Goal: Task Accomplishment & Management: Manage account settings

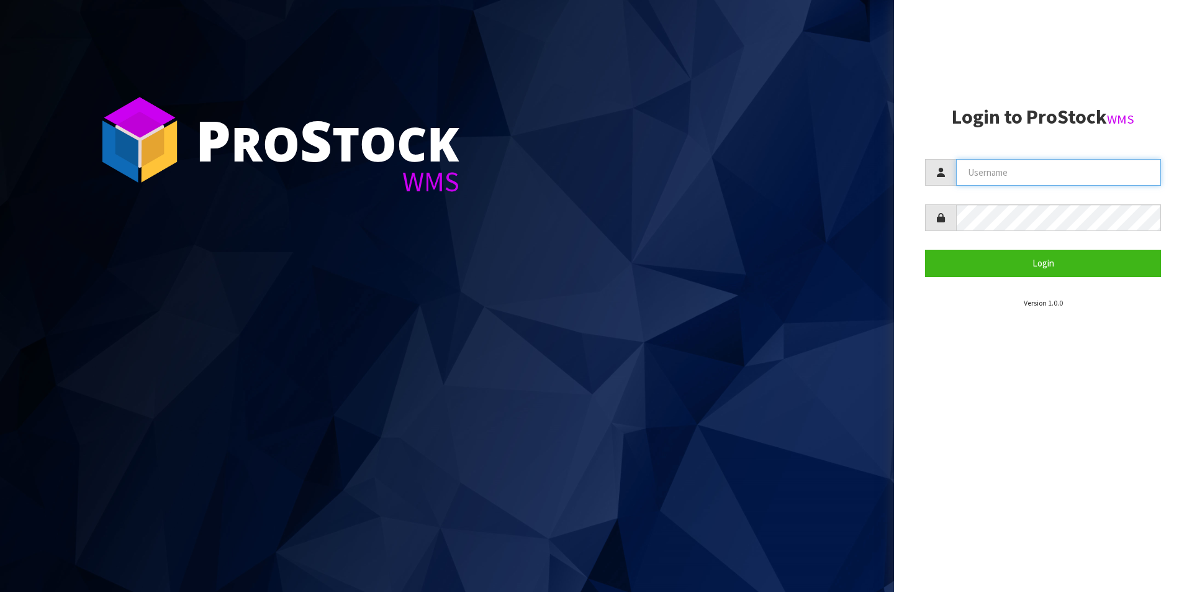
click at [1015, 176] on input "text" at bounding box center [1058, 172] width 205 height 27
type input "Hayrinna"
click at [925, 250] on button "Login" at bounding box center [1043, 263] width 236 height 27
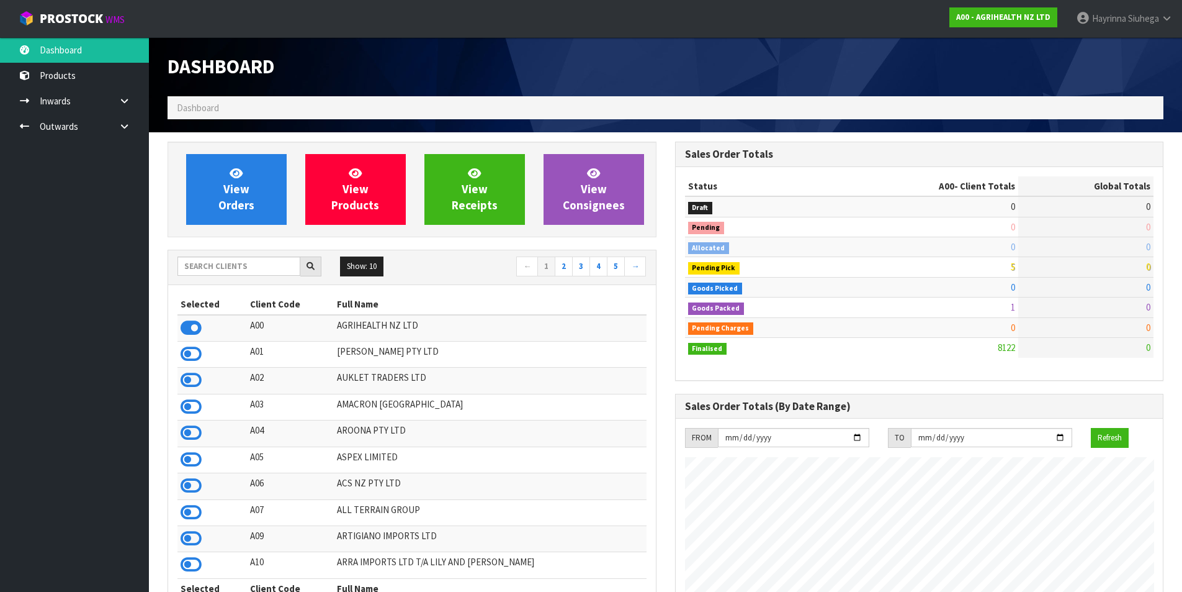
scroll to position [940, 507]
click at [263, 264] on input "text" at bounding box center [239, 265] width 123 height 19
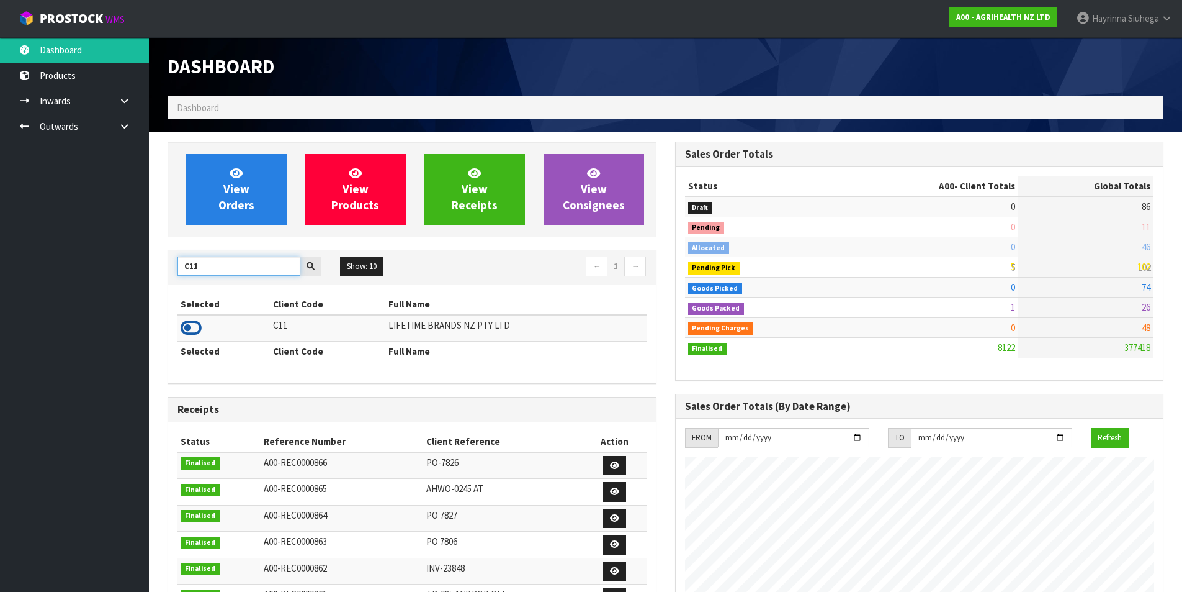
type input "C11"
click at [197, 332] on icon at bounding box center [191, 327] width 21 height 19
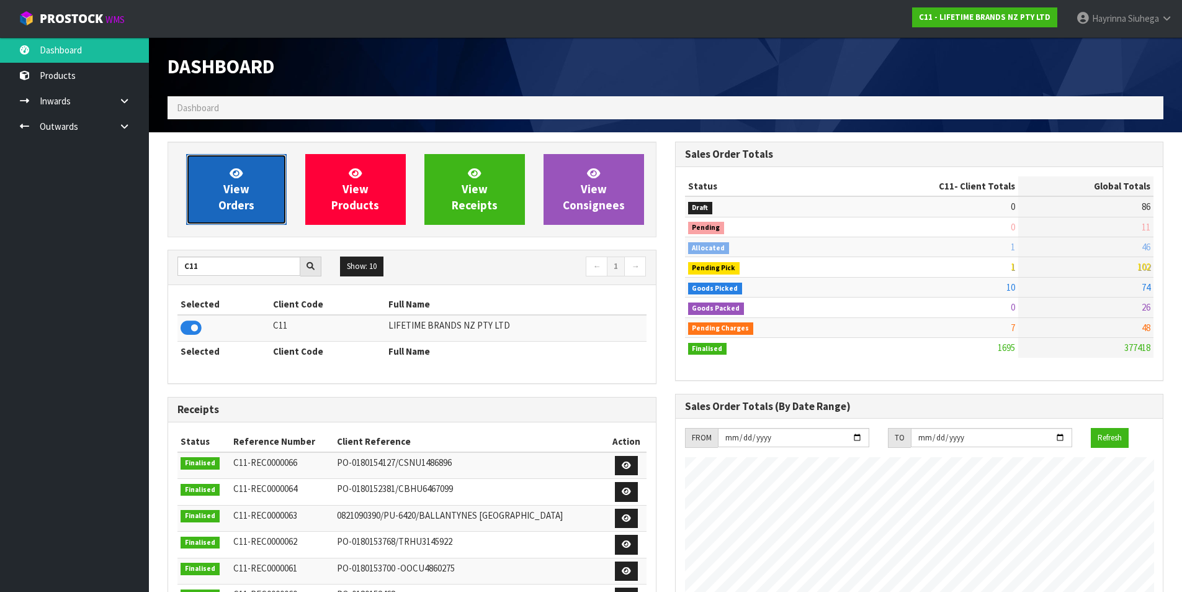
click at [230, 191] on span "View Orders" at bounding box center [236, 189] width 36 height 47
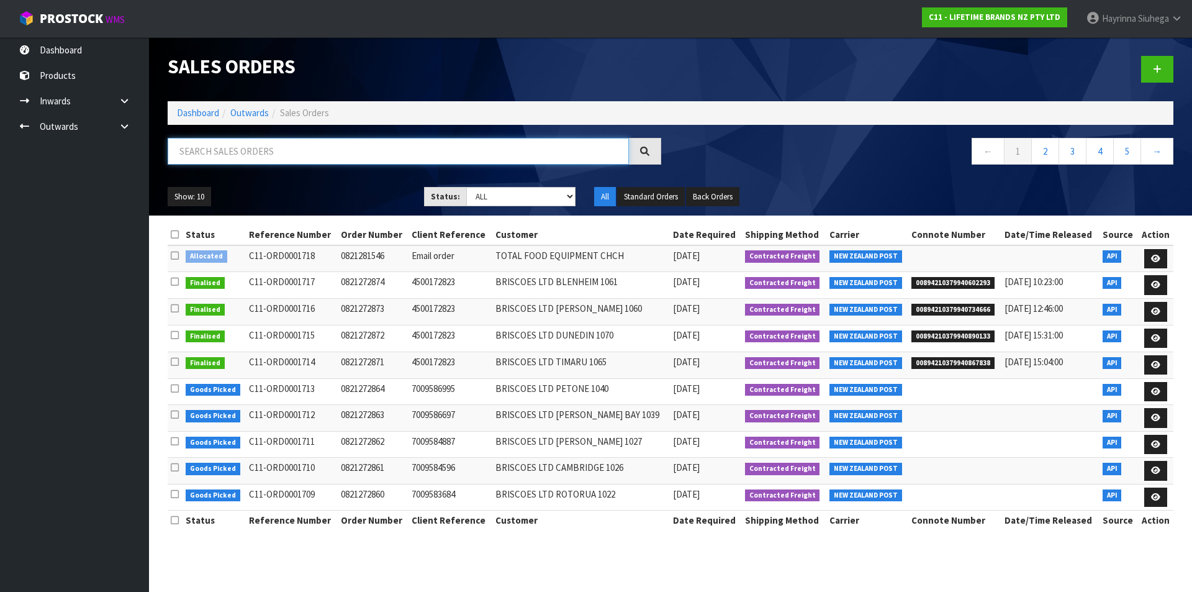
click at [264, 161] on input "text" at bounding box center [398, 151] width 461 height 27
click at [214, 156] on input "text" at bounding box center [398, 151] width 461 height 27
type input "JOB-0408245"
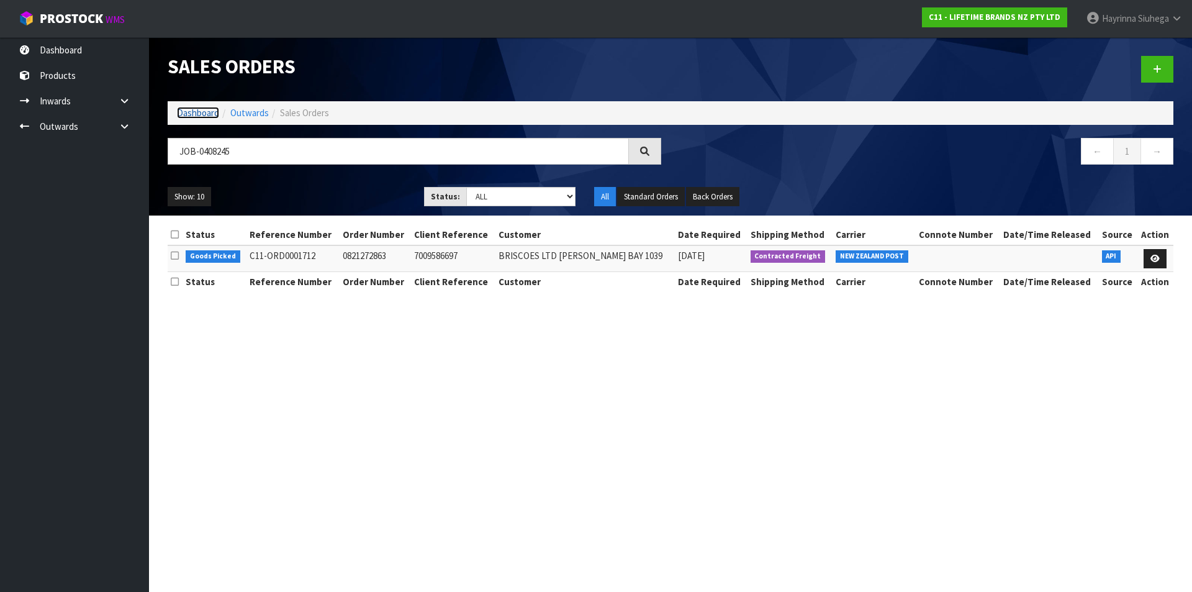
click at [189, 112] on link "Dashboard" at bounding box center [198, 113] width 42 height 12
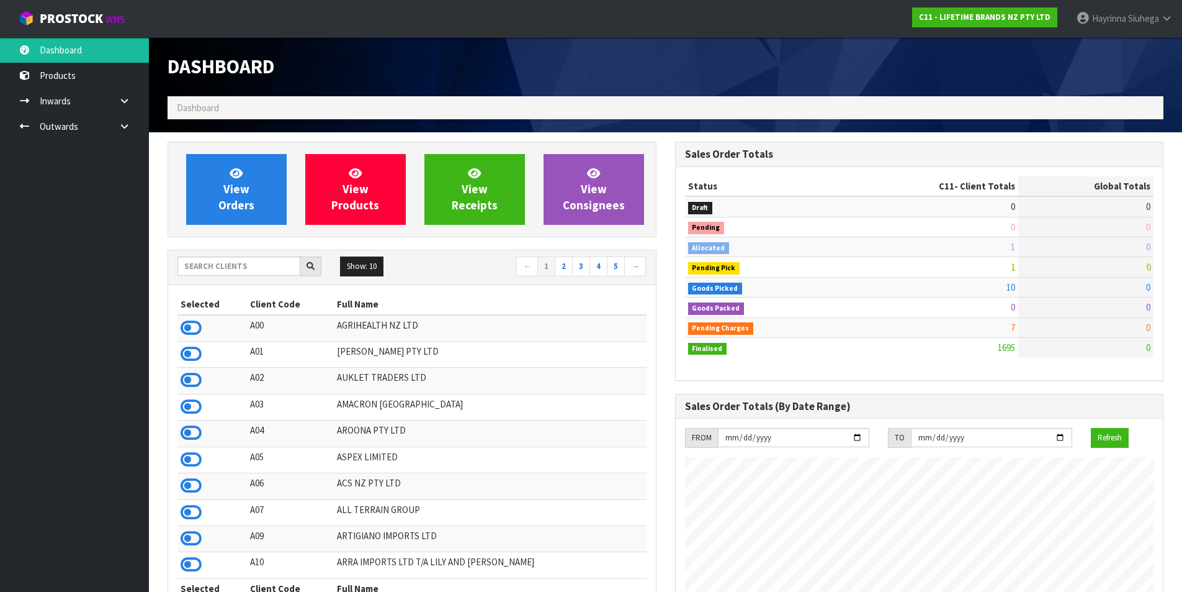
scroll to position [940, 507]
click at [255, 261] on input "text" at bounding box center [239, 265] width 123 height 19
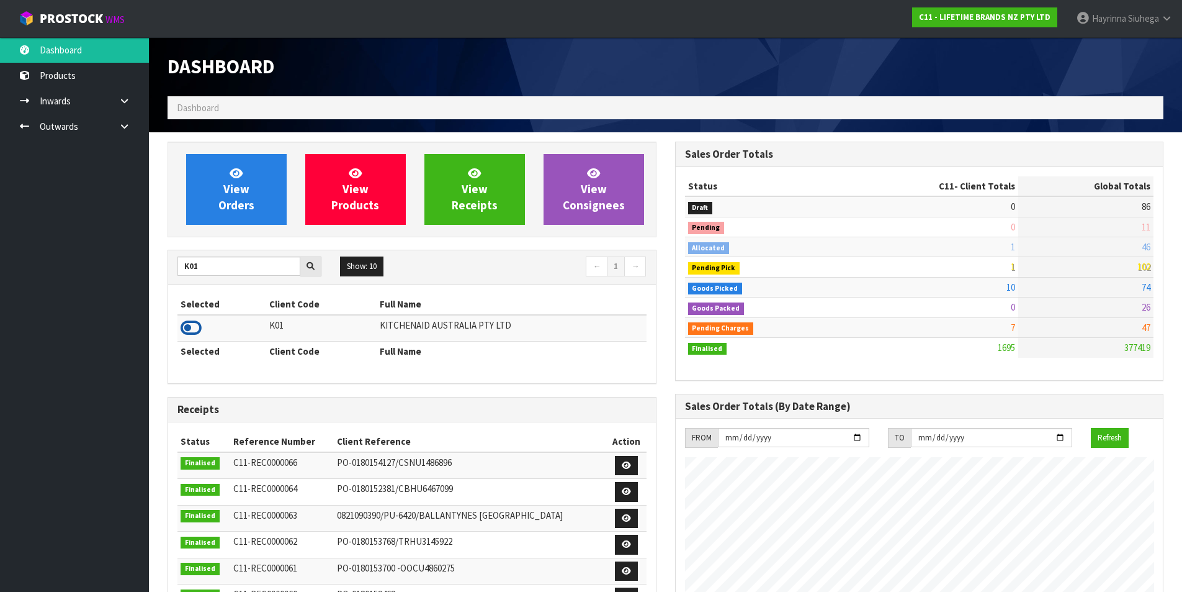
click at [187, 328] on icon at bounding box center [191, 327] width 21 height 19
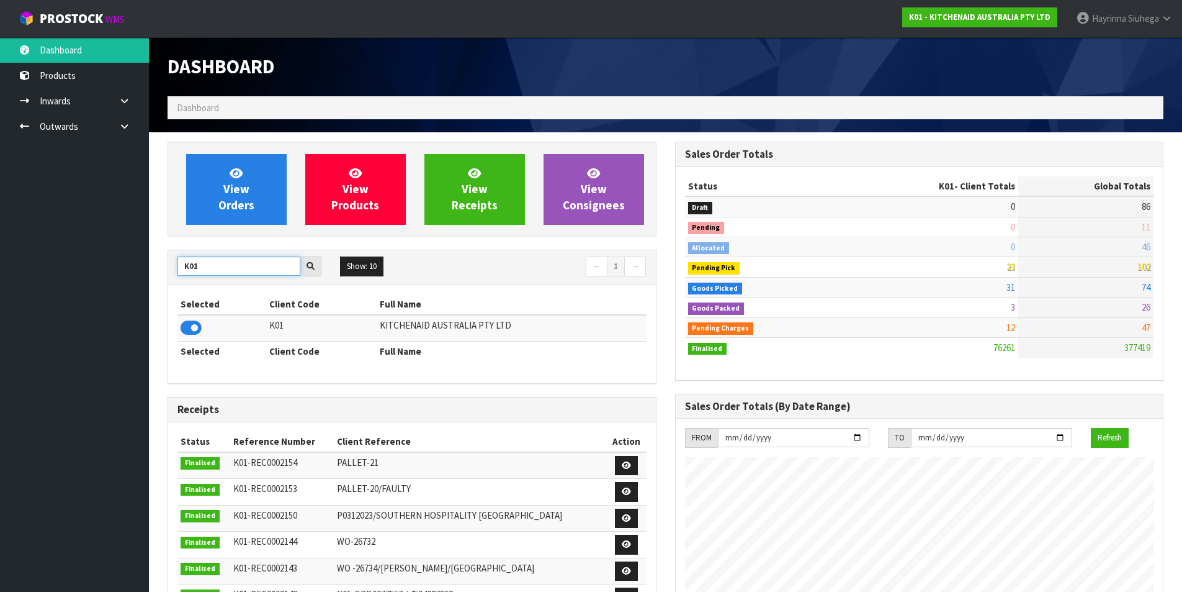
drag, startPoint x: 213, startPoint y: 265, endPoint x: 149, endPoint y: 266, distance: 63.9
click at [192, 318] on icon at bounding box center [191, 327] width 21 height 19
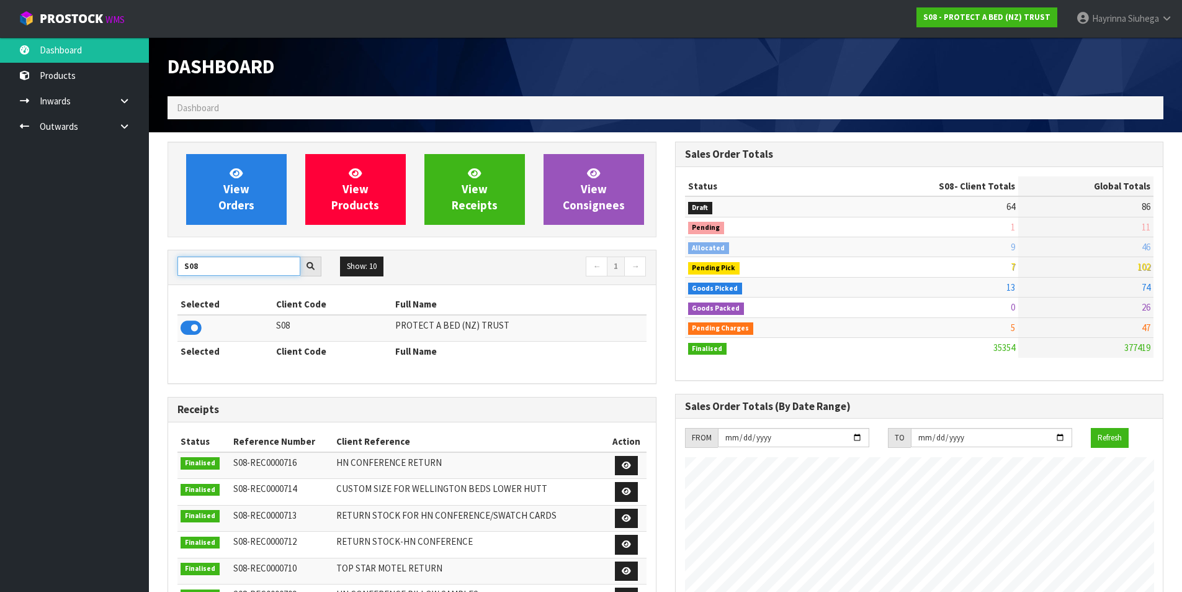
drag, startPoint x: 202, startPoint y: 269, endPoint x: 108, endPoint y: 275, distance: 94.6
click at [109, 275] on body "Toggle navigation ProStock WMS S08 - PROTECT A BED (NZ) TRUST Hayrinna Siuhega …" at bounding box center [591, 296] width 1182 height 592
type input "C11"
click at [191, 331] on icon at bounding box center [191, 327] width 21 height 19
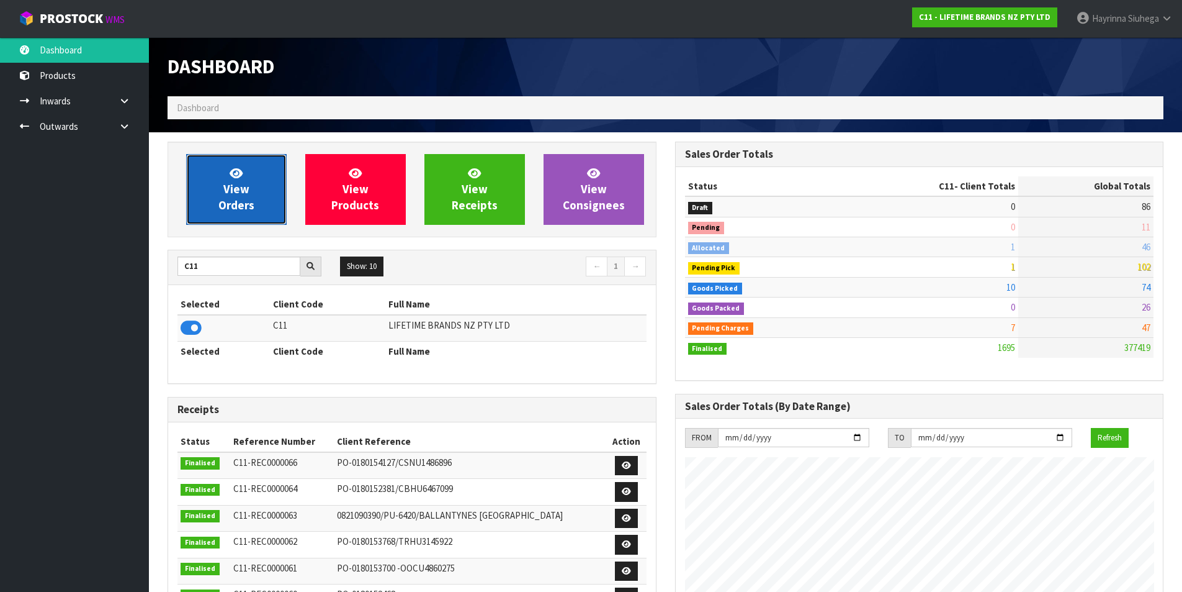
click at [226, 182] on span "View Orders" at bounding box center [236, 189] width 36 height 47
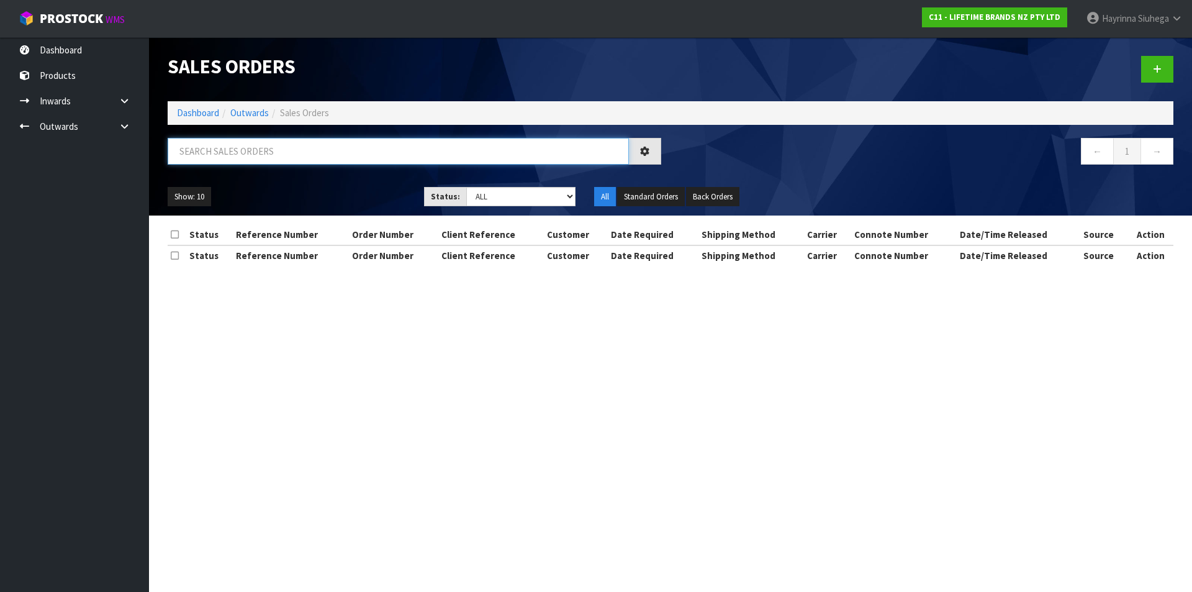
click at [235, 152] on input "text" at bounding box center [398, 151] width 461 height 27
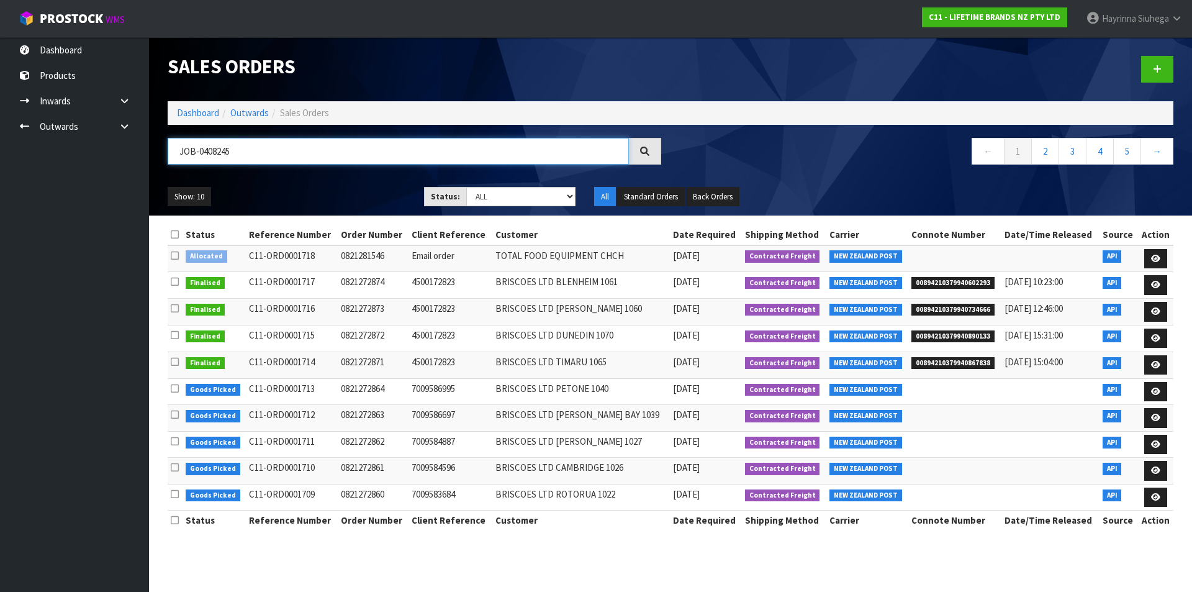
type input "JOB-0408245"
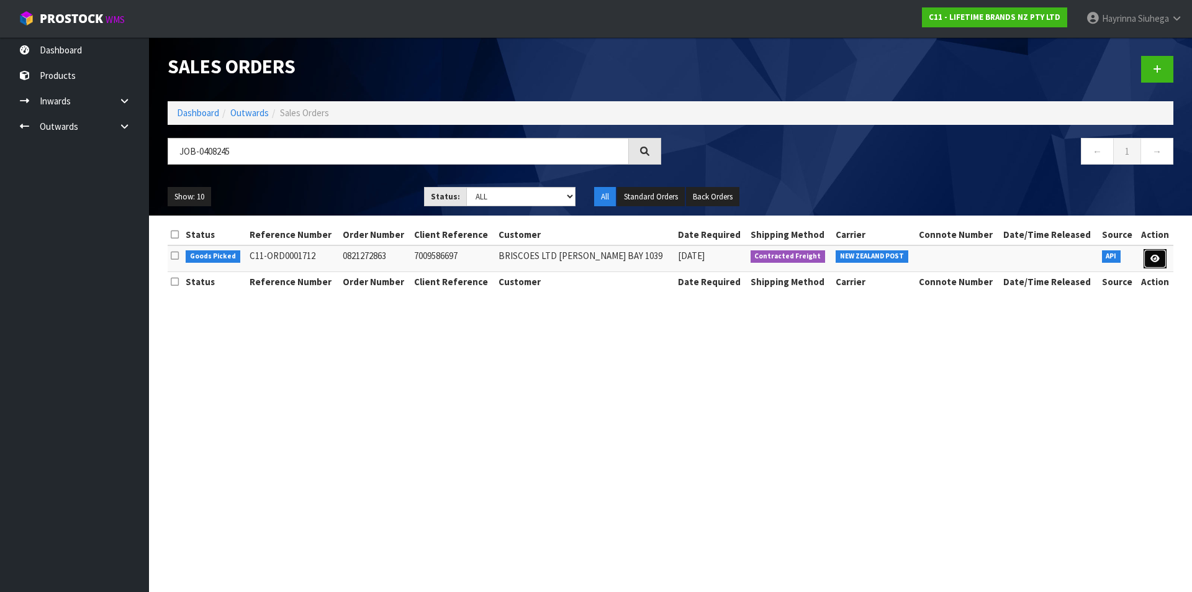
click at [1161, 263] on link at bounding box center [1154, 259] width 23 height 20
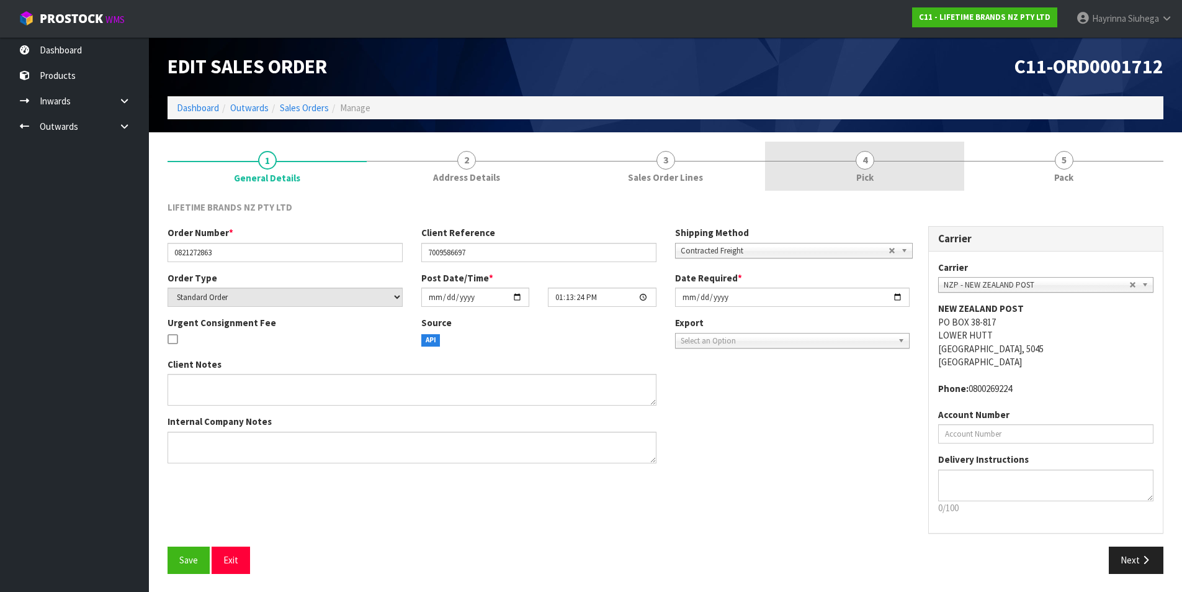
click at [915, 166] on link "4 Pick" at bounding box center [864, 166] width 199 height 49
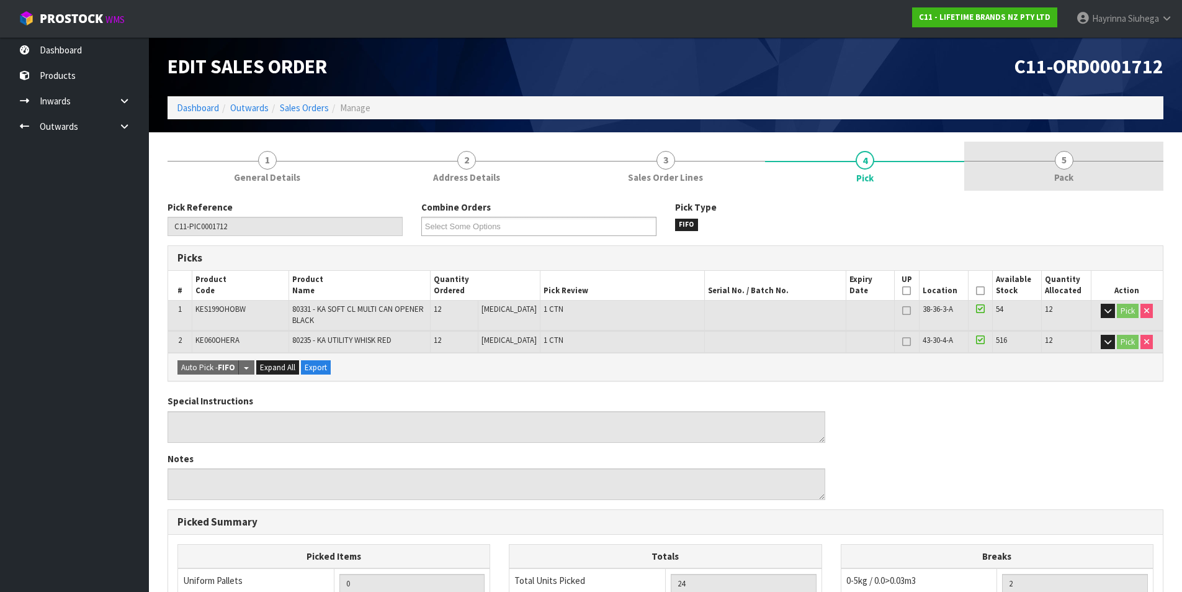
click at [1027, 160] on link "5 Pack" at bounding box center [1064, 166] width 199 height 49
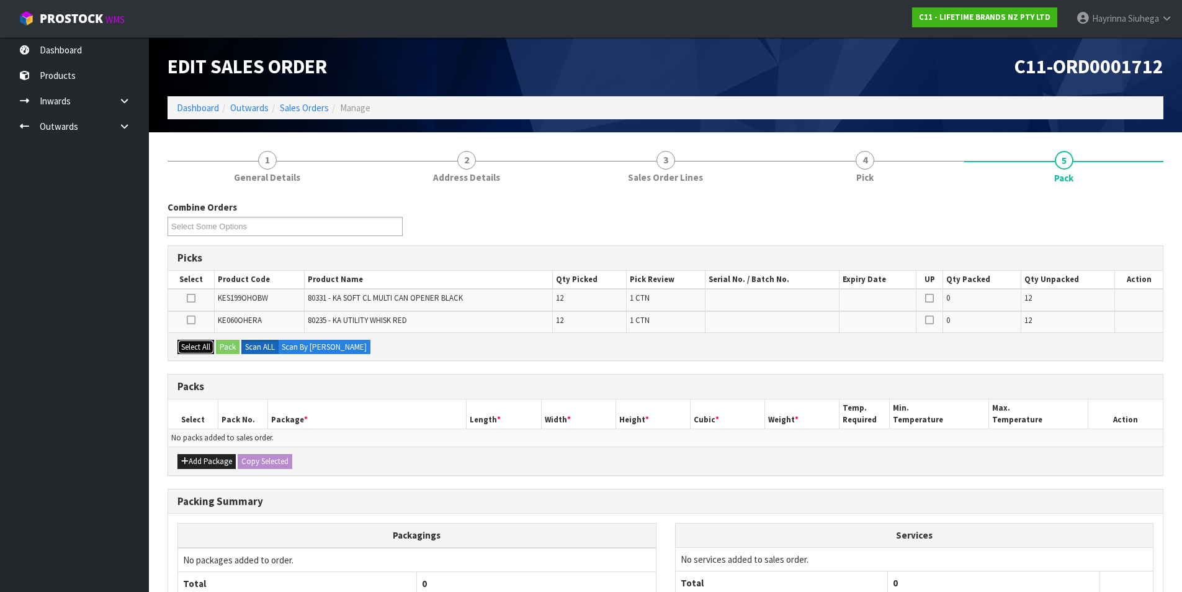
click at [207, 347] on button "Select All" at bounding box center [196, 347] width 37 height 15
click at [217, 459] on button "Add Package" at bounding box center [207, 461] width 58 height 15
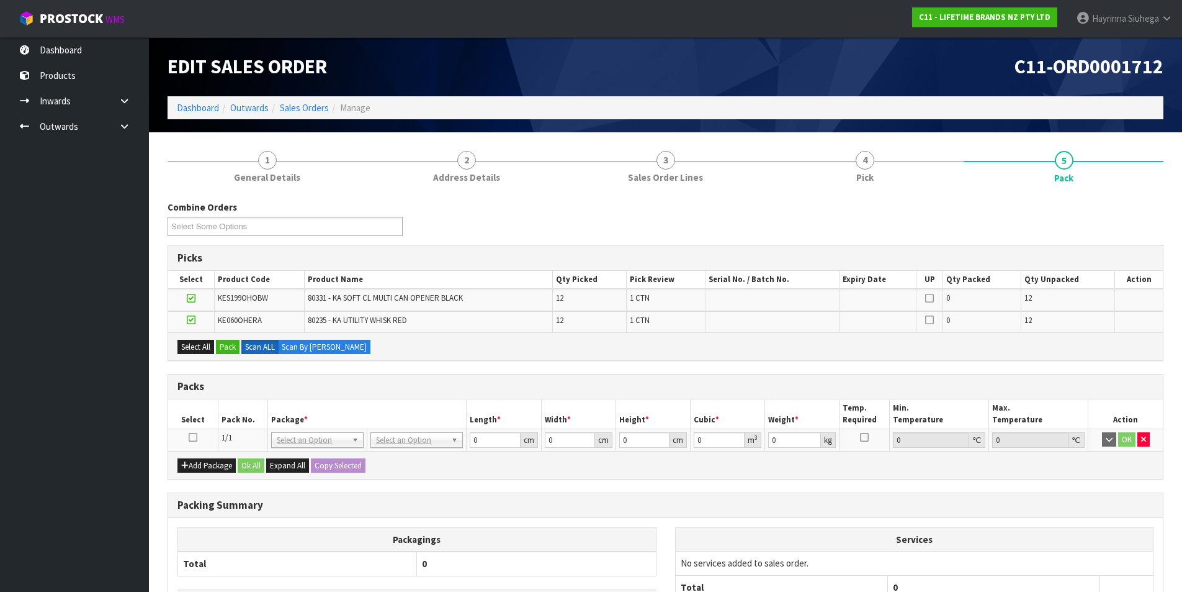
click at [191, 437] on icon at bounding box center [193, 437] width 9 height 1
click at [230, 346] on button "Pack" at bounding box center [228, 347] width 24 height 15
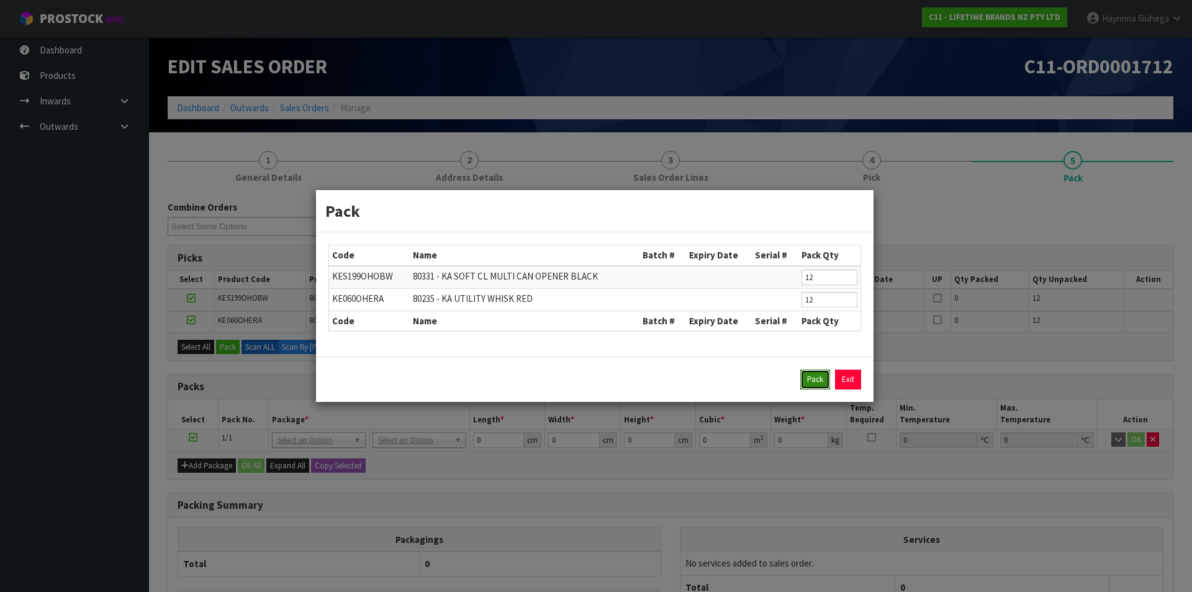
click at [810, 374] on button "Pack" at bounding box center [815, 379] width 30 height 20
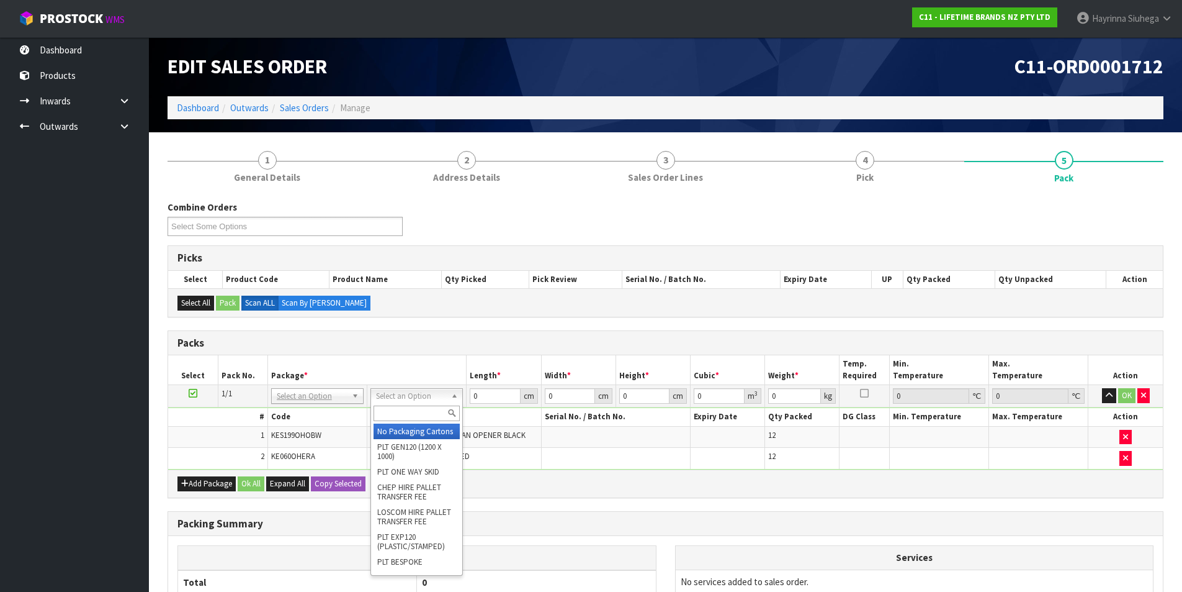
click at [428, 412] on input "text" at bounding box center [417, 413] width 86 height 16
type input "CTN6"
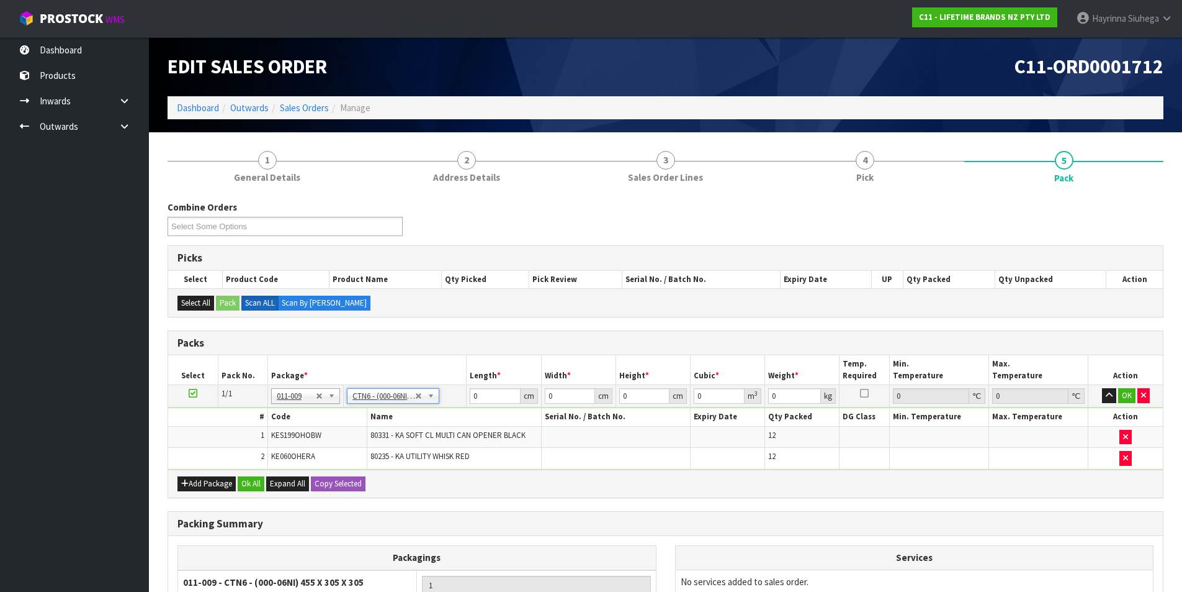
type input "45.5"
type input "30.5"
type input "0.042326"
type input "5.714"
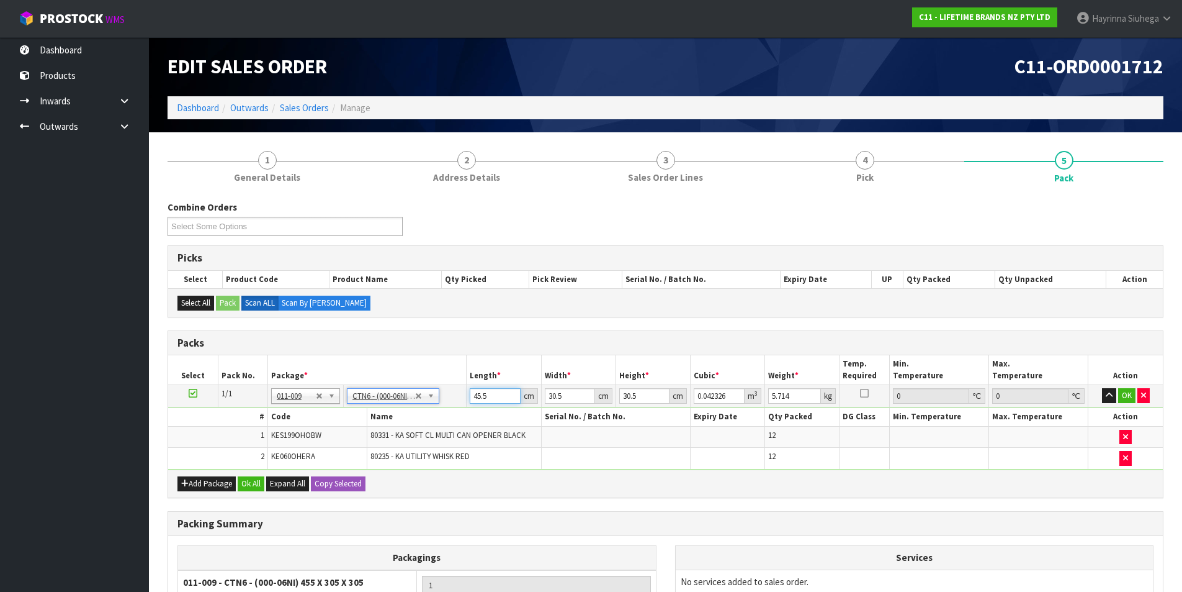
click at [479, 400] on input "45.5" at bounding box center [495, 396] width 50 height 16
click at [480, 399] on input "45.5" at bounding box center [495, 396] width 50 height 16
type input "4"
type input "0.003721"
type input "47"
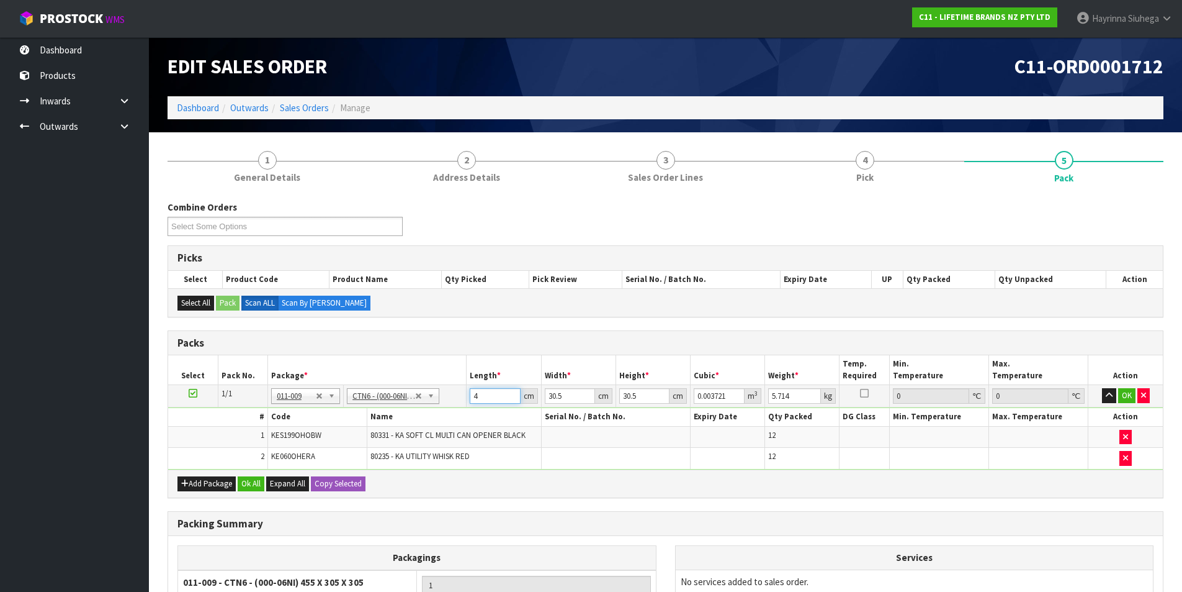
type input "0.043722"
type input "47"
type input "3"
type input "0.0043"
type input "32"
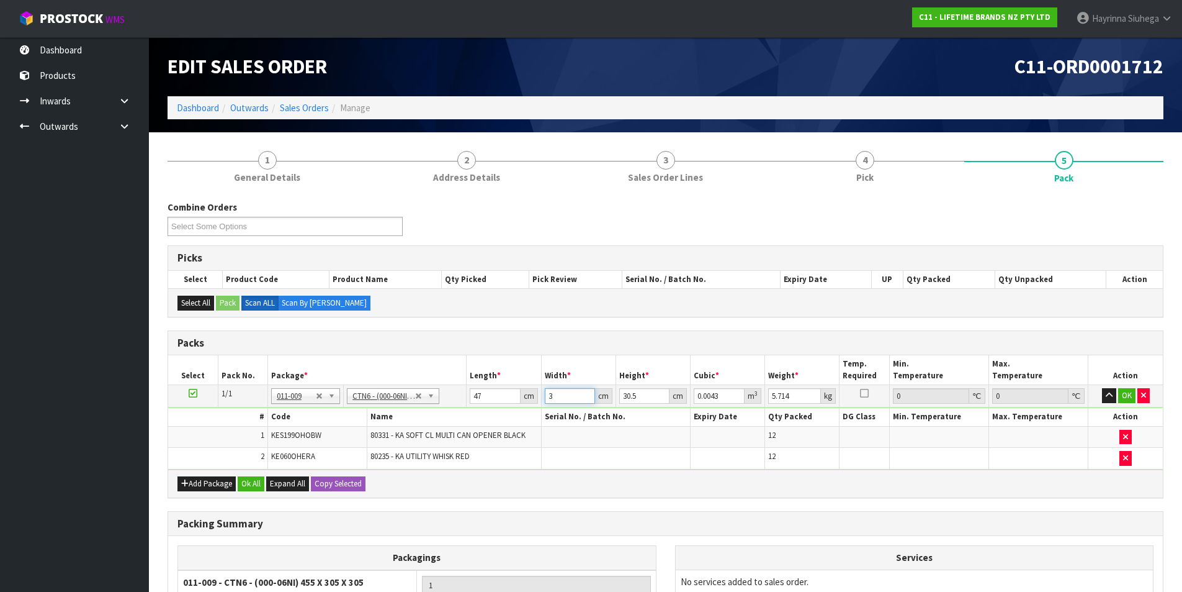
type input "0.045872"
type input "32"
type input "3"
type input "0.004512"
type input "38"
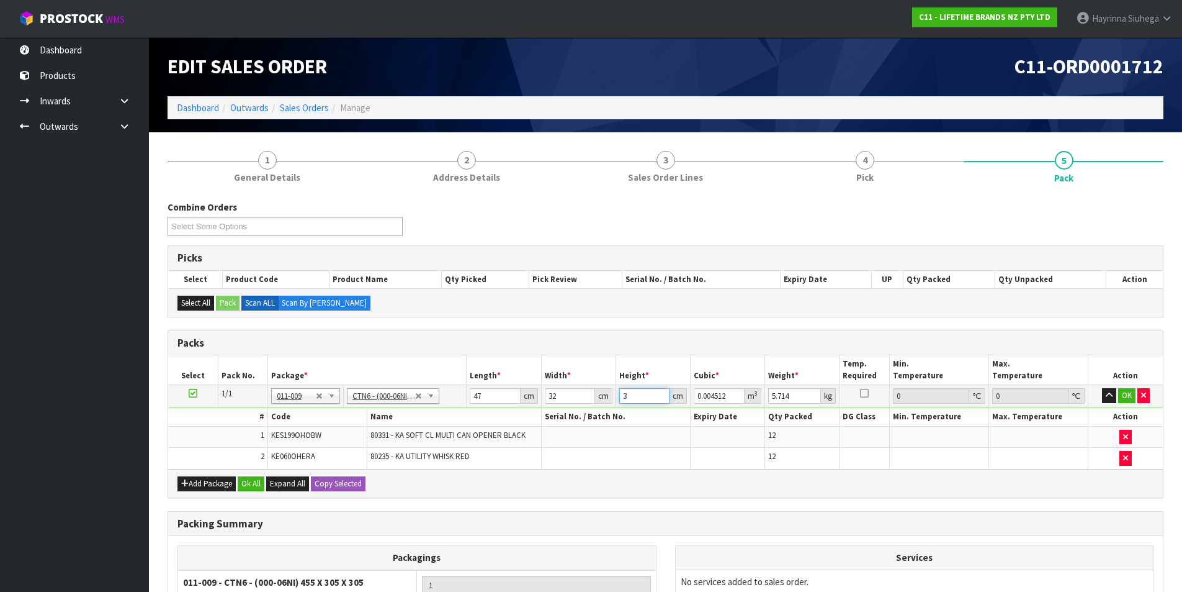
type input "0.057152"
type input "38"
type input "8"
click button "OK" at bounding box center [1127, 395] width 17 height 15
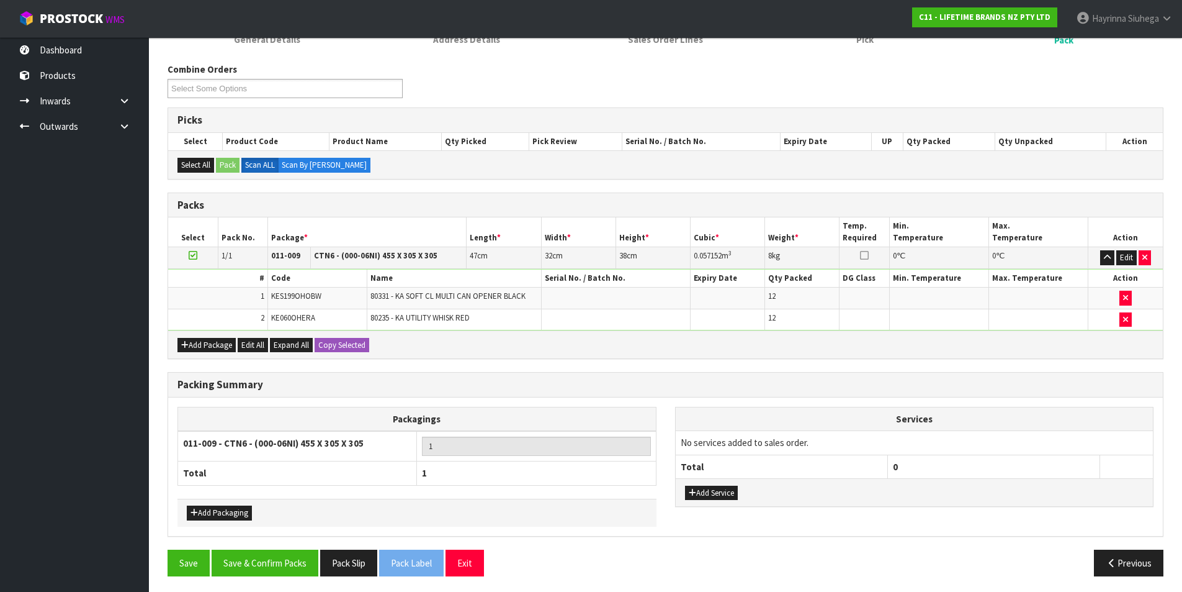
scroll to position [141, 0]
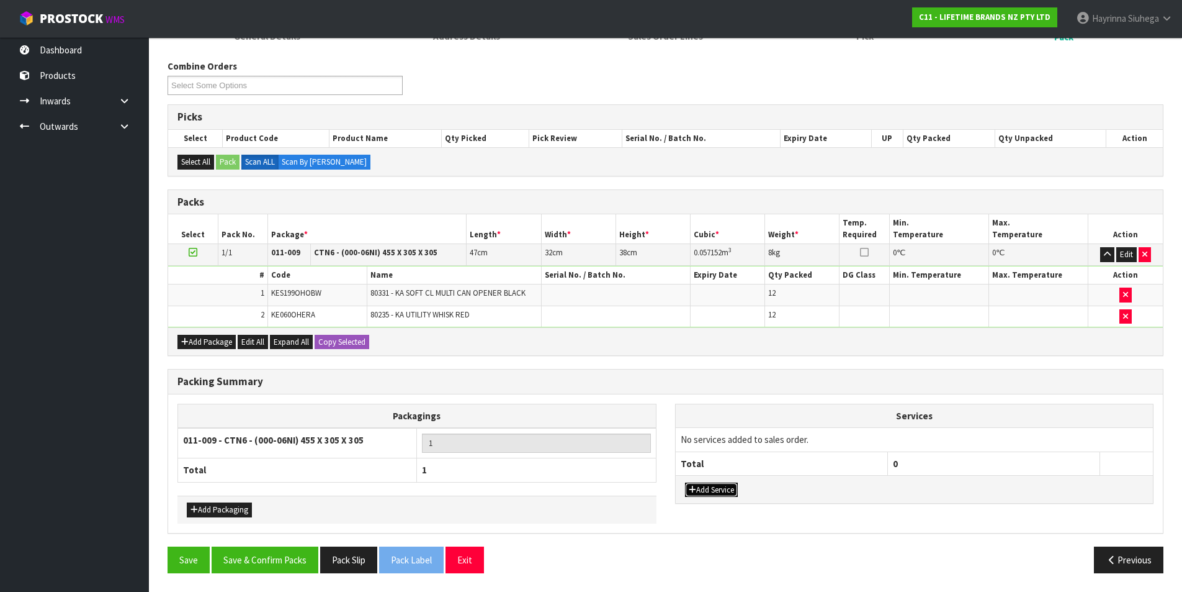
drag, startPoint x: 698, startPoint y: 490, endPoint x: 710, endPoint y: 472, distance: 21.5
click at [698, 490] on button "Add Service" at bounding box center [711, 489] width 53 height 15
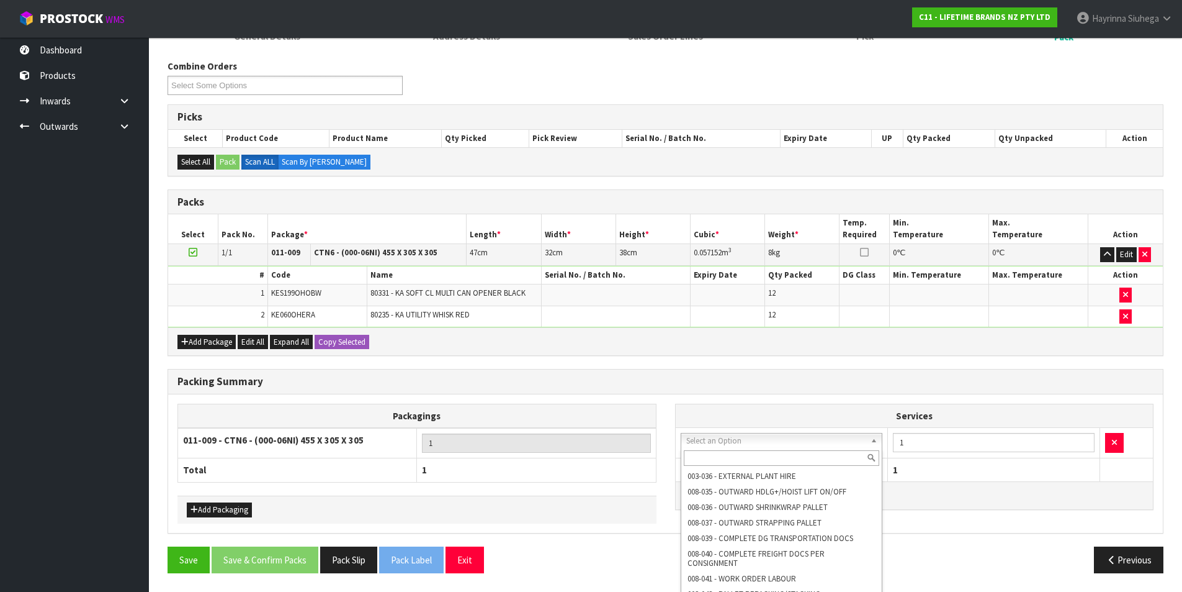
click at [718, 459] on input "text" at bounding box center [782, 458] width 196 height 16
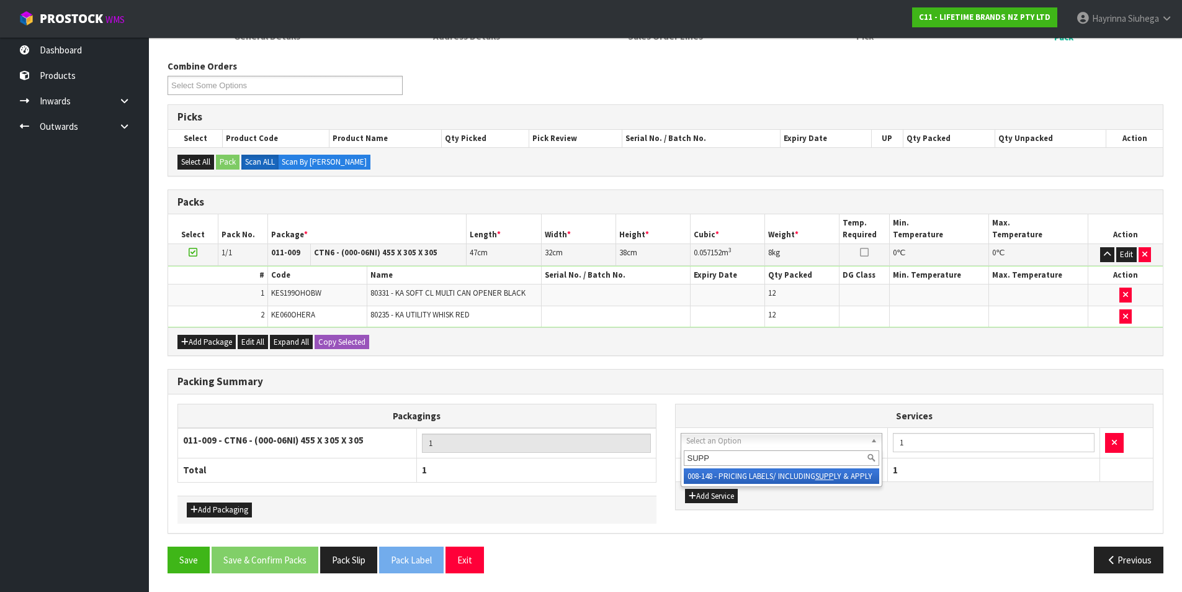
type input "SUPP"
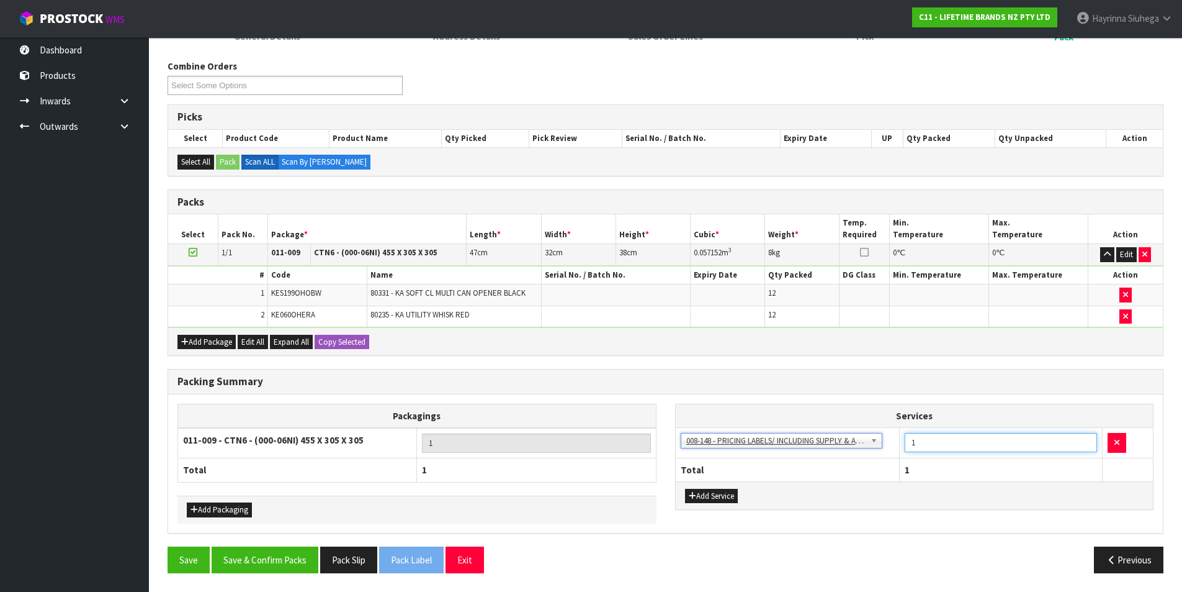
drag, startPoint x: 894, startPoint y: 447, endPoint x: 855, endPoint y: 447, distance: 38.5
click at [856, 447] on tr "003-036 - EXTERNAL PLANT HIRE 008-035 - OUTWARD HDLG+/HOIST LIFT ON/OFF 008-036…" at bounding box center [915, 443] width 478 height 30
type input "24"
click at [484, 371] on div "Packing Summary" at bounding box center [665, 381] width 995 height 25
click at [276, 562] on button "Save & Confirm Packs" at bounding box center [265, 559] width 107 height 27
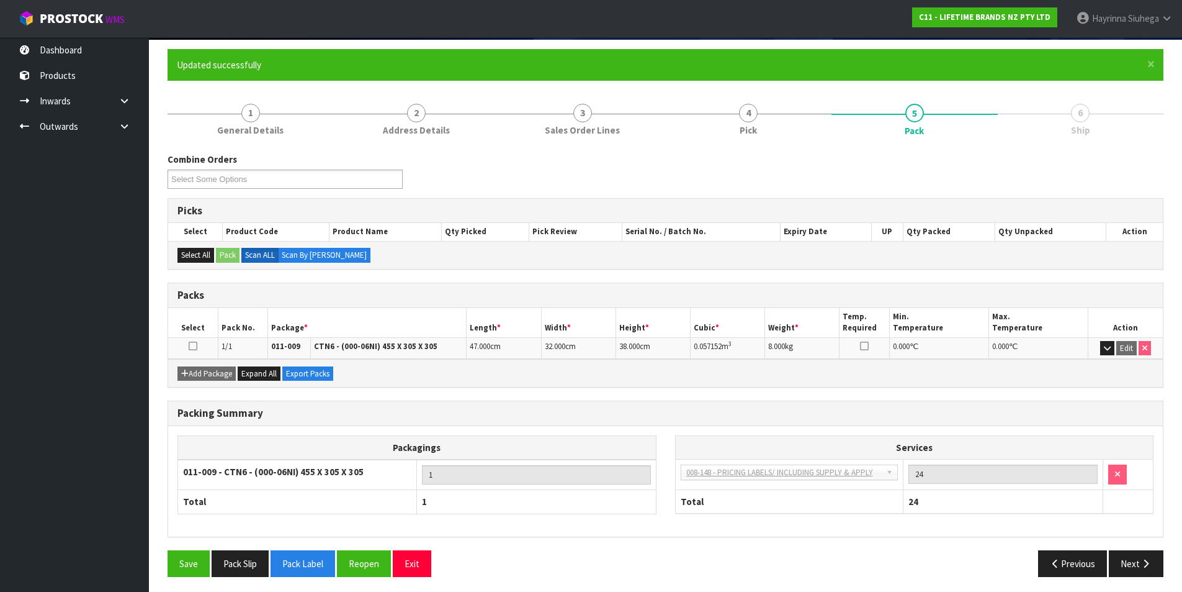
scroll to position [96, 0]
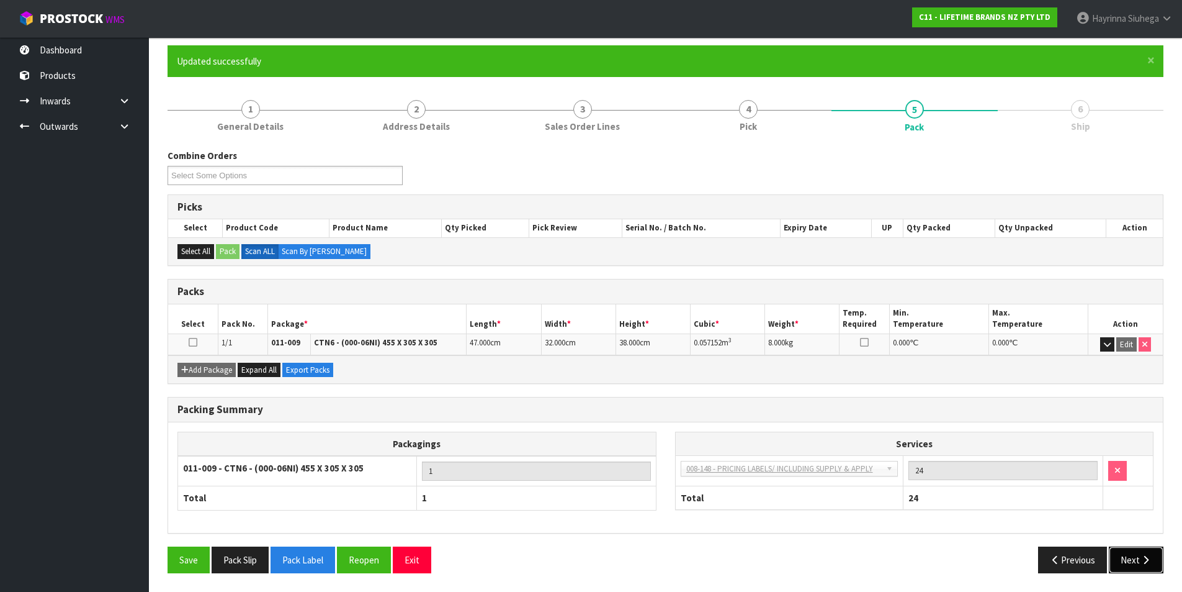
drag, startPoint x: 1126, startPoint y: 549, endPoint x: 1008, endPoint y: 548, distance: 117.9
click at [1126, 549] on button "Next" at bounding box center [1136, 559] width 55 height 27
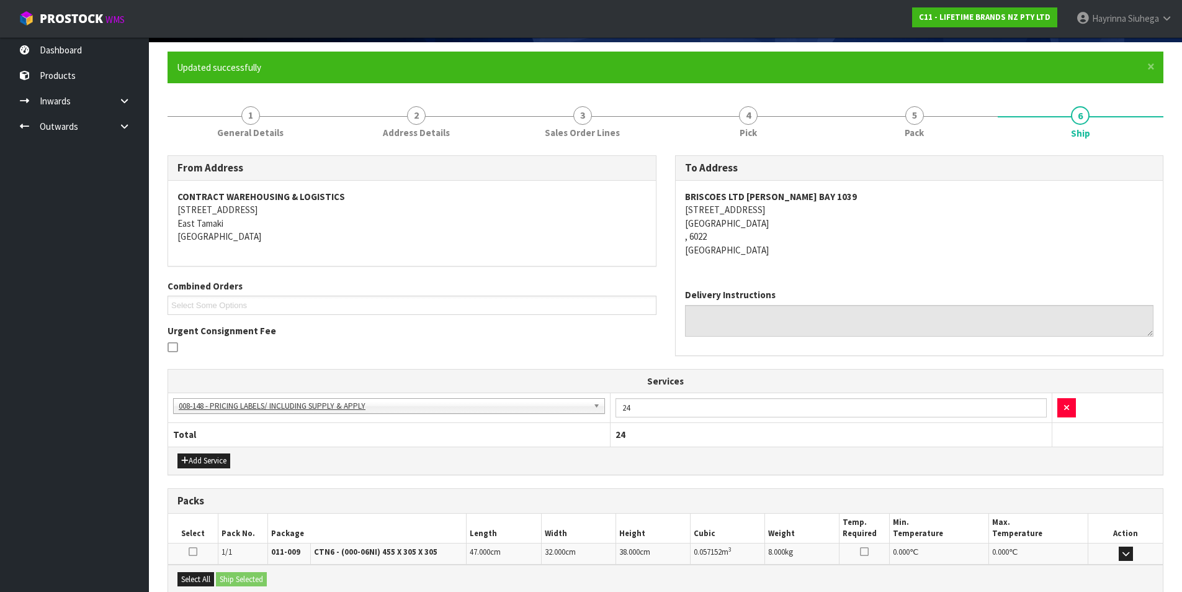
scroll to position [225, 0]
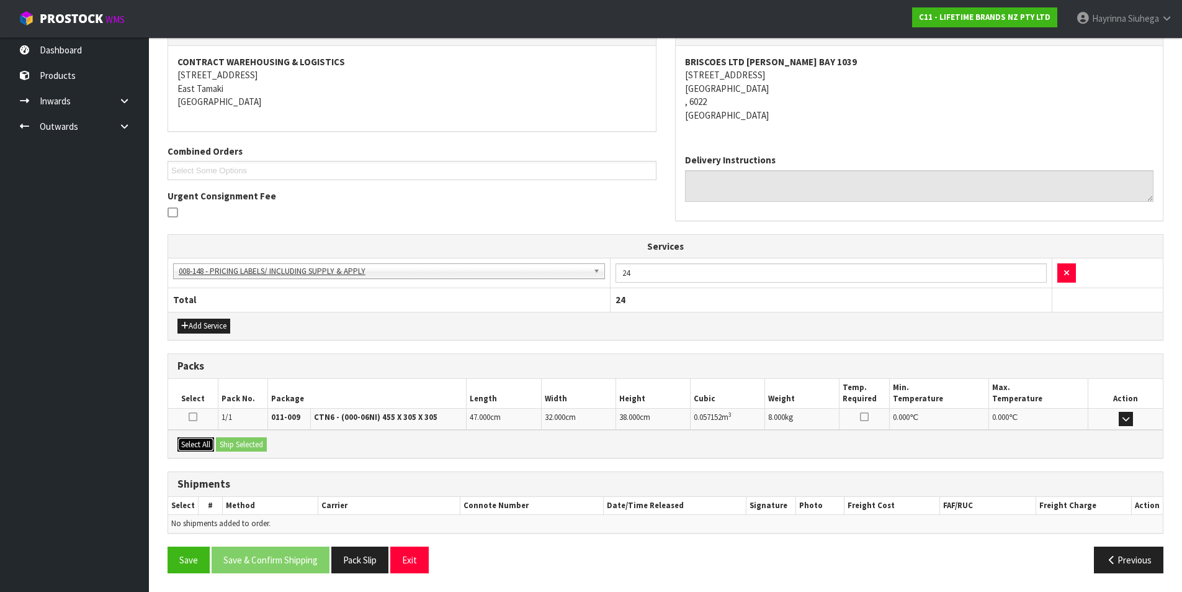
drag, startPoint x: 201, startPoint y: 444, endPoint x: 251, endPoint y: 439, distance: 50.5
click at [200, 444] on button "Select All" at bounding box center [196, 444] width 37 height 15
click at [251, 439] on button "Ship Selected" at bounding box center [241, 444] width 51 height 15
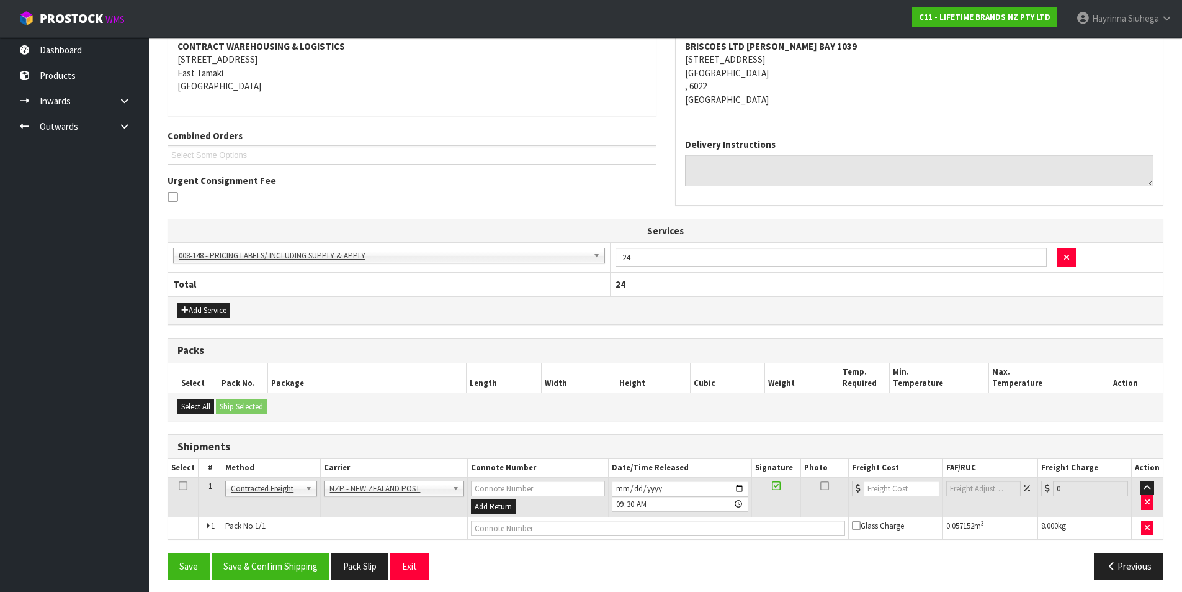
scroll to position [247, 0]
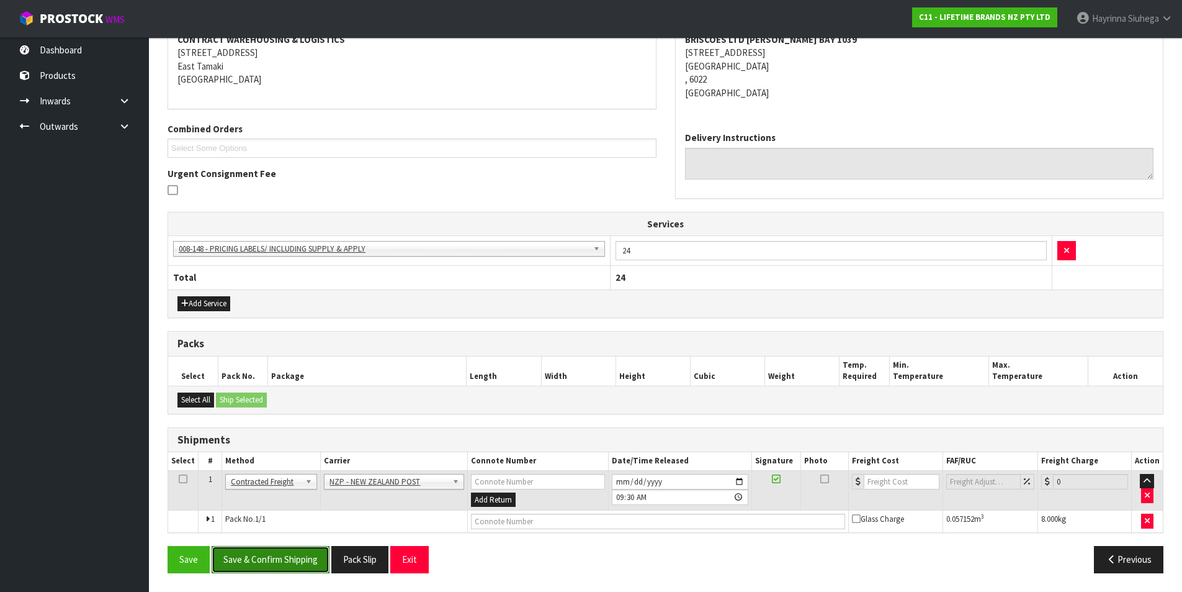
click at [282, 556] on button "Save & Confirm Shipping" at bounding box center [271, 559] width 118 height 27
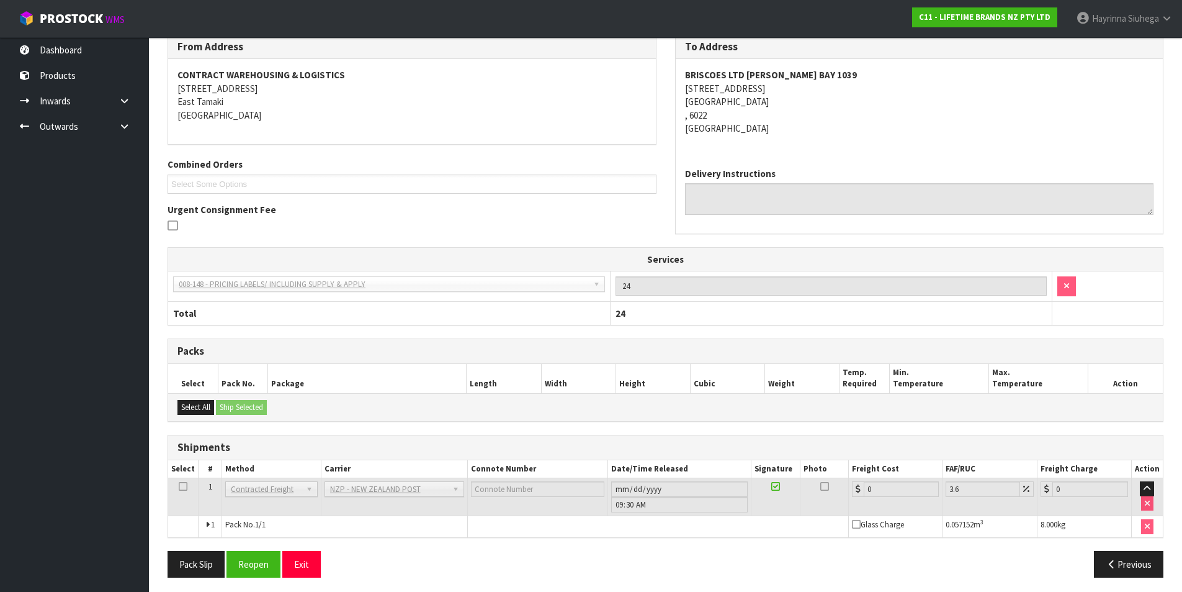
scroll to position [229, 0]
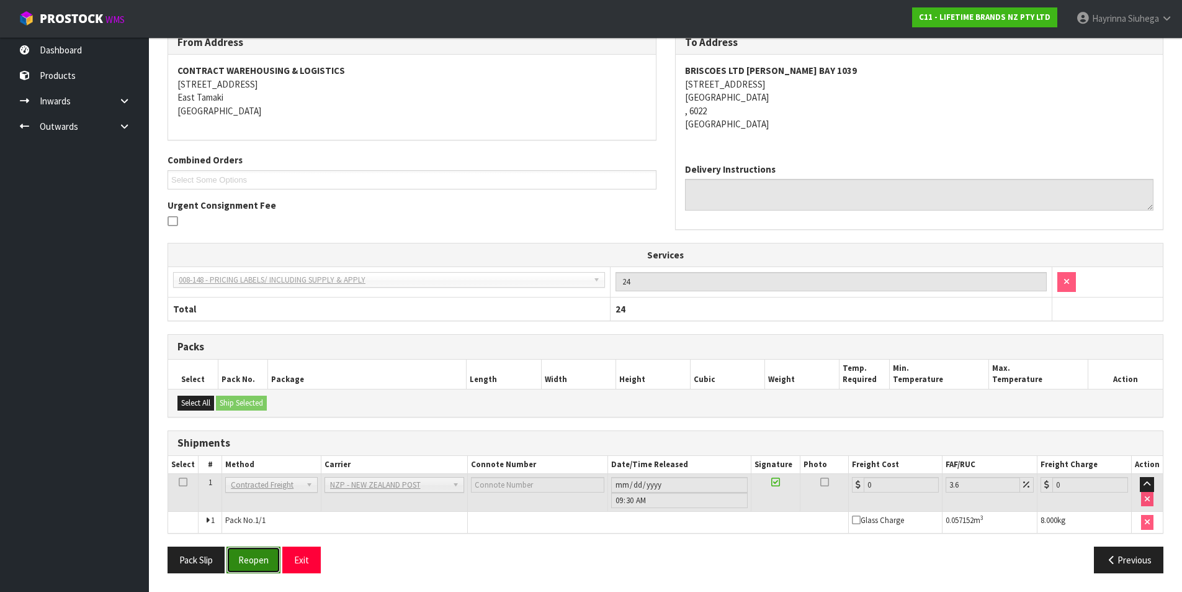
click at [261, 561] on button "Reopen" at bounding box center [254, 559] width 54 height 27
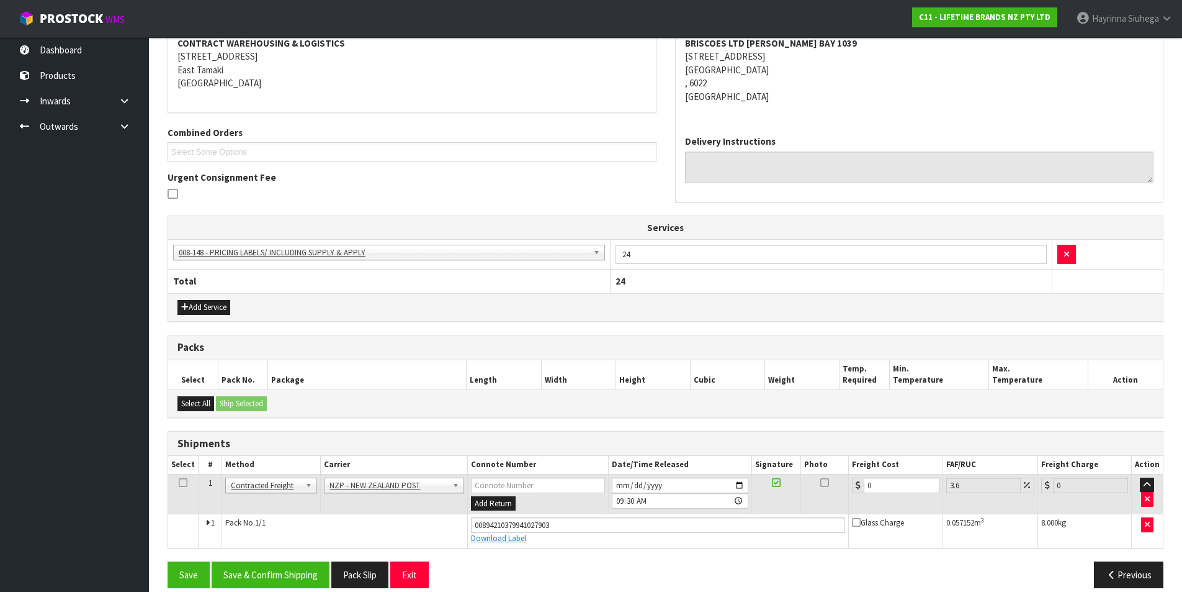
scroll to position [258, 0]
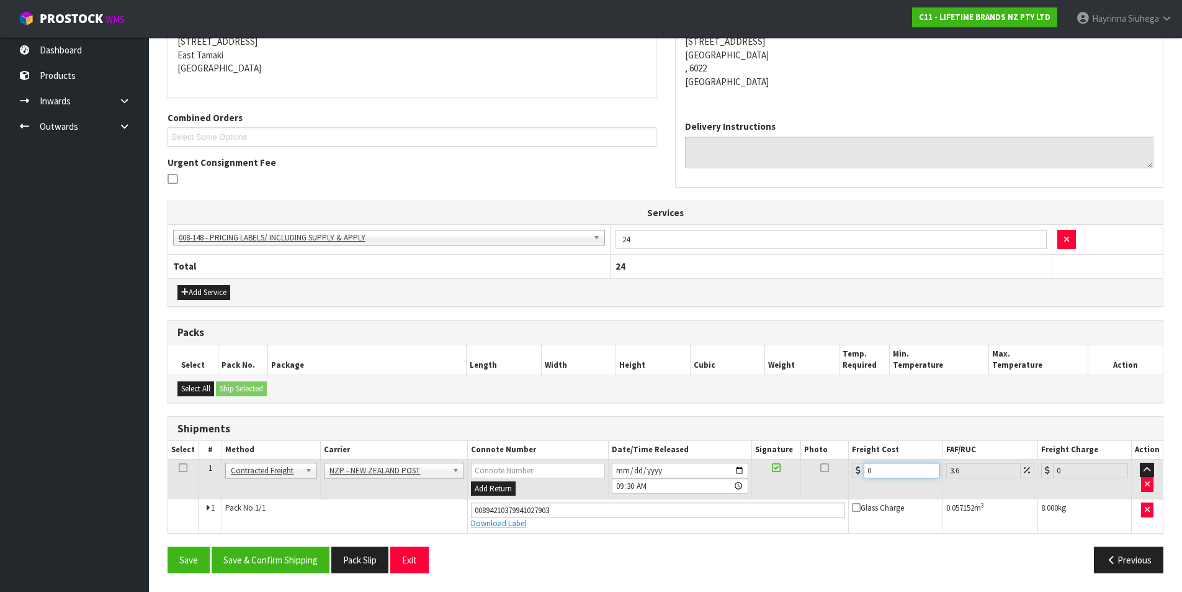
drag, startPoint x: 883, startPoint y: 474, endPoint x: 820, endPoint y: 464, distance: 64.1
click at [829, 464] on tr "1 Client Local Pickup Customer Local Pickup Company Freight Contracted Freight …" at bounding box center [665, 479] width 995 height 40
type input "1"
type input "1.04"
type input "10"
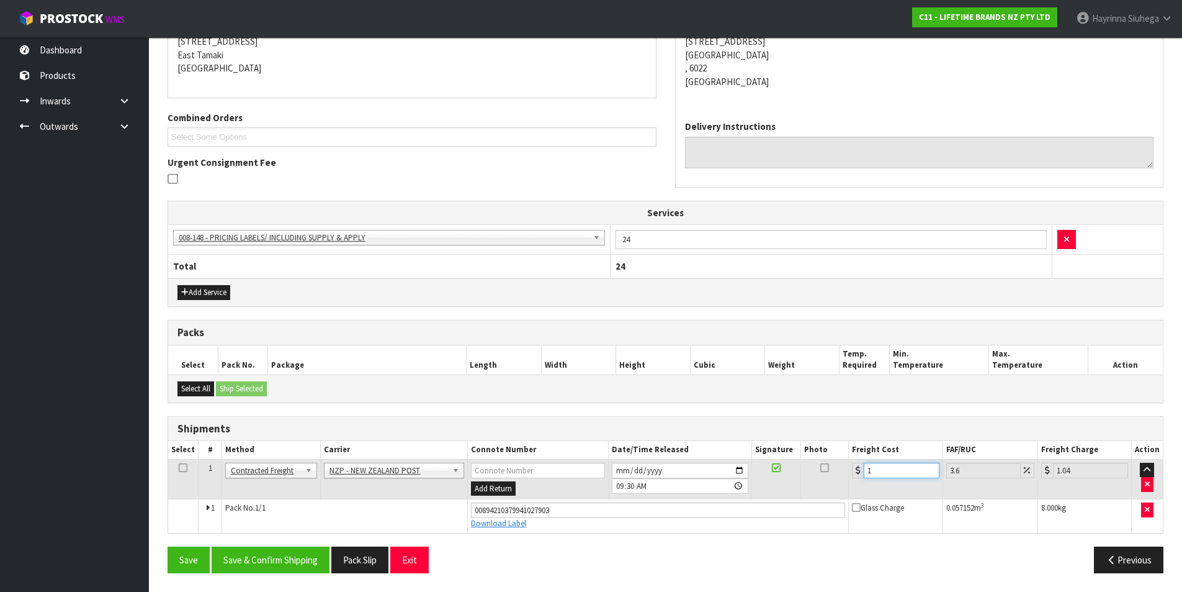
type input "10.36"
type input "10.07"
type input "10.43"
type input "10.07"
click at [282, 551] on button "Save & Confirm Shipping" at bounding box center [271, 559] width 118 height 27
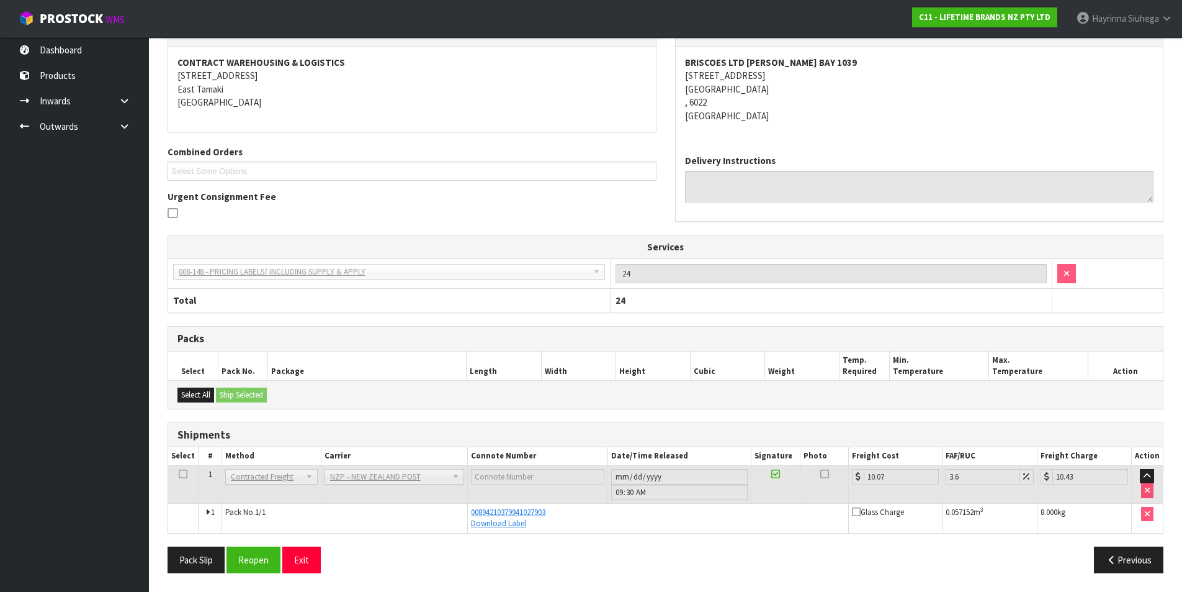
scroll to position [0, 0]
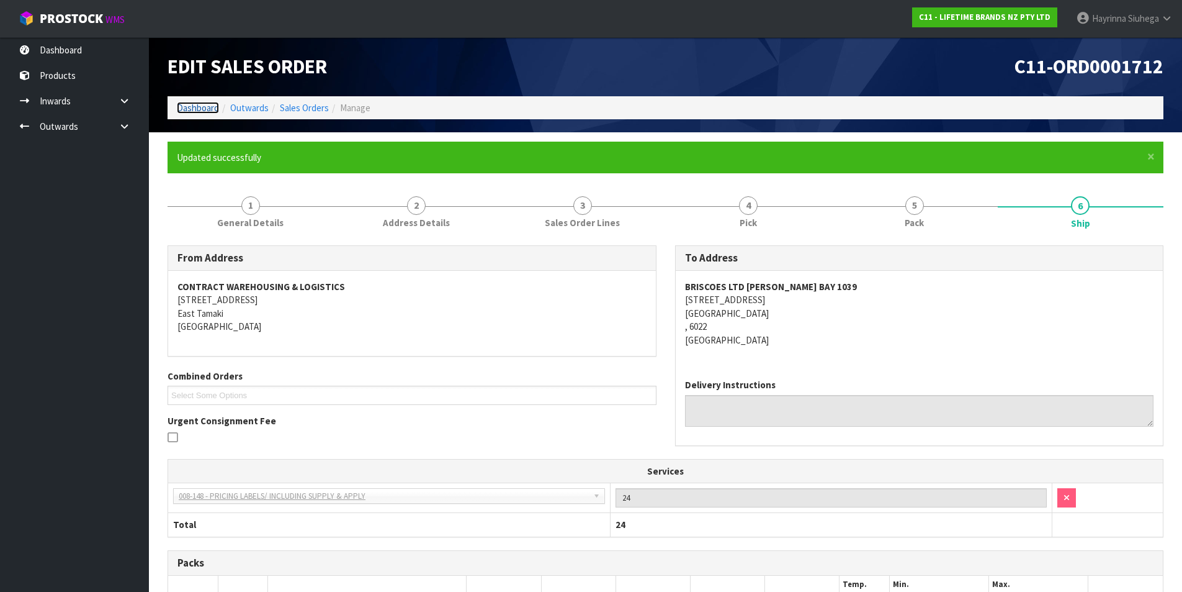
click at [200, 106] on link "Dashboard" at bounding box center [198, 108] width 42 height 12
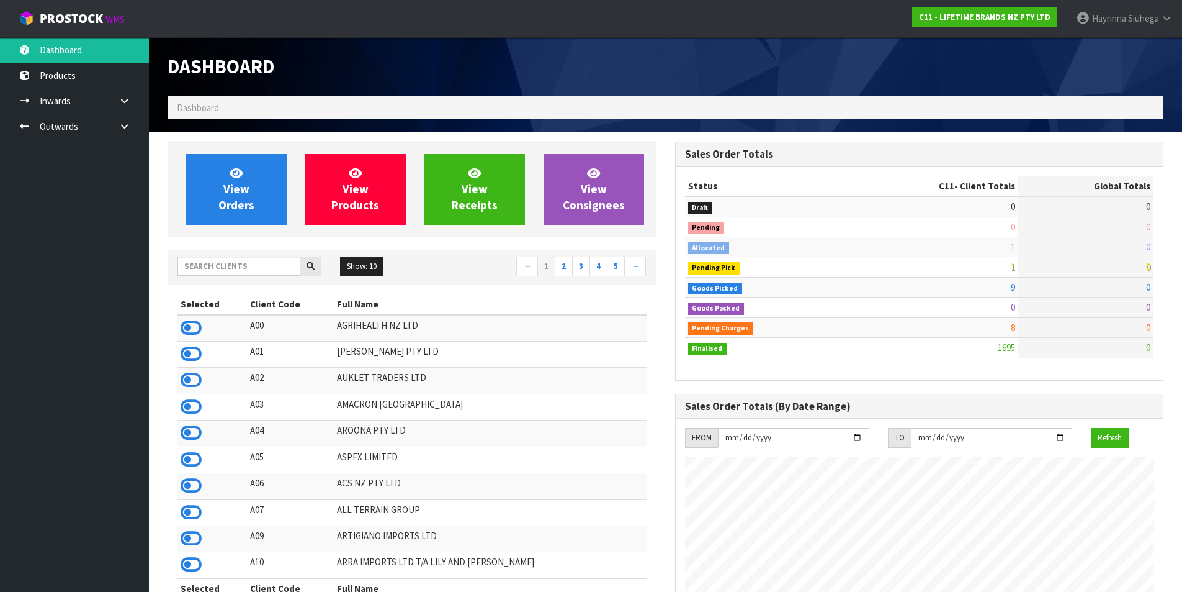
scroll to position [940, 507]
click at [125, 131] on link at bounding box center [129, 126] width 40 height 25
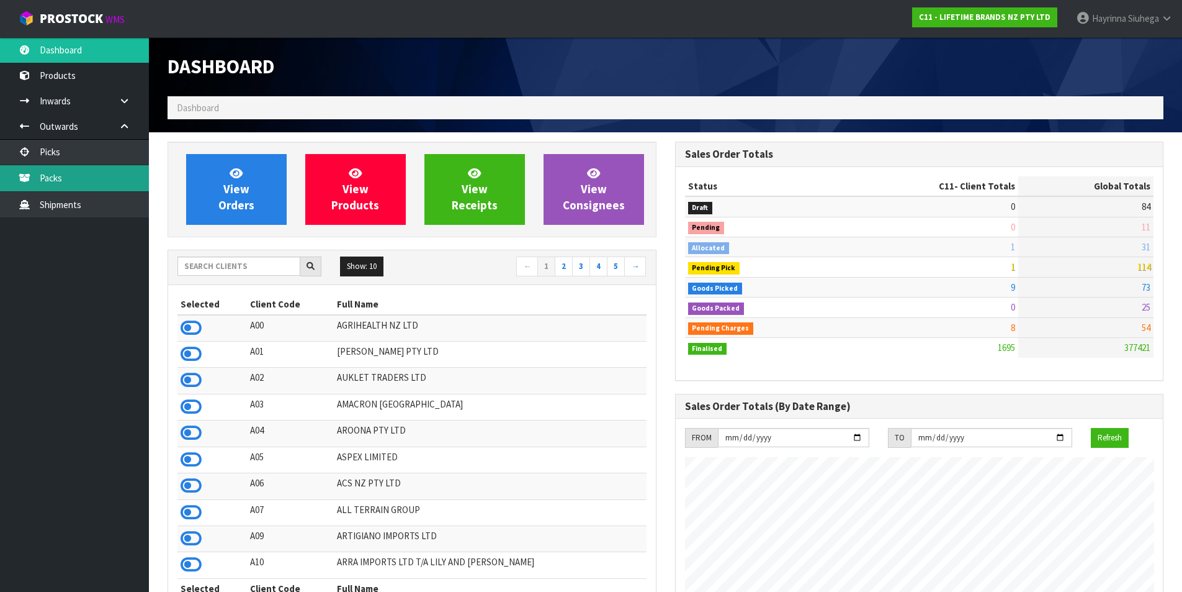
click at [104, 169] on link "Packs" at bounding box center [74, 177] width 149 height 25
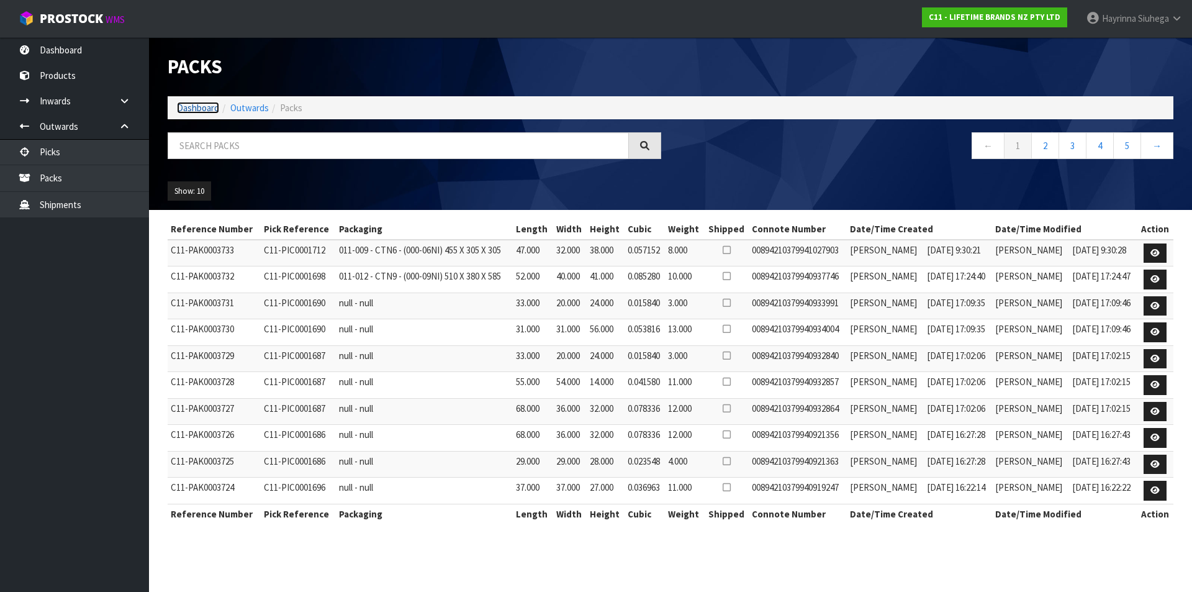
click at [197, 107] on link "Dashboard" at bounding box center [198, 108] width 42 height 12
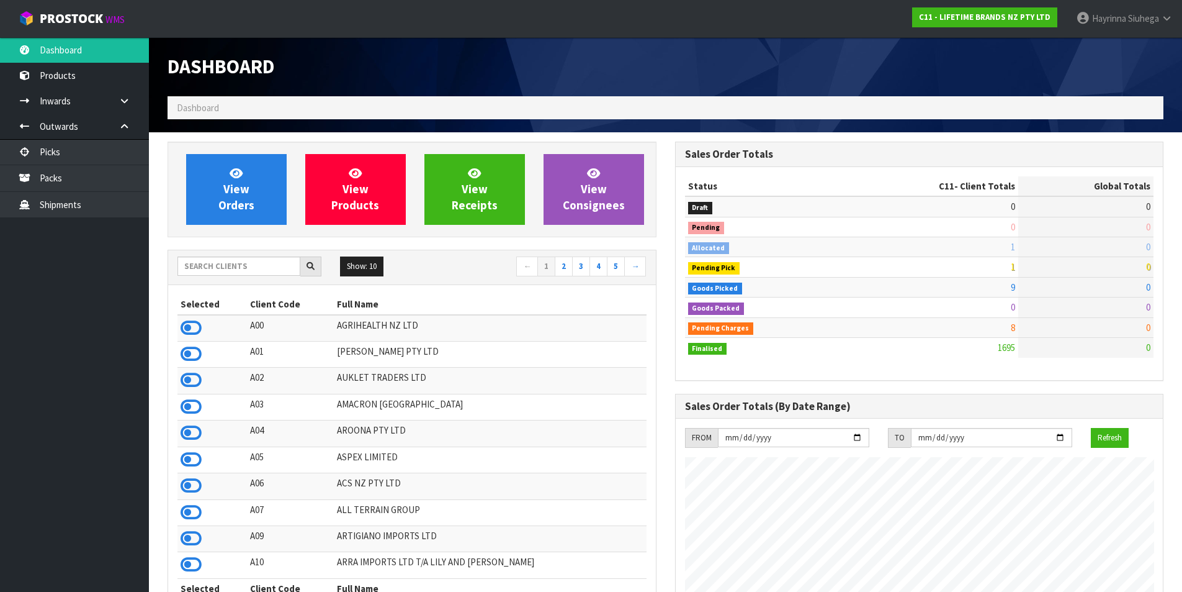
scroll to position [940, 507]
click at [217, 192] on link "View Orders" at bounding box center [236, 189] width 101 height 71
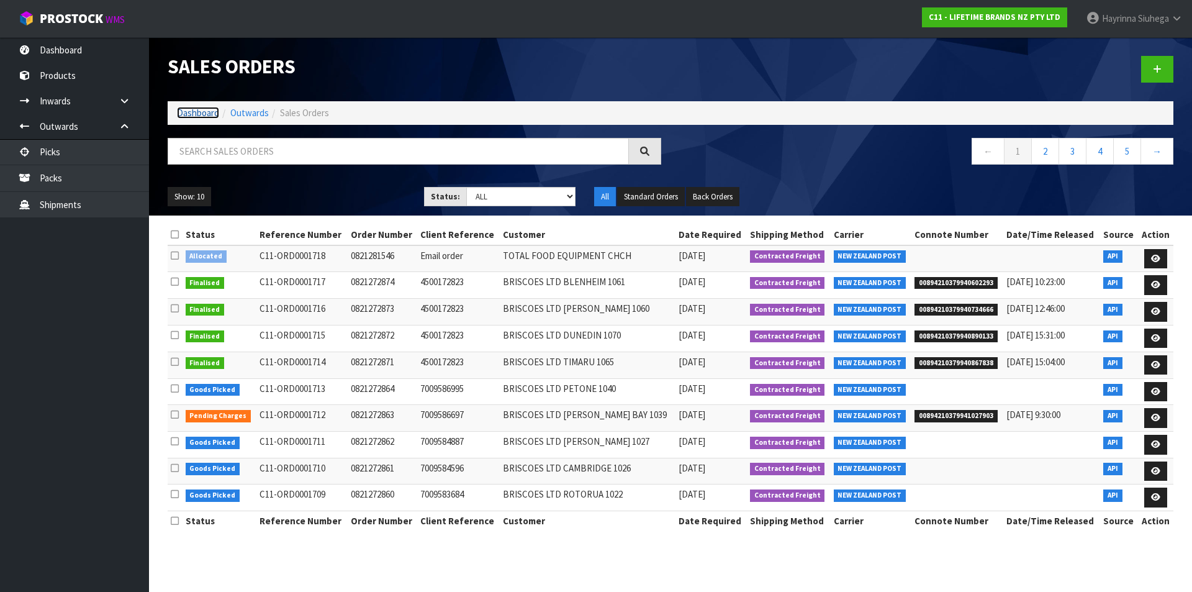
click at [188, 113] on link "Dashboard" at bounding box center [198, 113] width 42 height 12
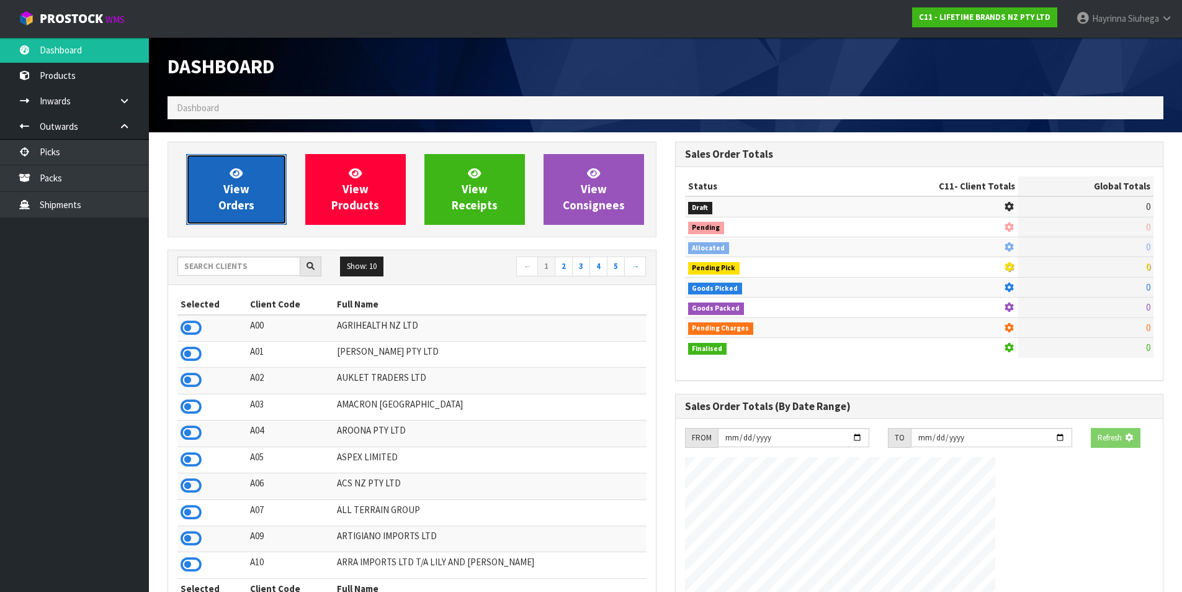
click at [238, 191] on span "View Orders" at bounding box center [236, 189] width 36 height 47
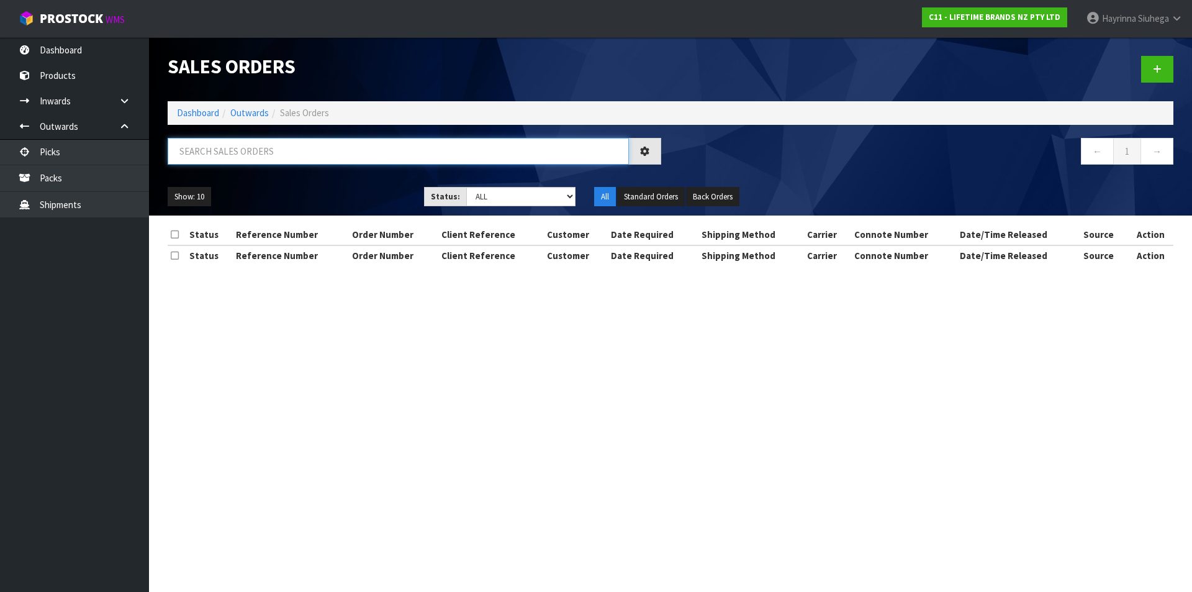
click at [246, 143] on input "text" at bounding box center [398, 151] width 461 height 27
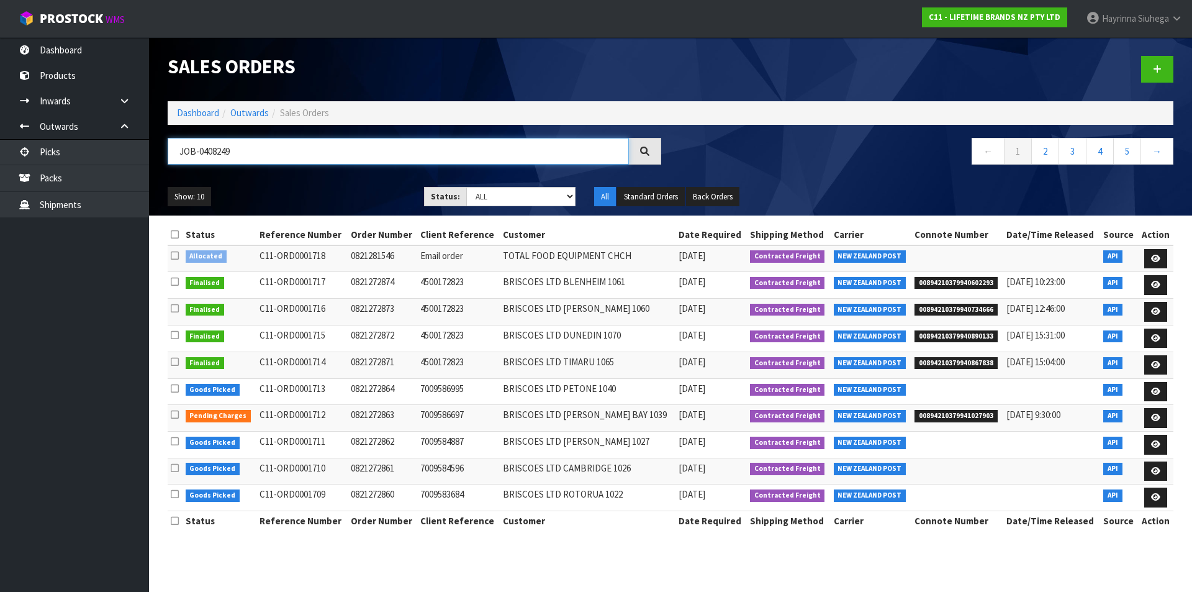
type input "JOB-0408249"
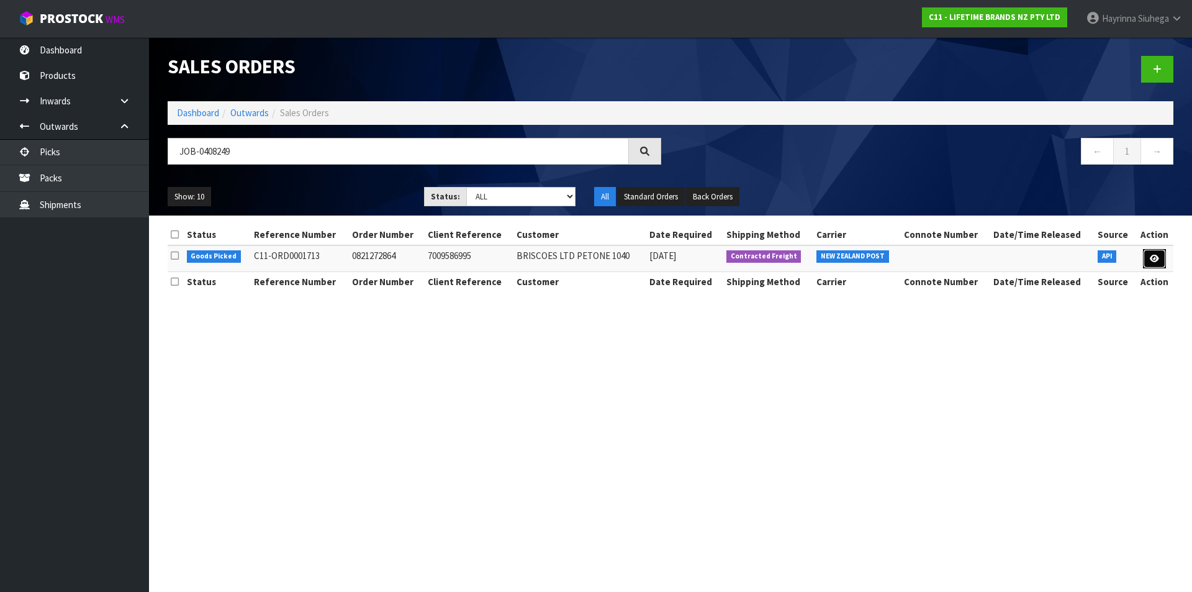
click at [1156, 263] on link at bounding box center [1154, 259] width 23 height 20
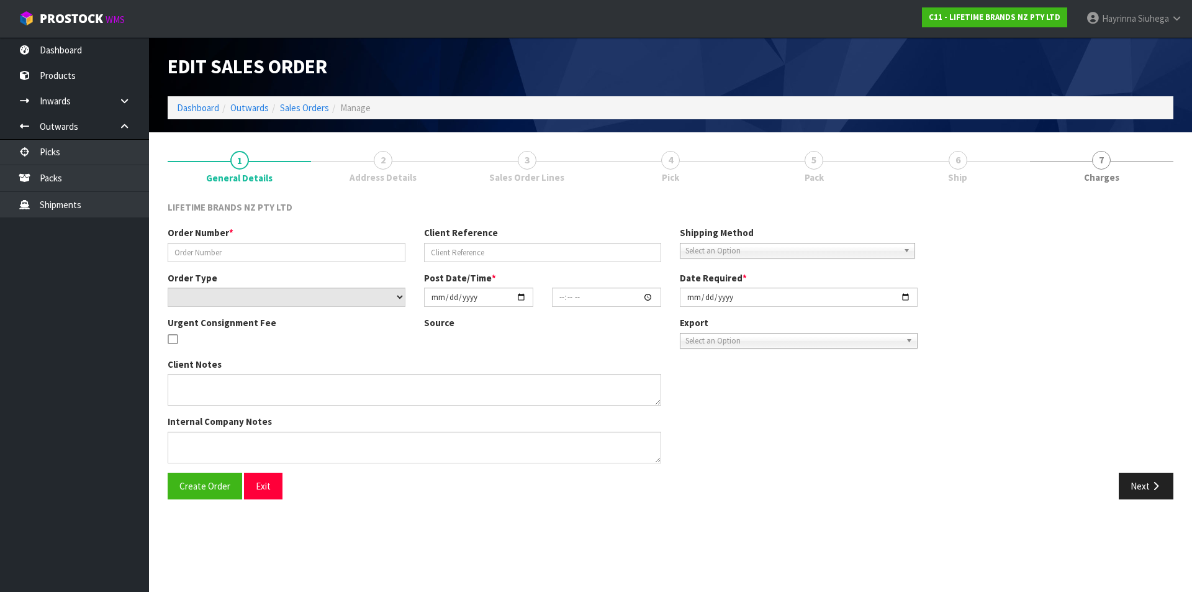
type input "0821272864"
type input "7009586995"
select select "number:0"
type input "2025-08-18"
type input "13:18:27.000"
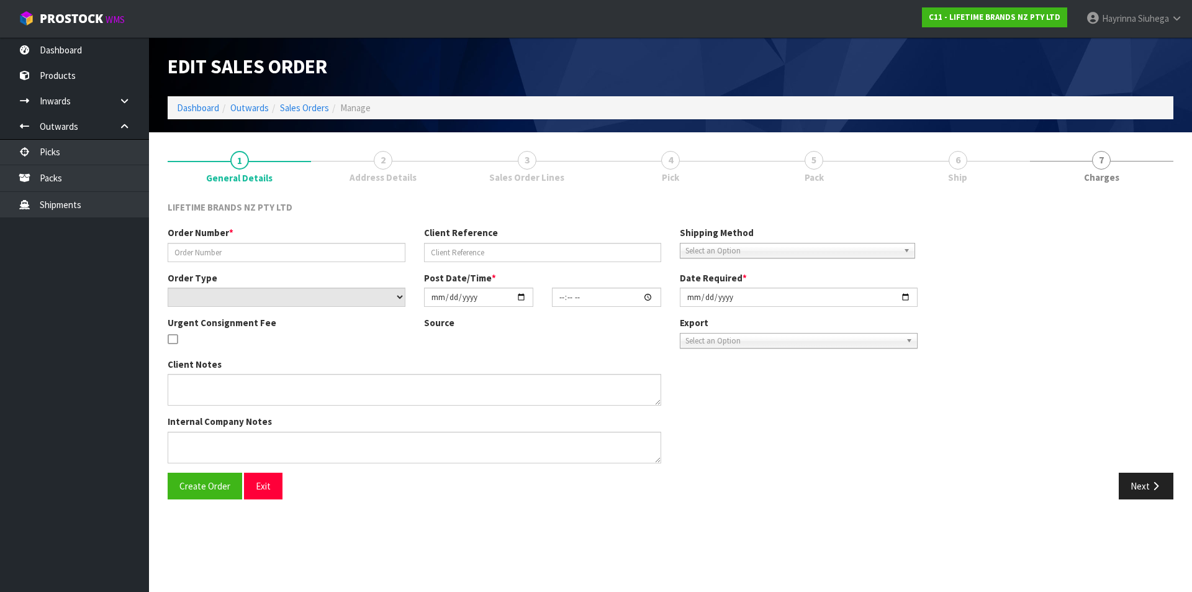
type input "2025-08-19"
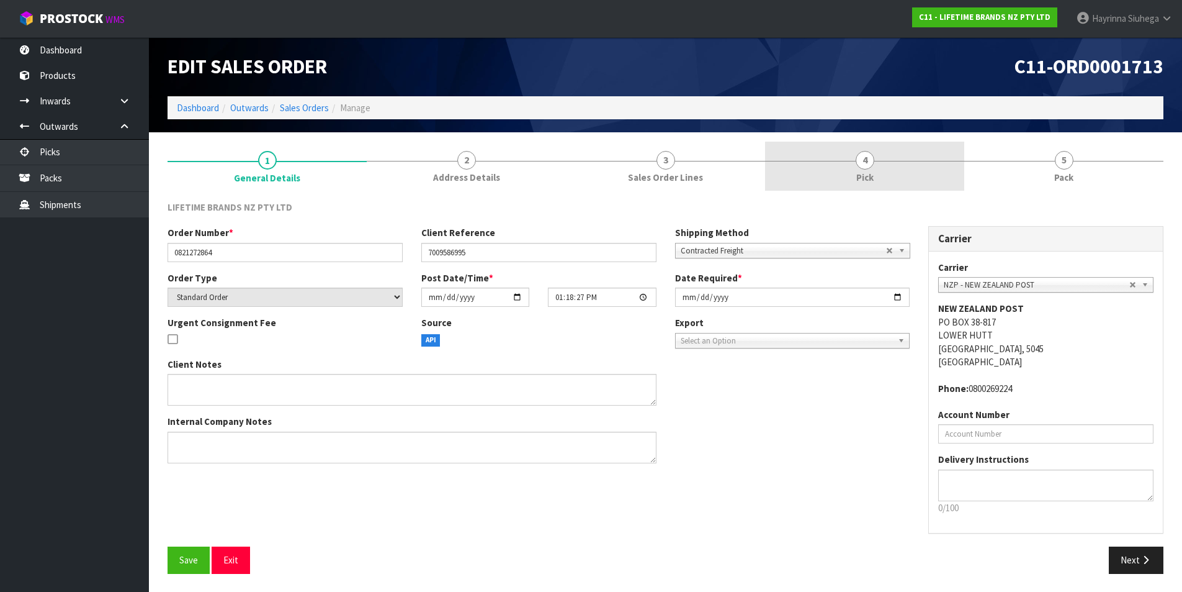
click at [903, 161] on link "4 Pick" at bounding box center [864, 166] width 199 height 49
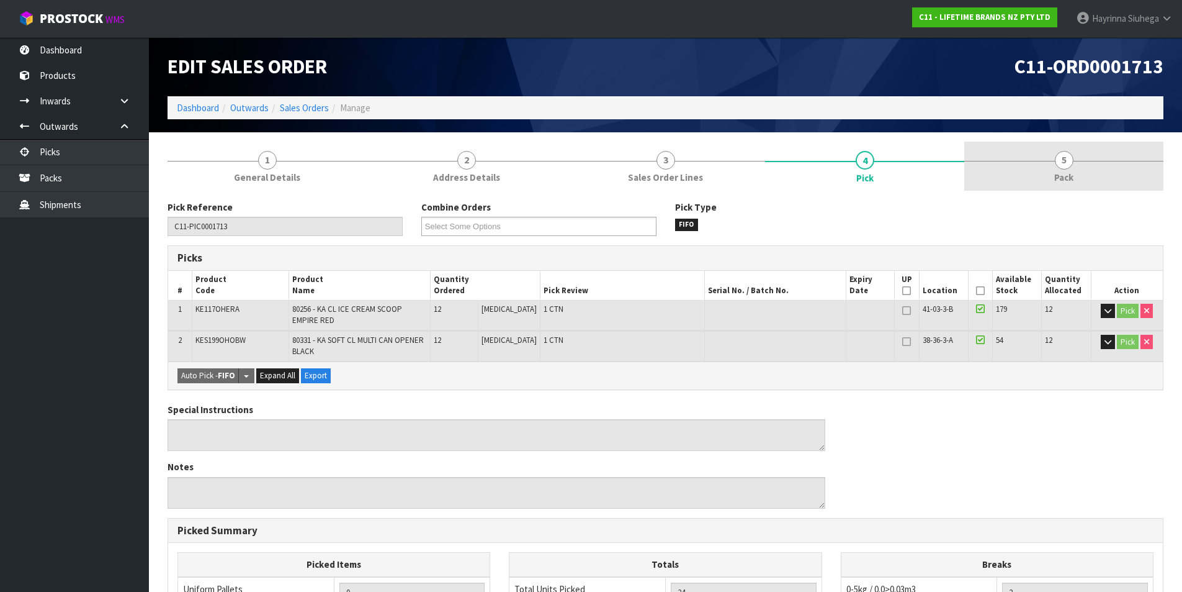
click at [989, 163] on link "5 Pack" at bounding box center [1064, 166] width 199 height 49
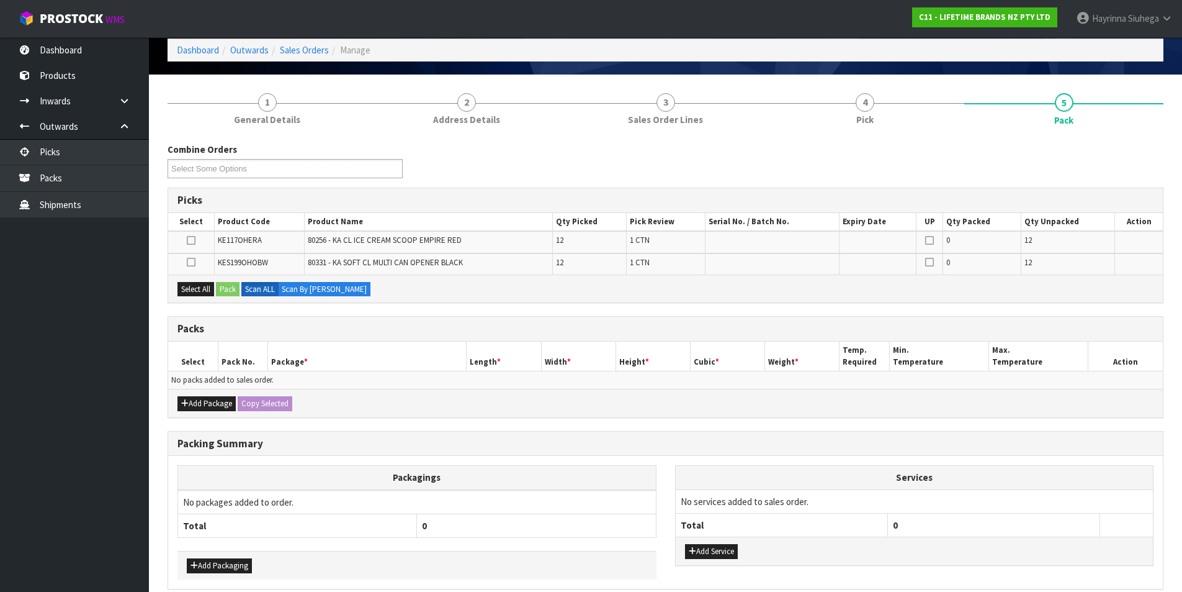
scroll to position [114, 0]
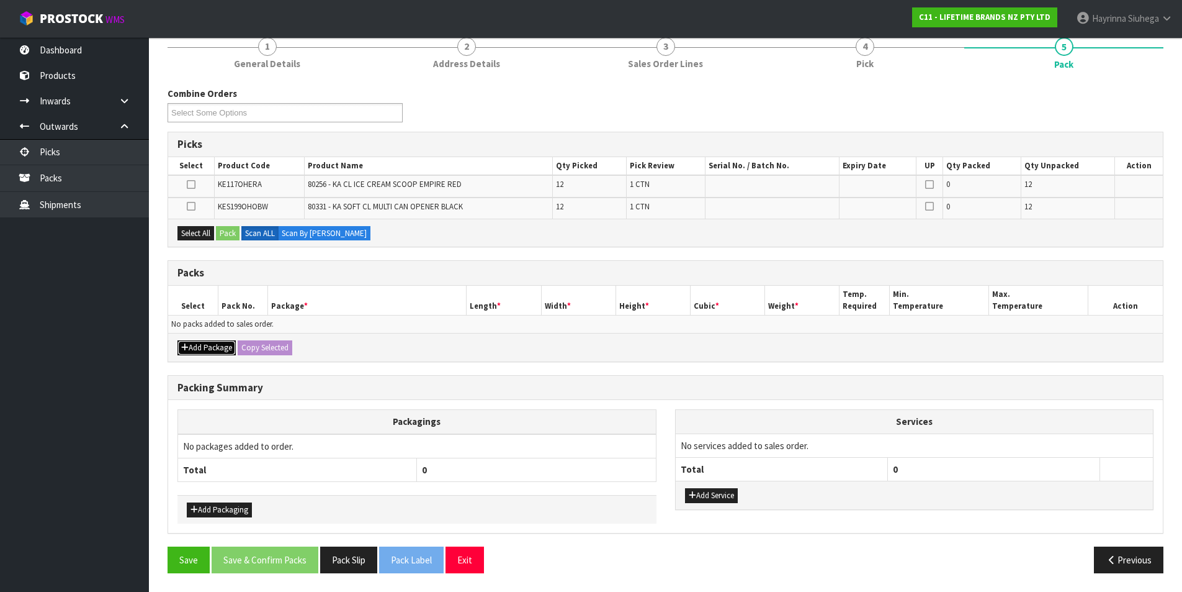
click at [192, 349] on button "Add Package" at bounding box center [207, 347] width 58 height 15
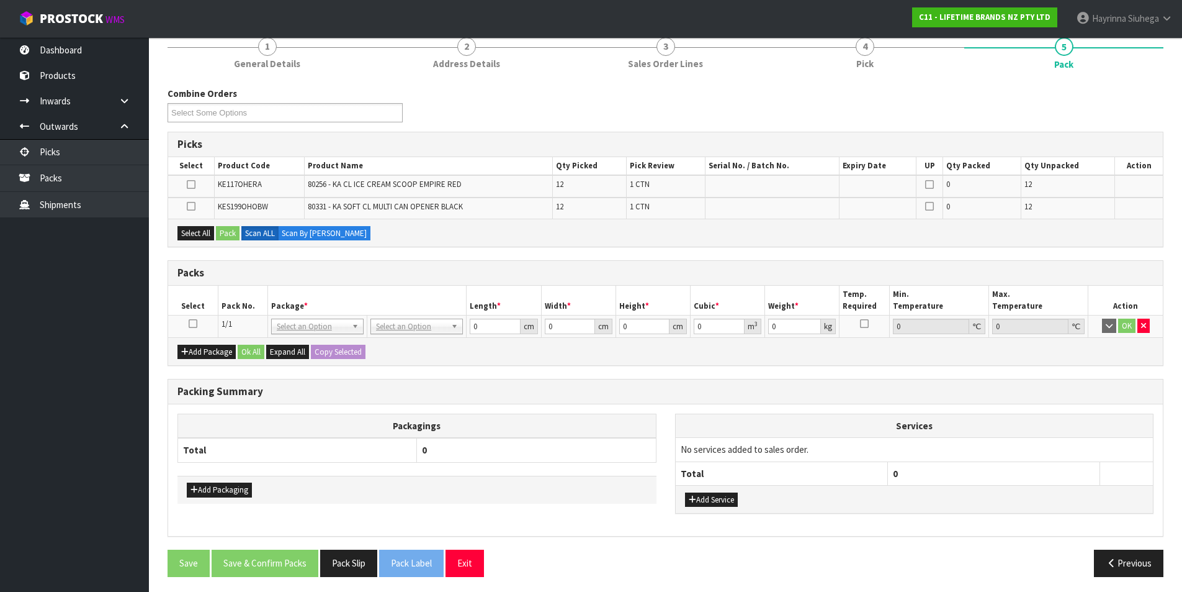
click at [190, 324] on icon at bounding box center [193, 323] width 9 height 1
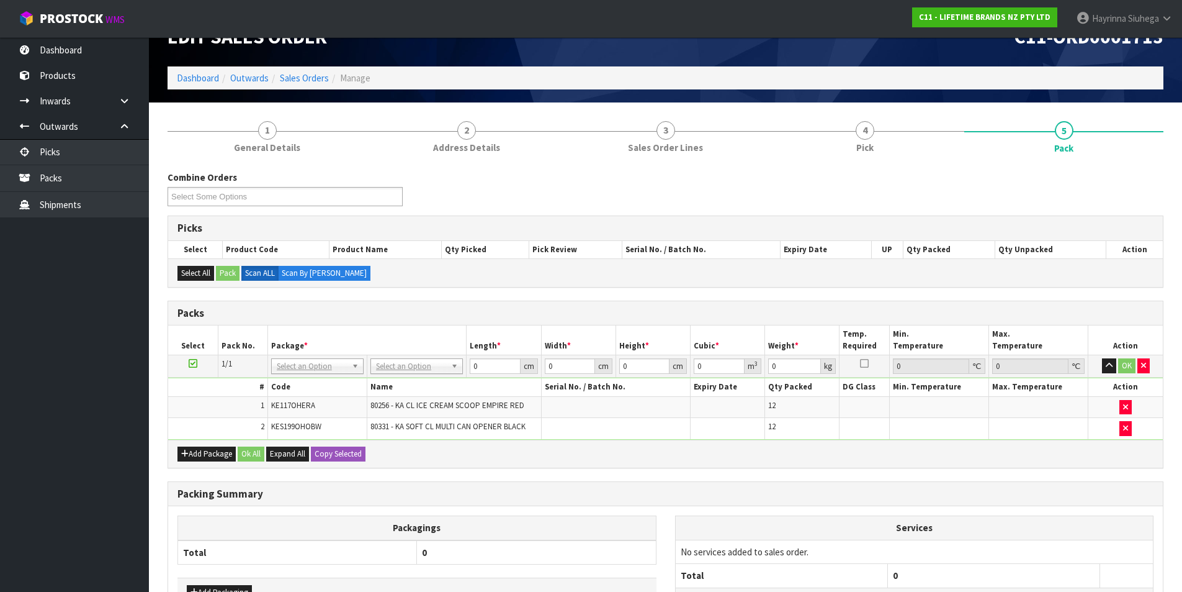
scroll to position [0, 0]
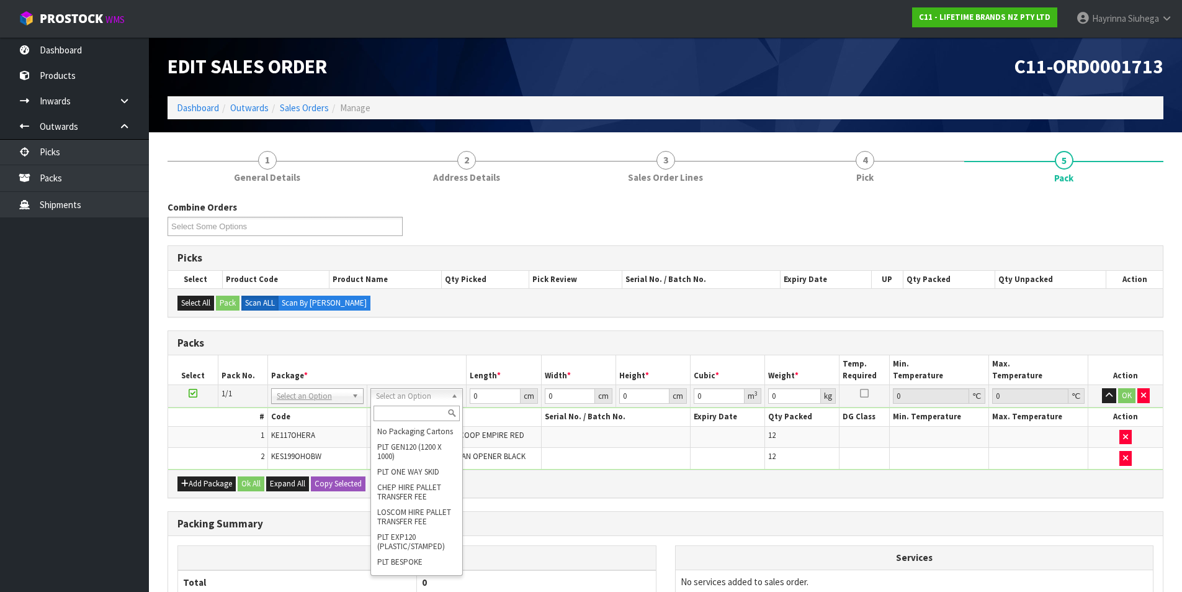
click at [420, 410] on input "text" at bounding box center [417, 413] width 86 height 16
type input "CTN6"
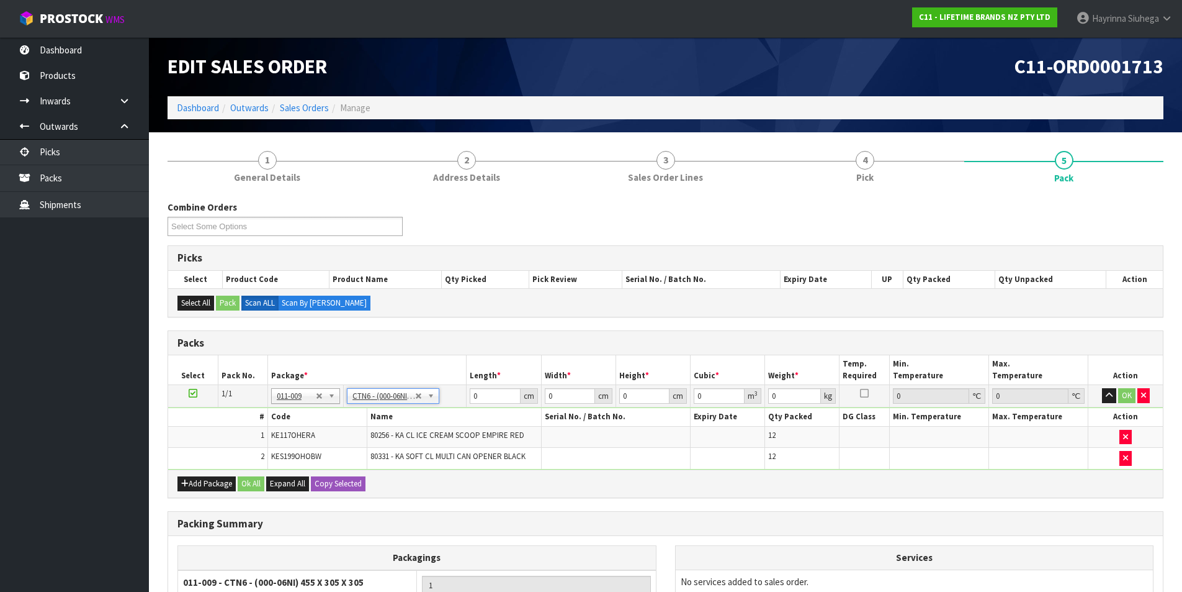
type input "45.5"
type input "30.5"
type input "0.042326"
type input "6.214"
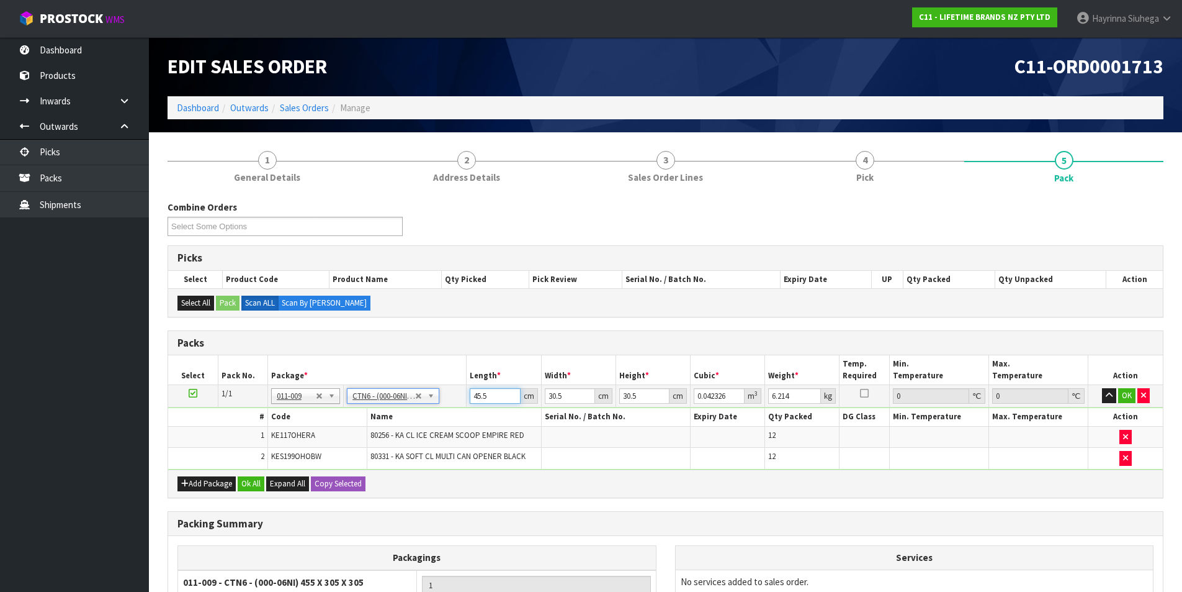
click at [479, 402] on input "45.5" at bounding box center [495, 396] width 50 height 16
type input "4"
type input "0.003721"
type input "47"
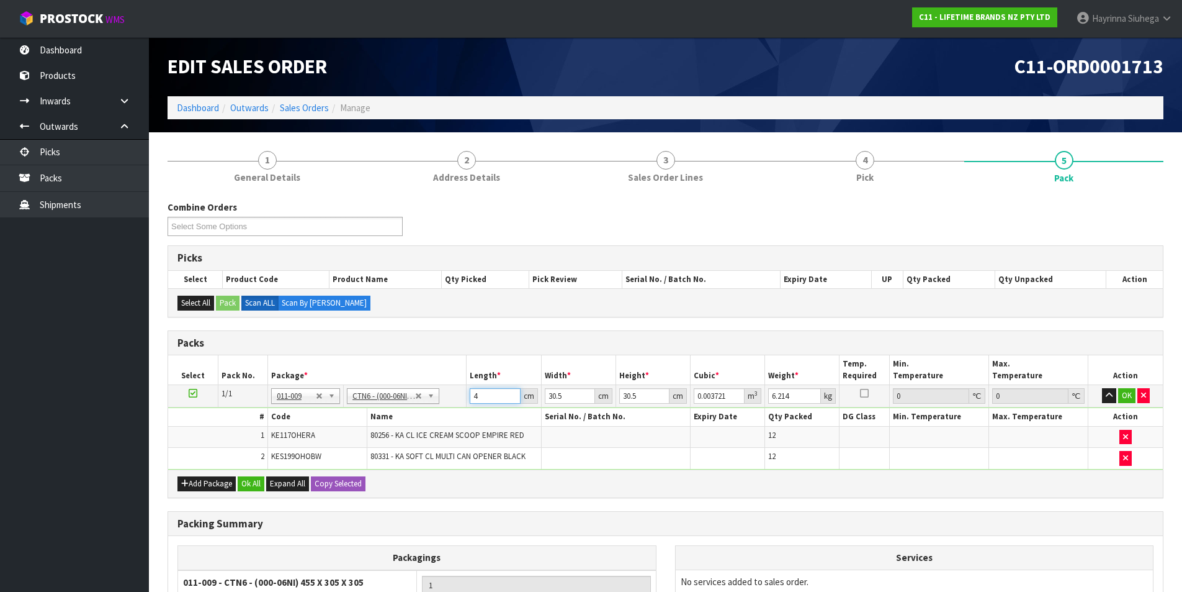
type input "0.043722"
type input "47"
type input "3"
type input "0.0043"
type input "32"
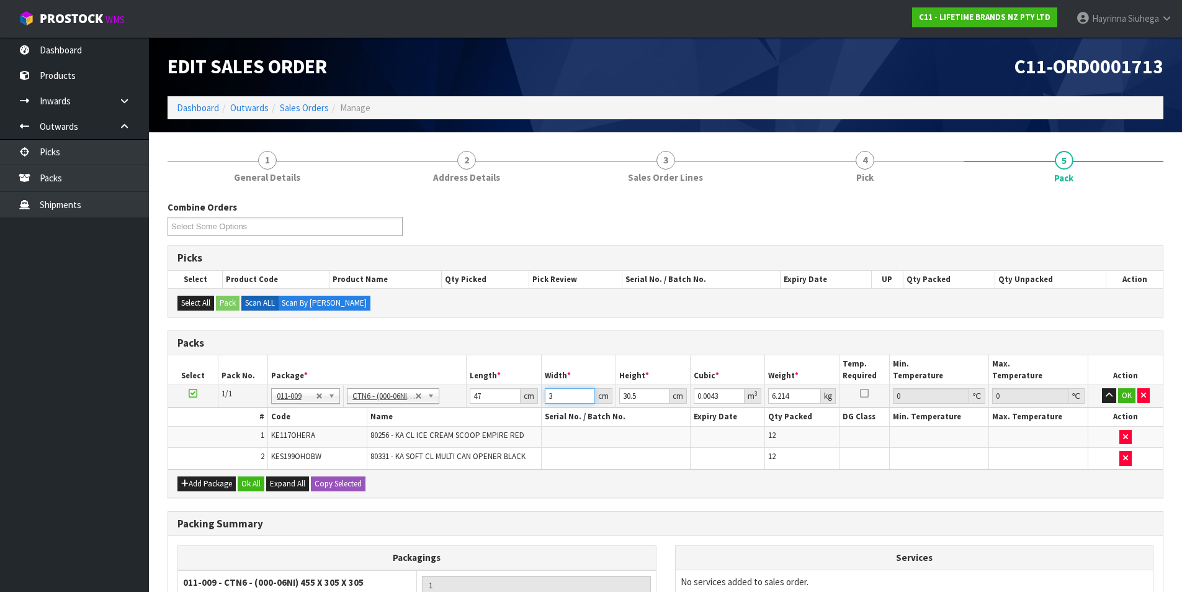
type input "0.045872"
type input "32"
type input "2"
type input "0.003008"
type input "22"
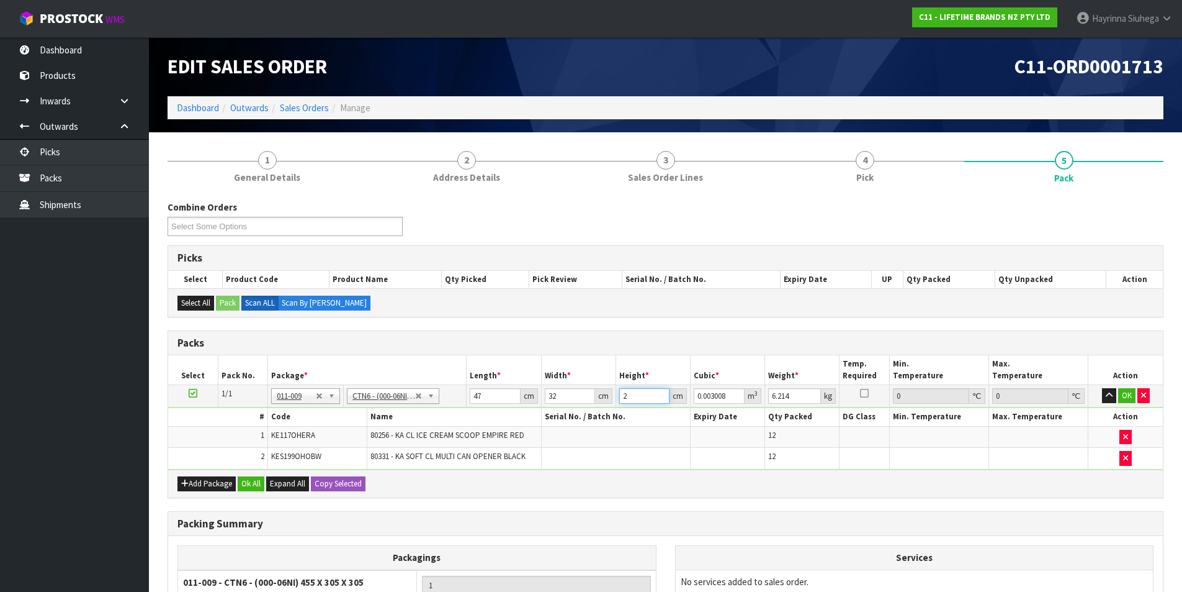
type input "0.033088"
type input "22"
type input "8"
click button "OK" at bounding box center [1127, 395] width 17 height 15
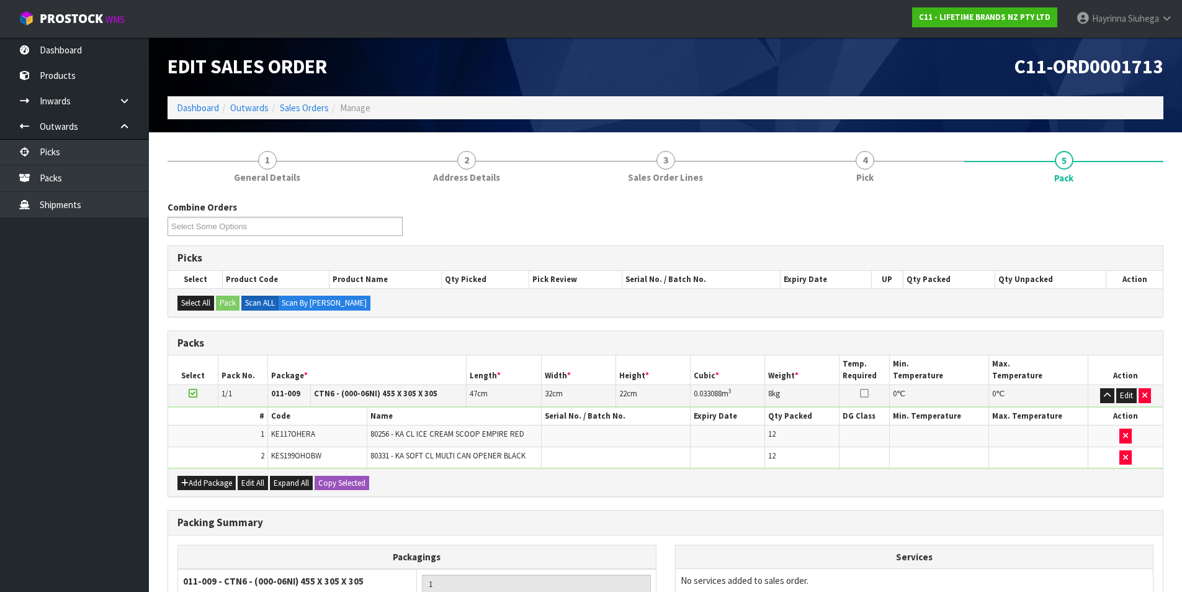
scroll to position [141, 0]
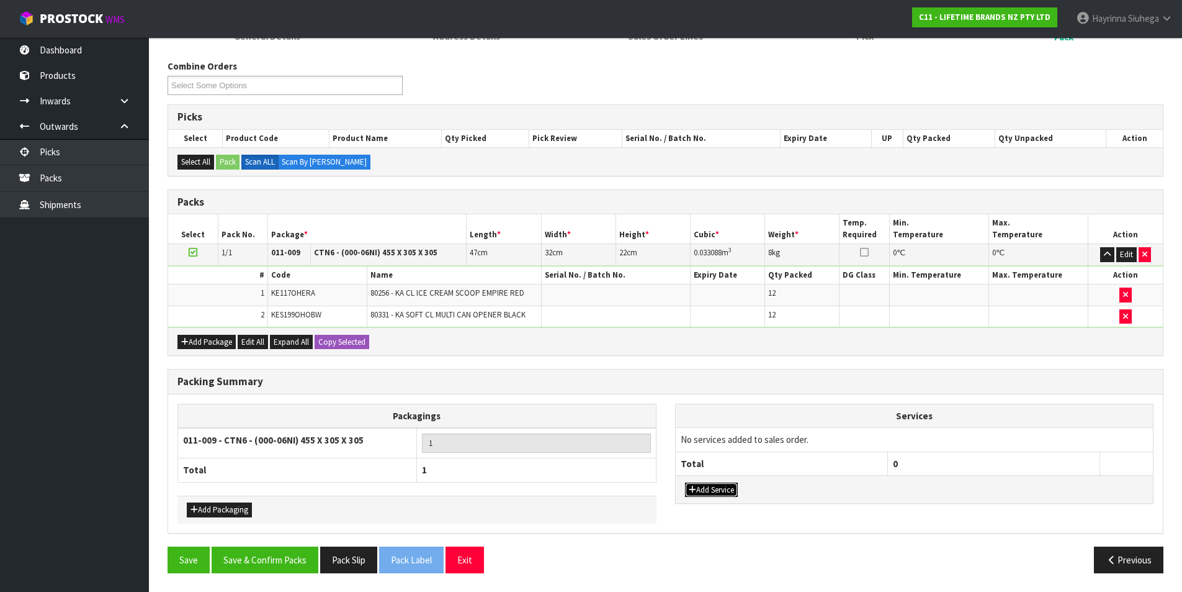
click at [715, 484] on button "Add Service" at bounding box center [711, 489] width 53 height 15
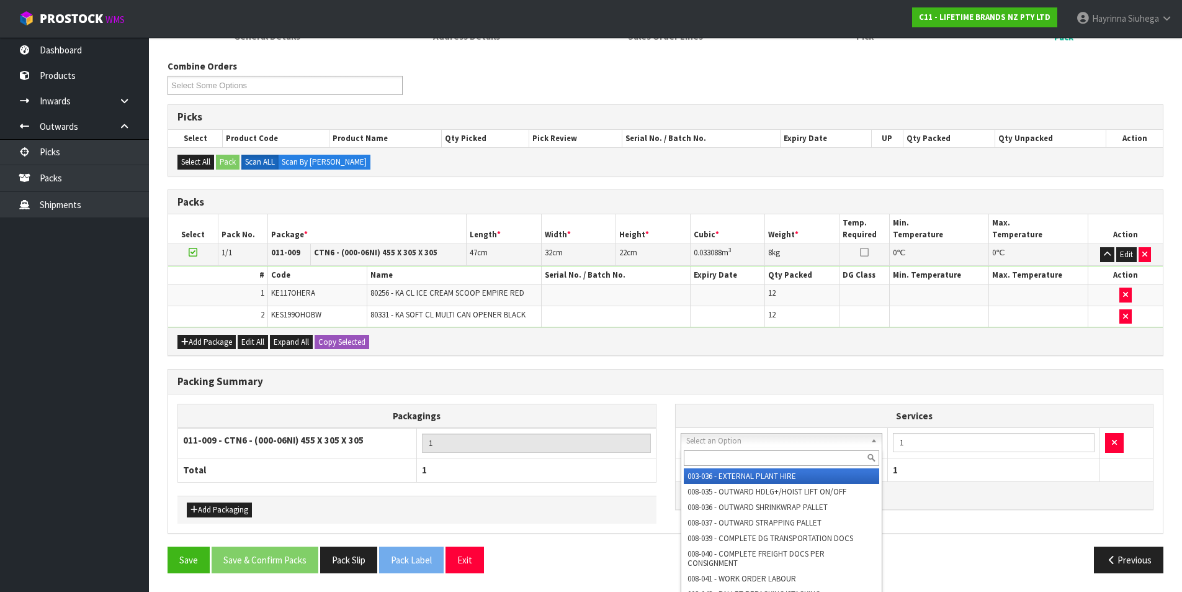
click at [735, 455] on input "text" at bounding box center [782, 458] width 196 height 16
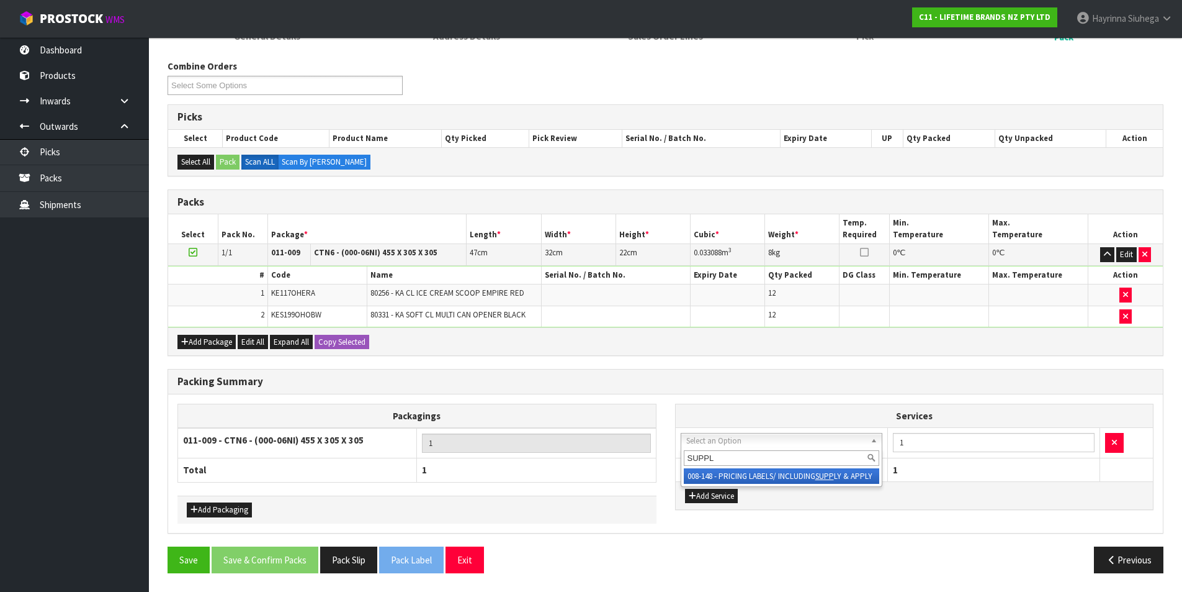
type input "SUPPLY"
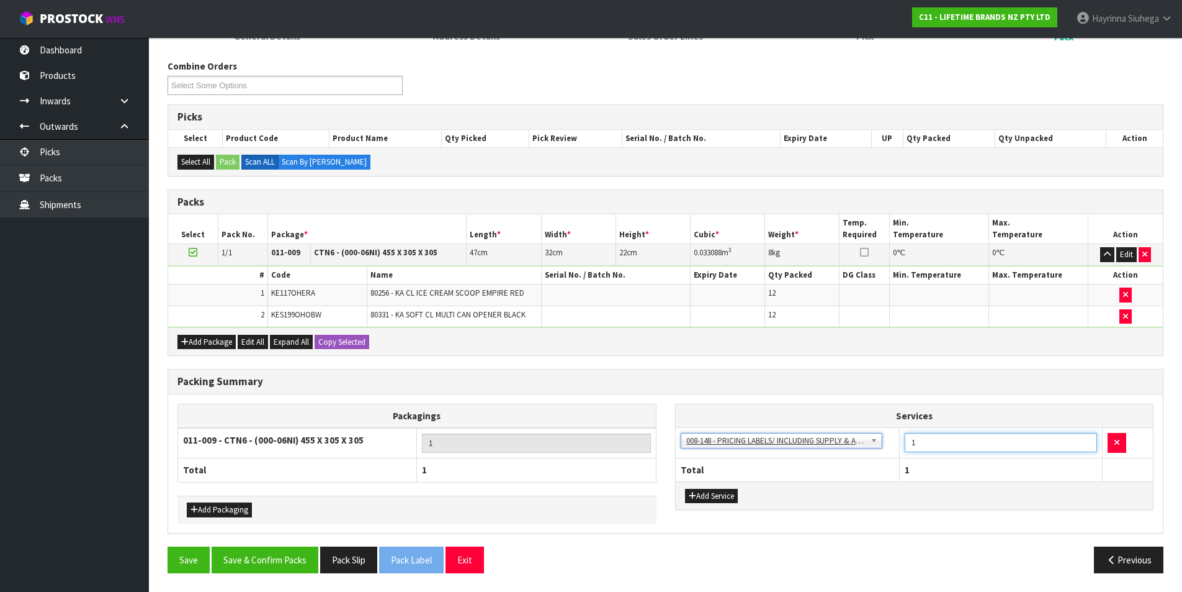
drag, startPoint x: 942, startPoint y: 449, endPoint x: 865, endPoint y: 449, distance: 76.3
click at [867, 449] on tr "003-036 - EXTERNAL PLANT HIRE 008-035 - OUTWARD HDLG+/HOIST LIFT ON/OFF 008-036…" at bounding box center [915, 443] width 478 height 30
type input "12"
click at [278, 560] on button "Save & Confirm Packs" at bounding box center [265, 559] width 107 height 27
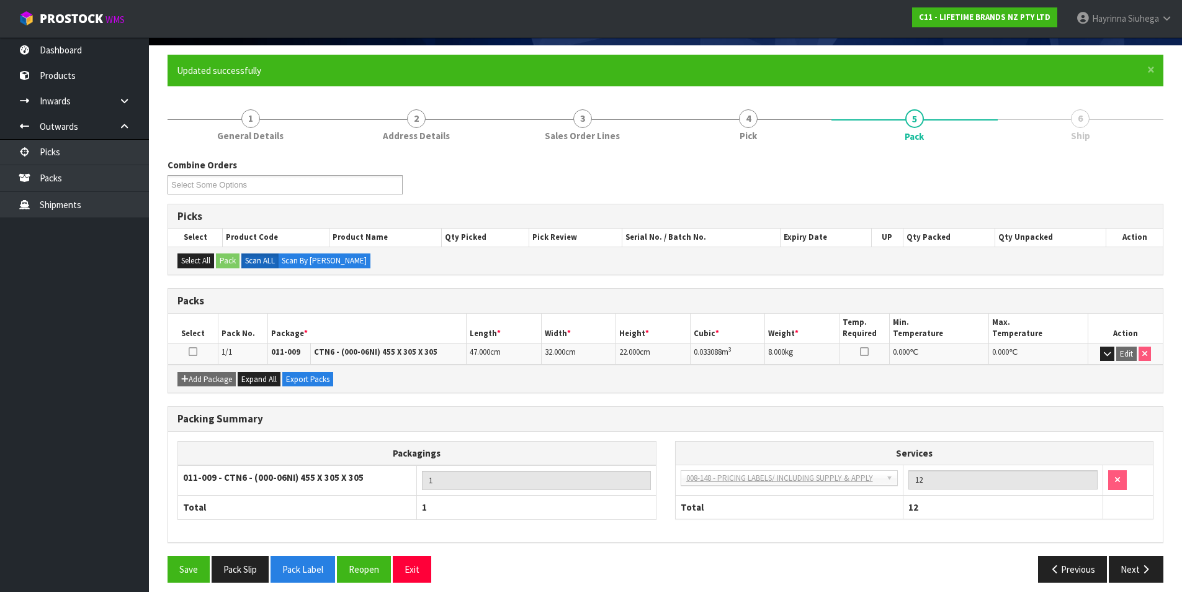
scroll to position [96, 0]
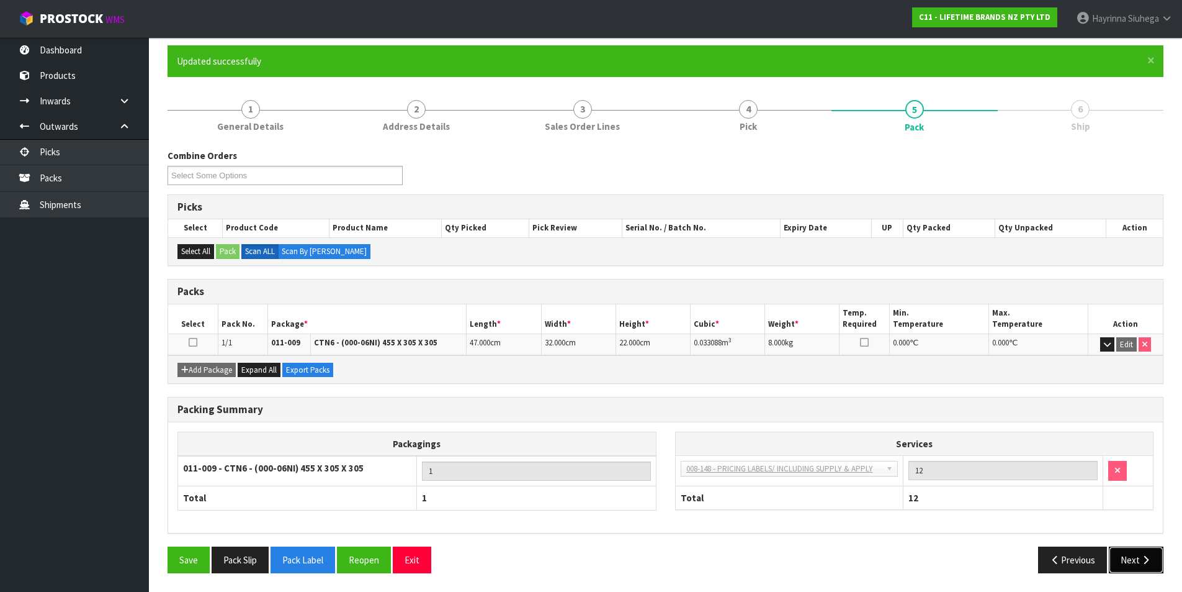
click at [1152, 552] on button "Next" at bounding box center [1136, 559] width 55 height 27
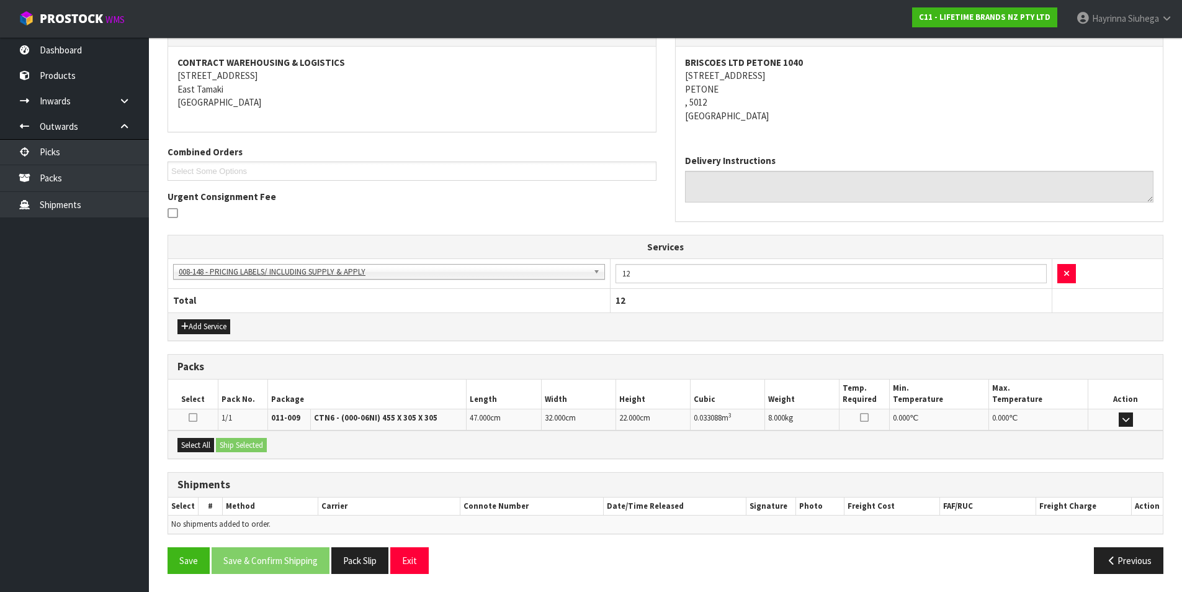
scroll to position [225, 0]
click at [191, 444] on button "Select All" at bounding box center [196, 444] width 37 height 15
click at [249, 443] on button "Ship Selected" at bounding box center [241, 444] width 51 height 15
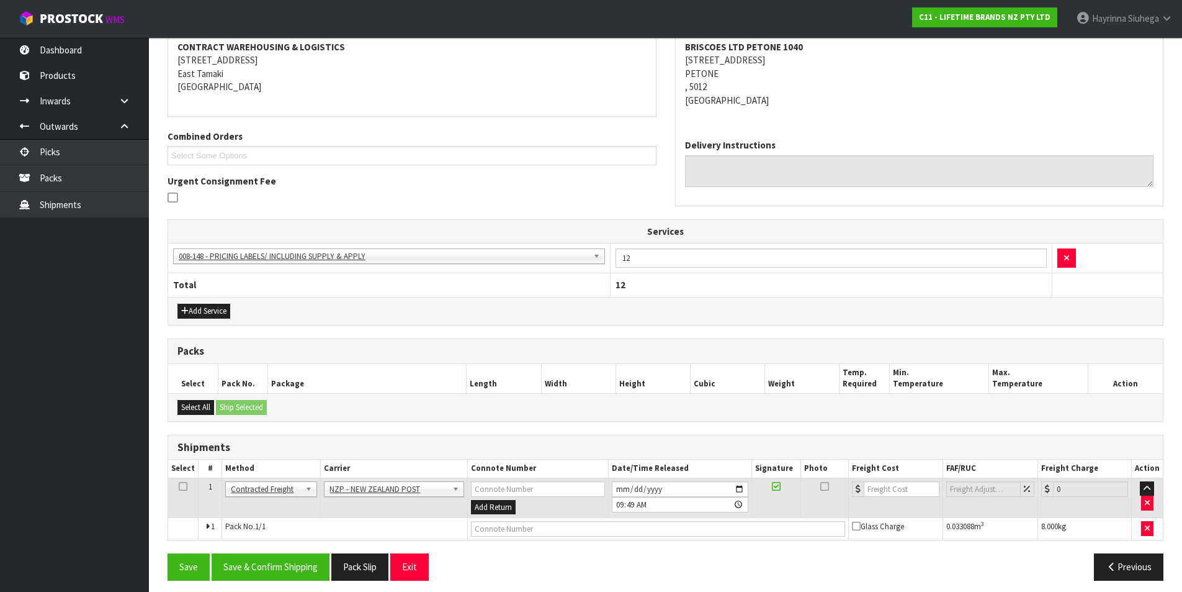
scroll to position [247, 0]
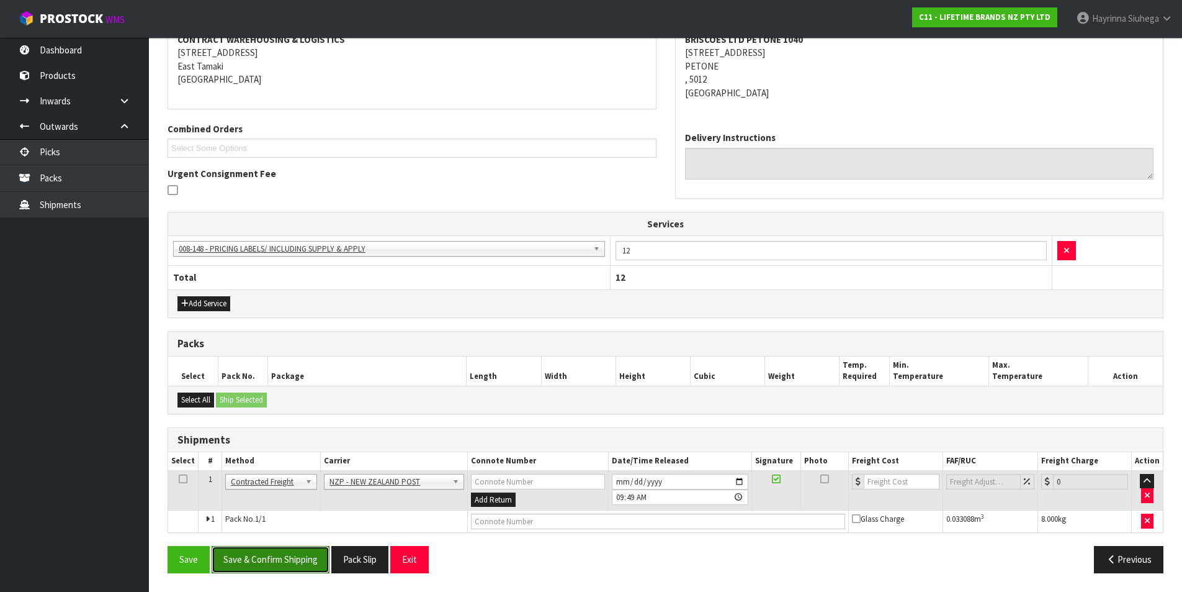
click at [300, 553] on button "Save & Confirm Shipping" at bounding box center [271, 559] width 118 height 27
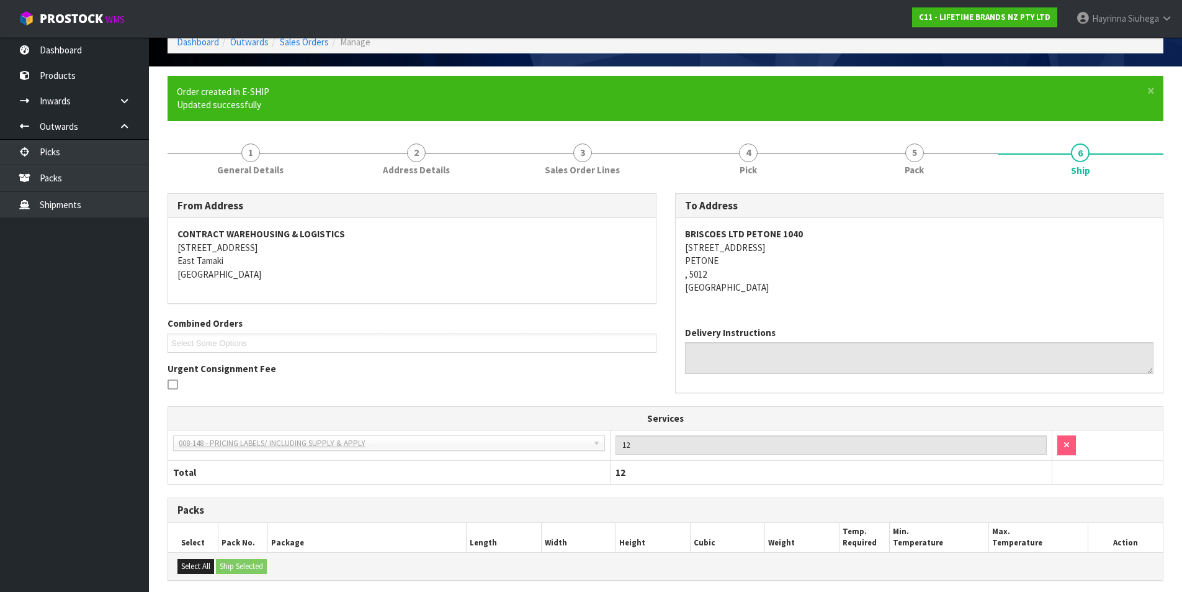
scroll to position [229, 0]
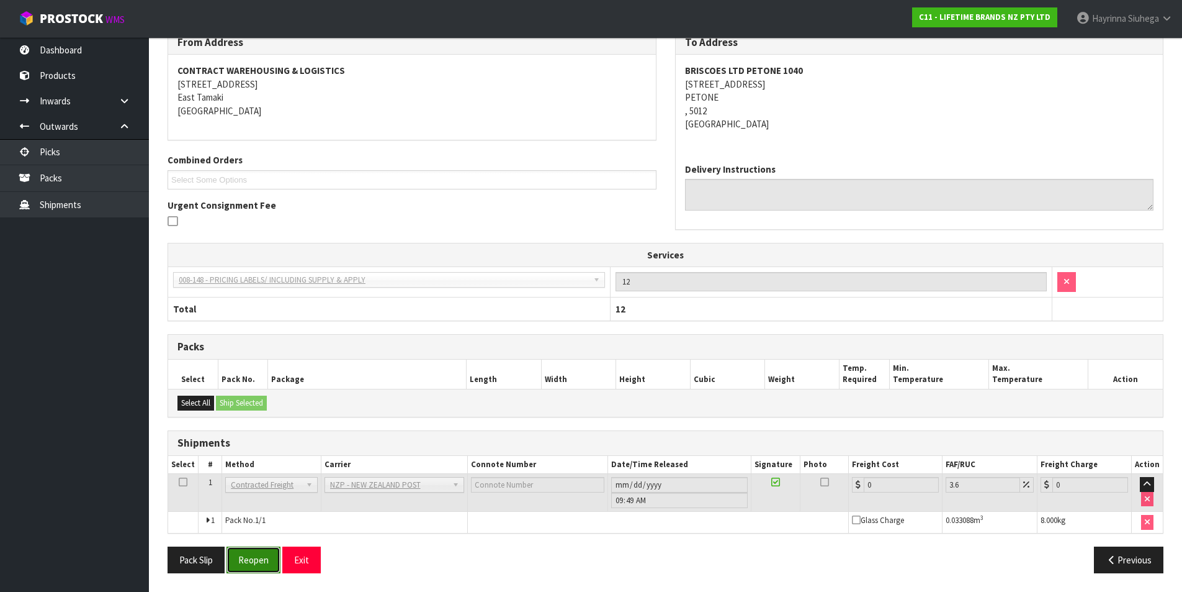
click at [254, 559] on button "Reopen" at bounding box center [254, 559] width 54 height 27
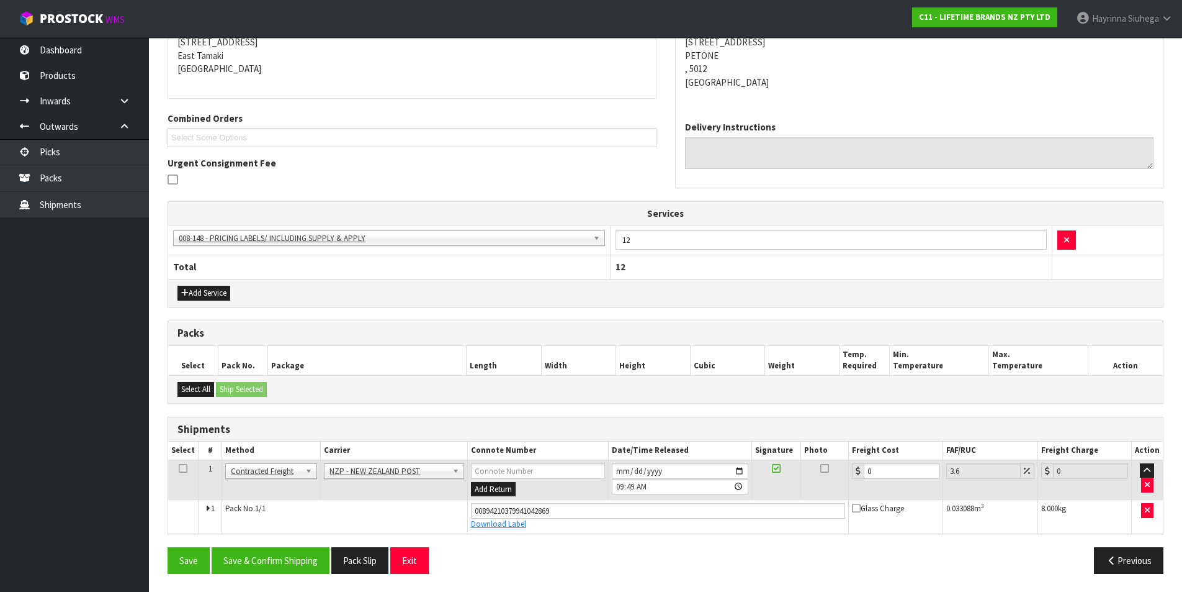
scroll to position [258, 0]
drag, startPoint x: 897, startPoint y: 469, endPoint x: 692, endPoint y: 472, distance: 204.9
click at [695, 472] on tr "1 Client Local Pickup Customer Local Pickup Company Freight Contracted Freight …" at bounding box center [665, 479] width 995 height 40
type input "8"
type input "8.29"
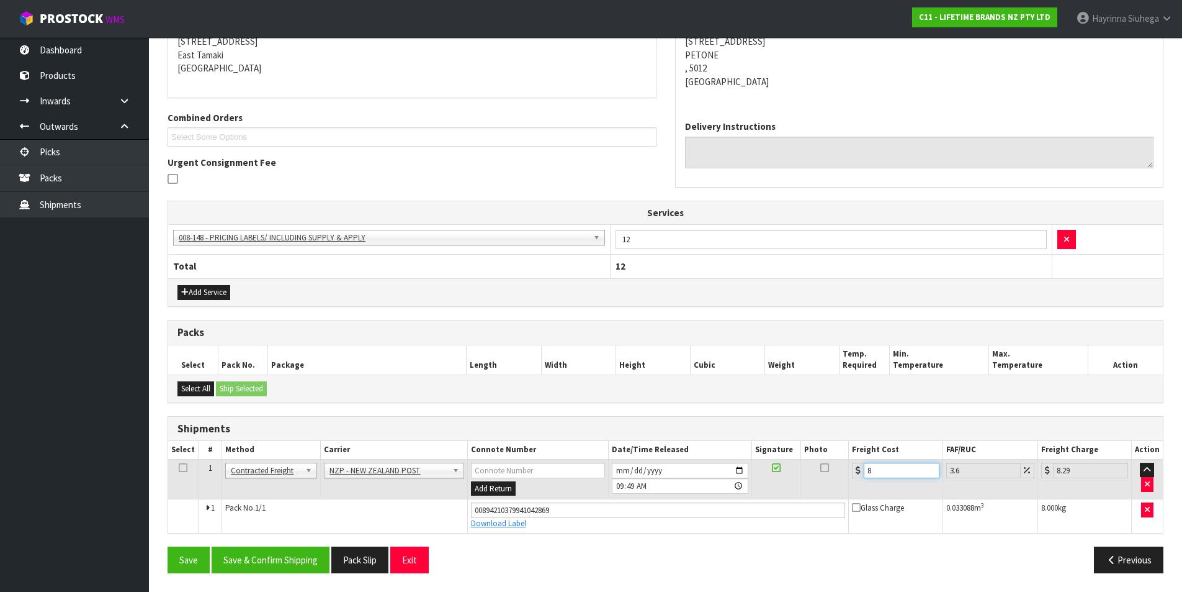
type input "8.4"
type input "8.7"
type input "8.45"
type input "8.75"
type input "8.45"
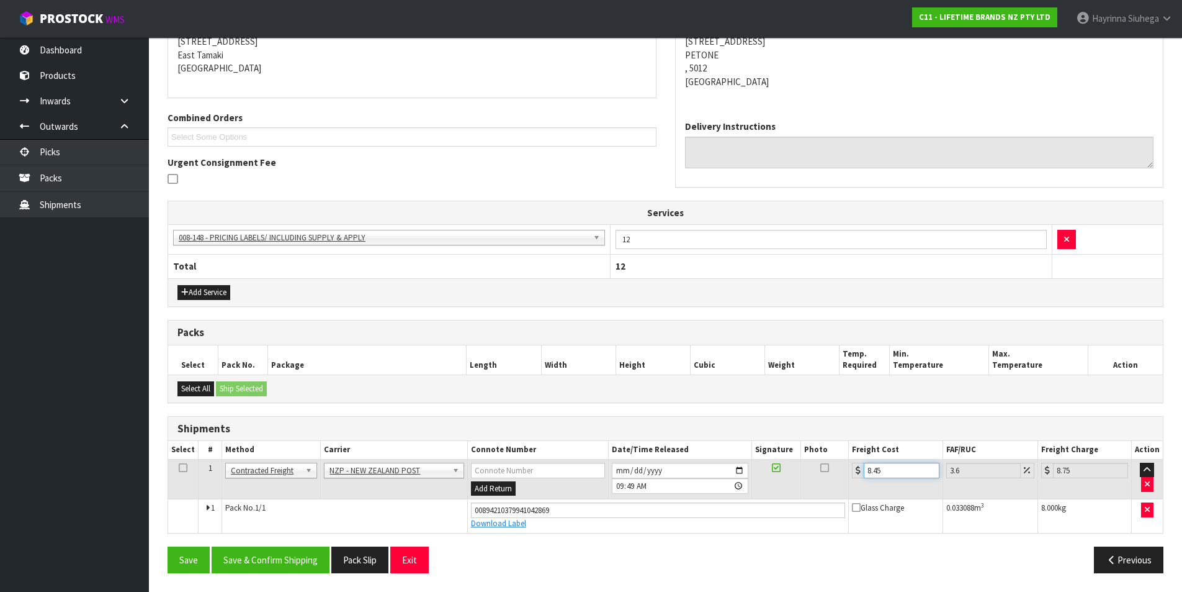
click at [168, 546] on button "Save" at bounding box center [189, 559] width 42 height 27
click at [291, 557] on button "Save & Confirm Shipping" at bounding box center [271, 559] width 118 height 27
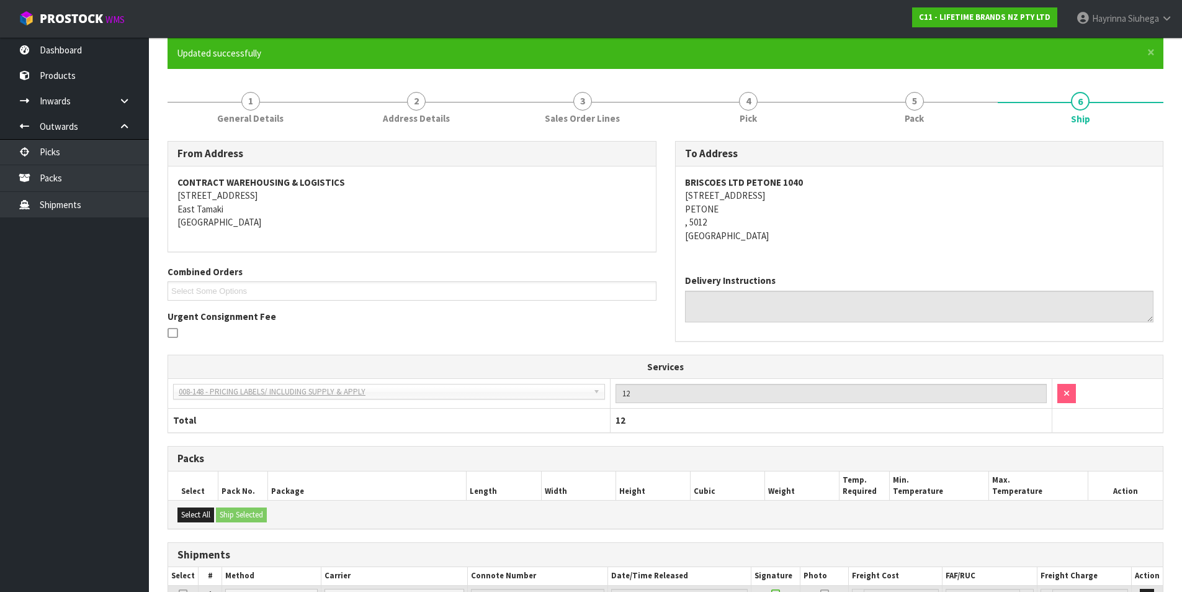
scroll to position [0, 0]
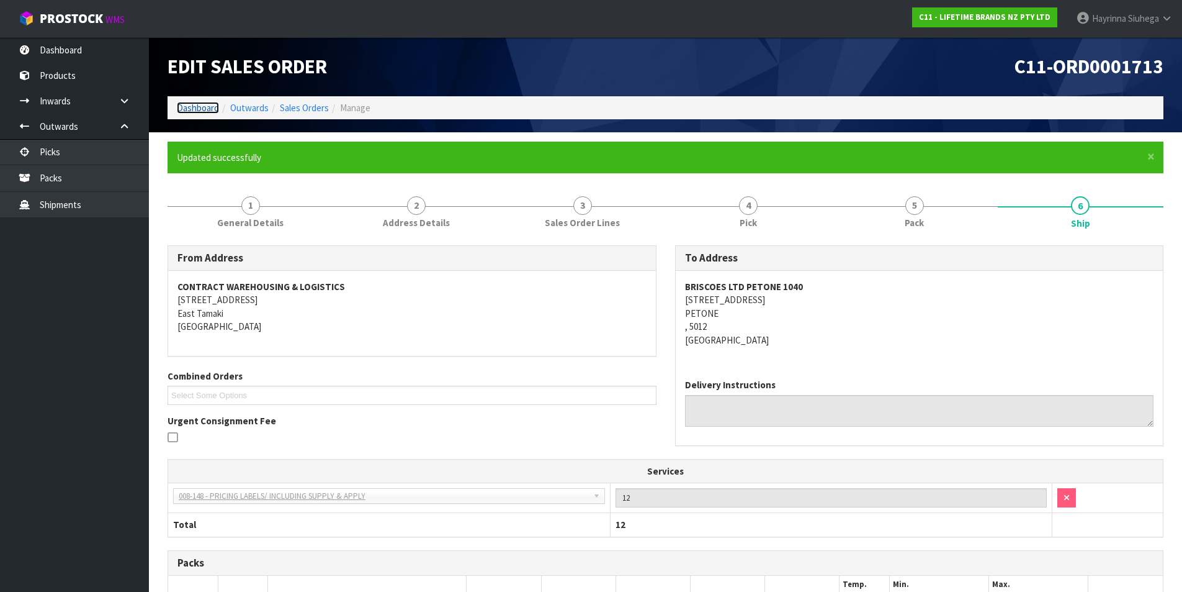
click at [201, 106] on link "Dashboard" at bounding box center [198, 108] width 42 height 12
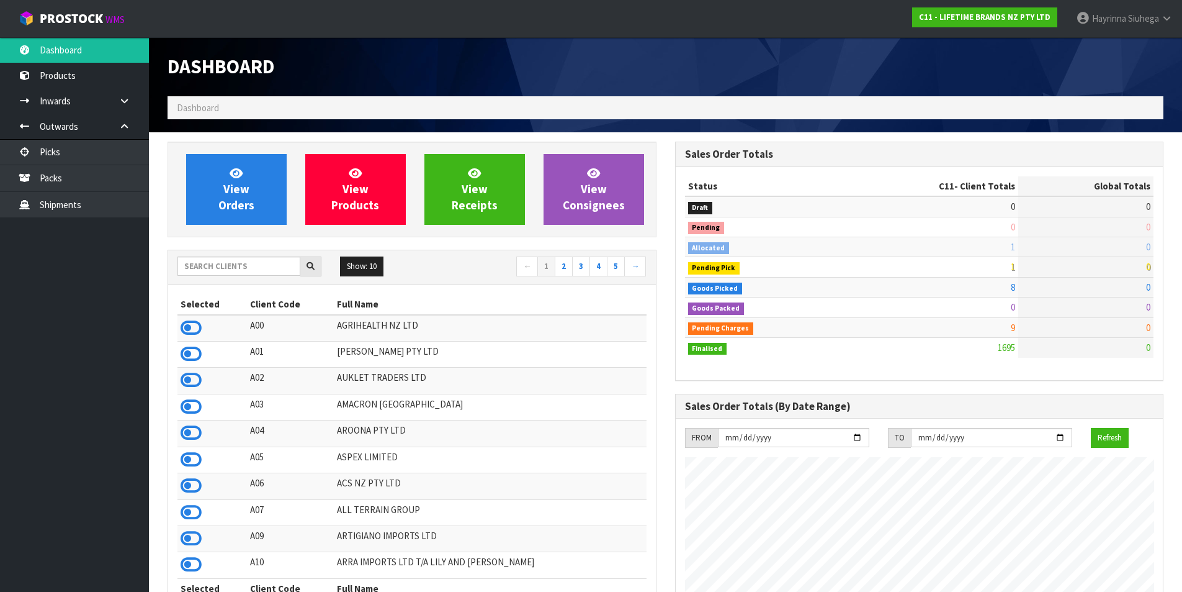
scroll to position [940, 507]
click at [101, 175] on link "Packs" at bounding box center [74, 177] width 149 height 25
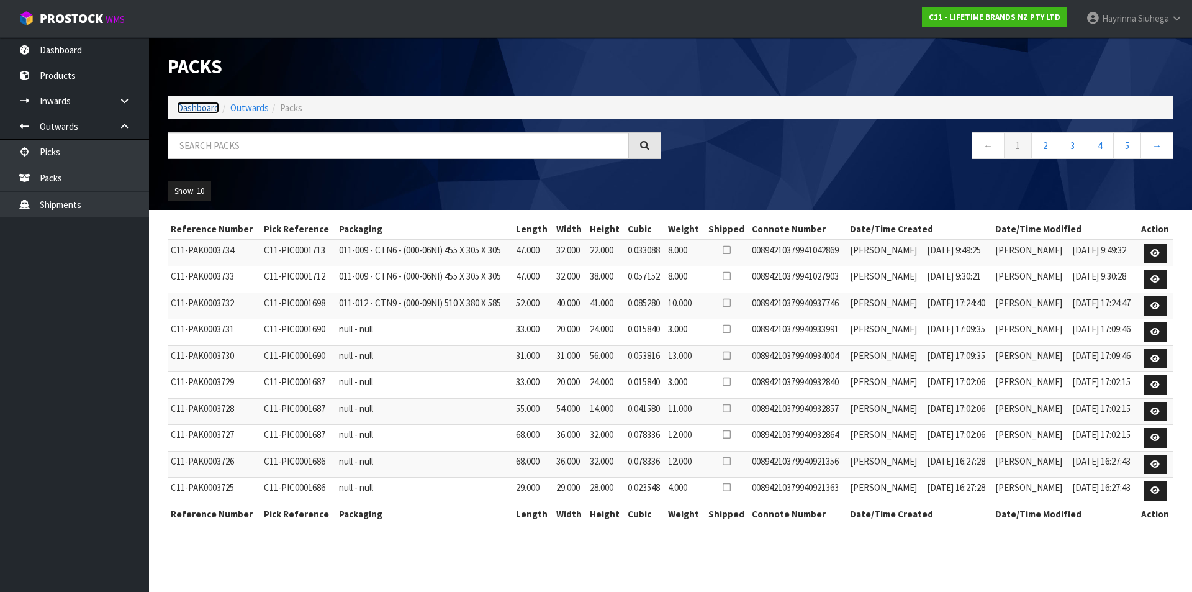
click at [191, 104] on link "Dashboard" at bounding box center [198, 108] width 42 height 12
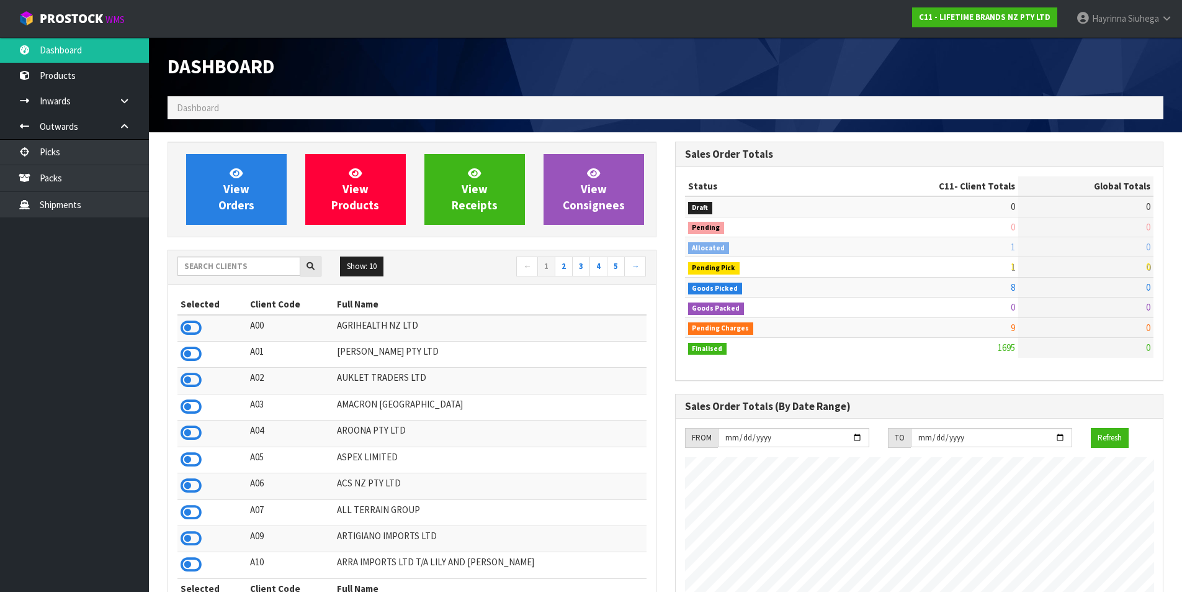
scroll to position [940, 507]
click at [239, 166] on span "View Orders" at bounding box center [236, 189] width 36 height 47
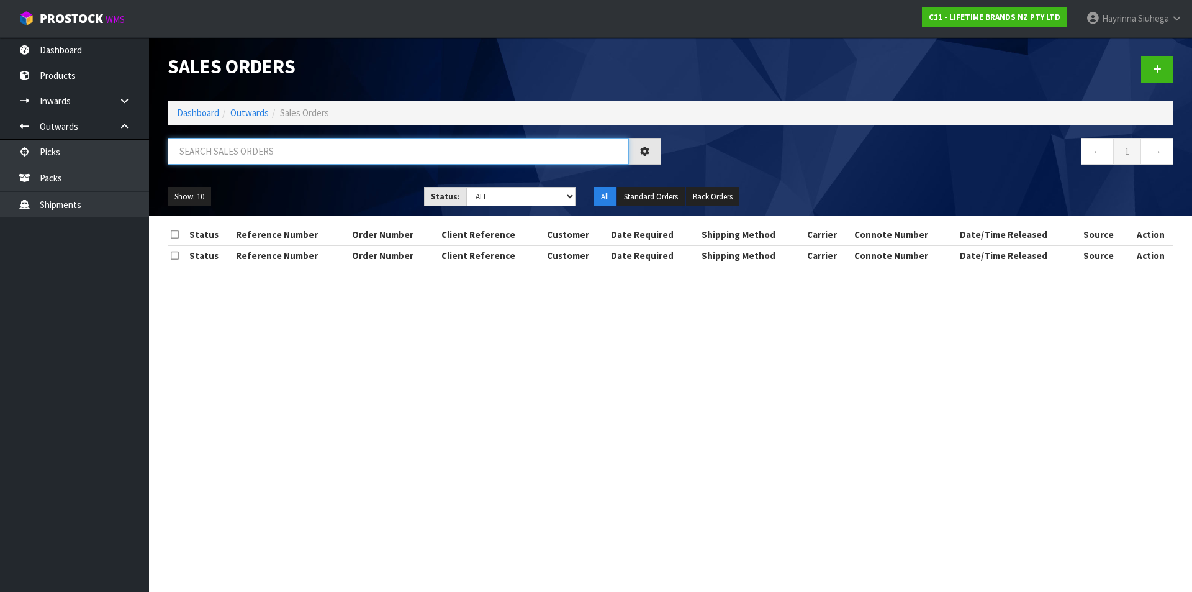
click at [262, 148] on input "text" at bounding box center [398, 151] width 461 height 27
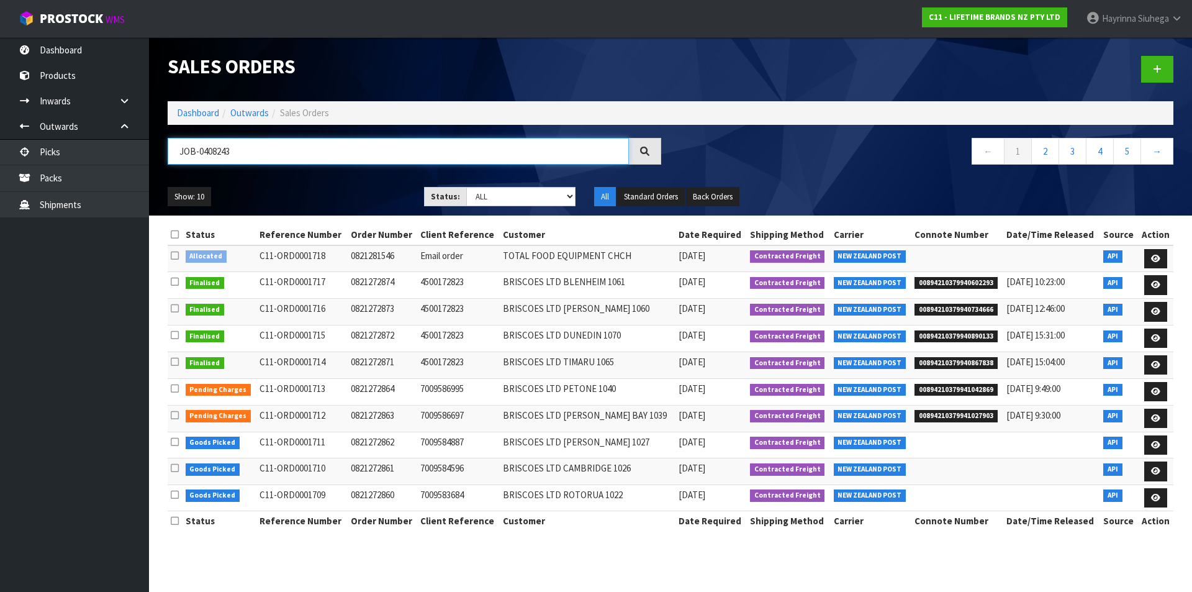
type input "JOB-0408243"
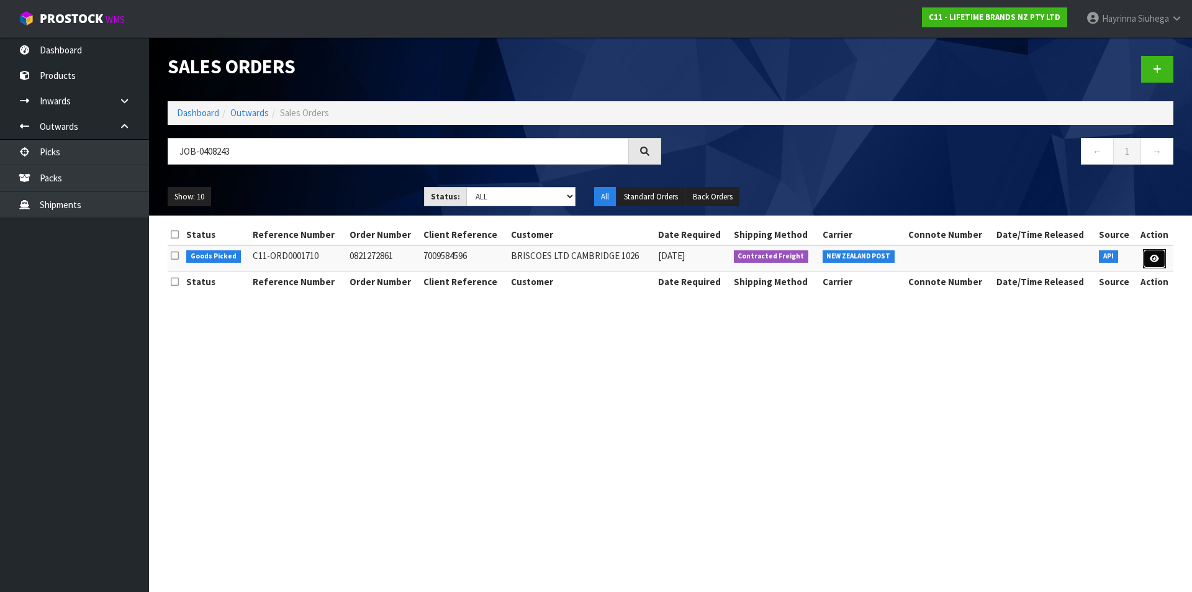
click at [1159, 256] on link at bounding box center [1154, 259] width 23 height 20
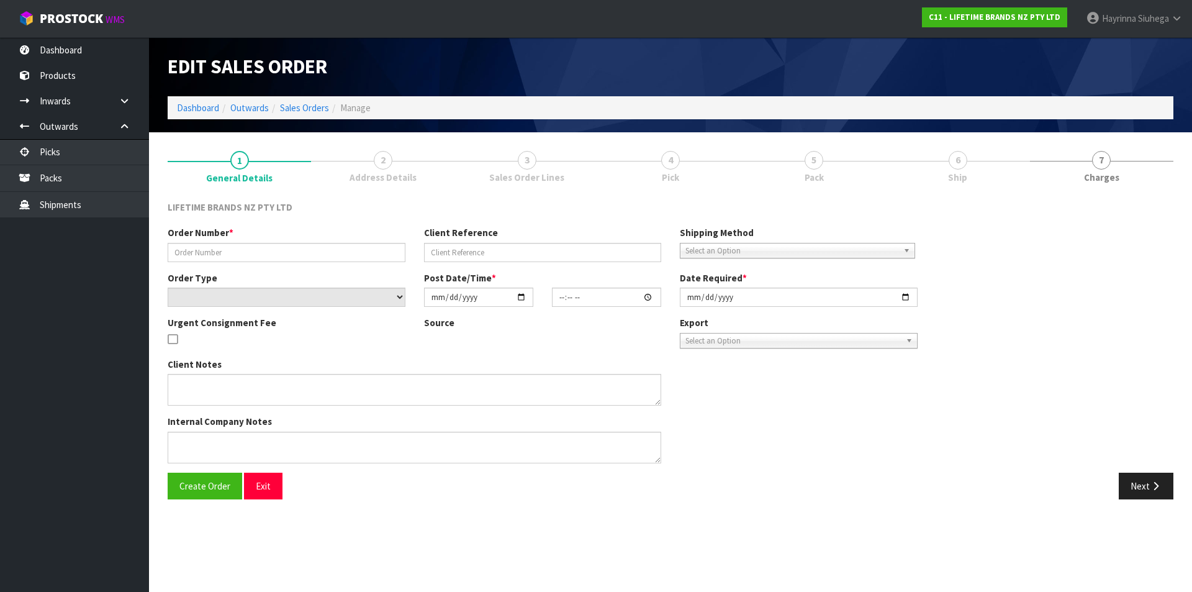
type input "0821272861"
type input "7009584596"
select select "number:0"
type input "2025-08-18"
type input "13:13:22.000"
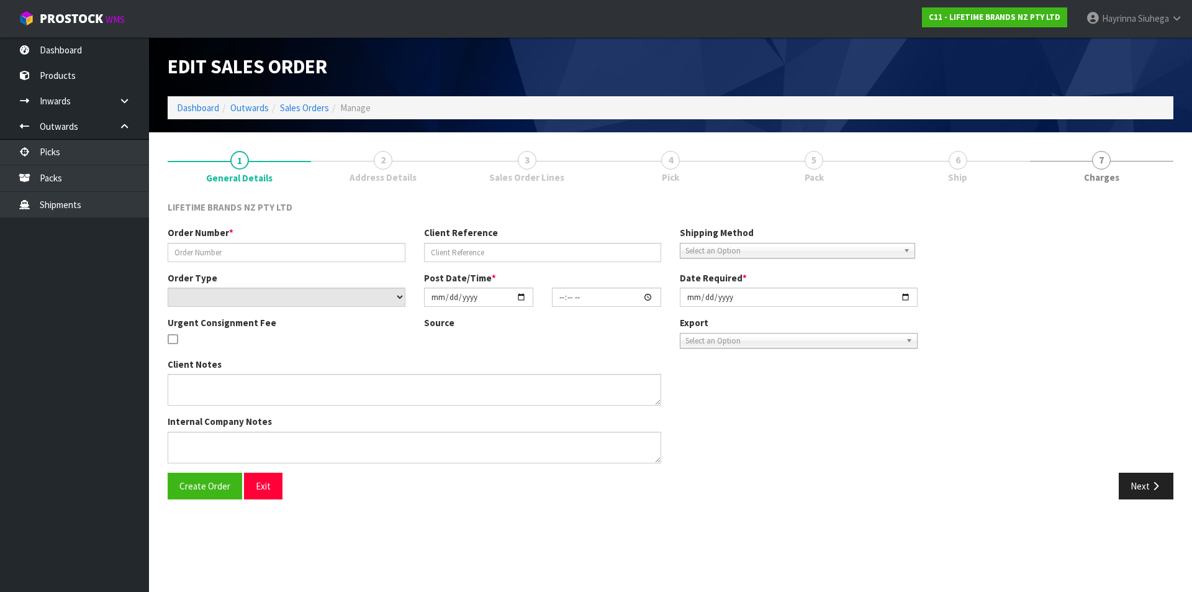
type input "2025-08-19"
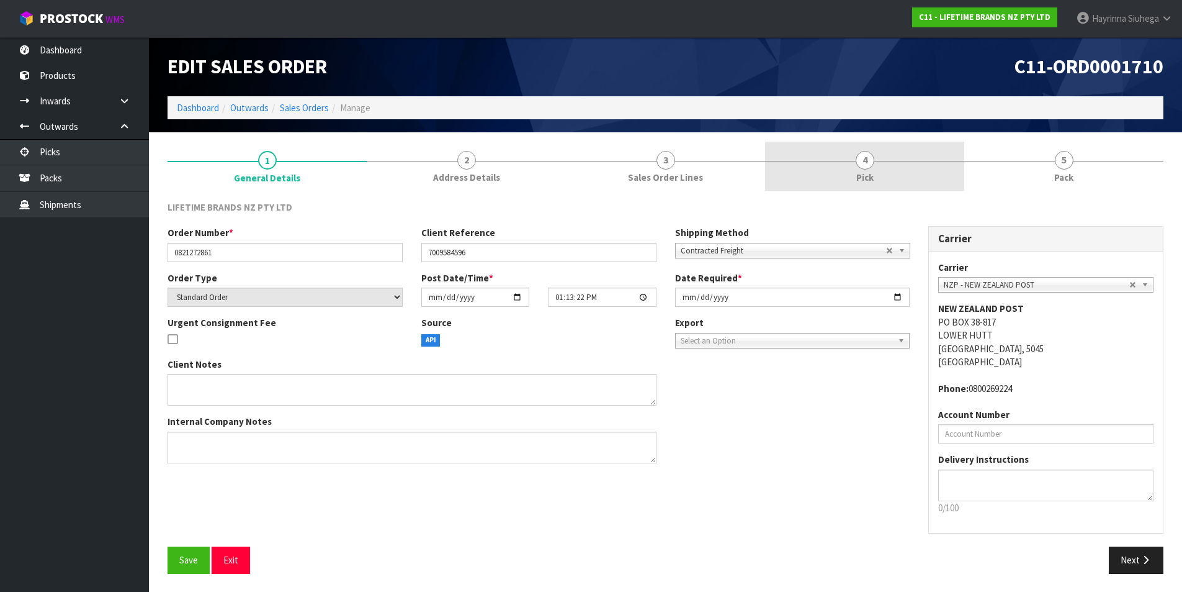
click at [900, 169] on link "4 Pick" at bounding box center [864, 166] width 199 height 49
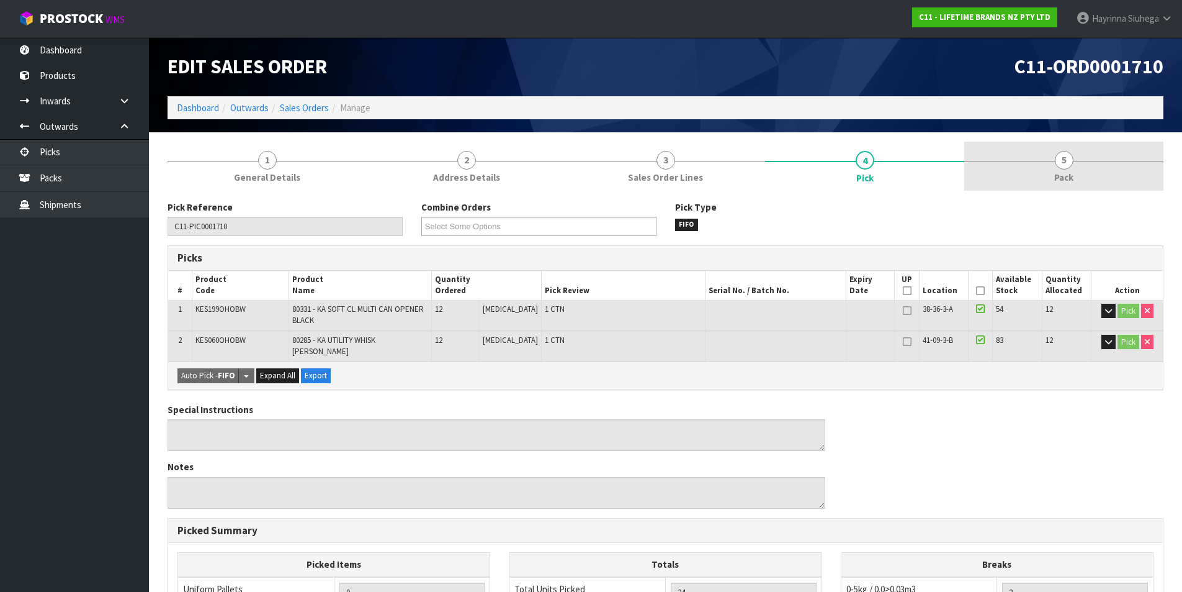
click at [1041, 163] on link "5 Pack" at bounding box center [1064, 166] width 199 height 49
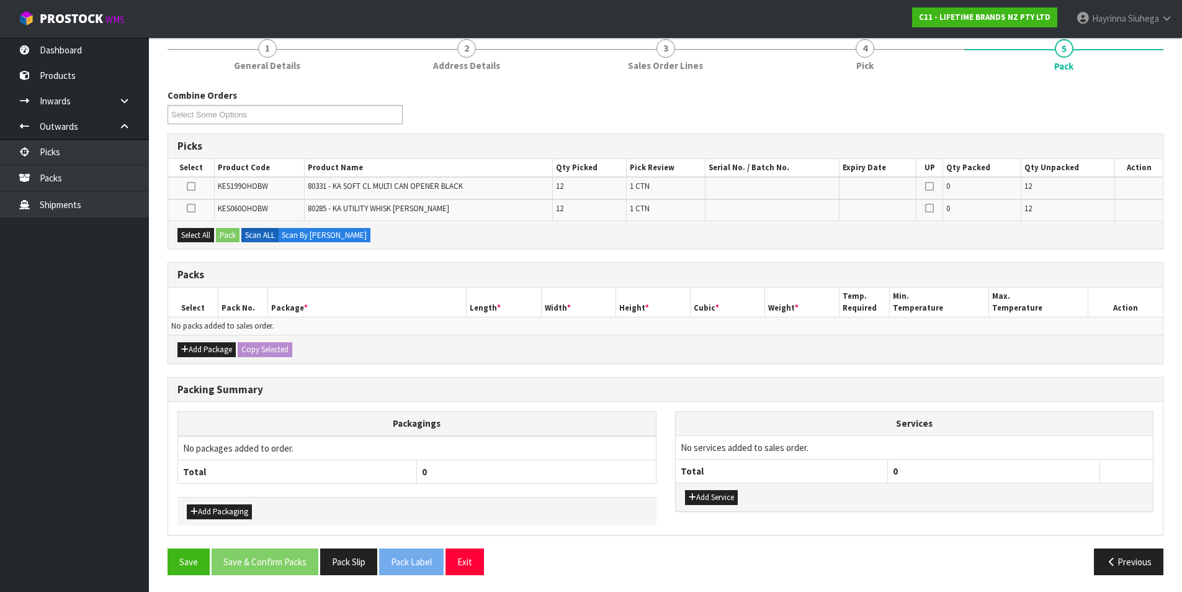
scroll to position [114, 0]
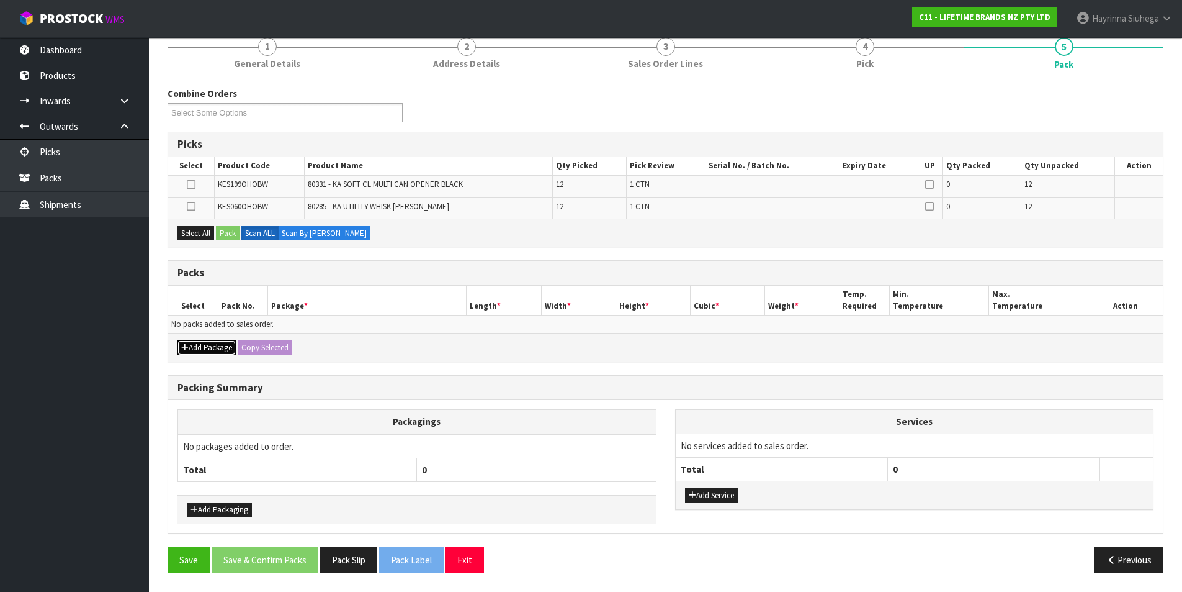
click at [212, 348] on button "Add Package" at bounding box center [207, 347] width 58 height 15
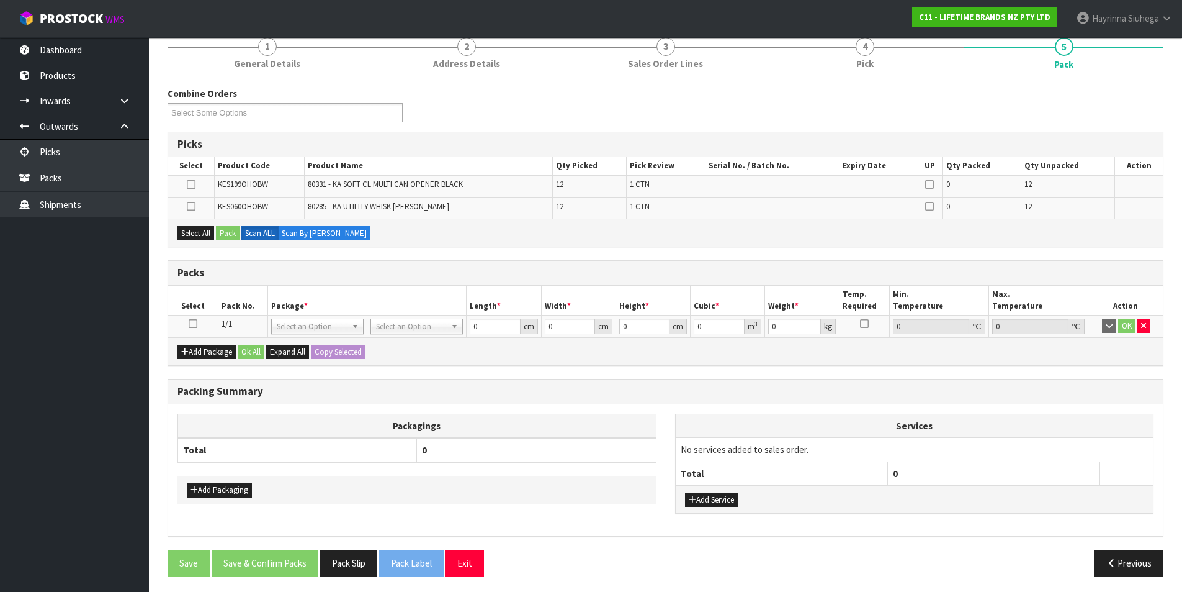
click at [195, 324] on icon at bounding box center [193, 323] width 9 height 1
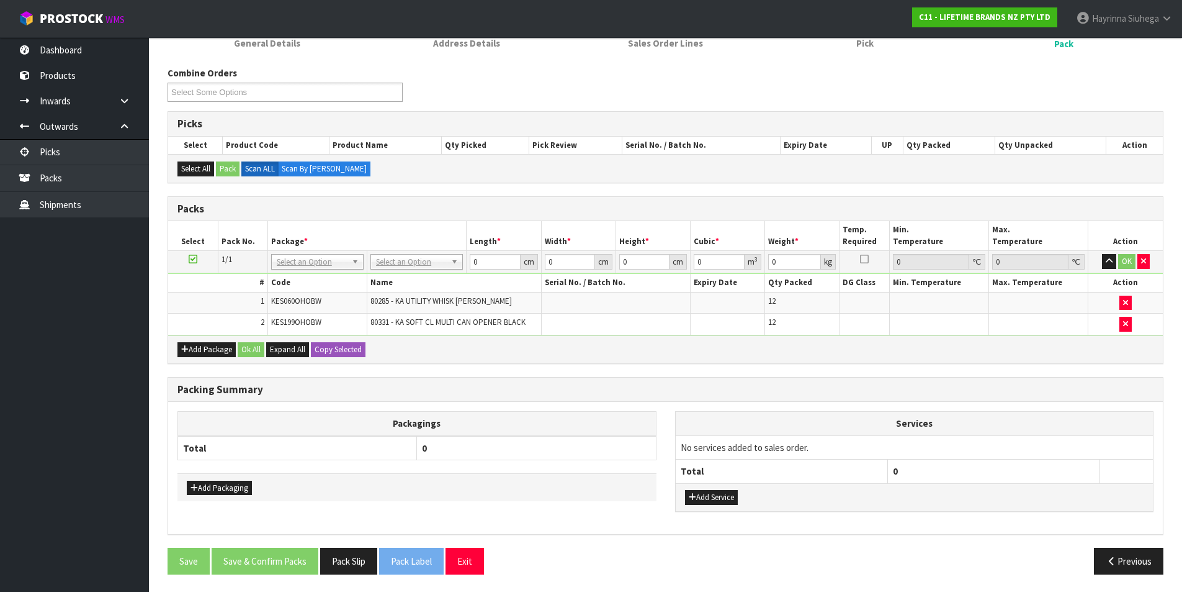
scroll to position [135, 0]
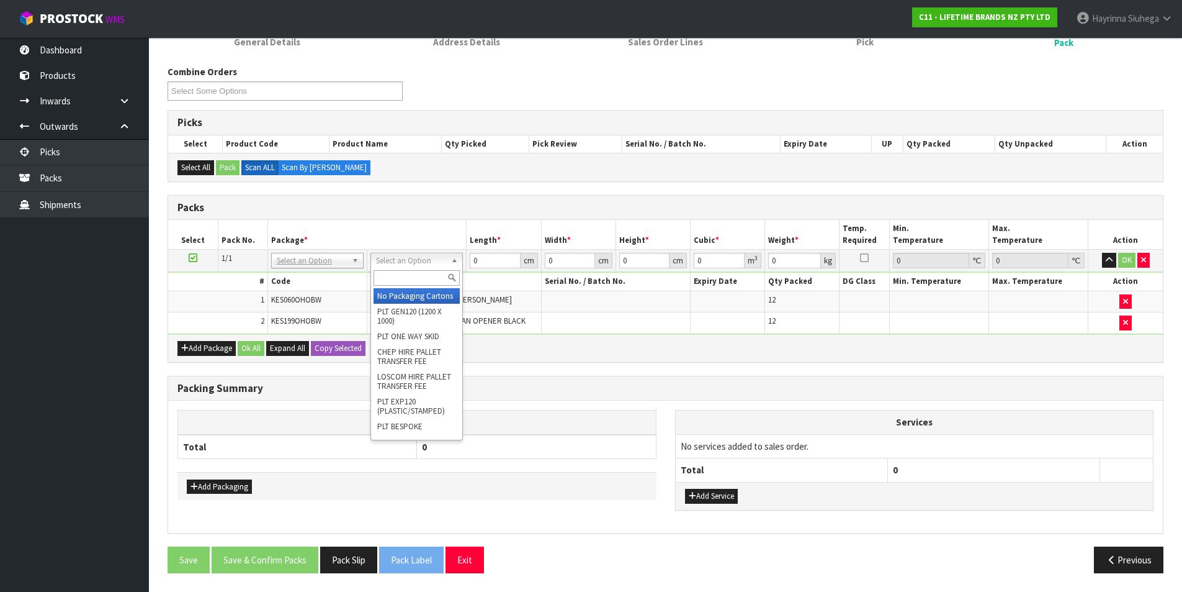
click at [394, 277] on input "text" at bounding box center [417, 278] width 86 height 16
type input "CTN6"
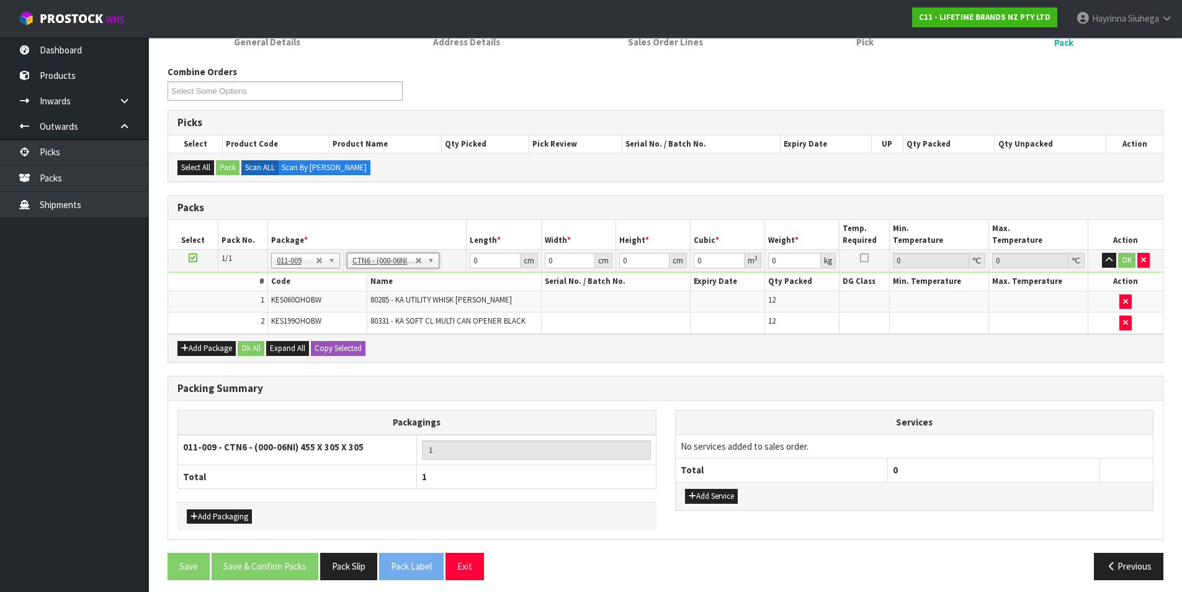
type input "45.5"
type input "30.5"
type input "0.042326"
type input "5.814"
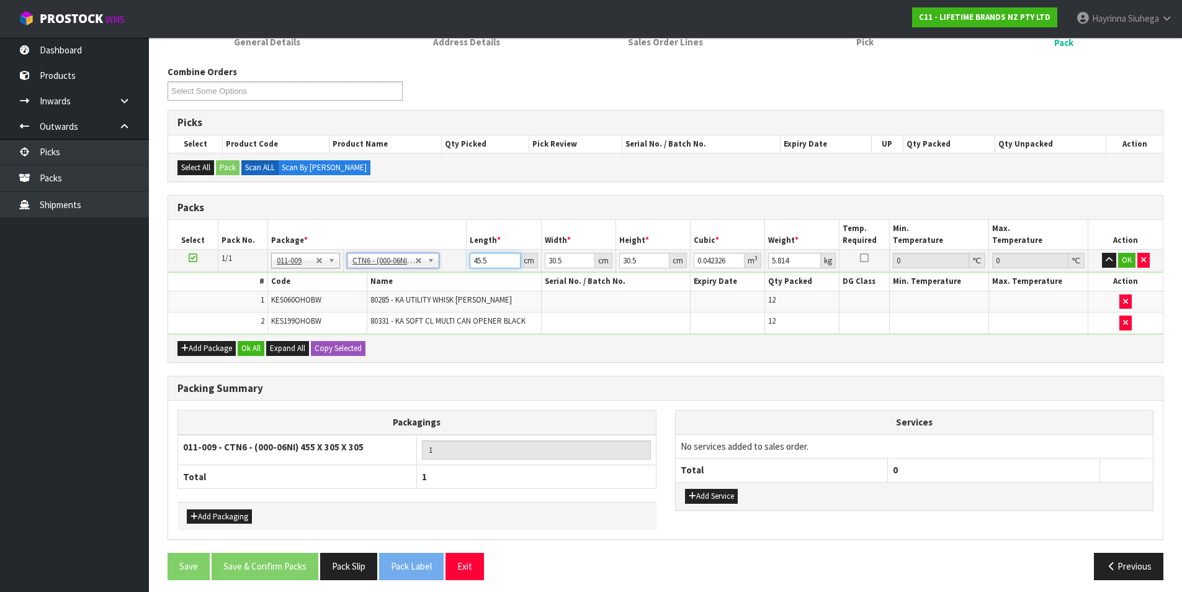
click at [475, 254] on input "45.5" at bounding box center [495, 261] width 50 height 16
type input "4"
type input "0.003721"
type input "47"
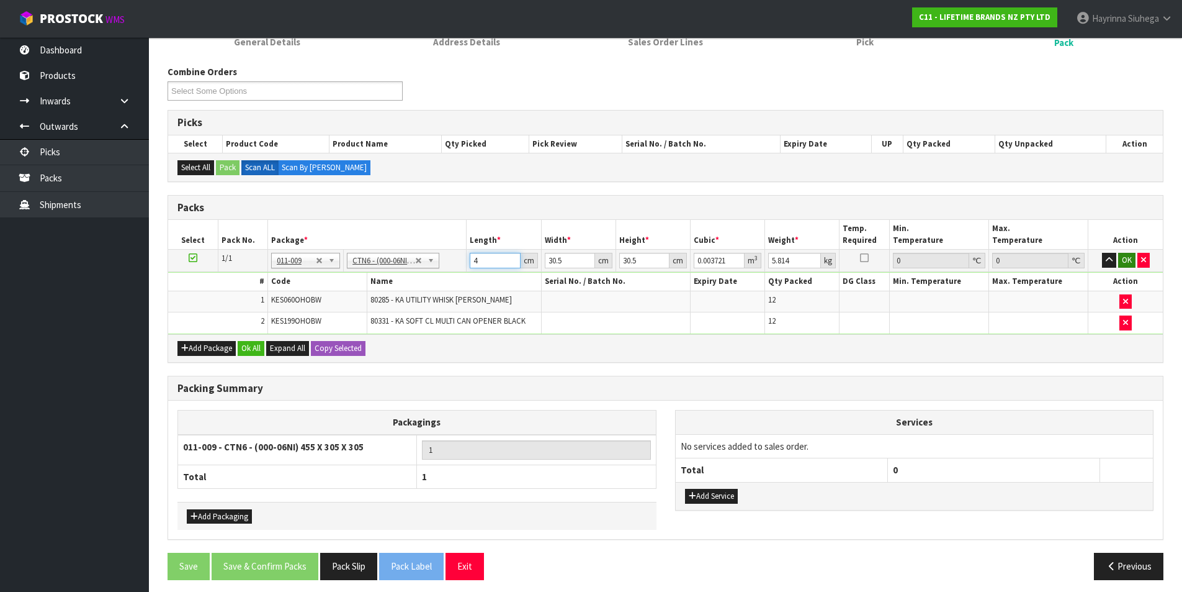
type input "0.043722"
type input "47"
type input "3"
type input "0.0043"
type input "39"
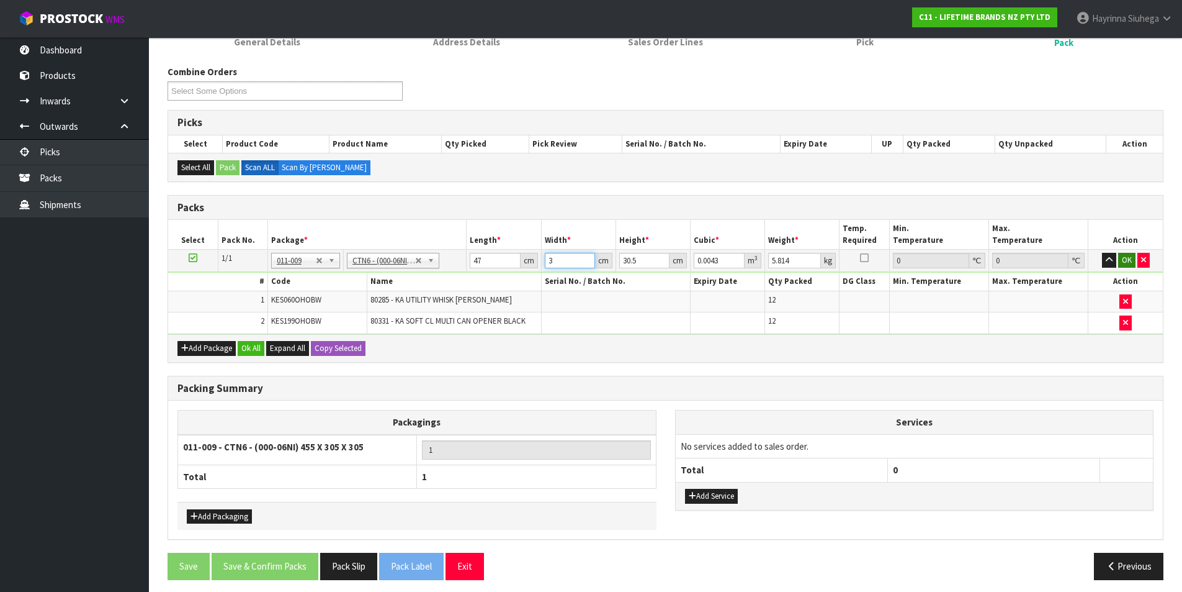
type input "0.055906"
type input "3"
type input "0.0043"
type input "32"
type input "0.045872"
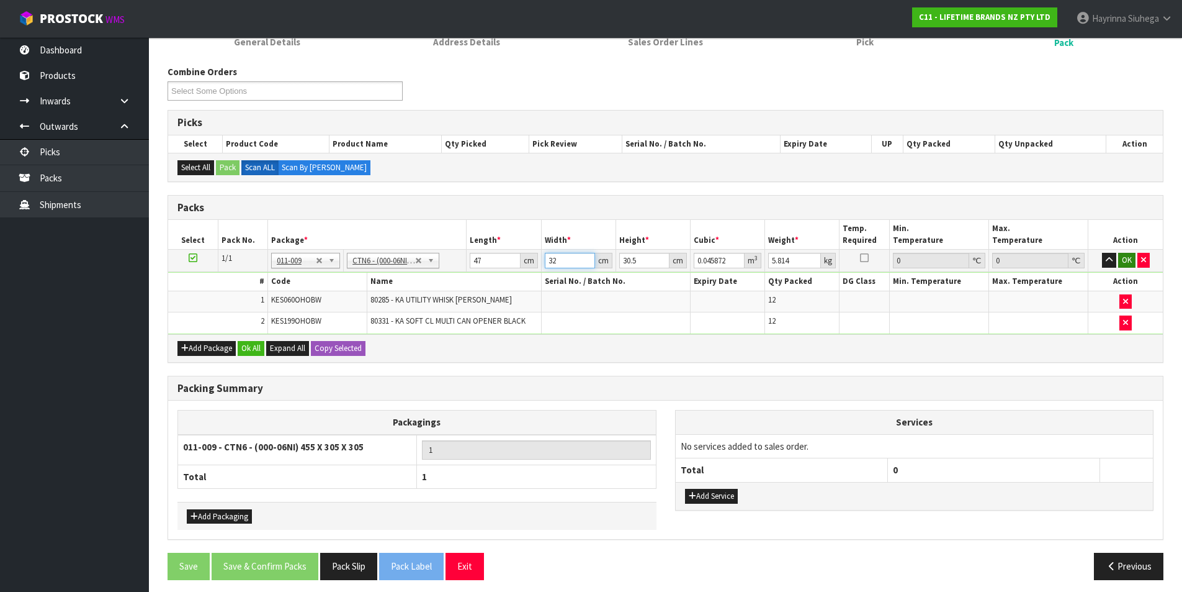
type input "32"
type input "3"
type input "0.004512"
type input "39"
type input "0.058656"
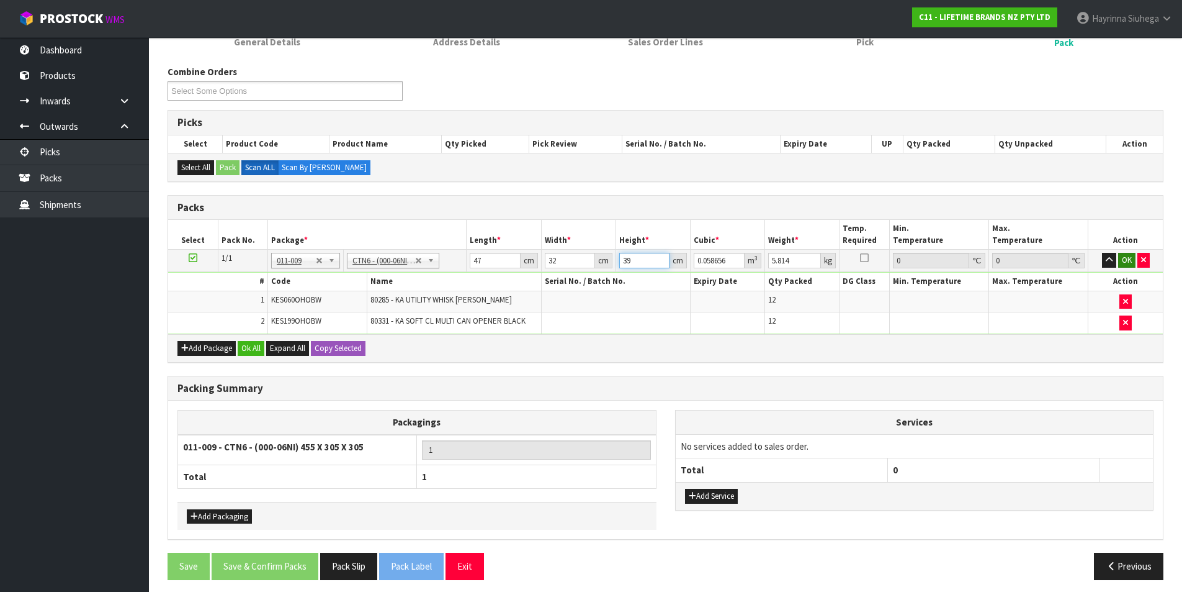
type input "39"
type input "8"
click button "OK" at bounding box center [1127, 260] width 17 height 15
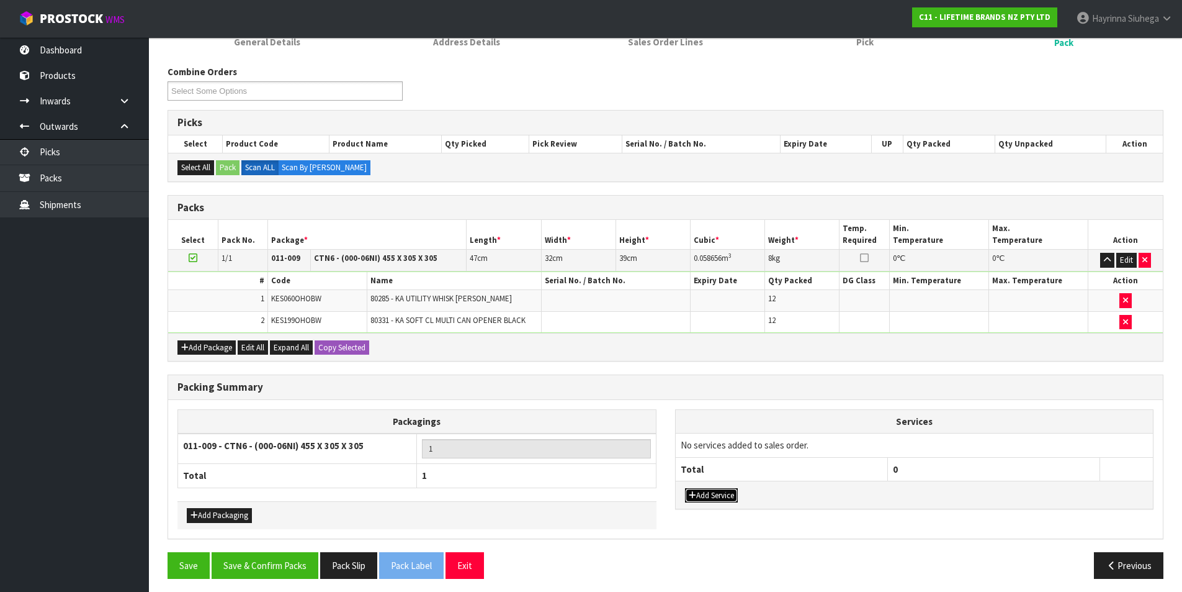
click at [725, 495] on button "Add Service" at bounding box center [711, 495] width 53 height 15
click at [736, 456] on td "003-036 - EXTERNAL PLANT HIRE 008-035 - OUTWARD HDLG+/HOIST LIFT ON/OFF 008-036…" at bounding box center [782, 448] width 212 height 30
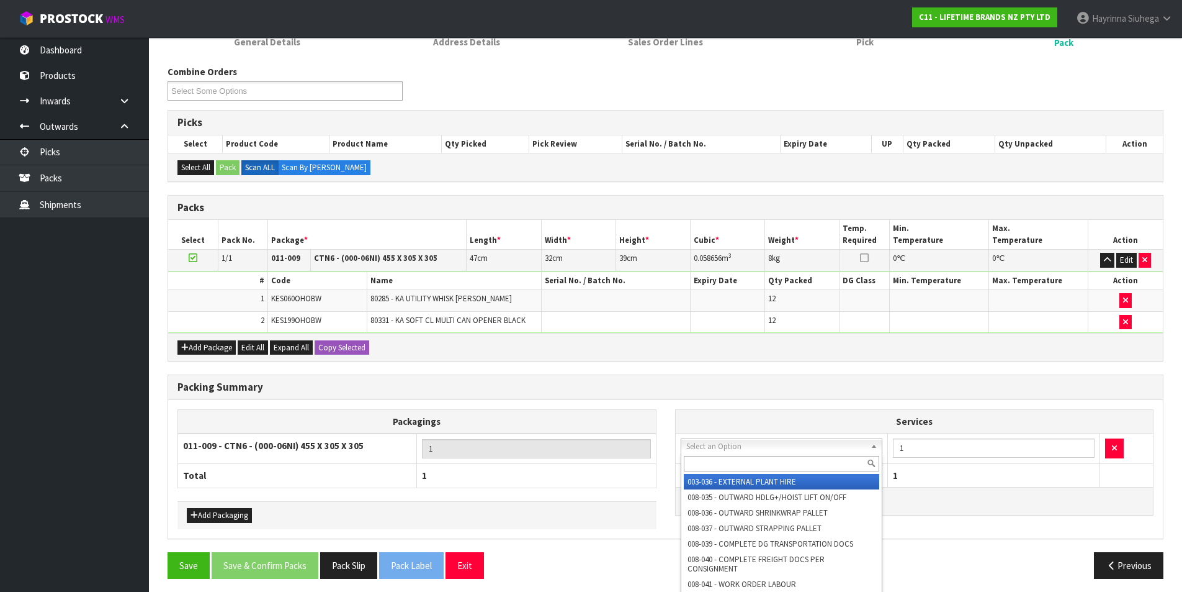
click at [731, 461] on input "text" at bounding box center [782, 464] width 196 height 16
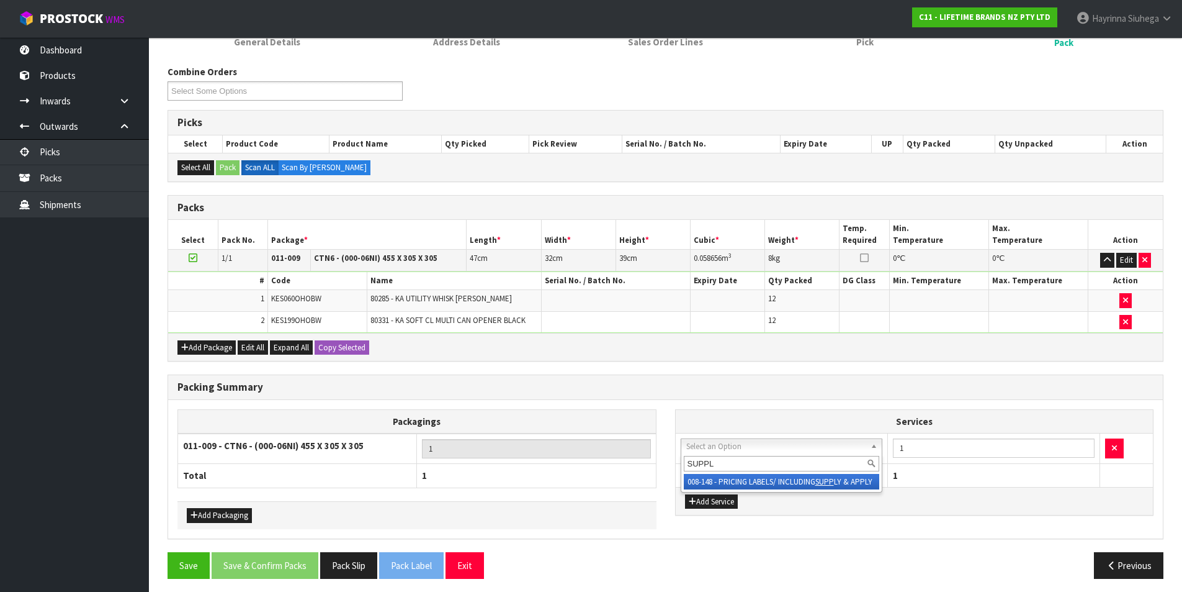
type input "SUPPLY"
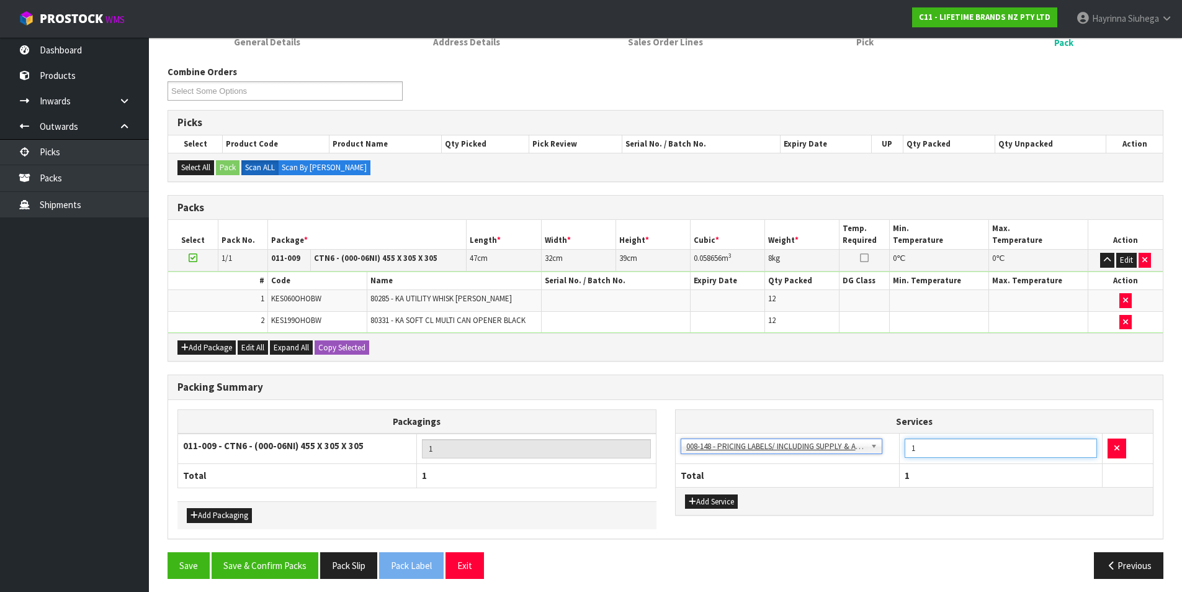
drag, startPoint x: 947, startPoint y: 452, endPoint x: 842, endPoint y: 444, distance: 105.2
click at [842, 444] on tr "003-036 - EXTERNAL PLANT HIRE 008-035 - OUTWARD HDLG+/HOIST LIFT ON/OFF 008-036…" at bounding box center [915, 448] width 478 height 30
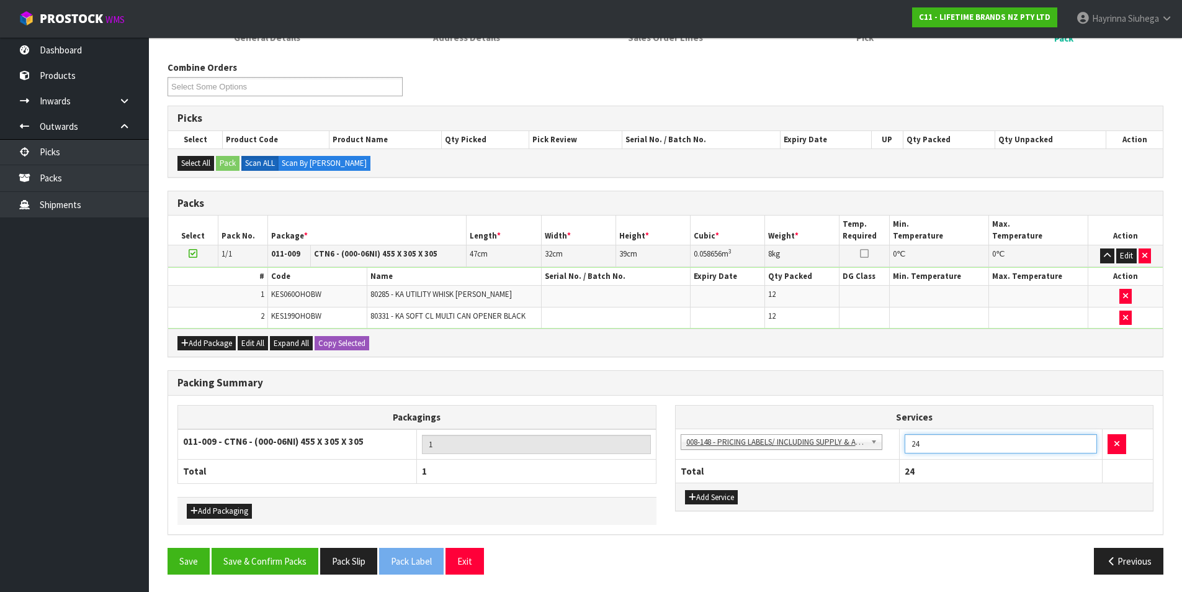
scroll to position [141, 0]
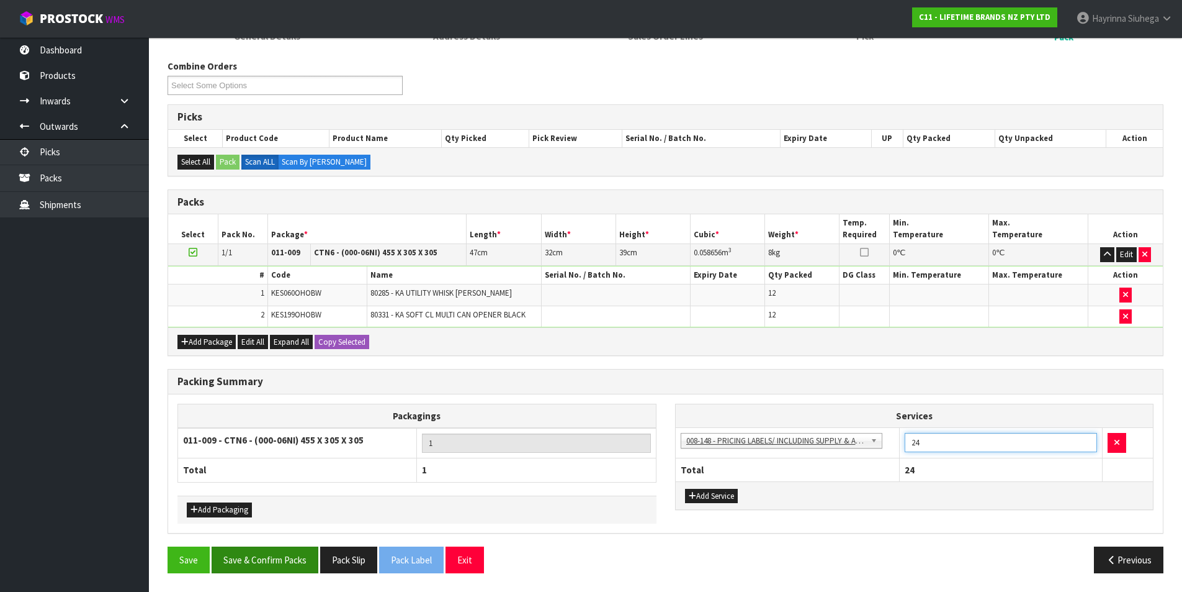
type input "24"
click at [276, 561] on button "Save & Confirm Packs" at bounding box center [265, 559] width 107 height 27
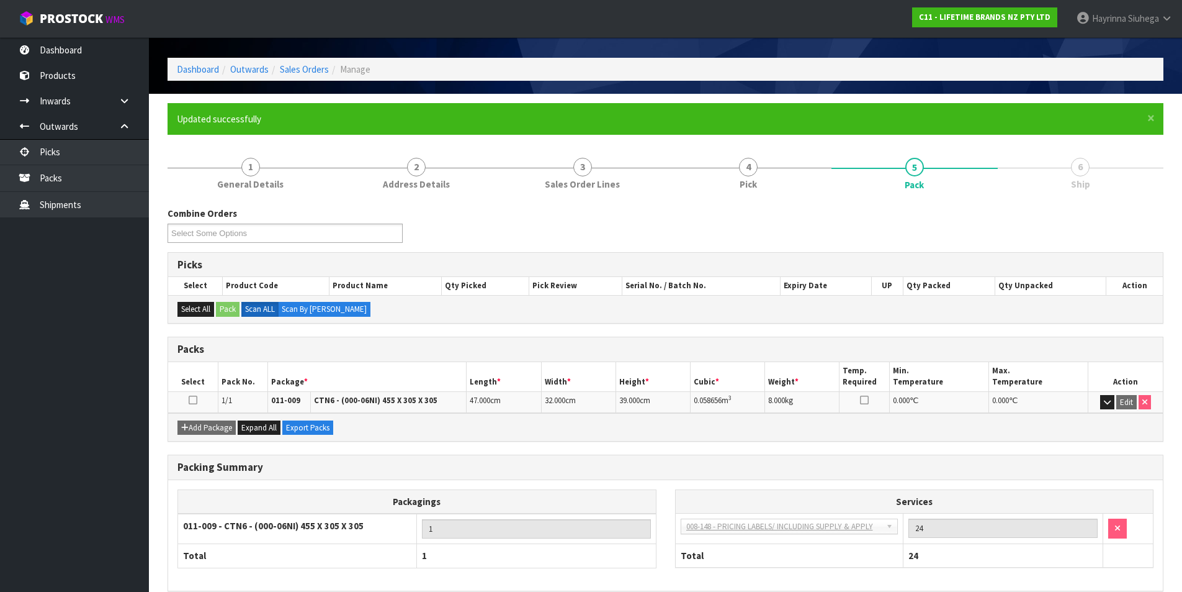
scroll to position [96, 0]
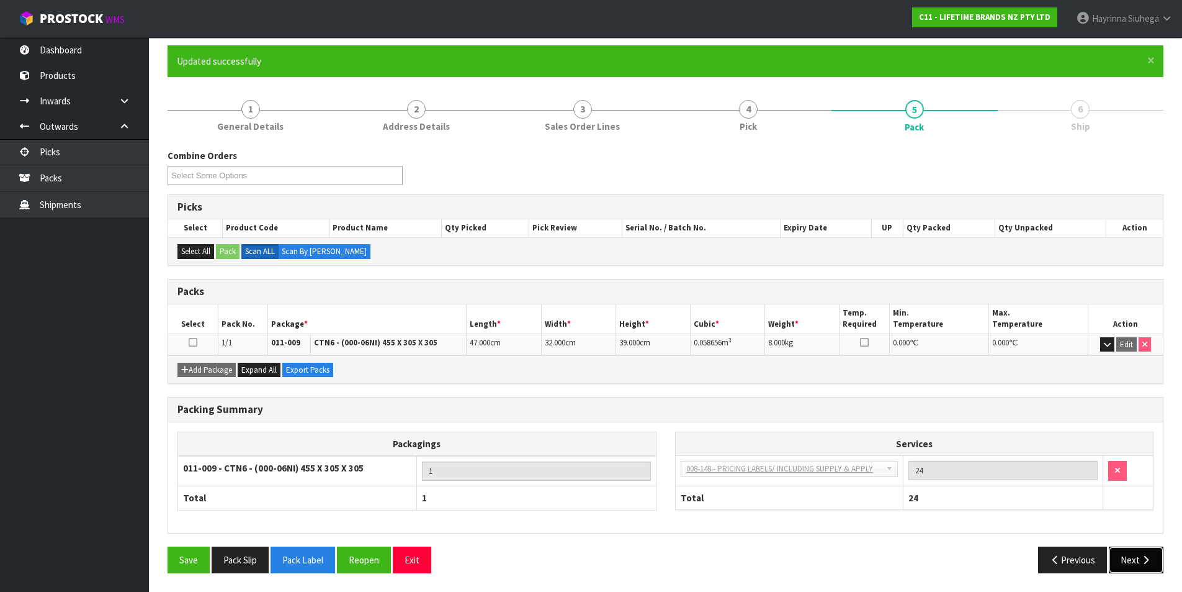
click at [1135, 554] on button "Next" at bounding box center [1136, 559] width 55 height 27
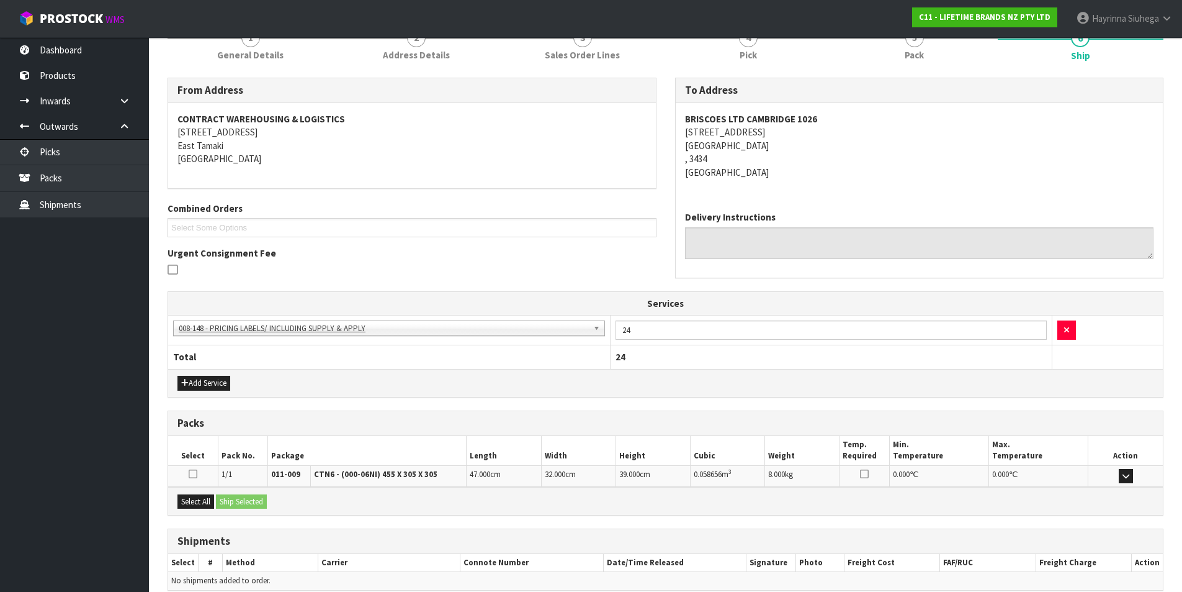
scroll to position [225, 0]
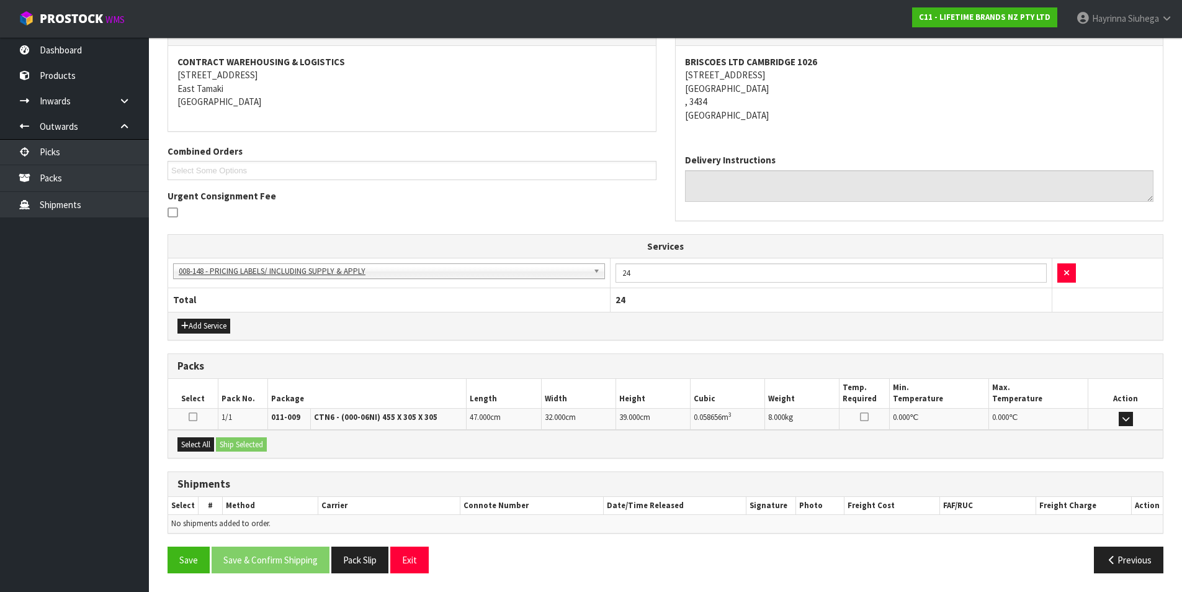
click at [199, 452] on div "Select All Ship Selected" at bounding box center [665, 444] width 995 height 28
click at [209, 442] on button "Select All" at bounding box center [196, 444] width 37 height 15
click at [237, 438] on button "Ship Selected" at bounding box center [241, 444] width 51 height 15
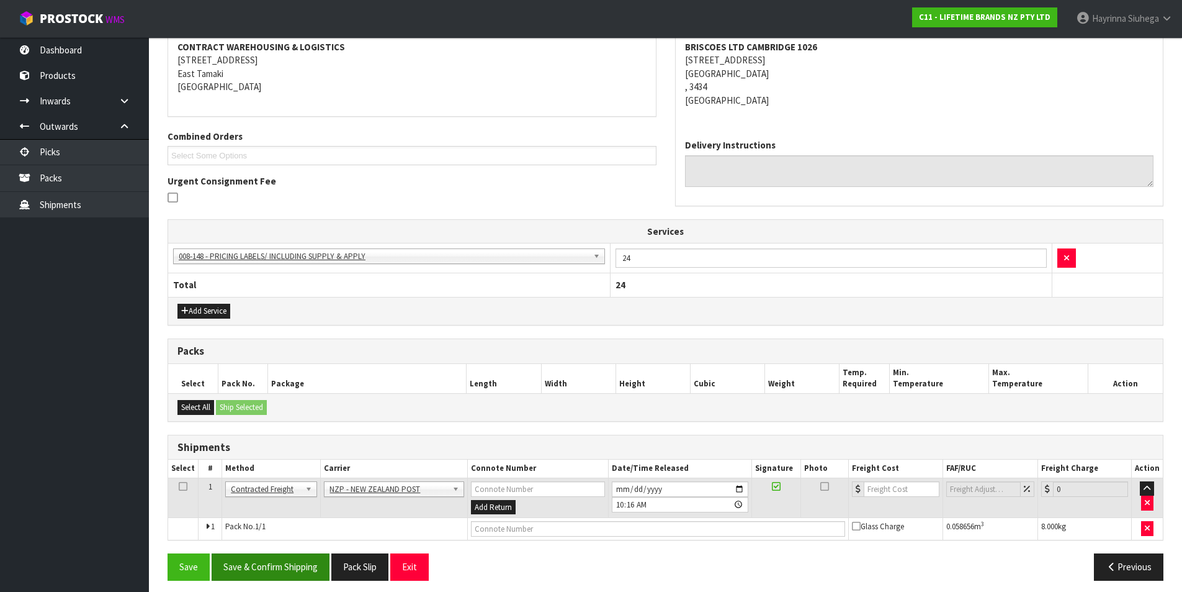
scroll to position [247, 0]
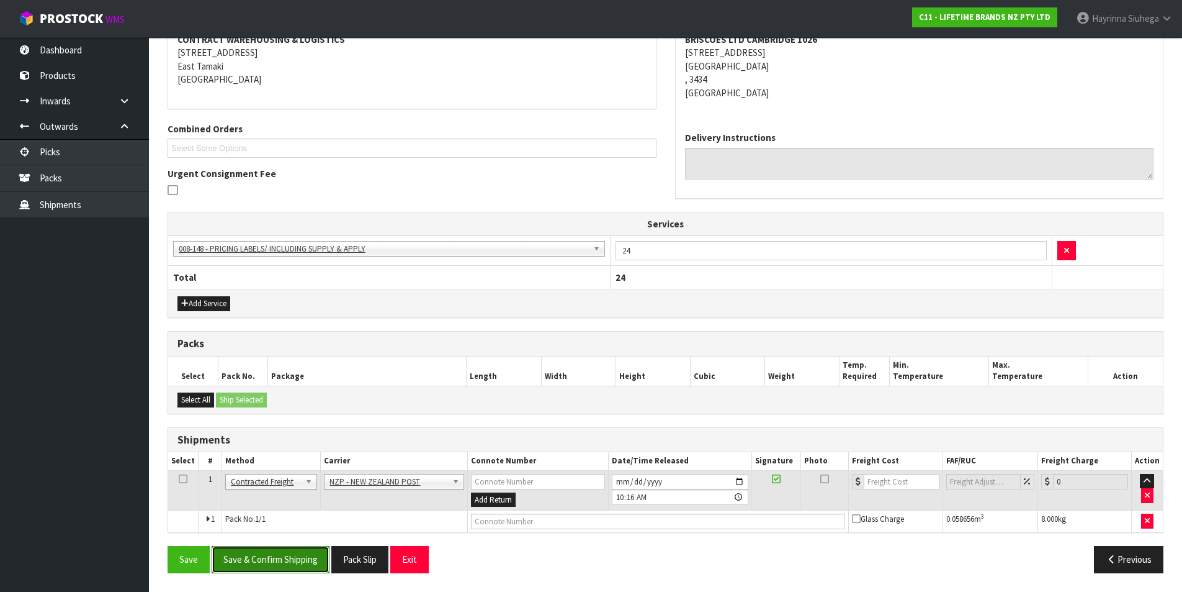
click at [271, 561] on button "Save & Confirm Shipping" at bounding box center [271, 559] width 118 height 27
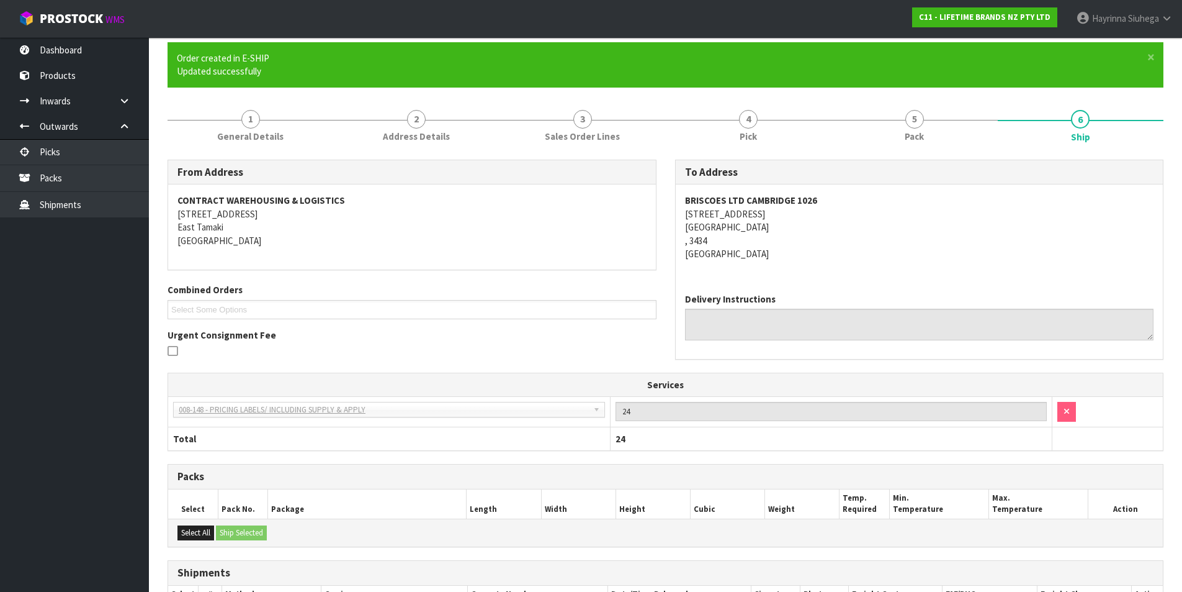
scroll to position [229, 0]
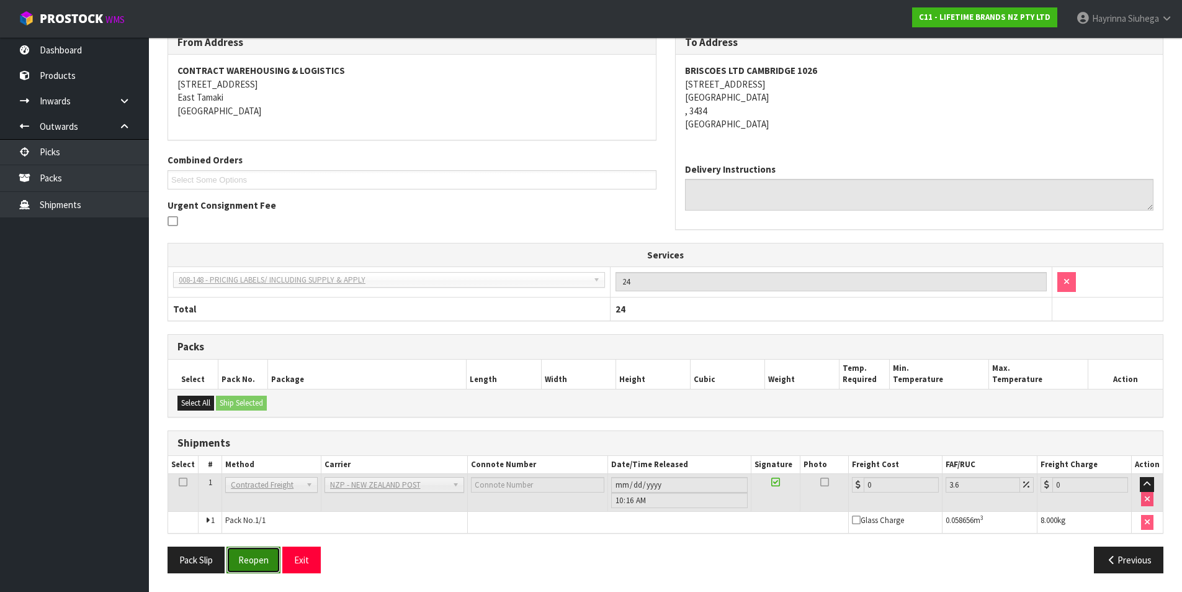
click at [248, 556] on button "Reopen" at bounding box center [254, 559] width 54 height 27
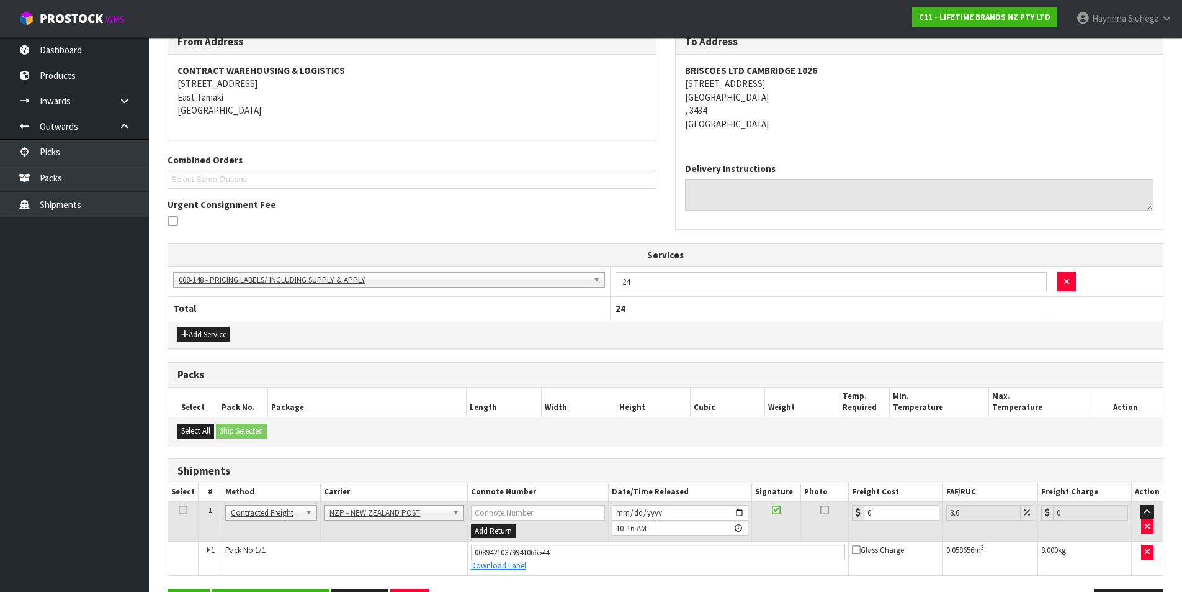
scroll to position [258, 0]
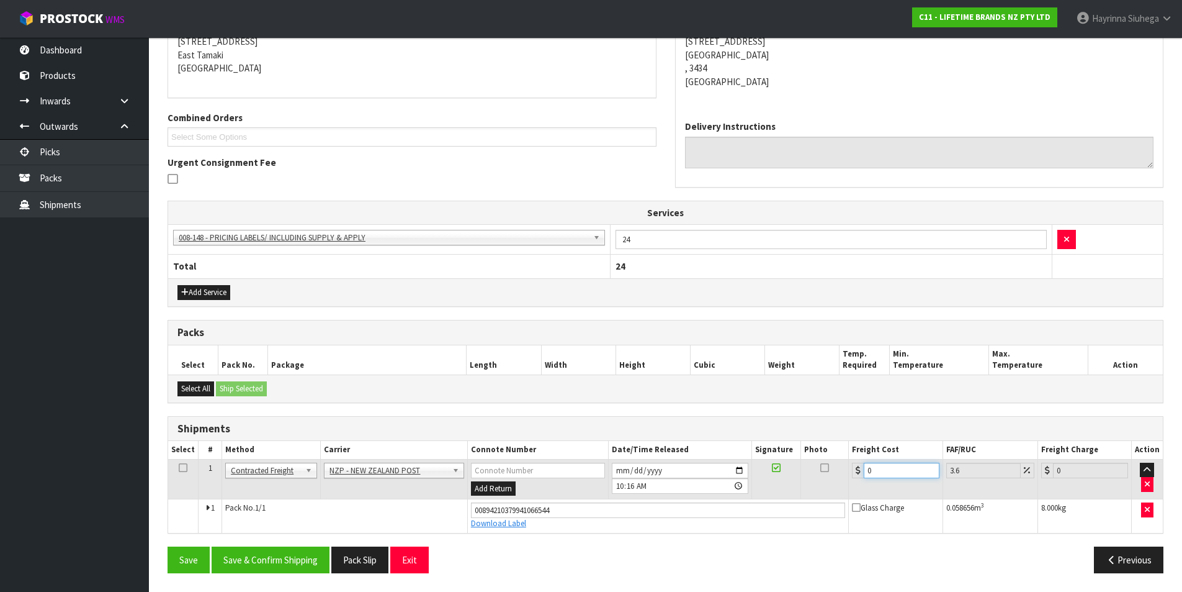
drag, startPoint x: 884, startPoint y: 470, endPoint x: 775, endPoint y: 470, distance: 108.6
click at [775, 470] on tr "1 Client Local Pickup Customer Local Pickup Company Freight Contracted Freight …" at bounding box center [665, 479] width 995 height 40
type input "7"
type input "7.25"
type input "7.3"
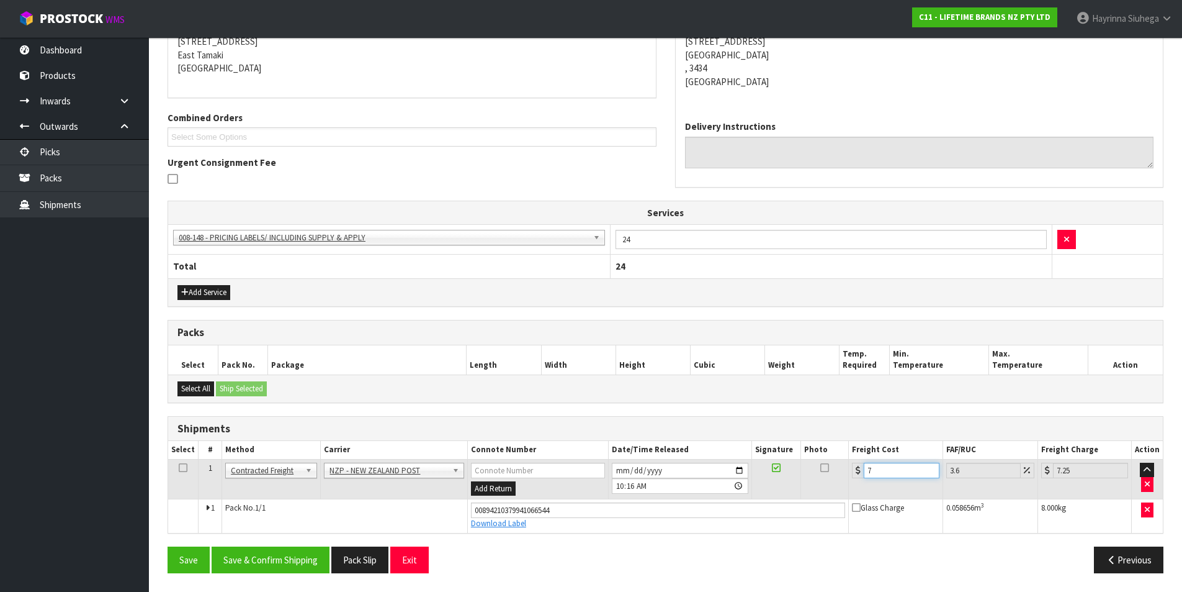
type input "7.56"
type input "7.31"
type input "7.57"
type input "7.31"
click at [168, 546] on button "Save" at bounding box center [189, 559] width 42 height 27
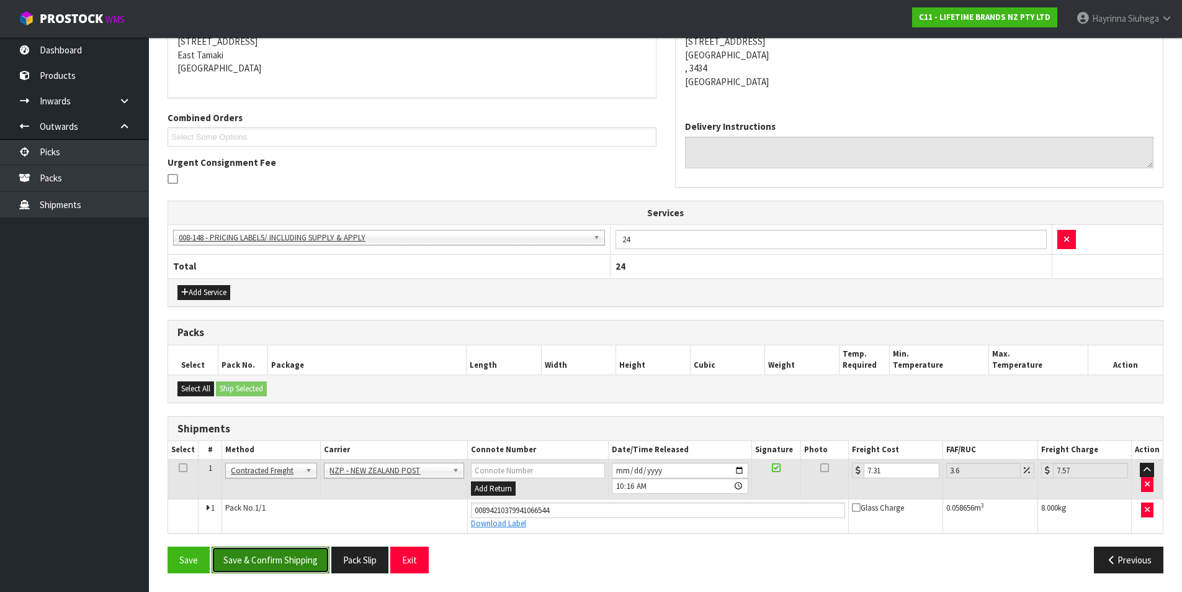
click at [260, 553] on button "Save & Confirm Shipping" at bounding box center [271, 559] width 118 height 27
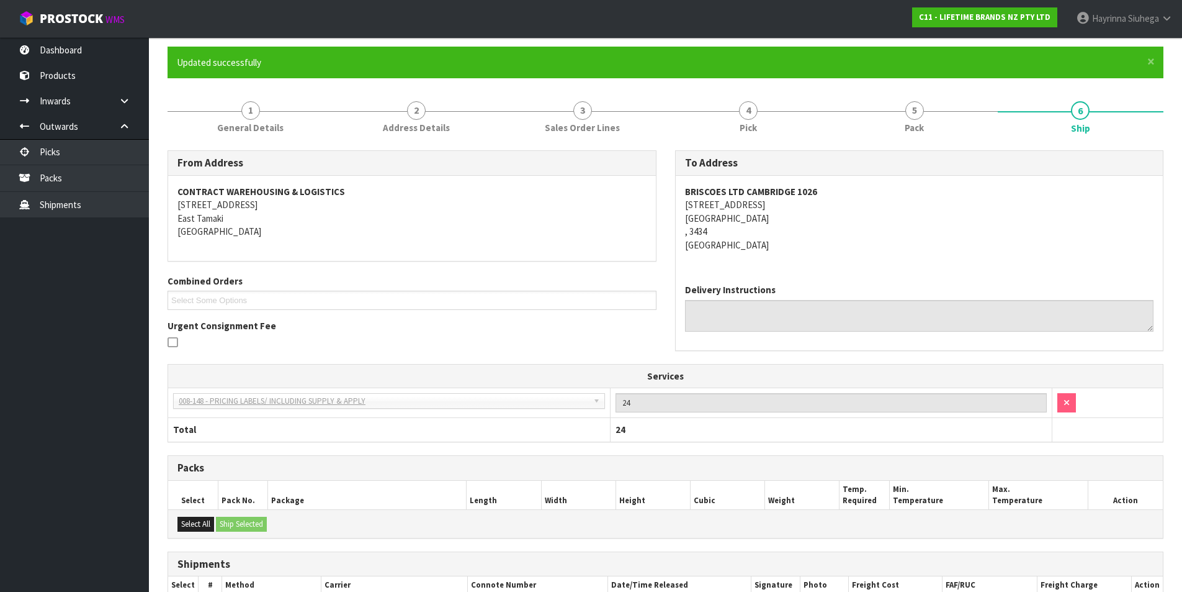
scroll to position [0, 0]
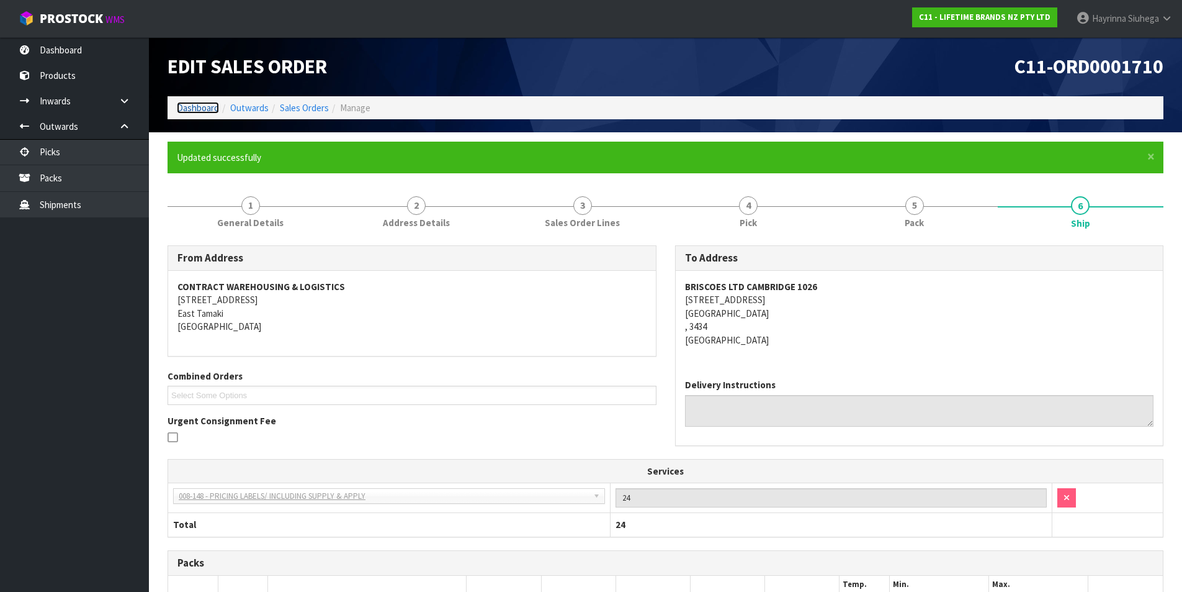
click at [199, 102] on link "Dashboard" at bounding box center [198, 108] width 42 height 12
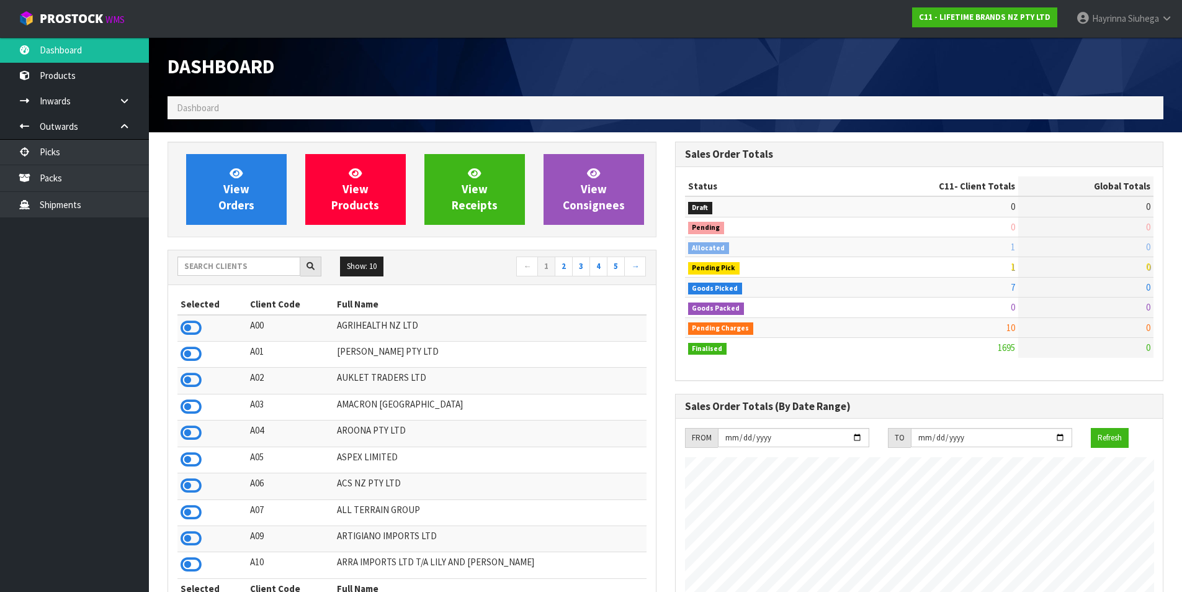
scroll to position [940, 507]
click at [232, 159] on link "View Orders" at bounding box center [236, 189] width 101 height 71
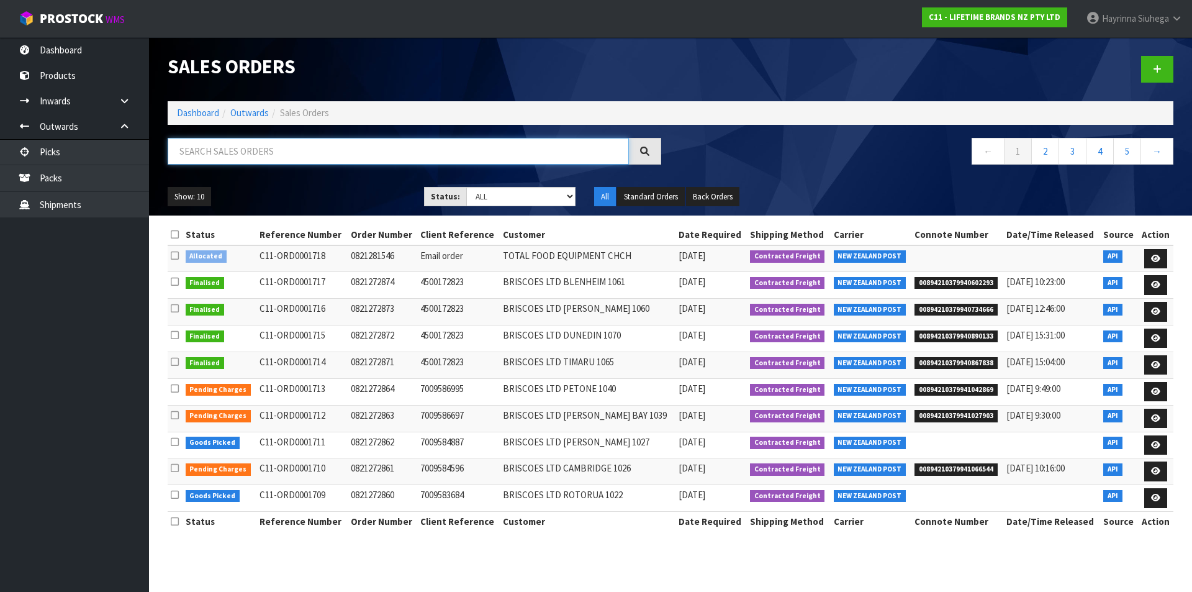
click at [333, 162] on input "text" at bounding box center [398, 151] width 461 height 27
type input "JOB-0408239"
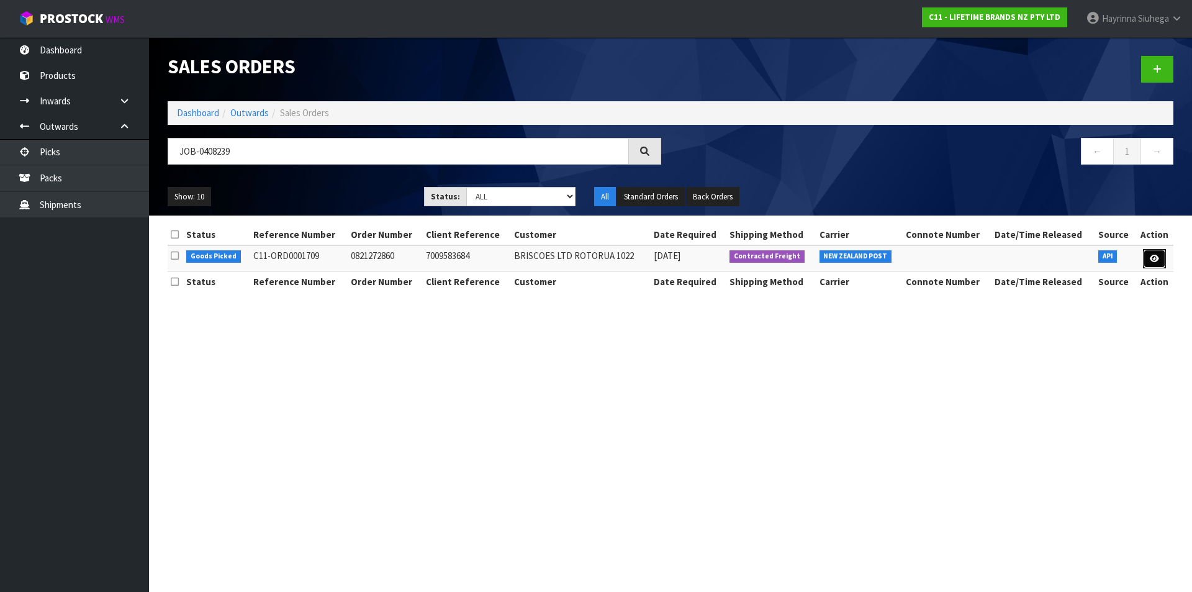
click at [1159, 263] on link at bounding box center [1154, 259] width 23 height 20
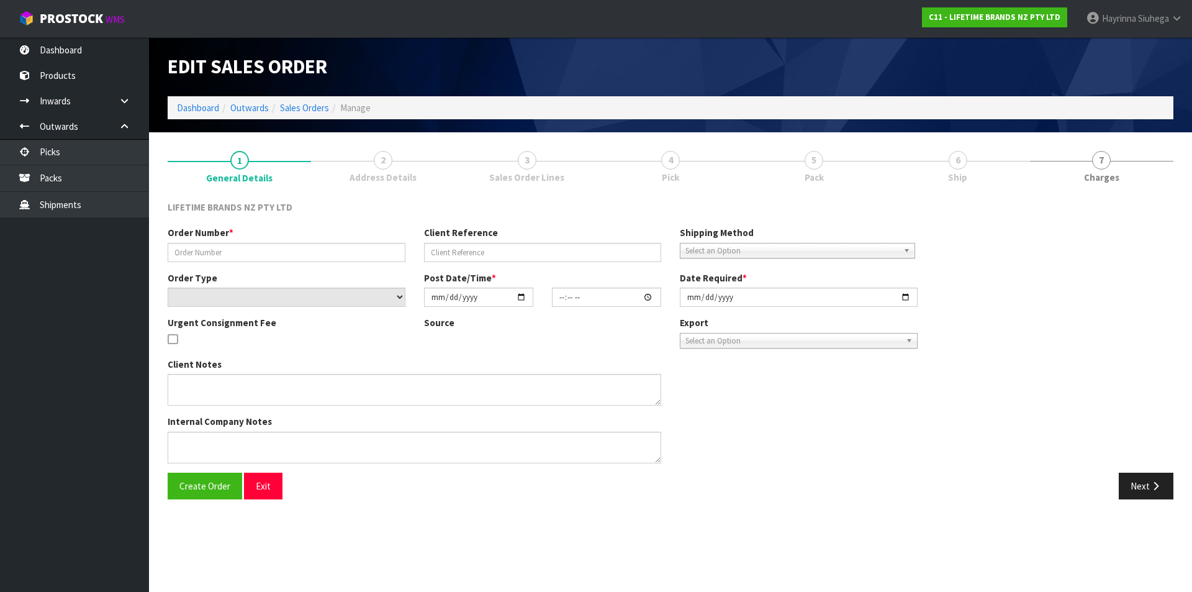
type input "0821272860"
type input "7009583684"
select select "number:0"
type input "2025-08-18"
type input "13:08:32.000"
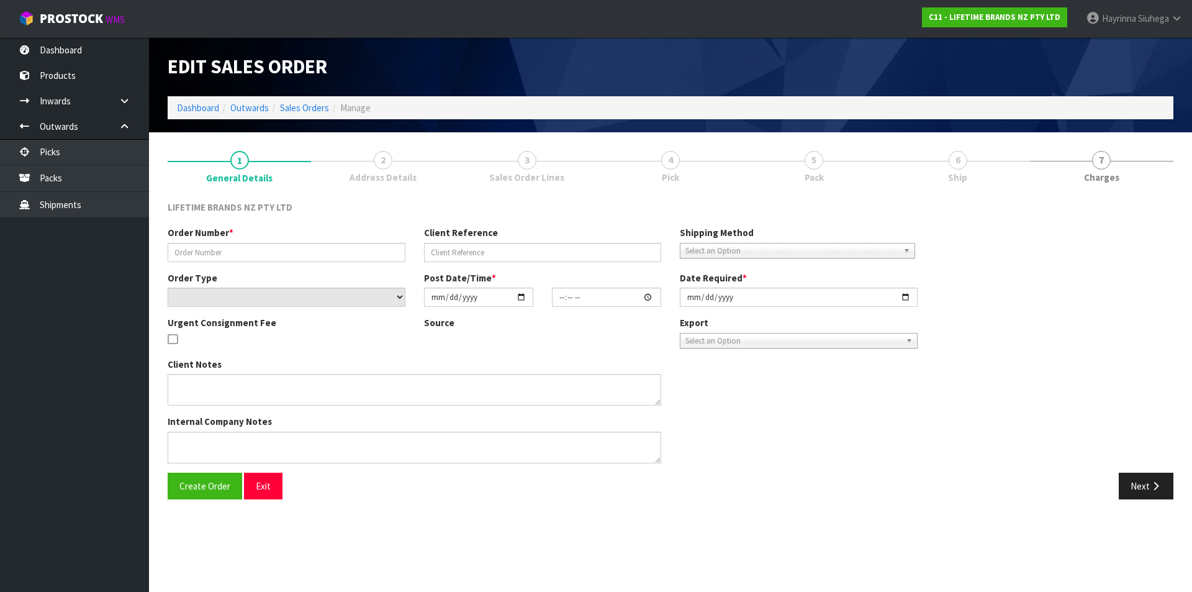
type input "2025-08-19"
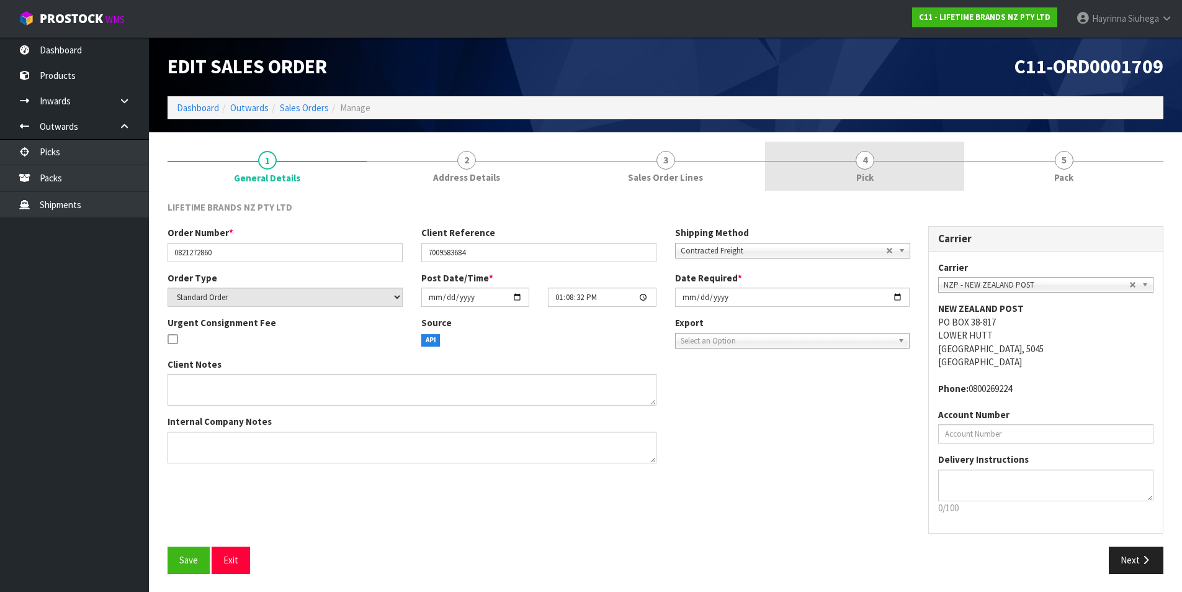
click at [939, 165] on link "4 Pick" at bounding box center [864, 166] width 199 height 49
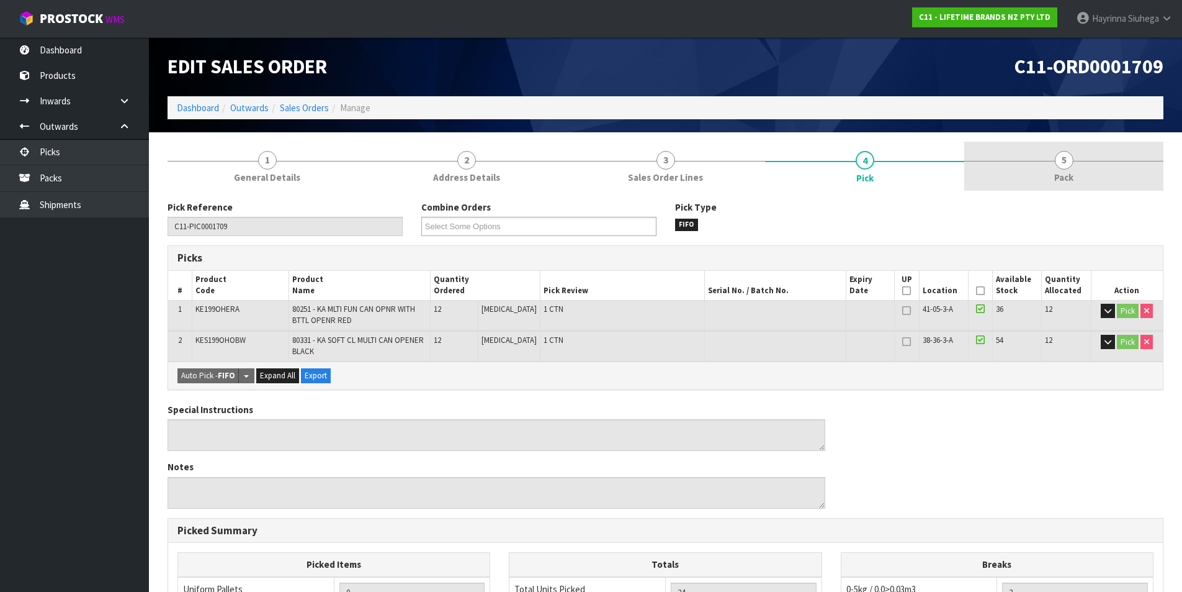
click at [994, 151] on link "5 Pack" at bounding box center [1064, 166] width 199 height 49
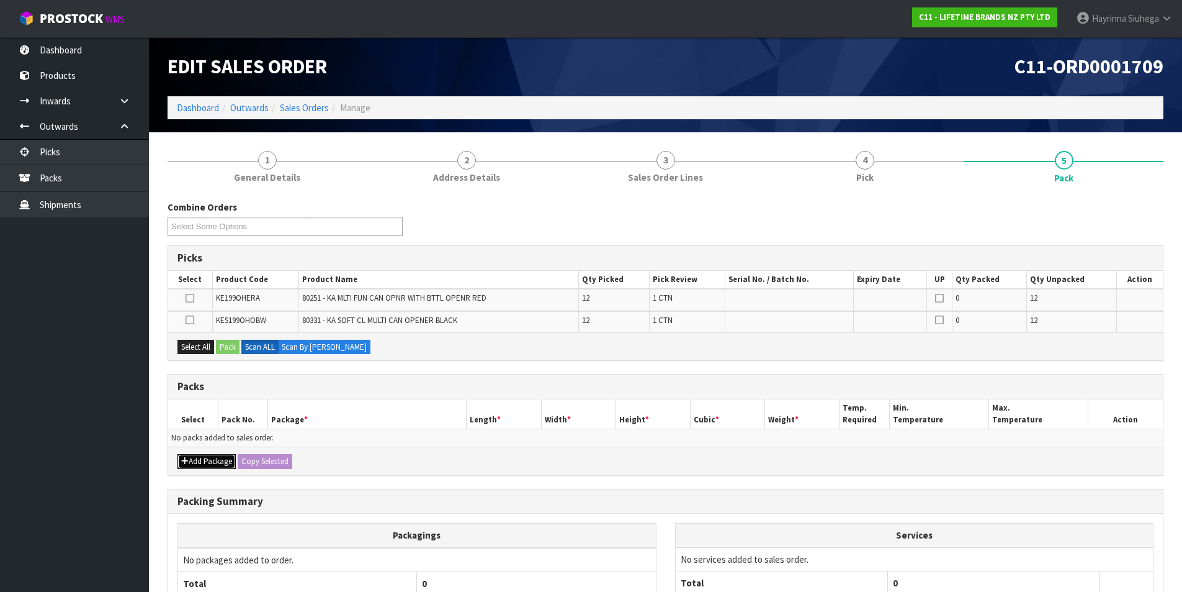
click at [203, 458] on button "Add Package" at bounding box center [207, 461] width 58 height 15
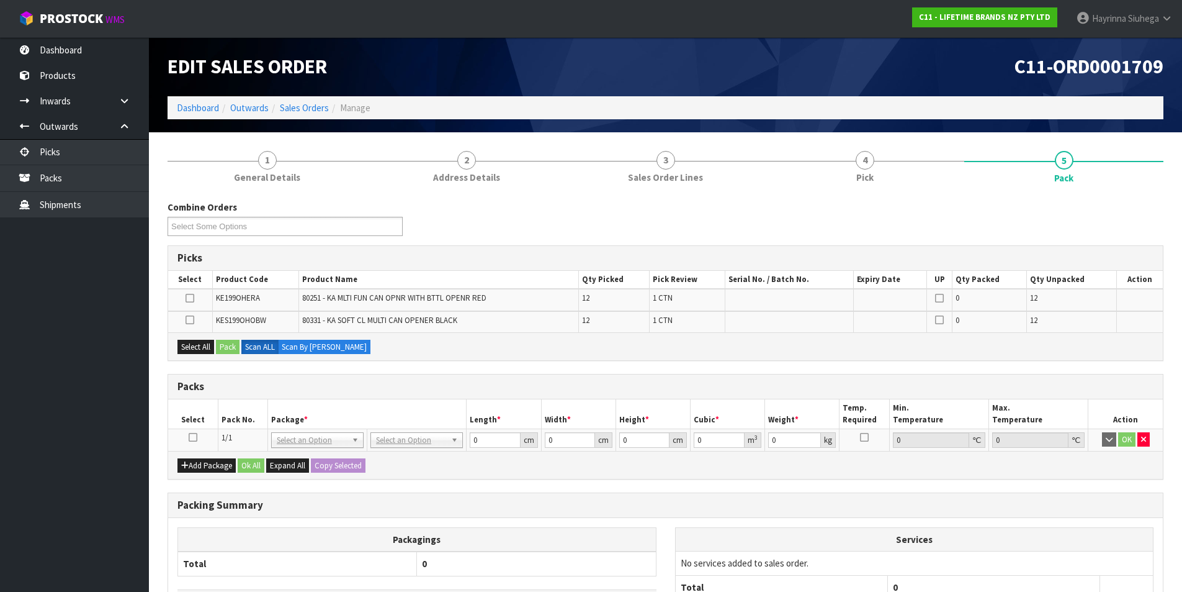
click at [193, 437] on icon at bounding box center [193, 437] width 9 height 1
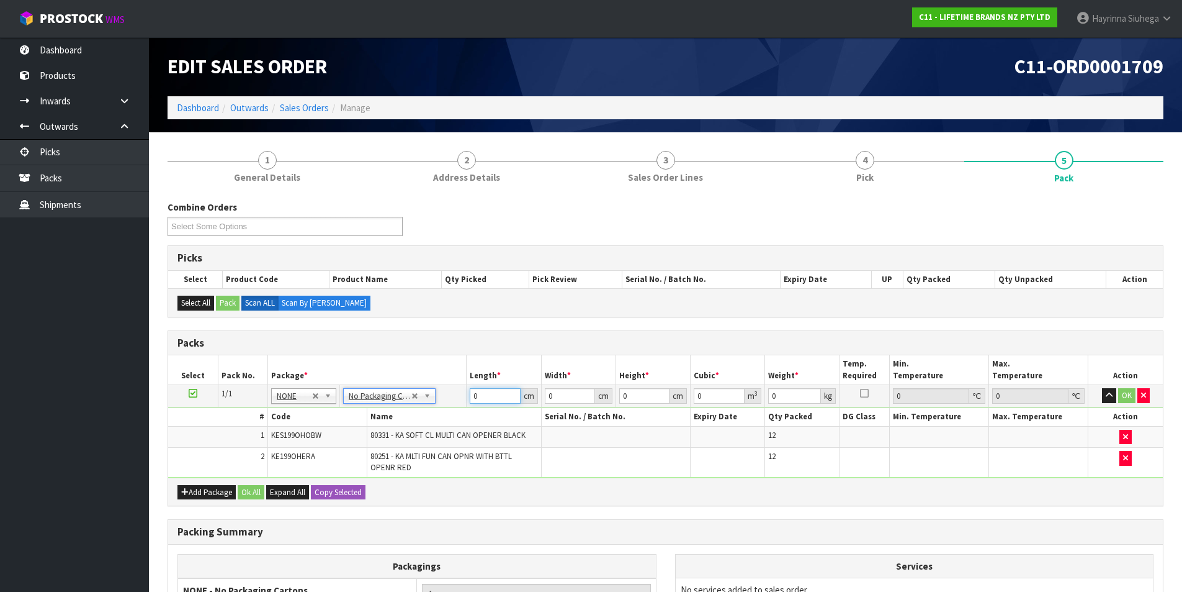
click at [475, 395] on input "0" at bounding box center [495, 396] width 50 height 16
type input "30"
type input "4"
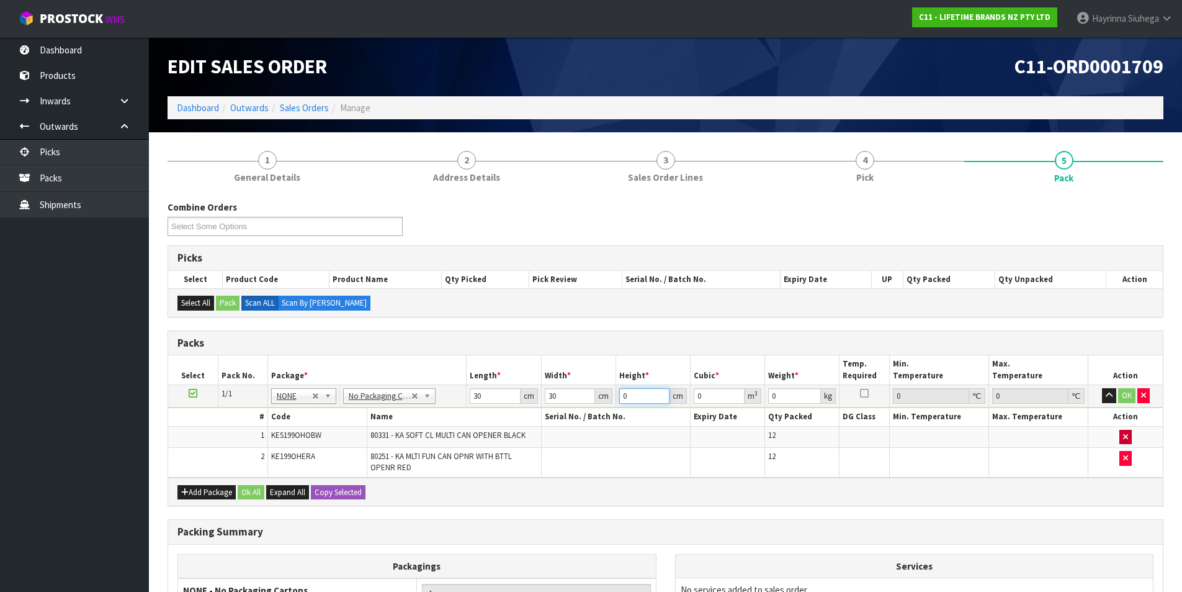
type input "0.0036"
type input "41"
type input "0.0369"
type input "41"
type input "9"
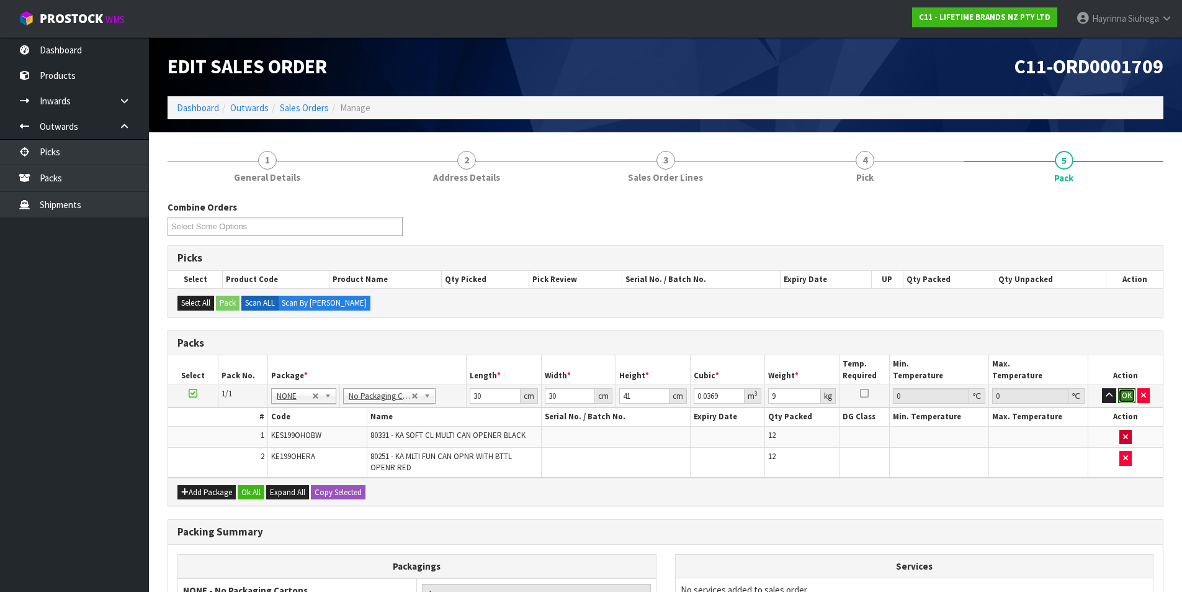
click button "OK" at bounding box center [1127, 395] width 17 height 15
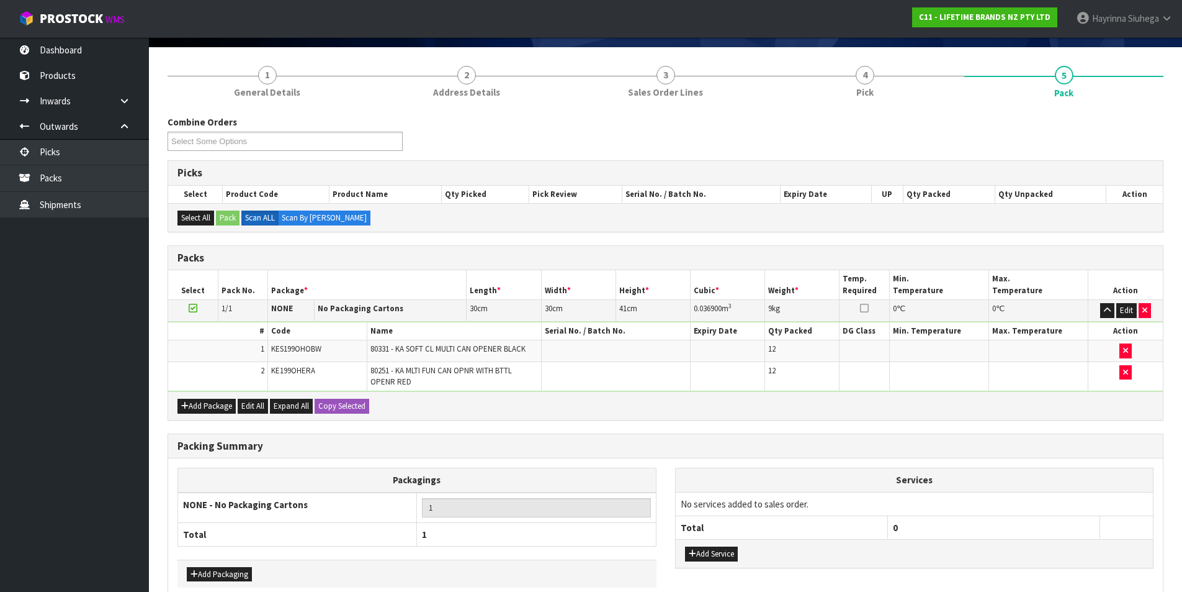
scroll to position [150, 0]
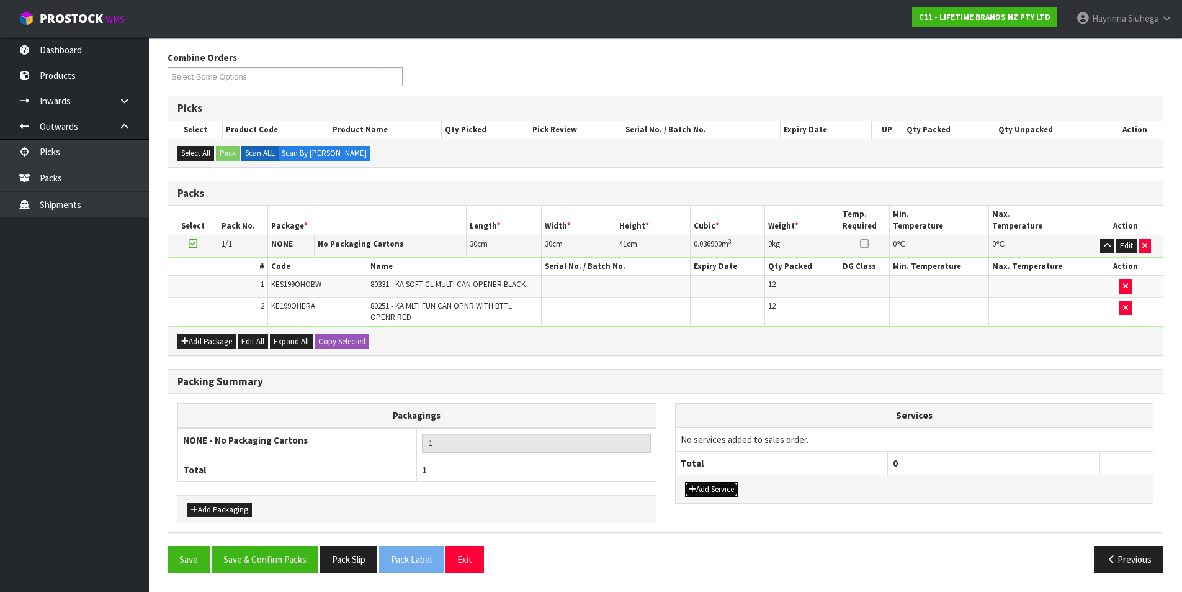
drag, startPoint x: 721, startPoint y: 490, endPoint x: 744, endPoint y: 459, distance: 38.2
click at [721, 490] on button "Add Service" at bounding box center [711, 489] width 53 height 15
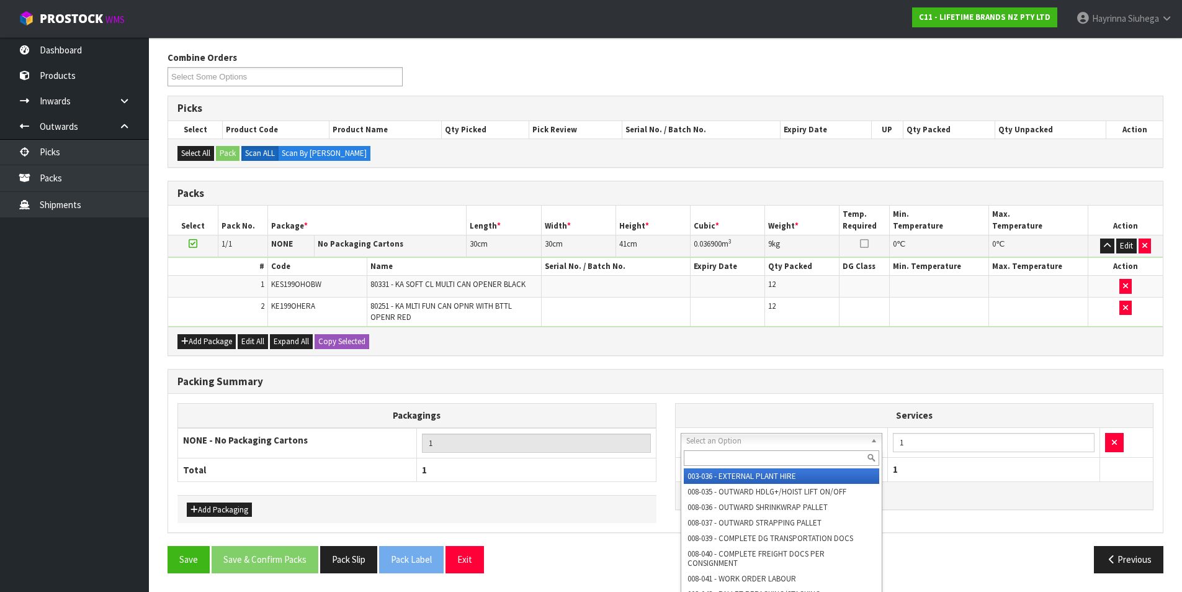
click at [723, 461] on input "text" at bounding box center [782, 458] width 196 height 16
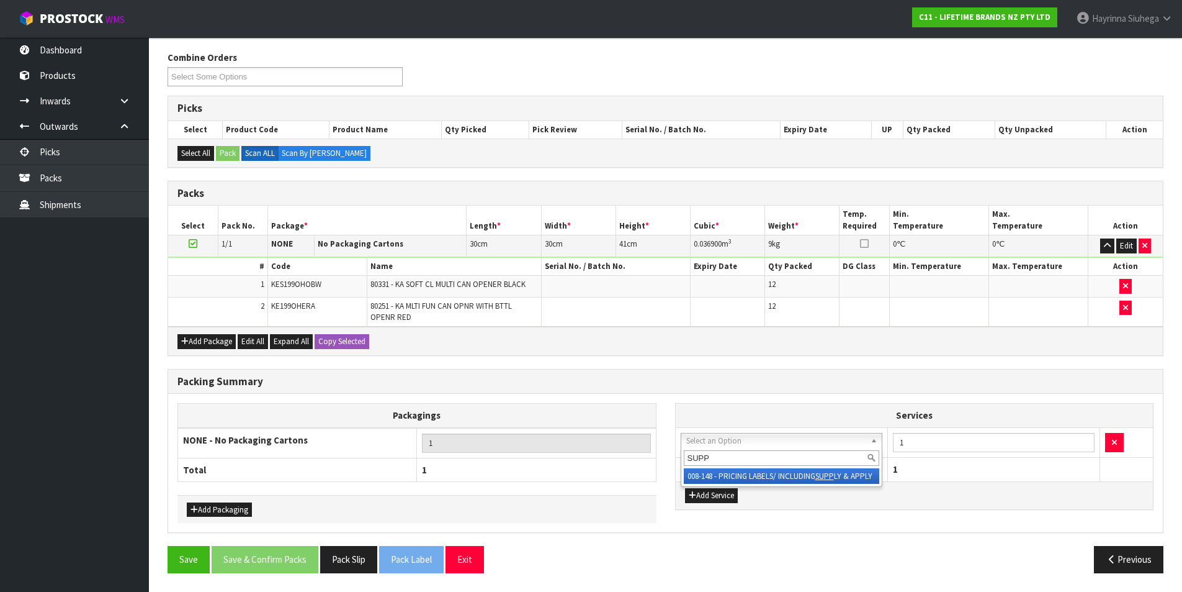
type input "SUPP"
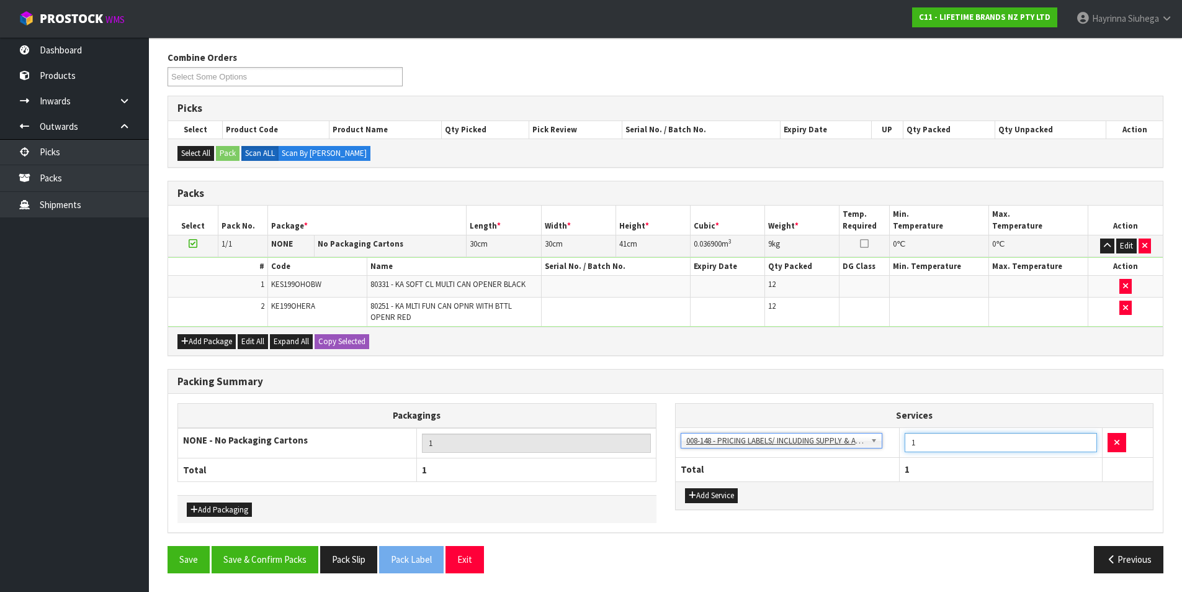
drag, startPoint x: 968, startPoint y: 444, endPoint x: 789, endPoint y: 448, distance: 178.8
click at [789, 448] on tr "003-036 - EXTERNAL PLANT HIRE 008-035 - OUTWARD HDLG+/HOIST LIFT ON/OFF 008-036…" at bounding box center [915, 442] width 478 height 30
type input "24"
click at [290, 562] on button "Save & Confirm Packs" at bounding box center [265, 559] width 107 height 27
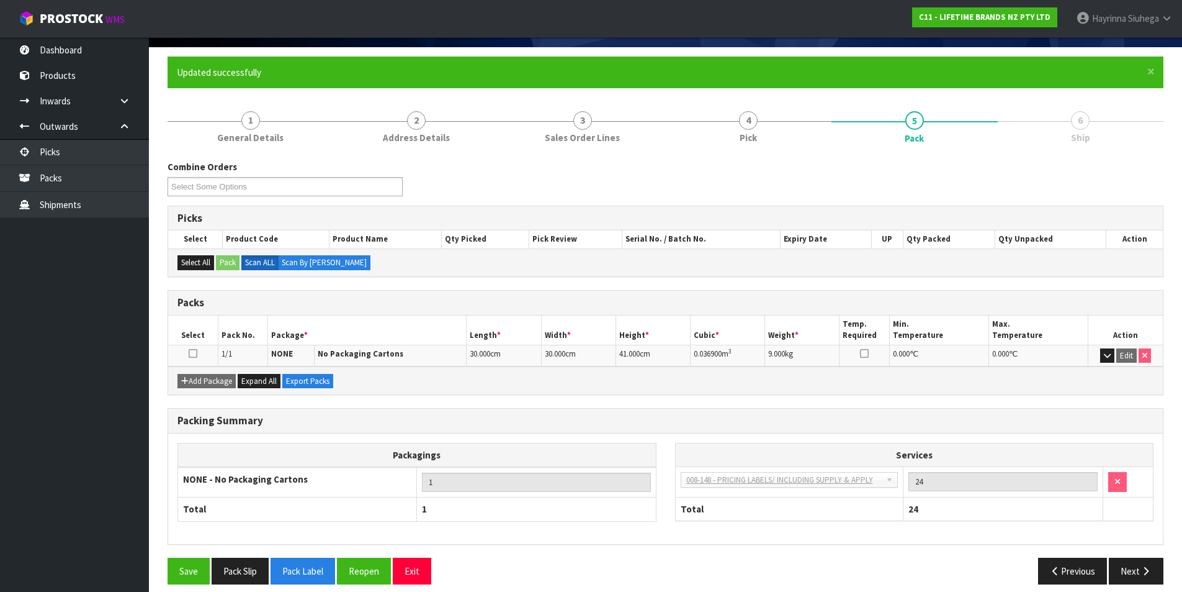
scroll to position [96, 0]
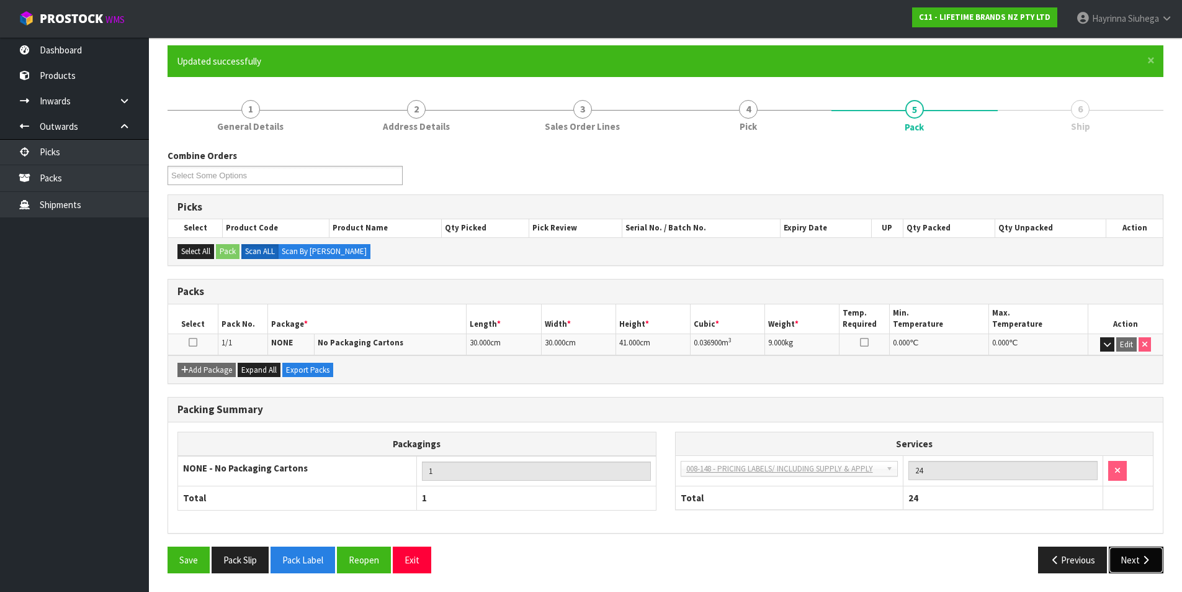
click at [1132, 553] on button "Next" at bounding box center [1136, 559] width 55 height 27
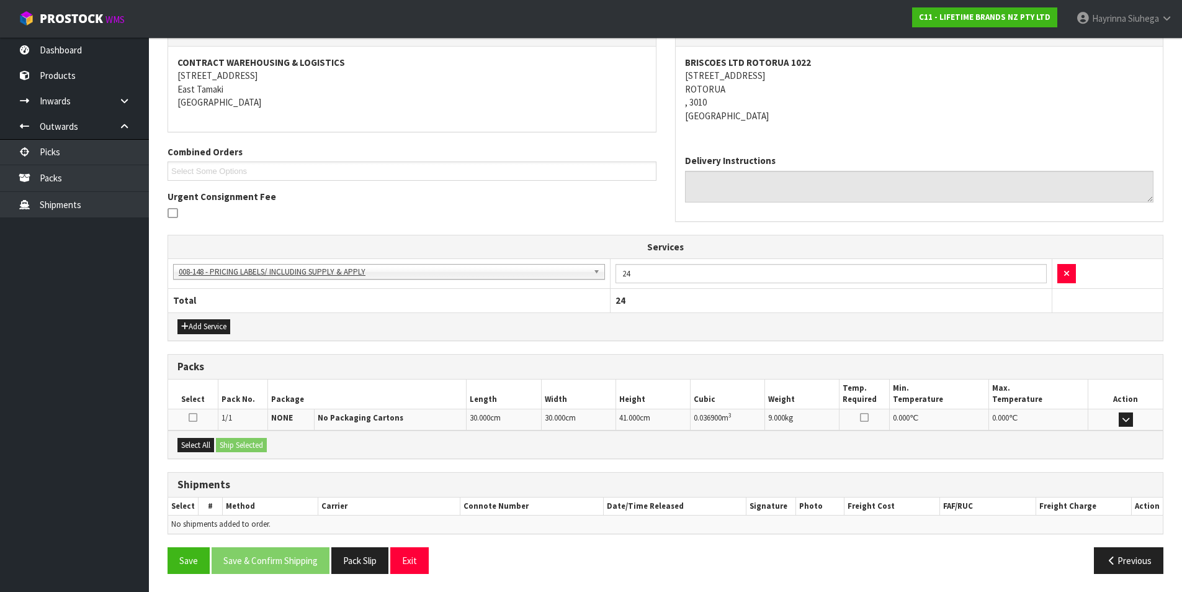
scroll to position [225, 0]
click at [204, 451] on button "Select All" at bounding box center [196, 444] width 37 height 15
click at [246, 447] on button "Ship Selected" at bounding box center [241, 444] width 51 height 15
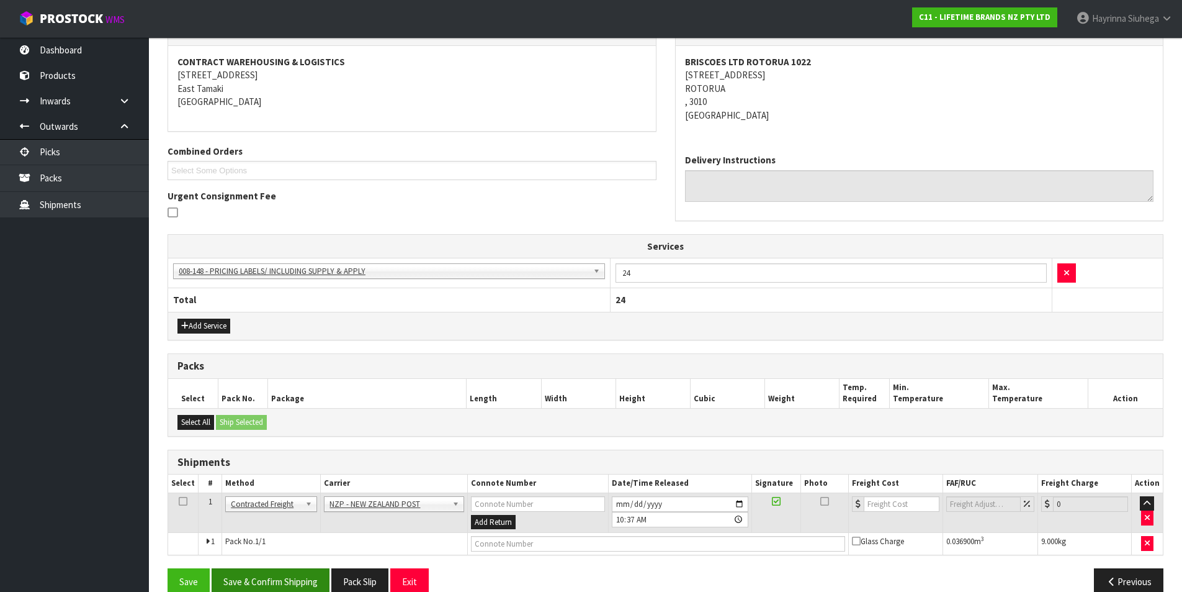
scroll to position [247, 0]
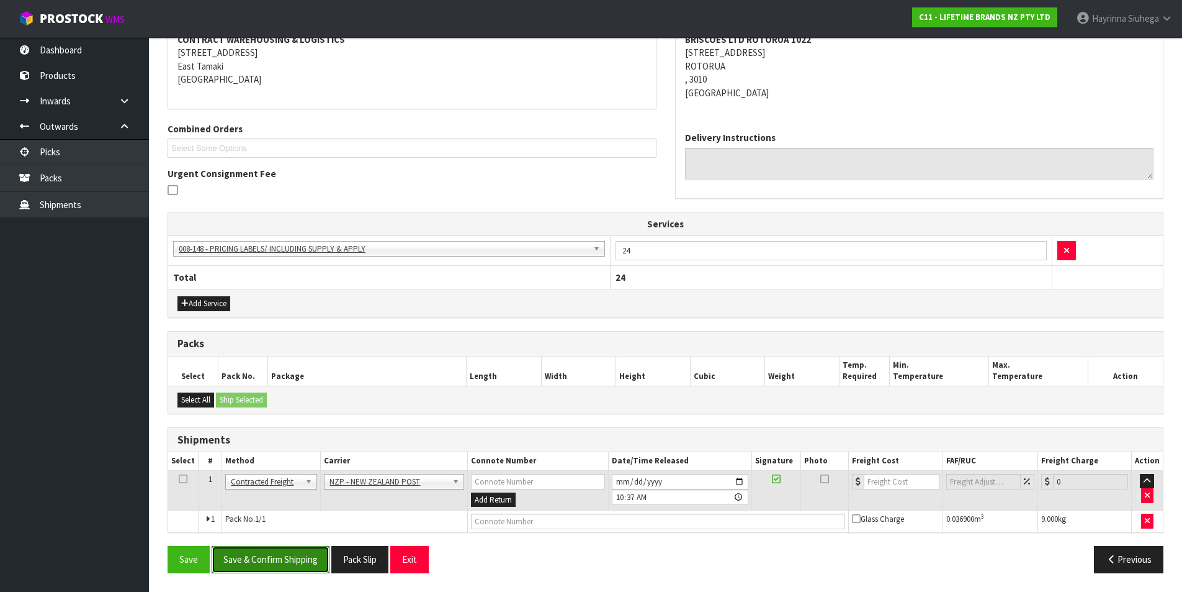
click at [261, 560] on button "Save & Confirm Shipping" at bounding box center [271, 559] width 118 height 27
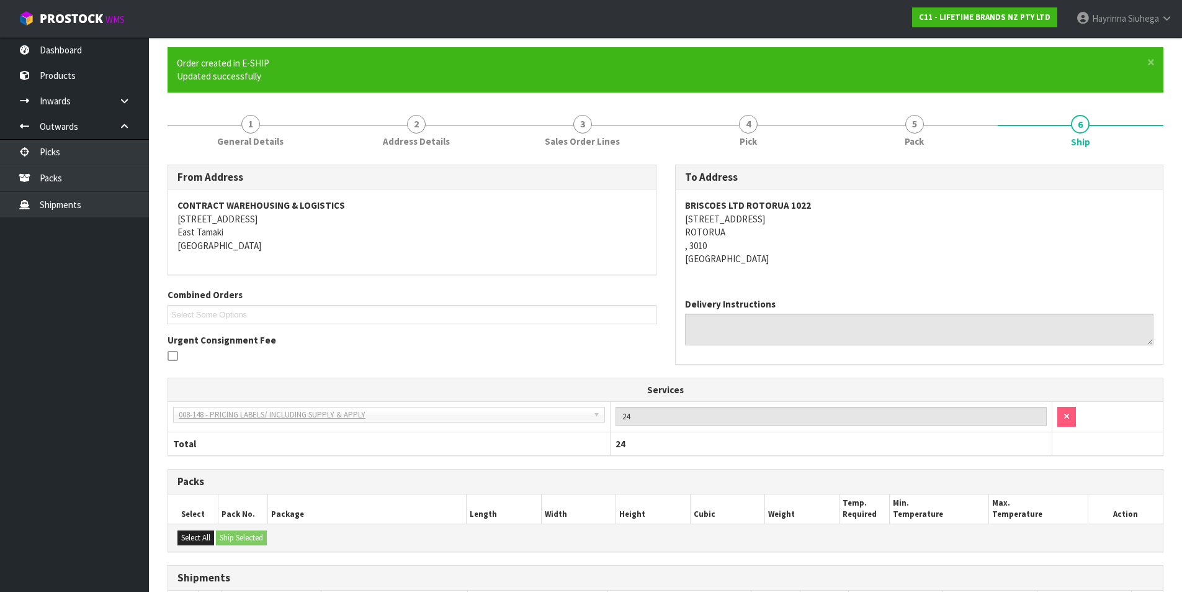
scroll to position [229, 0]
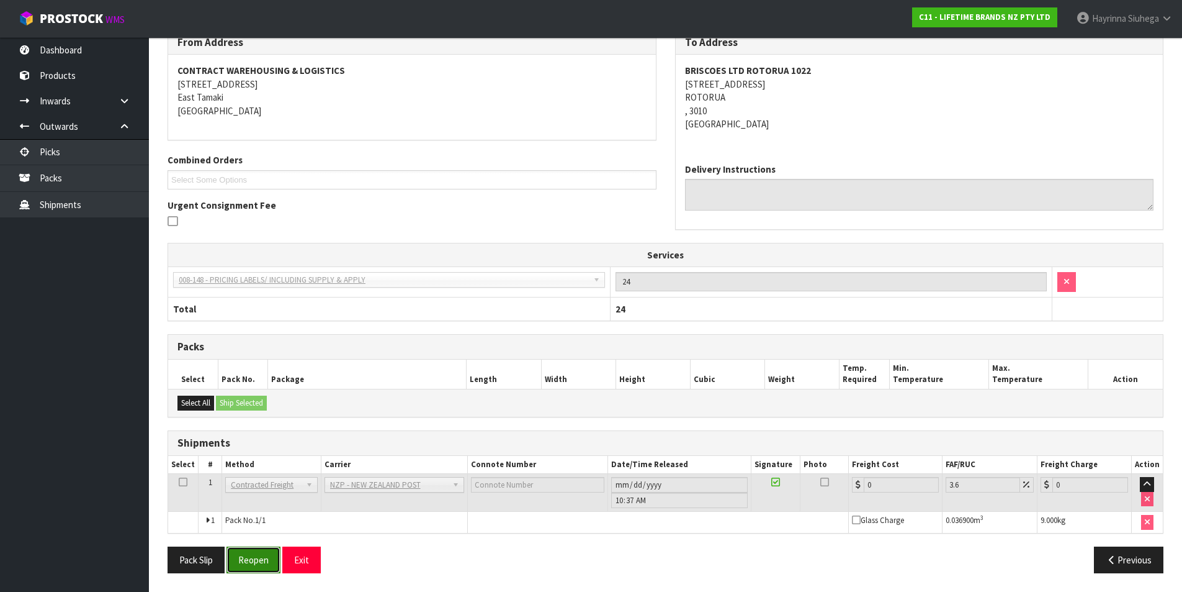
click at [253, 562] on button "Reopen" at bounding box center [254, 559] width 54 height 27
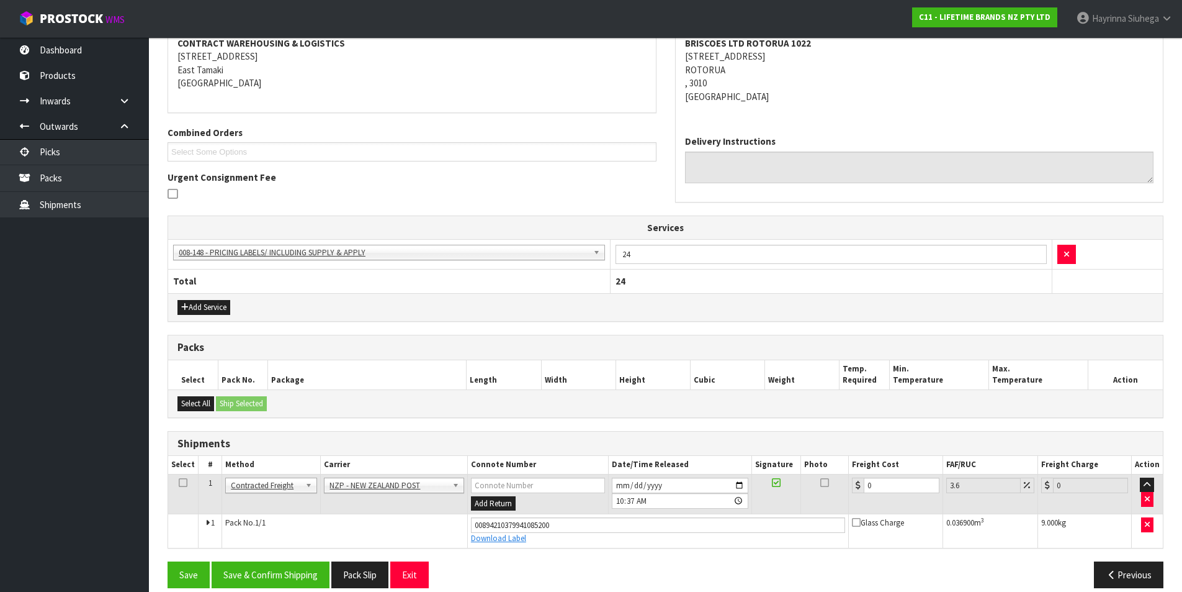
scroll to position [258, 0]
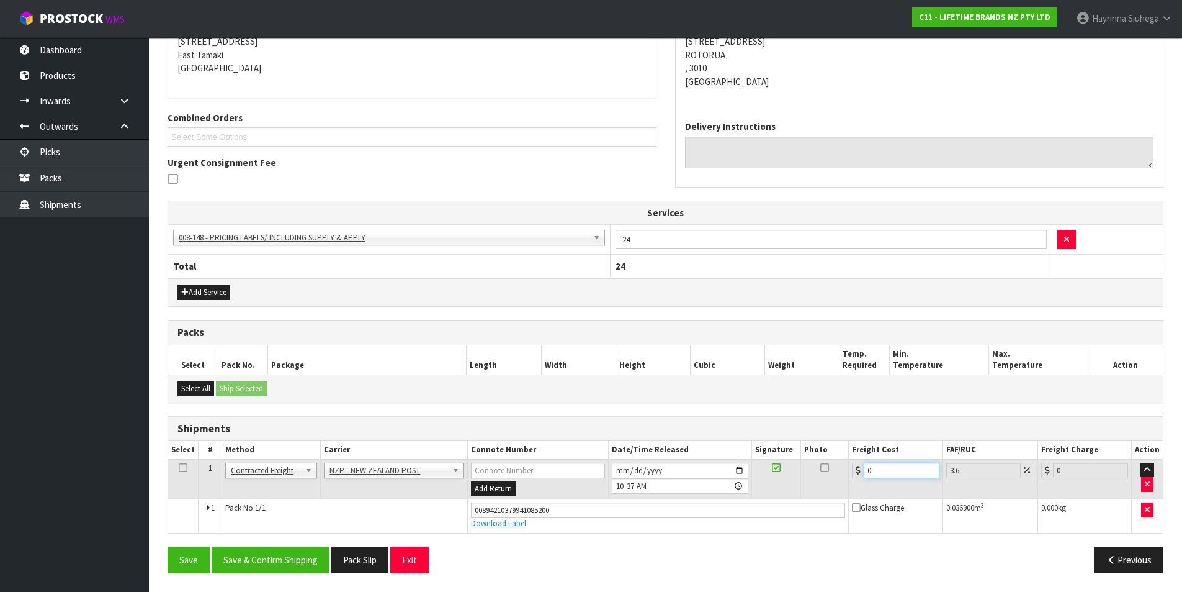
drag, startPoint x: 917, startPoint y: 472, endPoint x: 818, endPoint y: 470, distance: 99.3
click at [818, 470] on tr "1 Client Local Pickup Customer Local Pickup Company Freight Contracted Freight …" at bounding box center [665, 479] width 995 height 40
type input "8"
type input "8.29"
type input "8.4"
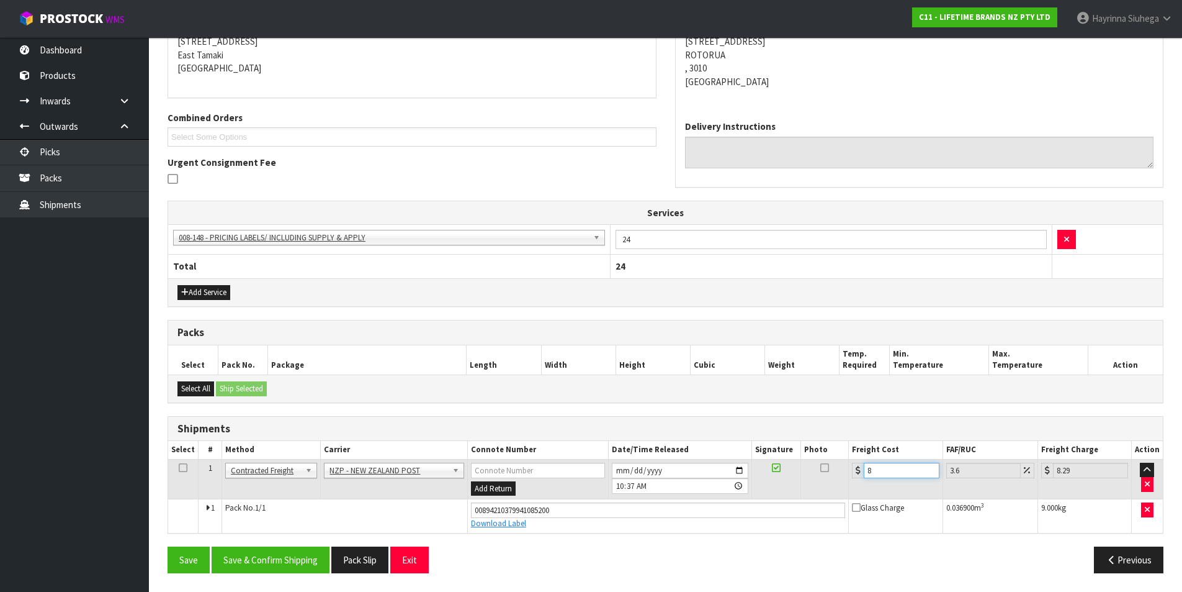
type input "8.7"
type input "8.45"
type input "8.75"
type input "8.45"
click at [168, 546] on button "Save" at bounding box center [189, 559] width 42 height 27
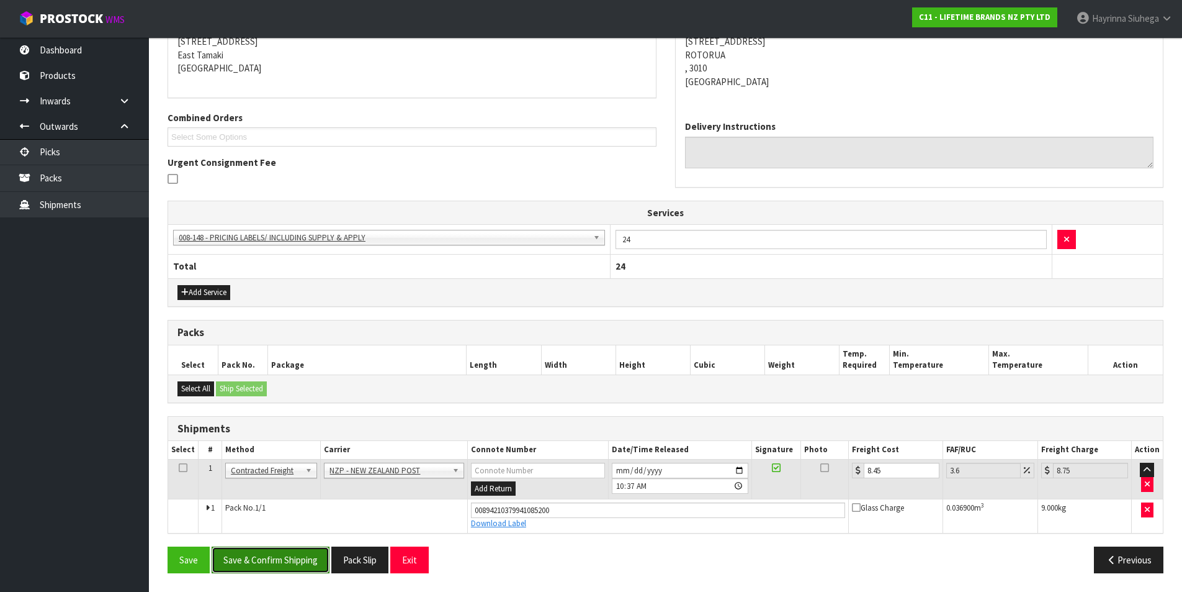
click at [282, 560] on button "Save & Confirm Shipping" at bounding box center [271, 559] width 118 height 27
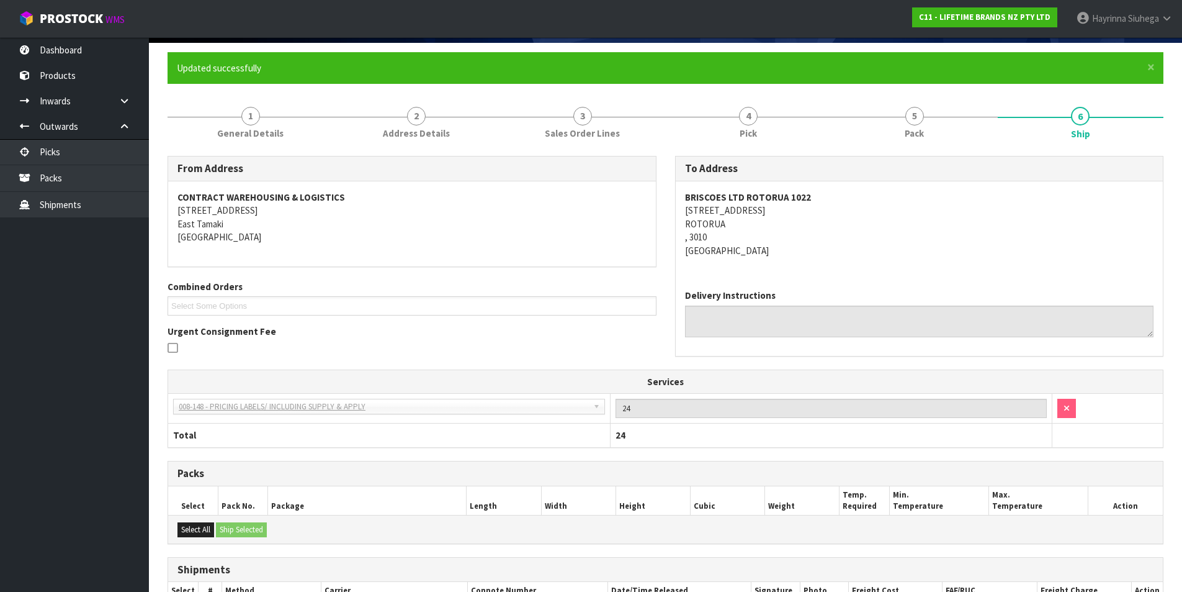
scroll to position [0, 0]
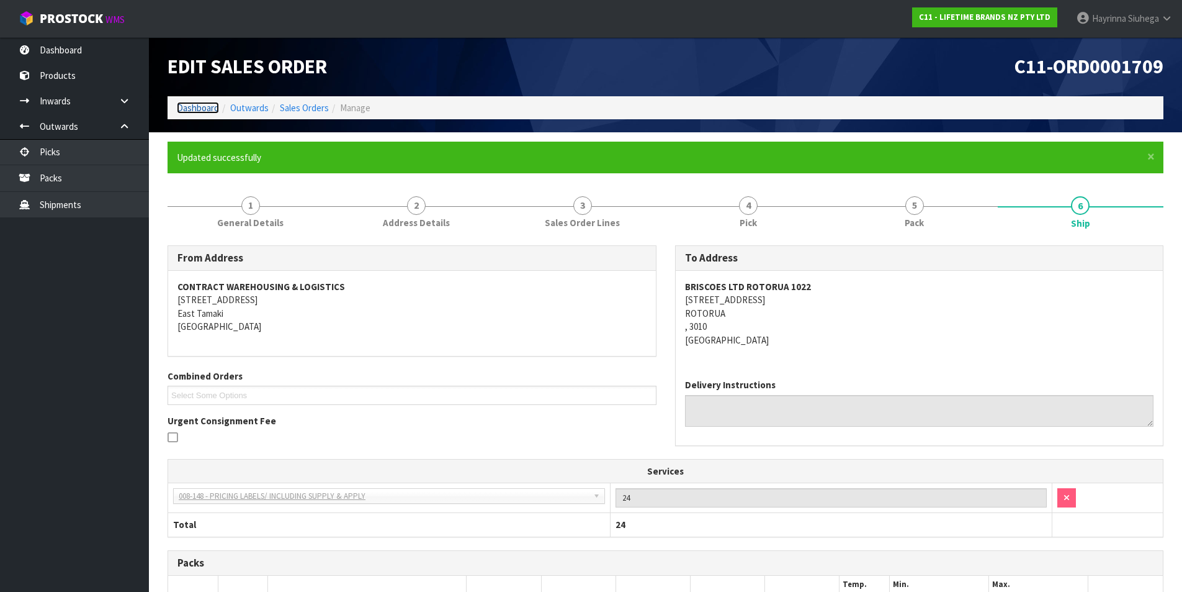
click at [200, 109] on link "Dashboard" at bounding box center [198, 108] width 42 height 12
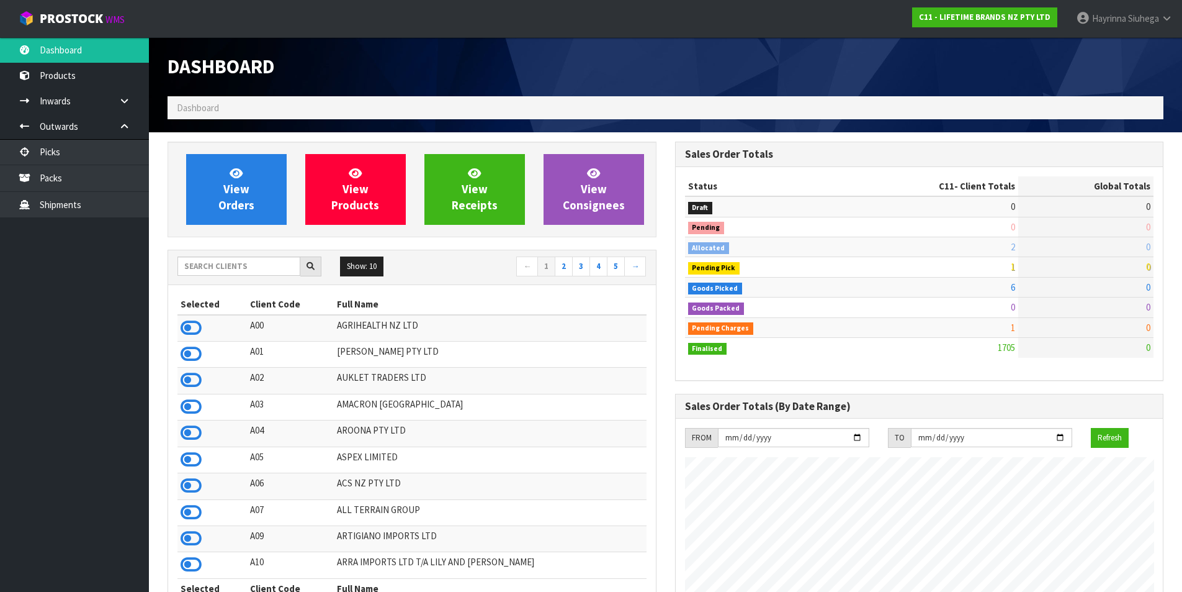
scroll to position [940, 507]
click at [244, 201] on span "View Orders" at bounding box center [236, 189] width 36 height 47
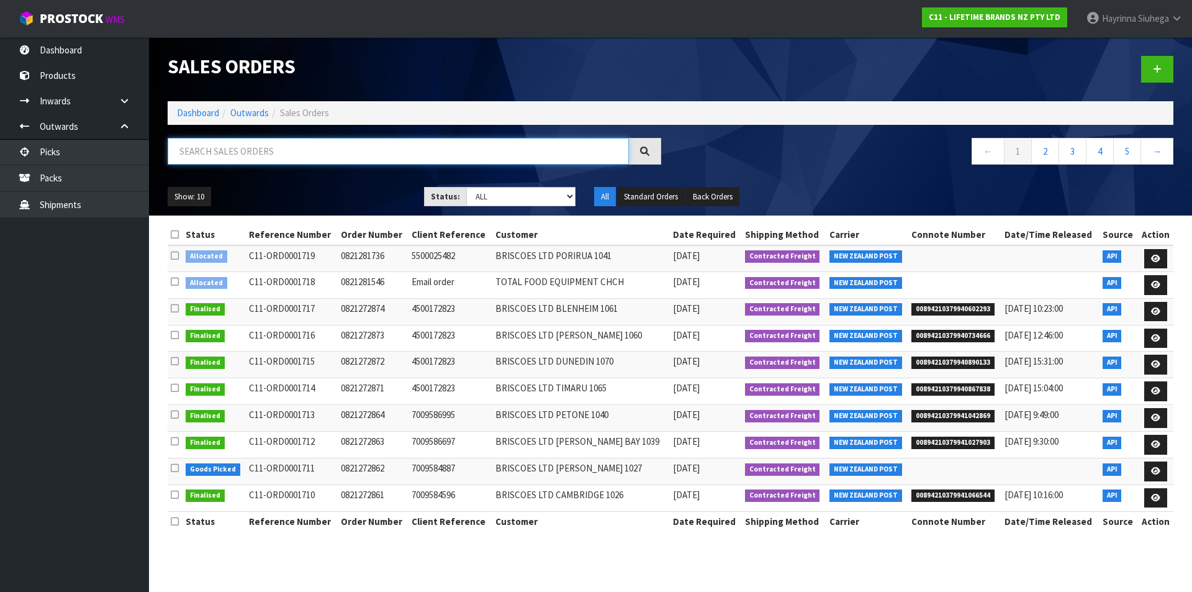
click at [266, 160] on input "text" at bounding box center [398, 151] width 461 height 27
type input "JOB-0408244"
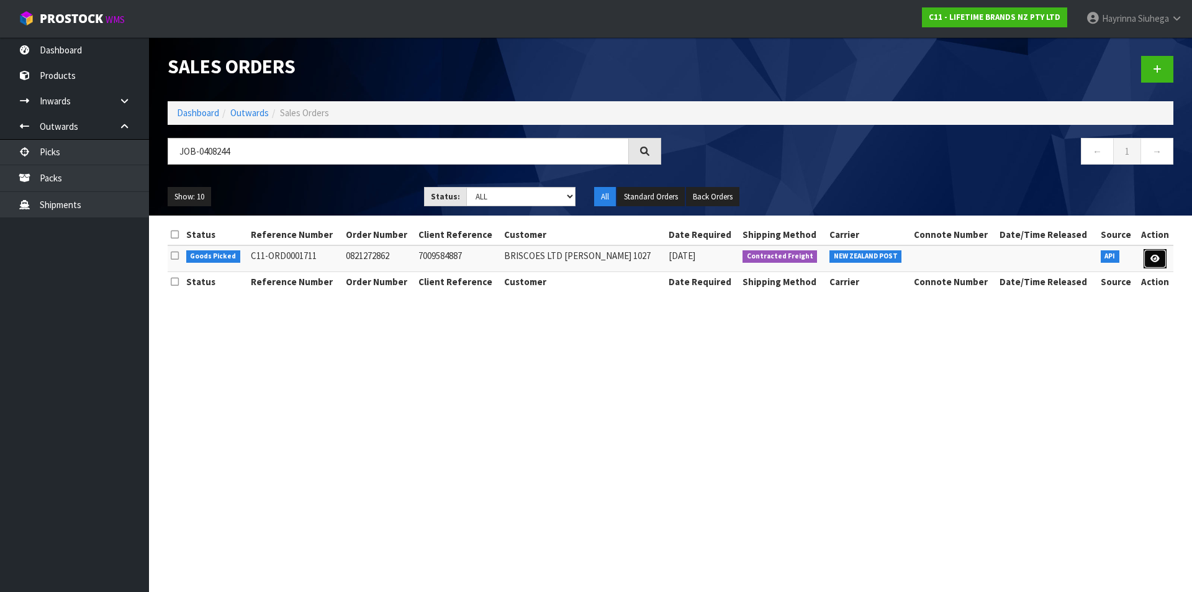
click at [1159, 251] on link at bounding box center [1154, 259] width 23 height 20
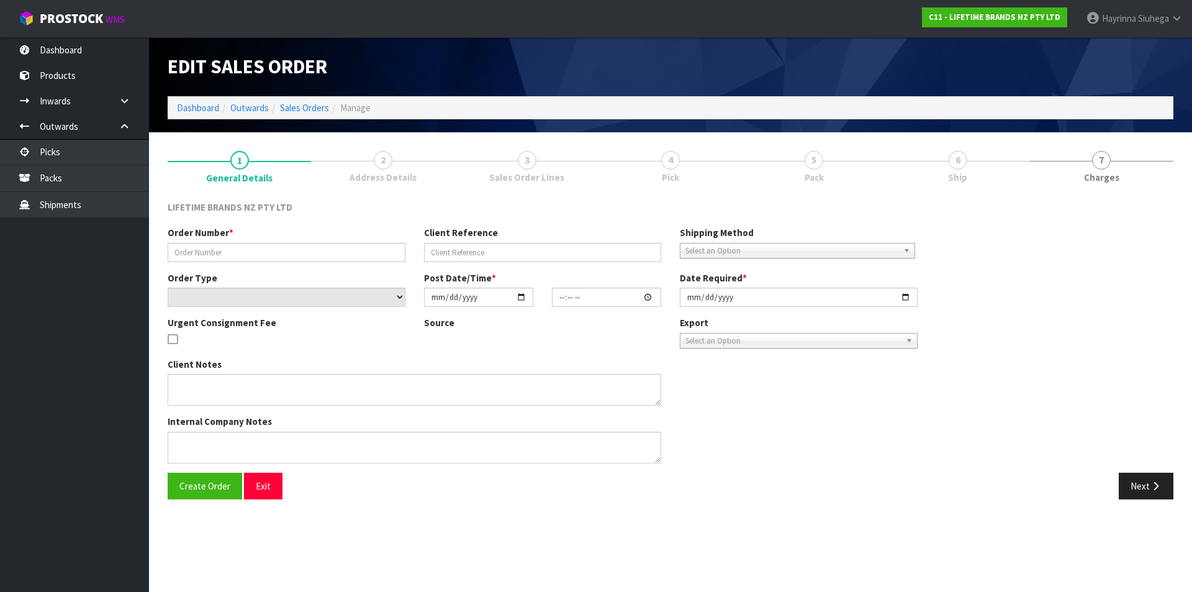
type input "0821272862"
type input "7009584887"
select select "number:0"
type input "2025-08-18"
type input "13:13:23.000"
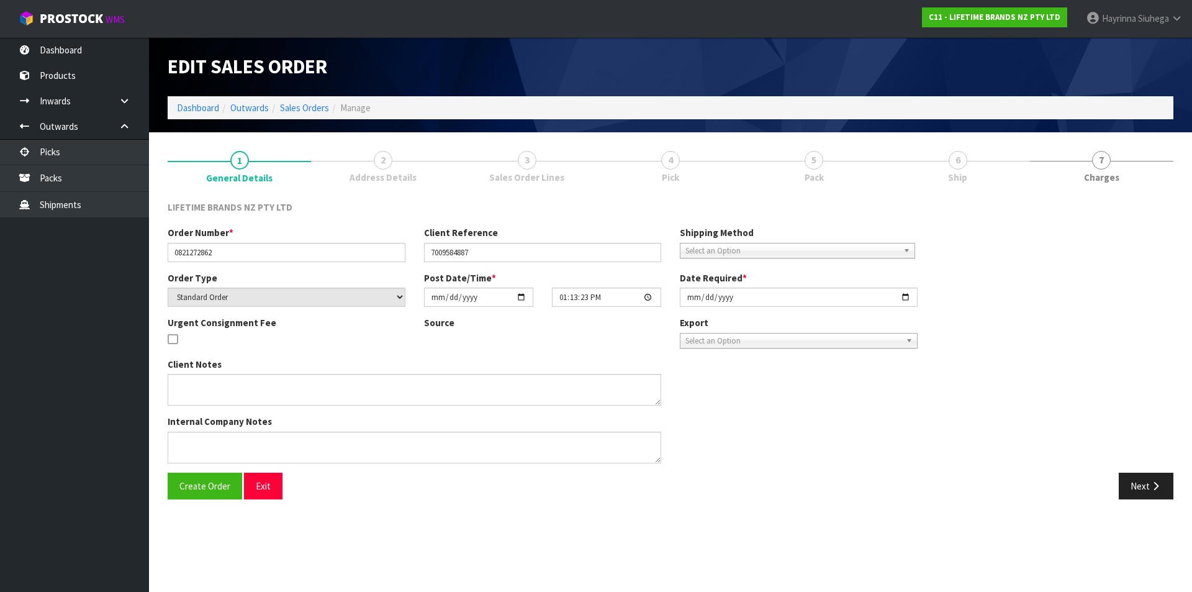
type input "2025-08-19"
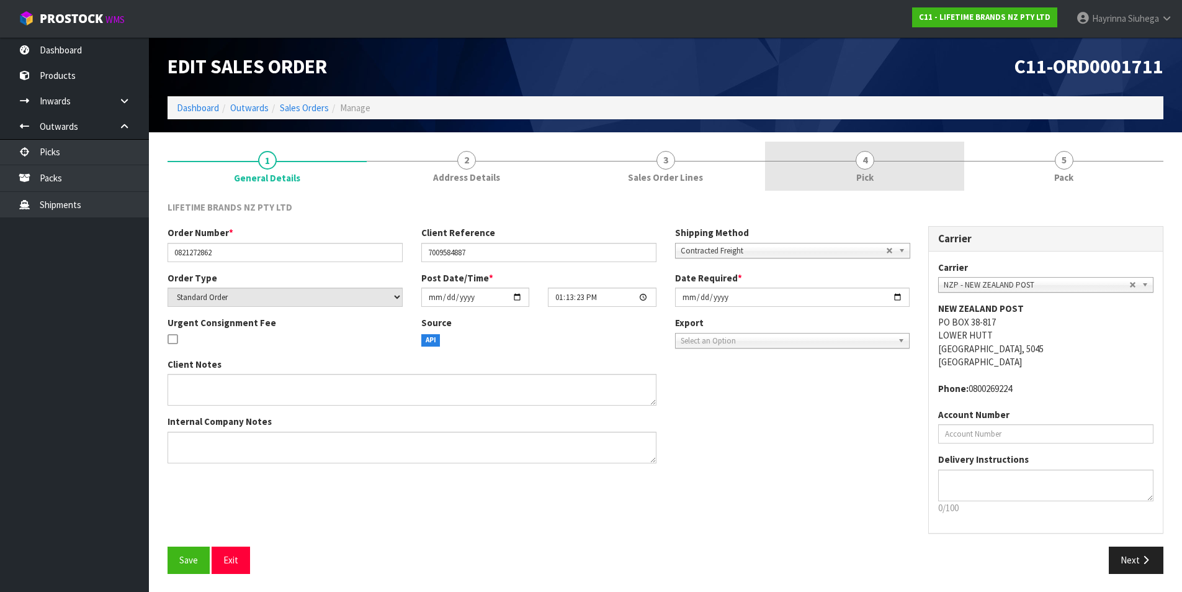
click at [925, 177] on link "4 Pick" at bounding box center [864, 166] width 199 height 49
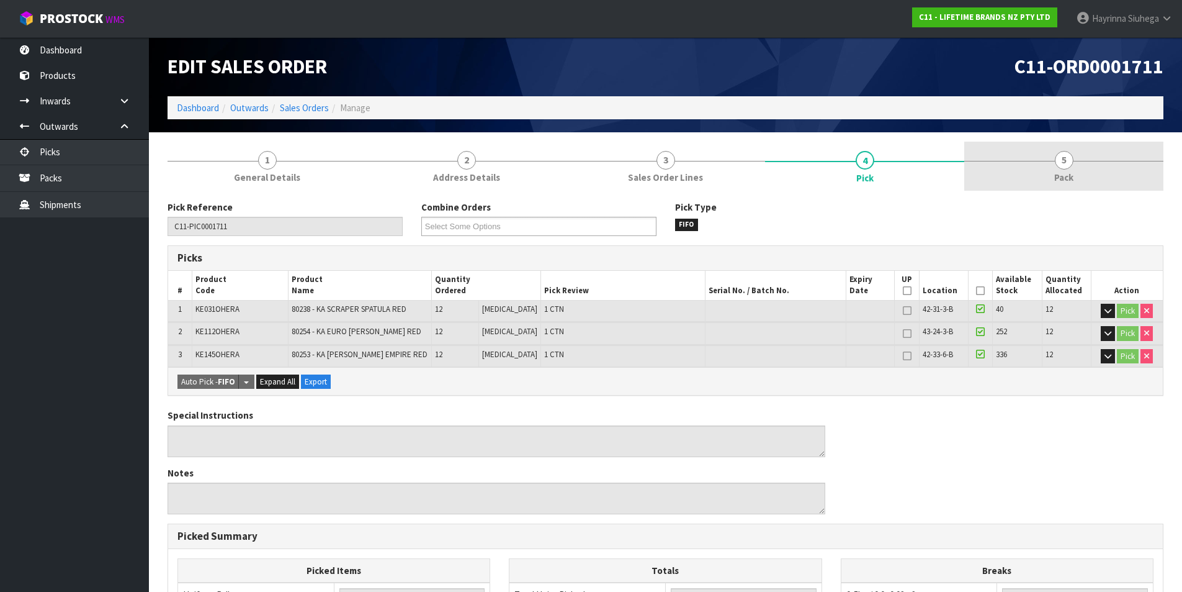
click at [1012, 155] on link "5 Pack" at bounding box center [1064, 166] width 199 height 49
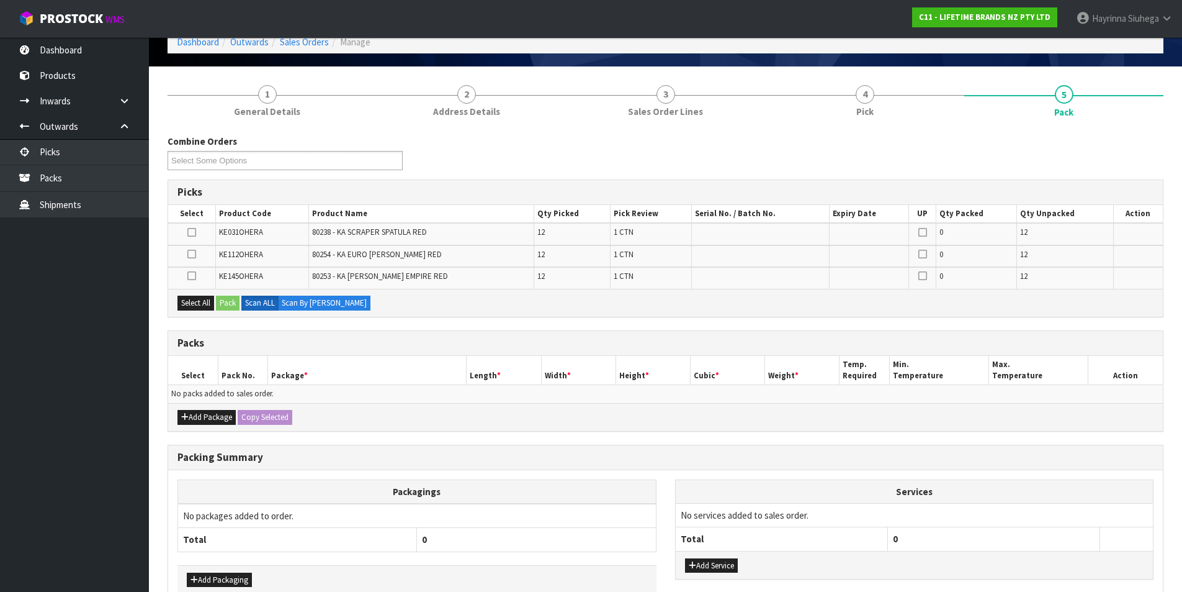
scroll to position [124, 0]
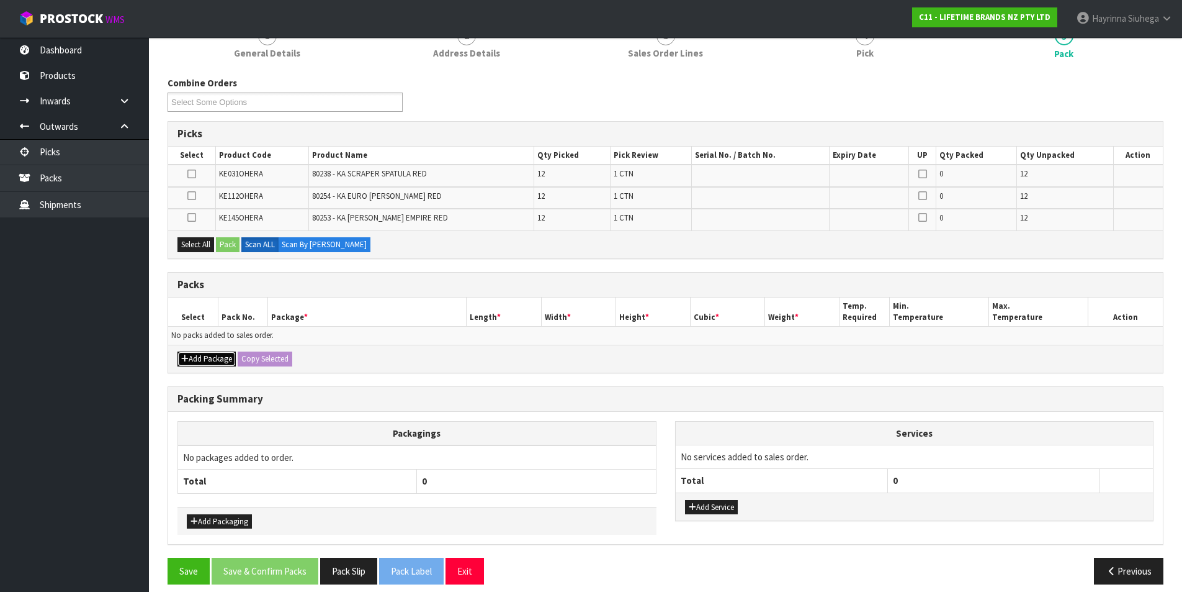
click at [189, 359] on button "Add Package" at bounding box center [207, 358] width 58 height 15
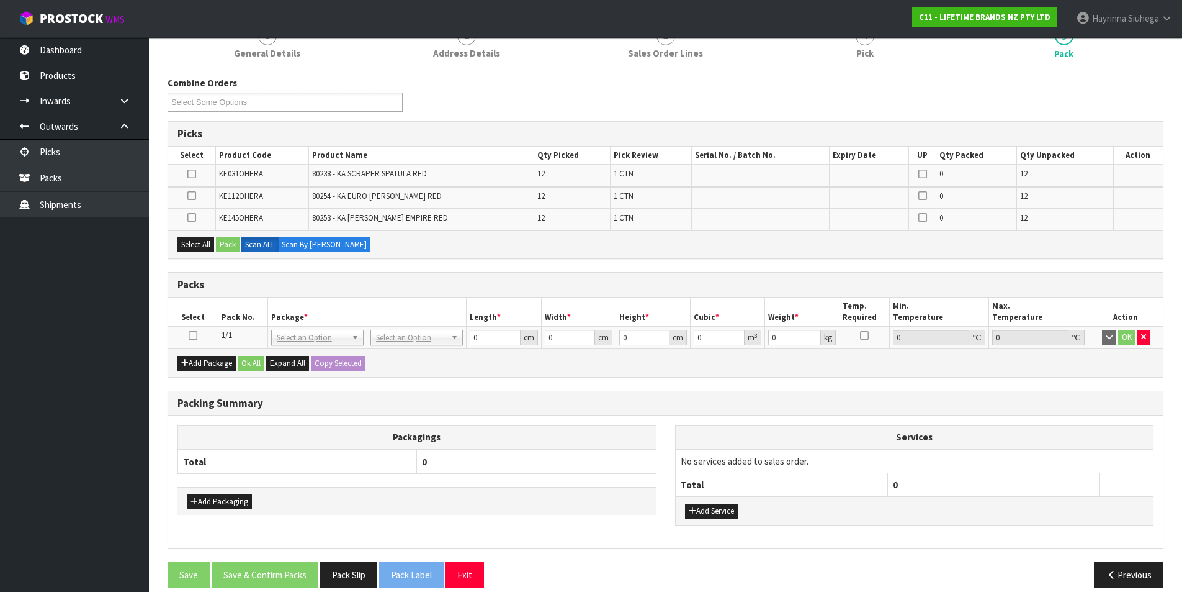
click at [194, 335] on icon at bounding box center [193, 335] width 9 height 1
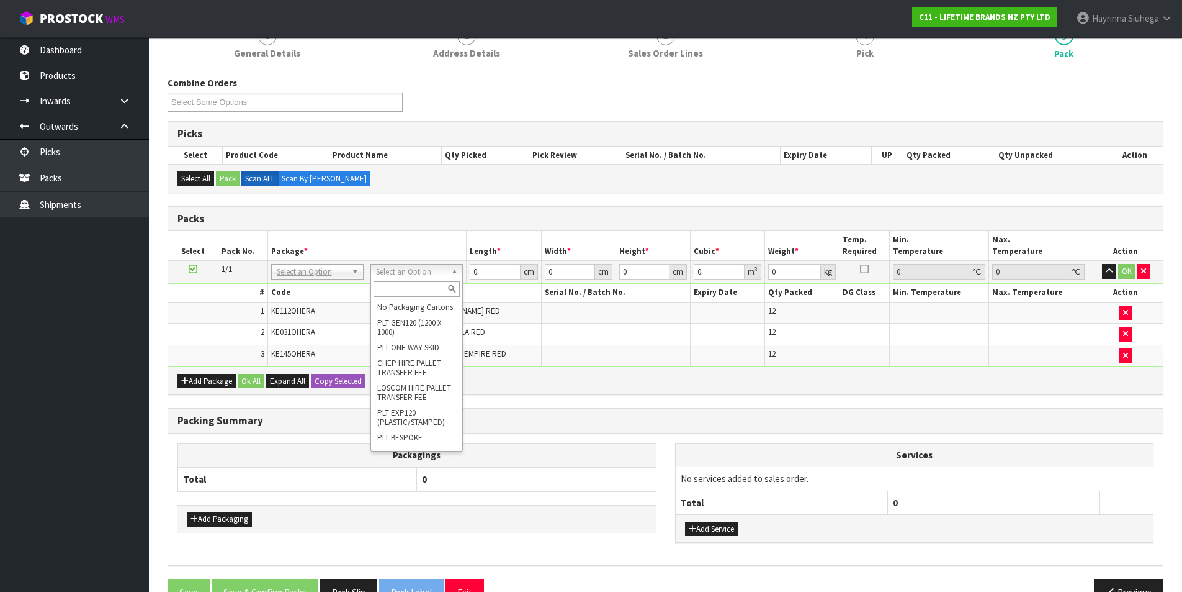
click at [415, 280] on div at bounding box center [416, 289] width 91 height 20
click at [413, 286] on input "text" at bounding box center [417, 289] width 86 height 16
type input "CTN6"
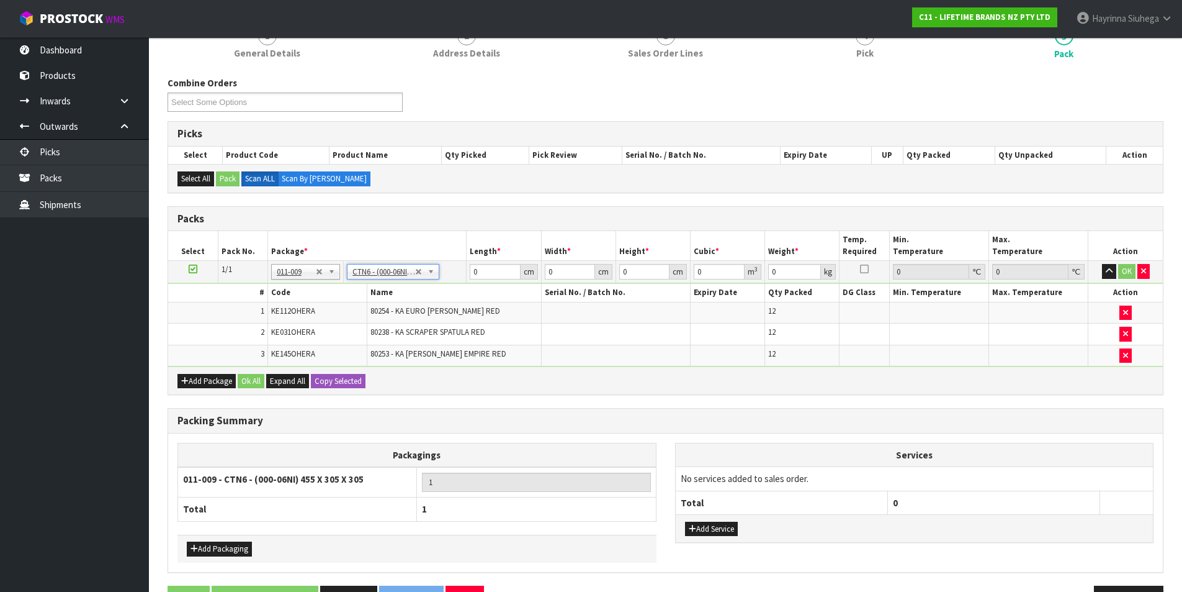
type input "45.5"
type input "30.5"
type input "0.042326"
type input "7.55"
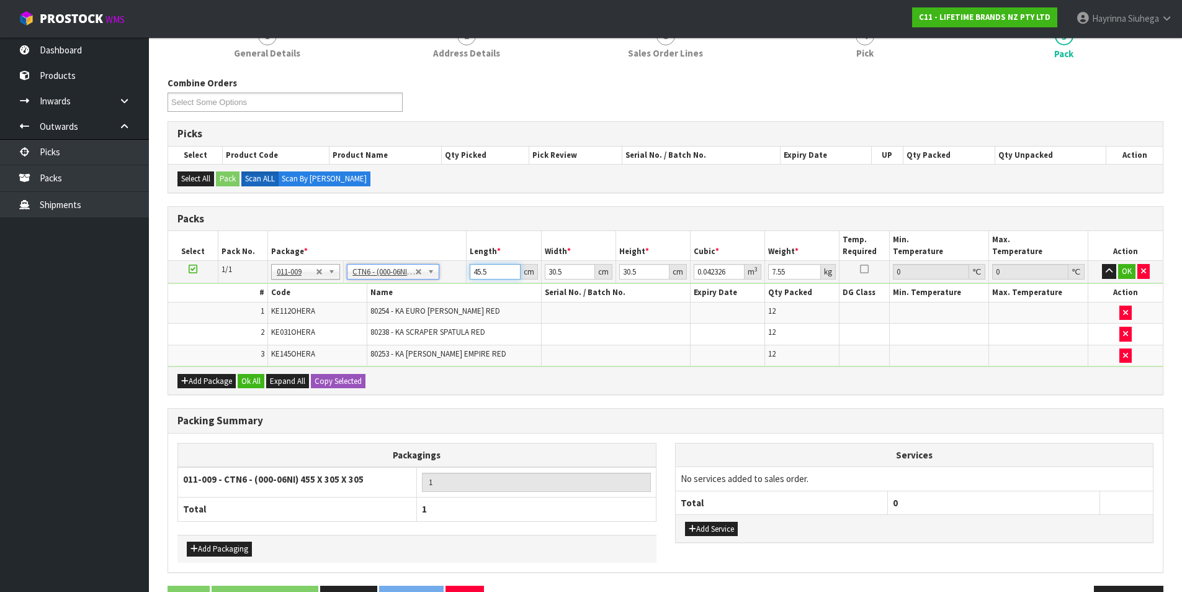
click at [485, 272] on input "45.5" at bounding box center [495, 272] width 50 height 16
type input "4"
type input "0.003721"
type input "46"
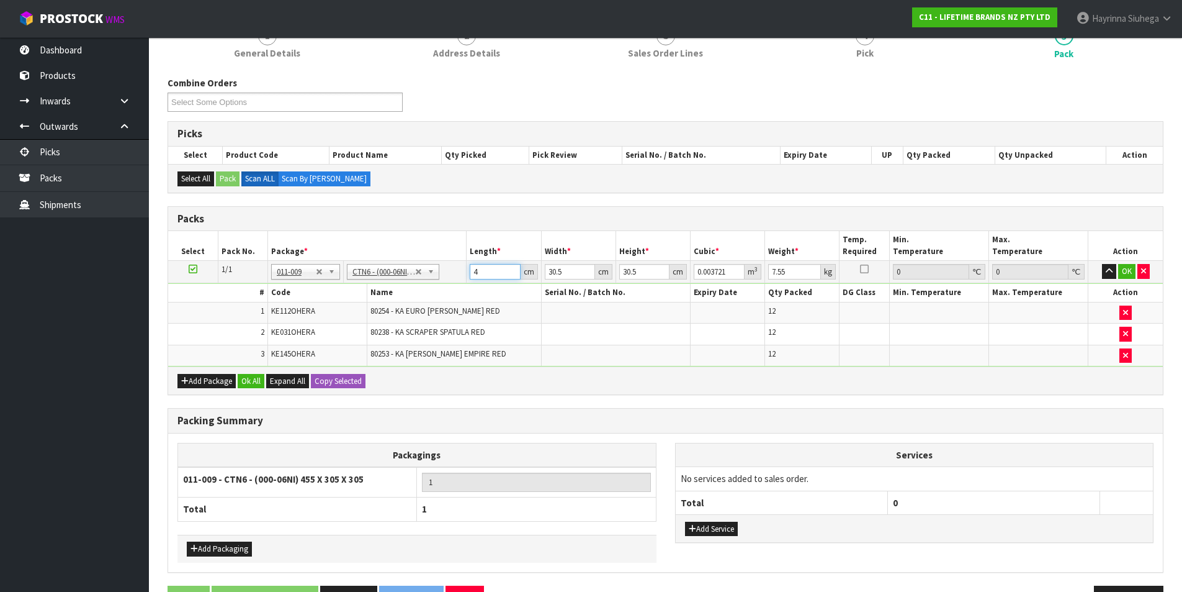
type input "0.042792"
type input "46"
type input "3"
type input "0.004209"
type input "33"
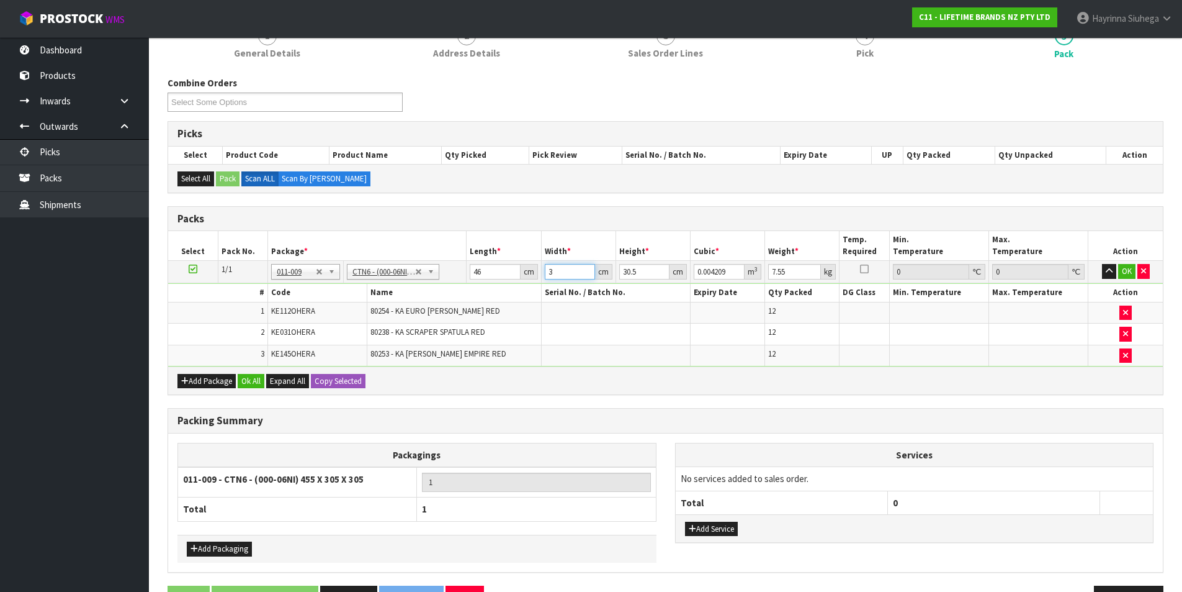
type input "0.046299"
type input "33"
type input "3"
type input "0.004554"
type input "33"
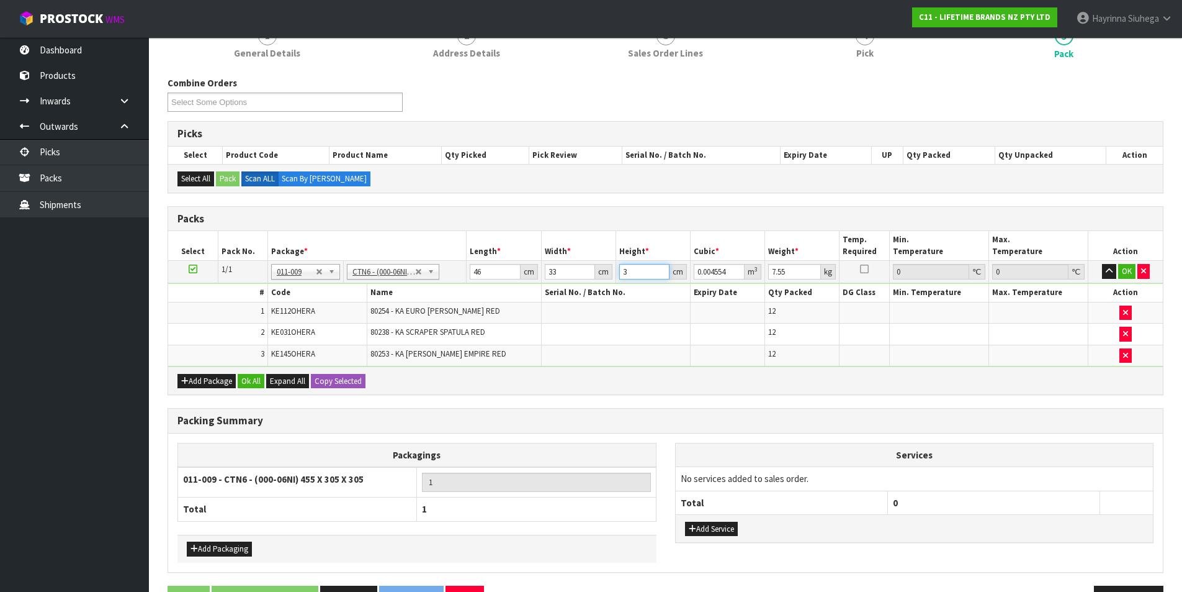
type input "0.050094"
type input "33"
type input "6"
click button "OK" at bounding box center [1127, 271] width 17 height 15
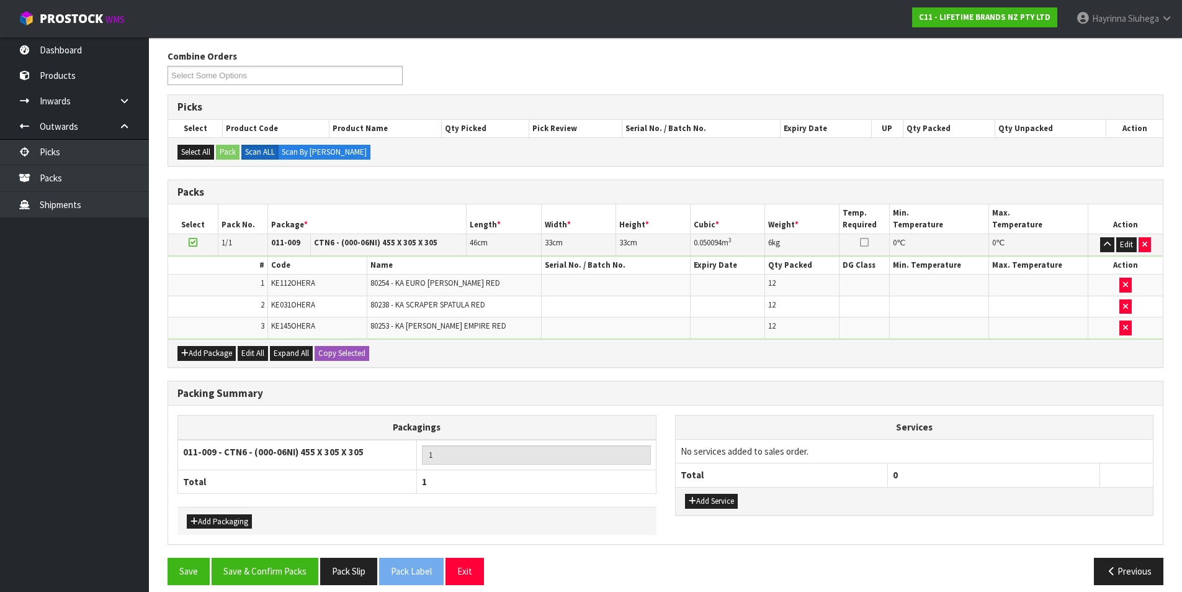
scroll to position [163, 0]
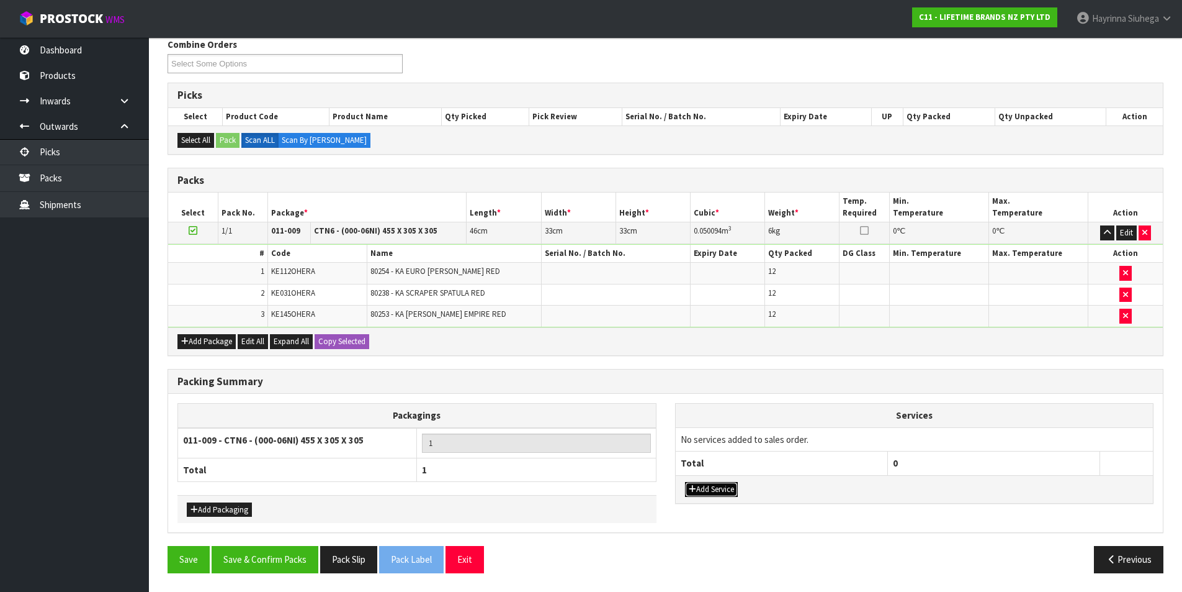
click at [727, 490] on button "Add Service" at bounding box center [711, 489] width 53 height 15
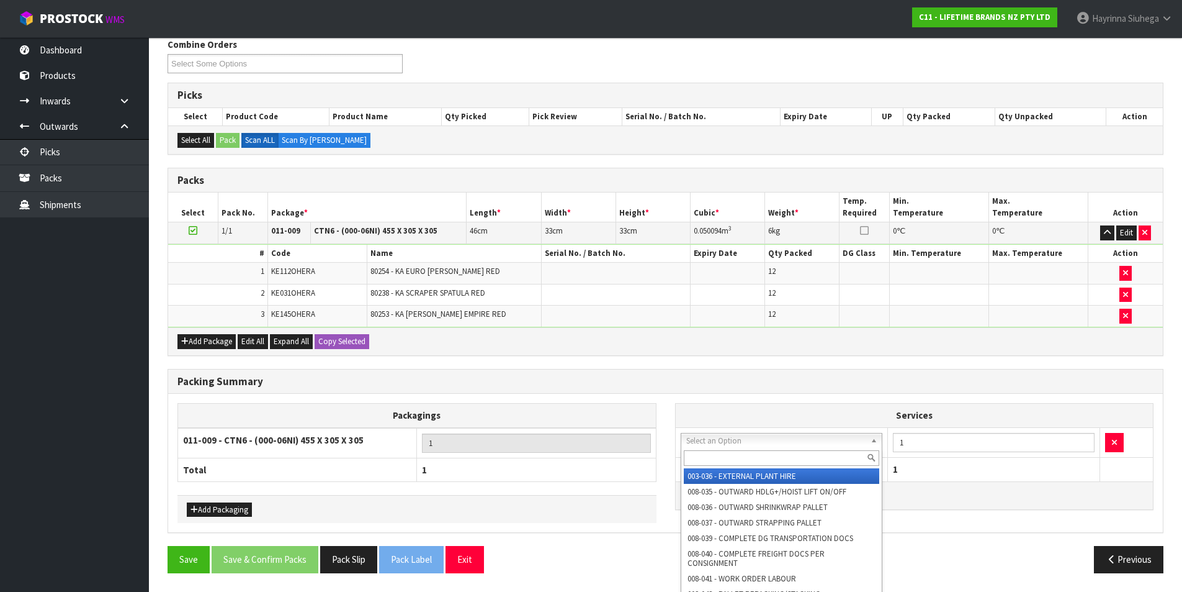
click at [752, 457] on input "text" at bounding box center [782, 458] width 196 height 16
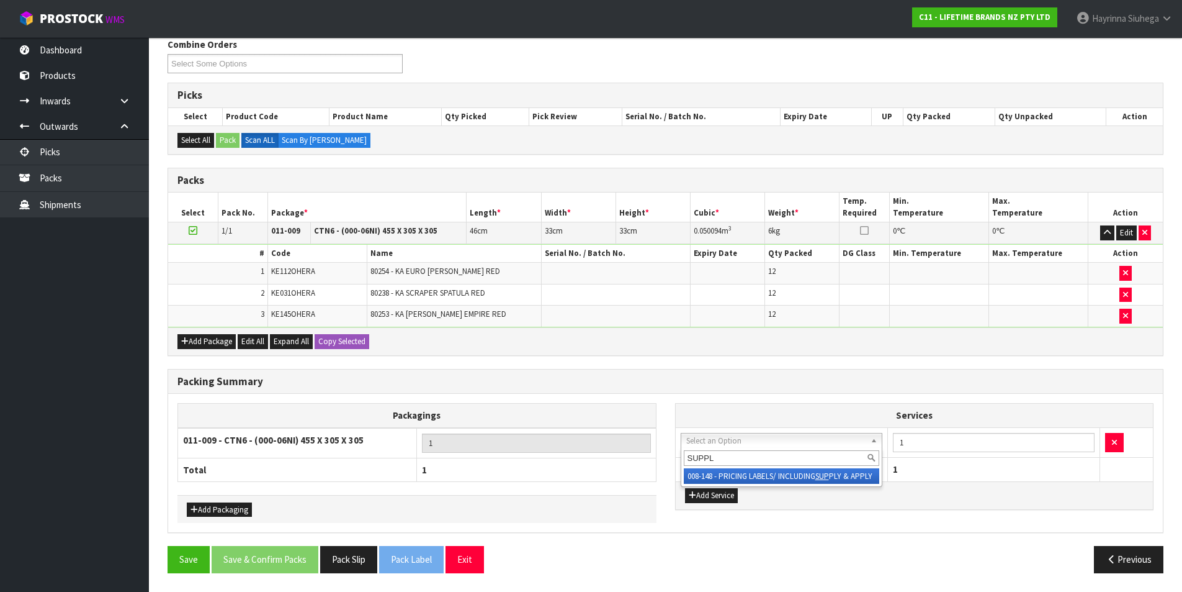
type input "SUPPLY"
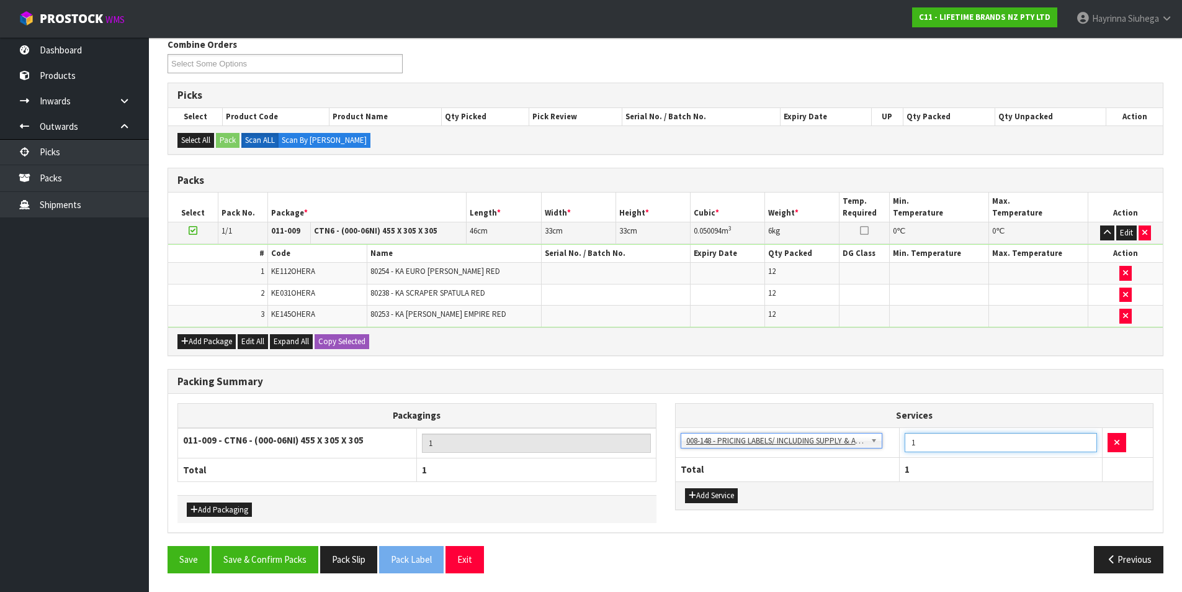
drag, startPoint x: 924, startPoint y: 443, endPoint x: 913, endPoint y: 444, distance: 11.3
click at [913, 444] on input "1" at bounding box center [1001, 442] width 192 height 19
type input "24"
click at [276, 557] on button "Save & Confirm Packs" at bounding box center [265, 559] width 107 height 27
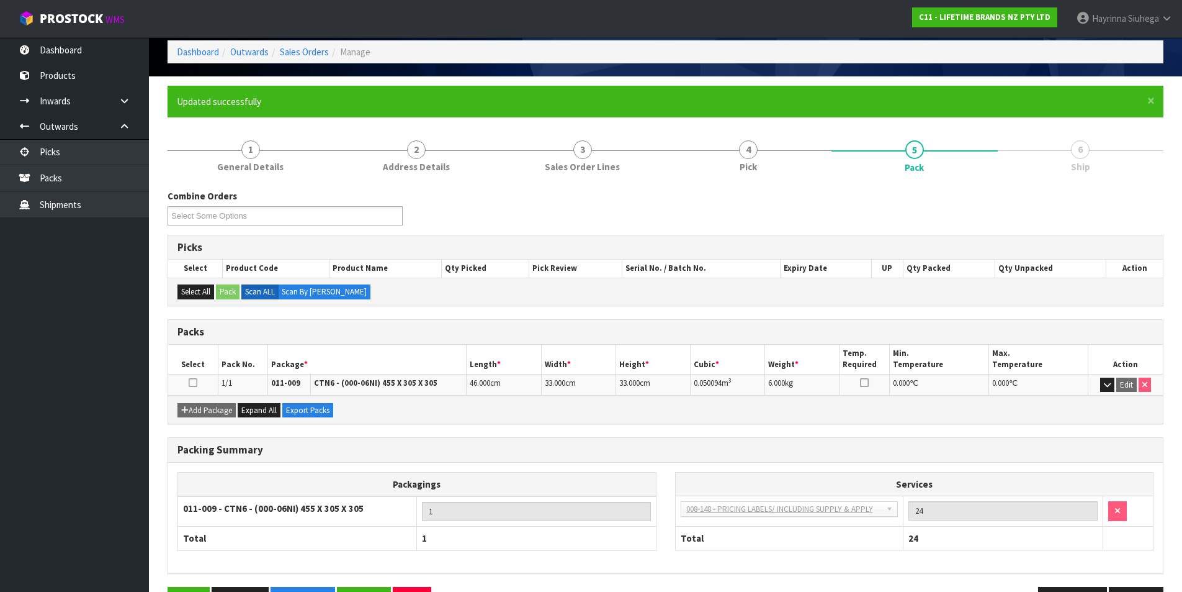
scroll to position [96, 0]
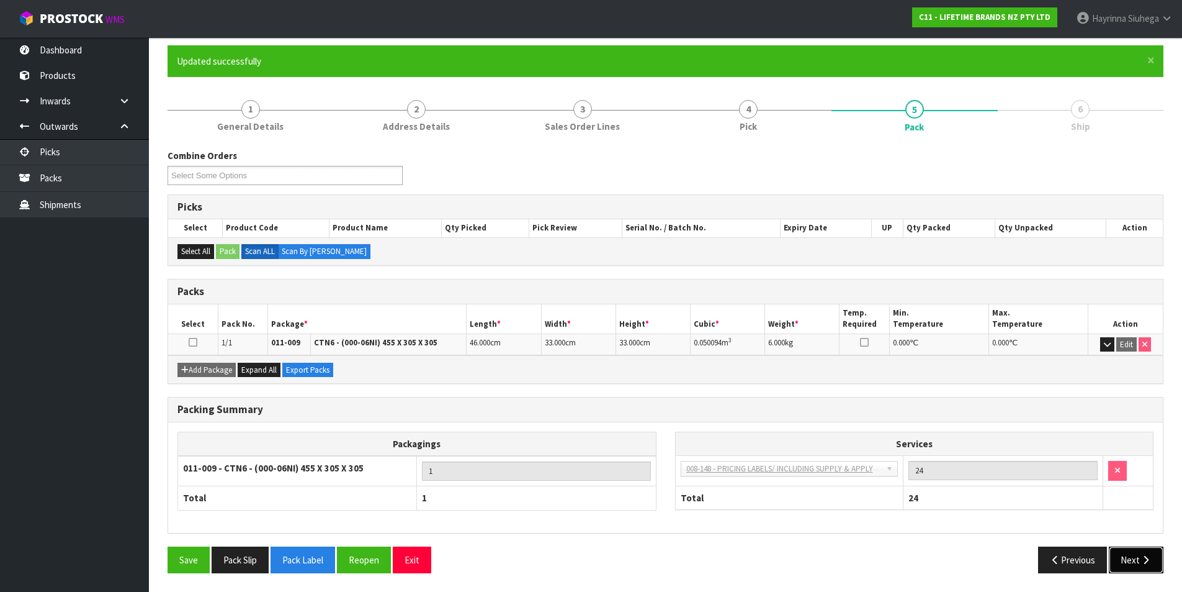
click at [1137, 555] on button "Next" at bounding box center [1136, 559] width 55 height 27
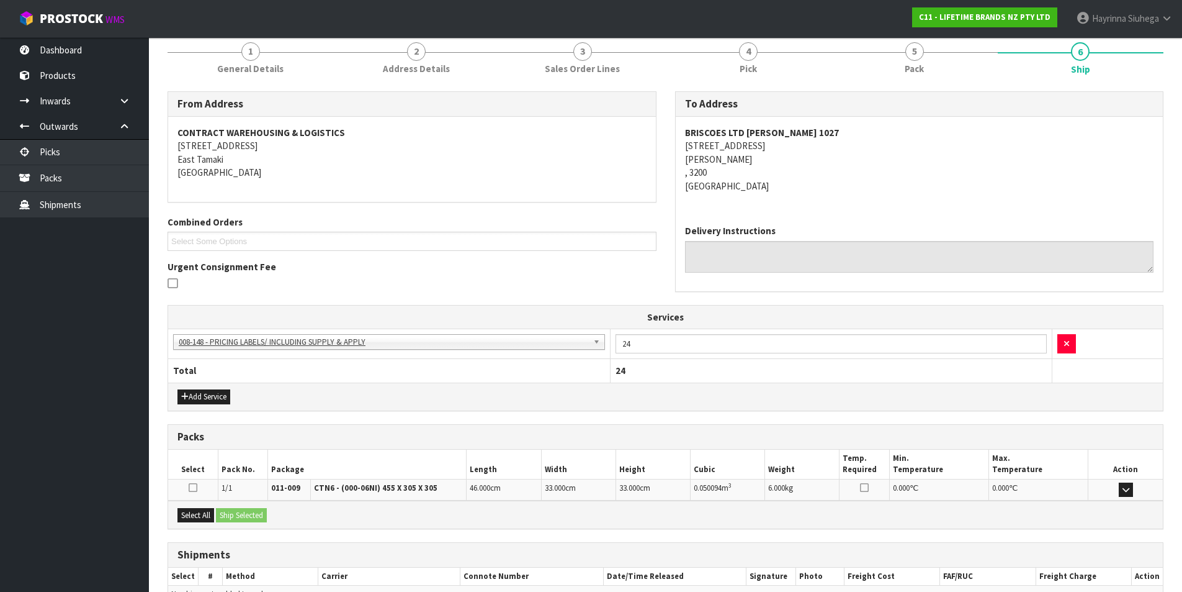
scroll to position [225, 0]
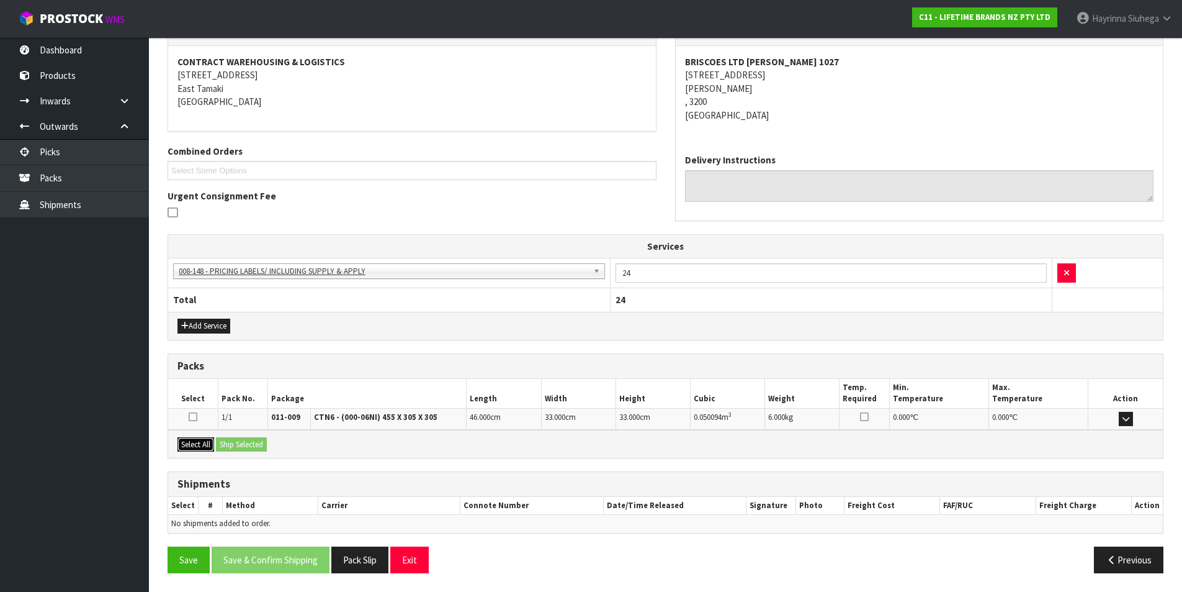
click at [205, 443] on button "Select All" at bounding box center [196, 444] width 37 height 15
click at [232, 444] on button "Ship Selected" at bounding box center [241, 444] width 51 height 15
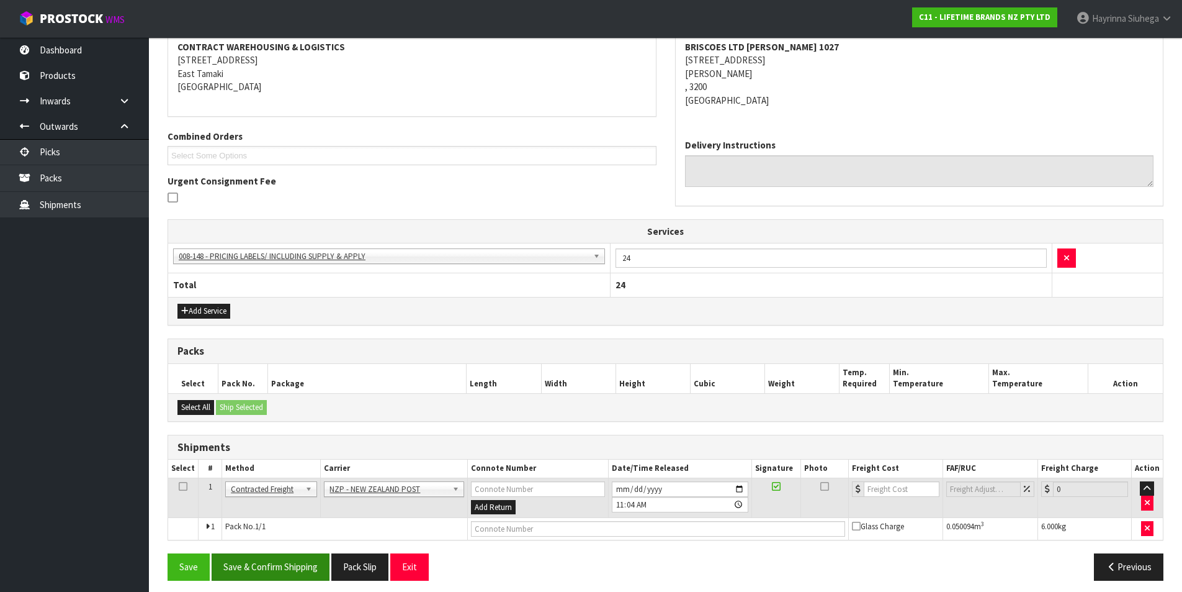
scroll to position [247, 0]
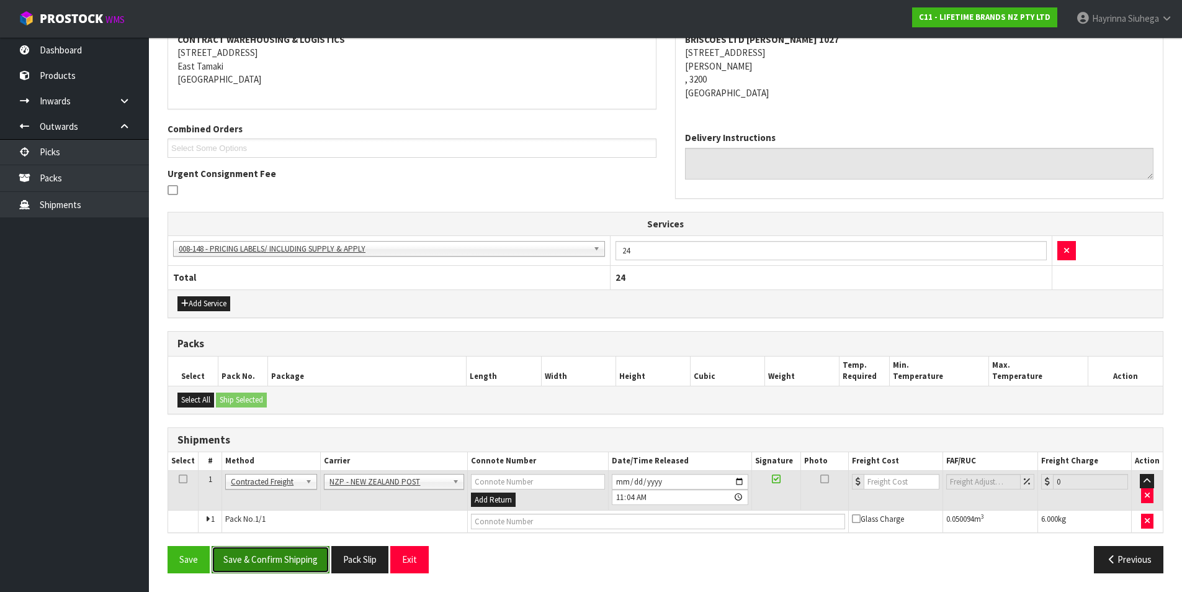
click at [307, 556] on button "Save & Confirm Shipping" at bounding box center [271, 559] width 118 height 27
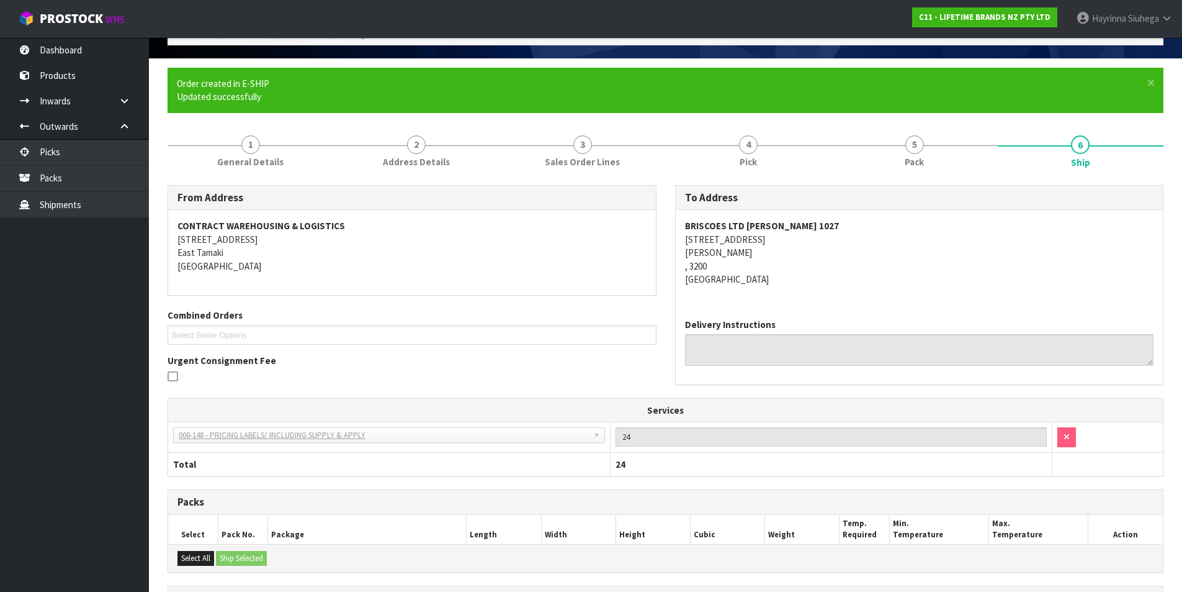
scroll to position [229, 0]
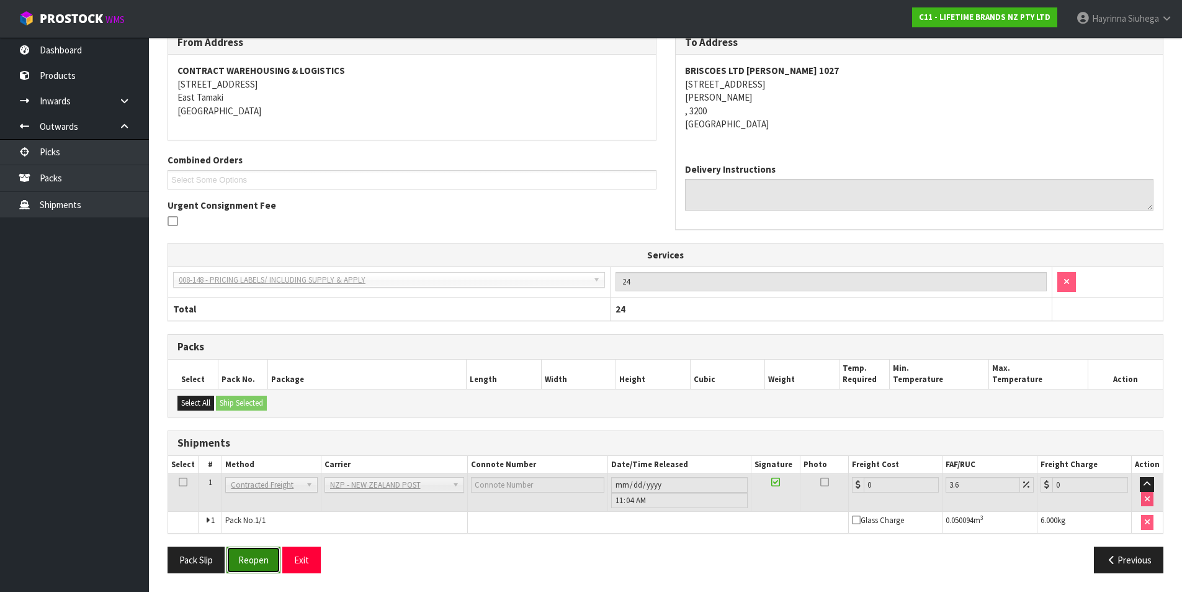
click at [267, 551] on button "Reopen" at bounding box center [254, 559] width 54 height 27
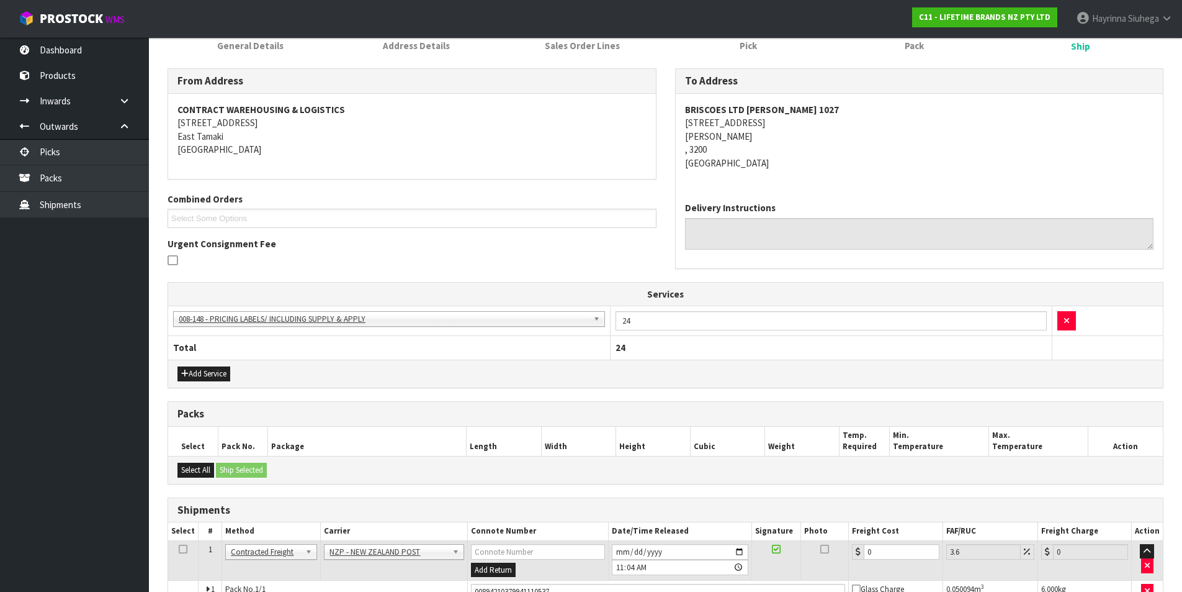
scroll to position [258, 0]
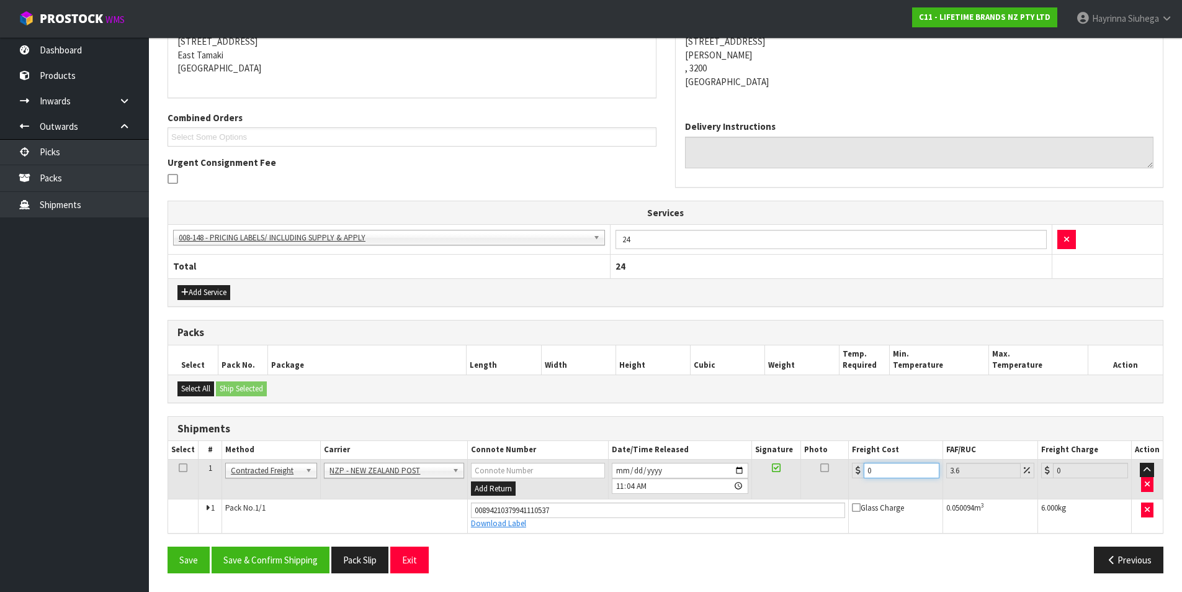
drag, startPoint x: 907, startPoint y: 467, endPoint x: 701, endPoint y: 472, distance: 206.7
click at [701, 472] on tr "1 Client Local Pickup Customer Local Pickup Company Freight Contracted Freight …" at bounding box center [665, 479] width 995 height 40
type input "7"
type input "7.25"
type input "7.3"
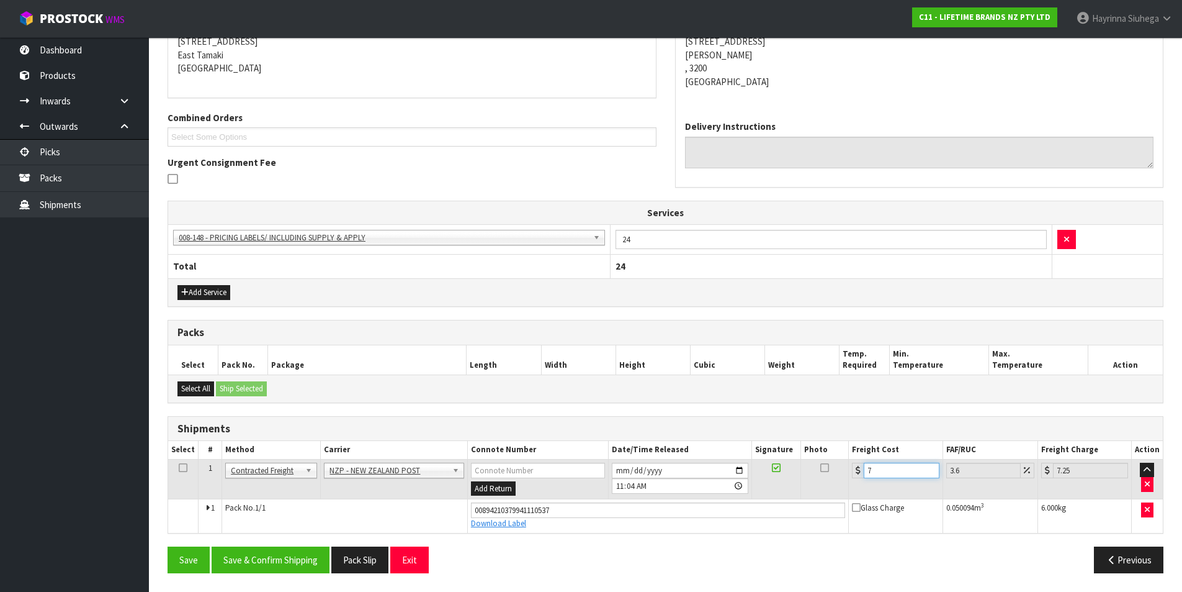
type input "7.56"
type input "7.31"
type input "7.57"
type input "7.31"
click at [168, 546] on button "Save" at bounding box center [189, 559] width 42 height 27
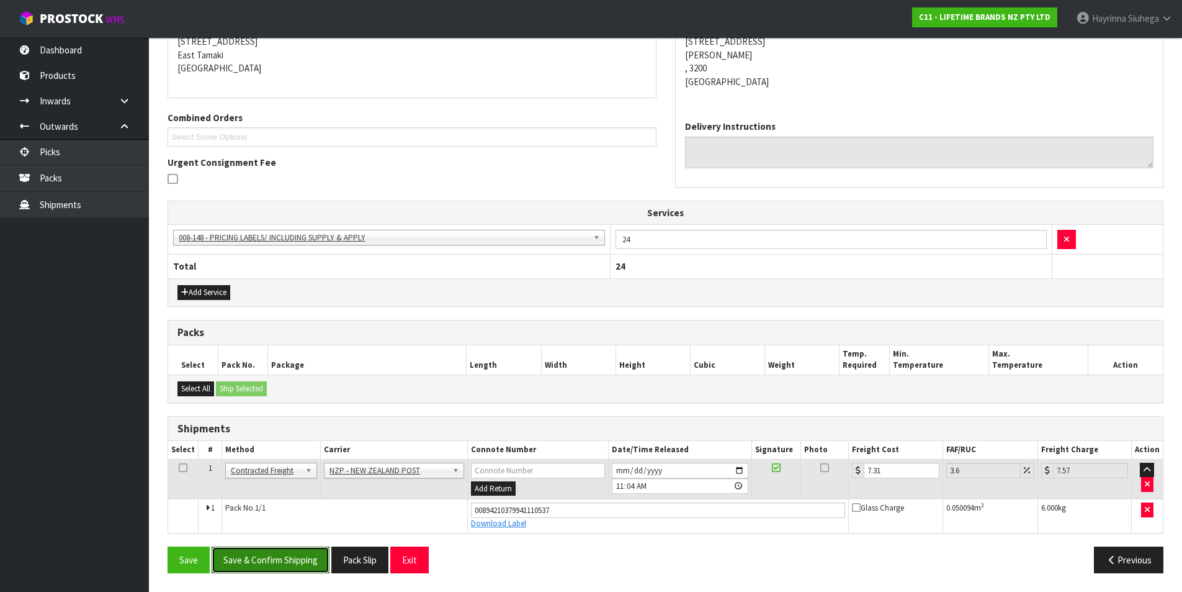
click at [300, 560] on button "Save & Confirm Shipping" at bounding box center [271, 559] width 118 height 27
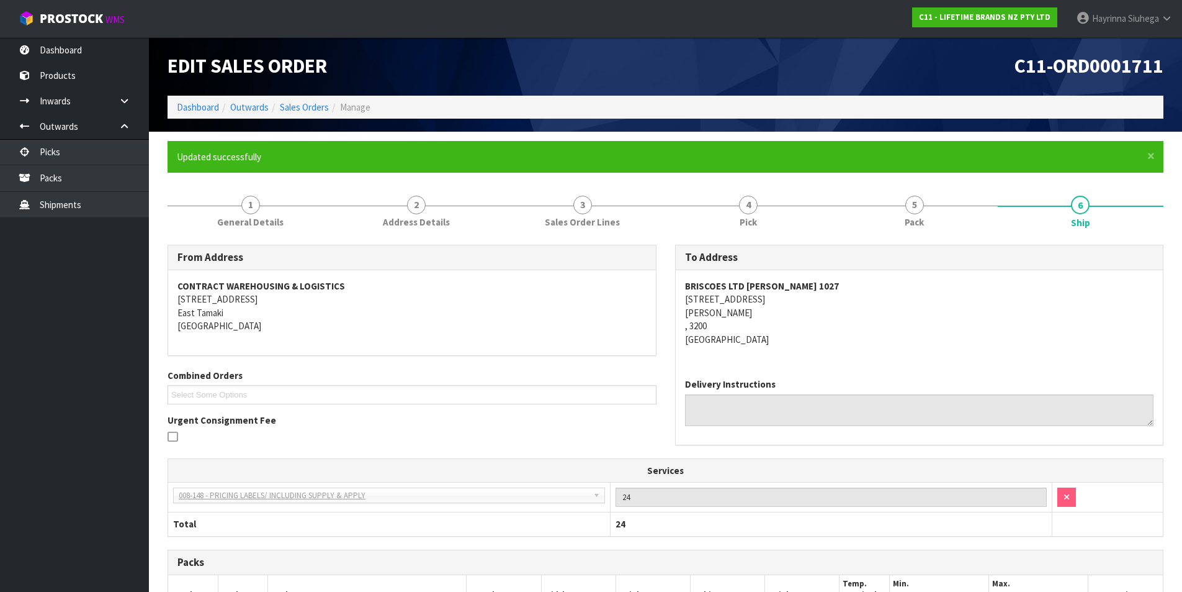
scroll to position [0, 0]
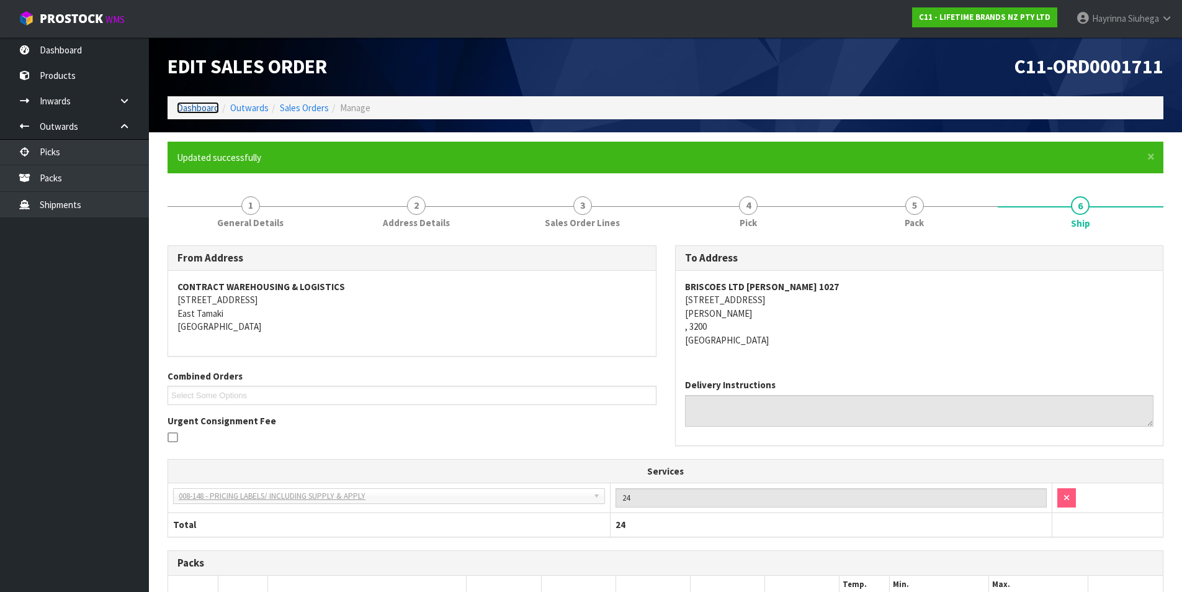
click at [192, 107] on link "Dashboard" at bounding box center [198, 108] width 42 height 12
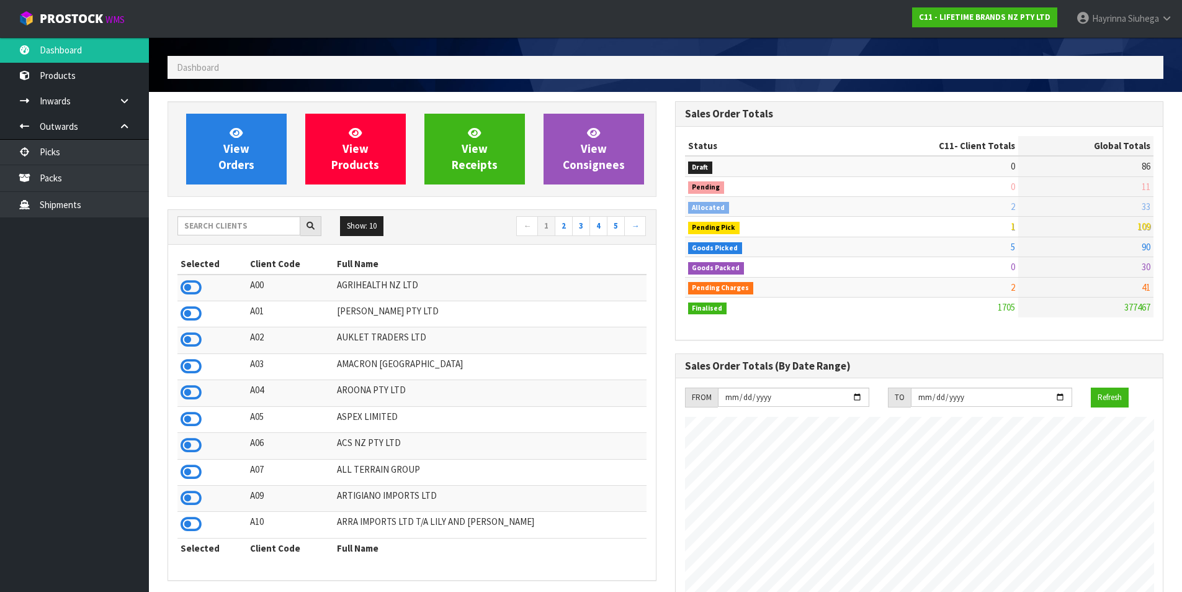
scroll to position [62, 0]
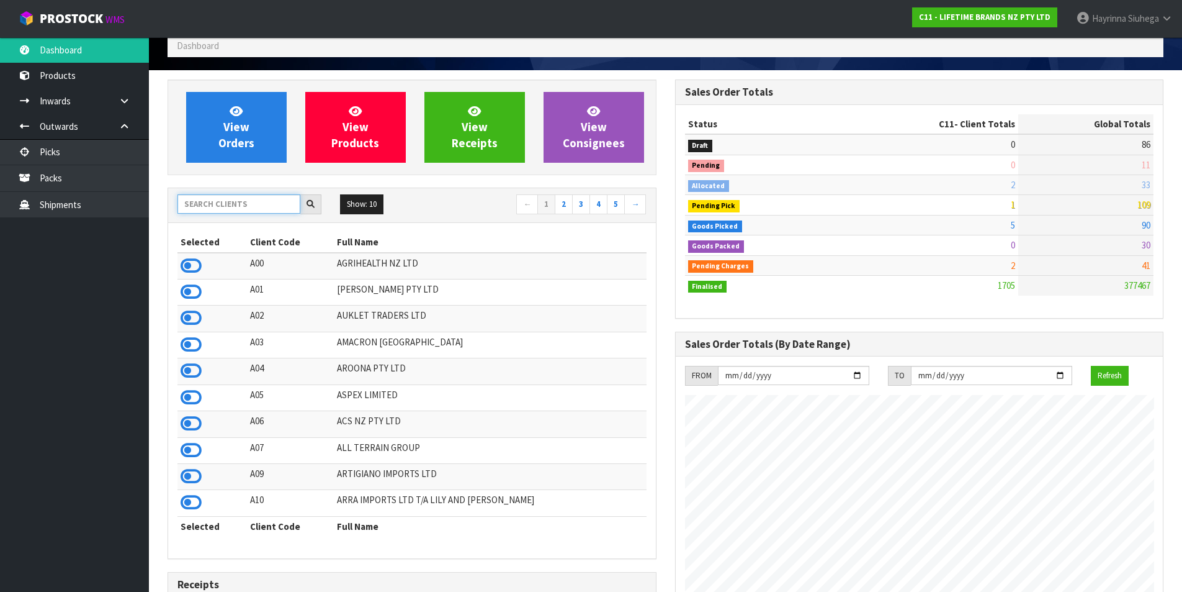
click at [227, 202] on input "text" at bounding box center [239, 203] width 123 height 19
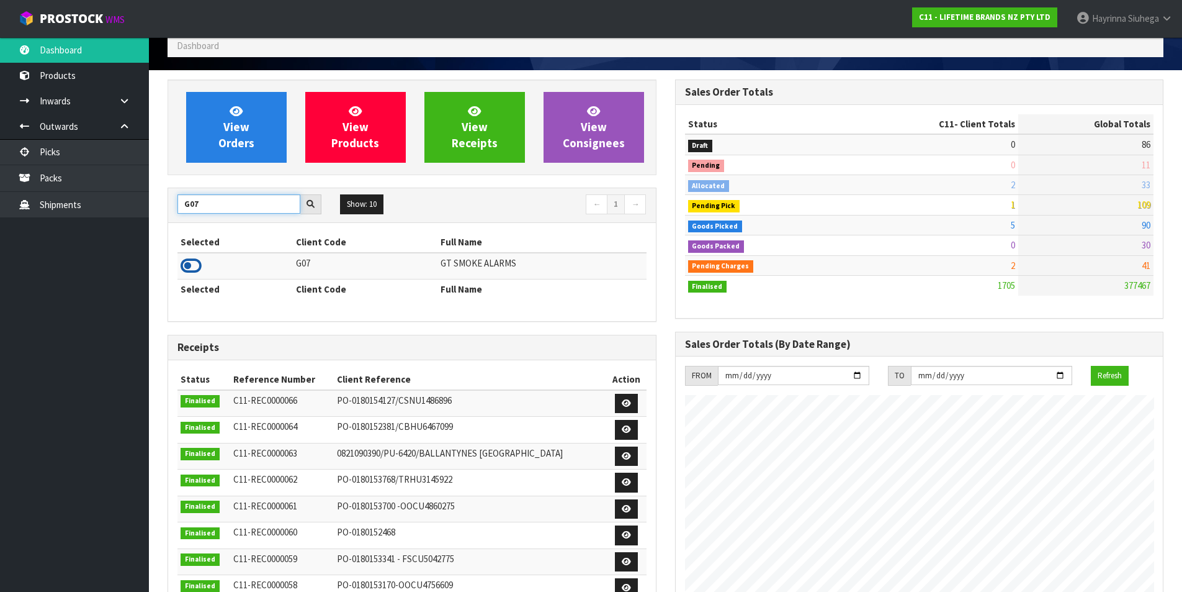
type input "G07"
click at [193, 263] on icon at bounding box center [191, 265] width 21 height 19
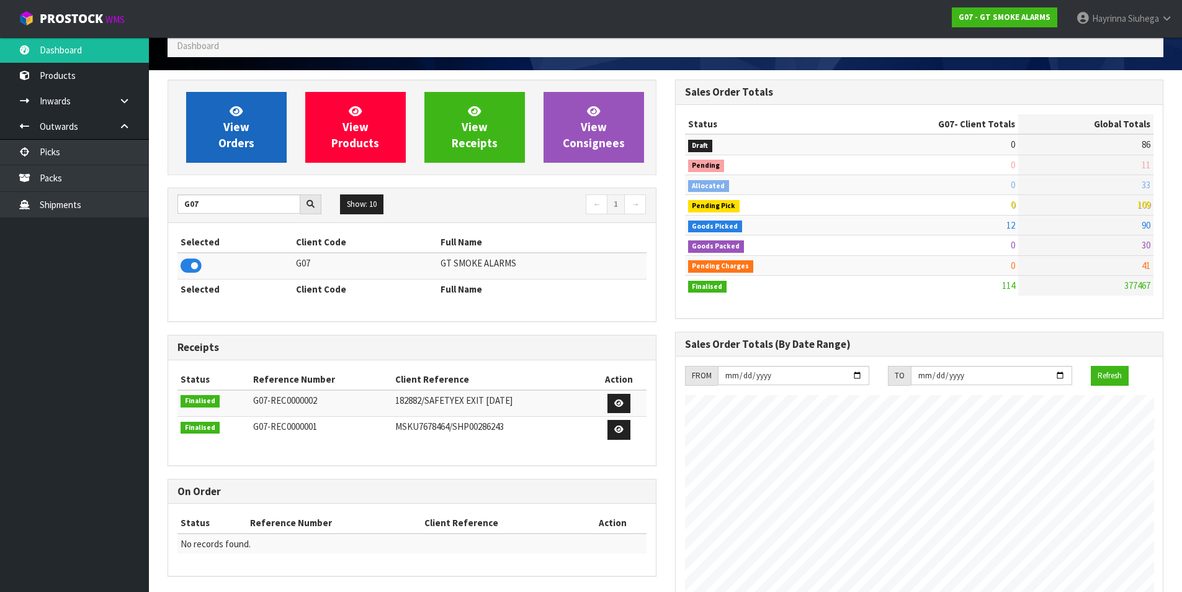
scroll to position [779, 507]
click at [229, 132] on span "View Orders" at bounding box center [236, 127] width 36 height 47
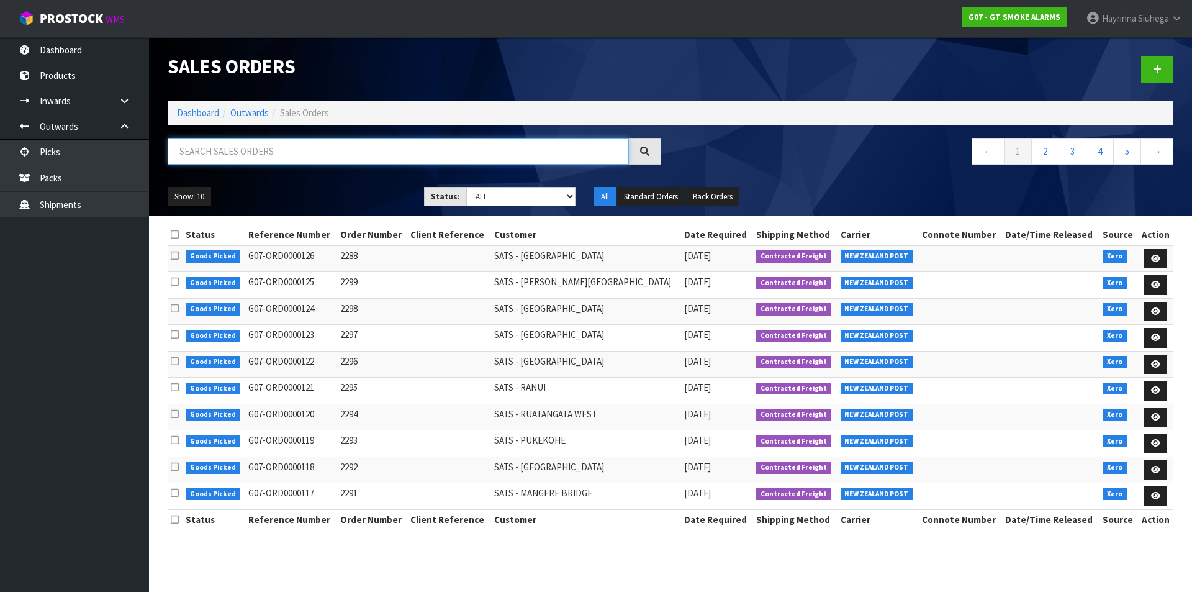
click at [222, 156] on input "text" at bounding box center [398, 151] width 461 height 27
type input "JOB-0408573"
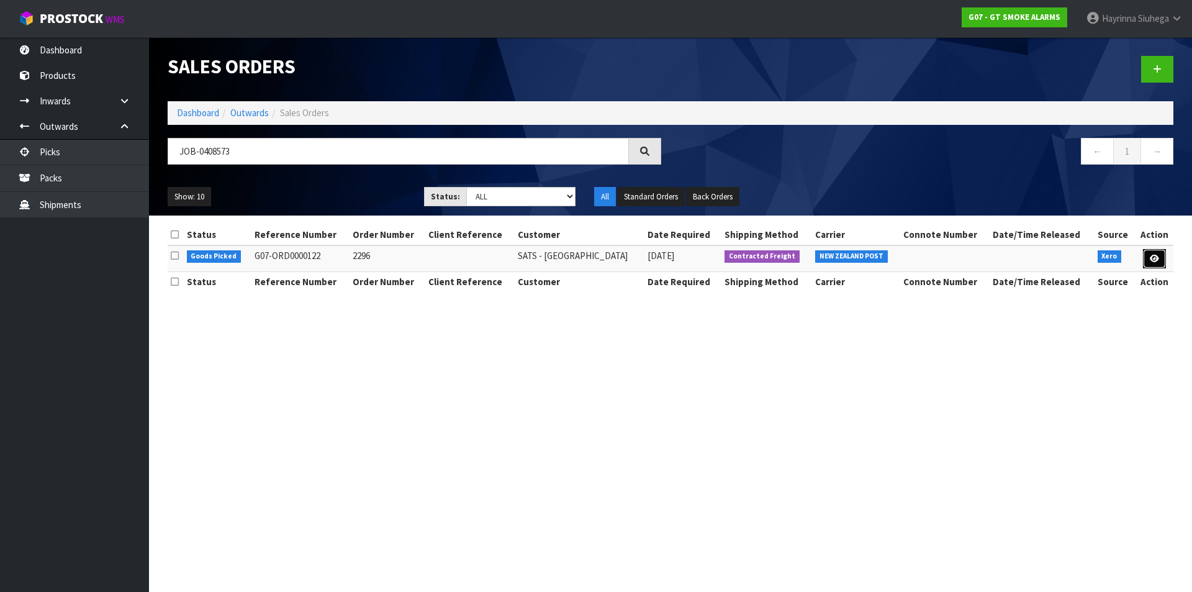
click at [1153, 255] on icon at bounding box center [1154, 258] width 9 height 8
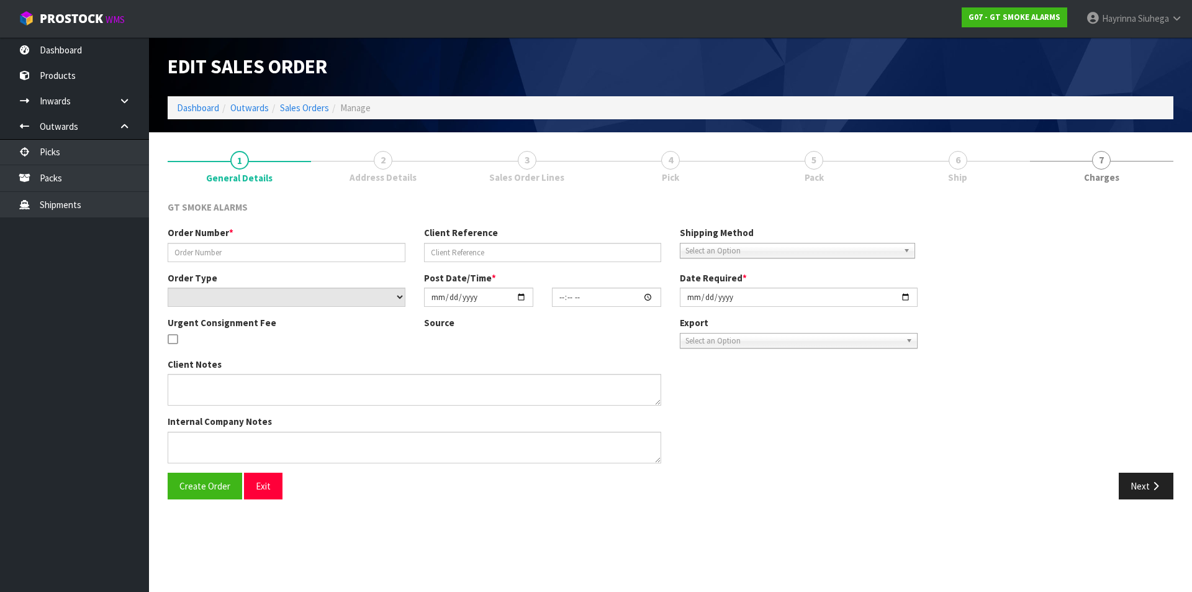
type input "2296"
select select "number:0"
type input "[DATE]"
type input "10:20:02.000"
type input "[DATE]"
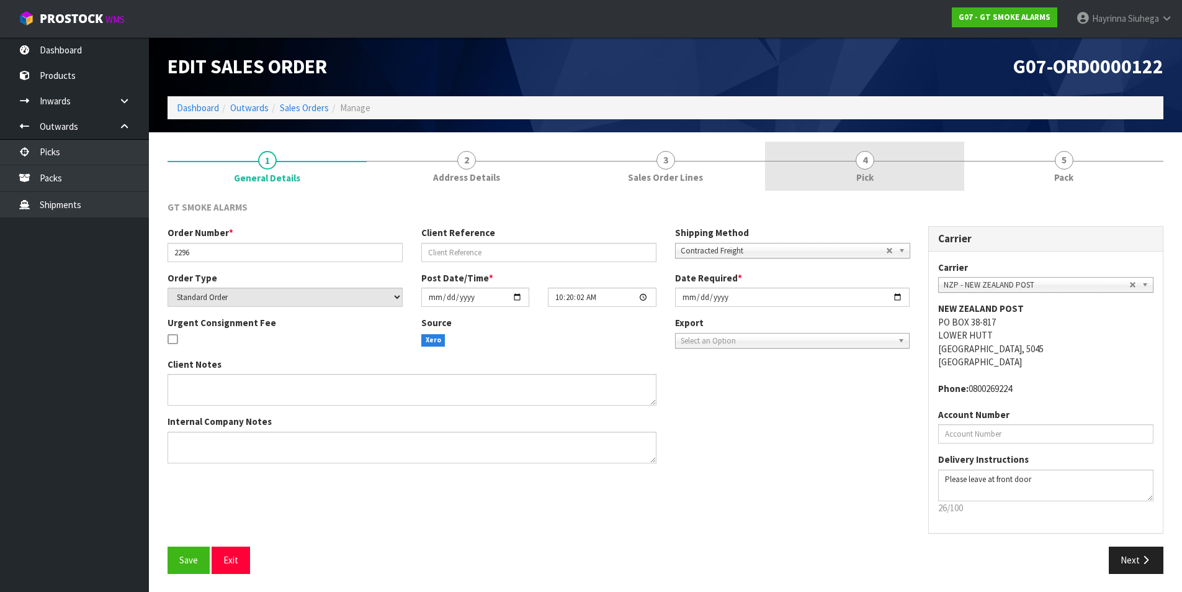
click at [896, 175] on link "4 Pick" at bounding box center [864, 166] width 199 height 49
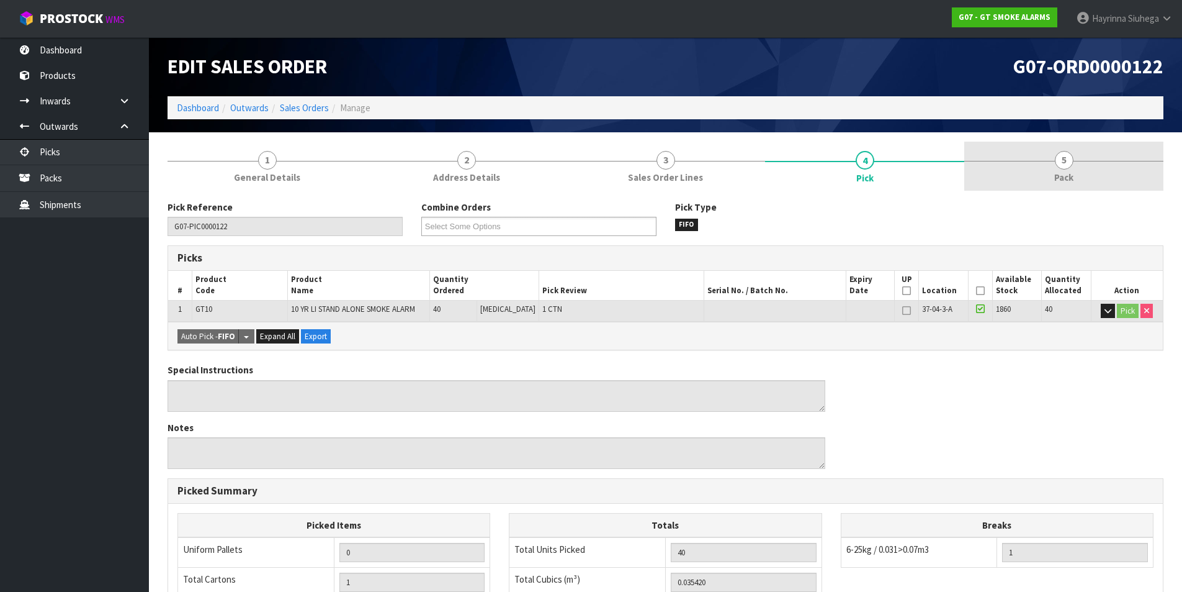
click at [1025, 163] on link "5 Pack" at bounding box center [1064, 166] width 199 height 49
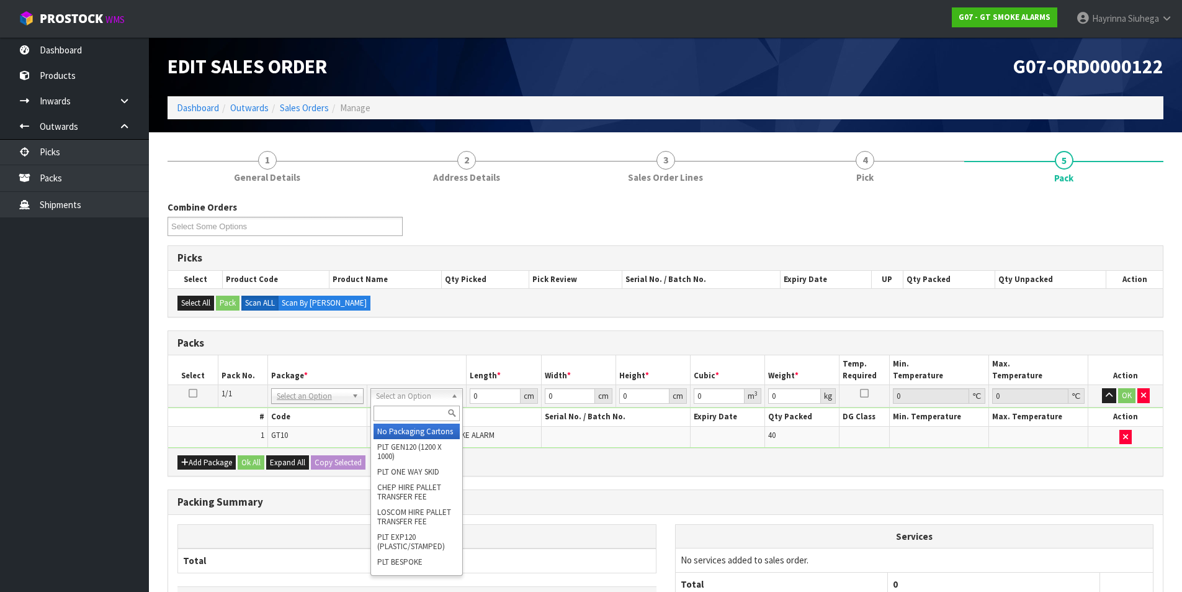
drag, startPoint x: 412, startPoint y: 430, endPoint x: 440, endPoint y: 426, distance: 28.8
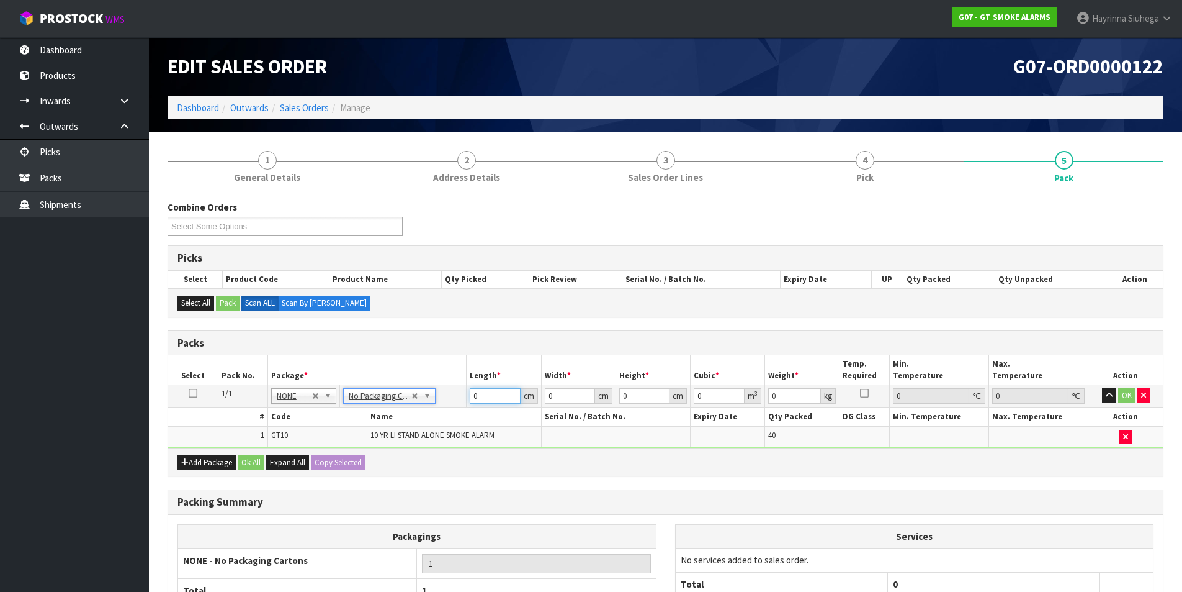
click at [476, 392] on input "0" at bounding box center [495, 396] width 50 height 16
click at [469, 397] on td "0 cm" at bounding box center [504, 396] width 74 height 22
click at [474, 397] on input "0" at bounding box center [495, 396] width 50 height 16
type input "44"
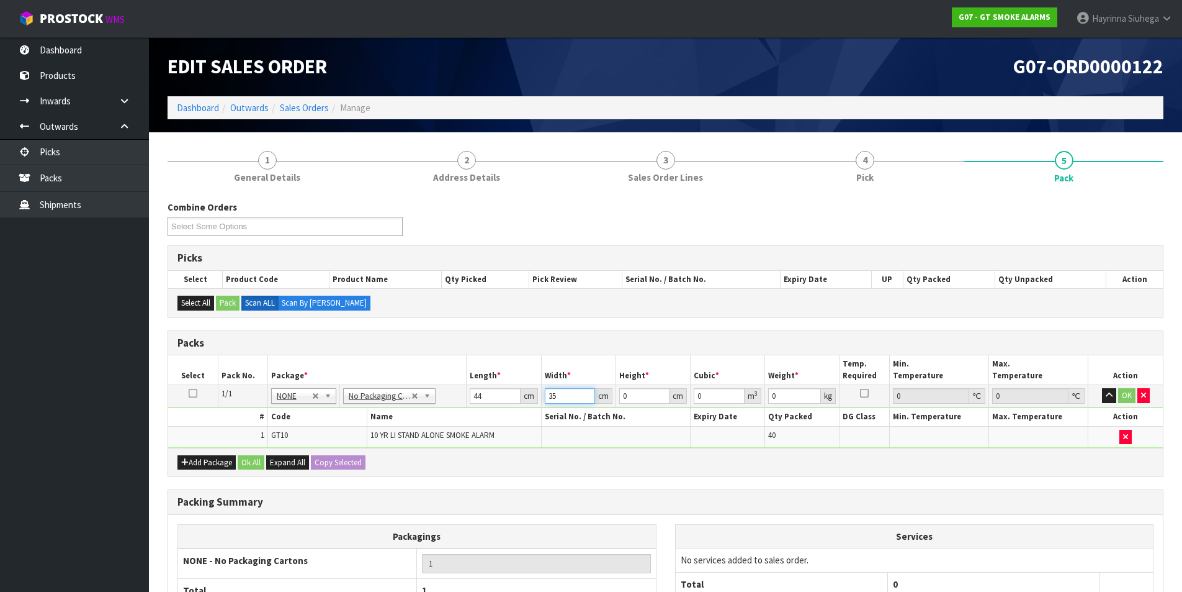
type input "35"
type input "2"
type input "0.00308"
type input "22"
type input "0.03388"
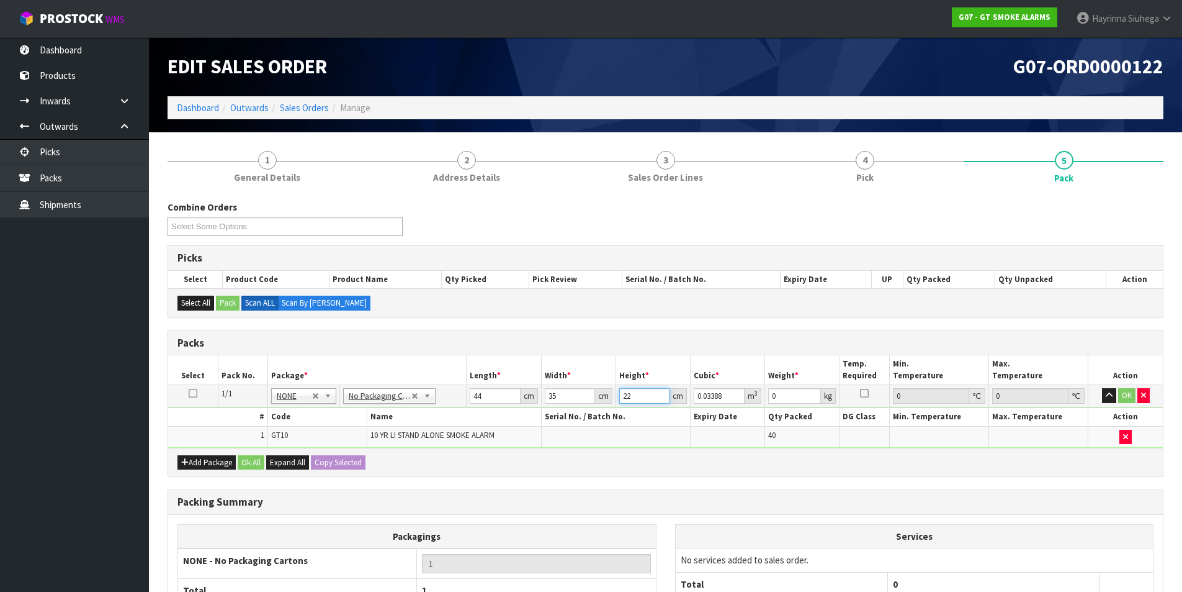
type input "22"
type input "7"
click button "OK" at bounding box center [1127, 395] width 17 height 15
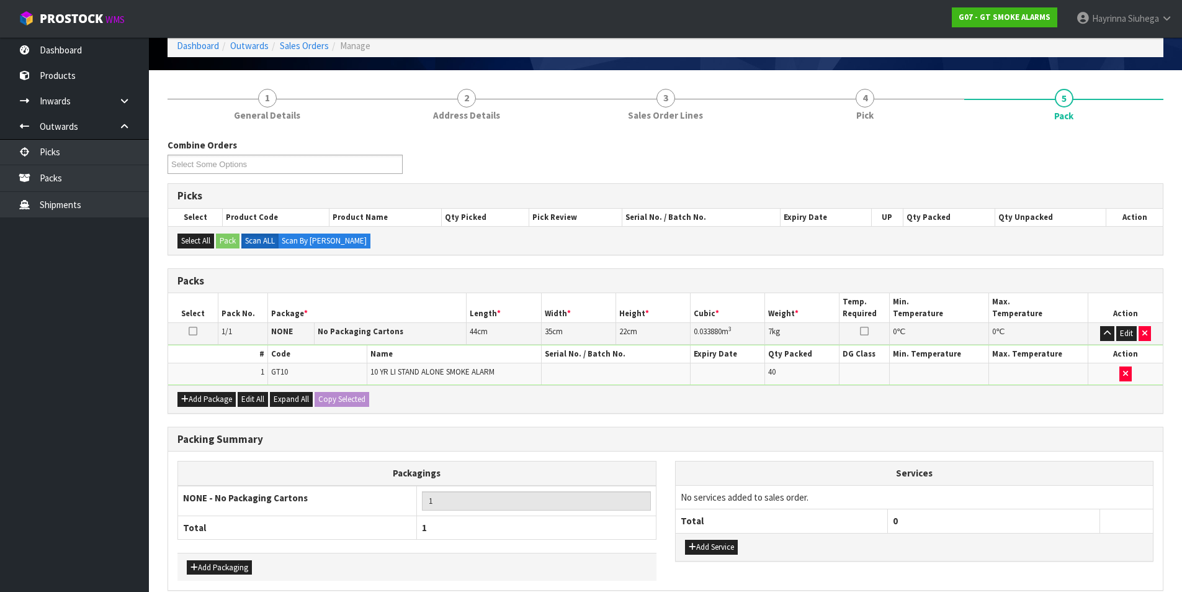
scroll to position [120, 0]
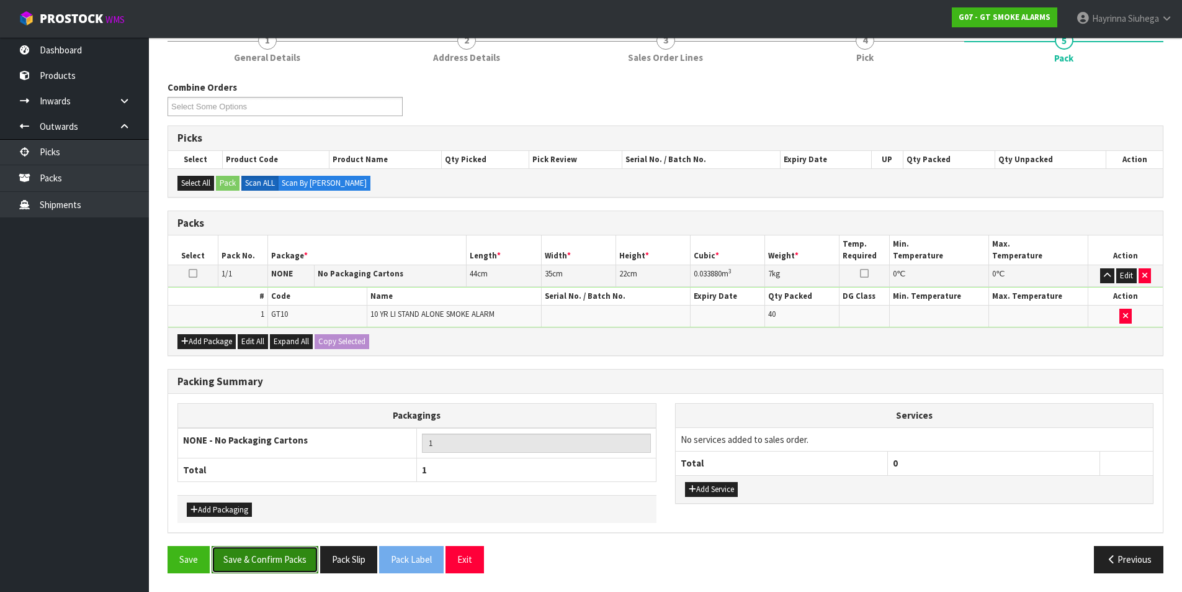
click at [254, 565] on button "Save & Confirm Packs" at bounding box center [265, 559] width 107 height 27
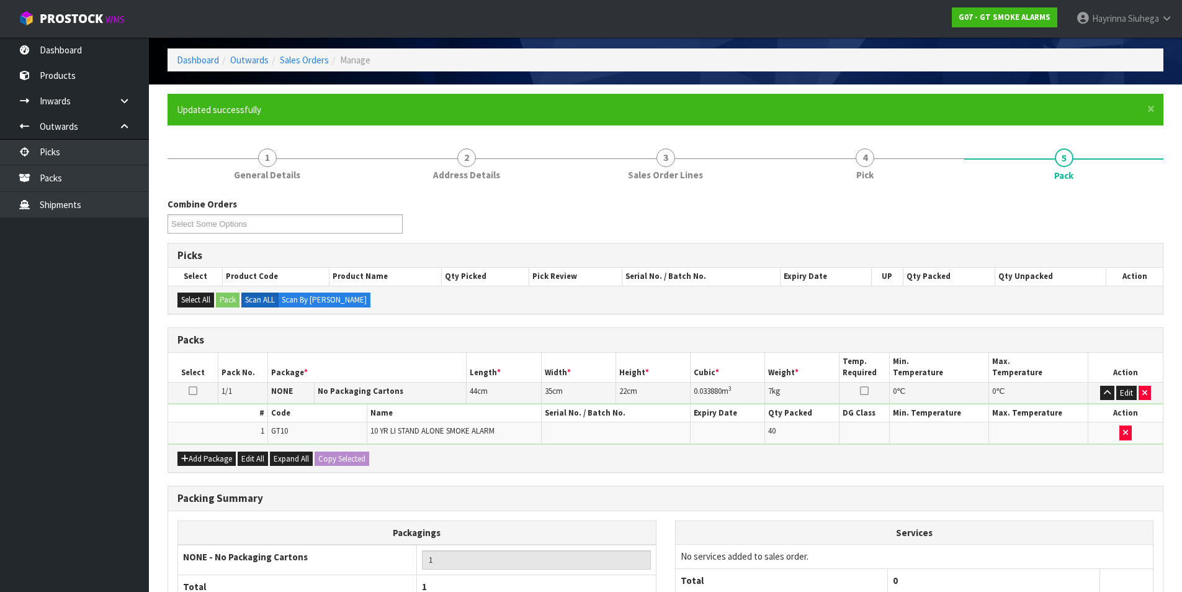
scroll to position [96, 0]
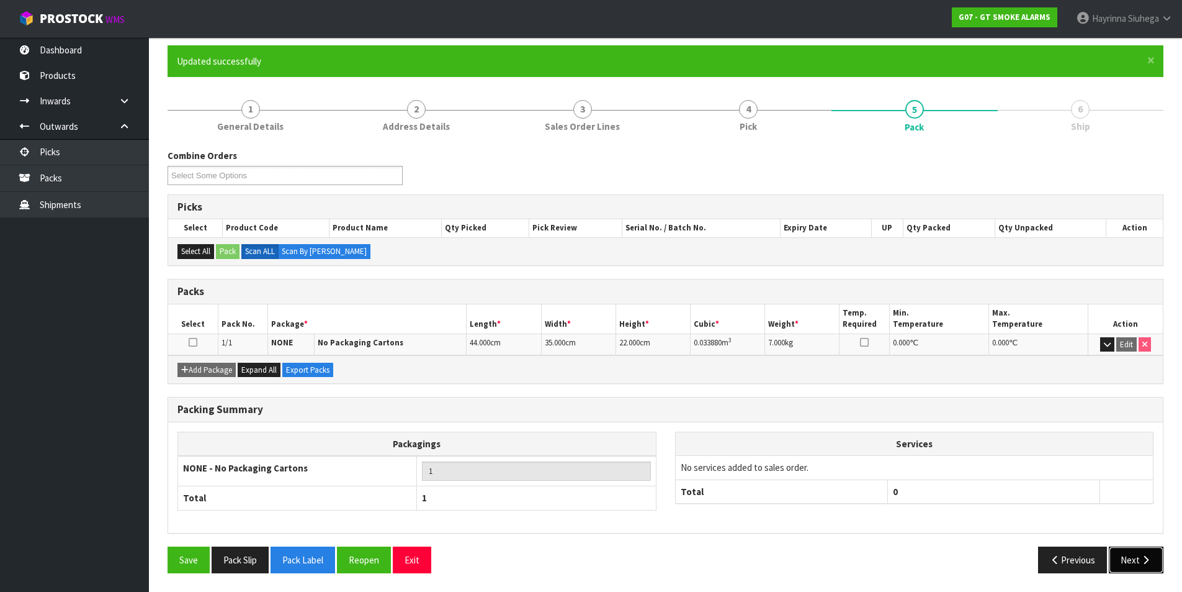
click at [1143, 555] on icon "button" at bounding box center [1146, 559] width 12 height 9
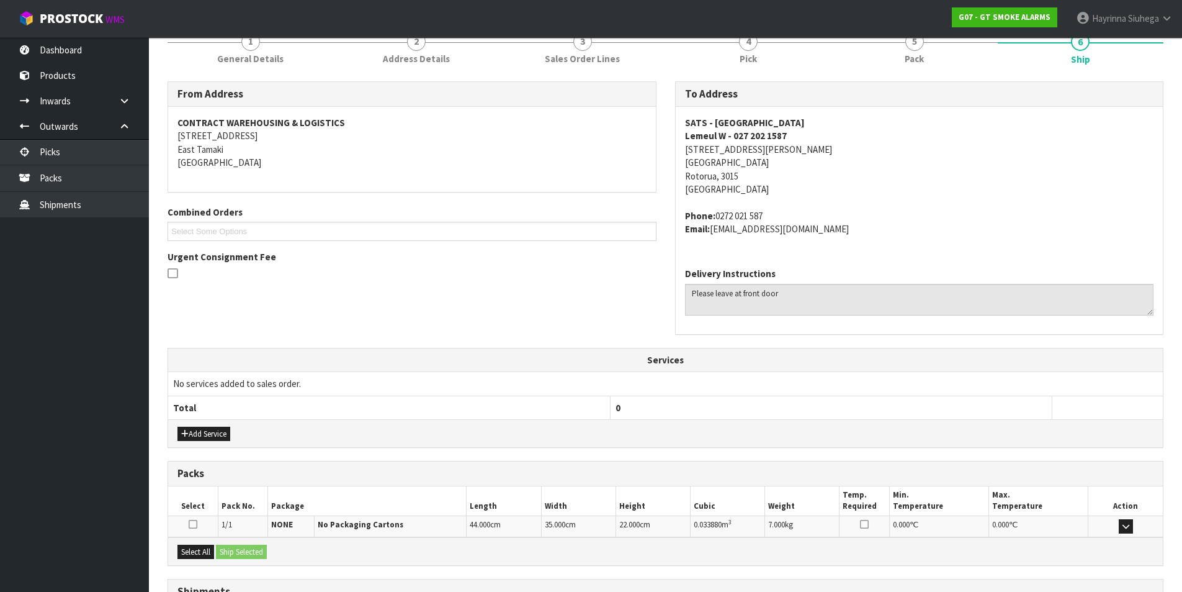
scroll to position [271, 0]
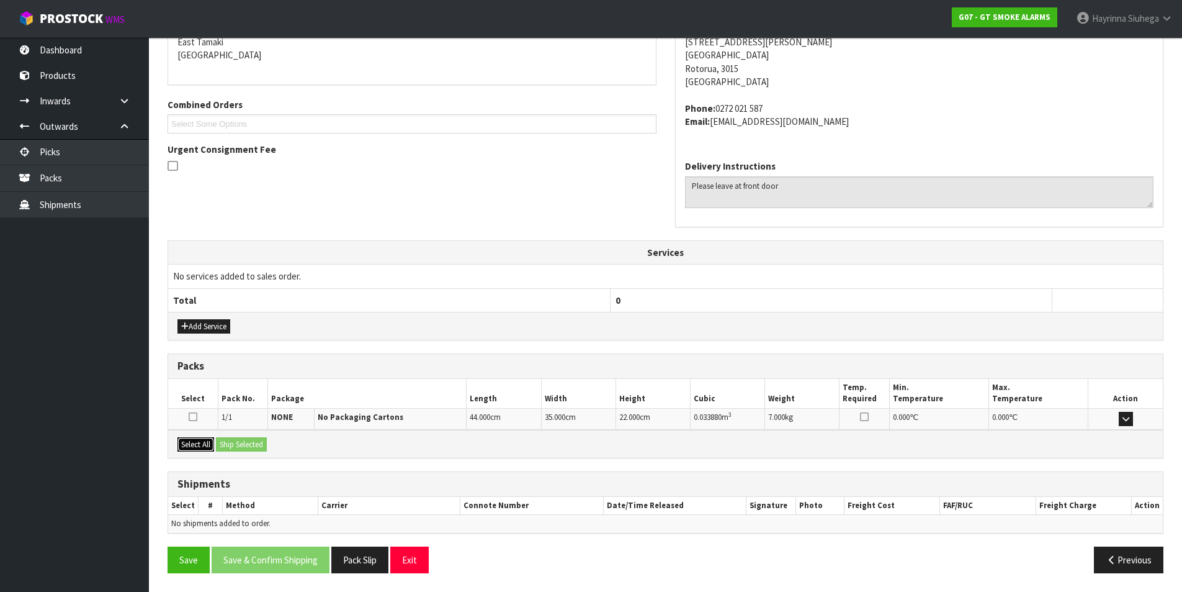
click at [208, 440] on button "Select All" at bounding box center [196, 444] width 37 height 15
click at [245, 441] on button "Ship Selected" at bounding box center [241, 444] width 51 height 15
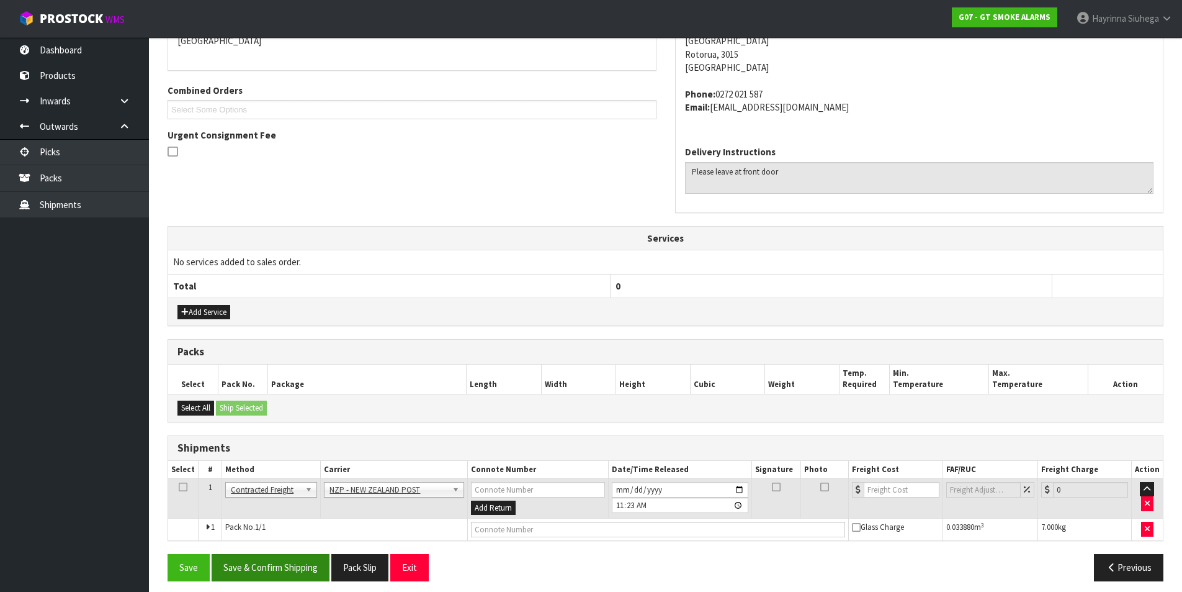
scroll to position [294, 0]
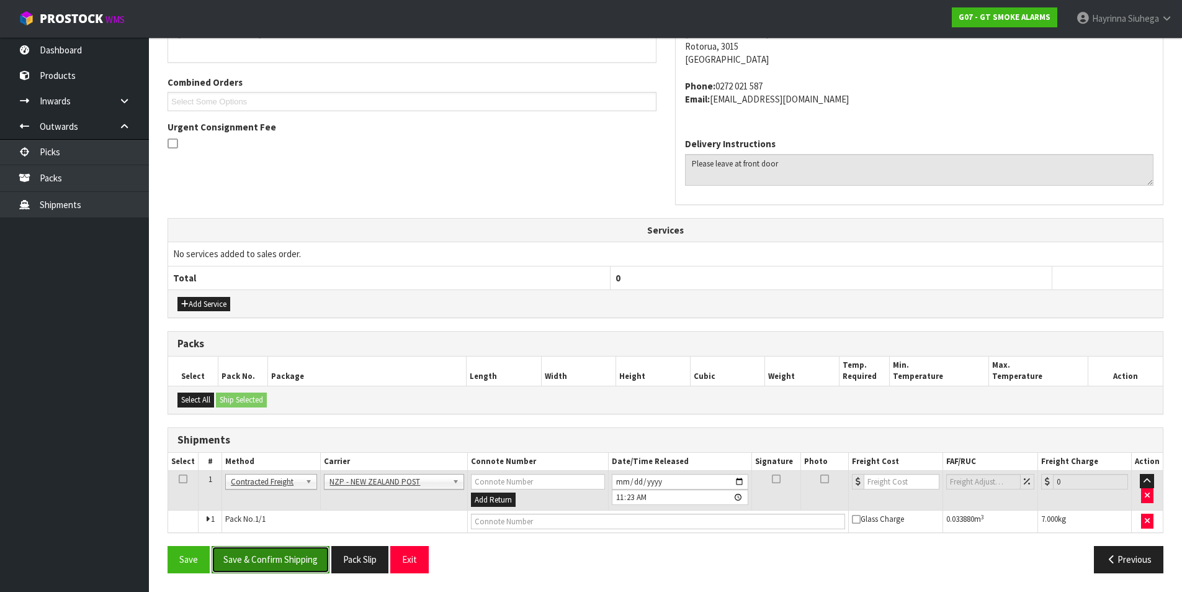
click at [305, 558] on button "Save & Confirm Shipping" at bounding box center [271, 559] width 118 height 27
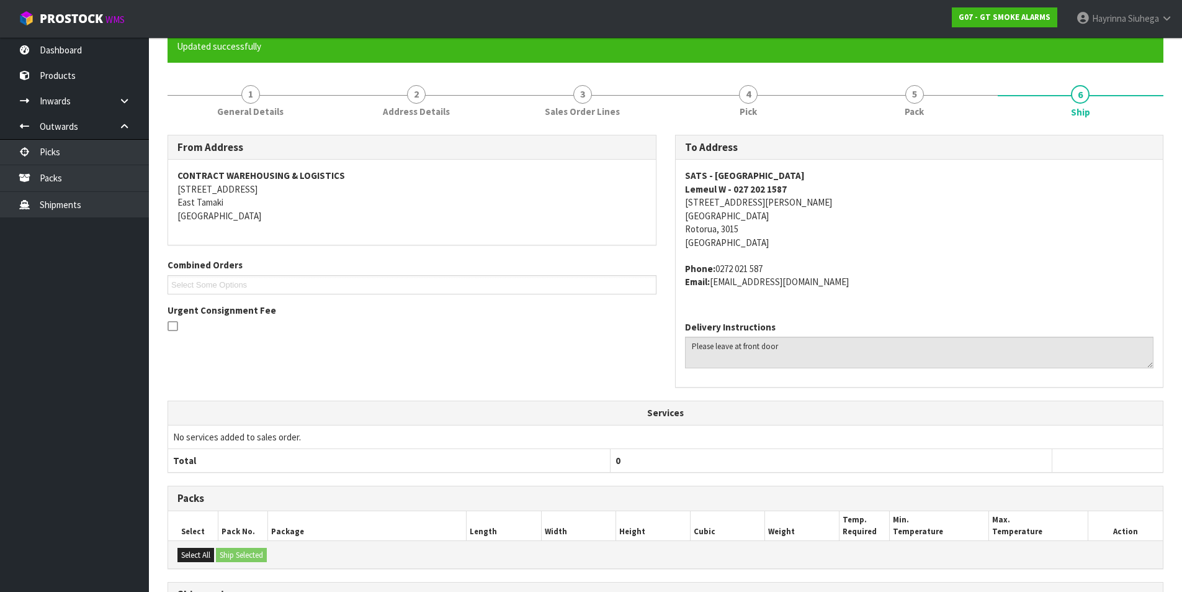
scroll to position [276, 0]
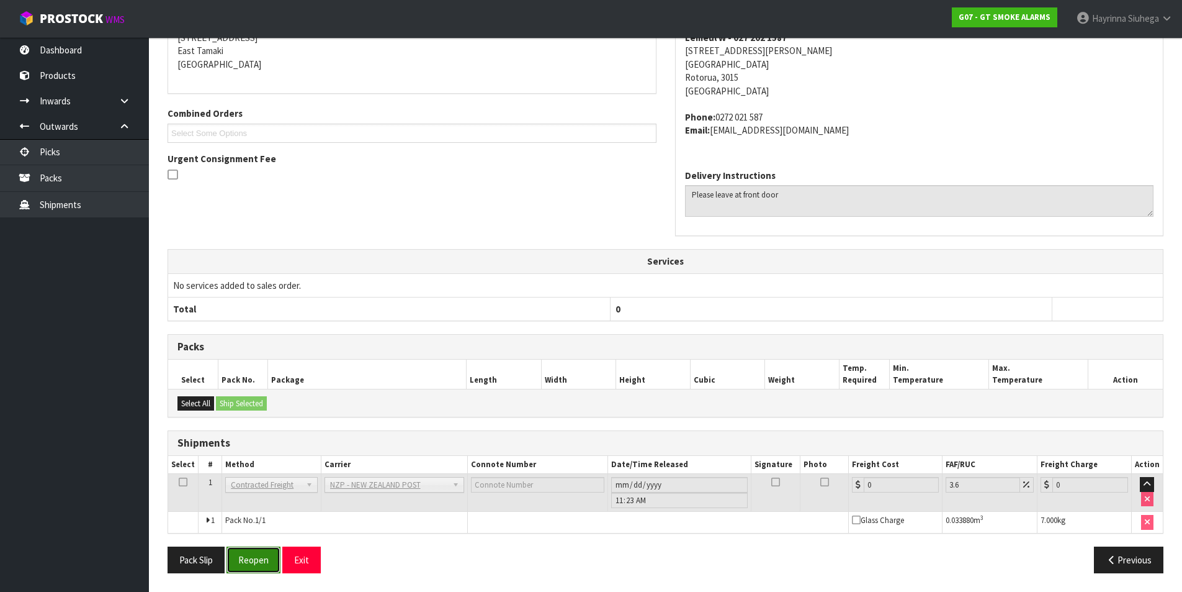
click at [255, 551] on button "Reopen" at bounding box center [254, 559] width 54 height 27
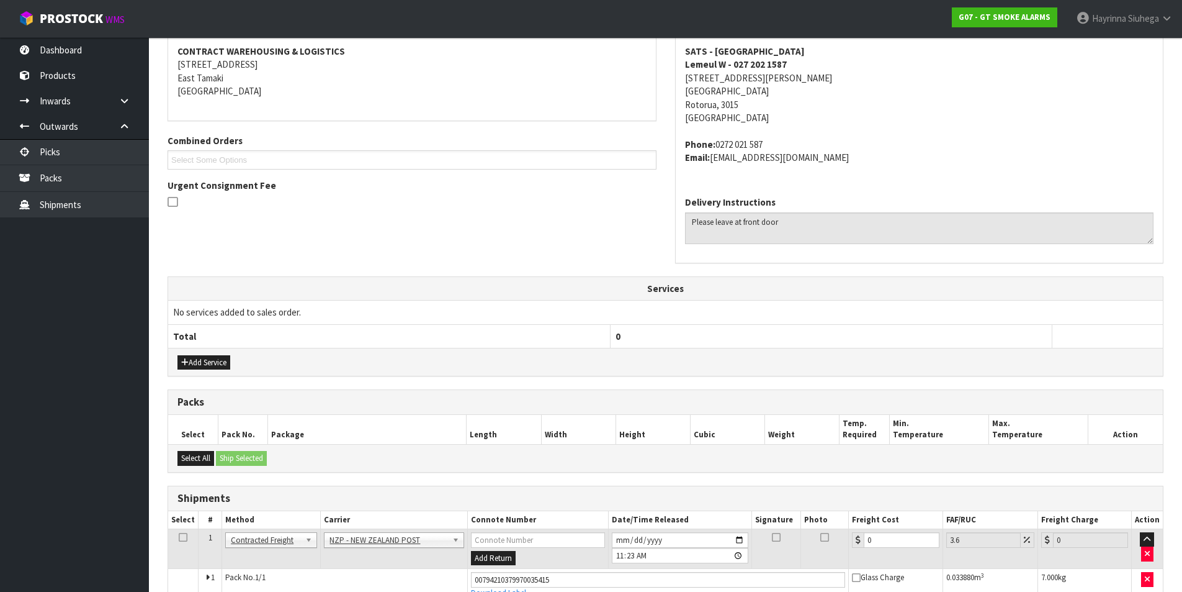
scroll to position [263, 0]
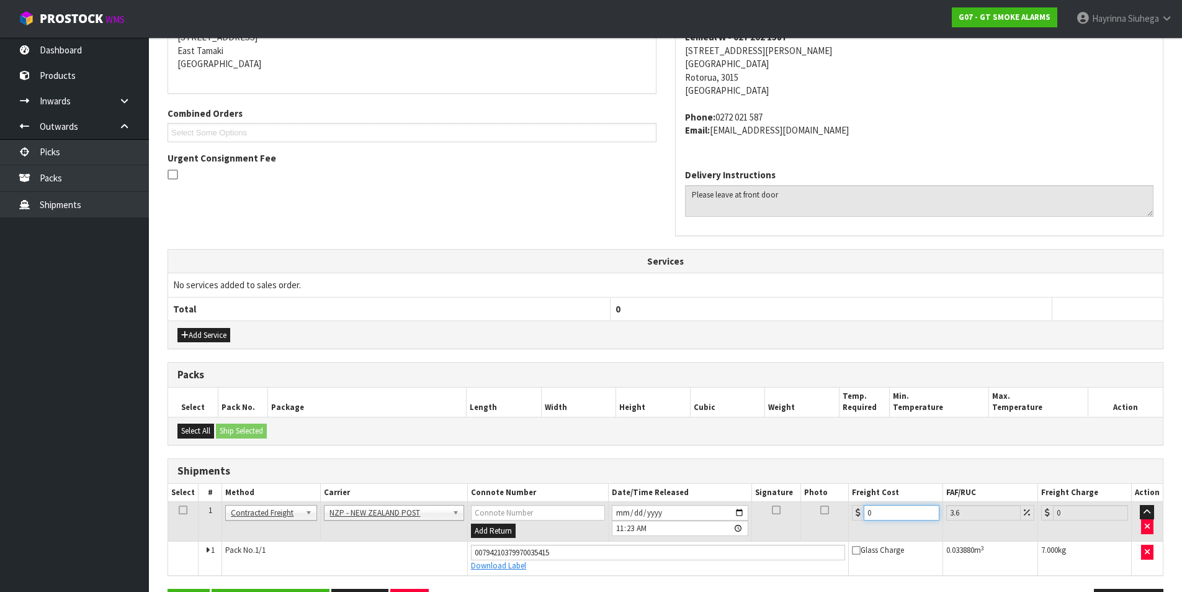
drag, startPoint x: 901, startPoint y: 515, endPoint x: 748, endPoint y: 515, distance: 152.7
click at [764, 515] on tr "1 Client Local Pickup Customer Local Pickup Company Freight Contracted Freight …" at bounding box center [665, 521] width 995 height 40
type input "8"
click at [168, 588] on button "Save" at bounding box center [189, 601] width 42 height 27
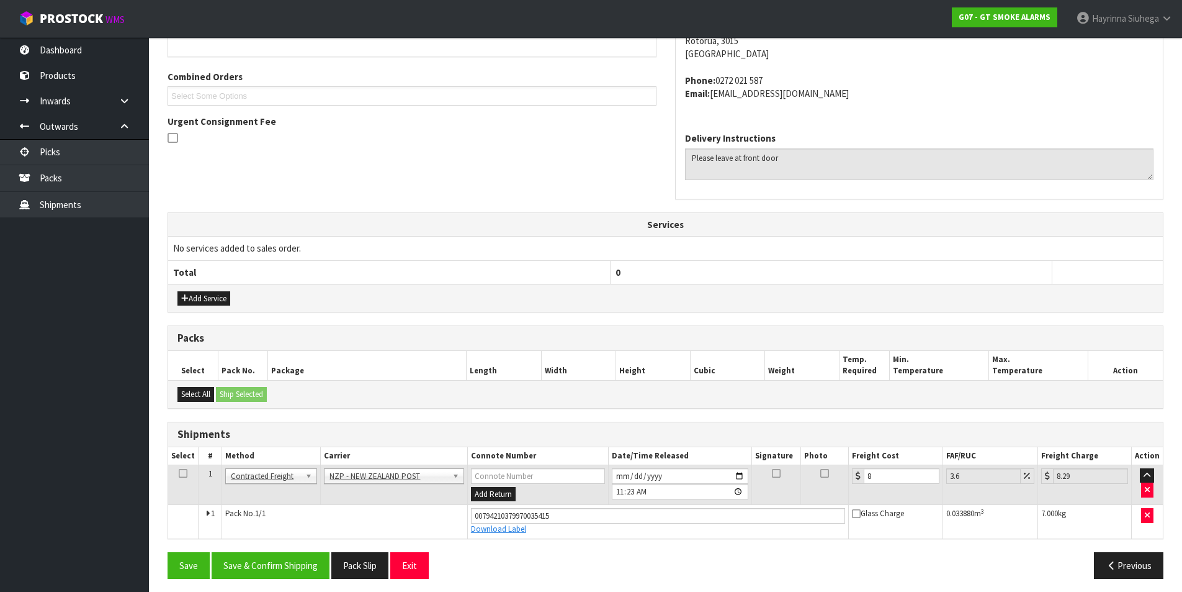
scroll to position [305, 0]
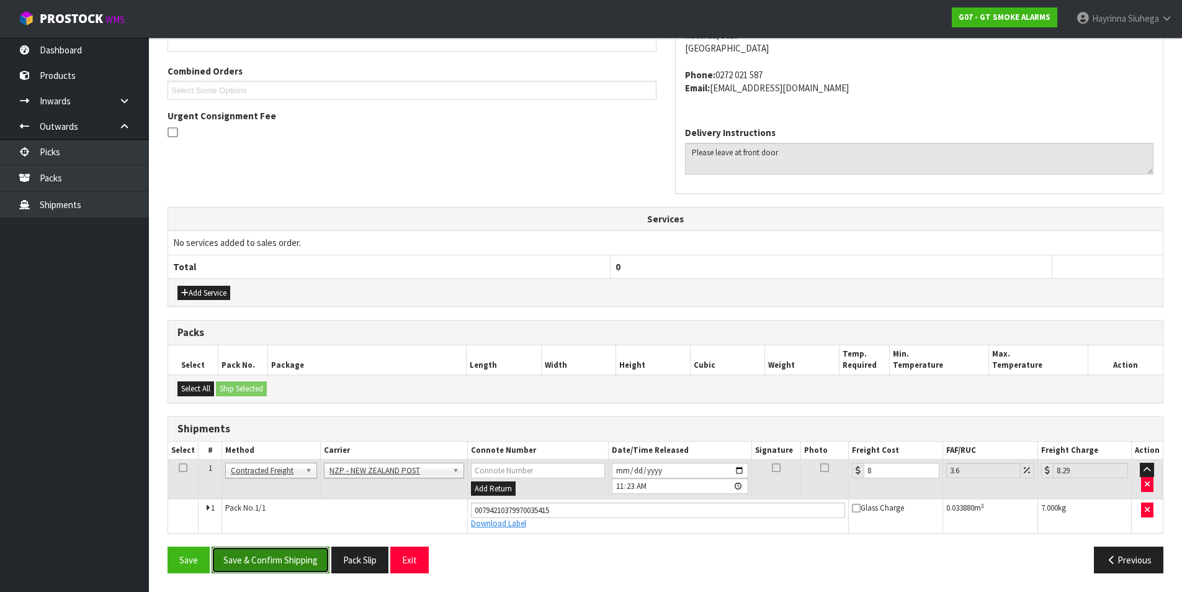
click at [318, 556] on button "Save & Confirm Shipping" at bounding box center [271, 559] width 118 height 27
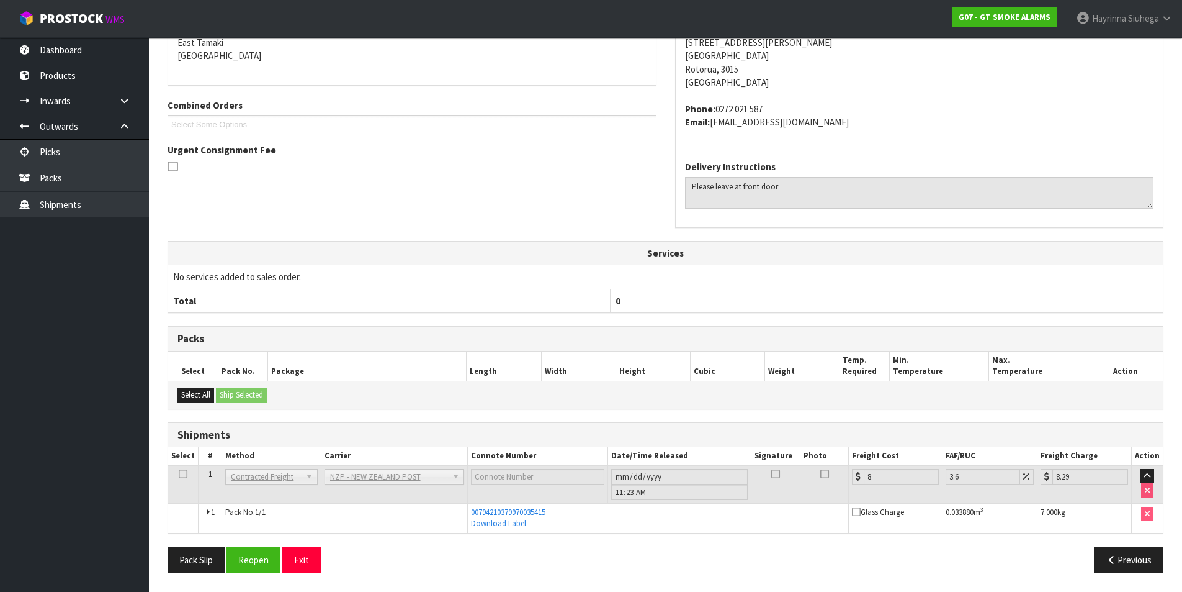
scroll to position [0, 0]
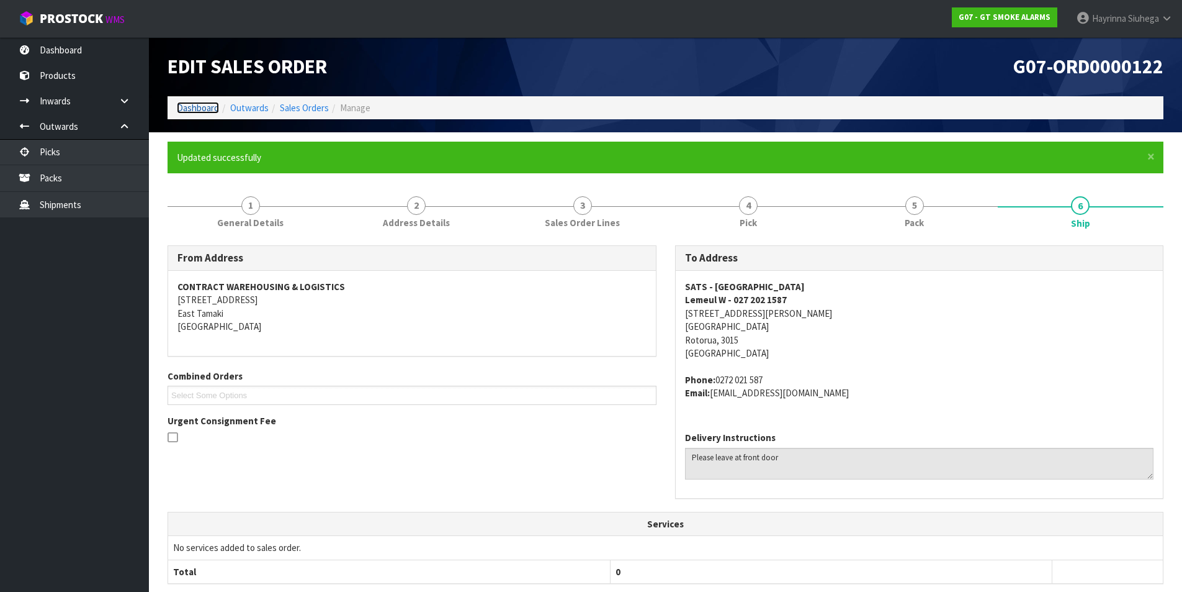
click at [200, 110] on link "Dashboard" at bounding box center [198, 108] width 42 height 12
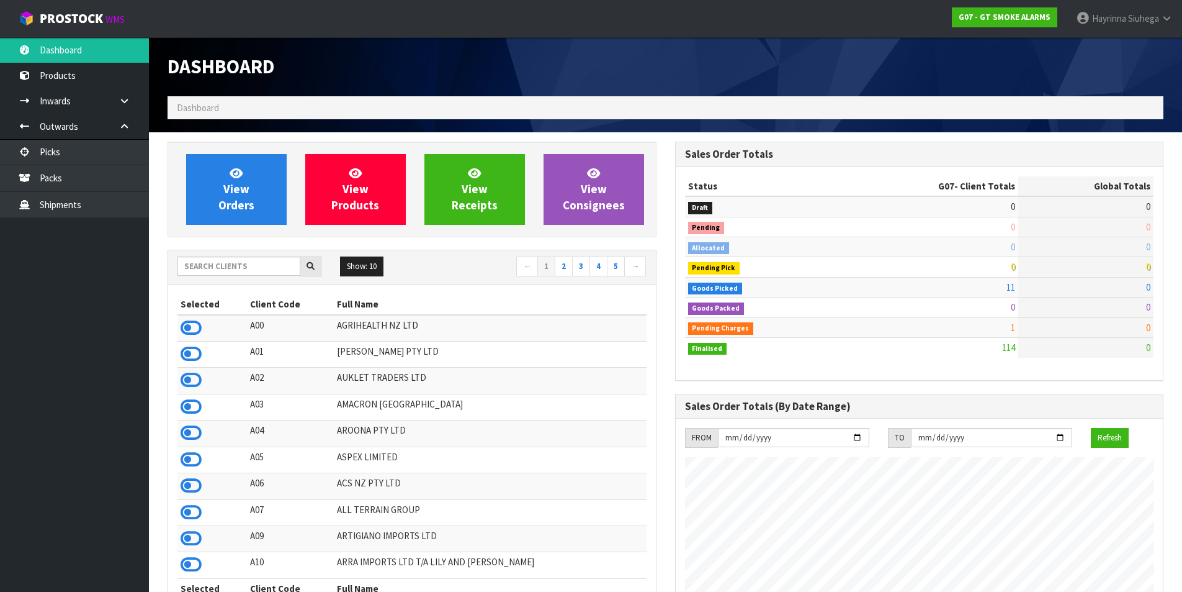
scroll to position [779, 507]
click at [246, 189] on span "View Orders" at bounding box center [236, 189] width 36 height 47
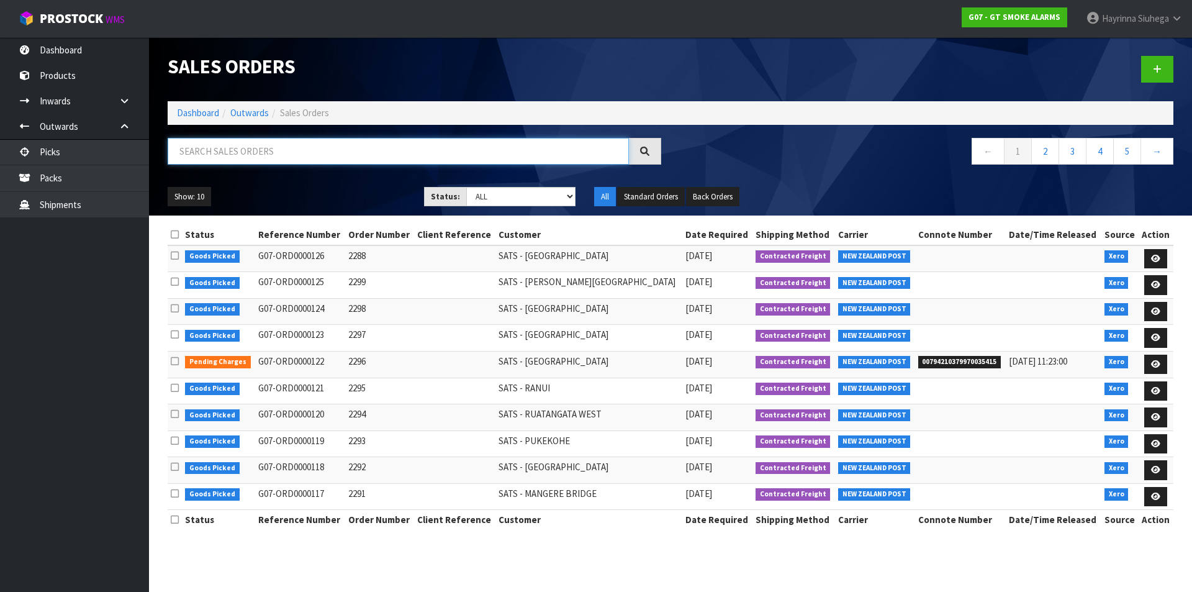
click at [273, 154] on input "text" at bounding box center [398, 151] width 461 height 27
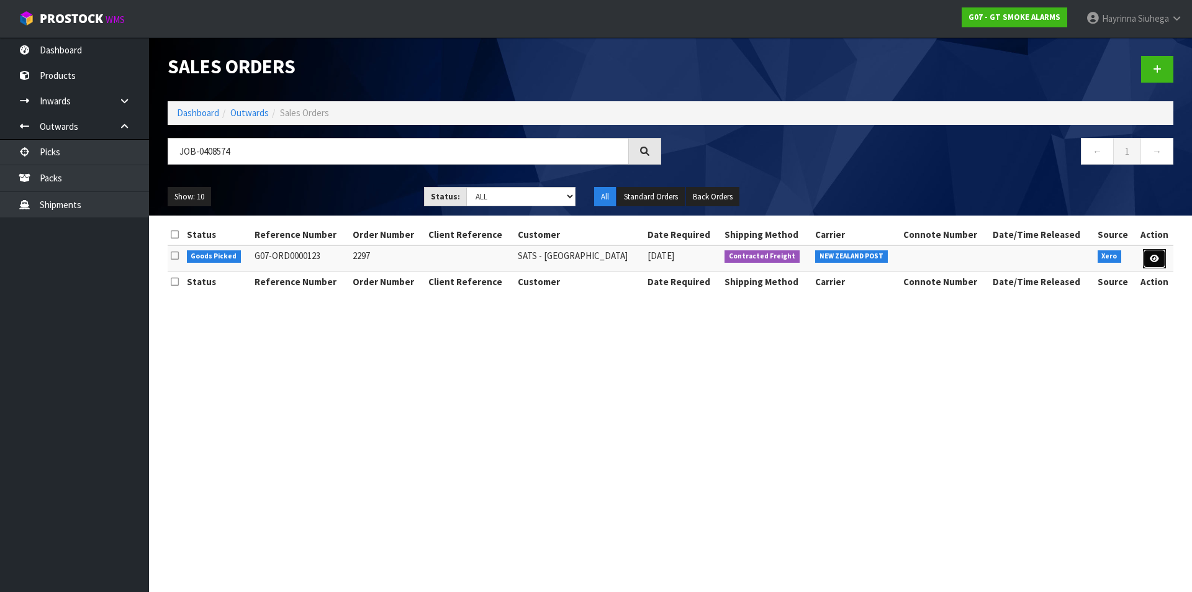
click at [1162, 255] on link at bounding box center [1154, 259] width 23 height 20
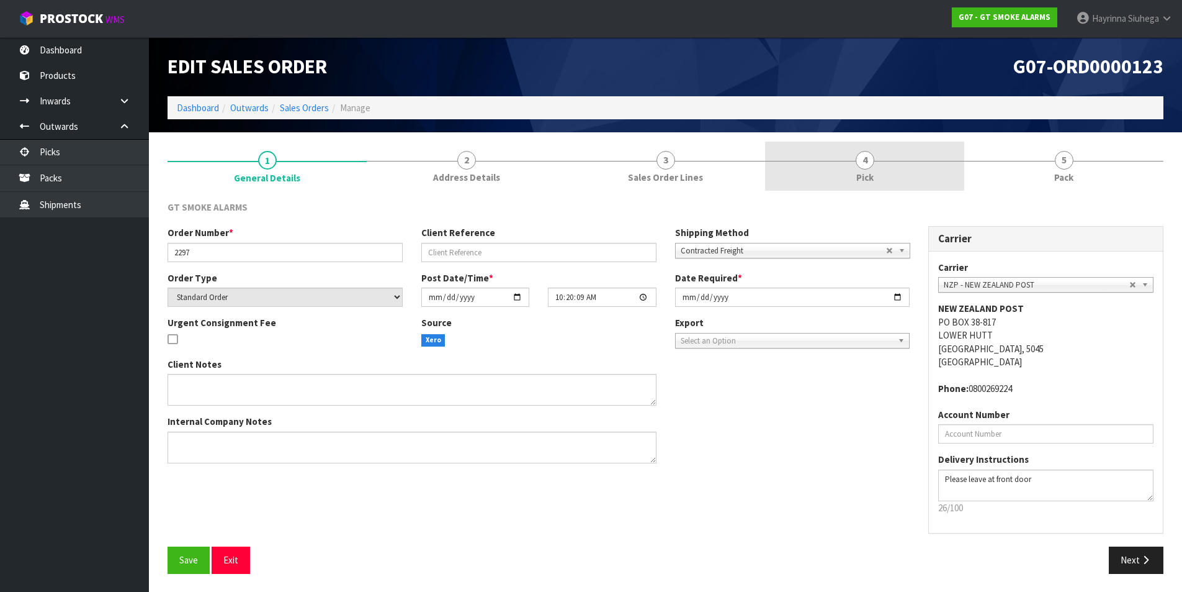
click at [875, 171] on link "4 Pick" at bounding box center [864, 166] width 199 height 49
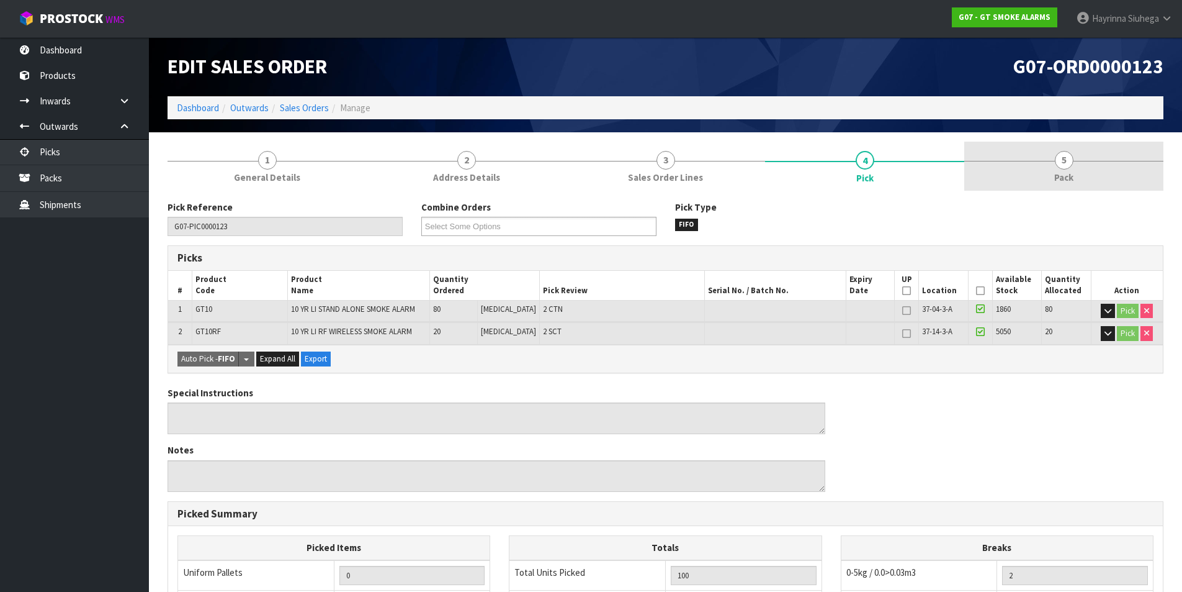
click at [1001, 174] on link "5 Pack" at bounding box center [1064, 166] width 199 height 49
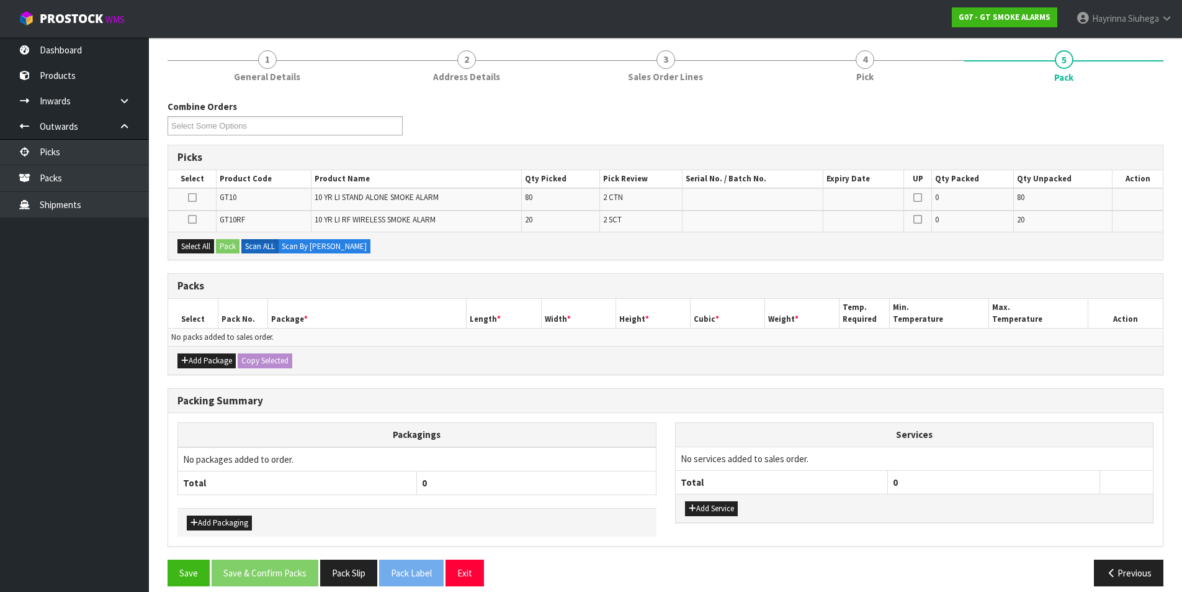
scroll to position [114, 0]
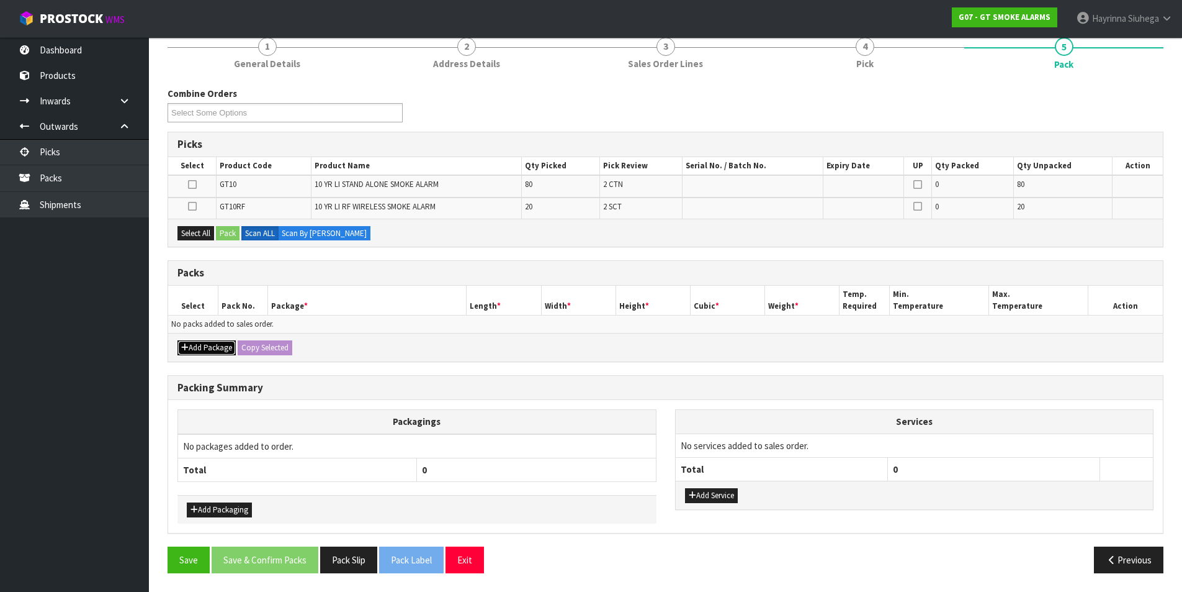
click at [211, 349] on button "Add Package" at bounding box center [207, 347] width 58 height 15
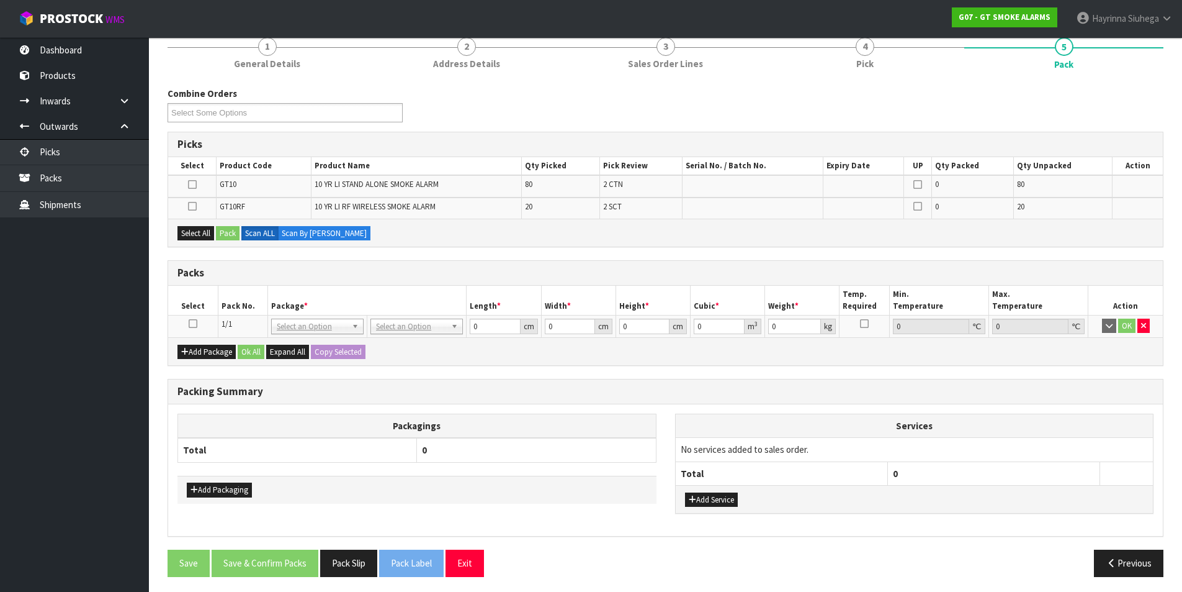
click at [191, 324] on icon at bounding box center [193, 323] width 9 height 1
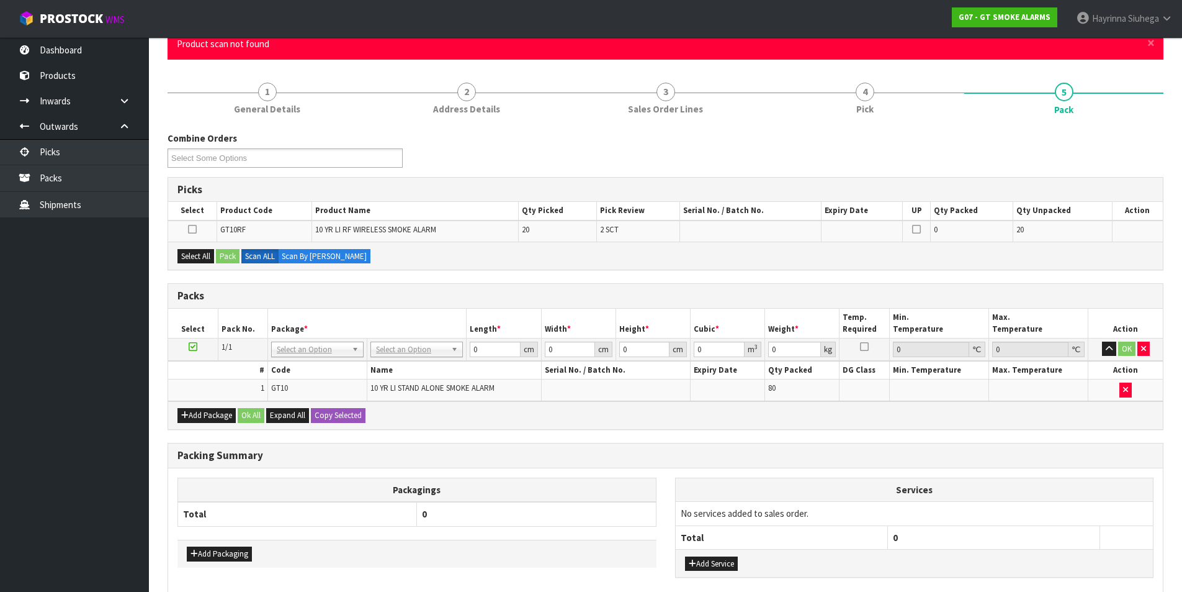
scroll to position [0, 0]
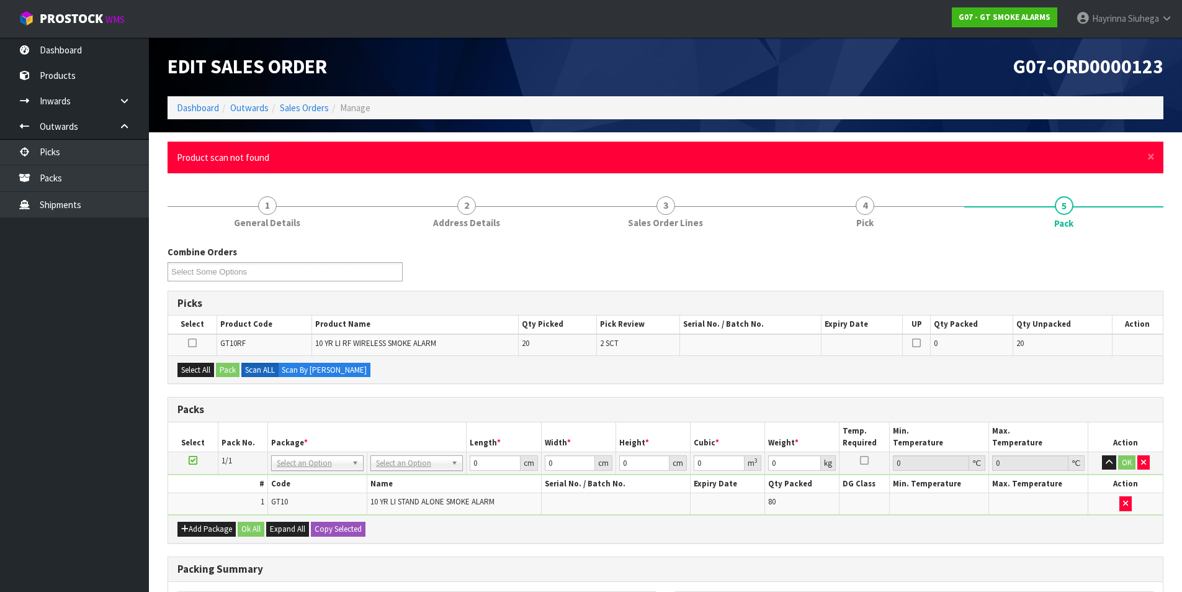
click at [1156, 157] on div "× Close Product scan not found" at bounding box center [666, 158] width 996 height 32
click at [1155, 162] on span "×" at bounding box center [1151, 156] width 7 height 17
click at [1153, 154] on span "×" at bounding box center [1151, 156] width 7 height 17
click at [1154, 154] on span "×" at bounding box center [1151, 156] width 7 height 17
click at [1151, 150] on span "×" at bounding box center [1151, 156] width 7 height 17
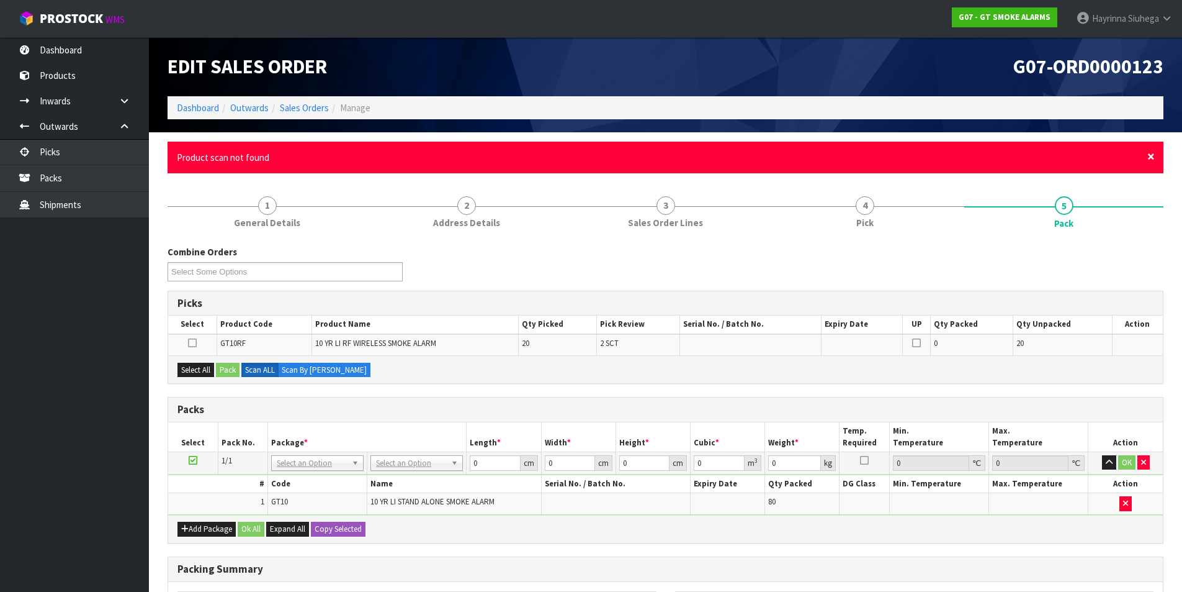
click at [1153, 158] on span "×" at bounding box center [1151, 156] width 7 height 17
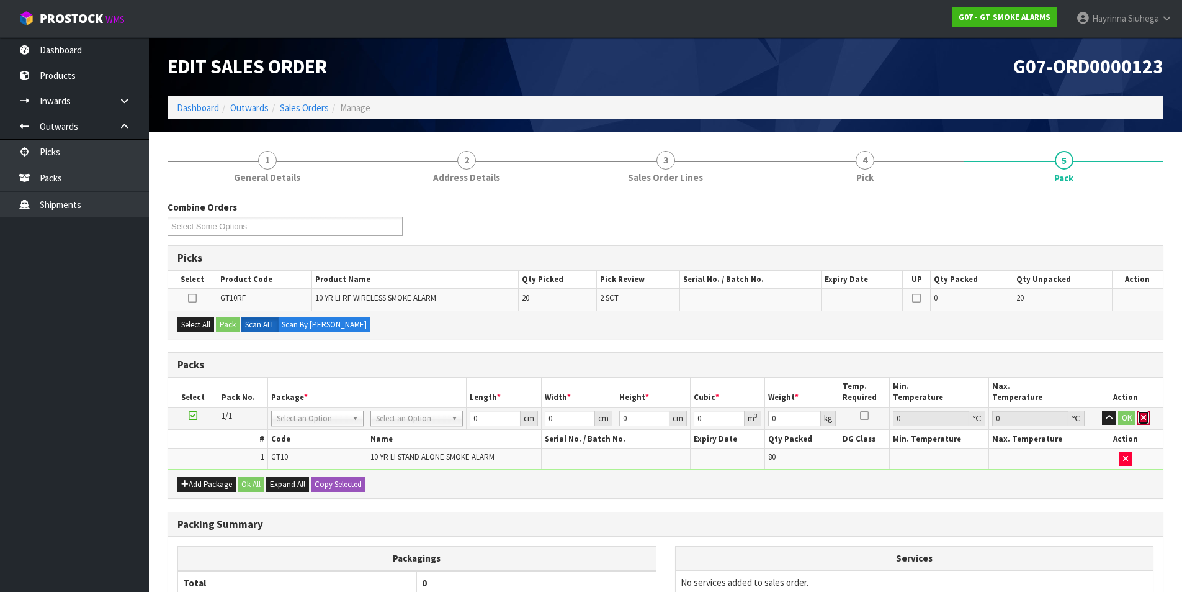
click at [1144, 418] on icon "button" at bounding box center [1143, 417] width 5 height 8
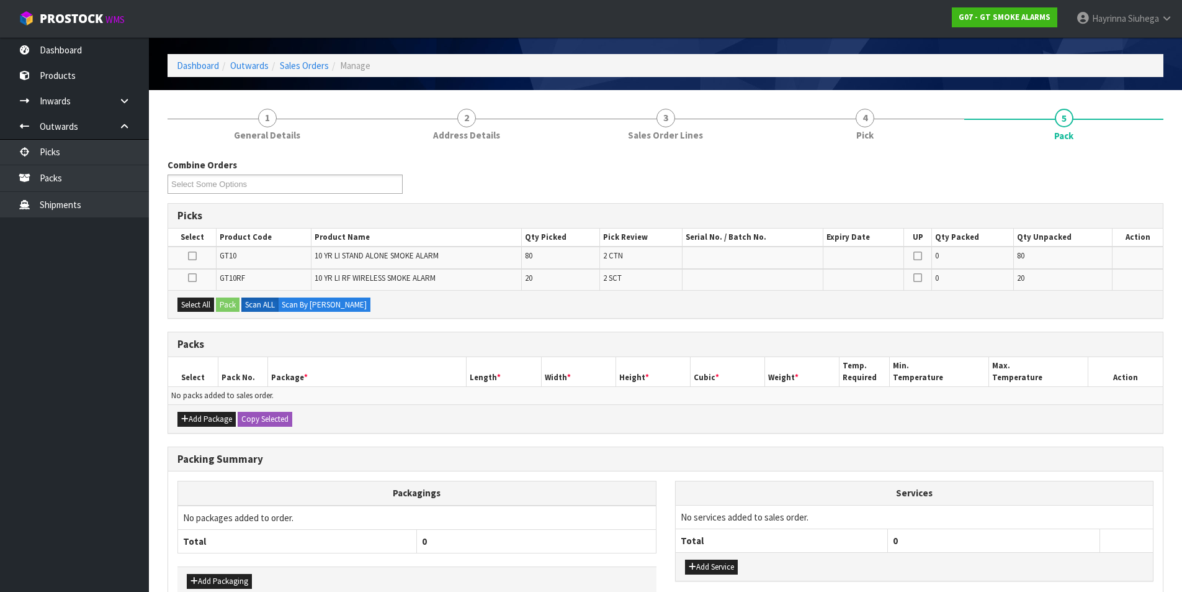
scroll to position [114, 0]
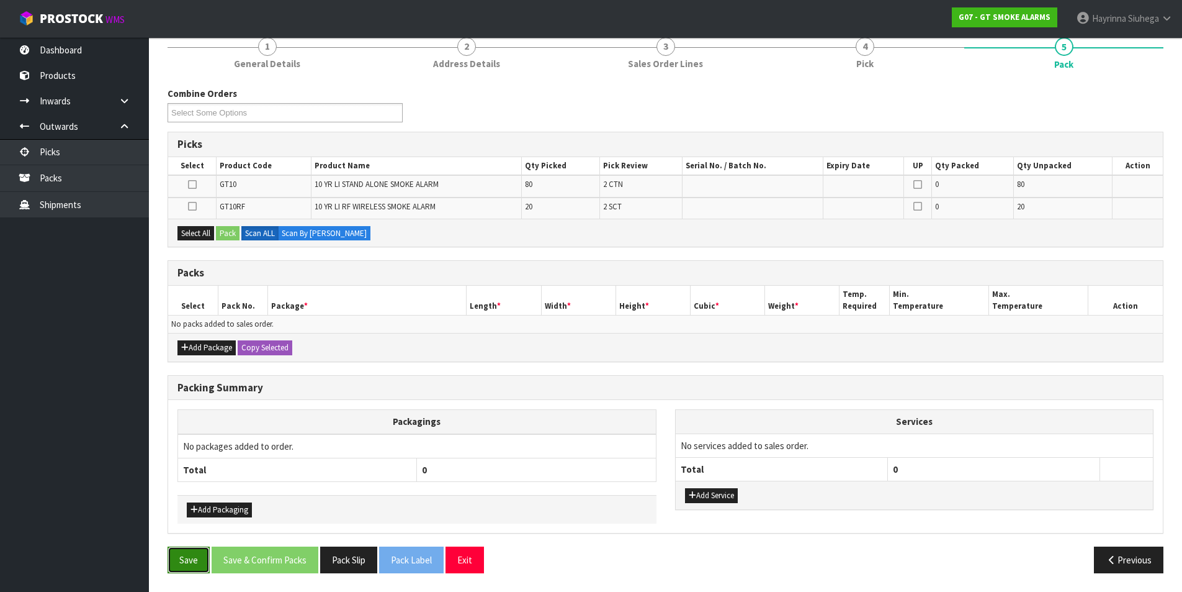
click at [199, 557] on button "Save" at bounding box center [189, 559] width 42 height 27
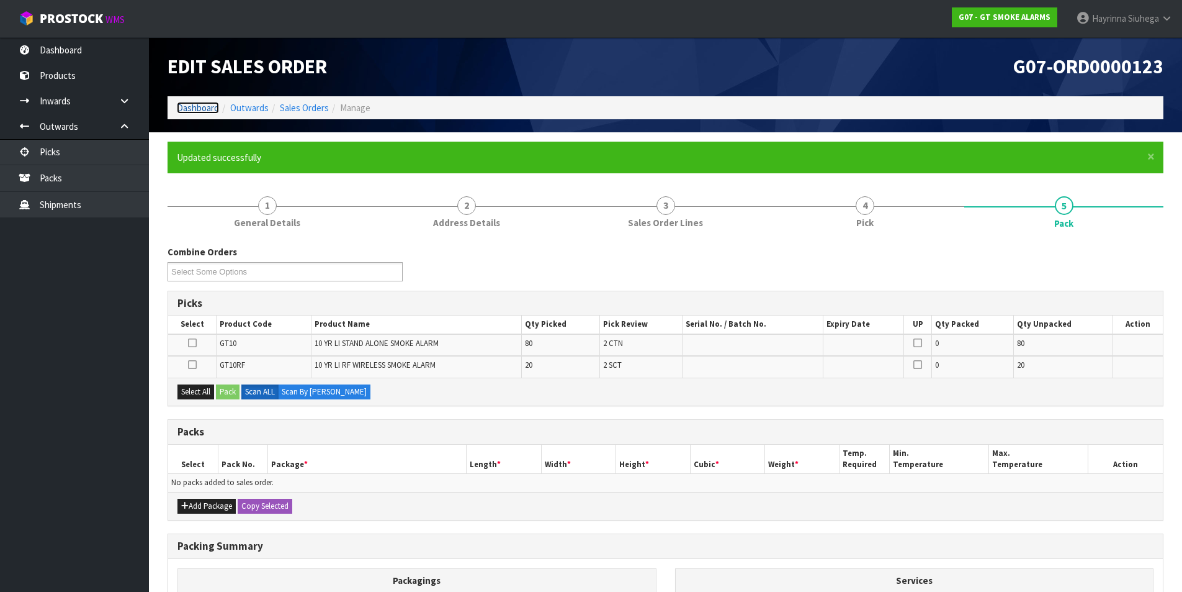
click at [200, 104] on link "Dashboard" at bounding box center [198, 108] width 42 height 12
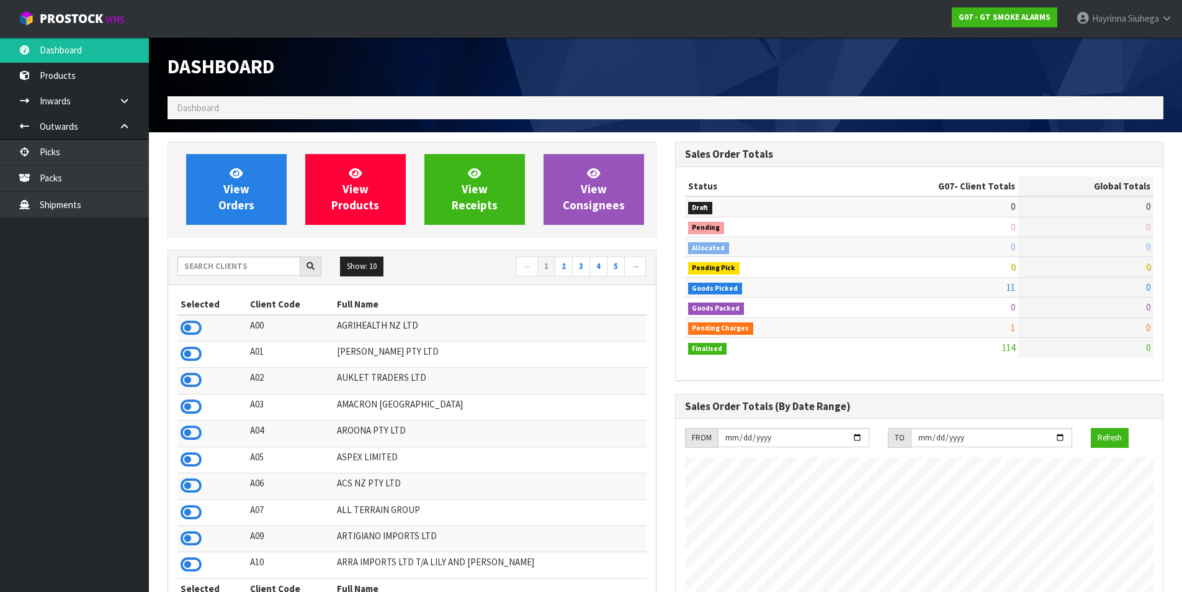
scroll to position [779, 507]
click at [229, 279] on div "Show: 10 5 10 25 50 ← 1 2 3 4 5 →" at bounding box center [412, 267] width 488 height 35
click at [232, 276] on div at bounding box center [250, 266] width 144 height 20
click at [238, 266] on input "text" at bounding box center [239, 265] width 123 height 19
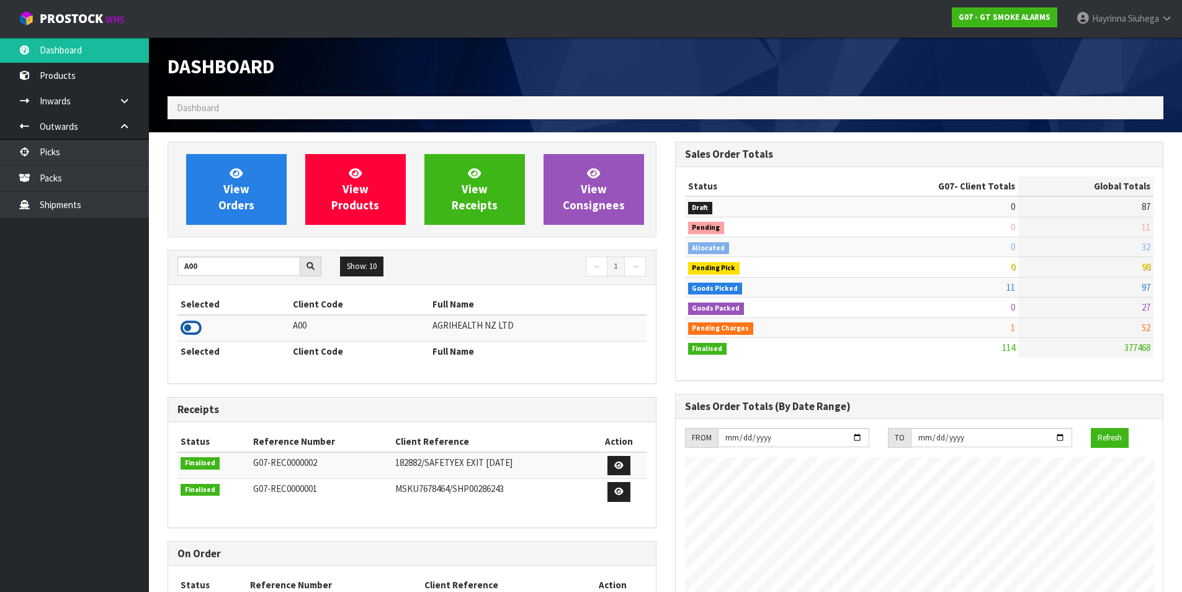
click at [197, 324] on icon at bounding box center [191, 327] width 21 height 19
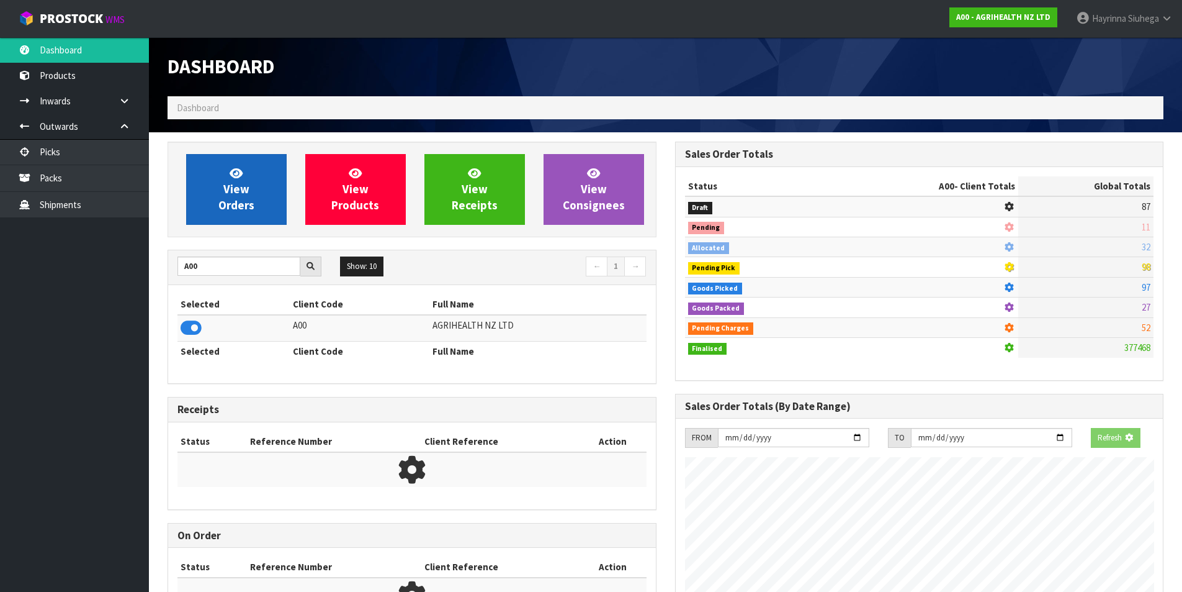
scroll to position [940, 507]
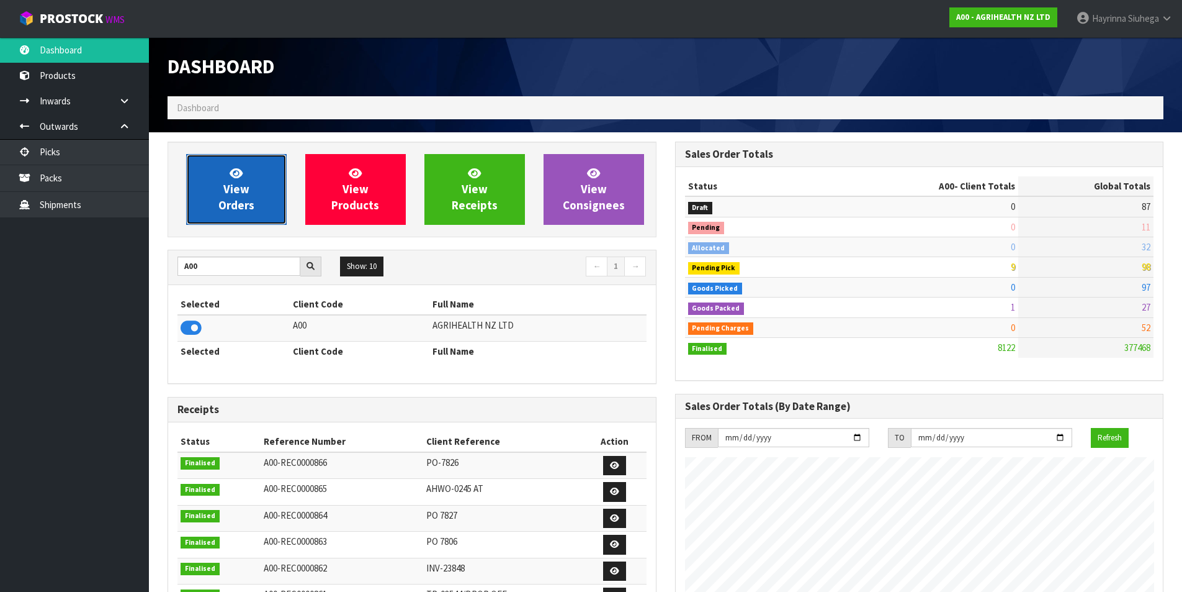
click at [223, 206] on span "View Orders" at bounding box center [236, 189] width 36 height 47
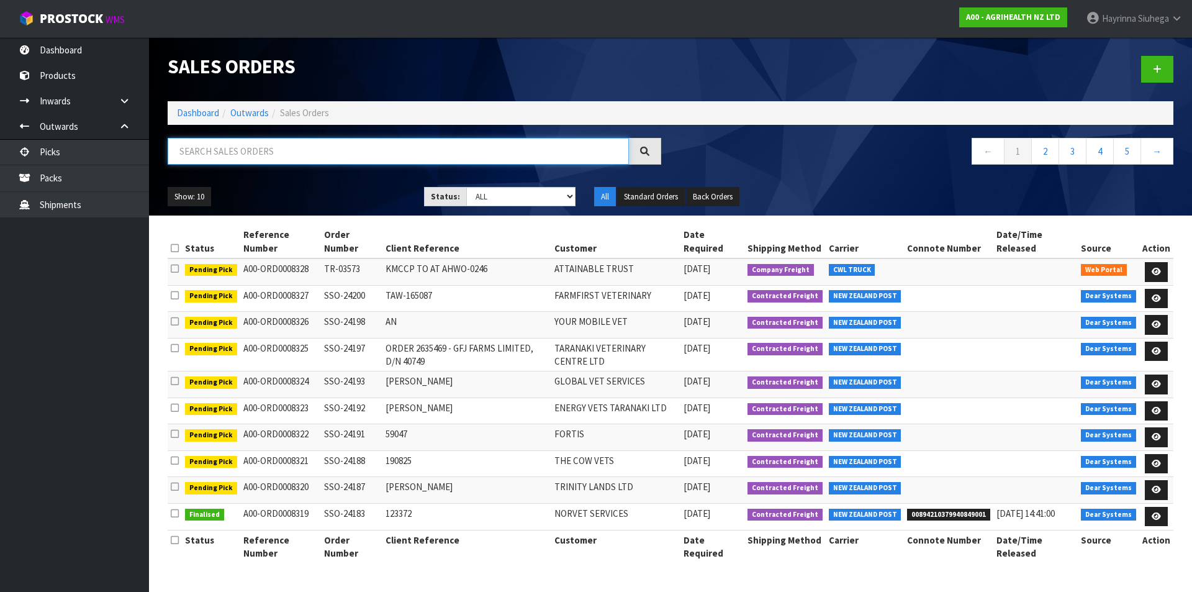
click at [278, 155] on input "text" at bounding box center [398, 151] width 461 height 27
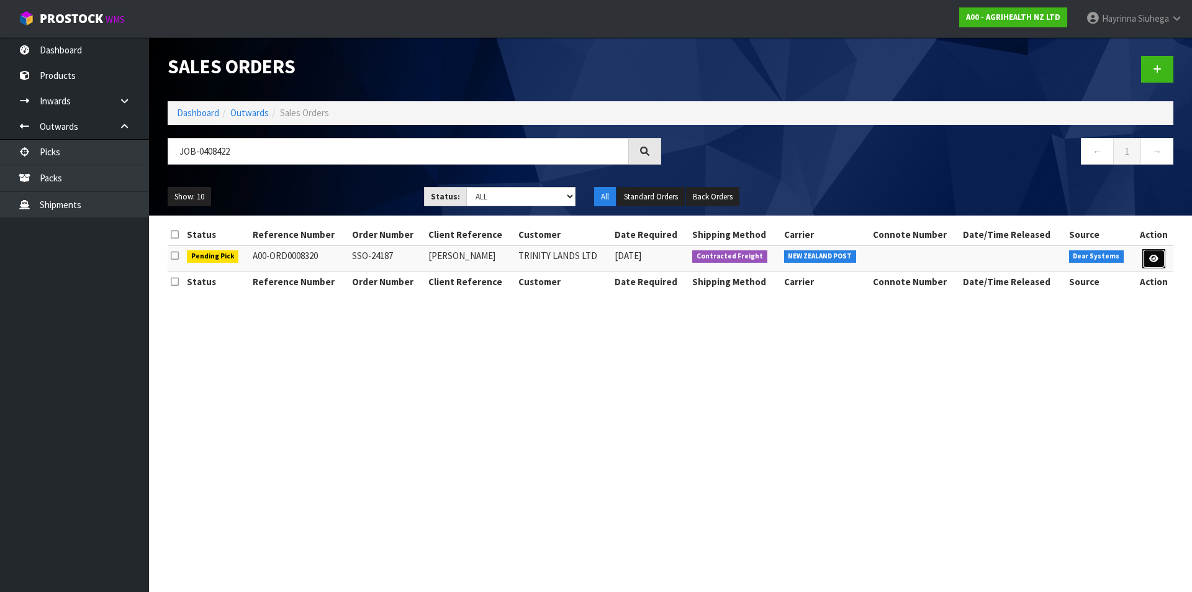
click at [1156, 253] on link at bounding box center [1153, 259] width 23 height 20
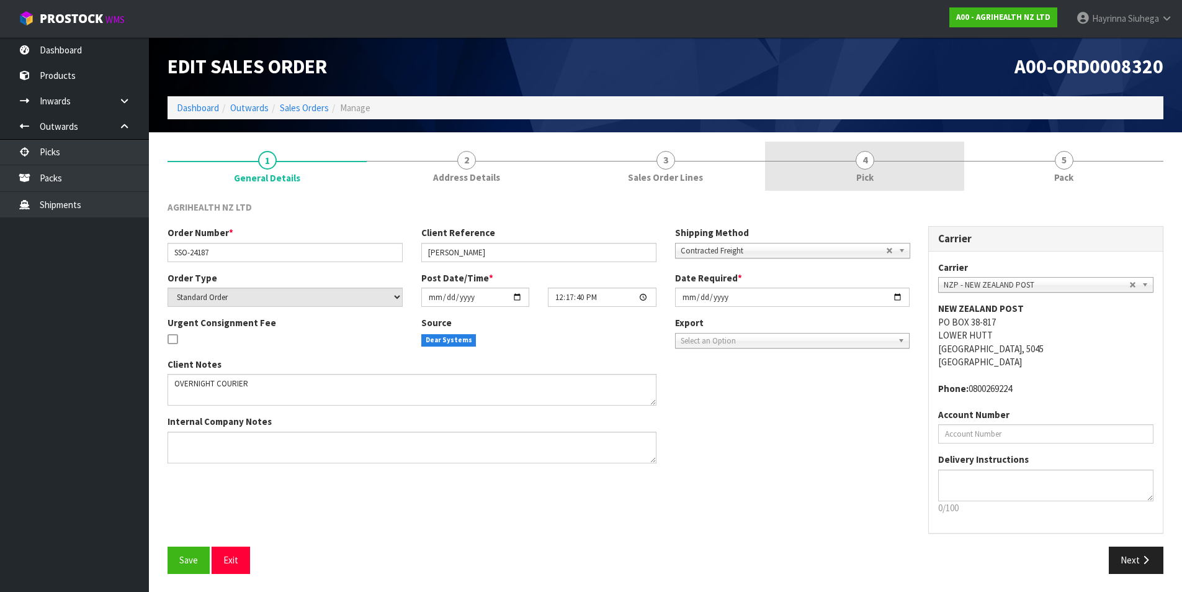
click at [927, 163] on link "4 Pick" at bounding box center [864, 166] width 199 height 49
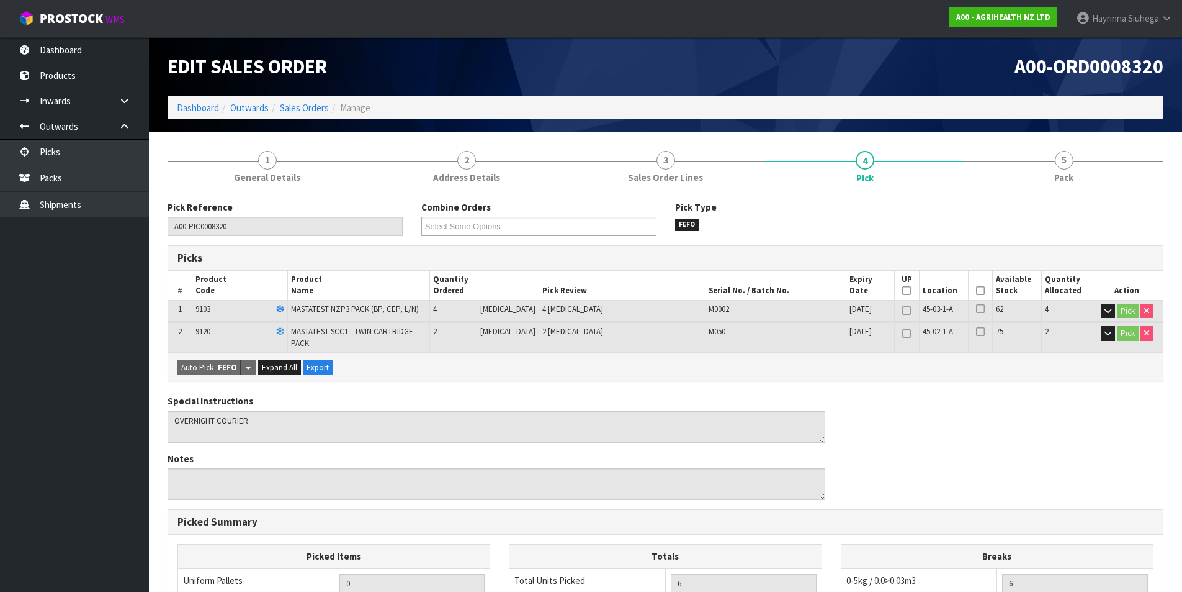
drag, startPoint x: 973, startPoint y: 292, endPoint x: 933, endPoint y: 299, distance: 40.3
click at [976, 291] on icon at bounding box center [980, 290] width 9 height 1
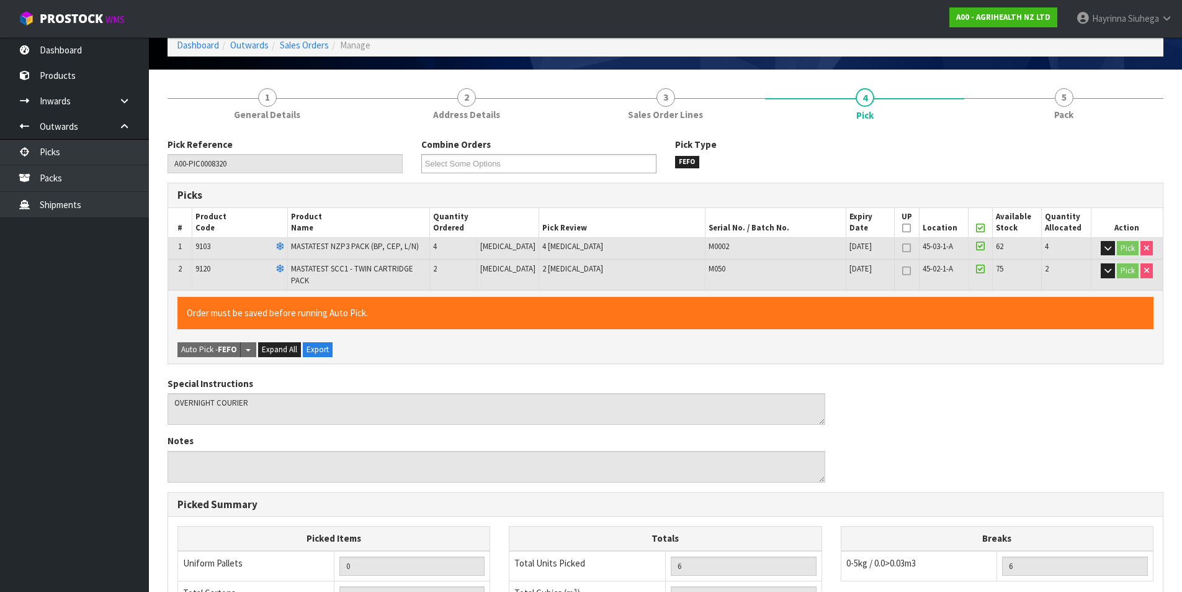
scroll to position [297, 0]
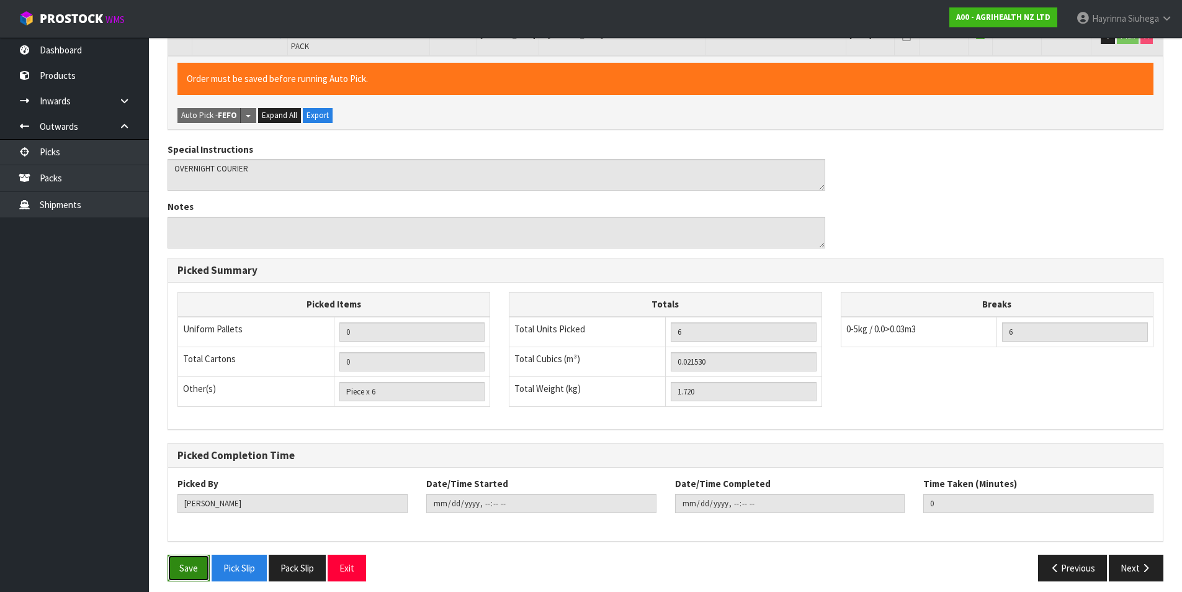
click at [199, 554] on button "Save" at bounding box center [189, 567] width 42 height 27
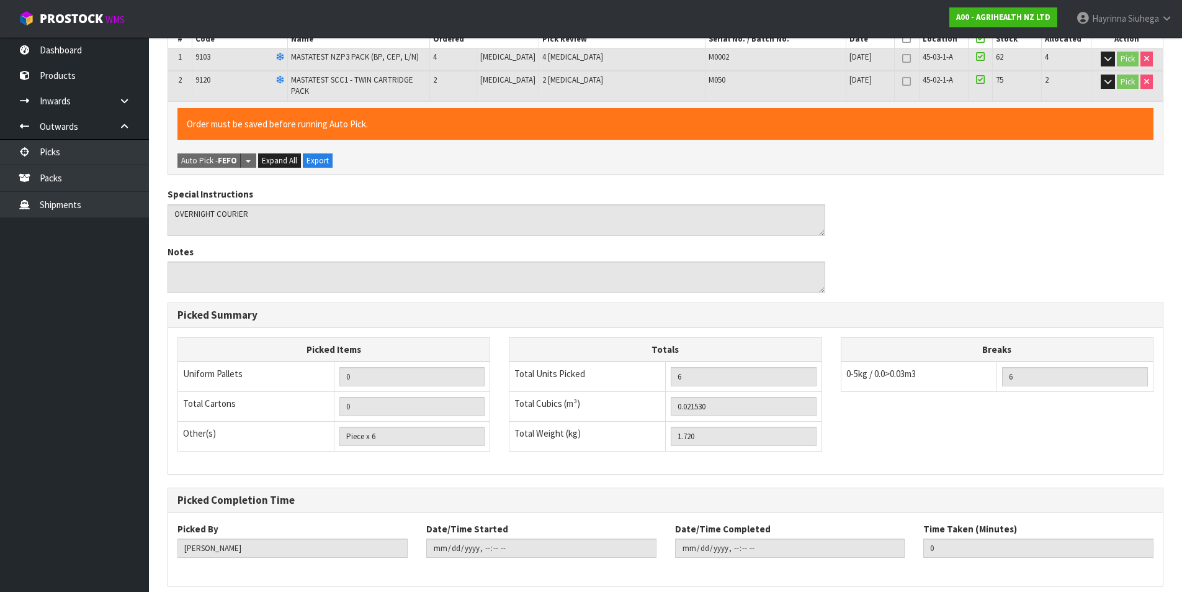
scroll to position [0, 0]
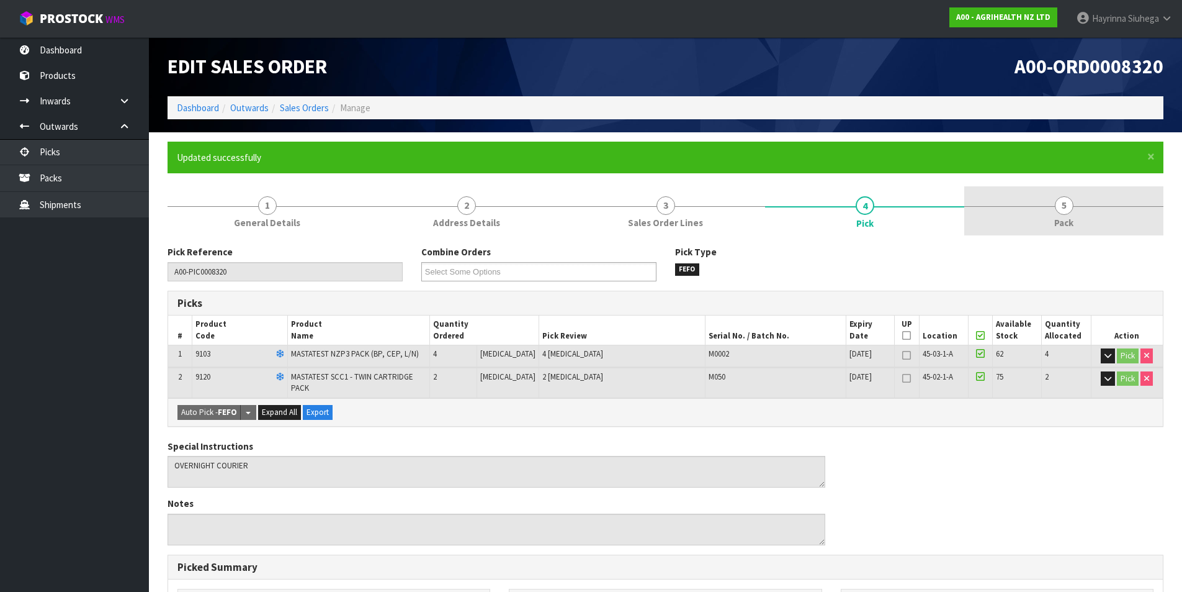
click at [1079, 203] on link "5 Pack" at bounding box center [1064, 210] width 199 height 49
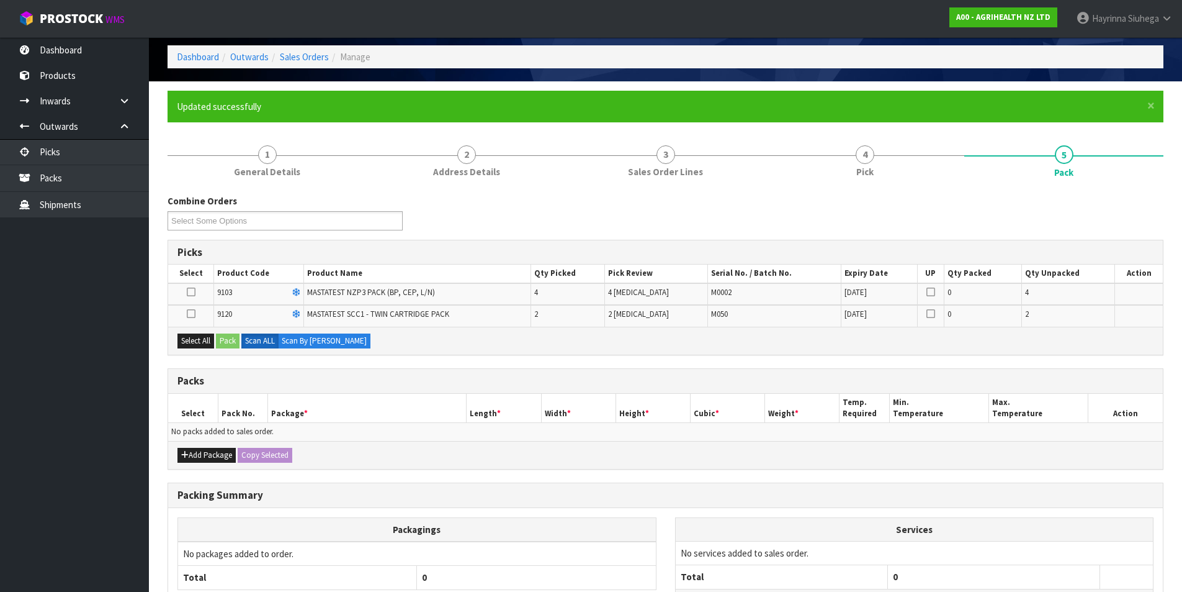
scroll to position [124, 0]
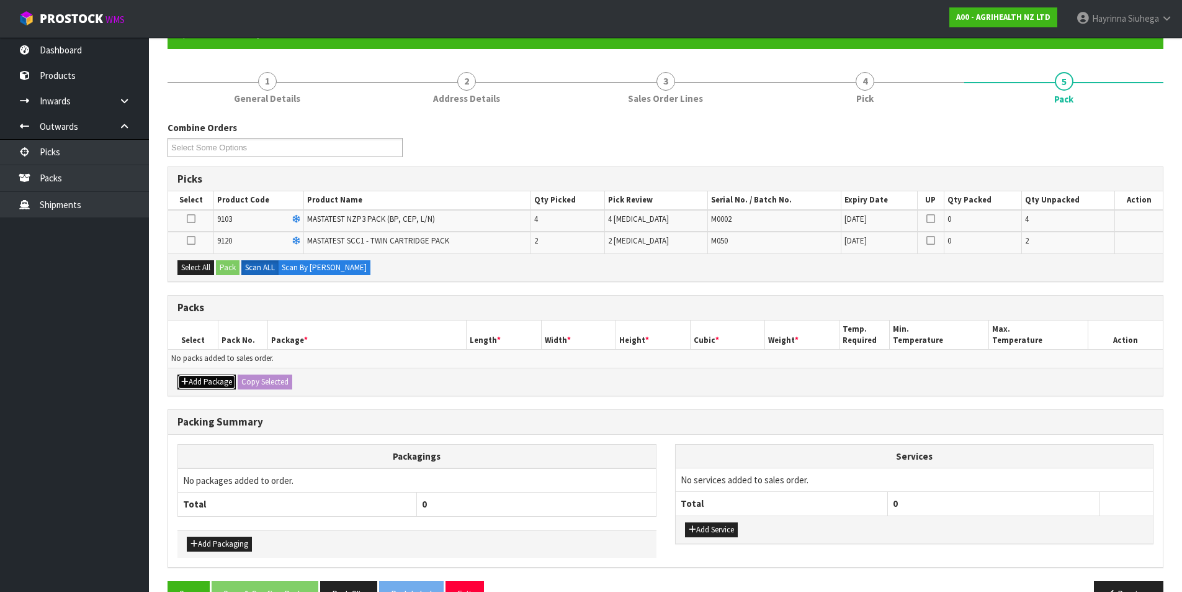
click at [212, 384] on button "Add Package" at bounding box center [207, 381] width 58 height 15
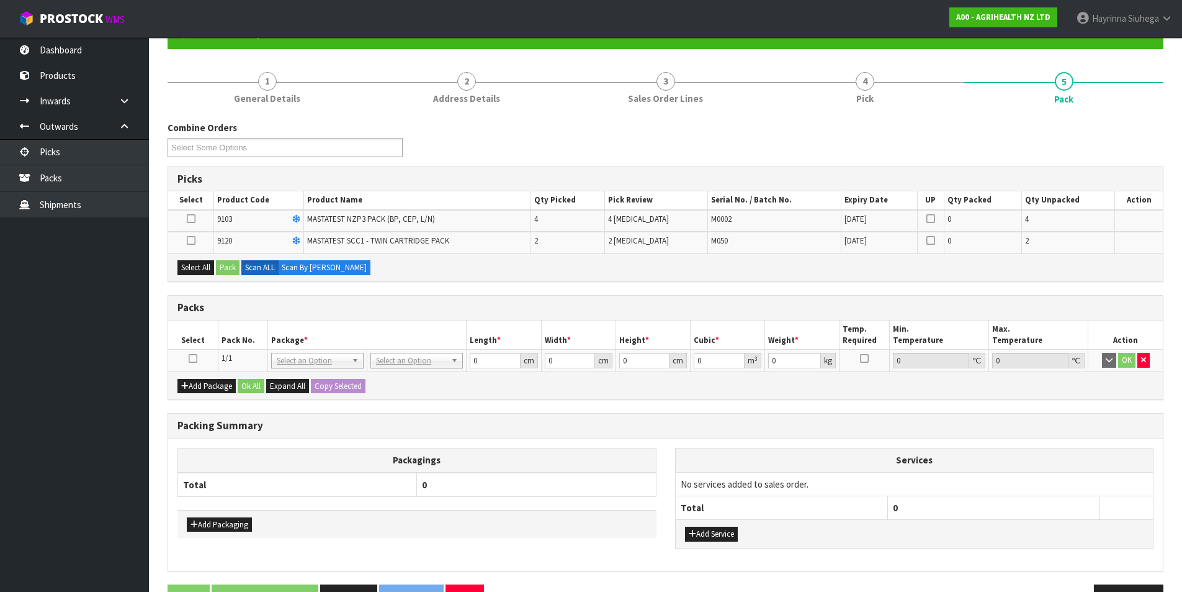
click at [188, 356] on td at bounding box center [193, 360] width 50 height 22
click at [196, 358] on icon at bounding box center [193, 358] width 9 height 1
click at [198, 268] on button "Select All" at bounding box center [196, 267] width 37 height 15
click at [231, 264] on button "Pack" at bounding box center [228, 267] width 24 height 15
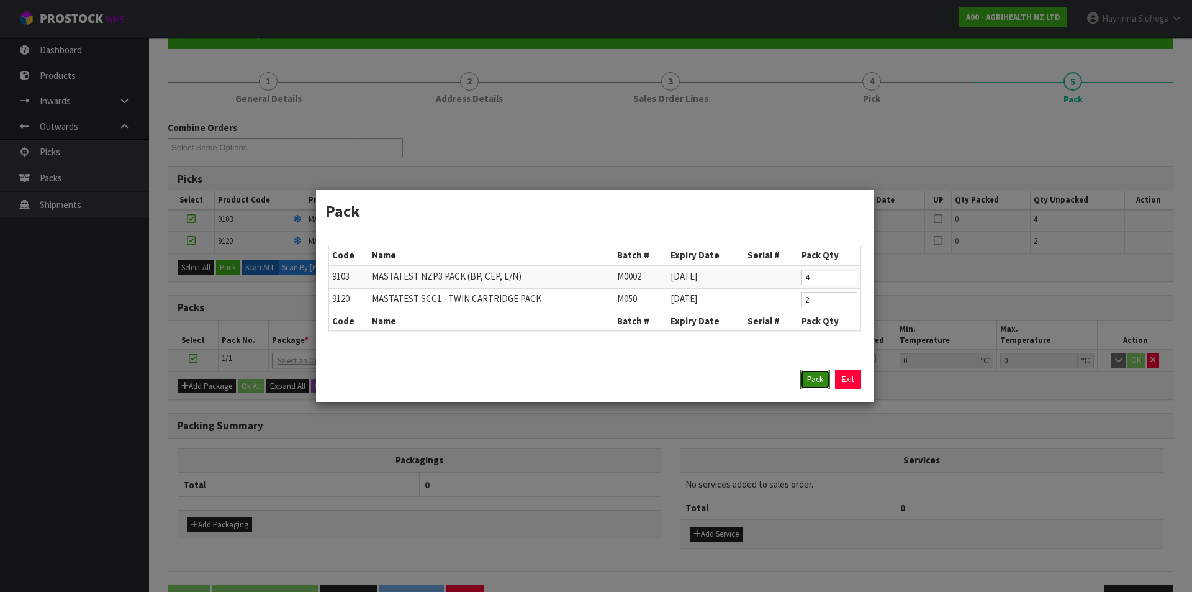
click at [813, 379] on button "Pack" at bounding box center [815, 379] width 30 height 20
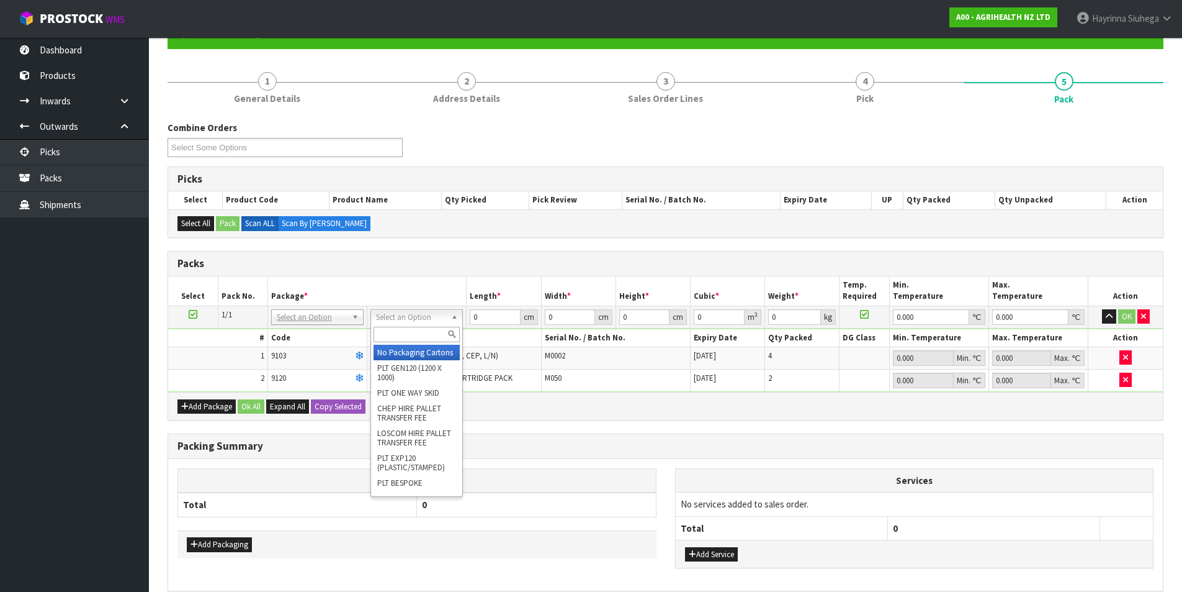
click at [423, 334] on input "text" at bounding box center [417, 334] width 86 height 16
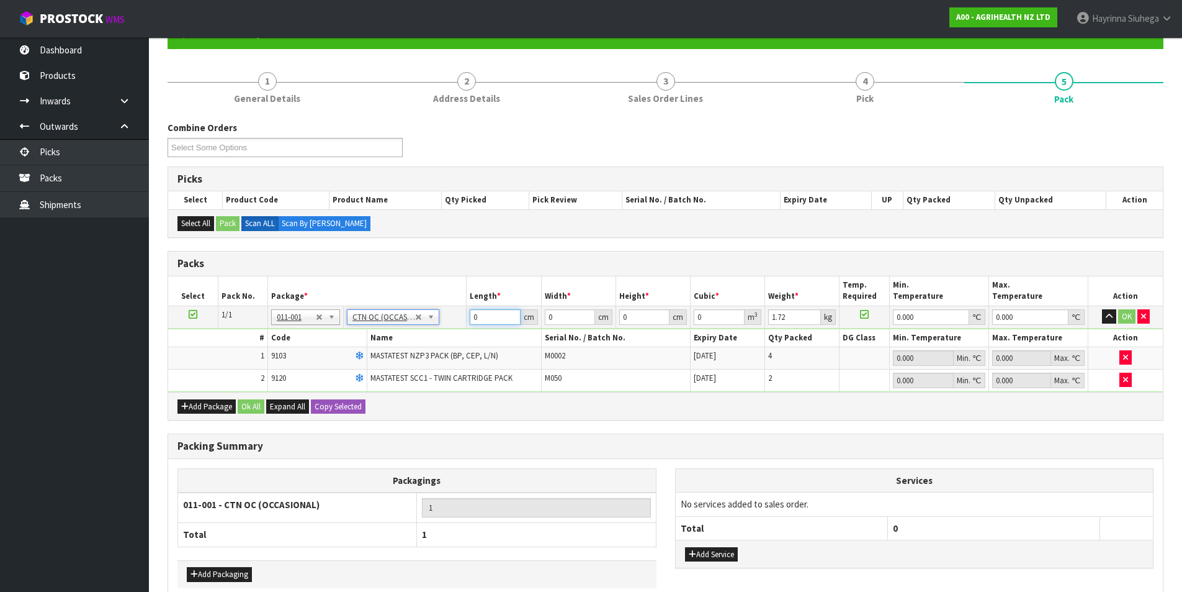
click at [474, 315] on input "0" at bounding box center [495, 317] width 50 height 16
click button "OK" at bounding box center [1127, 316] width 17 height 15
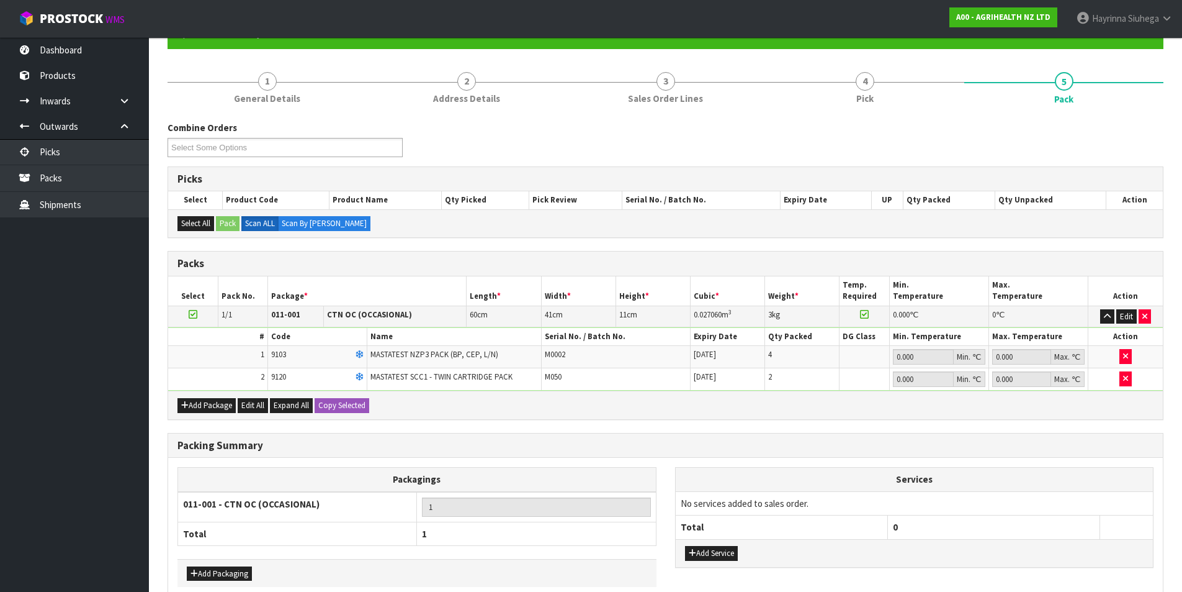
scroll to position [188, 0]
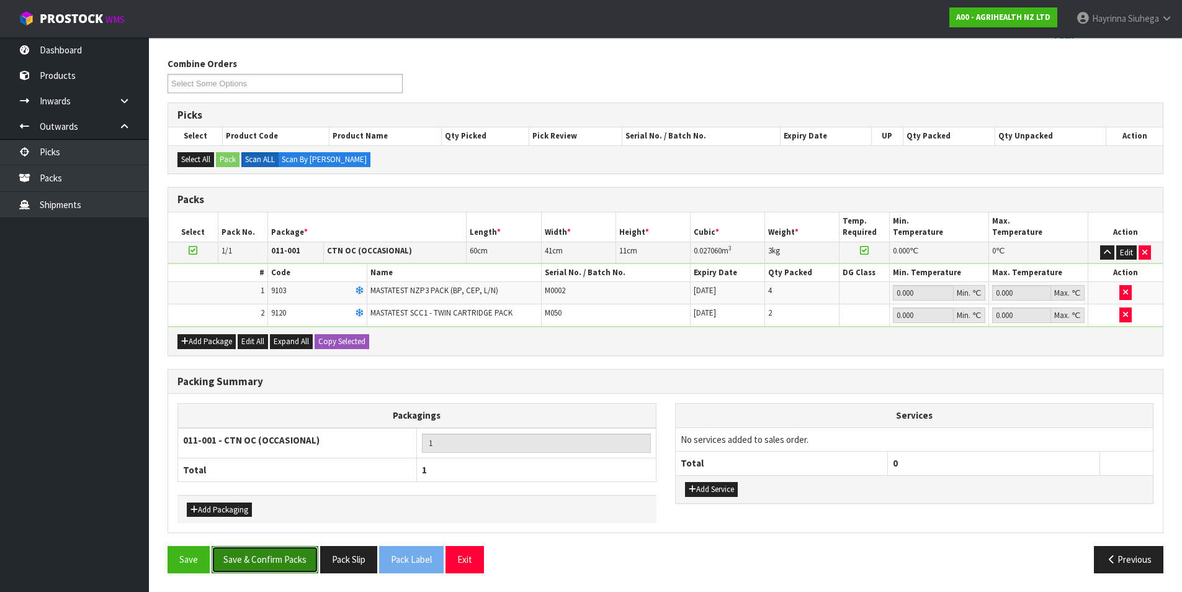
click at [296, 569] on button "Save & Confirm Packs" at bounding box center [265, 559] width 107 height 27
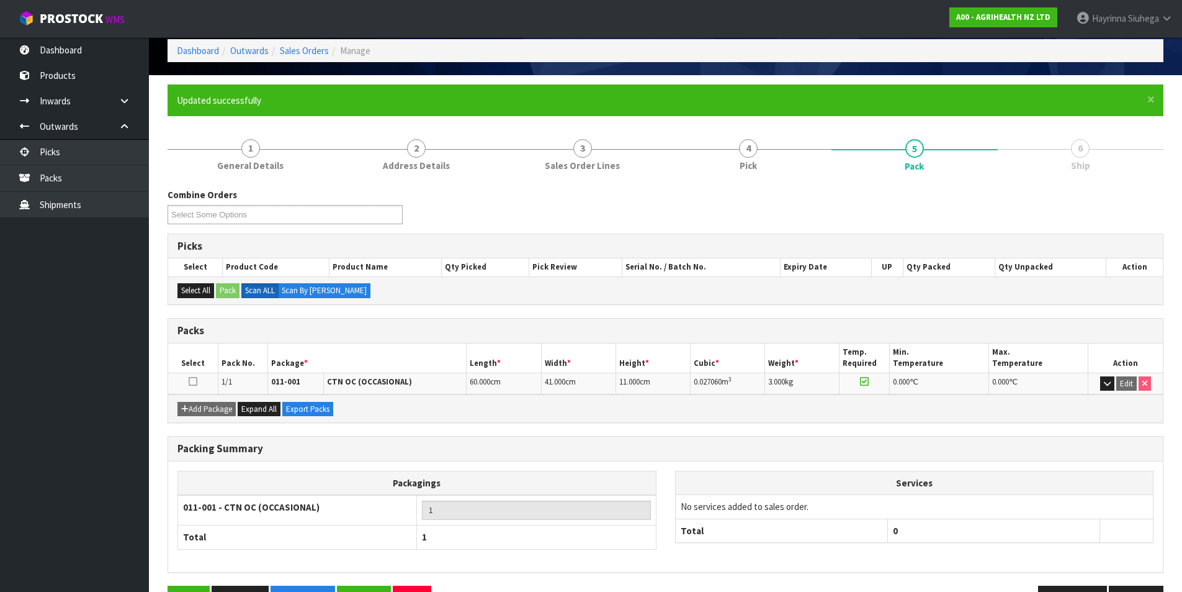
scroll to position [96, 0]
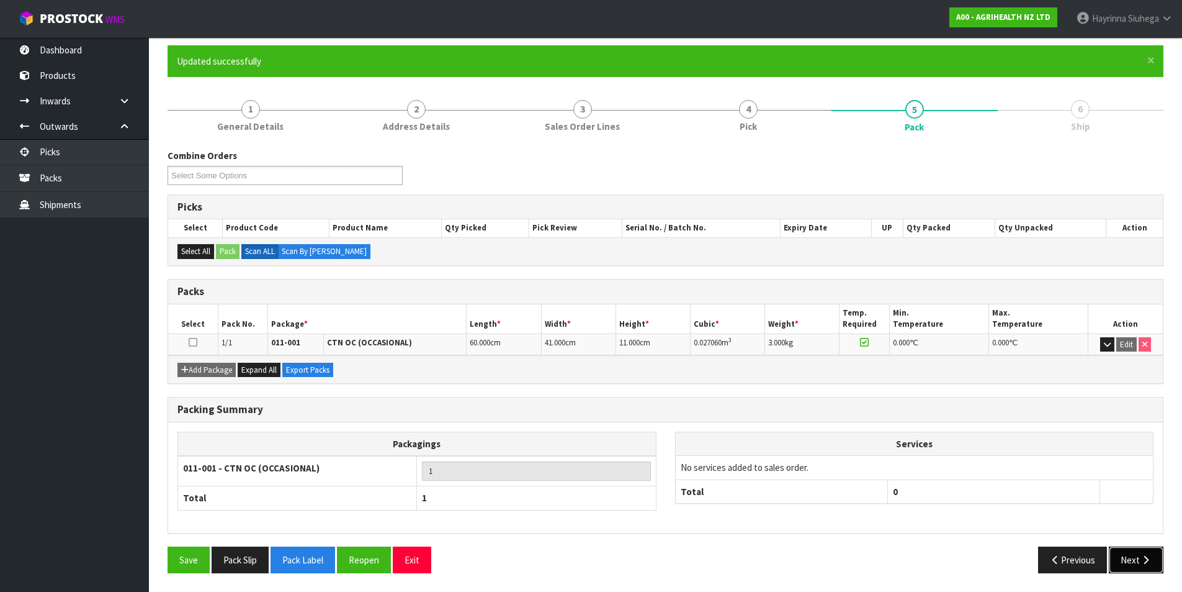
click at [1148, 565] on button "Next" at bounding box center [1136, 559] width 55 height 27
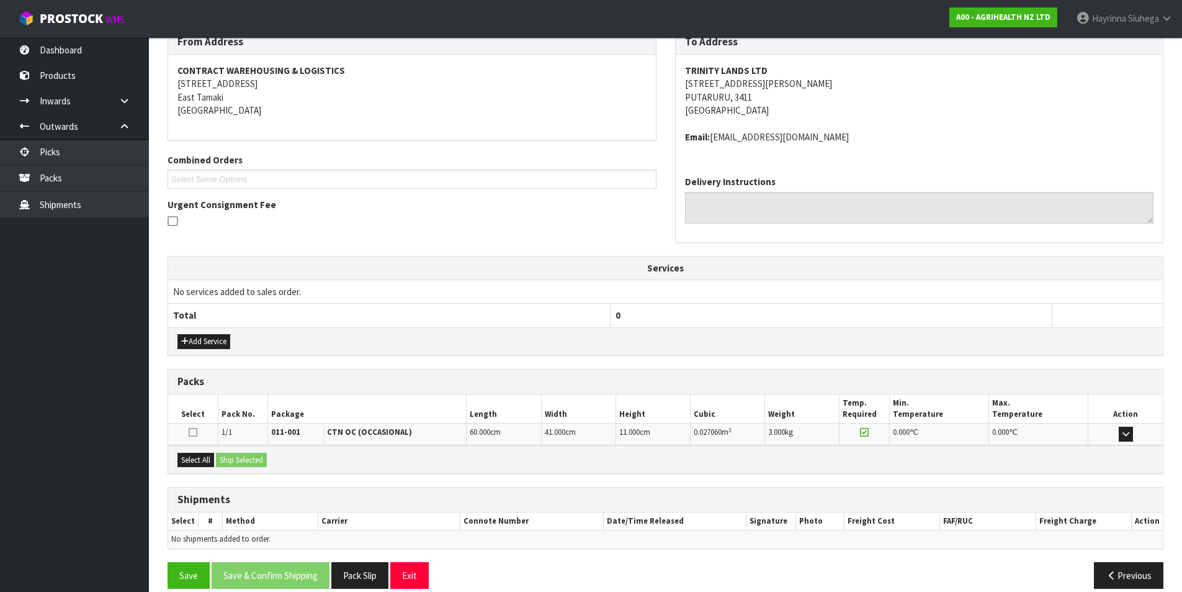
scroll to position [232, 0]
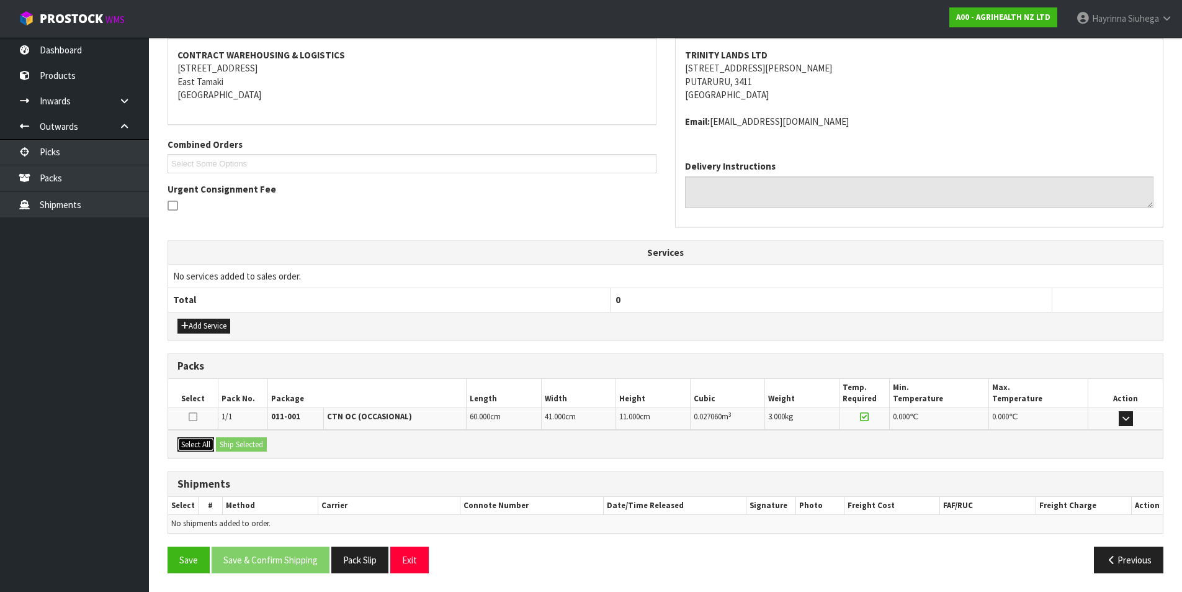
click at [200, 441] on button "Select All" at bounding box center [196, 444] width 37 height 15
click at [233, 446] on button "Ship Selected" at bounding box center [241, 444] width 51 height 15
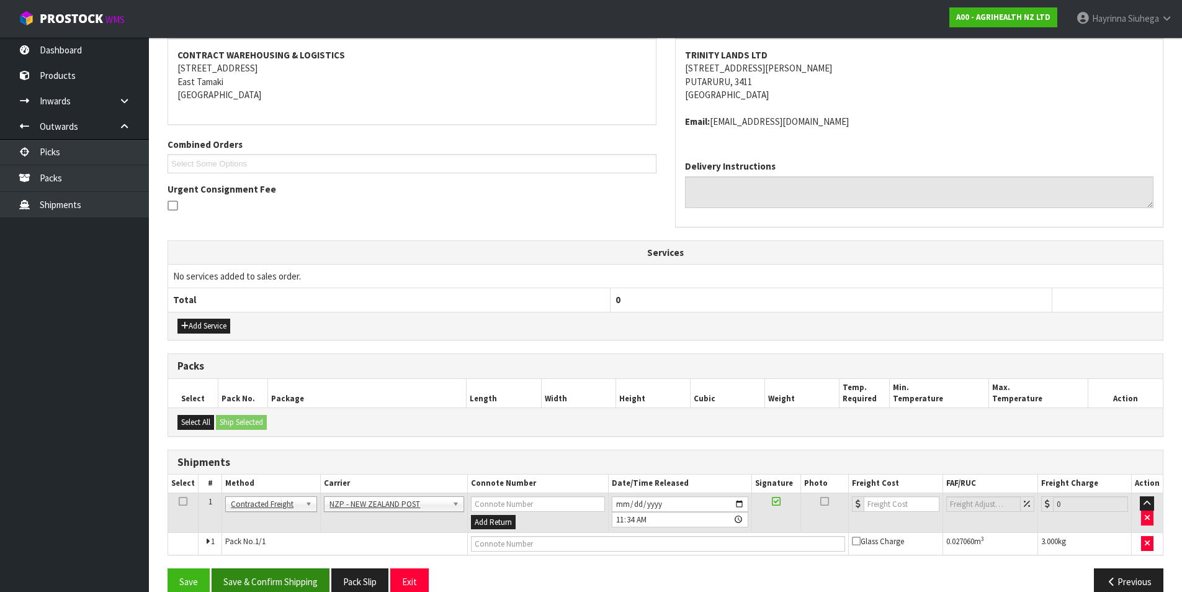
scroll to position [254, 0]
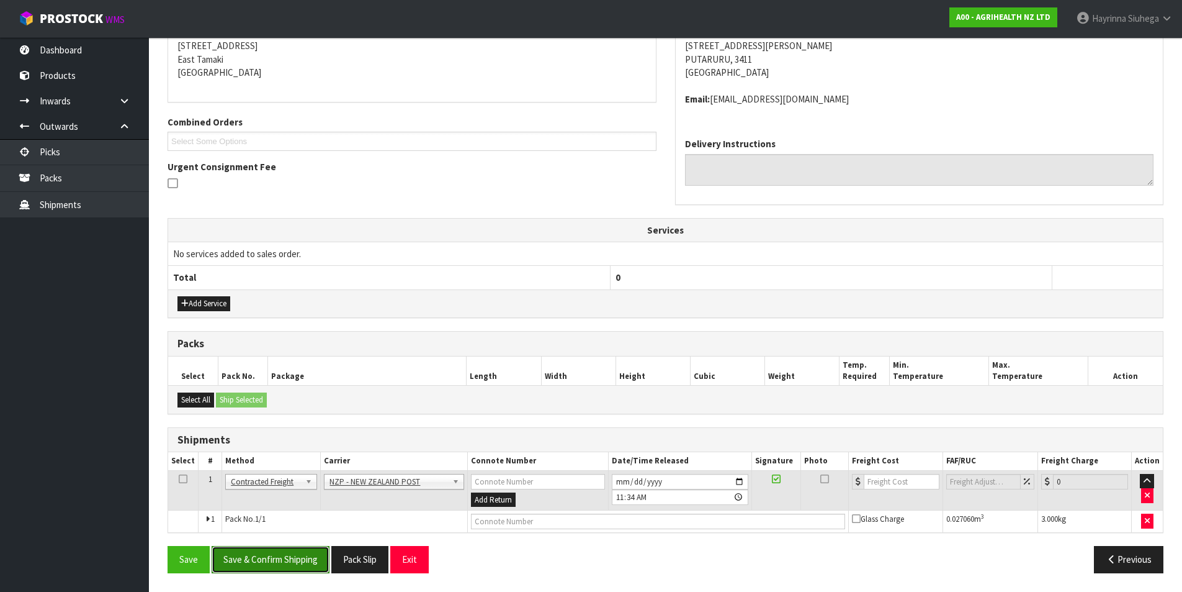
click at [305, 551] on button "Save & Confirm Shipping" at bounding box center [271, 559] width 118 height 27
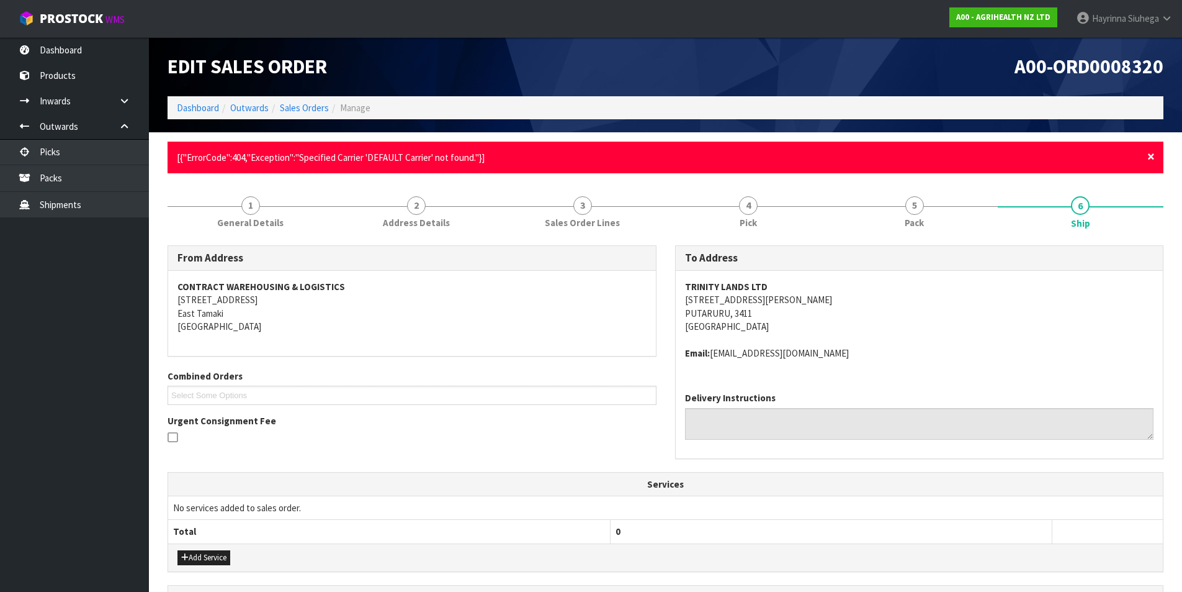
click at [1155, 158] on span "×" at bounding box center [1151, 156] width 7 height 17
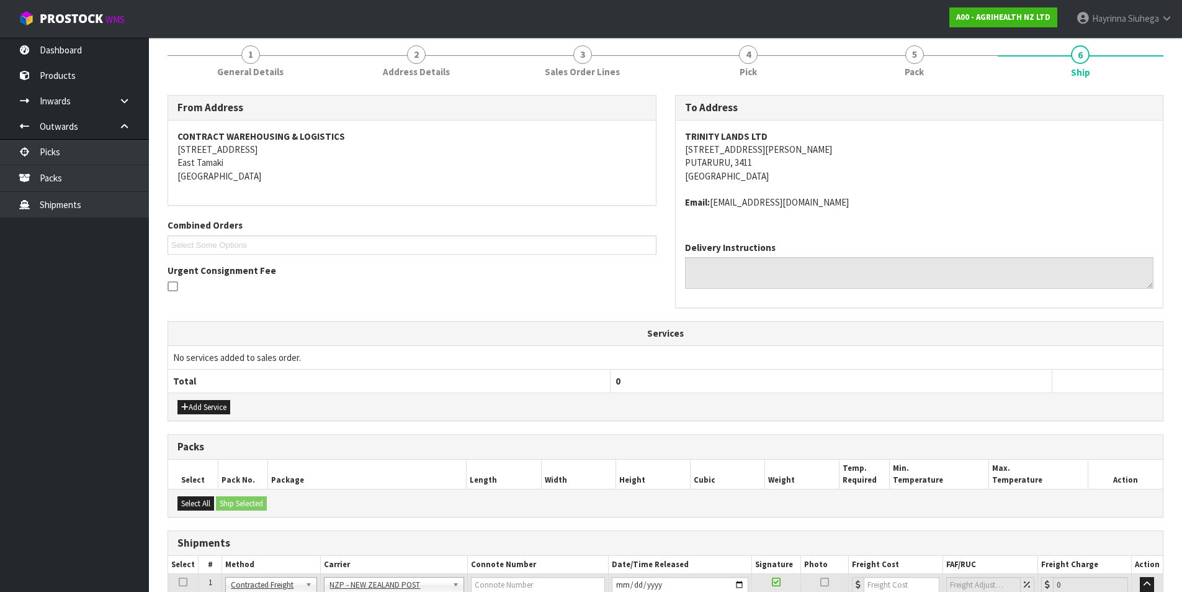
scroll to position [209, 0]
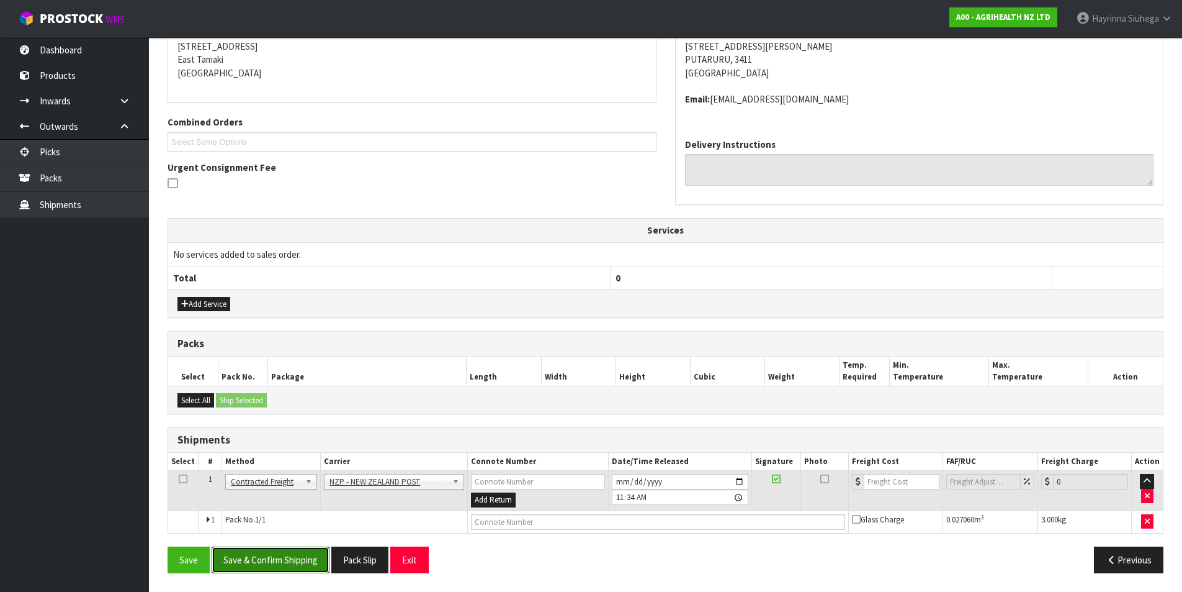
click at [304, 551] on button "Save & Confirm Shipping" at bounding box center [271, 559] width 118 height 27
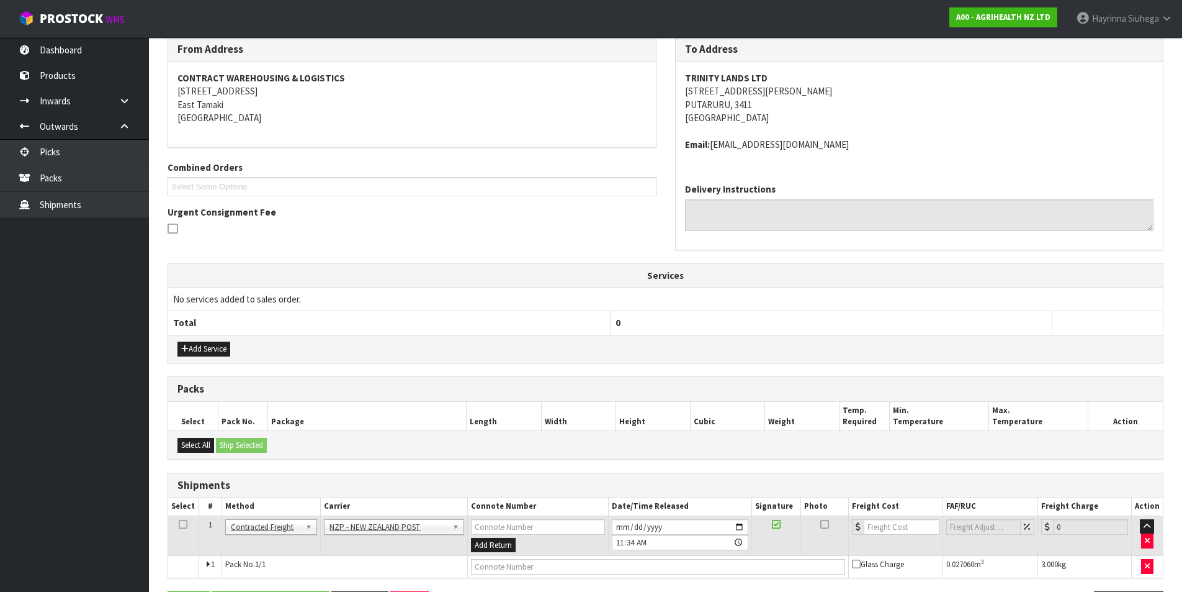
scroll to position [0, 0]
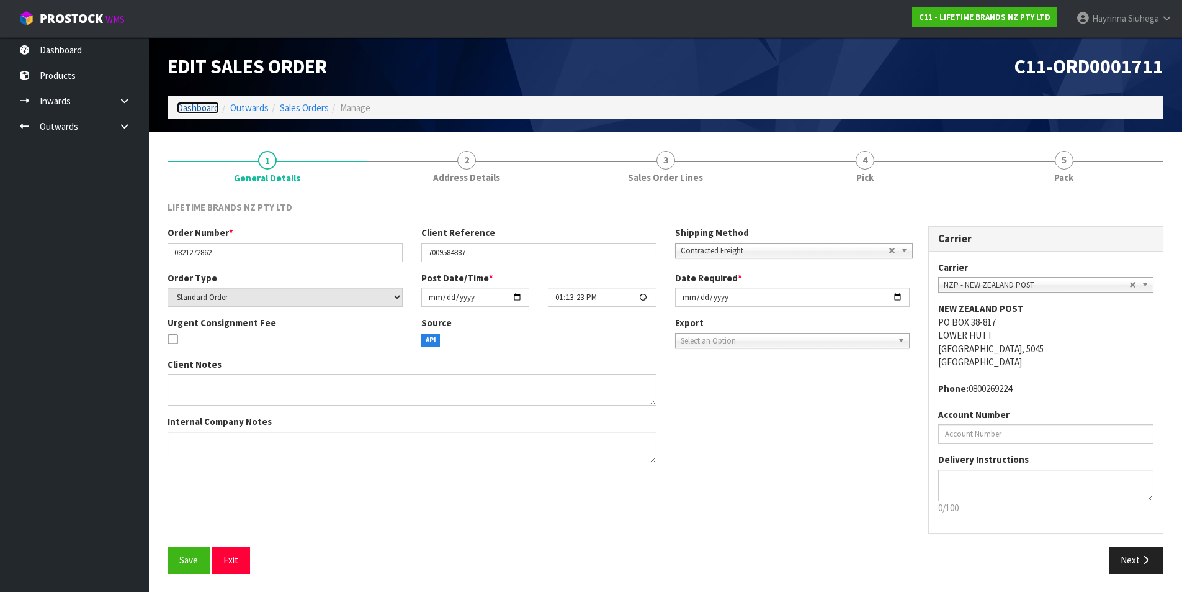
click at [202, 106] on link "Dashboard" at bounding box center [198, 108] width 42 height 12
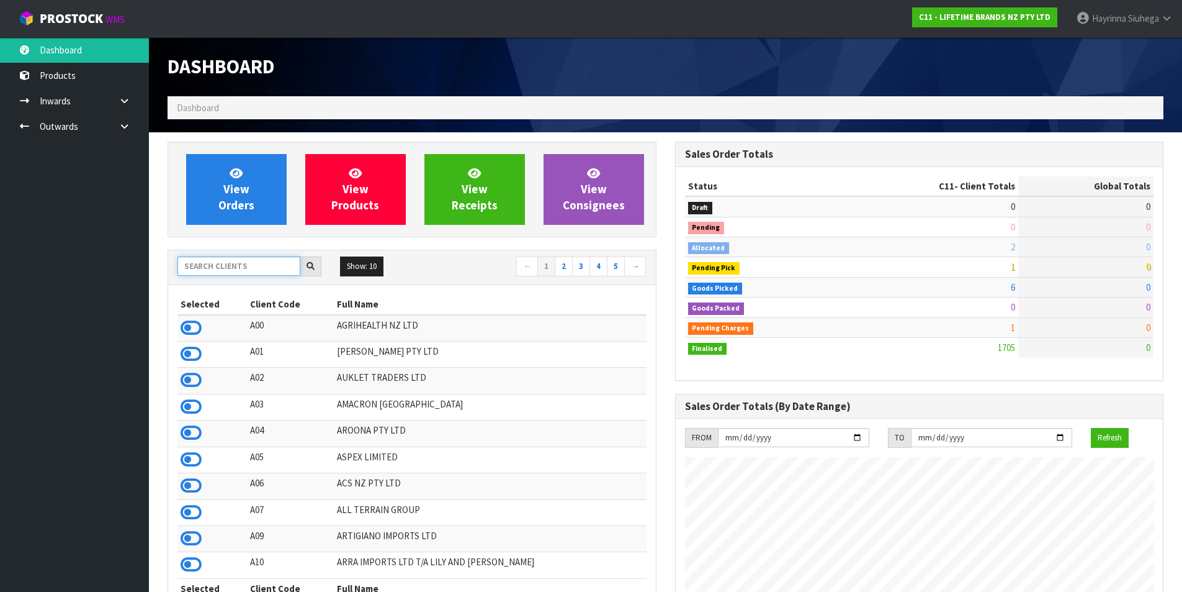
click at [277, 263] on input "text" at bounding box center [239, 265] width 123 height 19
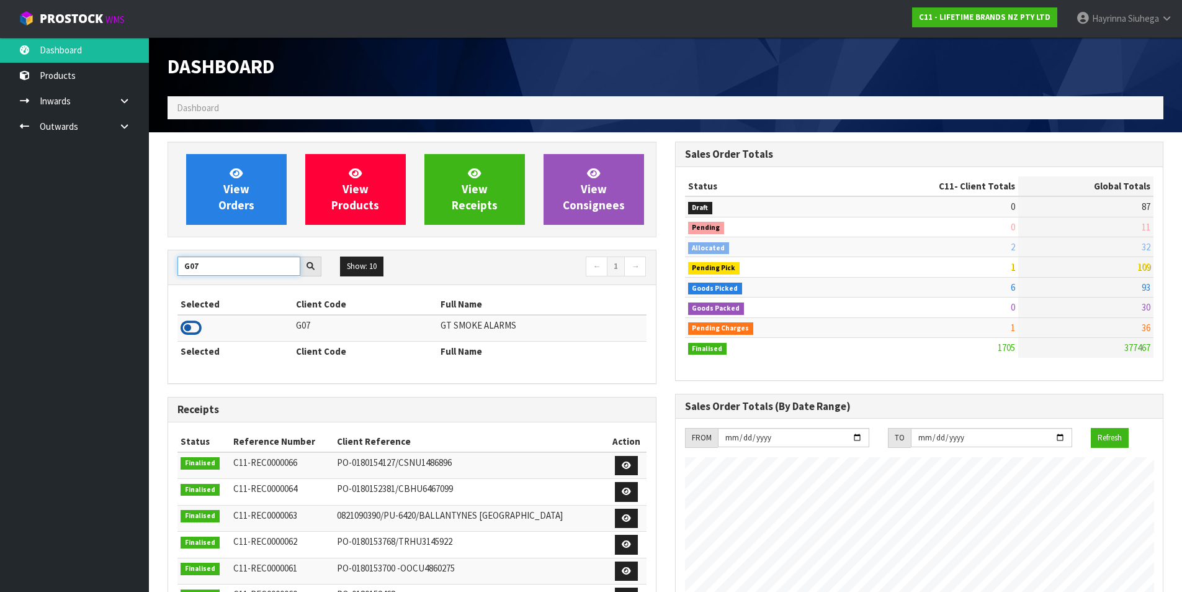
type input "G07"
click at [193, 336] on icon at bounding box center [191, 327] width 21 height 19
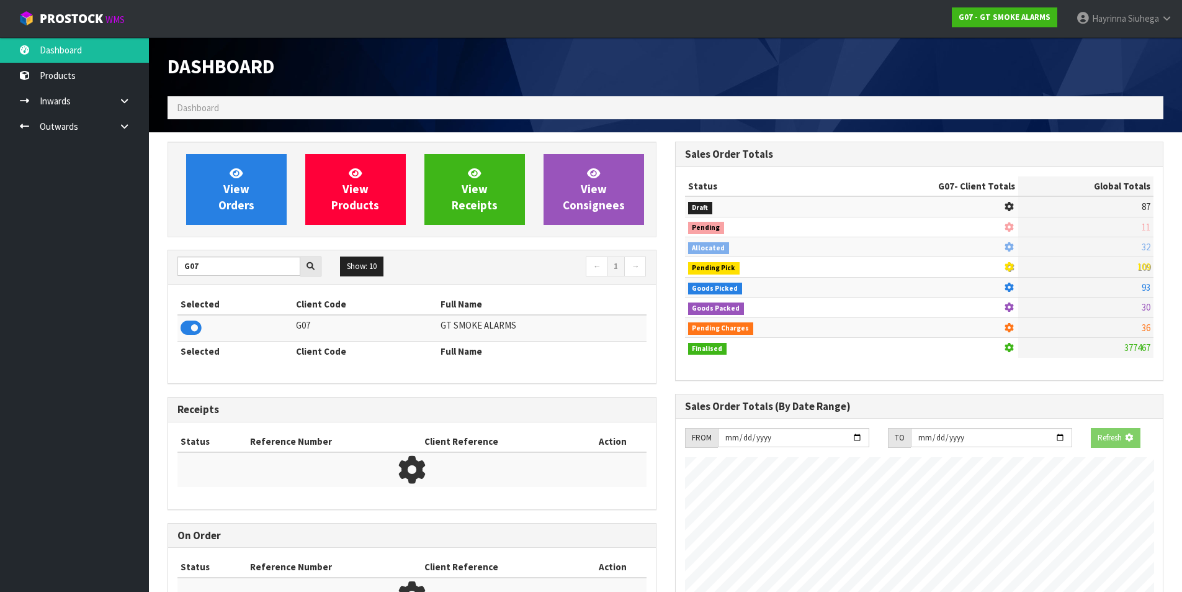
scroll to position [779, 507]
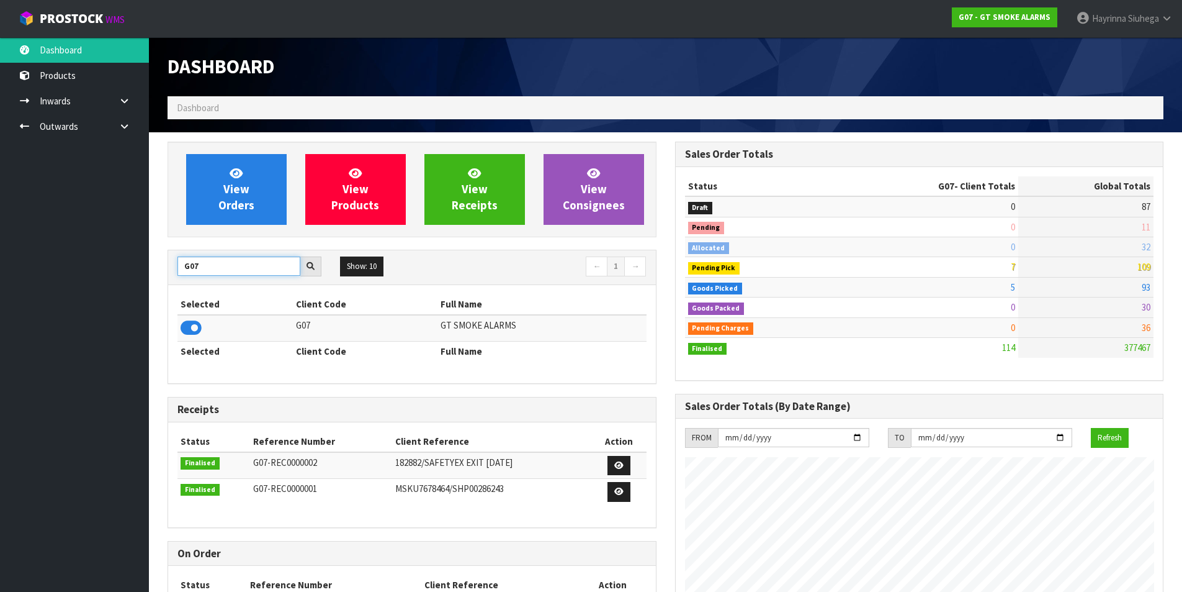
drag, startPoint x: 254, startPoint y: 264, endPoint x: 87, endPoint y: 279, distance: 167.6
click at [97, 282] on body "Toggle navigation ProStock WMS G07 - GT SMOKE ALARMS Hayrinna Siuhega Logout Da…" at bounding box center [591, 296] width 1182 height 592
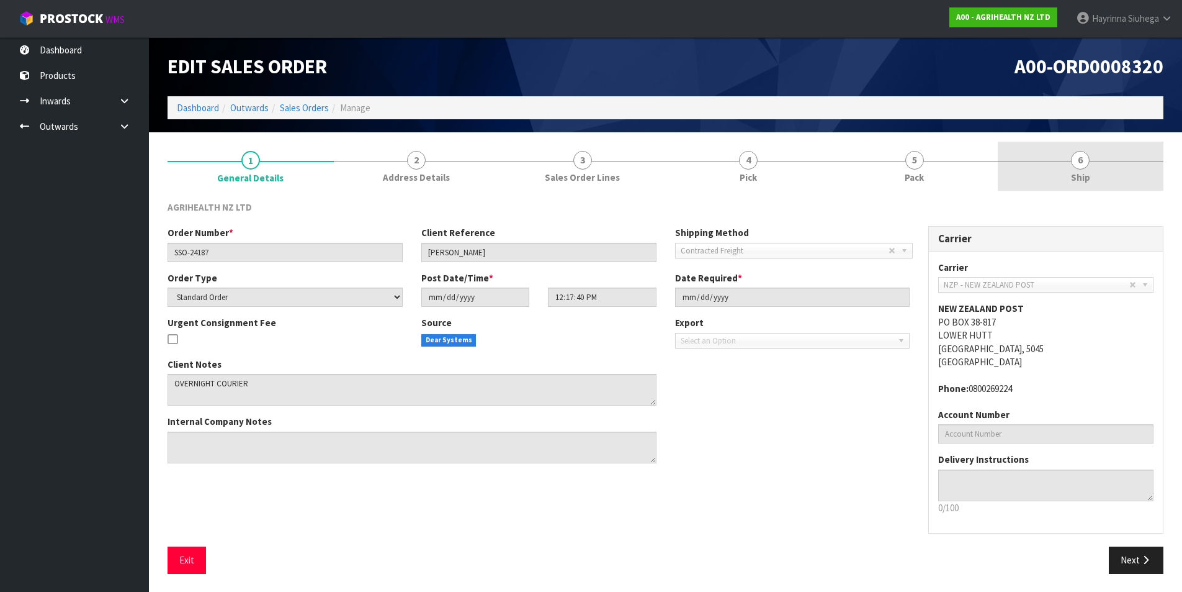
click at [1048, 165] on link "6 Ship" at bounding box center [1081, 166] width 166 height 49
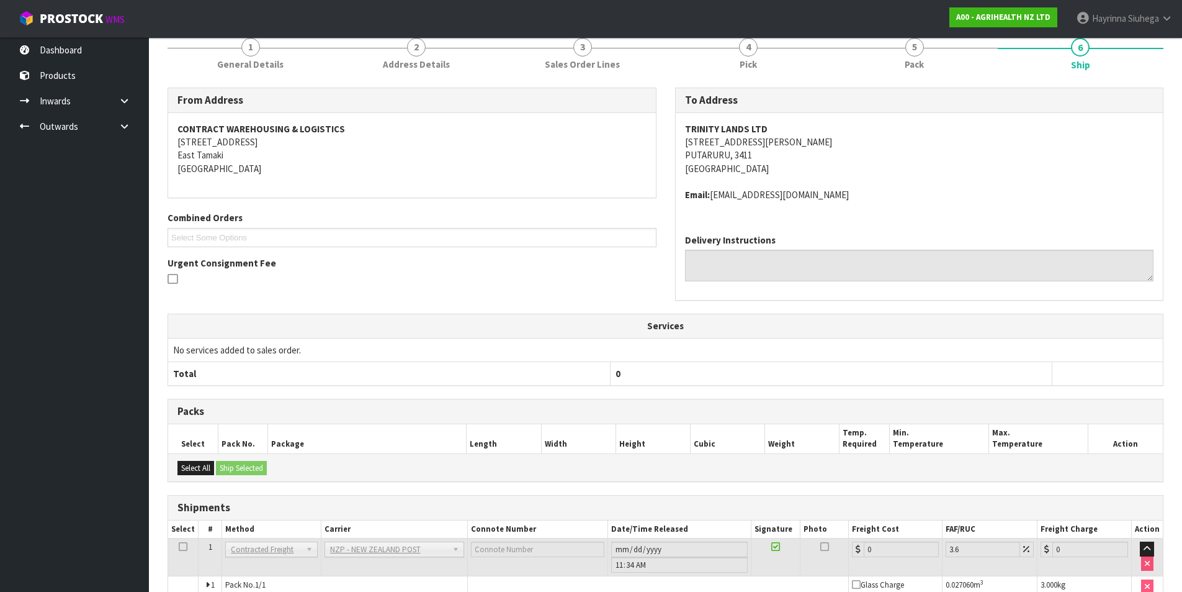
scroll to position [178, 0]
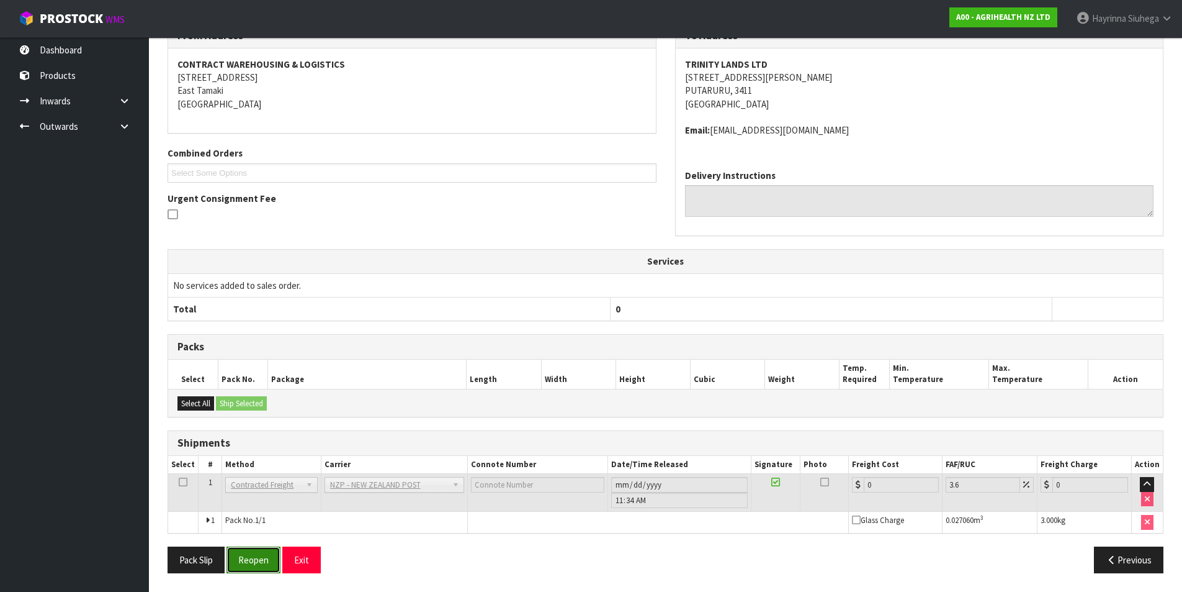
click at [266, 552] on button "Reopen" at bounding box center [254, 559] width 54 height 27
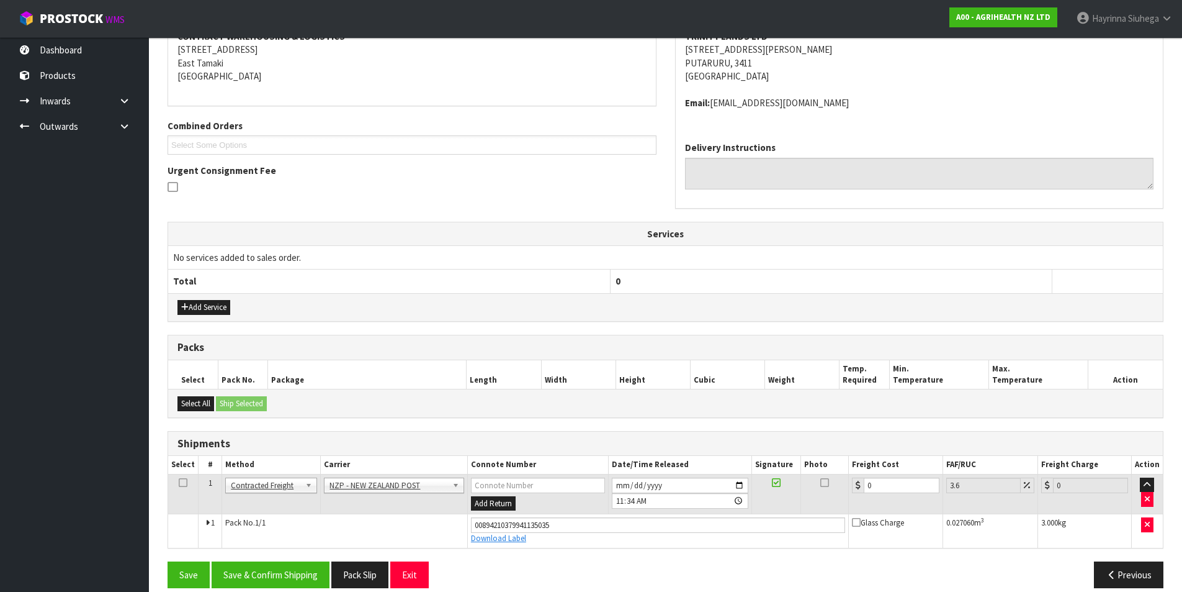
scroll to position [265, 0]
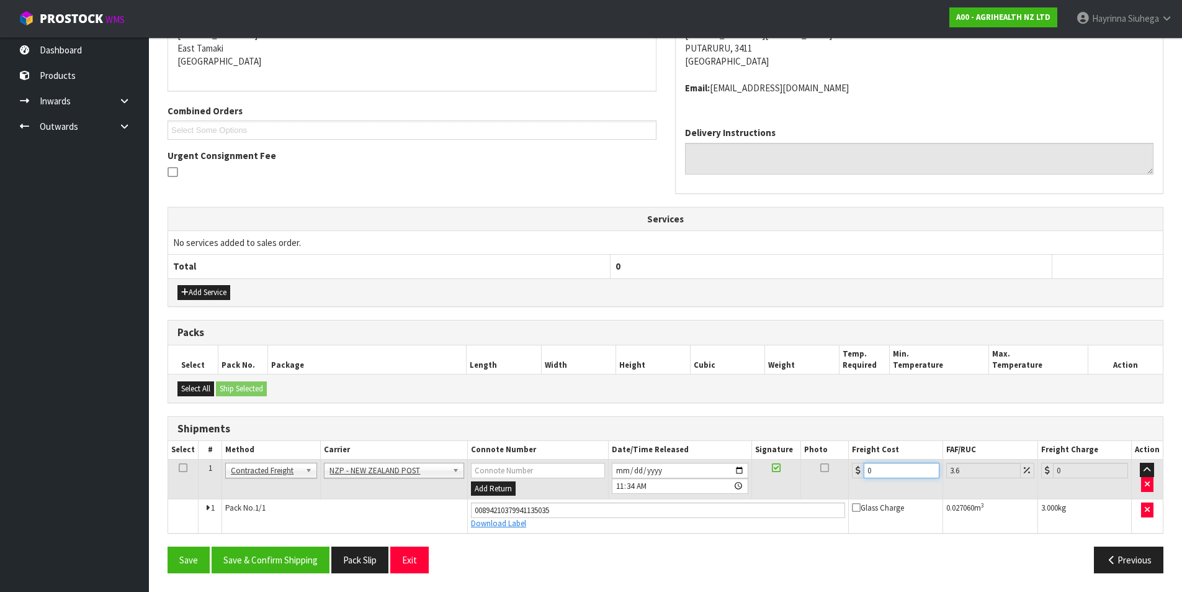
drag, startPoint x: 899, startPoint y: 470, endPoint x: 849, endPoint y: 470, distance: 49.7
click at [849, 470] on td "0" at bounding box center [896, 479] width 94 height 40
type input "8"
type input "8.29"
type input "8.4"
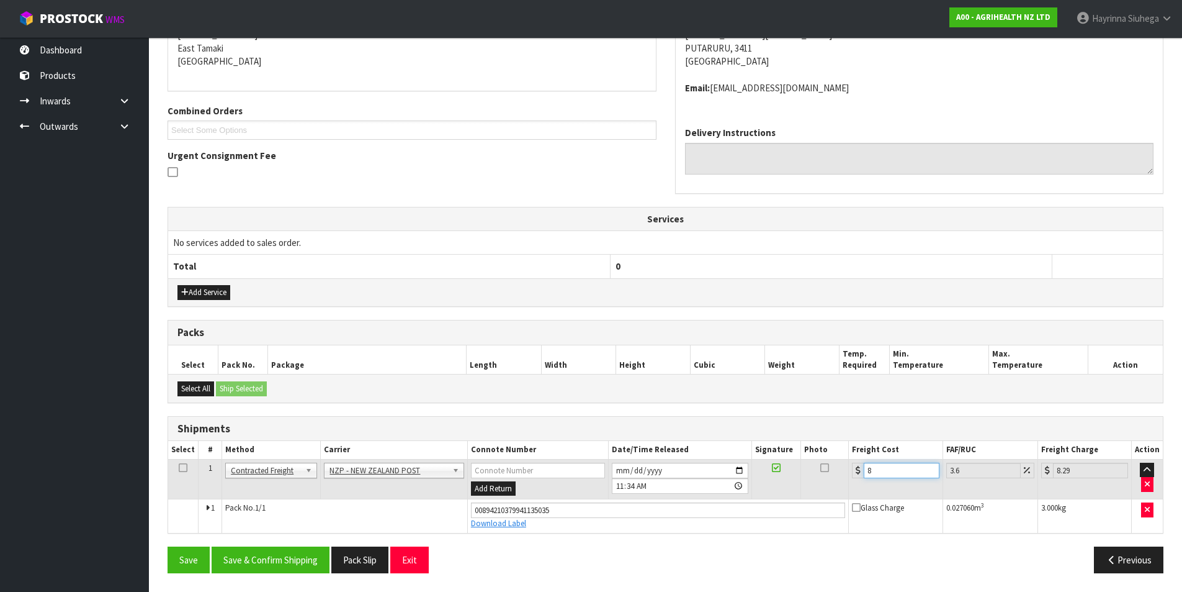
type input "8.7"
type input "8.45"
type input "8.75"
type input "8.45"
click at [168, 546] on button "Save" at bounding box center [189, 559] width 42 height 27
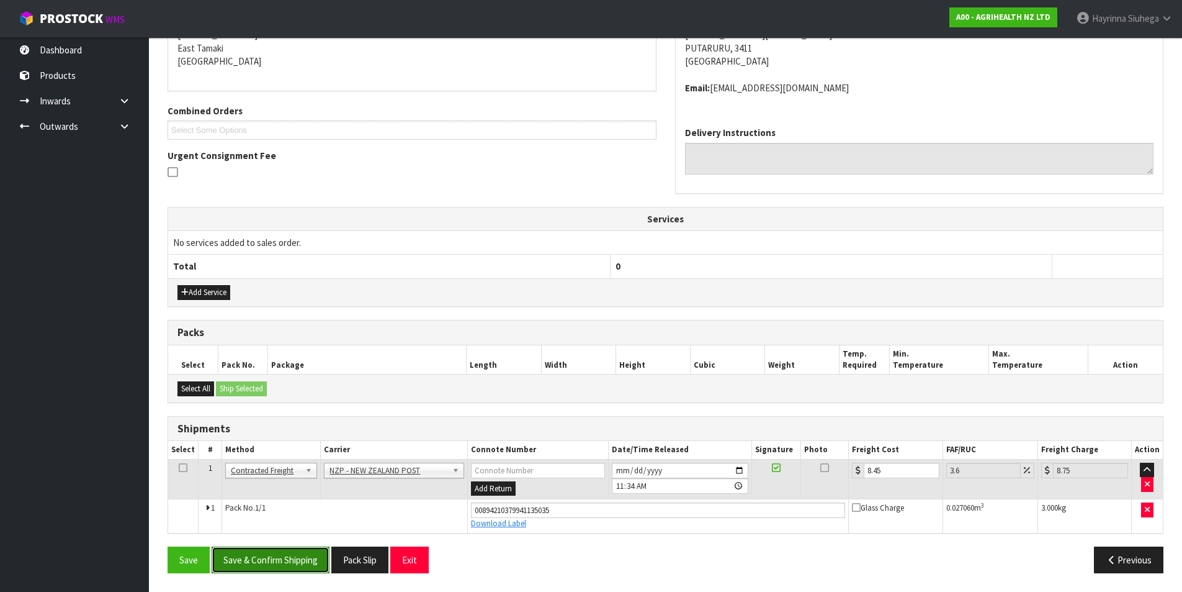
click at [275, 549] on button "Save & Confirm Shipping" at bounding box center [271, 559] width 118 height 27
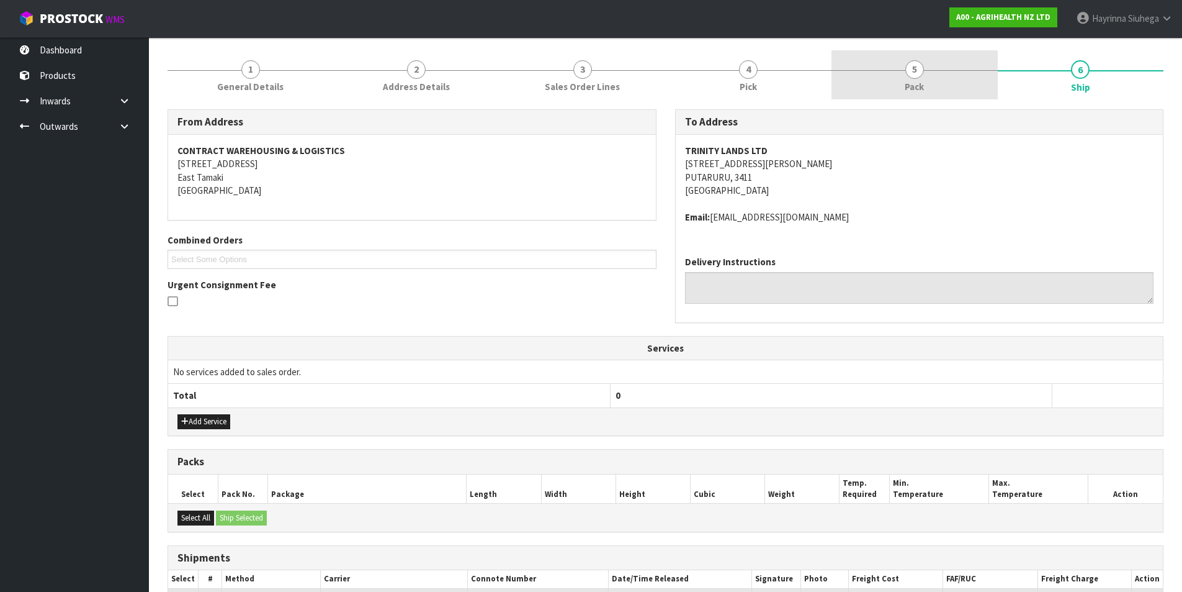
scroll to position [0, 0]
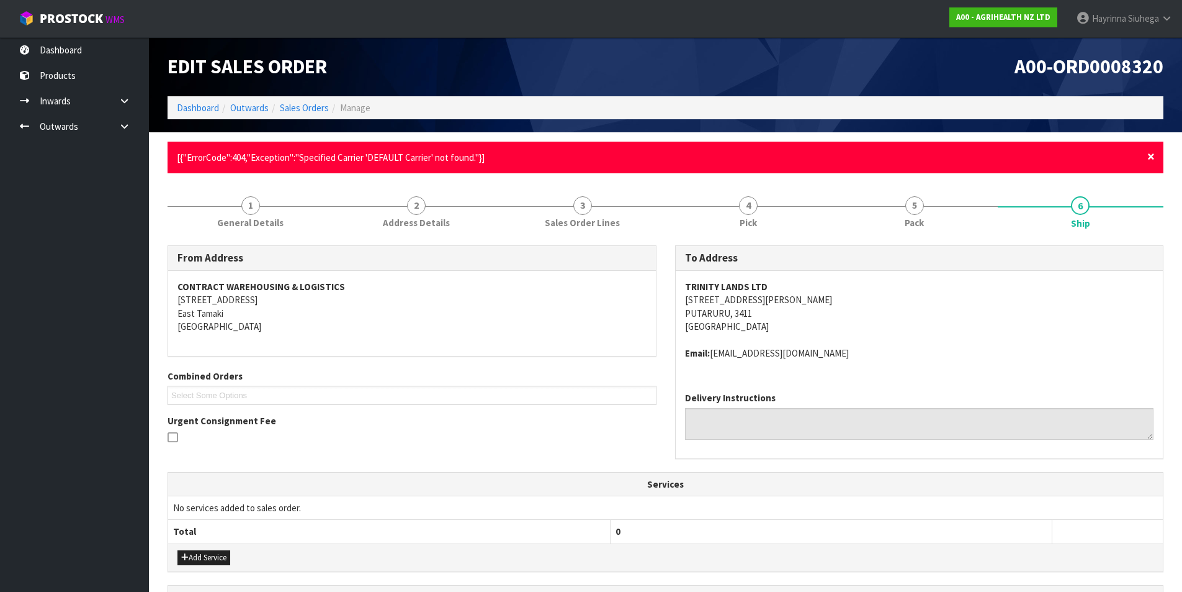
click at [1151, 155] on span "×" at bounding box center [1151, 156] width 7 height 17
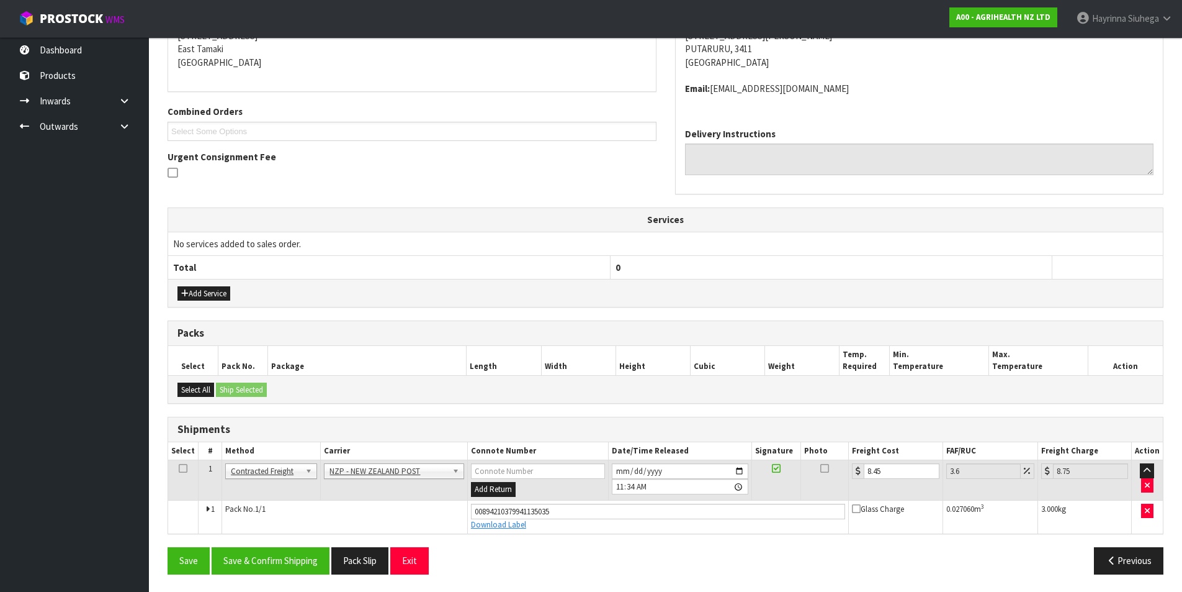
scroll to position [220, 0]
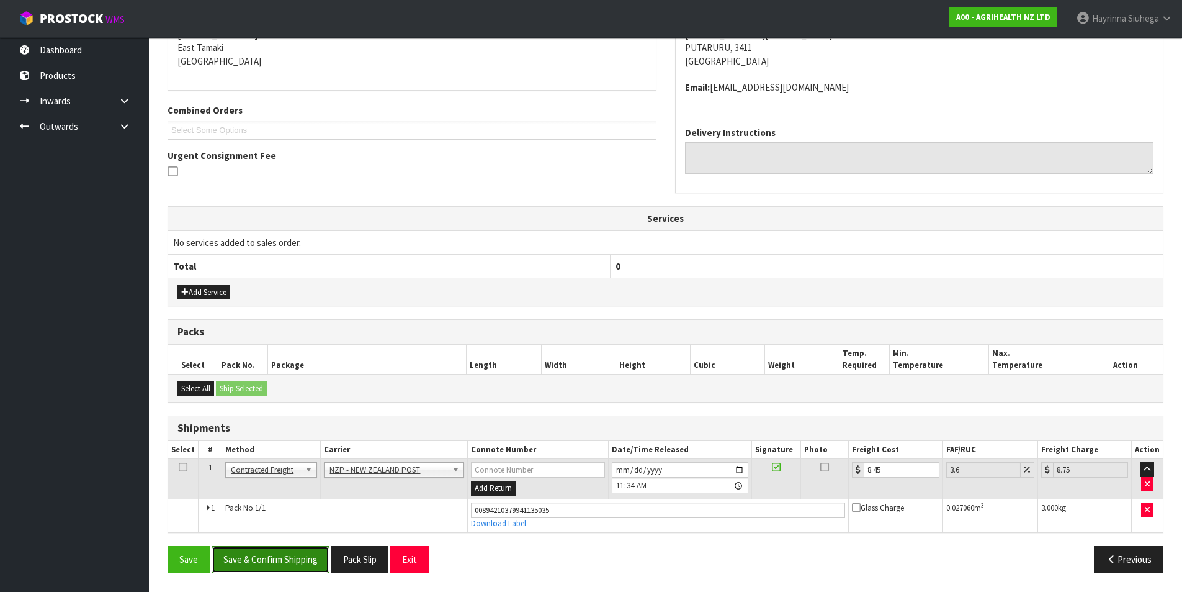
click at [295, 552] on button "Save & Confirm Shipping" at bounding box center [271, 559] width 118 height 27
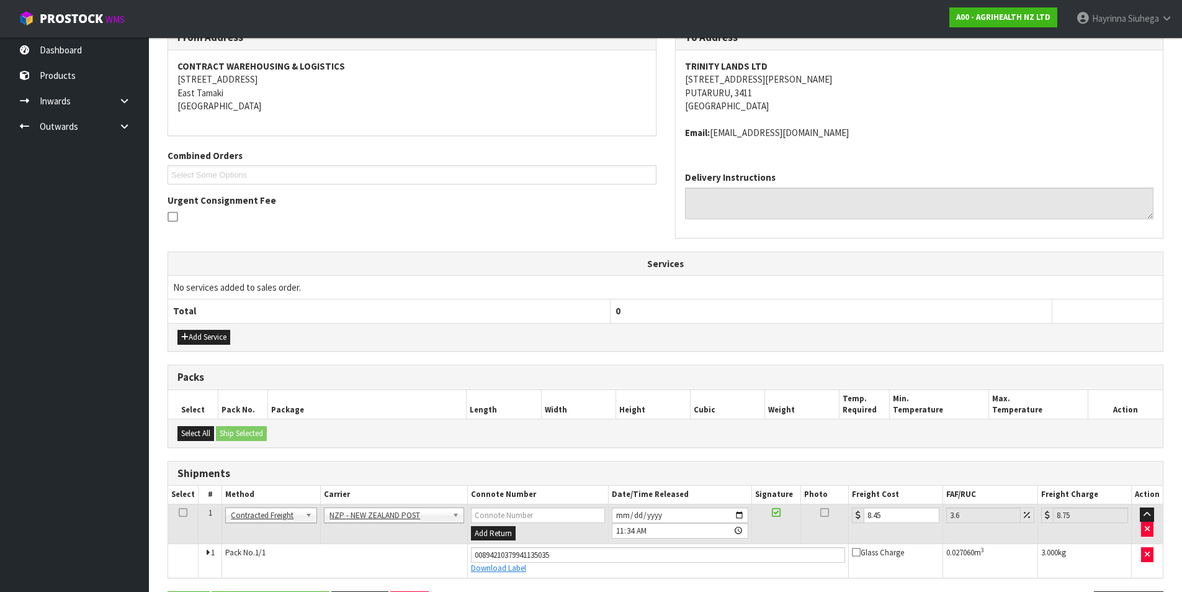
scroll to position [0, 0]
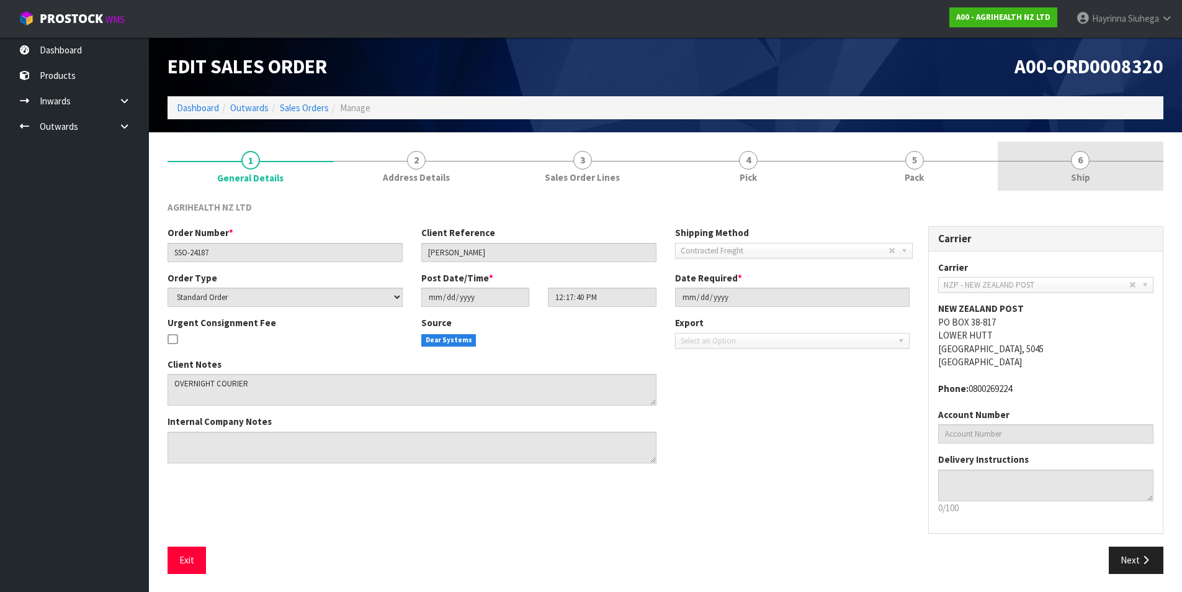
click at [1061, 170] on link "6 Ship" at bounding box center [1081, 166] width 166 height 49
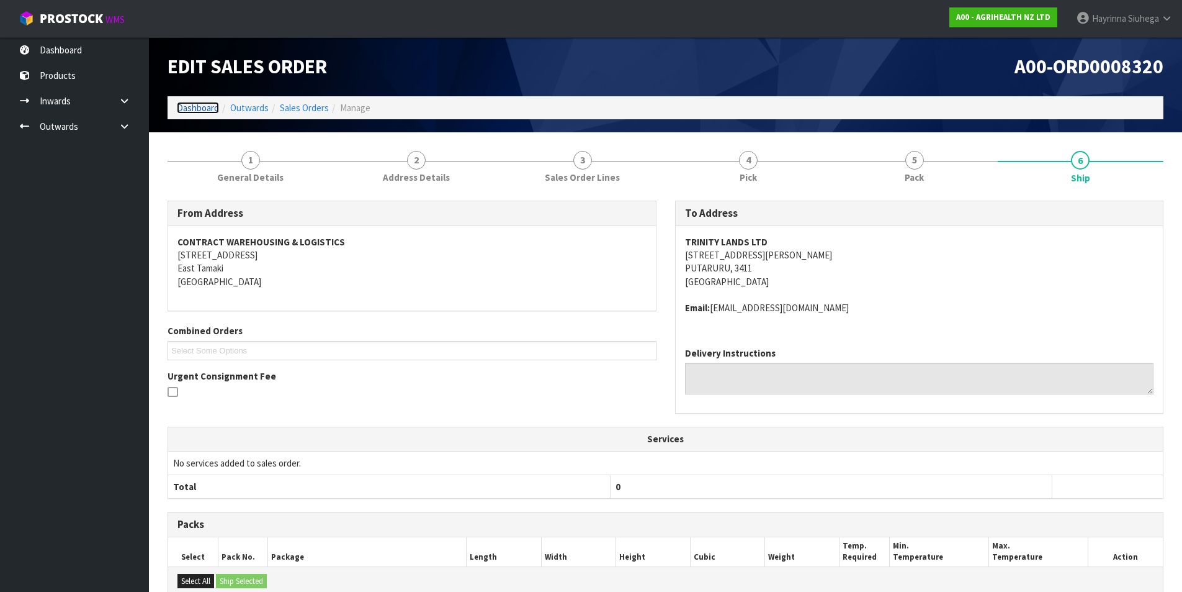
click at [184, 106] on link "Dashboard" at bounding box center [198, 108] width 42 height 12
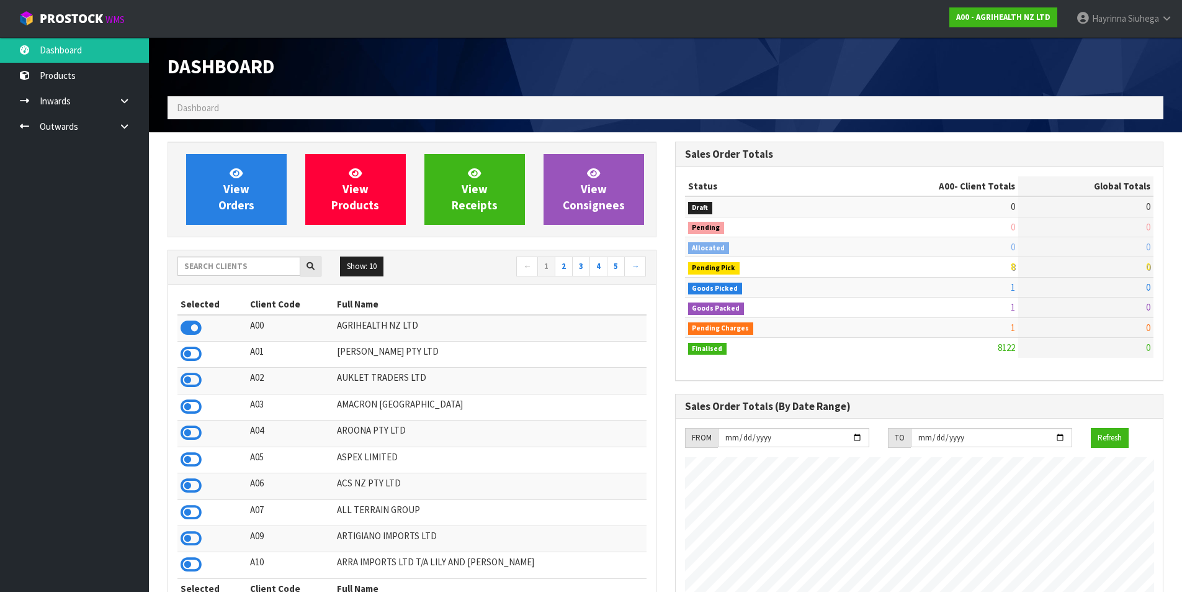
scroll to position [940, 507]
click at [215, 164] on link "View Orders" at bounding box center [236, 189] width 101 height 71
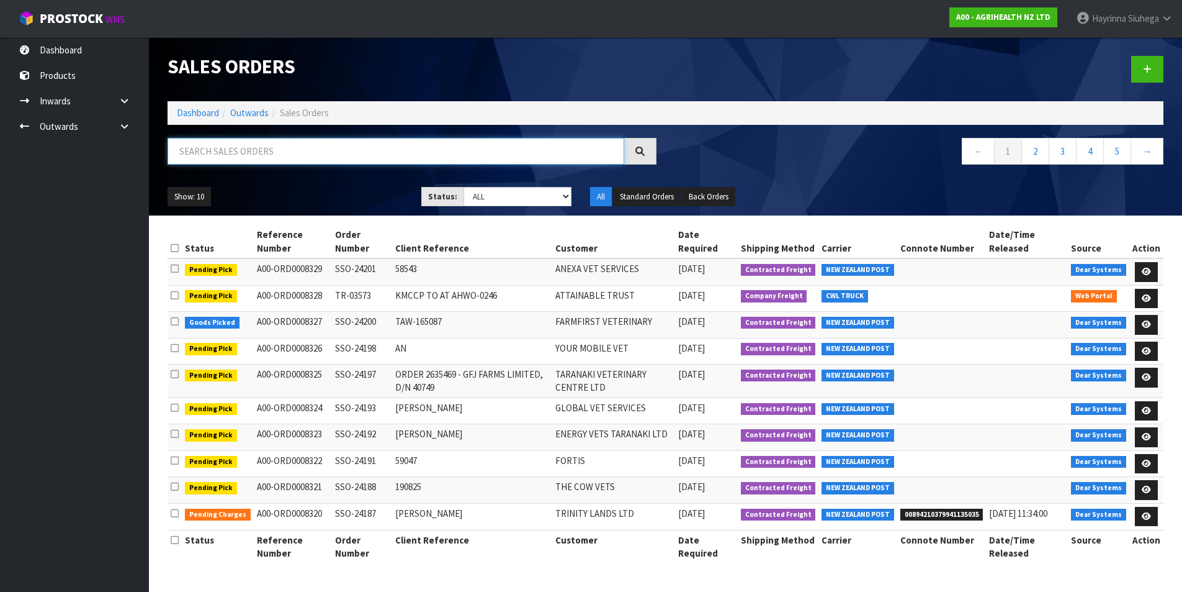
click at [248, 155] on input "text" at bounding box center [396, 151] width 457 height 27
click at [301, 153] on input "text" at bounding box center [396, 151] width 457 height 27
type input "JOB-0408425"
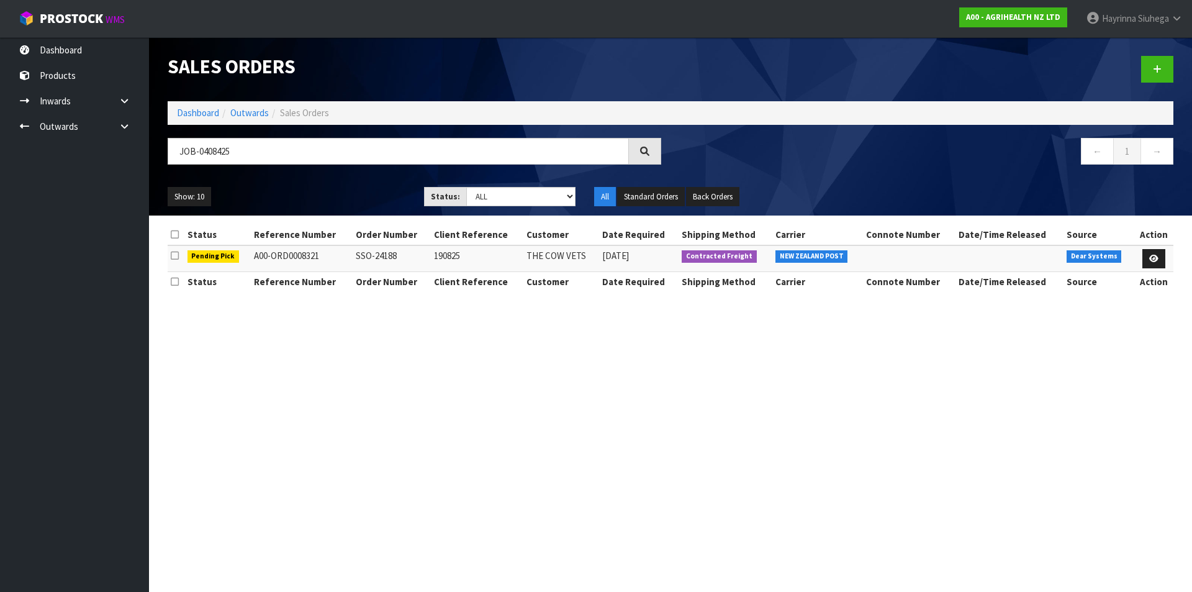
click at [1158, 248] on td at bounding box center [1153, 258] width 40 height 27
click at [1151, 254] on icon at bounding box center [1153, 258] width 9 height 8
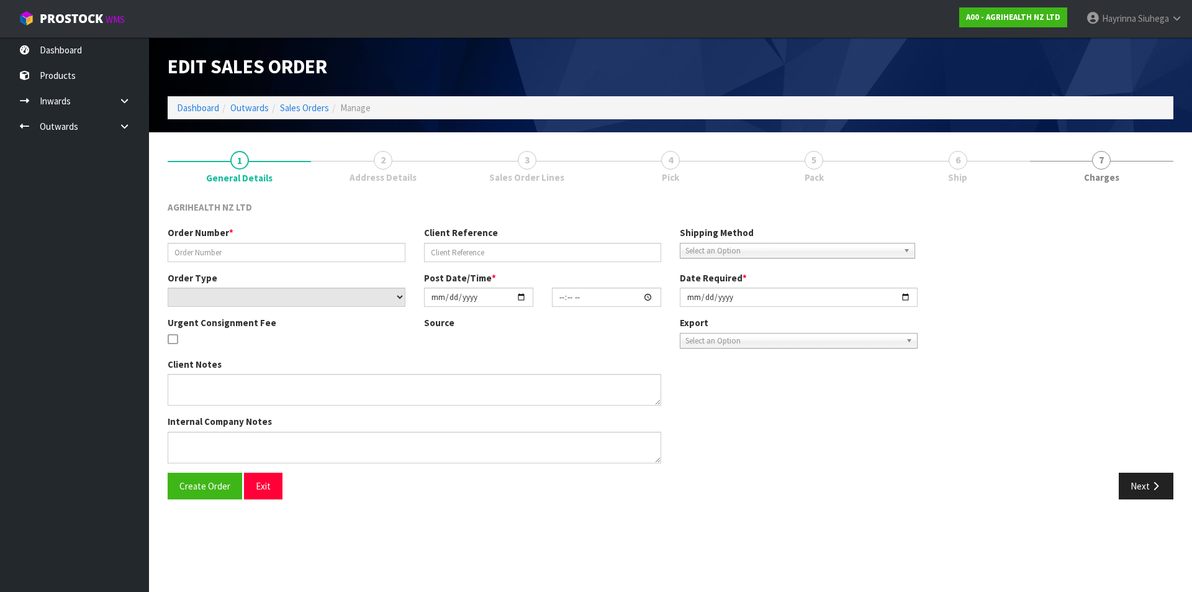
type input "SSO-24188"
type input "190825"
select select "number:0"
type input "[DATE]"
type input "12:27:44.000"
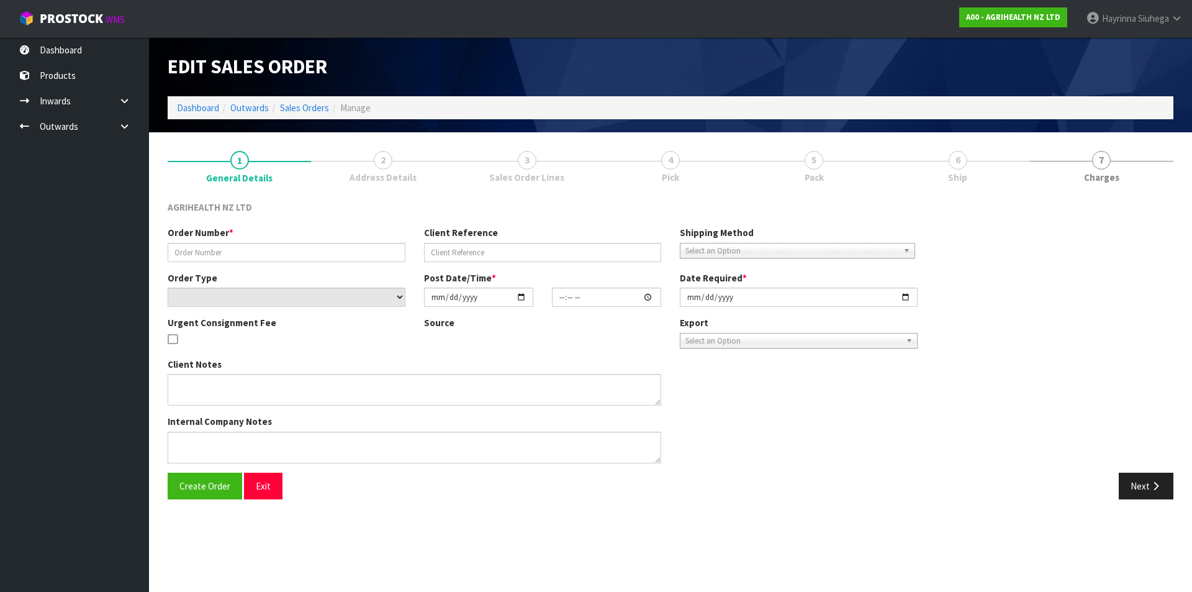
type input "[DATE]"
type textarea "SHIP BY: Overnight Courier"
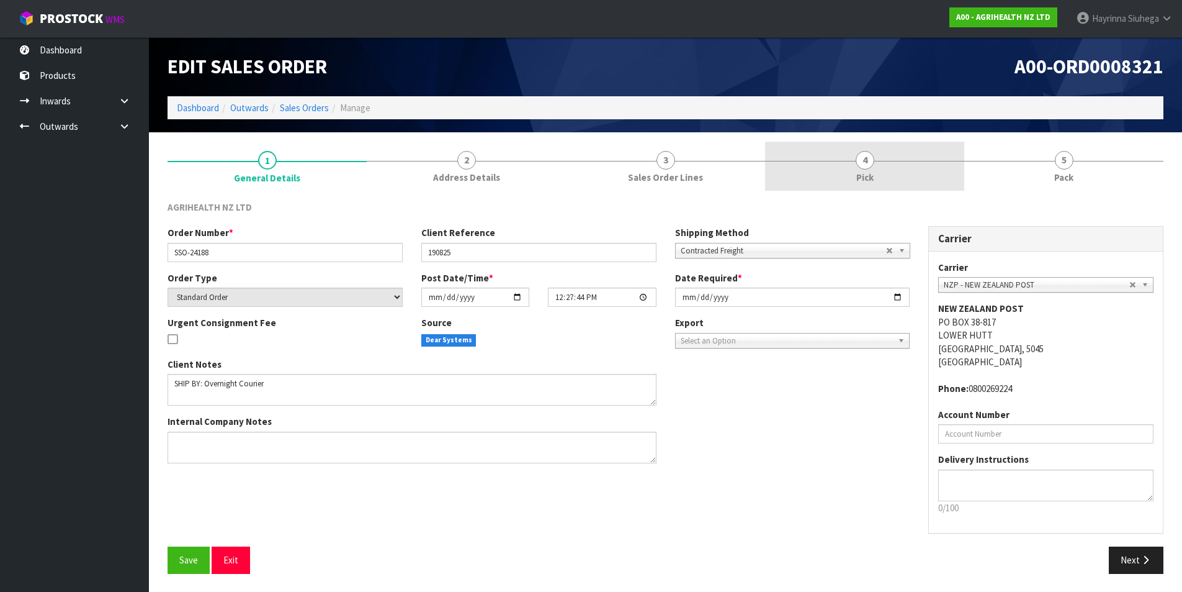
click at [942, 176] on link "4 Pick" at bounding box center [864, 166] width 199 height 49
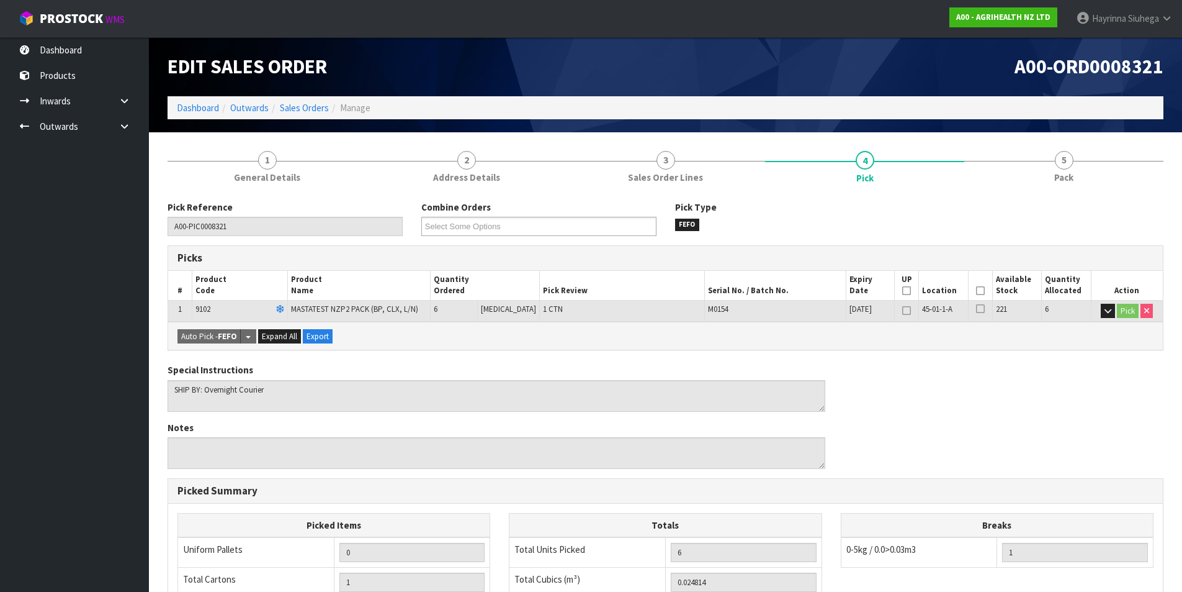
click at [976, 291] on icon at bounding box center [980, 290] width 9 height 1
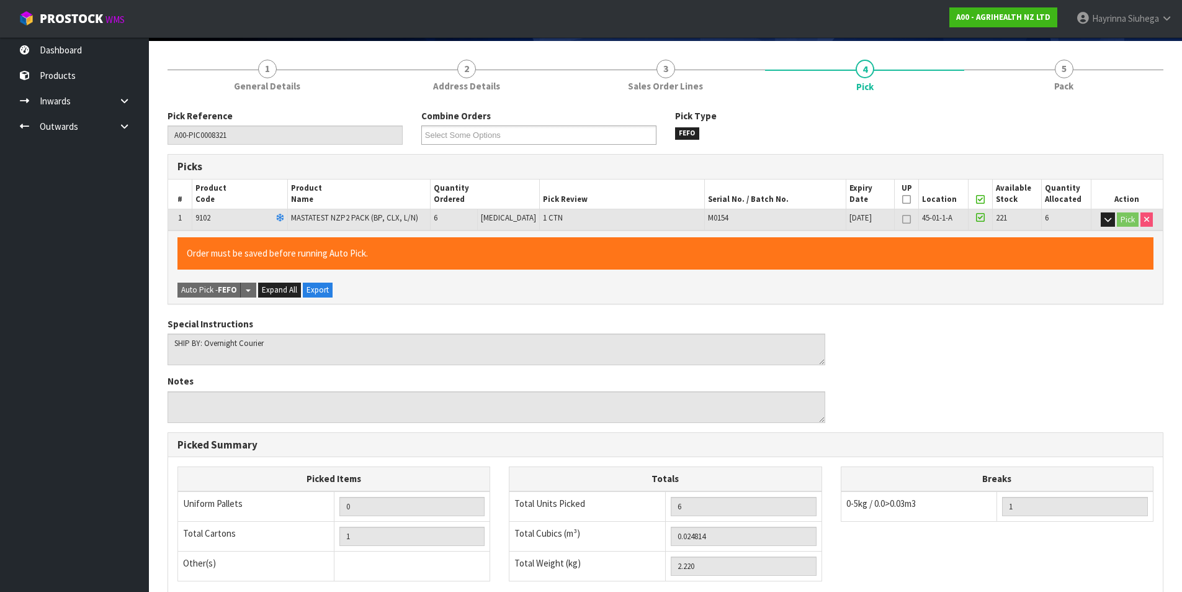
scroll to position [274, 0]
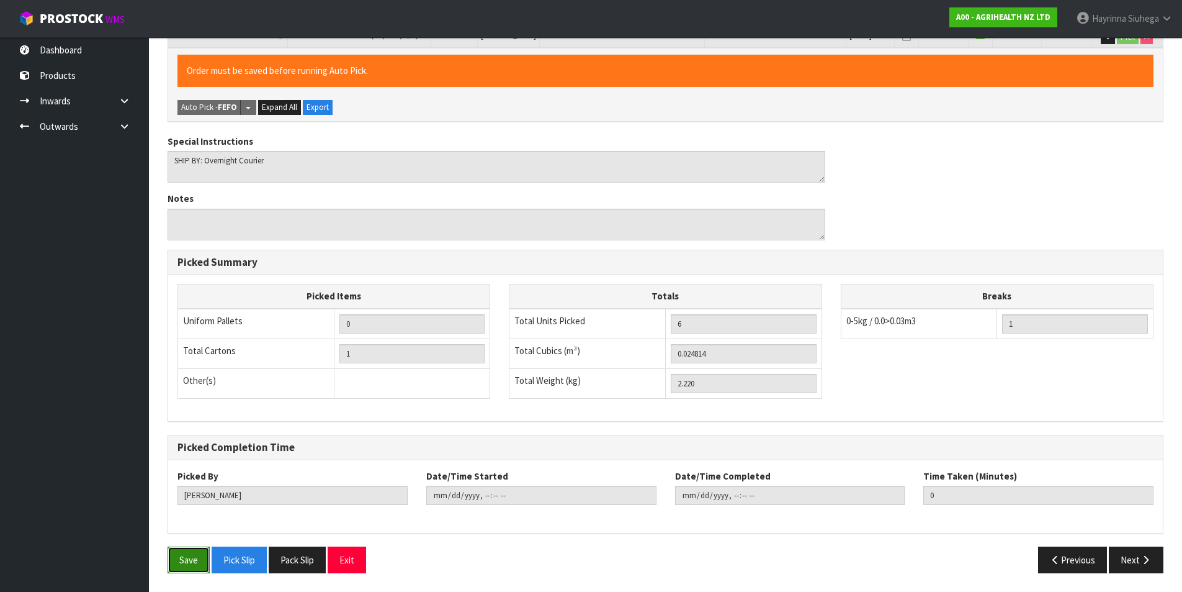
click at [192, 569] on button "Save" at bounding box center [189, 559] width 42 height 27
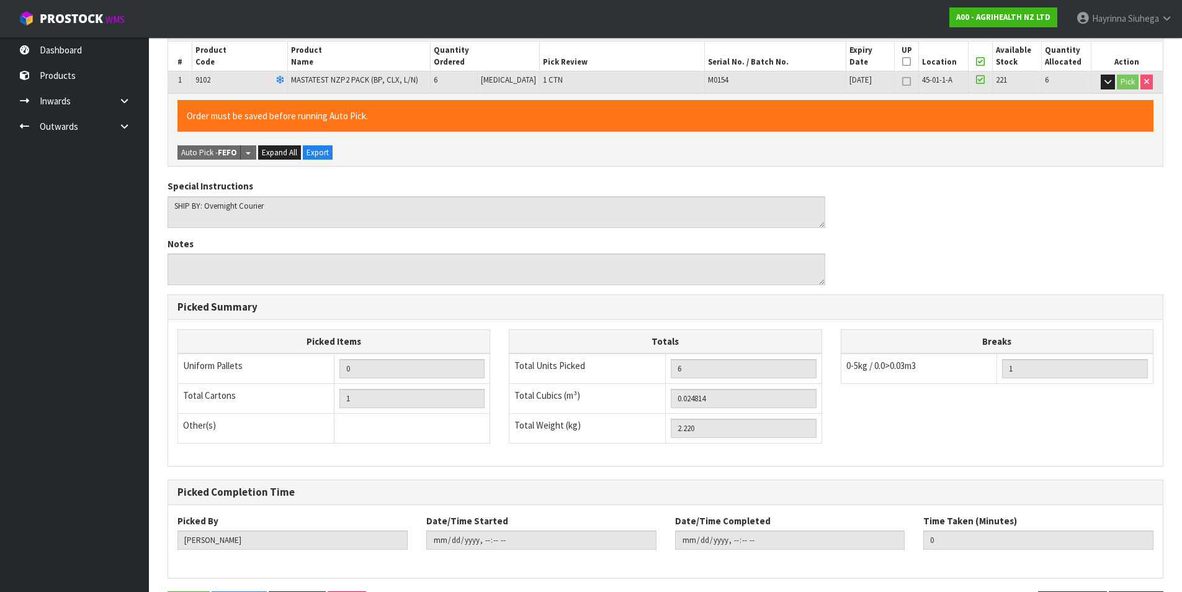
scroll to position [0, 0]
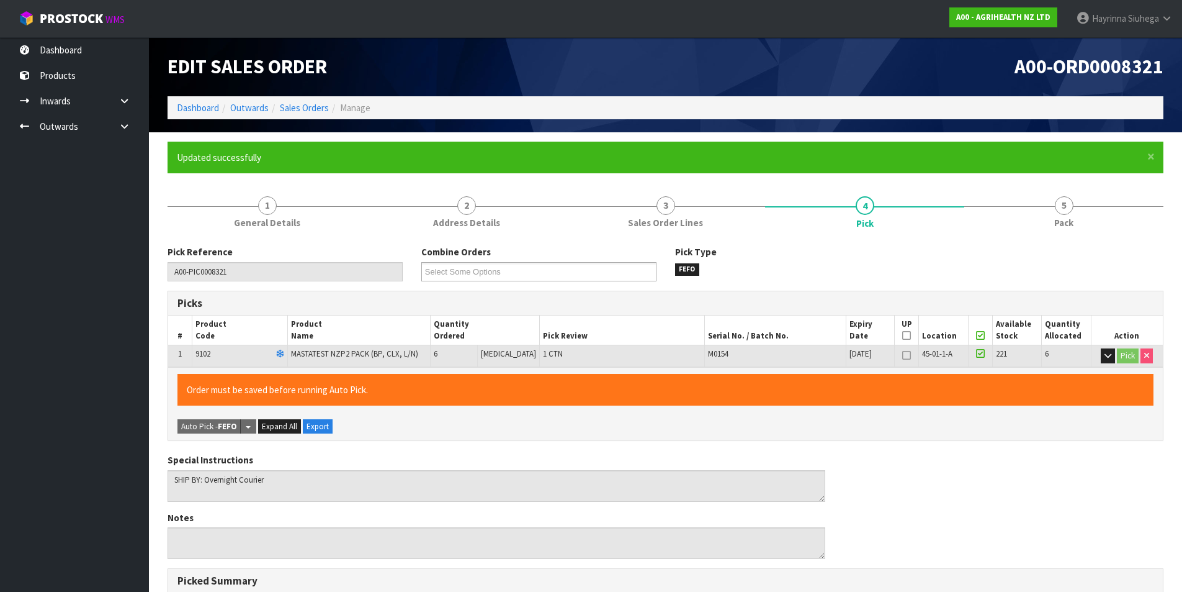
type input "[PERSON_NAME]"
type input "2025-08-20T11:36:36"
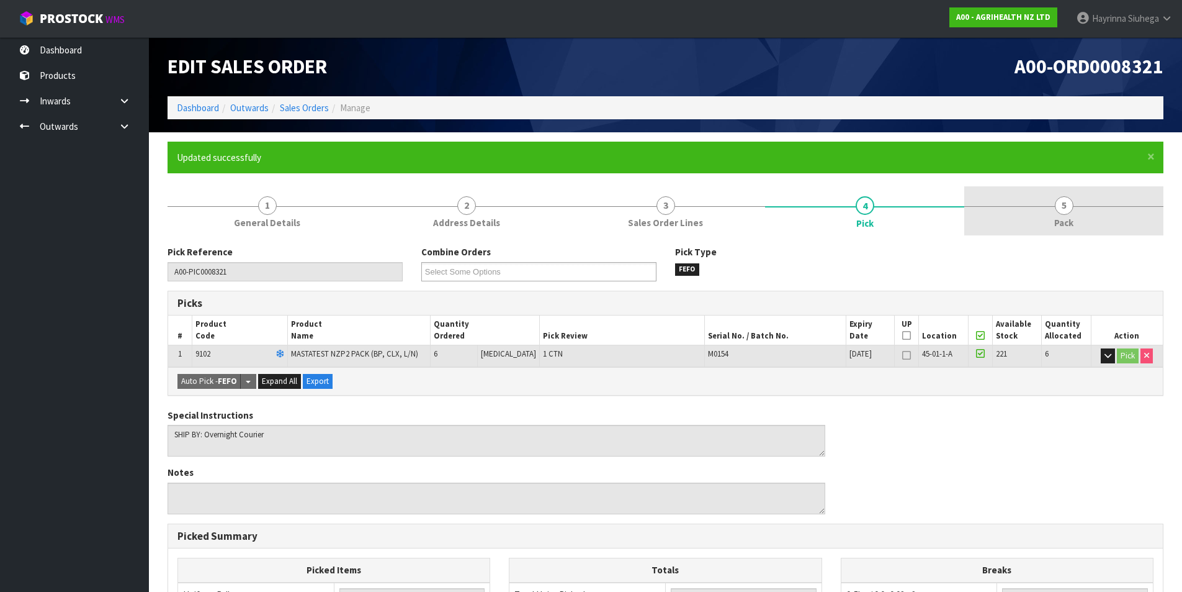
click at [1100, 206] on div at bounding box center [1064, 206] width 199 height 1
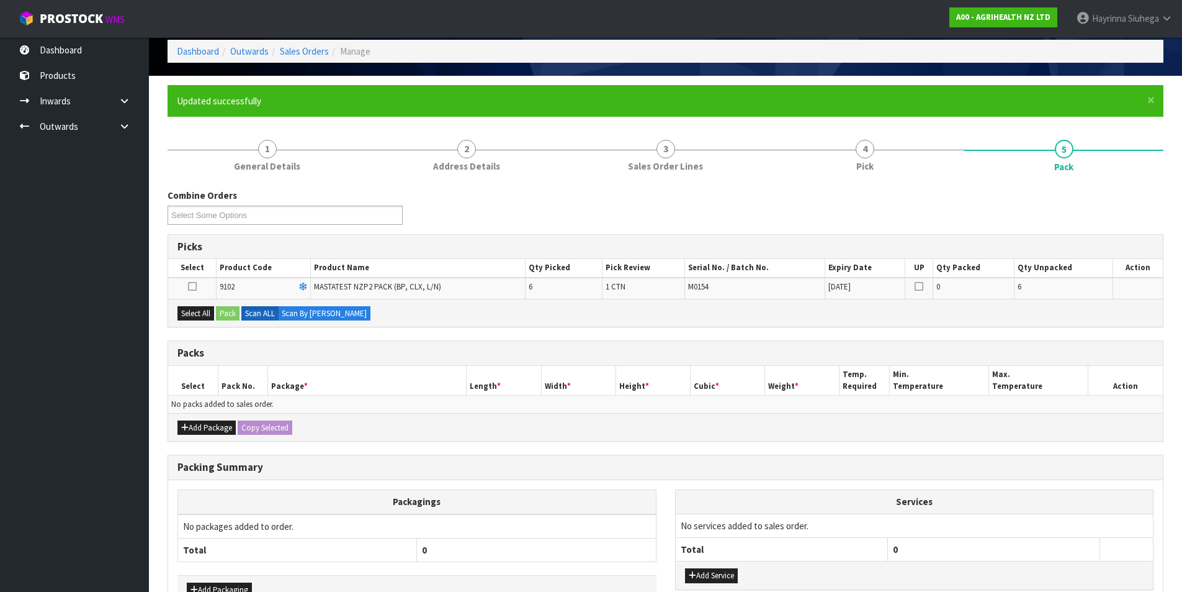
scroll to position [124, 0]
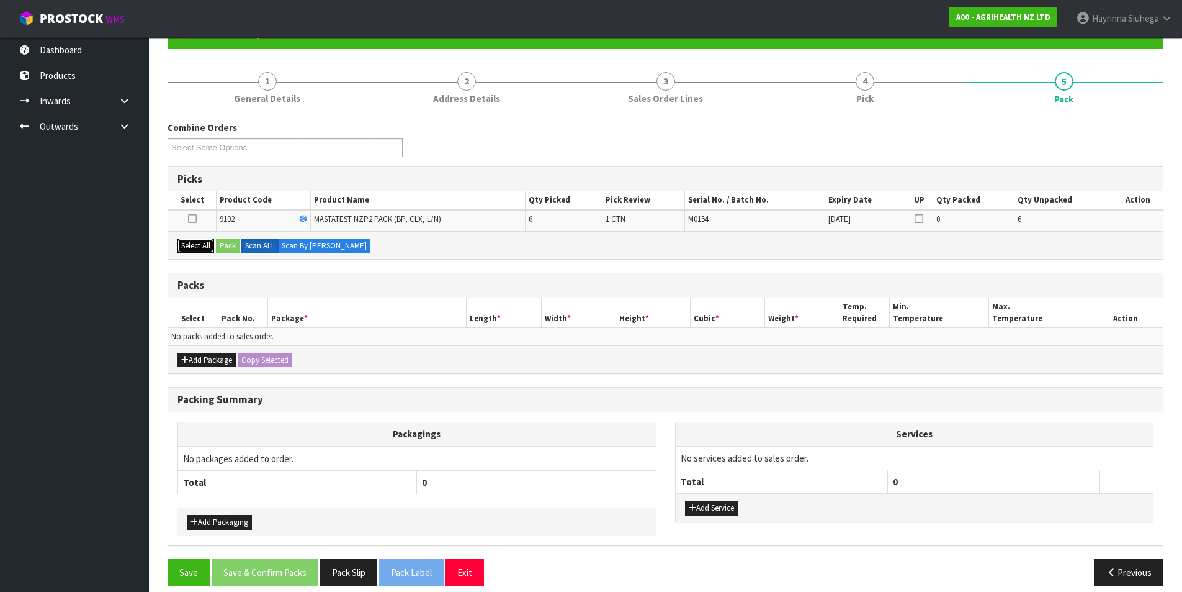
click at [202, 242] on button "Select All" at bounding box center [196, 245] width 37 height 15
click at [234, 247] on button "Pack" at bounding box center [228, 245] width 24 height 15
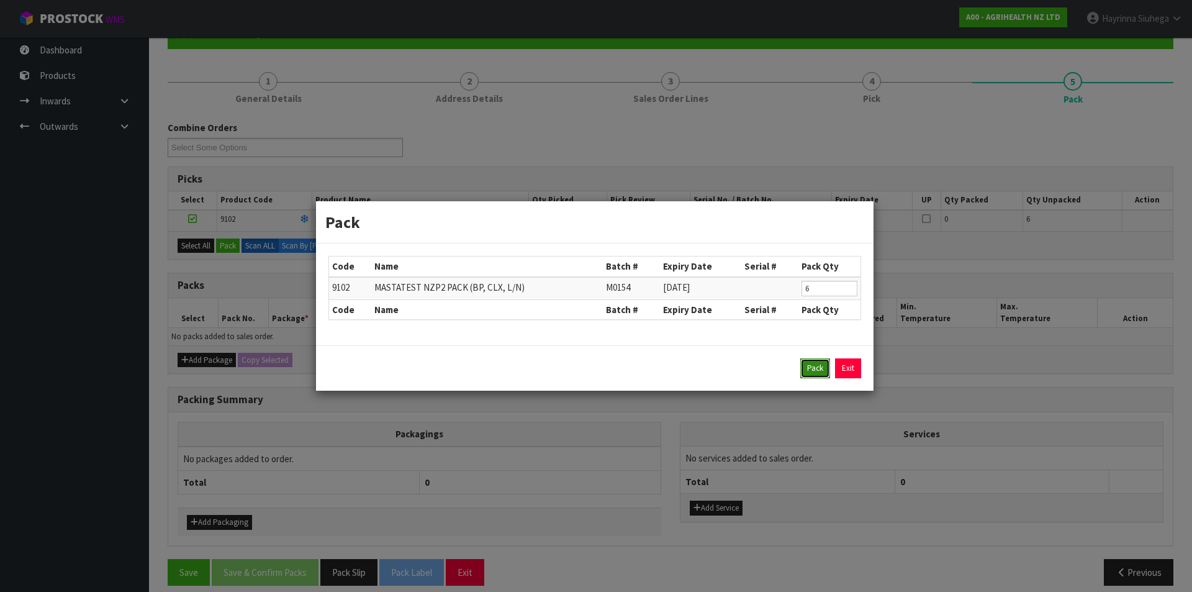
click at [809, 364] on button "Pack" at bounding box center [815, 368] width 30 height 20
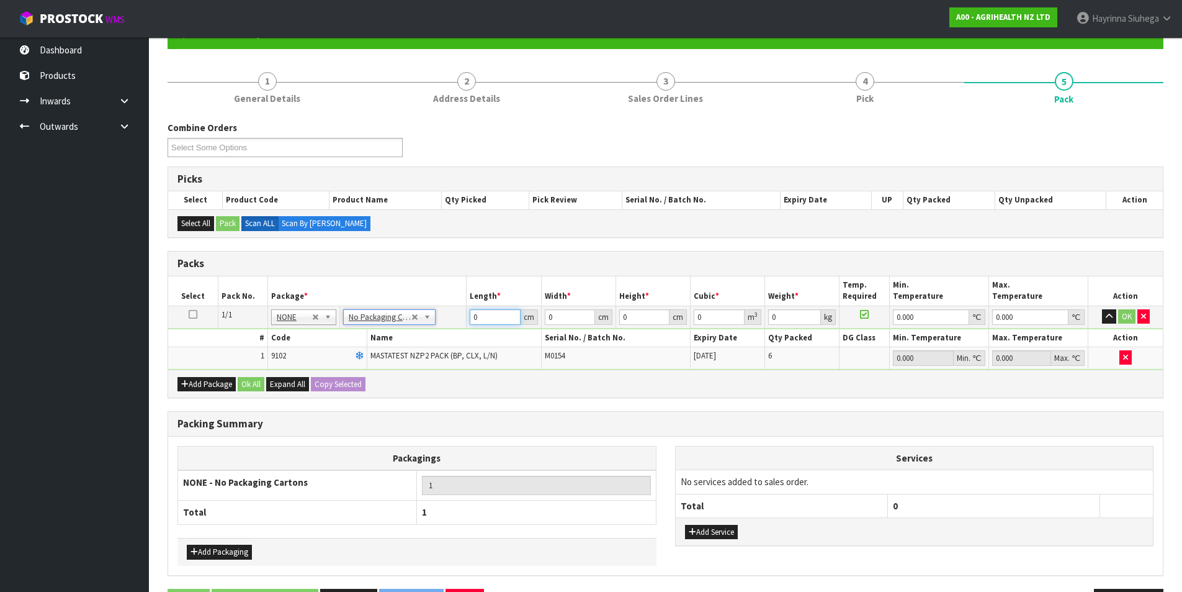
click at [473, 315] on input "0" at bounding box center [495, 317] width 50 height 16
click at [474, 314] on input "0" at bounding box center [495, 317] width 50 height 16
type input "61"
type input "40"
type input "1"
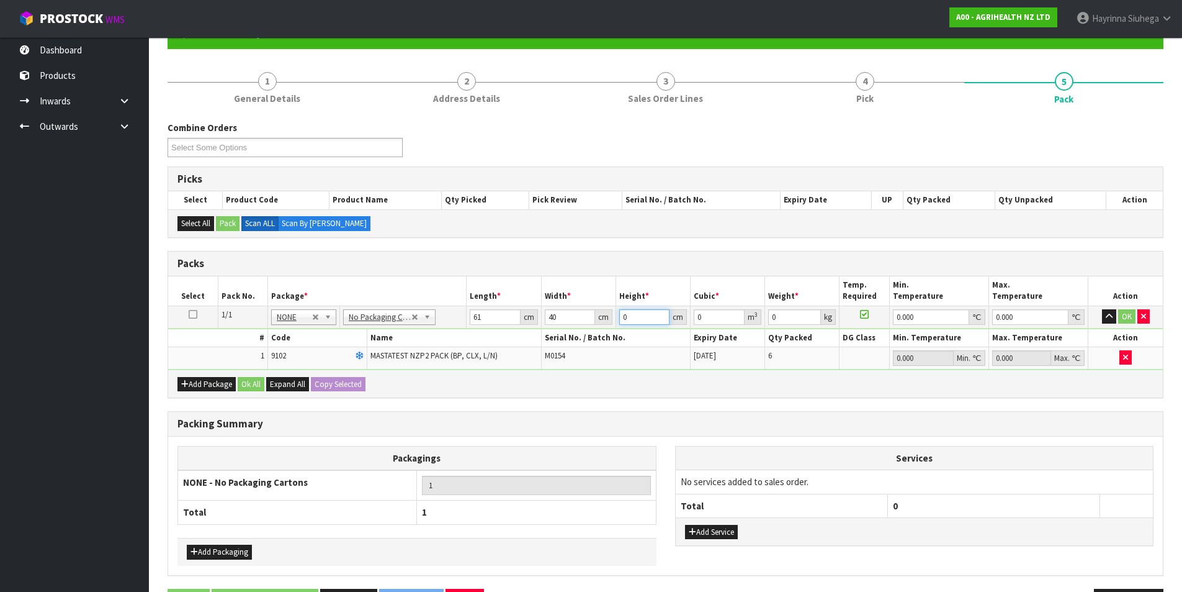
type input "0.00244"
type input "11"
type input "0.02684"
type input "11"
type input "3"
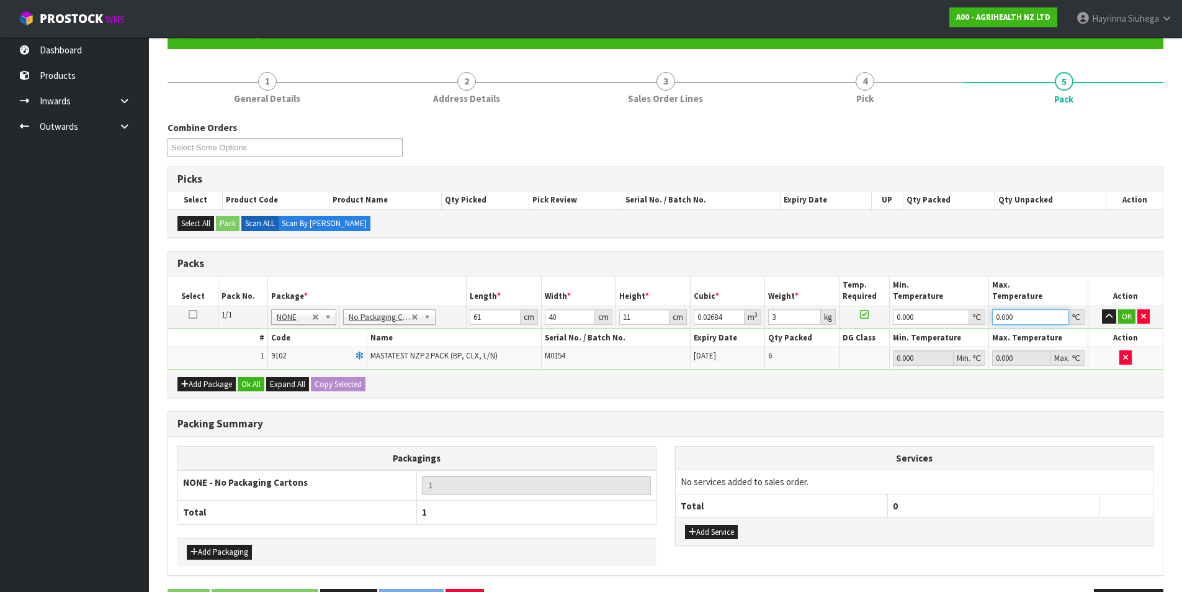
type input "0"
click button "OK" at bounding box center [1127, 316] width 17 height 15
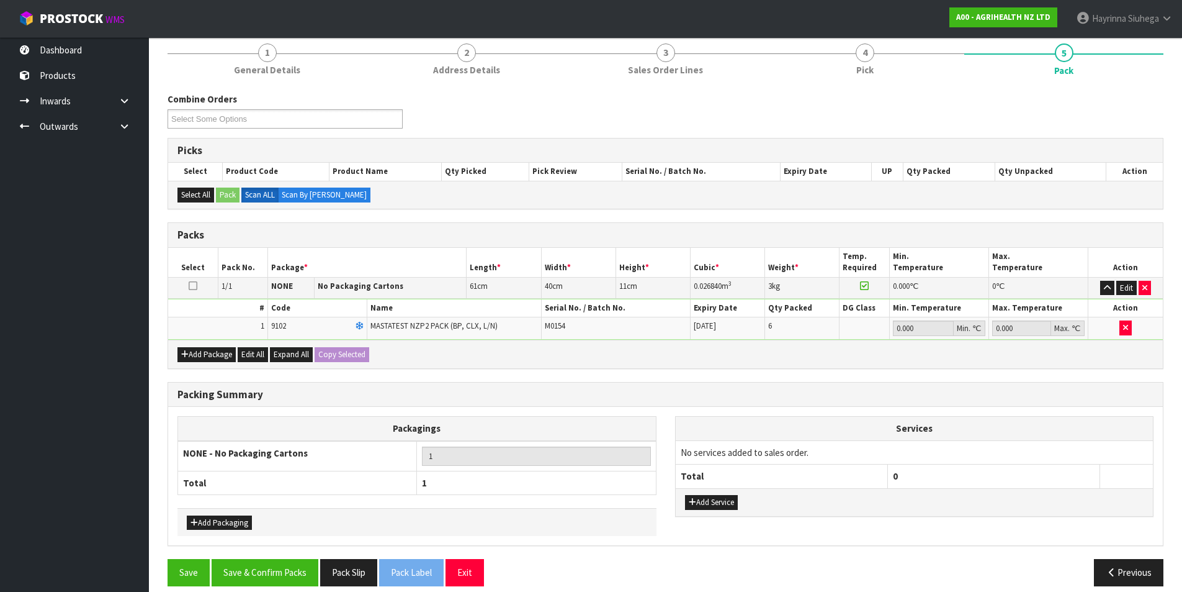
scroll to position [166, 0]
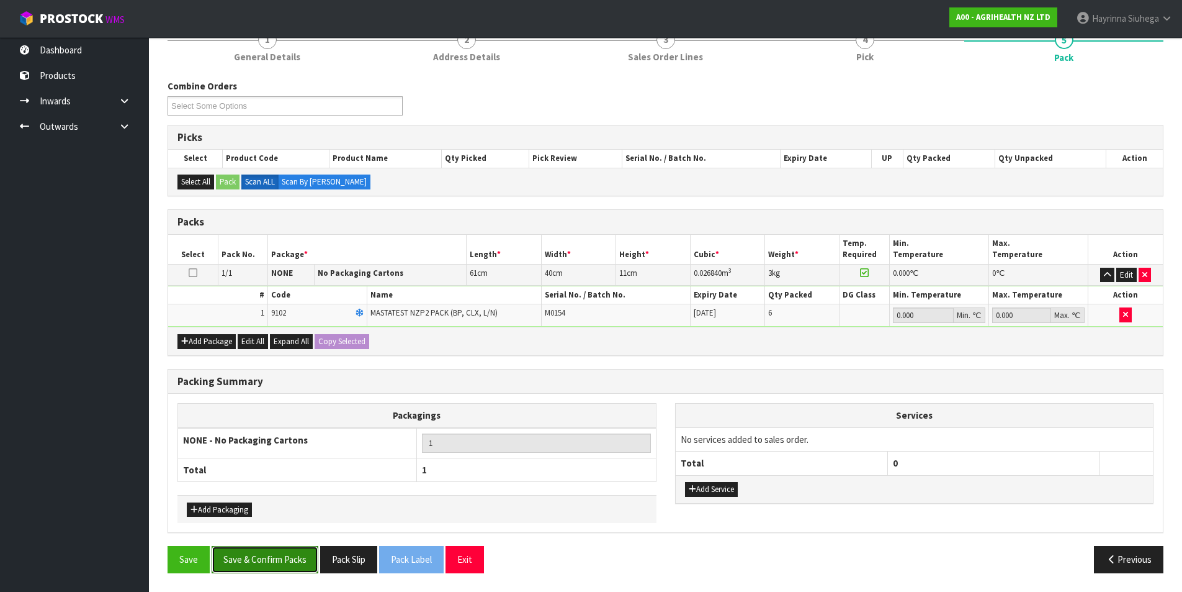
click at [281, 554] on button "Save & Confirm Packs" at bounding box center [265, 559] width 107 height 27
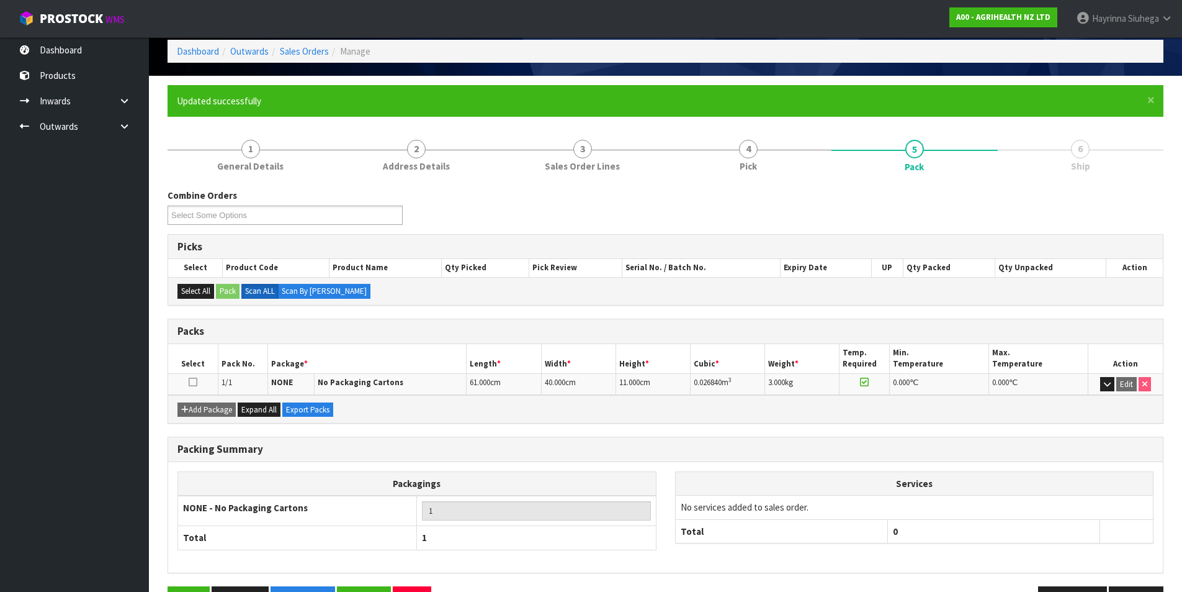
scroll to position [96, 0]
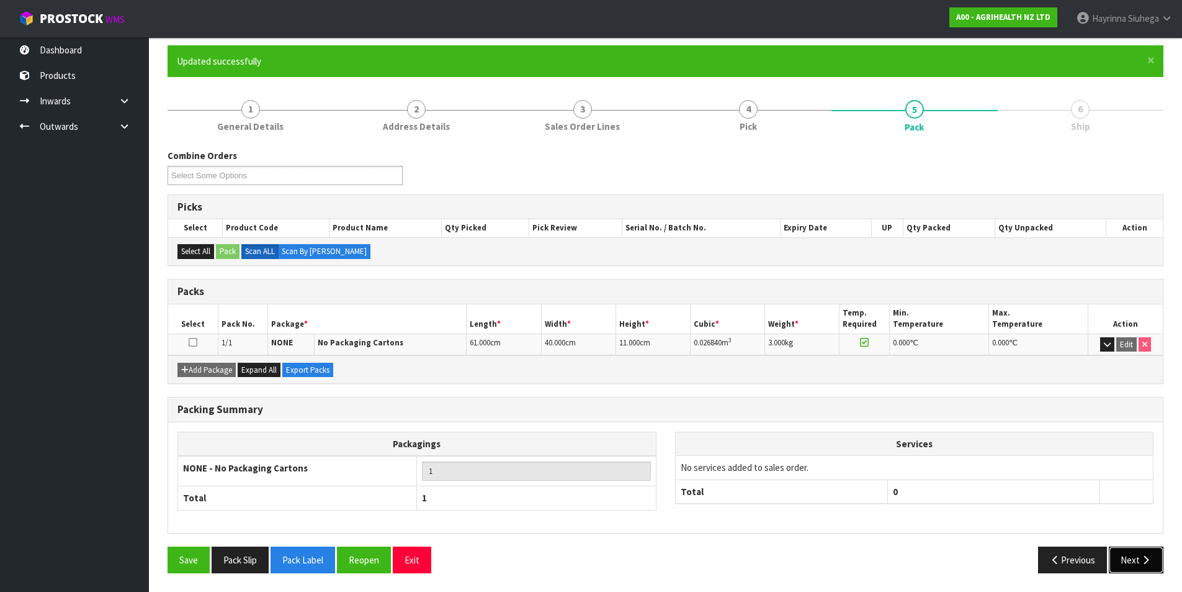
click at [1141, 558] on icon "button" at bounding box center [1146, 559] width 12 height 9
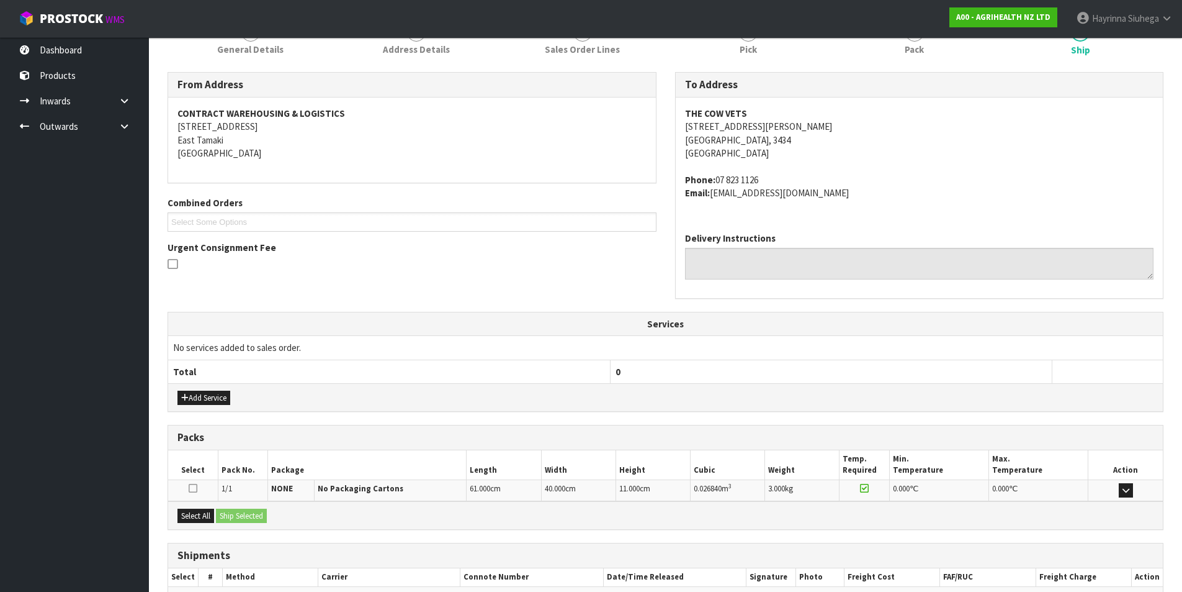
scroll to position [245, 0]
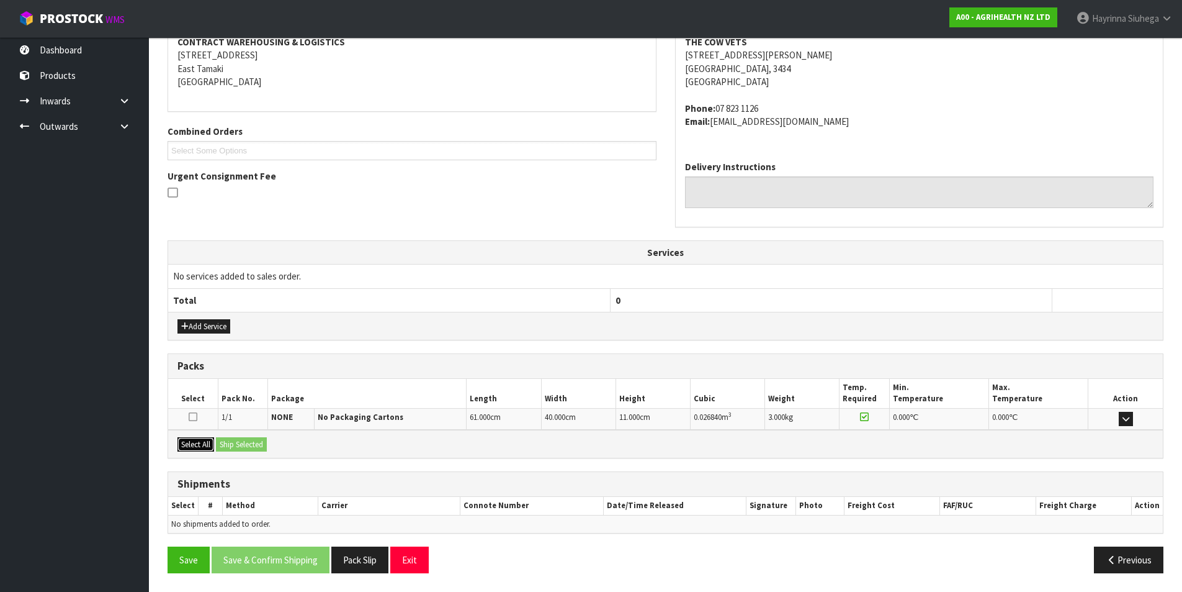
click at [204, 446] on button "Select All" at bounding box center [196, 444] width 37 height 15
click at [230, 444] on button "Ship Selected" at bounding box center [241, 444] width 51 height 15
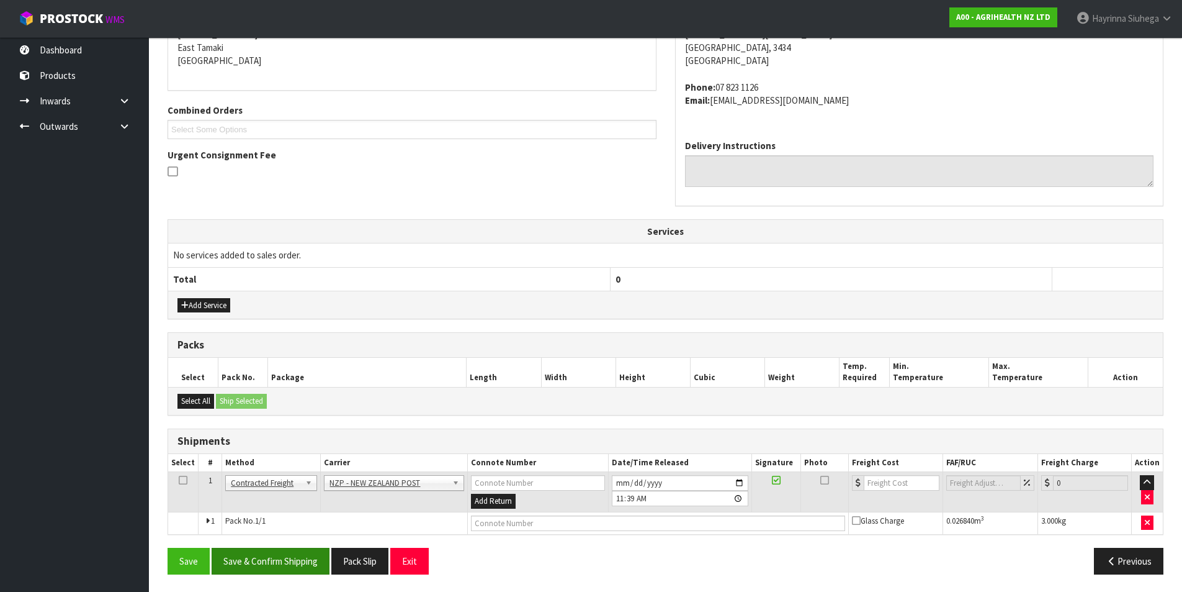
scroll to position [267, 0]
click at [305, 564] on button "Save & Confirm Shipping" at bounding box center [271, 559] width 118 height 27
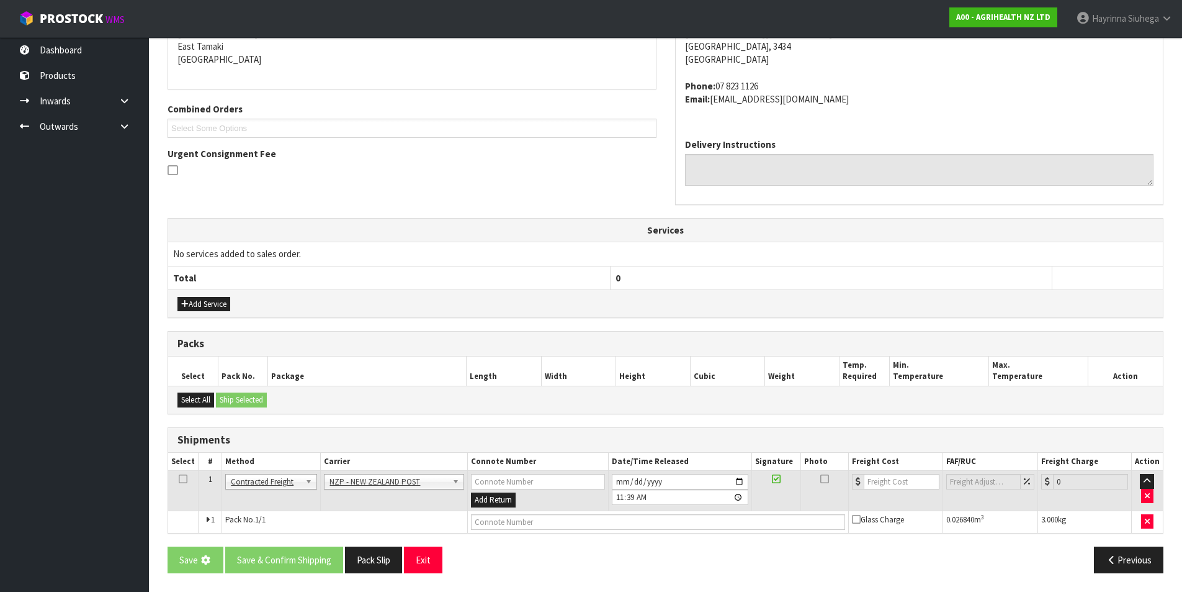
scroll to position [0, 0]
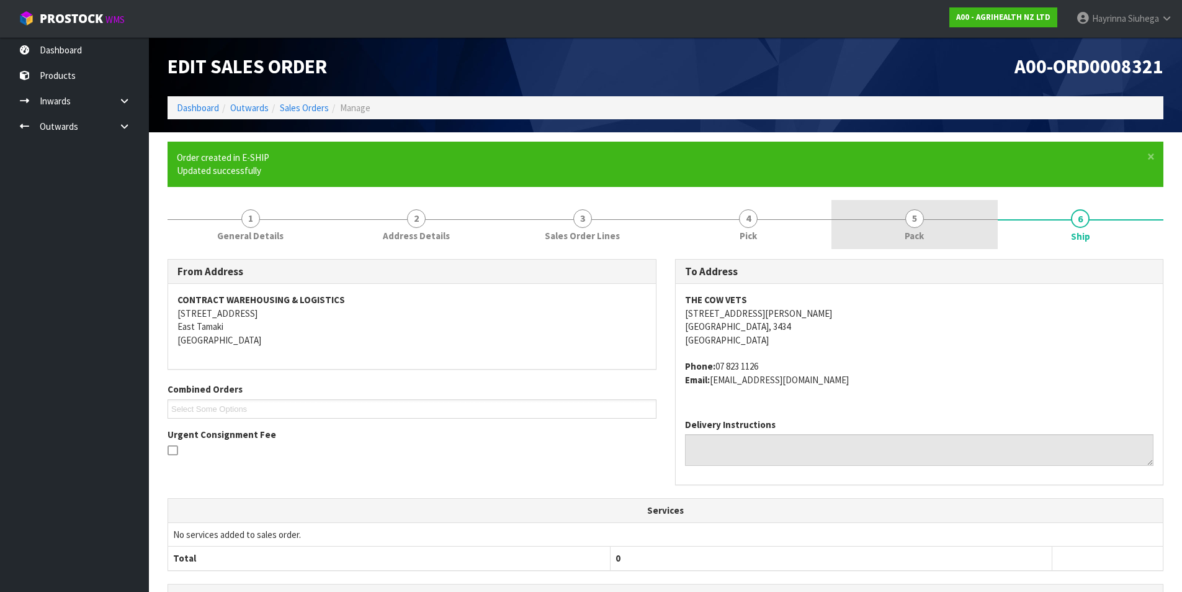
click at [945, 238] on link "5 Pack" at bounding box center [915, 224] width 166 height 49
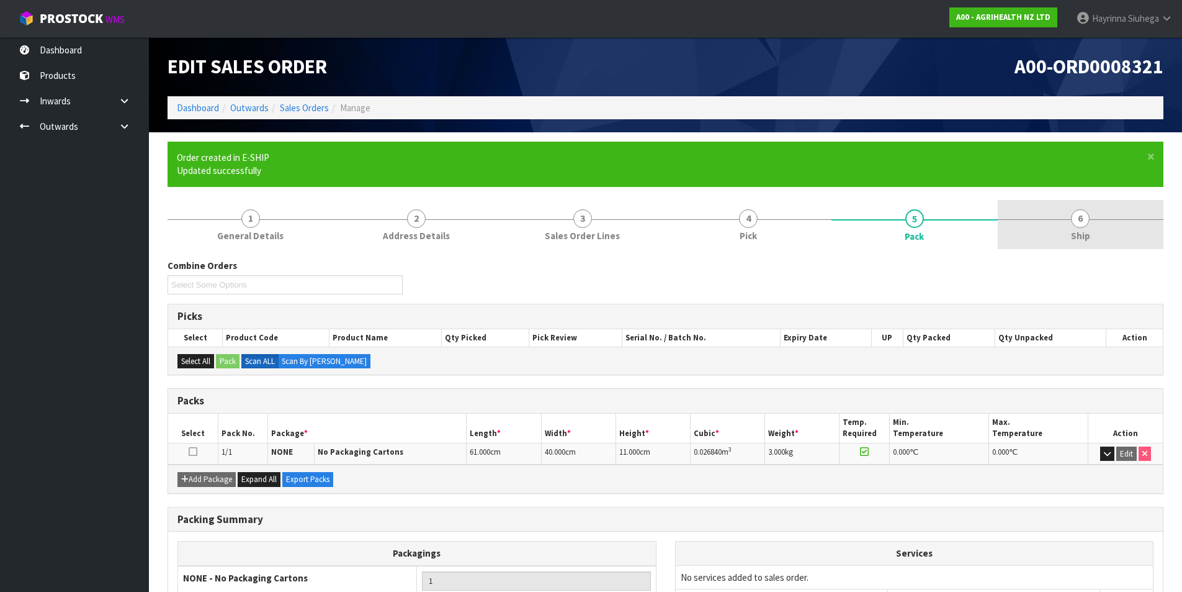
click at [1083, 233] on span "Ship" at bounding box center [1080, 235] width 19 height 13
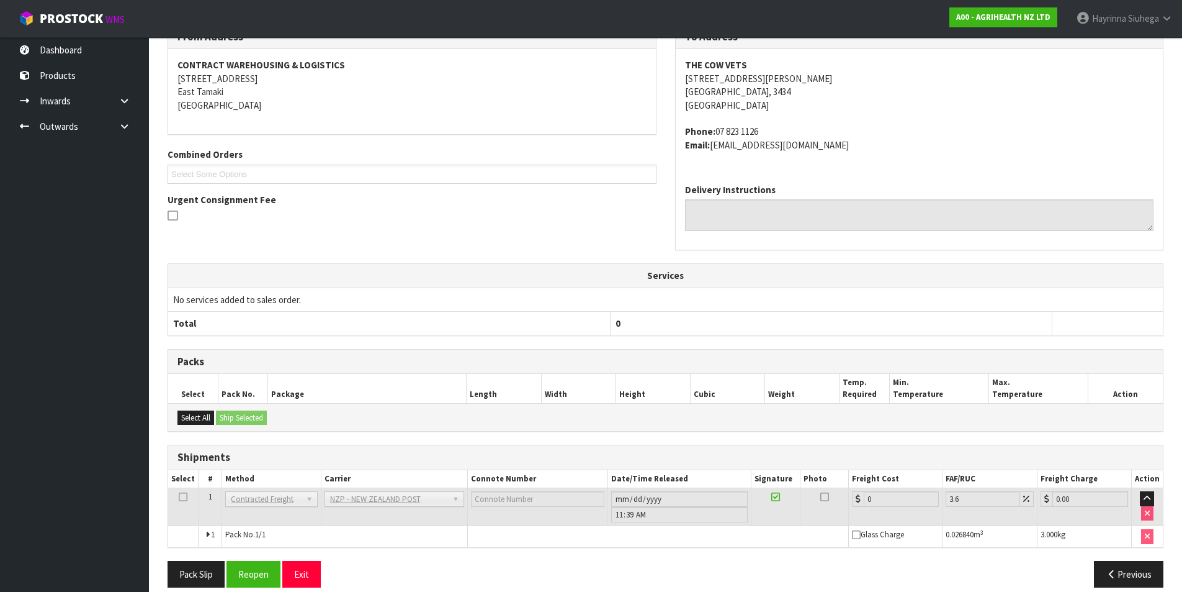
scroll to position [249, 0]
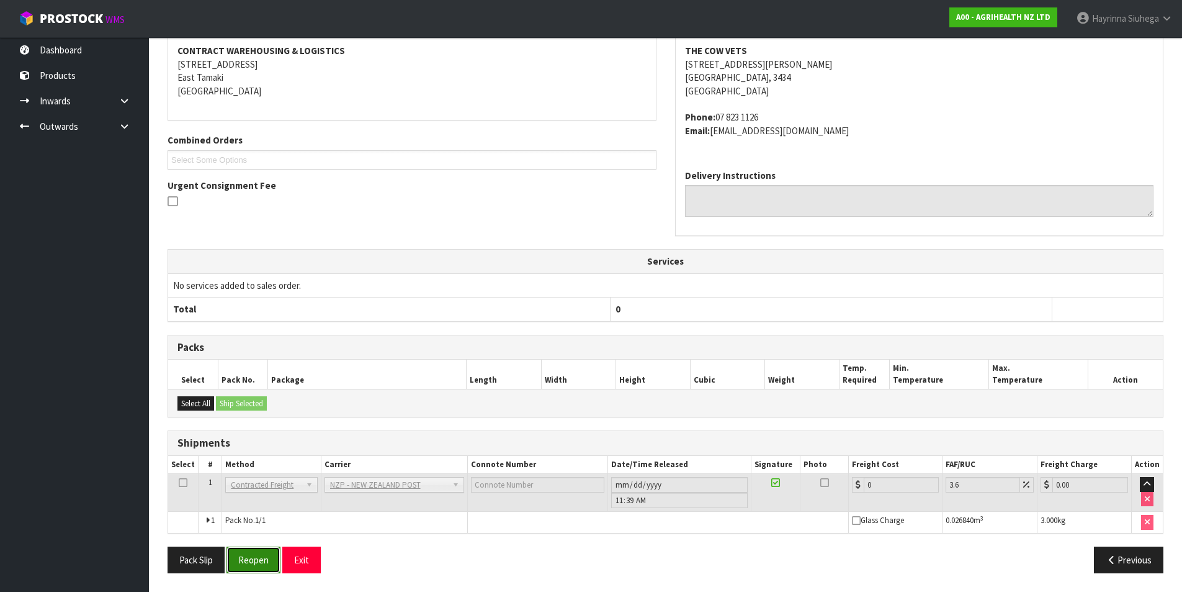
click at [257, 554] on button "Reopen" at bounding box center [254, 559] width 54 height 27
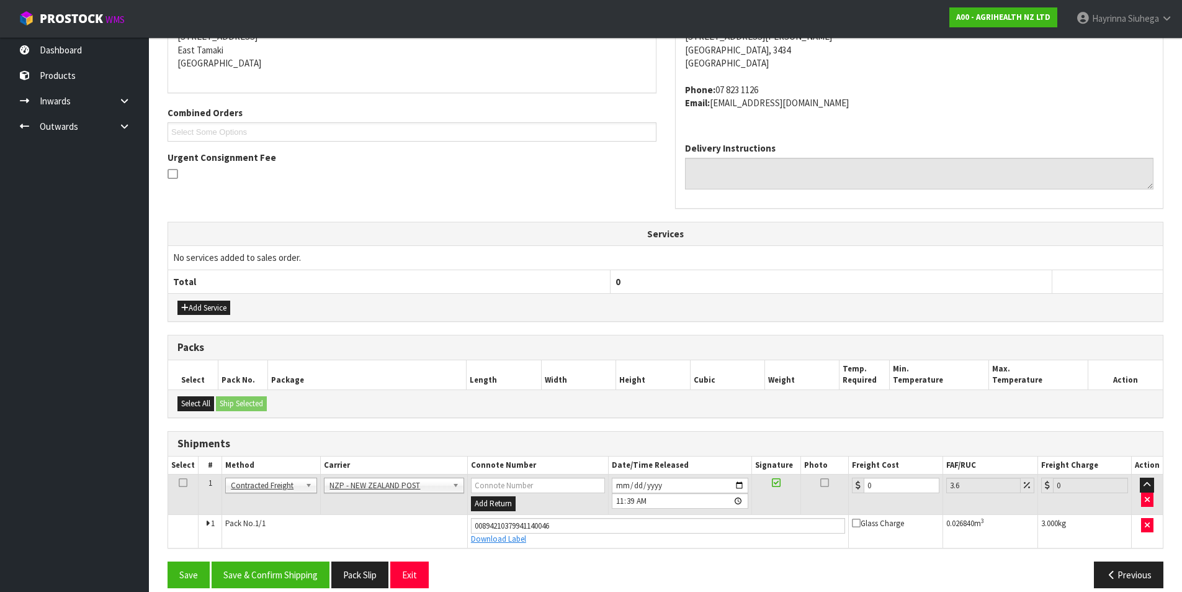
scroll to position [278, 0]
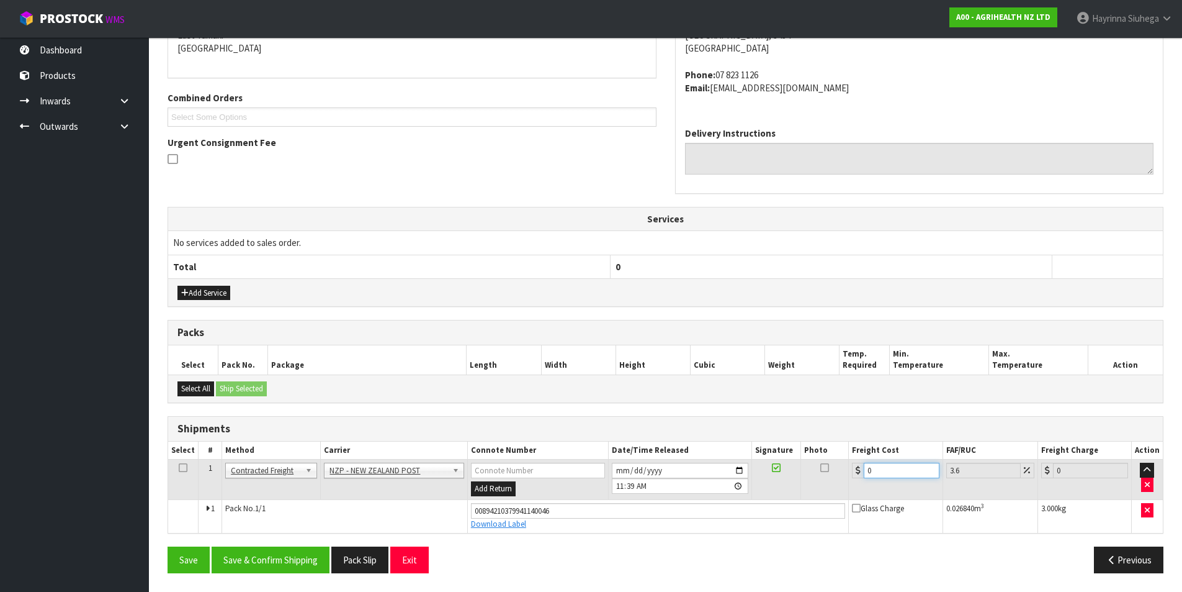
drag, startPoint x: 889, startPoint y: 473, endPoint x: 821, endPoint y: 472, distance: 68.9
click at [816, 473] on tr "1 Client Local Pickup Customer Local Pickup Company Freight Contracted Freight …" at bounding box center [665, 479] width 995 height 40
type input "7"
type input "7.25"
type input "7.3"
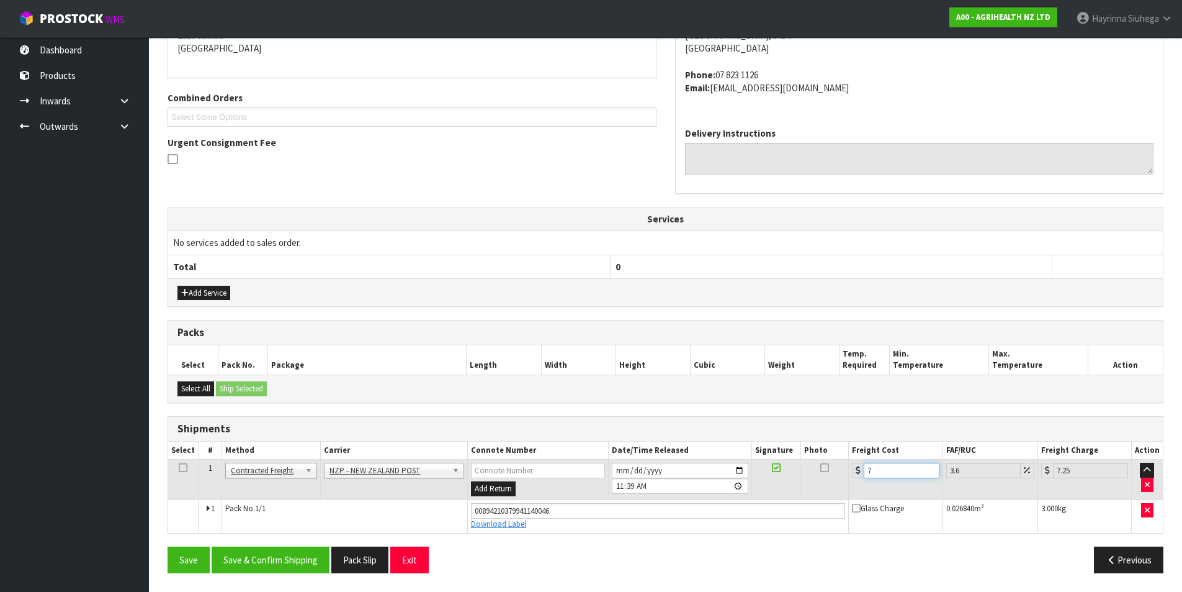
type input "7.56"
type input "7.31"
type input "7.57"
type input "7.31"
click at [168, 546] on button "Save" at bounding box center [189, 559] width 42 height 27
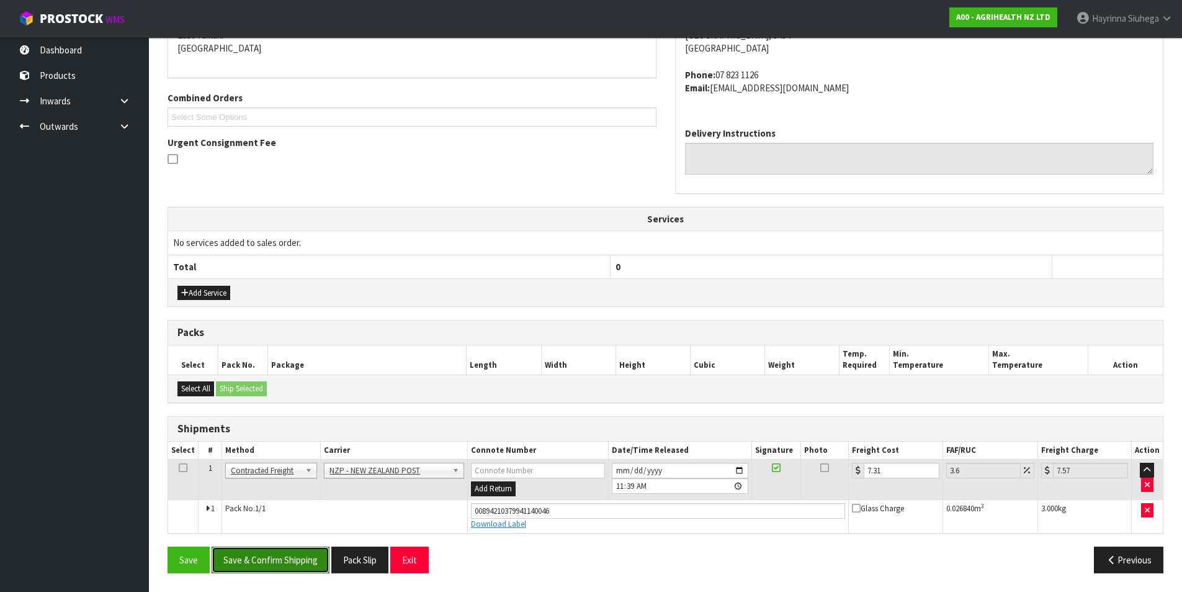
click at [301, 564] on button "Save & Confirm Shipping" at bounding box center [271, 559] width 118 height 27
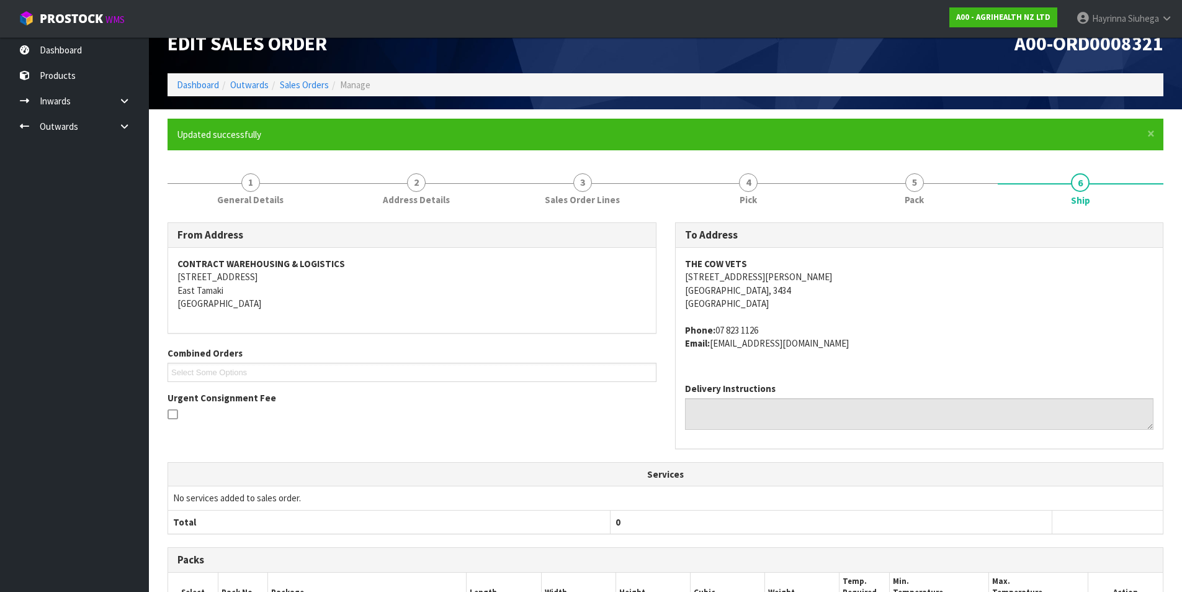
scroll to position [0, 0]
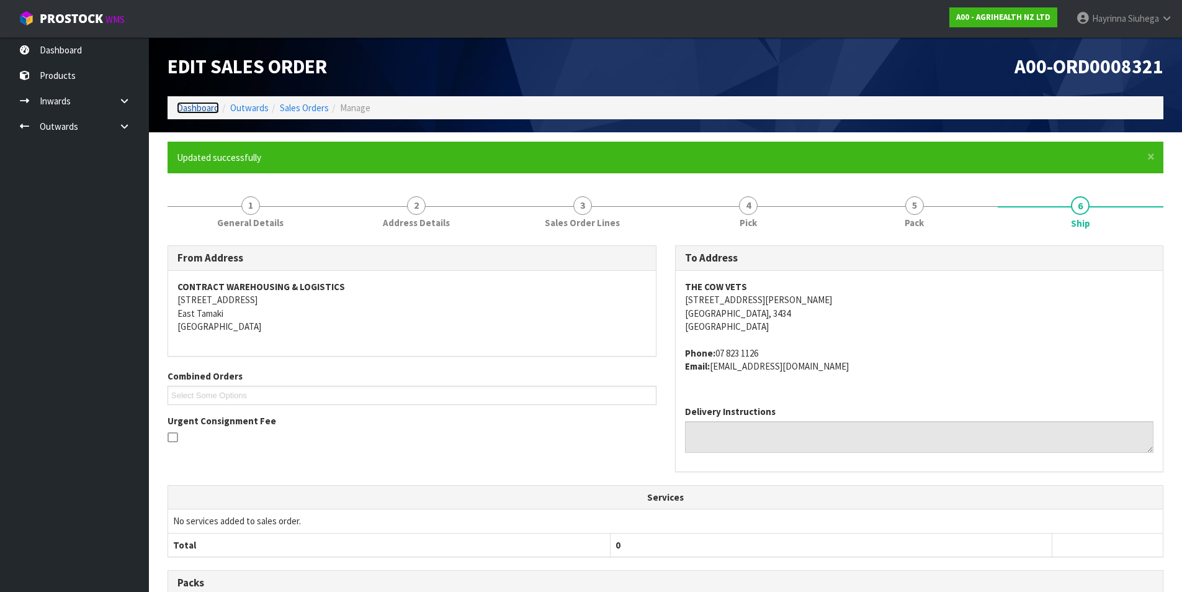
click at [194, 105] on link "Dashboard" at bounding box center [198, 108] width 42 height 12
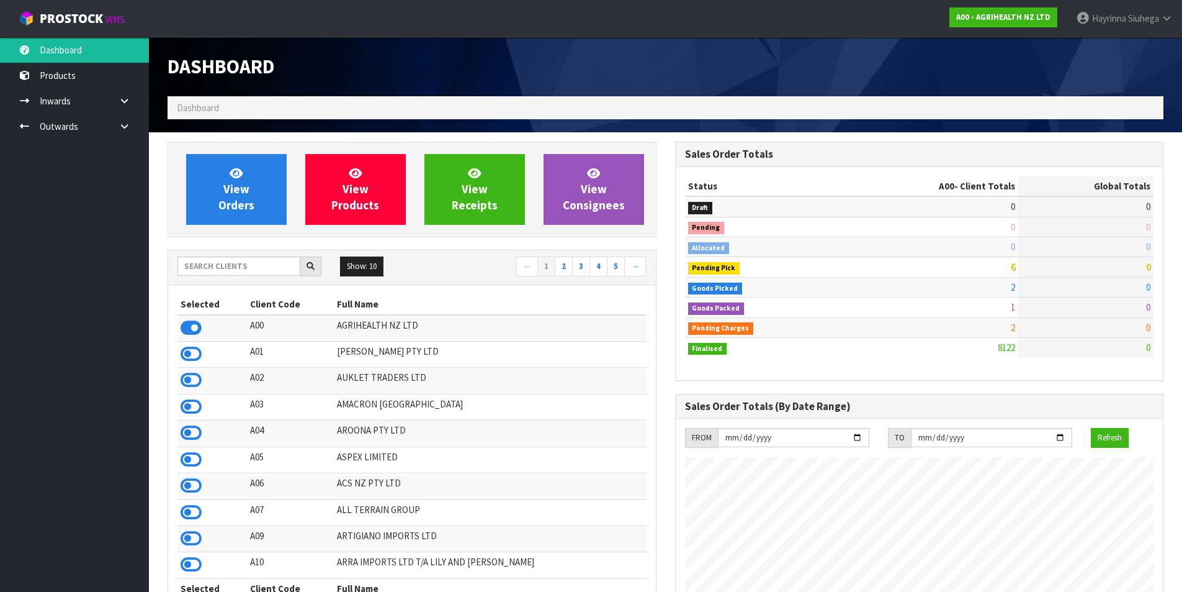
scroll to position [940, 507]
click at [244, 171] on link "View Orders" at bounding box center [236, 189] width 101 height 71
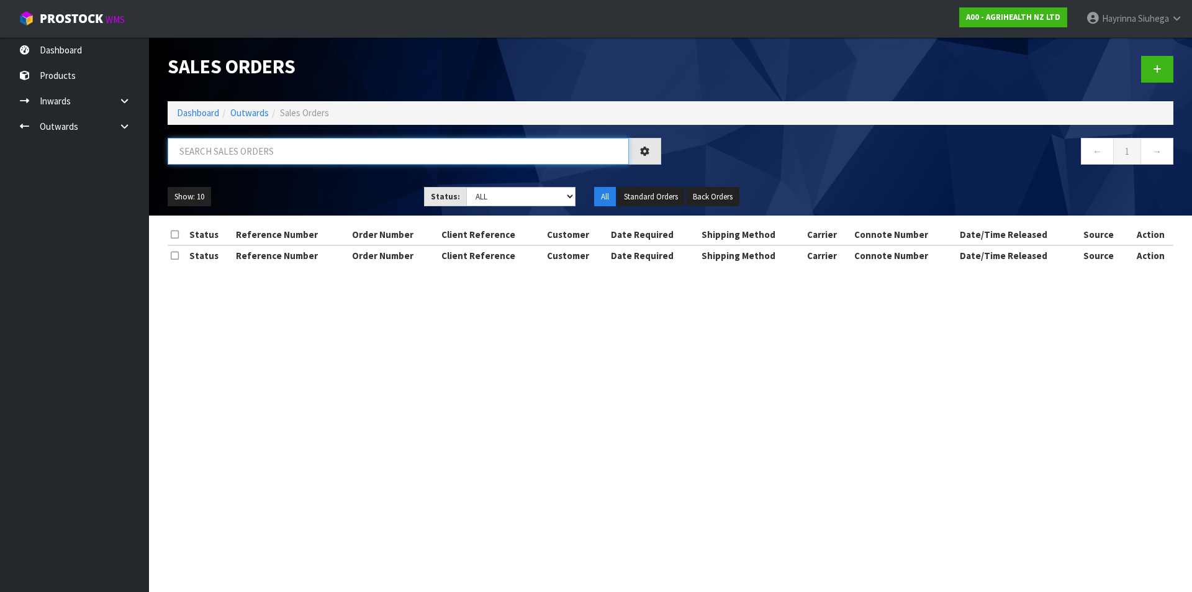
click at [253, 145] on input "text" at bounding box center [398, 151] width 461 height 27
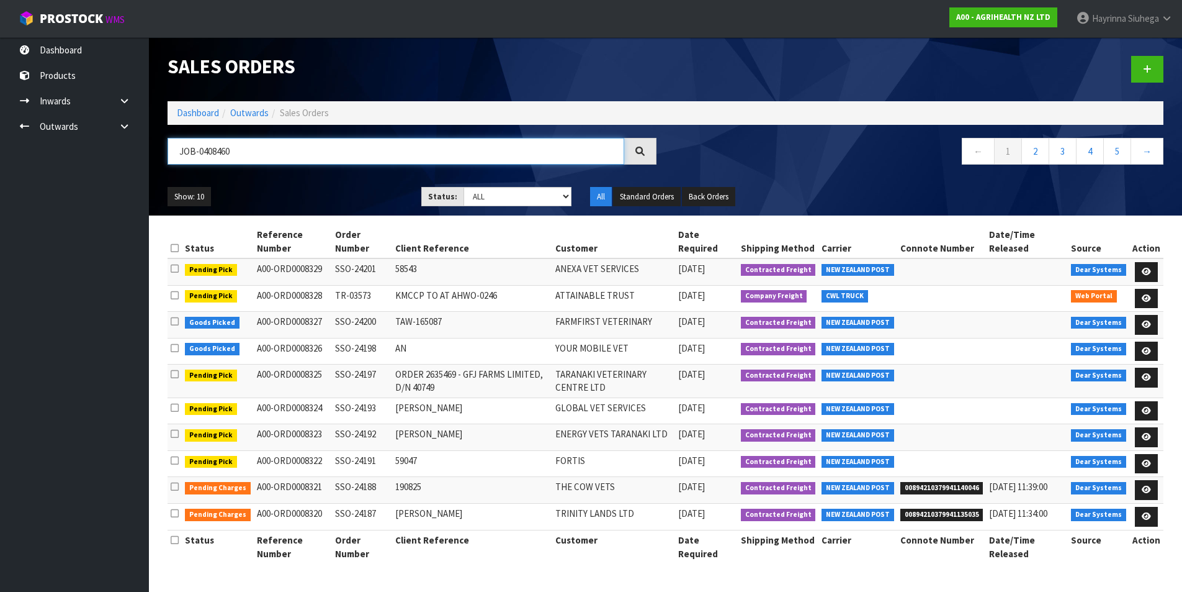
type input "JOB-0408460"
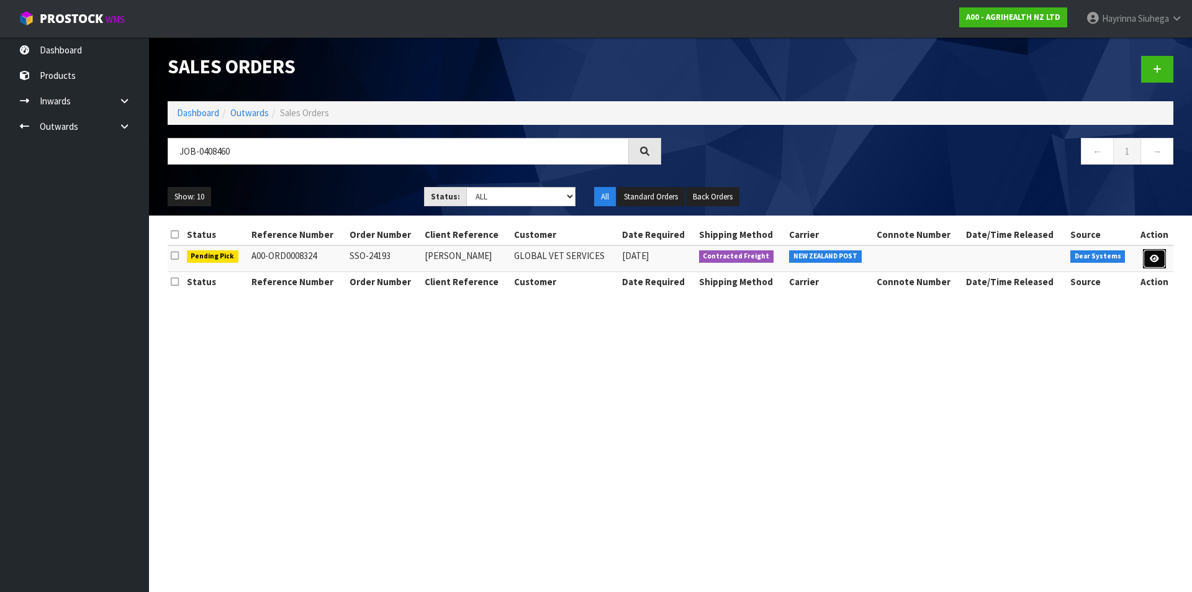
click at [1152, 257] on icon at bounding box center [1154, 258] width 9 height 8
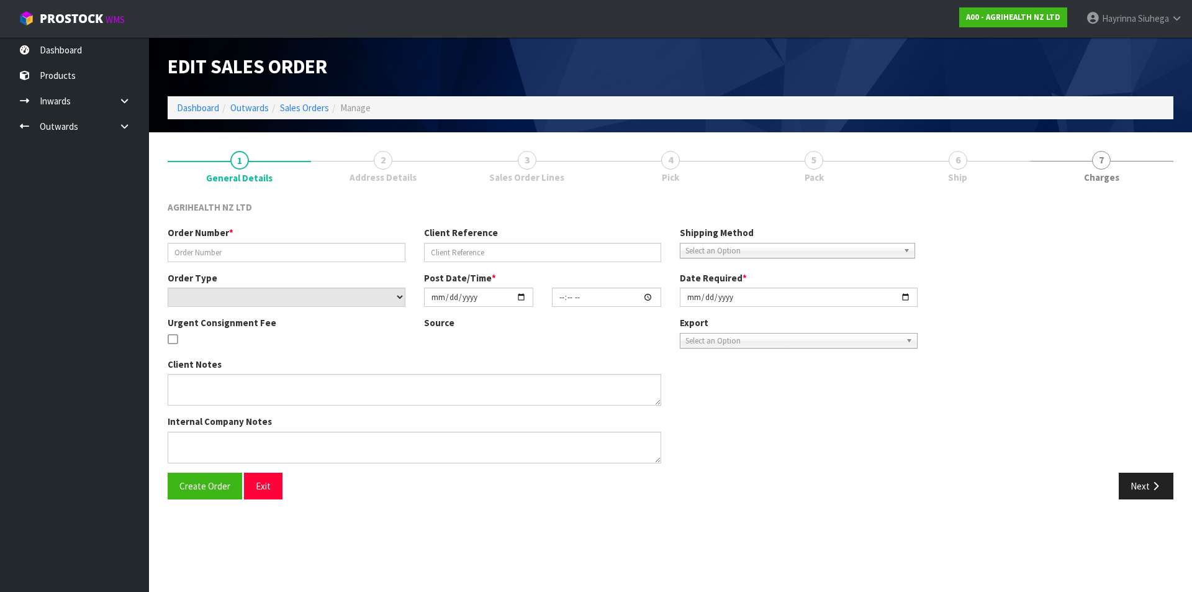
type input "SSO-24193"
type input "SHALLY"
select select "number:0"
type input "2025-08-19"
type input "15:18:01.000"
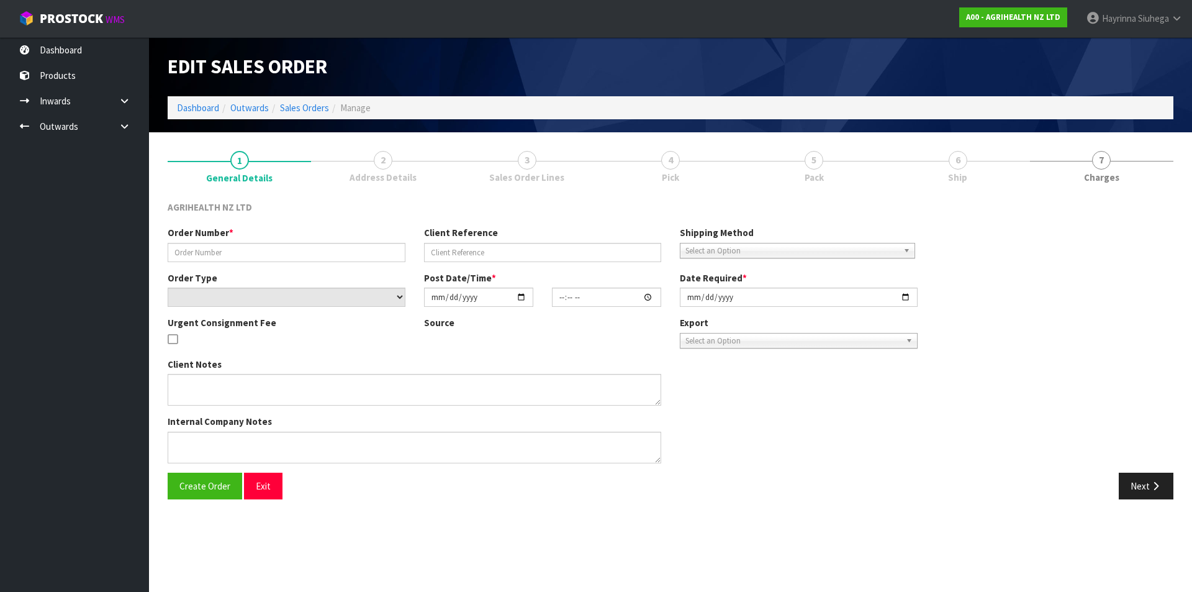
type input "[DATE]"
type textarea "SHIP BY: Overnight Courier"
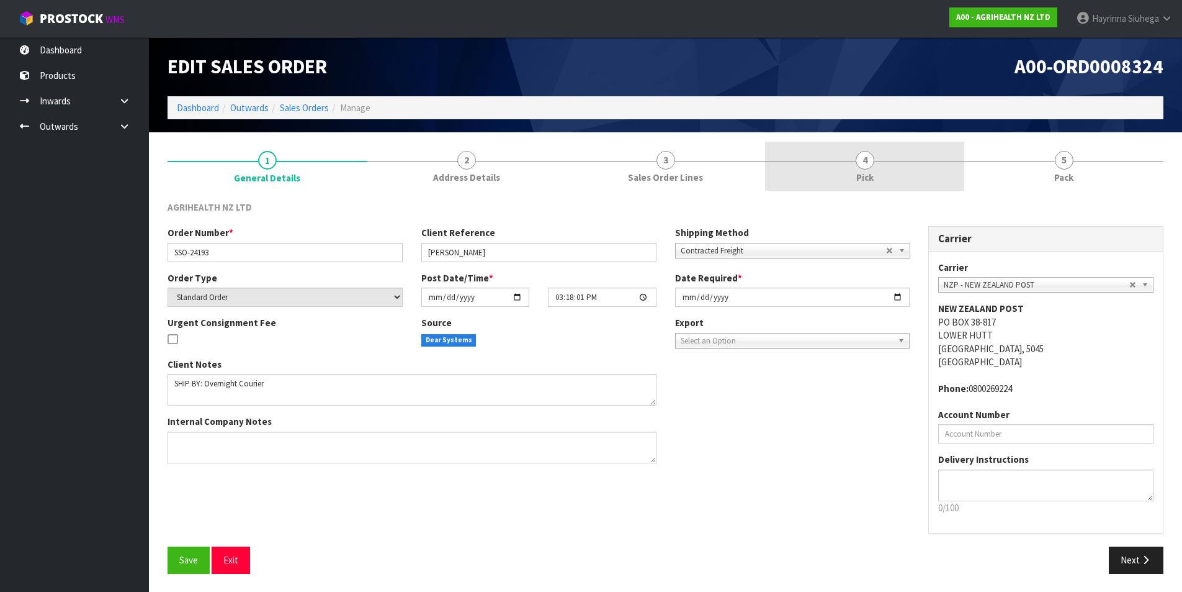
click at [921, 169] on link "4 Pick" at bounding box center [864, 166] width 199 height 49
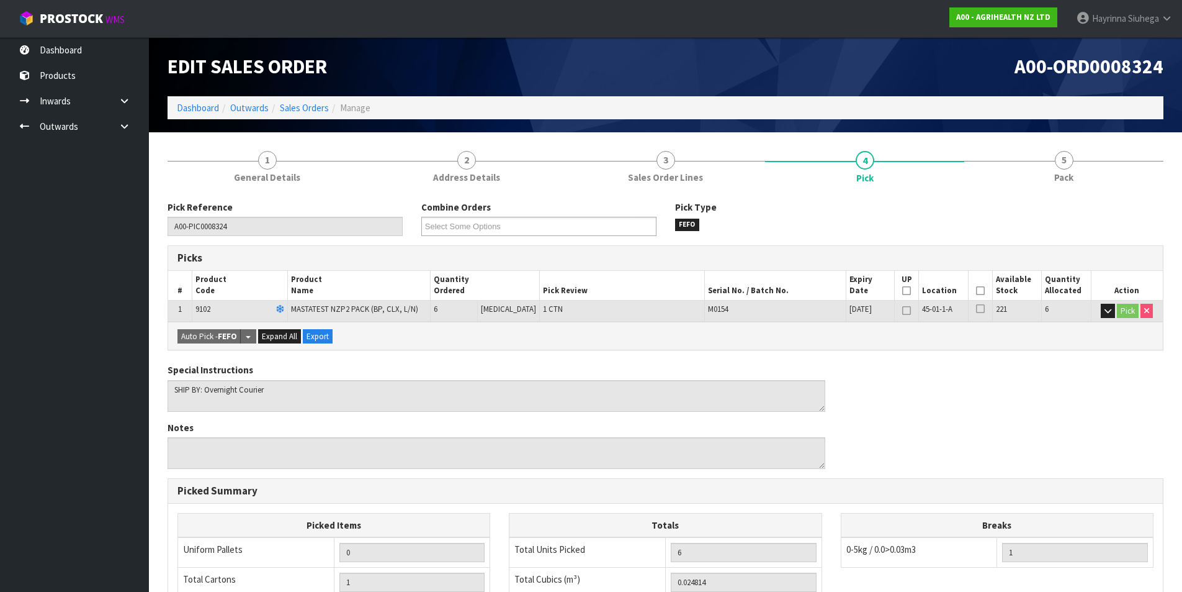
click at [976, 290] on icon at bounding box center [980, 290] width 9 height 1
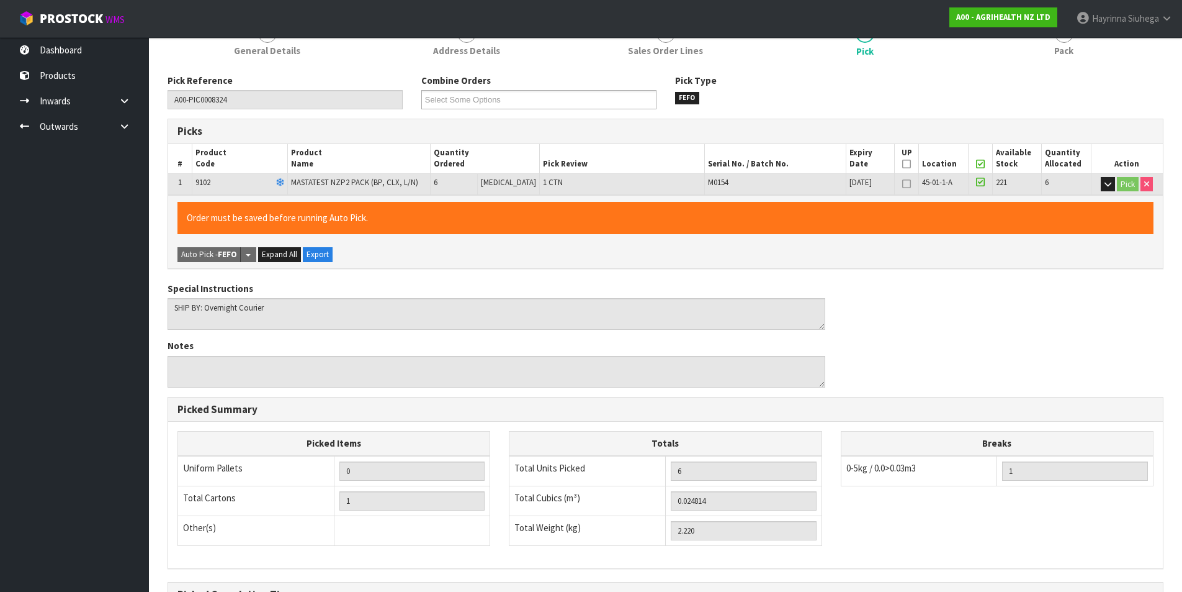
scroll to position [274, 0]
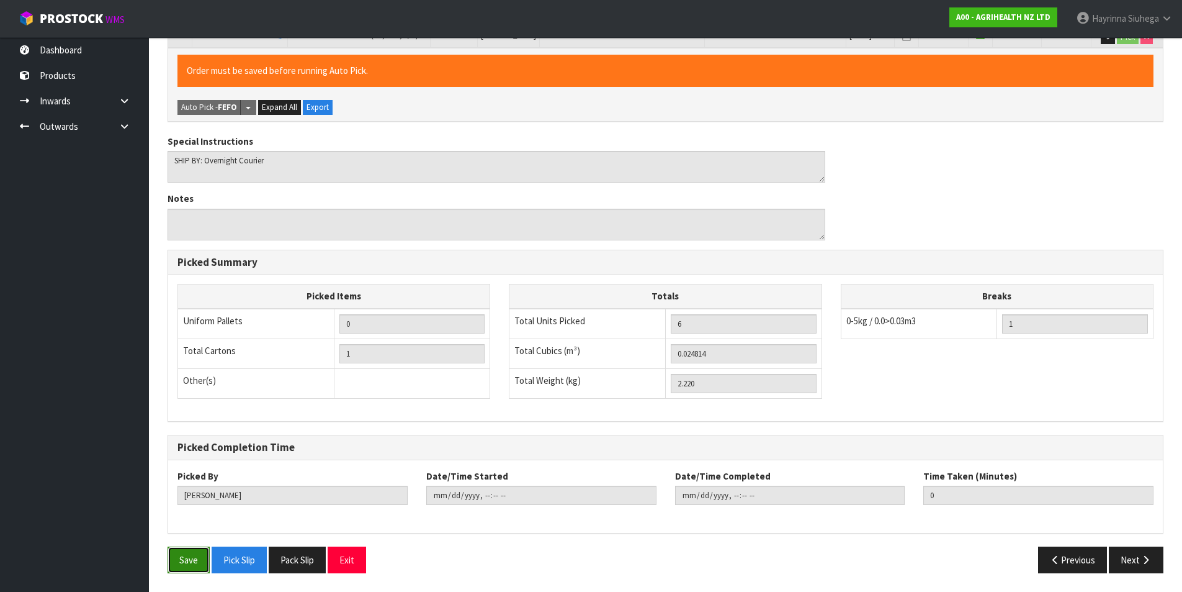
click at [189, 550] on button "Save" at bounding box center [189, 559] width 42 height 27
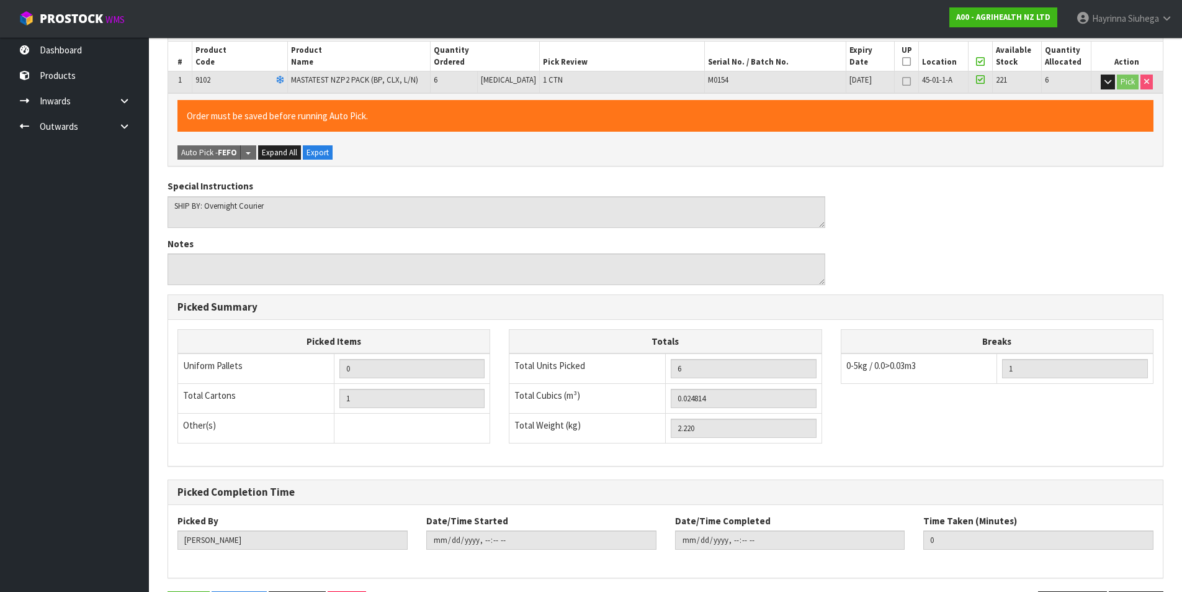
scroll to position [0, 0]
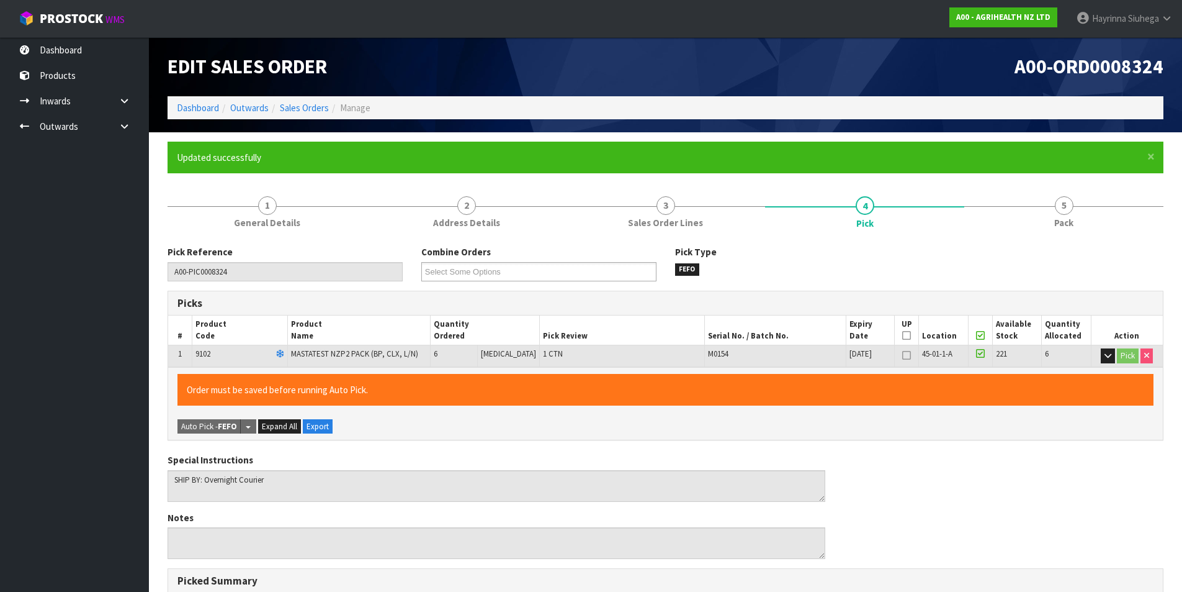
type input "[PERSON_NAME]"
type input "2025-08-20T11:41:19"
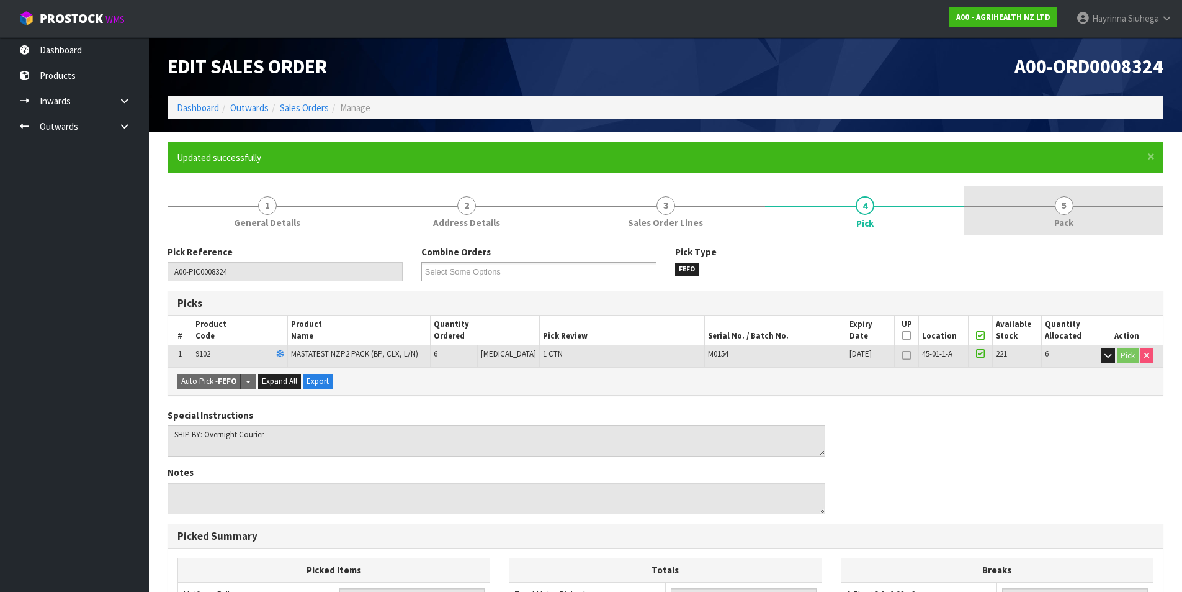
click at [1067, 194] on link "5 Pack" at bounding box center [1064, 210] width 199 height 49
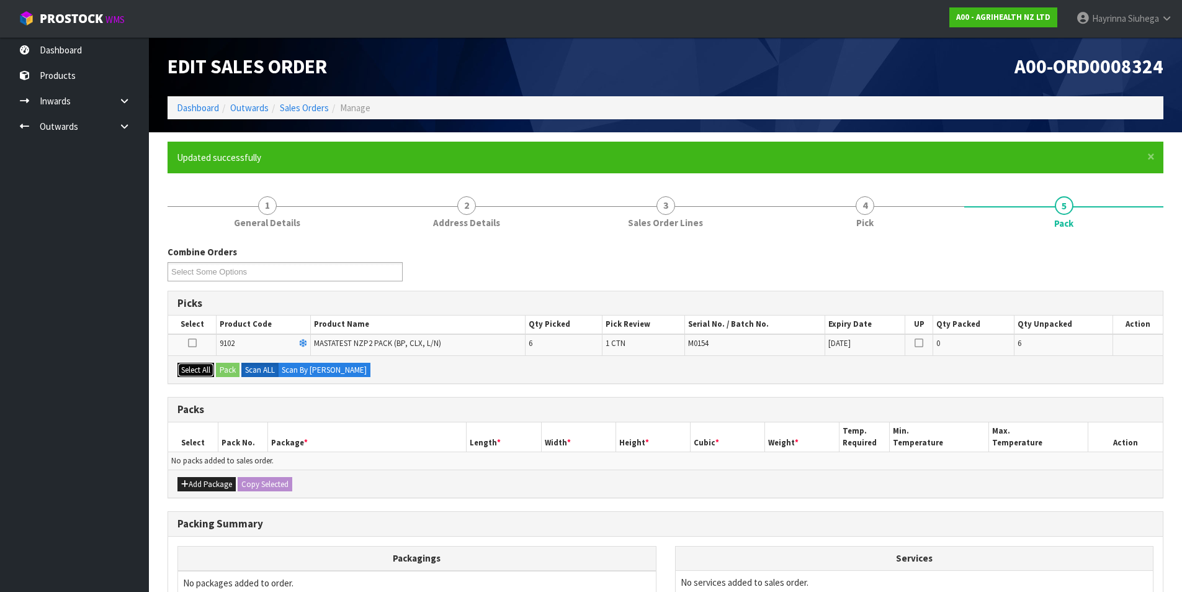
click at [197, 366] on button "Select All" at bounding box center [196, 369] width 37 height 15
click at [232, 367] on button "Pack" at bounding box center [228, 369] width 24 height 15
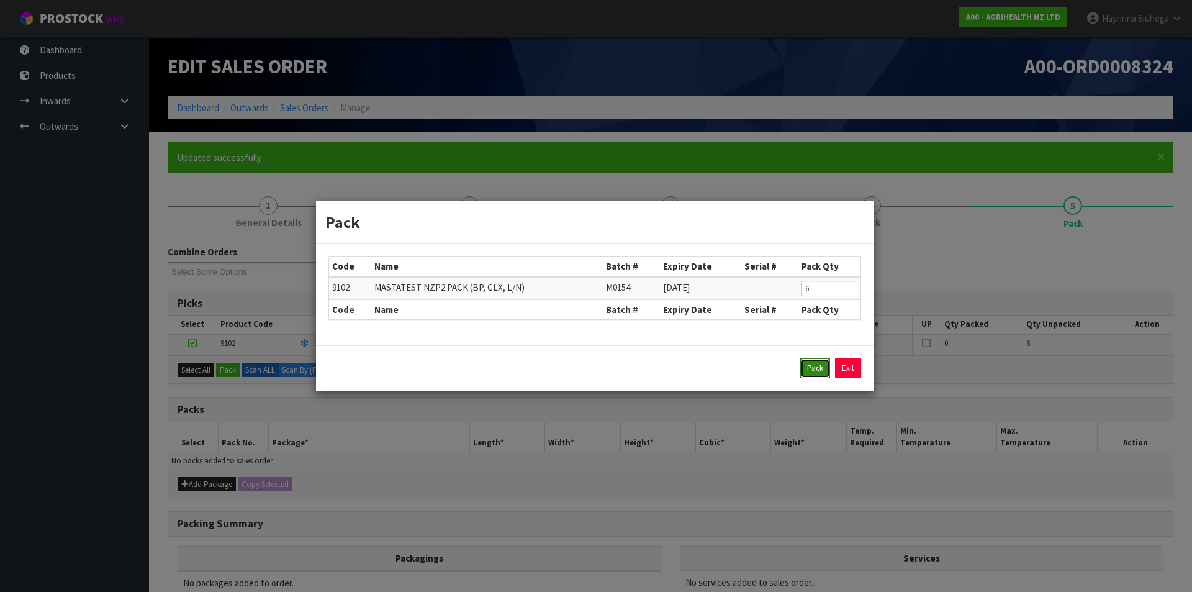
click at [801, 359] on button "Pack" at bounding box center [815, 368] width 30 height 20
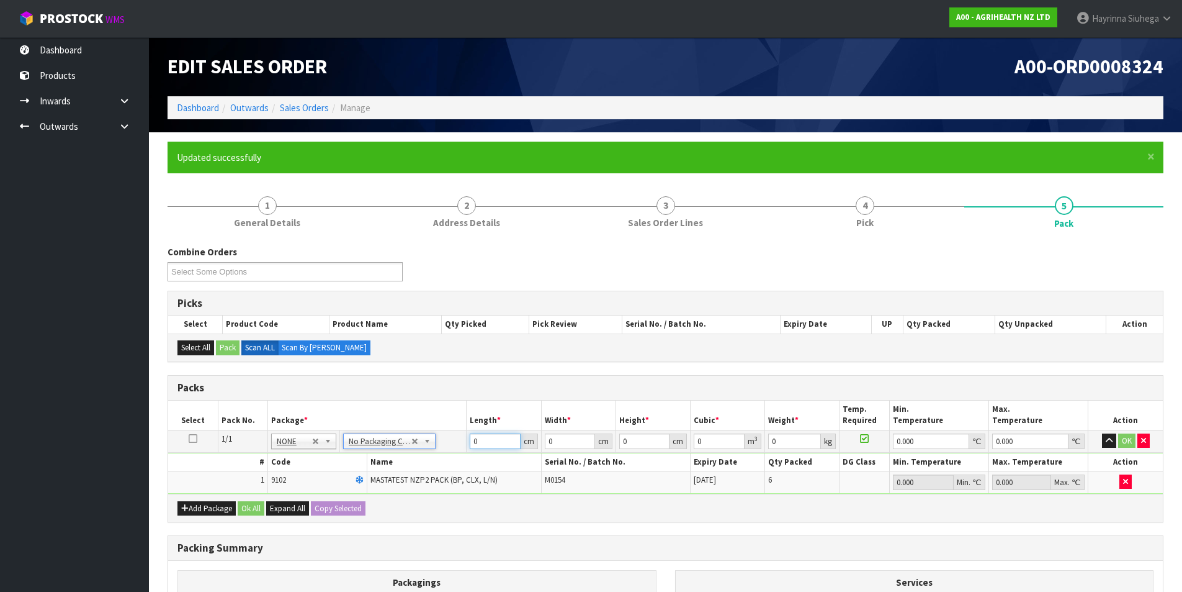
click at [471, 443] on input "0" at bounding box center [495, 441] width 50 height 16
type input "60"
type input "41"
type input "1"
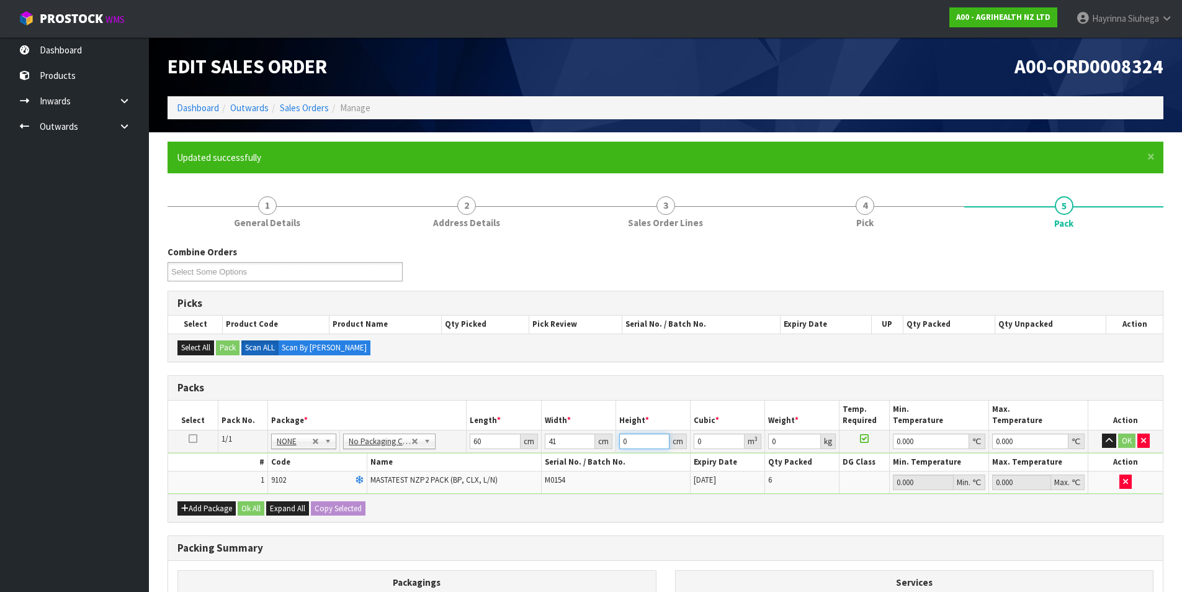
type input "0.00246"
type input "11"
type input "0.02706"
type input "11"
type input "3"
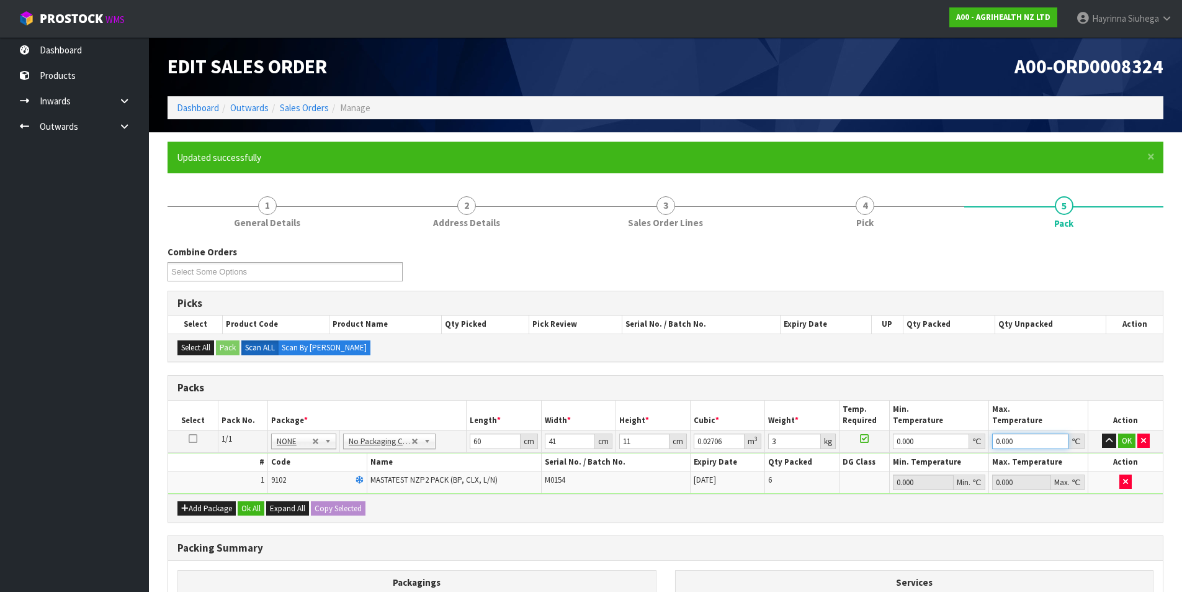
type input "0"
click button "OK" at bounding box center [1127, 440] width 17 height 15
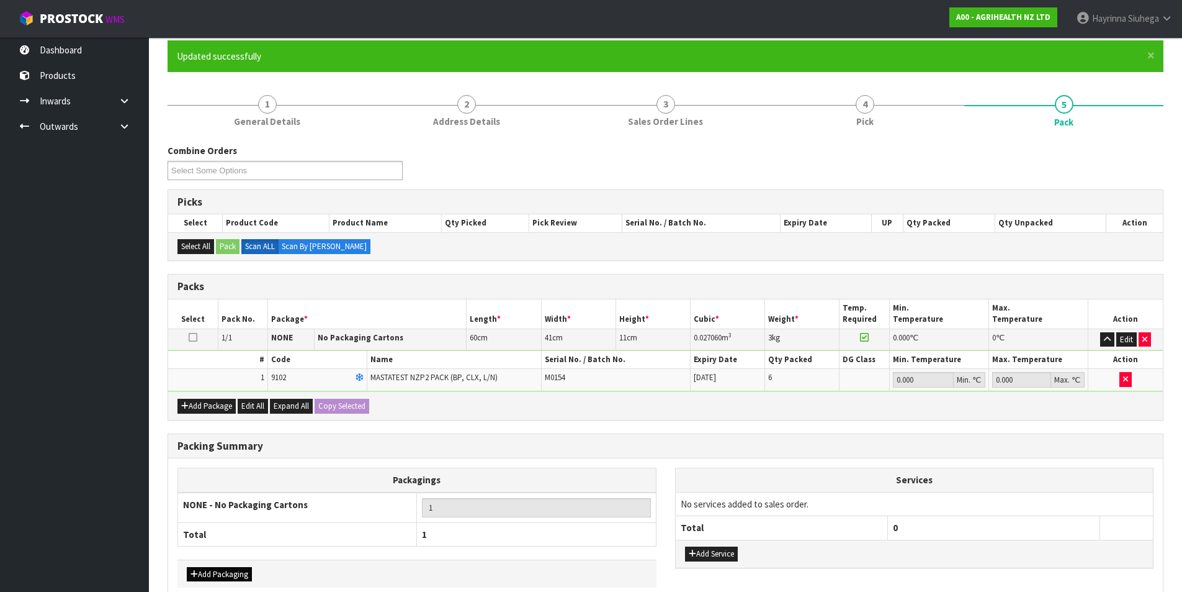
scroll to position [166, 0]
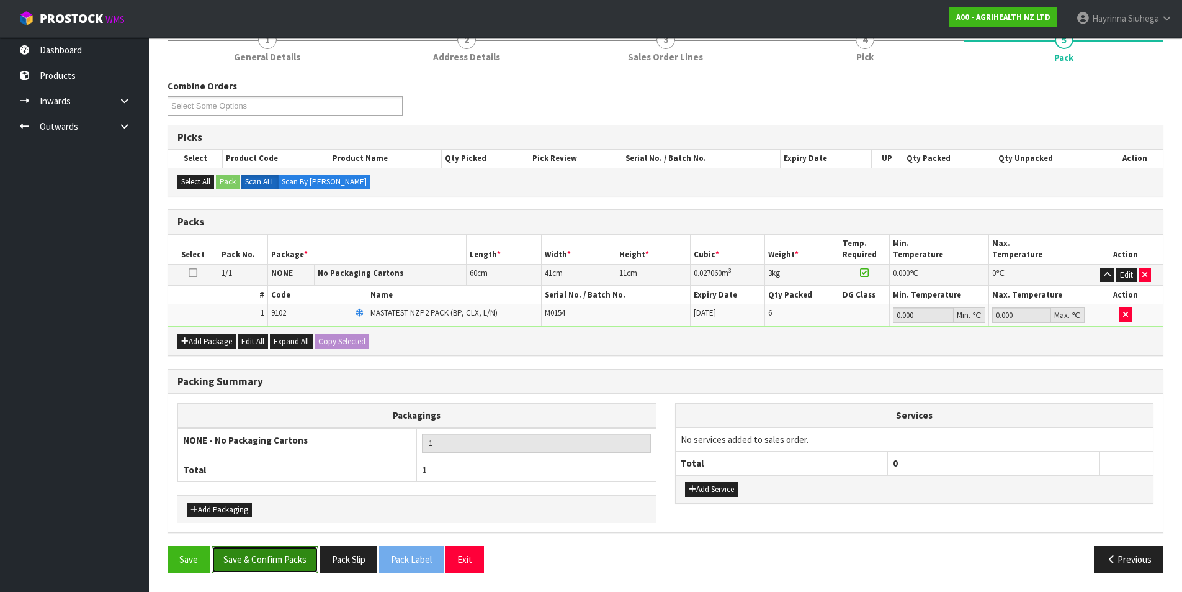
click at [252, 562] on button "Save & Confirm Packs" at bounding box center [265, 559] width 107 height 27
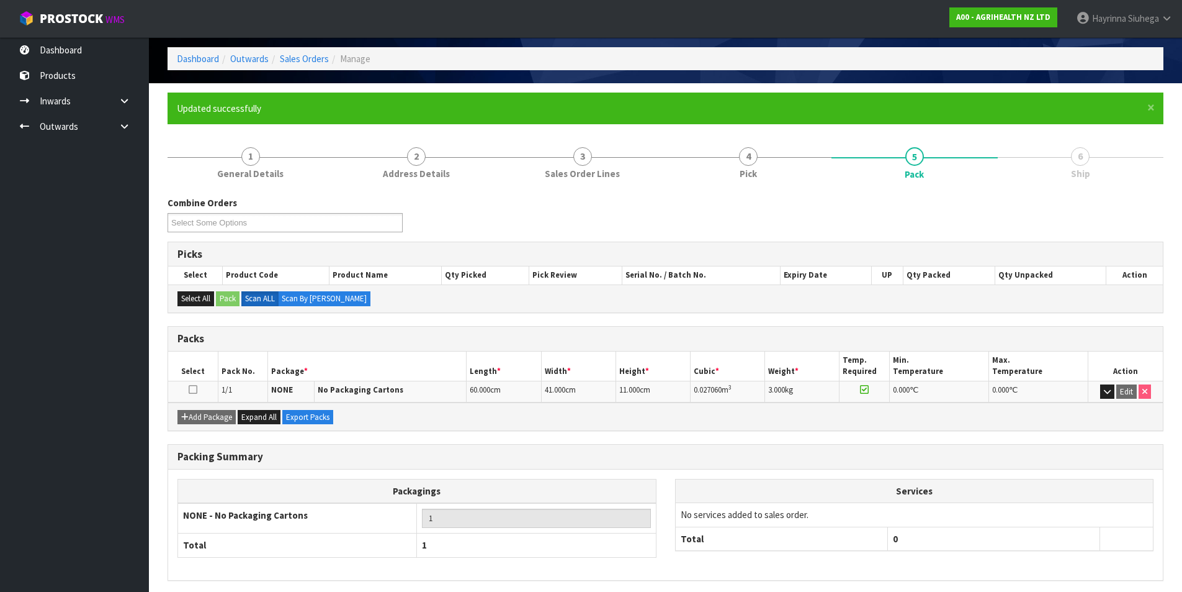
scroll to position [96, 0]
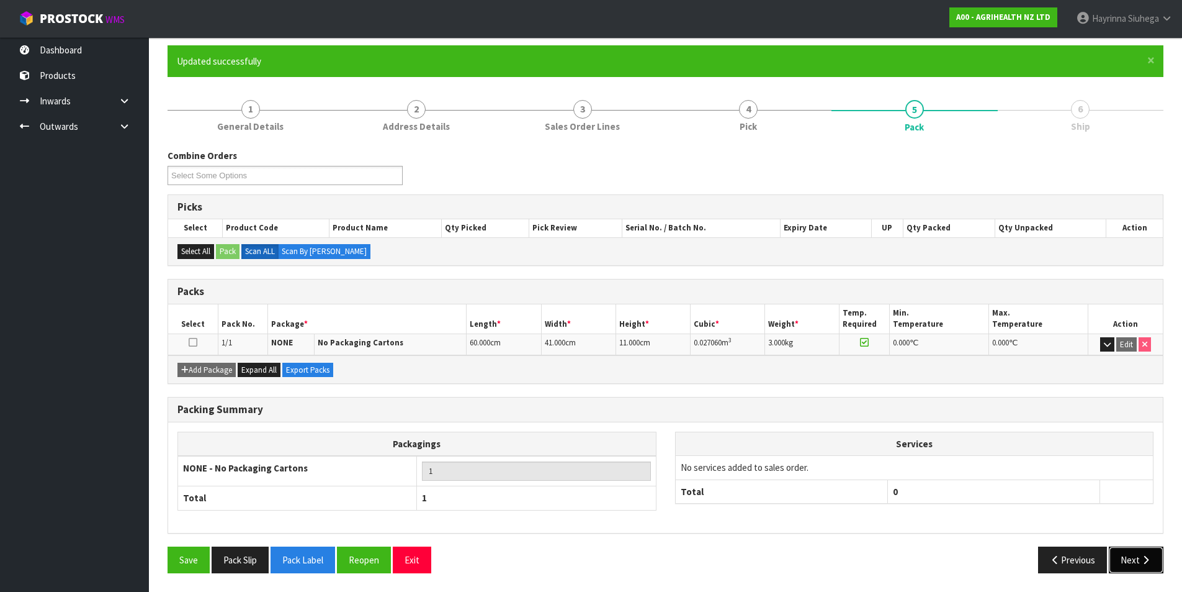
click at [1129, 563] on button "Next" at bounding box center [1136, 559] width 55 height 27
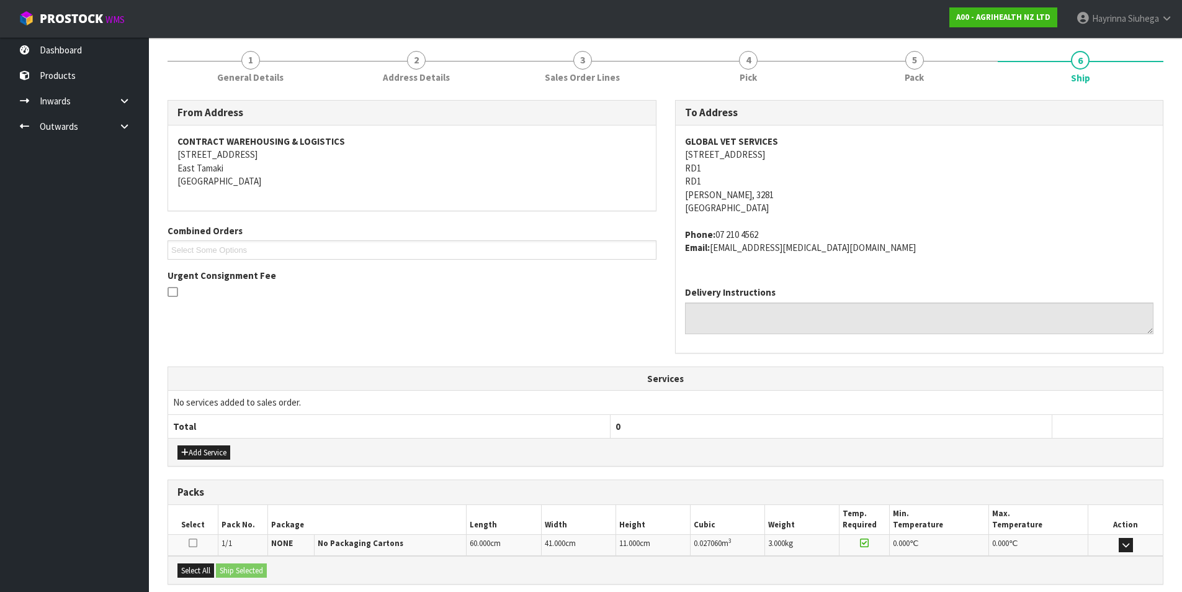
scroll to position [271, 0]
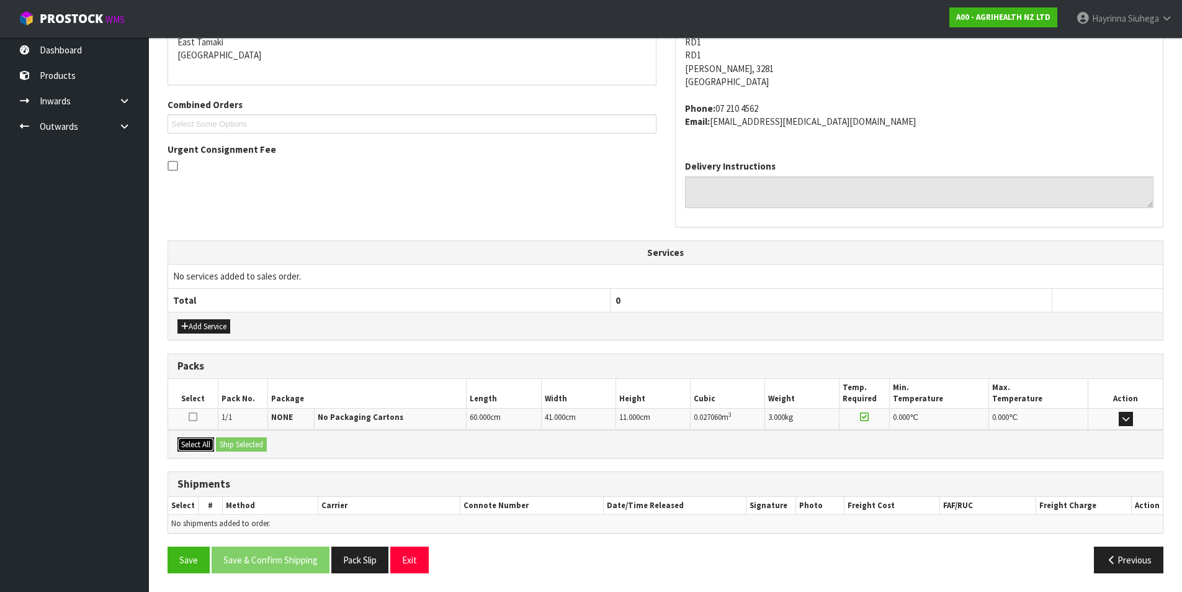
click at [210, 446] on button "Select All" at bounding box center [196, 444] width 37 height 15
click at [265, 447] on button "Ship Selected" at bounding box center [241, 444] width 51 height 15
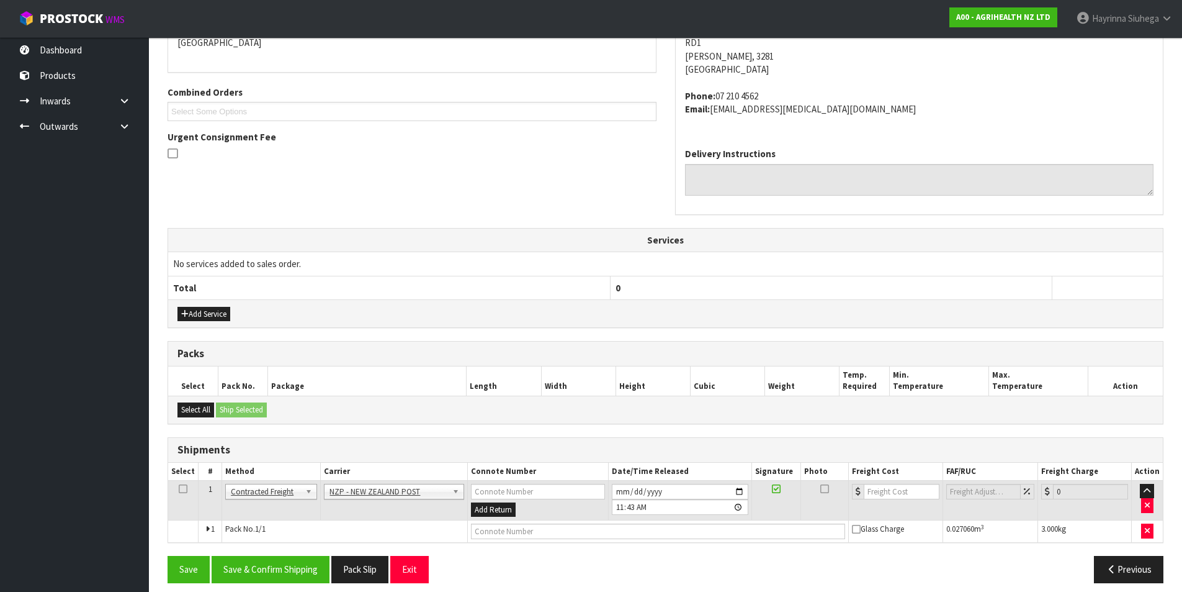
scroll to position [294, 0]
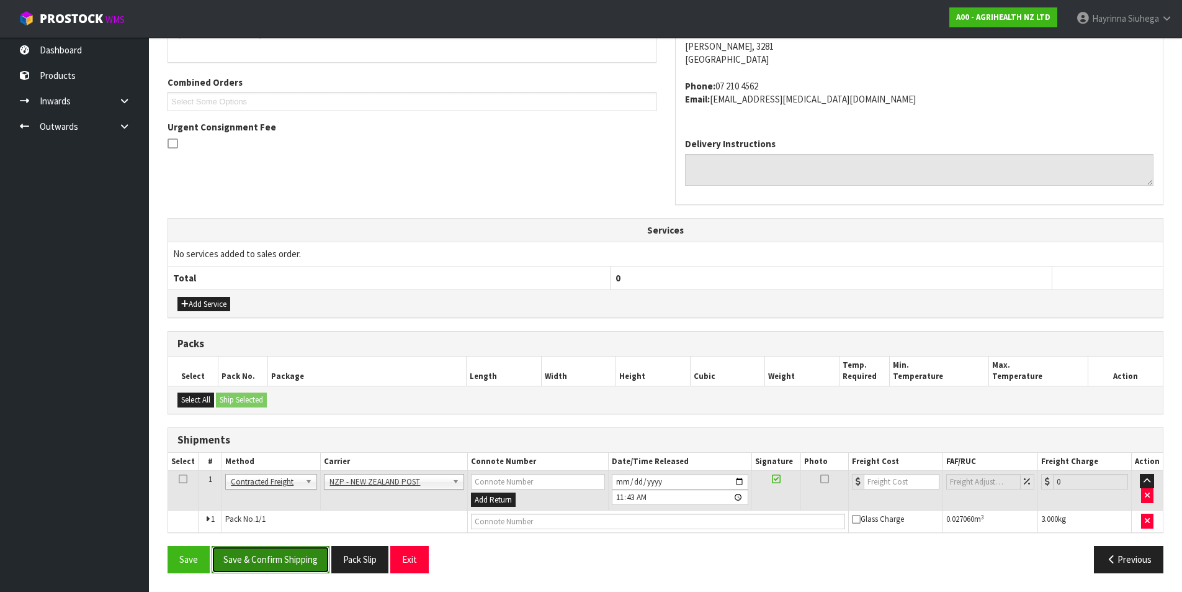
click at [284, 562] on button "Save & Confirm Shipping" at bounding box center [271, 559] width 118 height 27
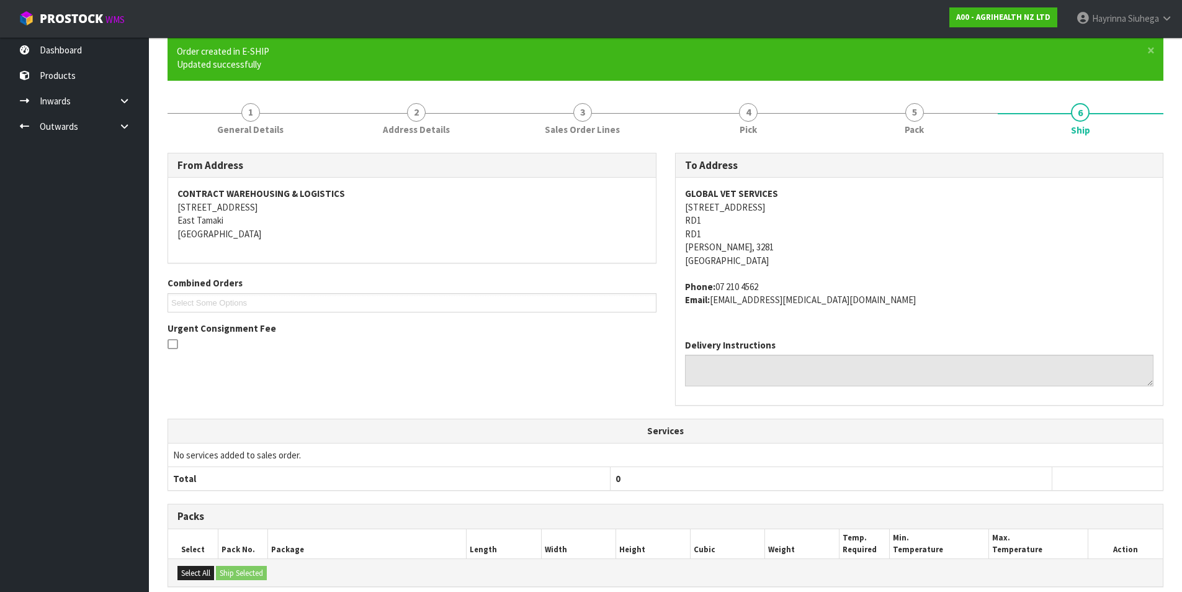
scroll to position [276, 0]
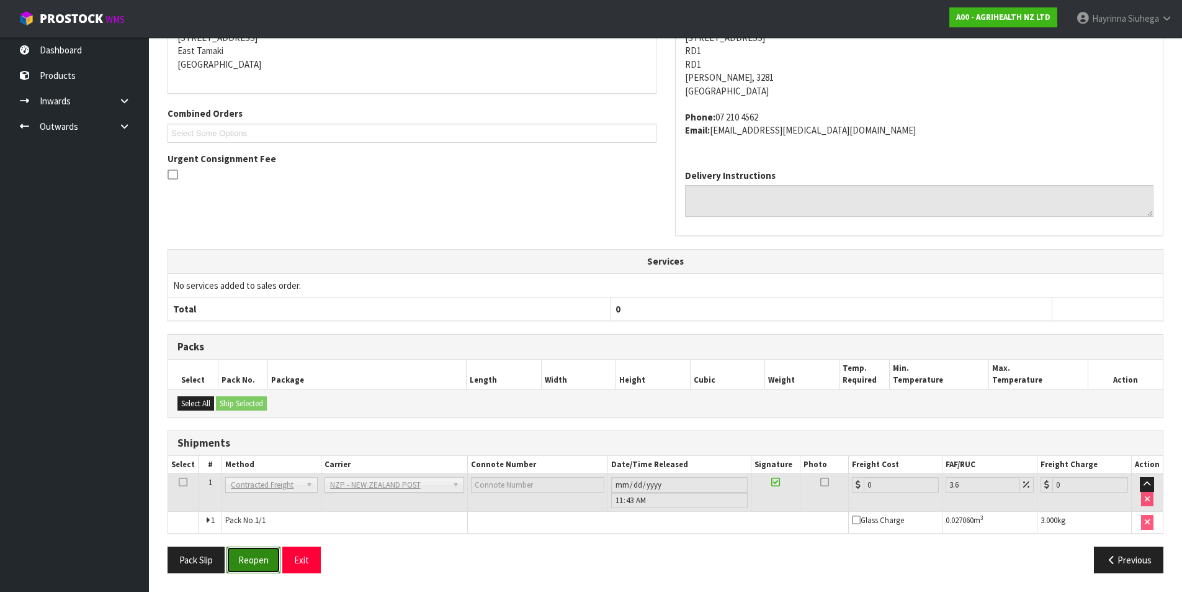
click at [266, 556] on button "Reopen" at bounding box center [254, 559] width 54 height 27
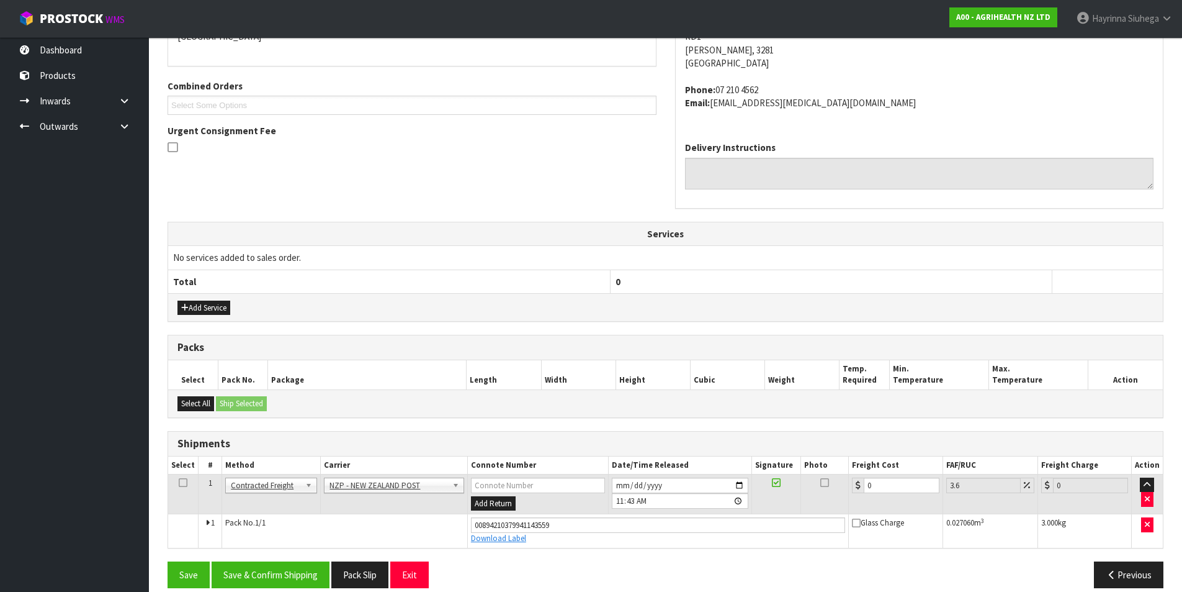
scroll to position [305, 0]
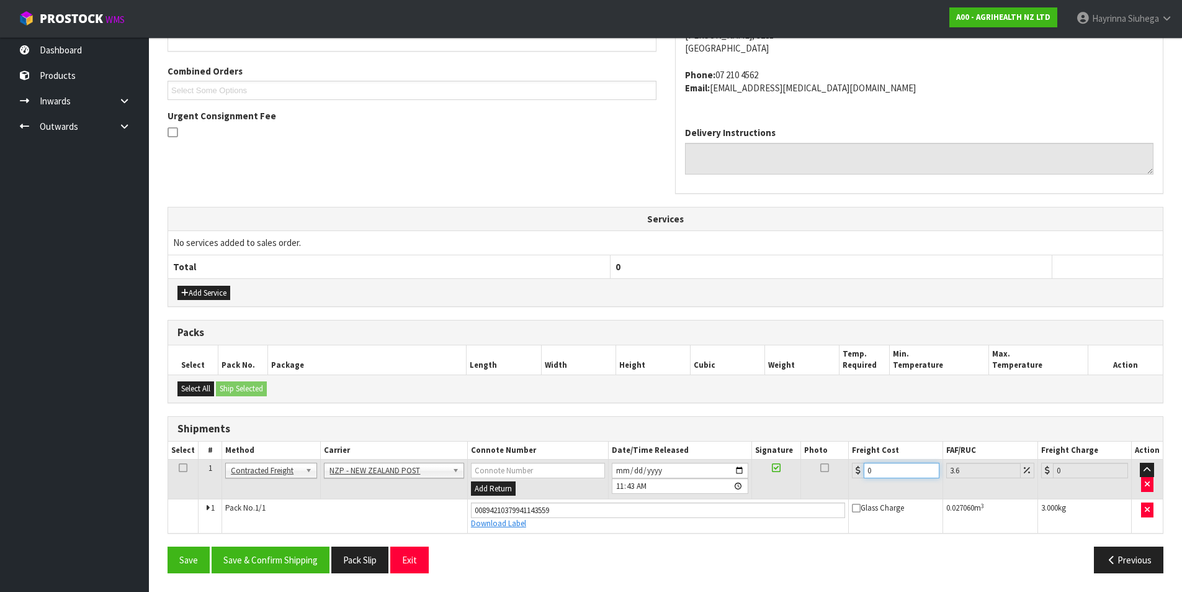
drag, startPoint x: 891, startPoint y: 476, endPoint x: 835, endPoint y: 484, distance: 55.8
click at [849, 483] on tr "1 Client Local Pickup Customer Local Pickup Company Freight Contracted Freight …" at bounding box center [665, 479] width 995 height 40
type input "1"
type input "1.04"
type input "11"
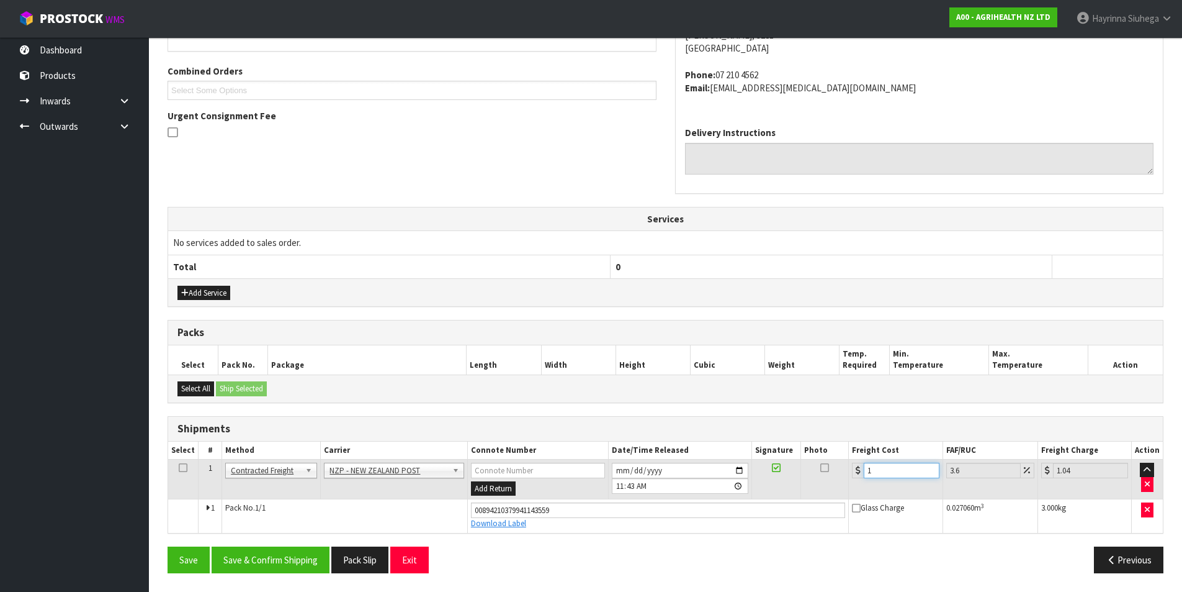
type input "11.4"
type input "11.9"
type input "12.33"
type input "11.92"
type input "12.35"
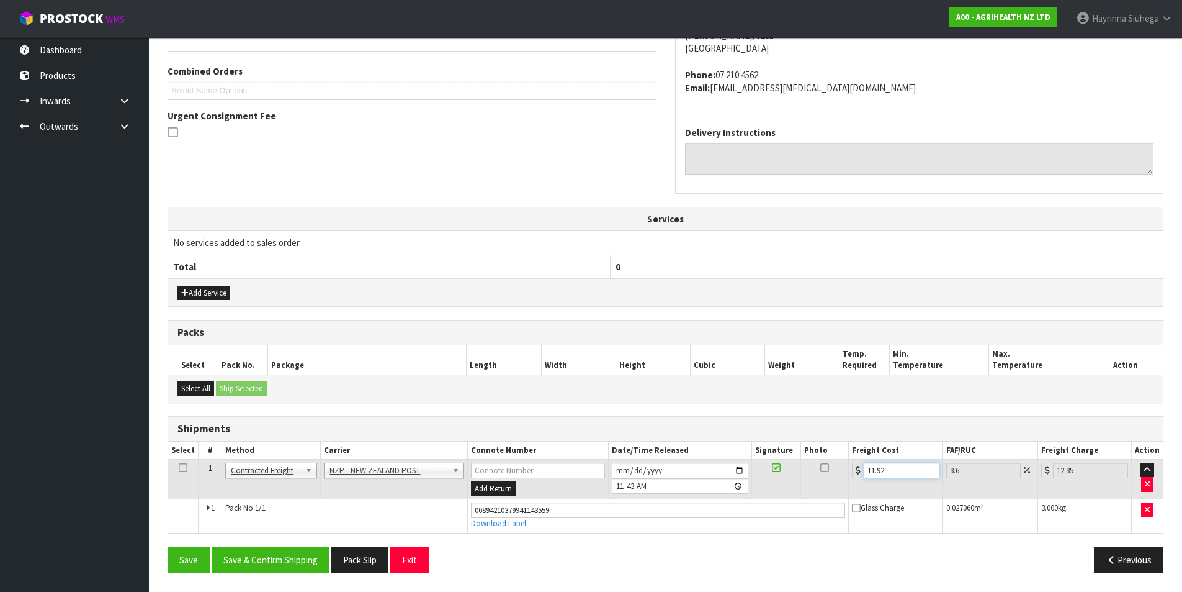
type input "11.92"
click at [168, 546] on button "Save" at bounding box center [189, 559] width 42 height 27
type input "0"
click at [911, 472] on input "11.92" at bounding box center [901, 470] width 75 height 16
type input "11.9"
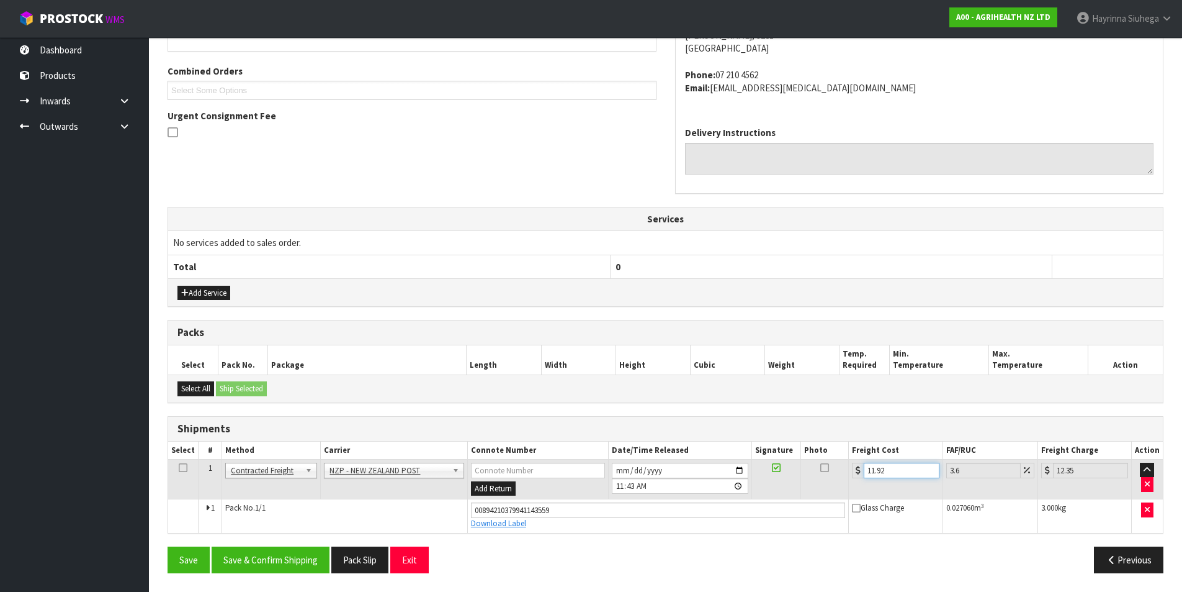
type input "12.33"
type input "11"
type input "11.4"
type input "1"
type input "1.04"
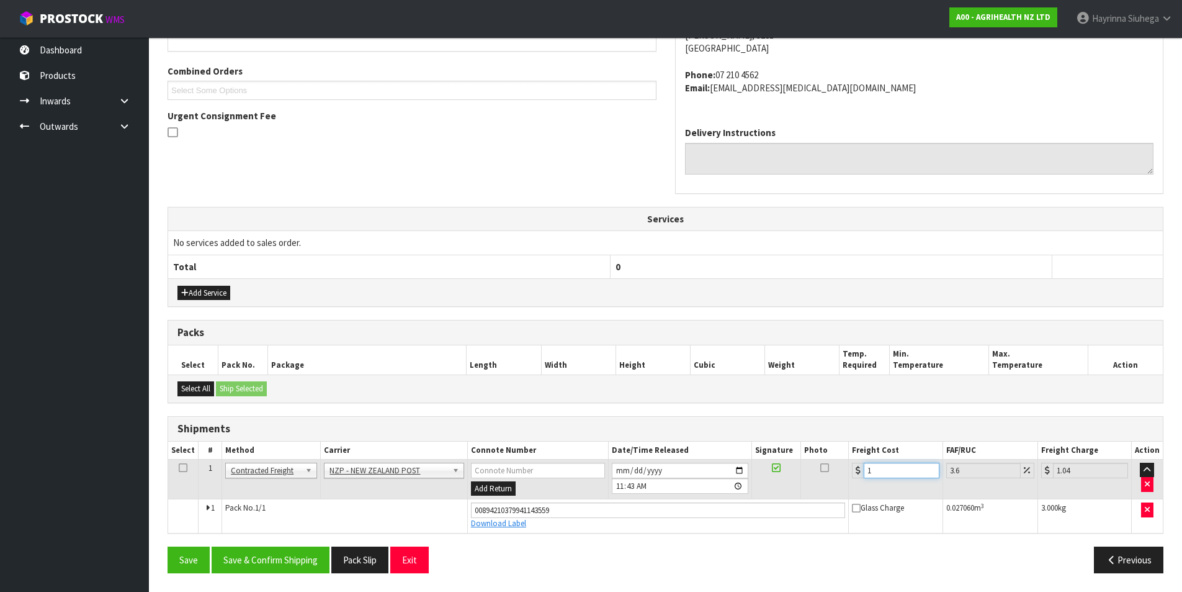
type input "0"
type input "1"
type input "1.04"
type input "11"
type input "11.4"
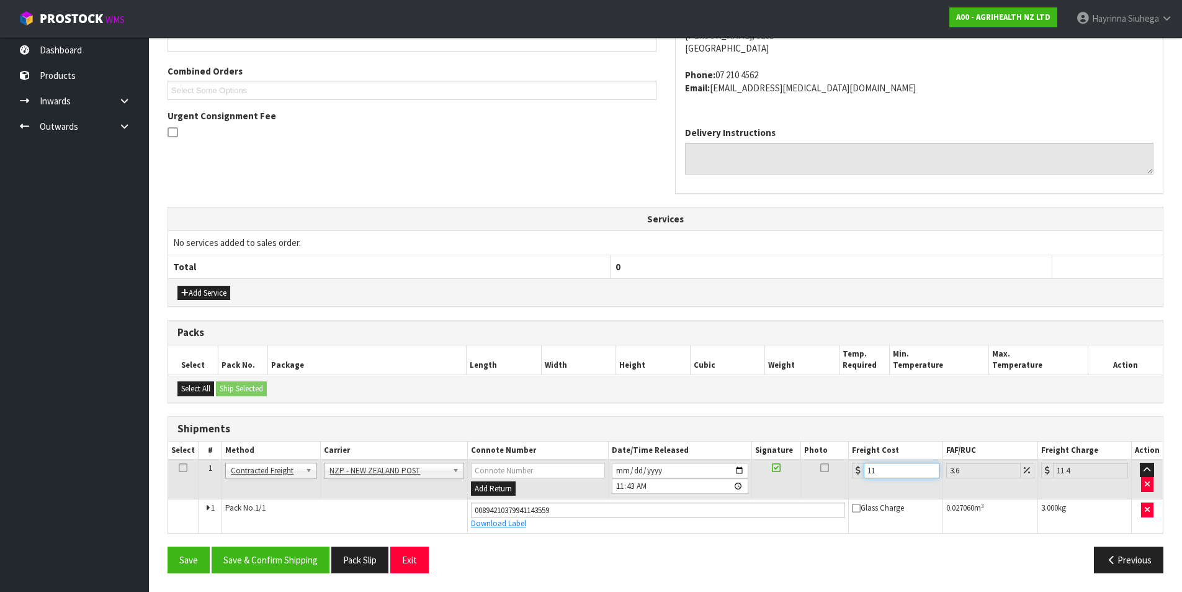
type input "11.9"
type input "12.33"
type input "11.90"
click at [168, 546] on button "Save" at bounding box center [189, 559] width 42 height 27
click at [307, 557] on button "Save & Confirm Shipping" at bounding box center [271, 559] width 118 height 27
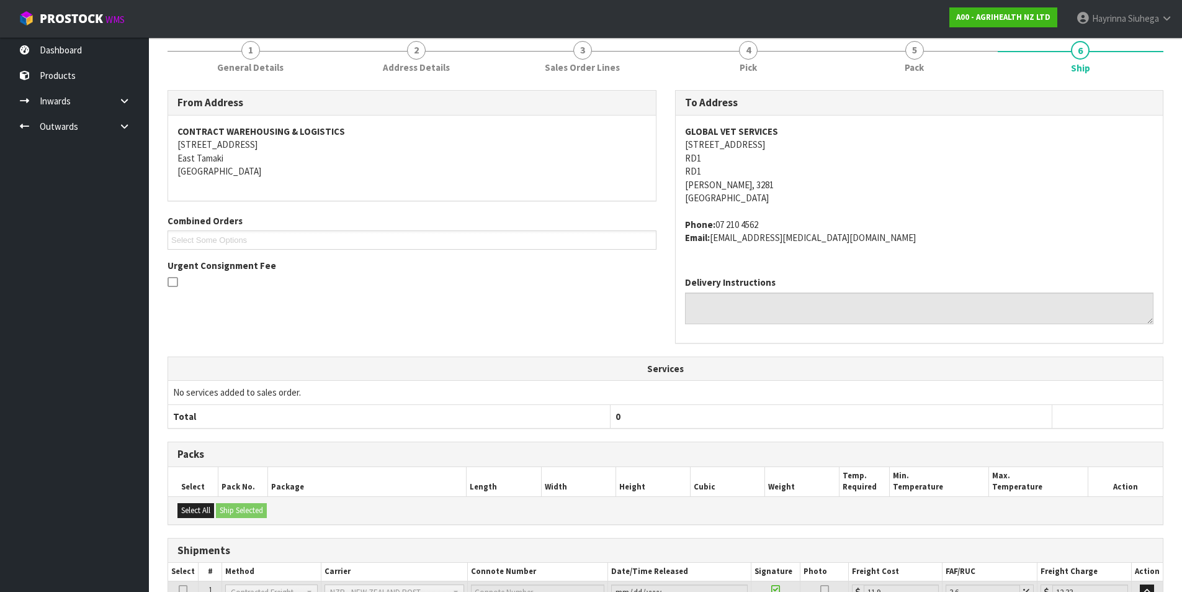
scroll to position [0, 0]
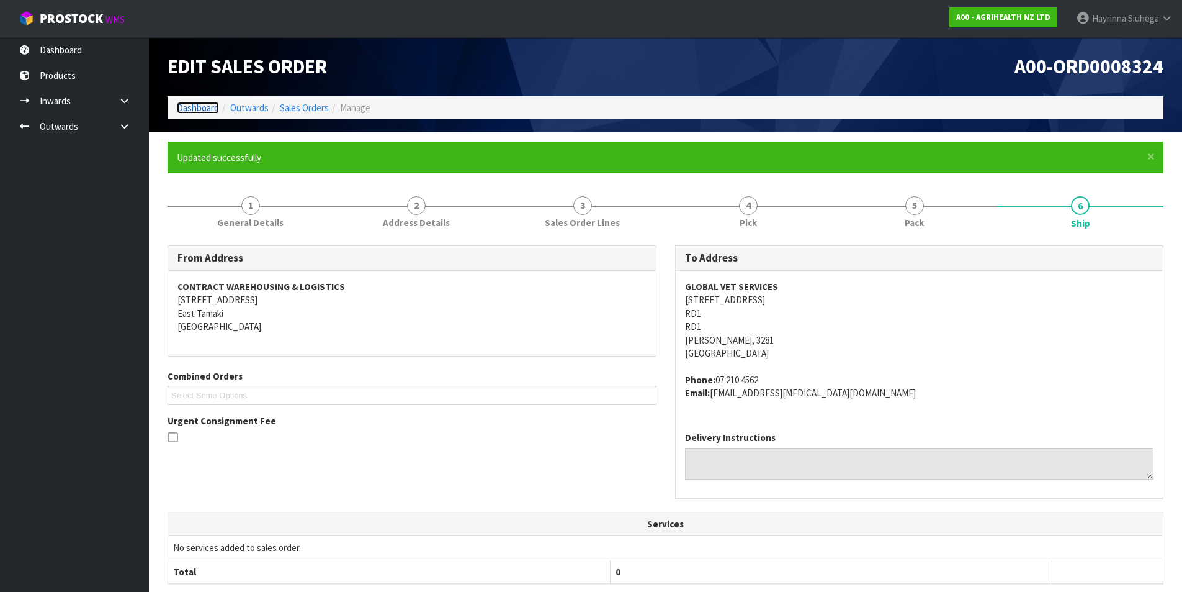
click at [194, 104] on link "Dashboard" at bounding box center [198, 108] width 42 height 12
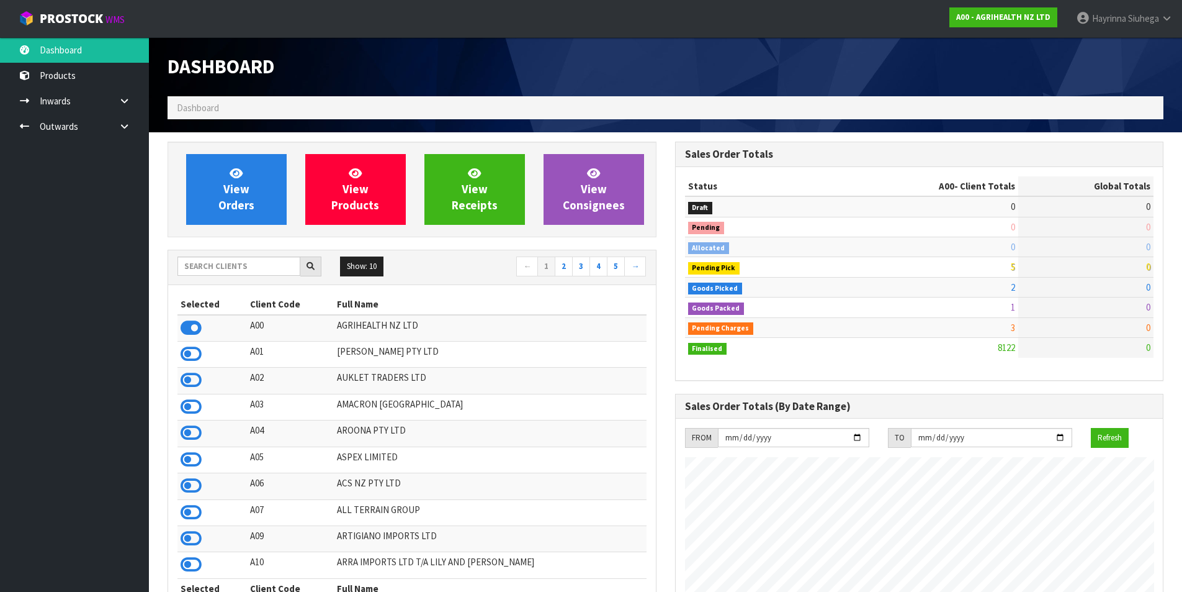
scroll to position [940, 507]
click at [216, 186] on link "View Orders" at bounding box center [236, 189] width 101 height 71
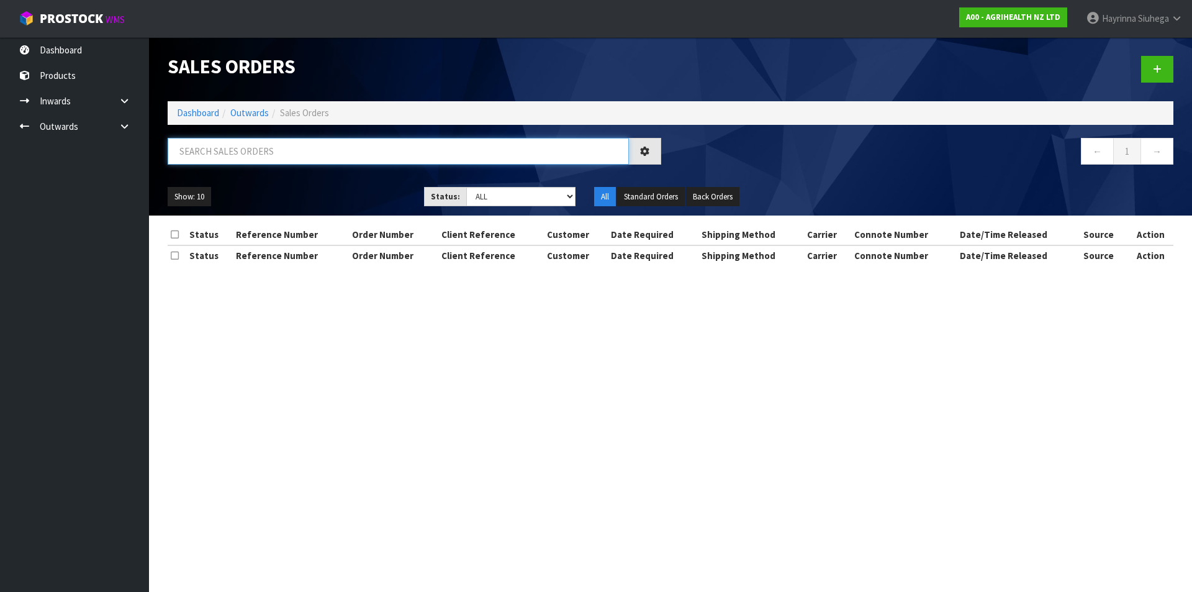
drag, startPoint x: 238, startPoint y: 161, endPoint x: 233, endPoint y: 152, distance: 10.6
click at [238, 161] on input "text" at bounding box center [398, 151] width 461 height 27
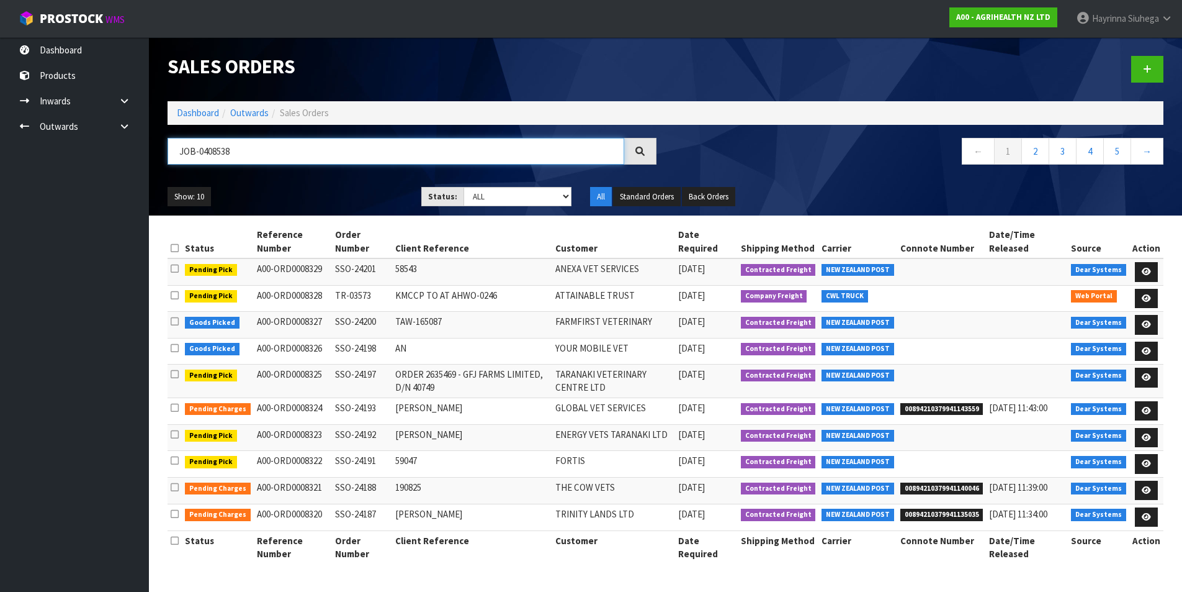
type input "JOB-0408538"
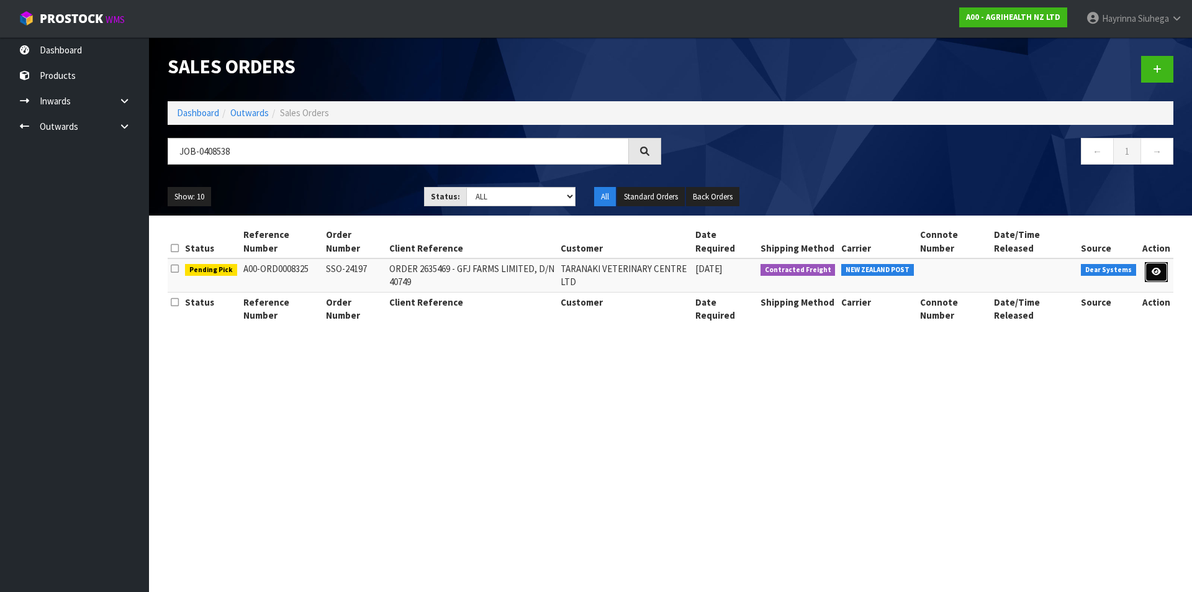
click at [1155, 272] on icon at bounding box center [1155, 272] width 9 height 8
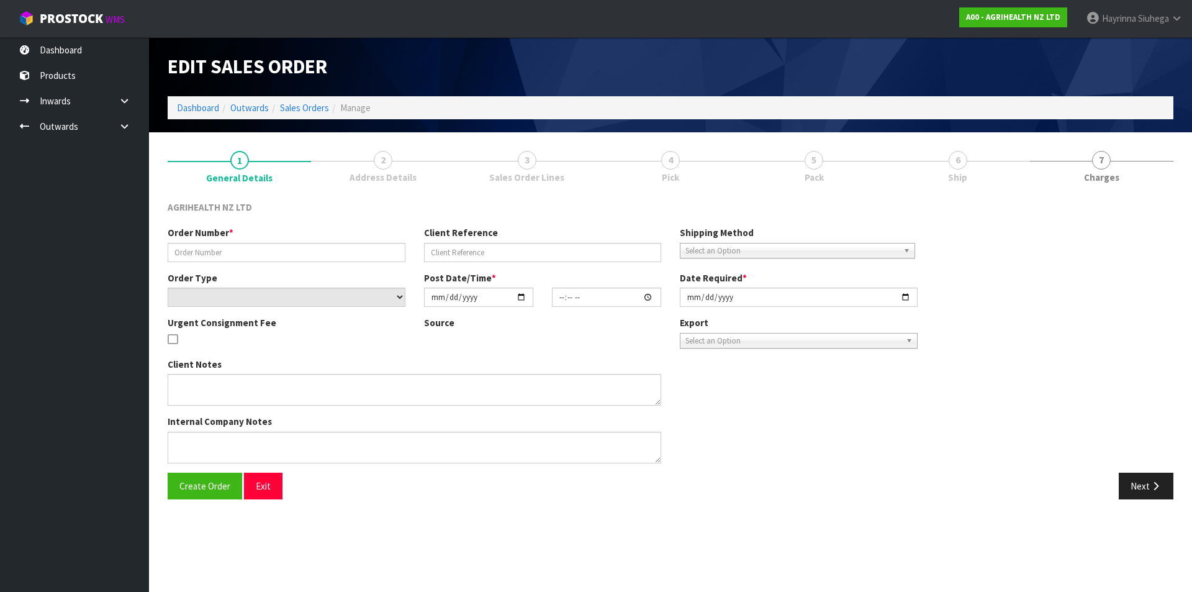
type input "SSO-24197"
type input "ORDER 2635469 - GFJ FARMS LIMITED, D/N 40749"
select select "number:0"
type input "[DATE]"
type input "09:16:09.000"
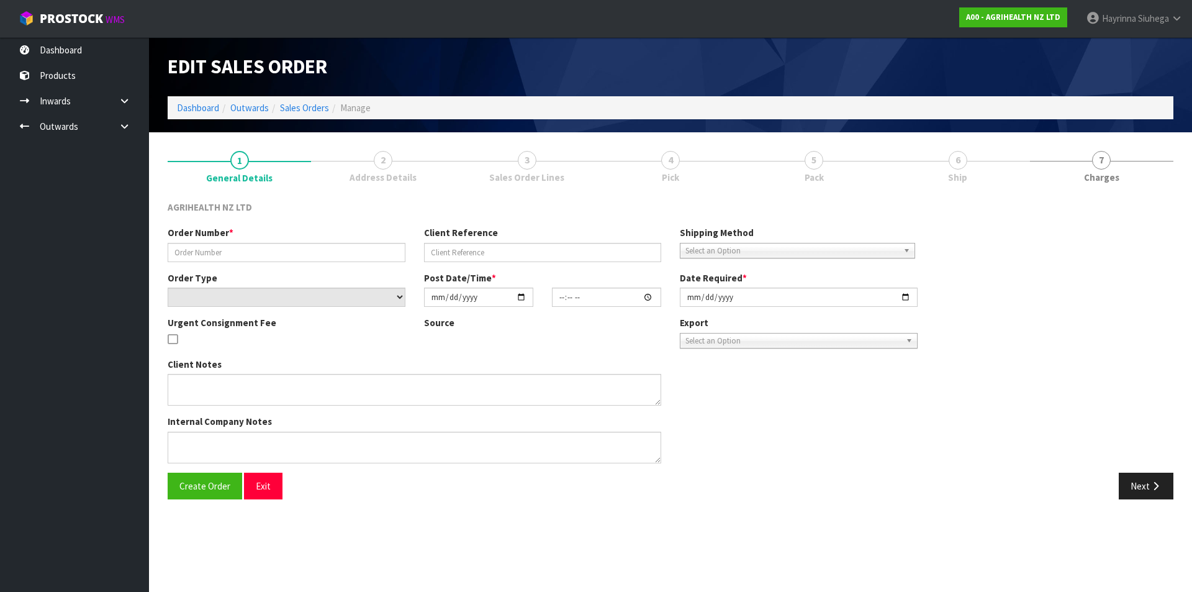
type input "[DATE]"
type textarea "SHIP BY: Overnight Courier"
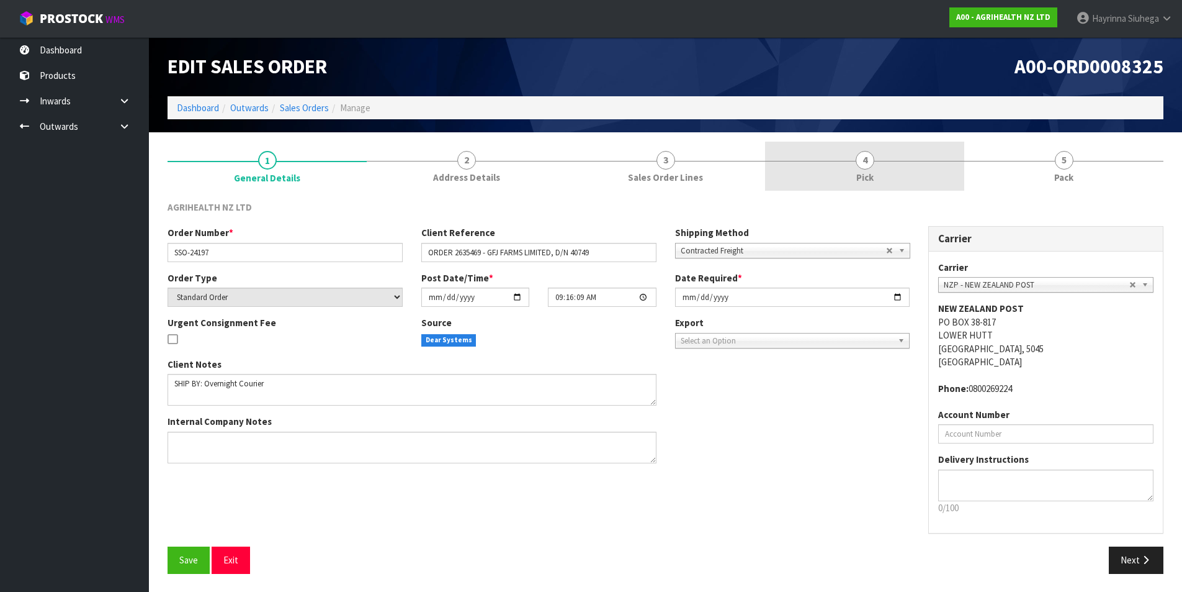
click at [924, 163] on link "4 Pick" at bounding box center [864, 166] width 199 height 49
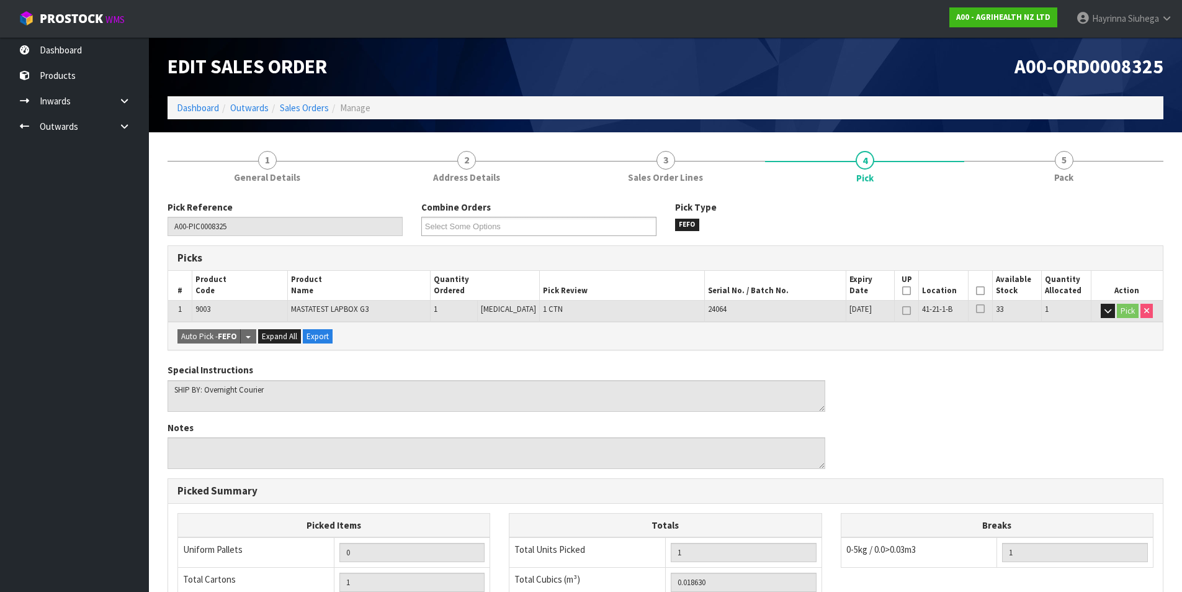
click at [976, 290] on icon at bounding box center [980, 290] width 9 height 1
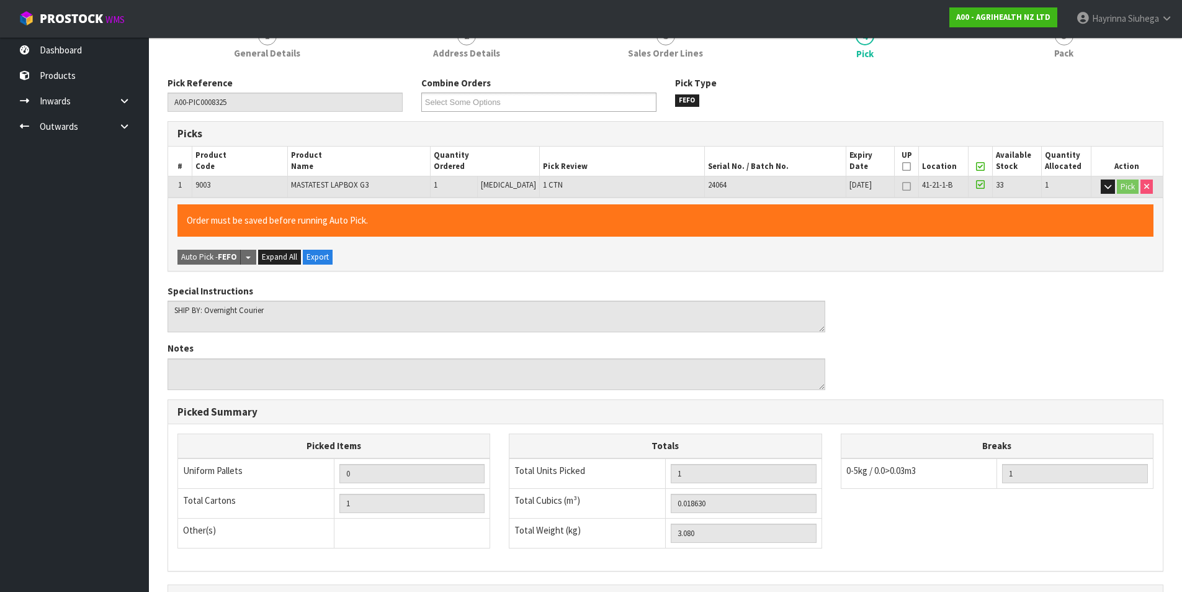
scroll to position [274, 0]
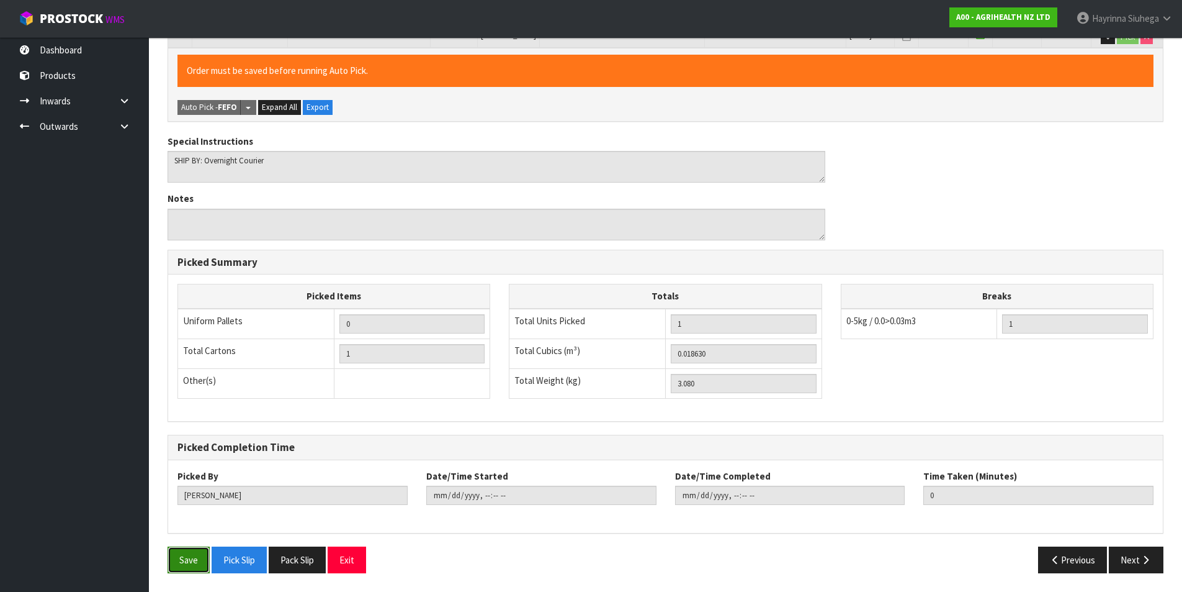
click at [182, 566] on button "Save" at bounding box center [189, 559] width 42 height 27
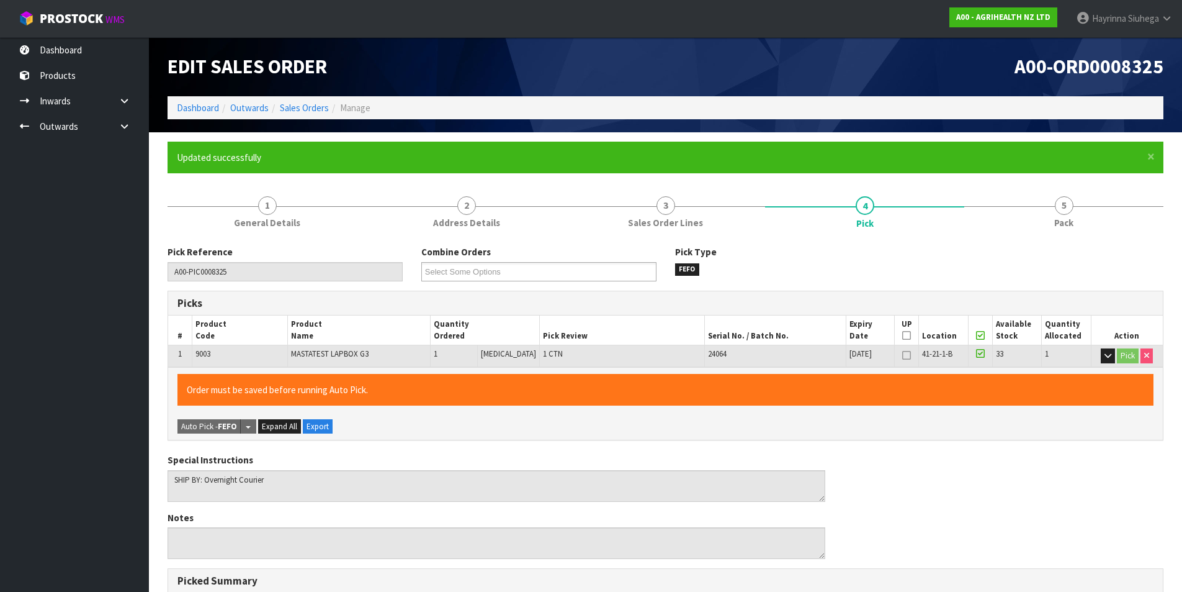
type input "[PERSON_NAME]"
type input "2025-08-20T11:45:44"
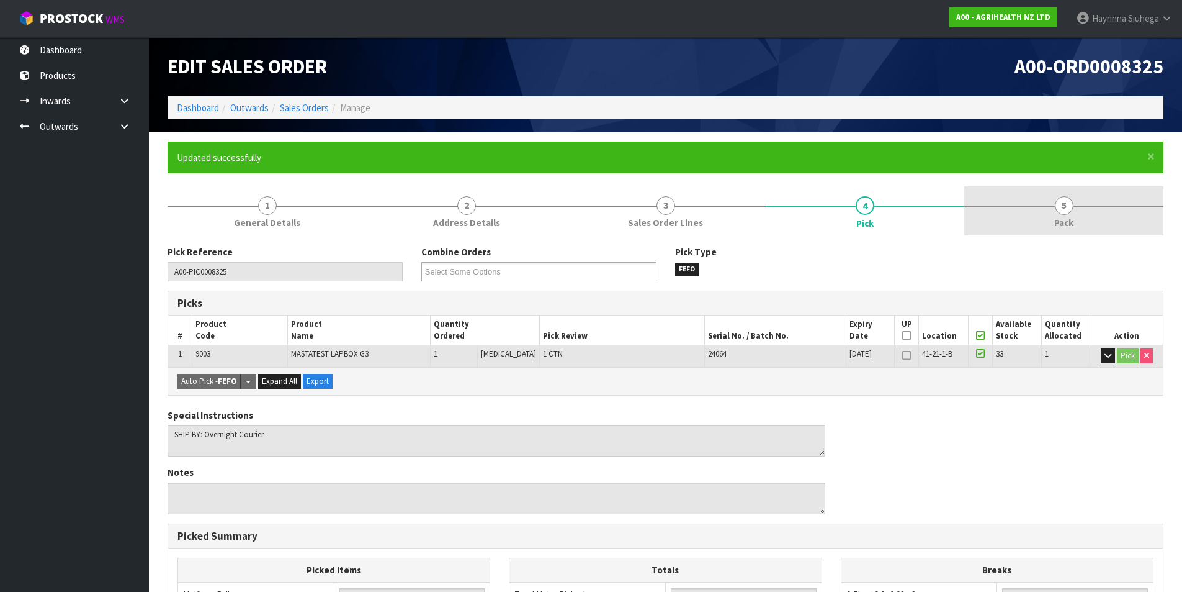
click at [1097, 227] on link "5 Pack" at bounding box center [1064, 210] width 199 height 49
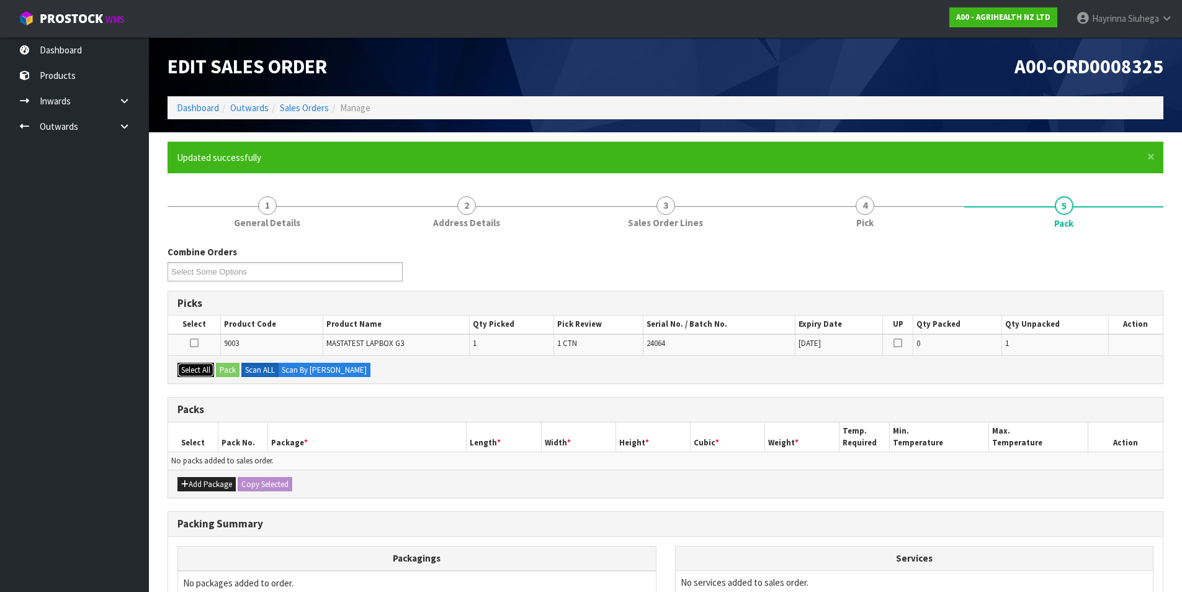
click at [199, 371] on button "Select All" at bounding box center [196, 369] width 37 height 15
click at [223, 370] on button "Pack" at bounding box center [228, 369] width 24 height 15
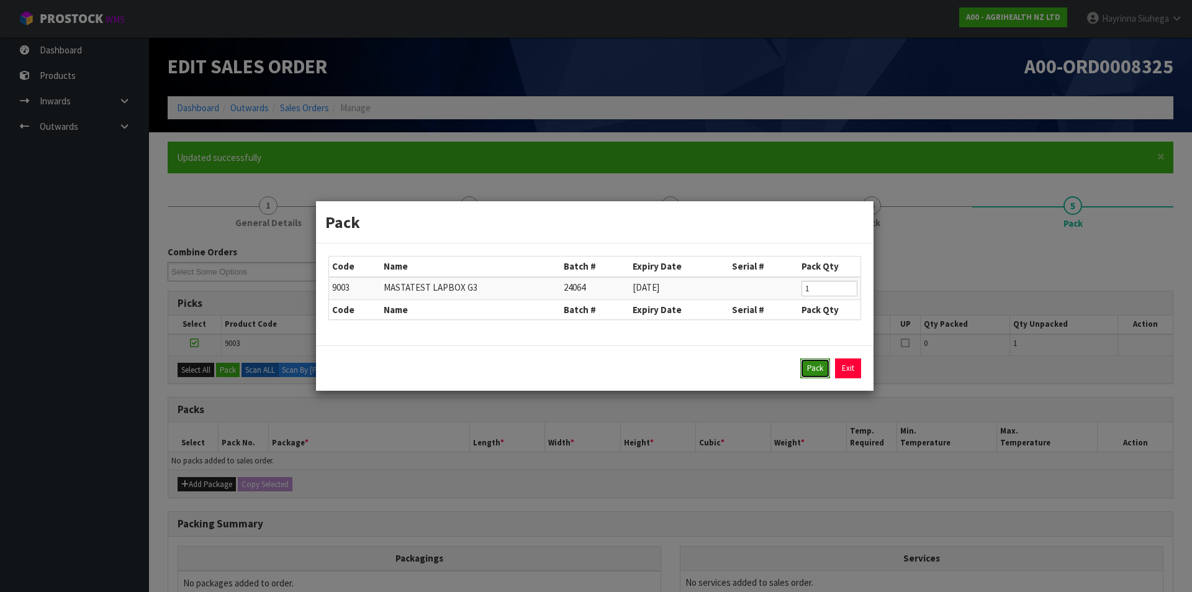
click at [816, 367] on button "Pack" at bounding box center [815, 368] width 30 height 20
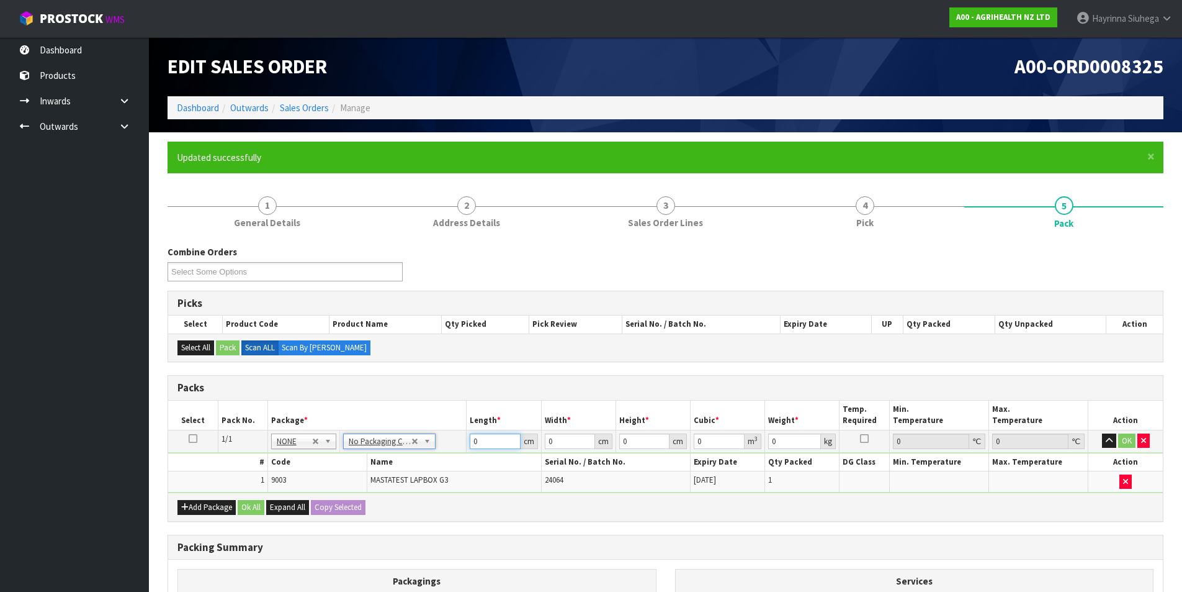
click at [472, 440] on input "0" at bounding box center [495, 441] width 50 height 16
type input "30"
type input "23"
type input "2"
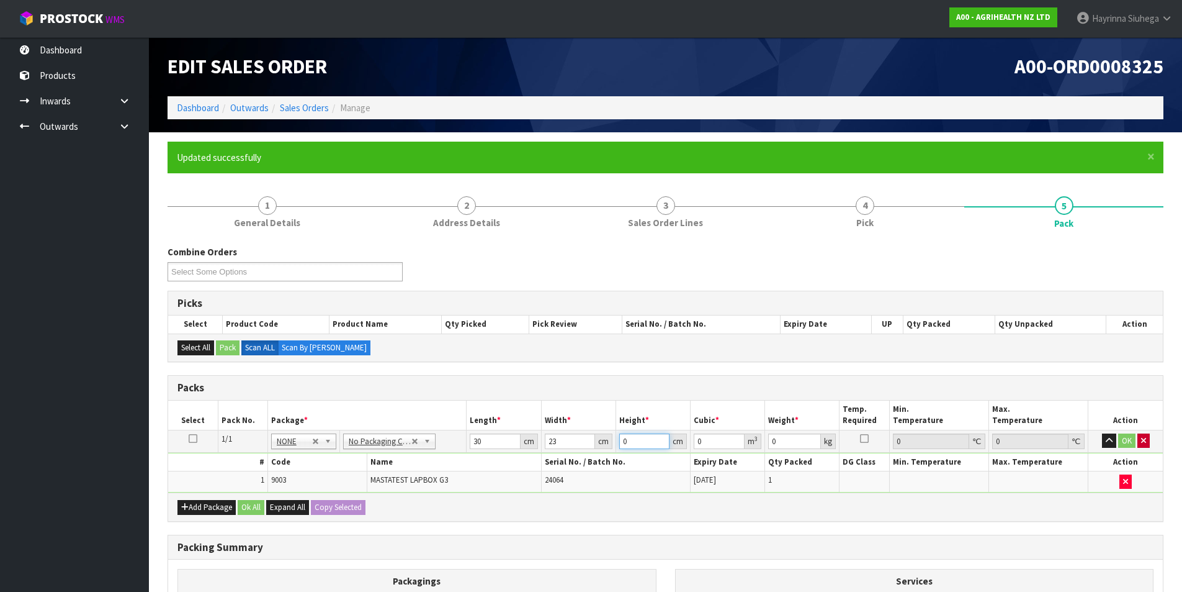
type input "0.00138"
type input "27"
type input "0.01863"
type input "27"
type input "4"
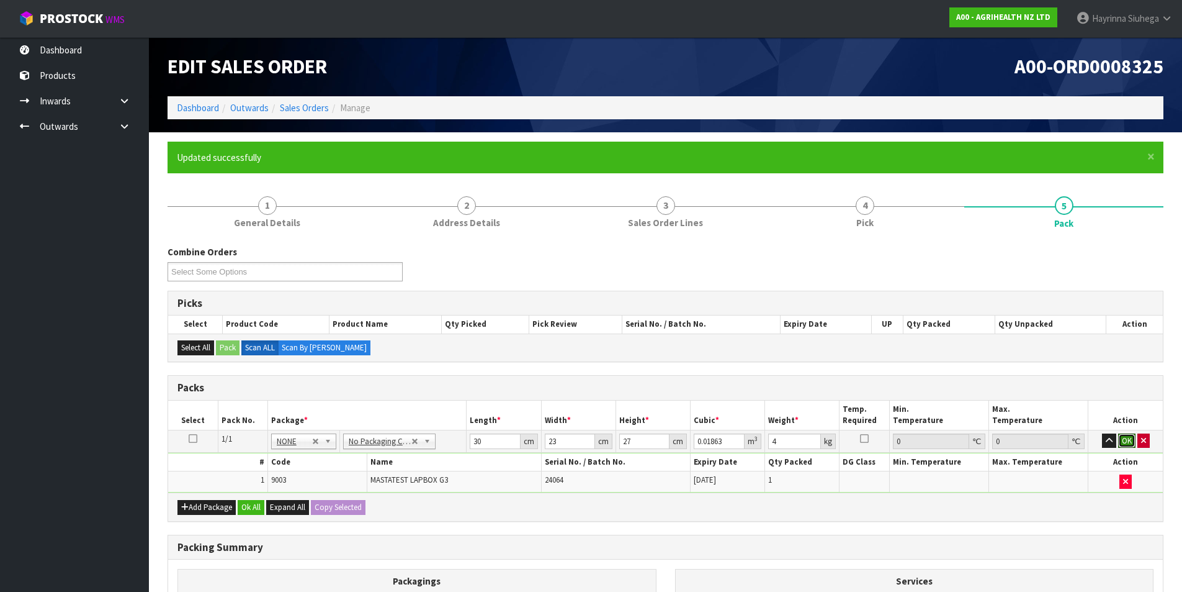
click button "OK" at bounding box center [1127, 440] width 17 height 15
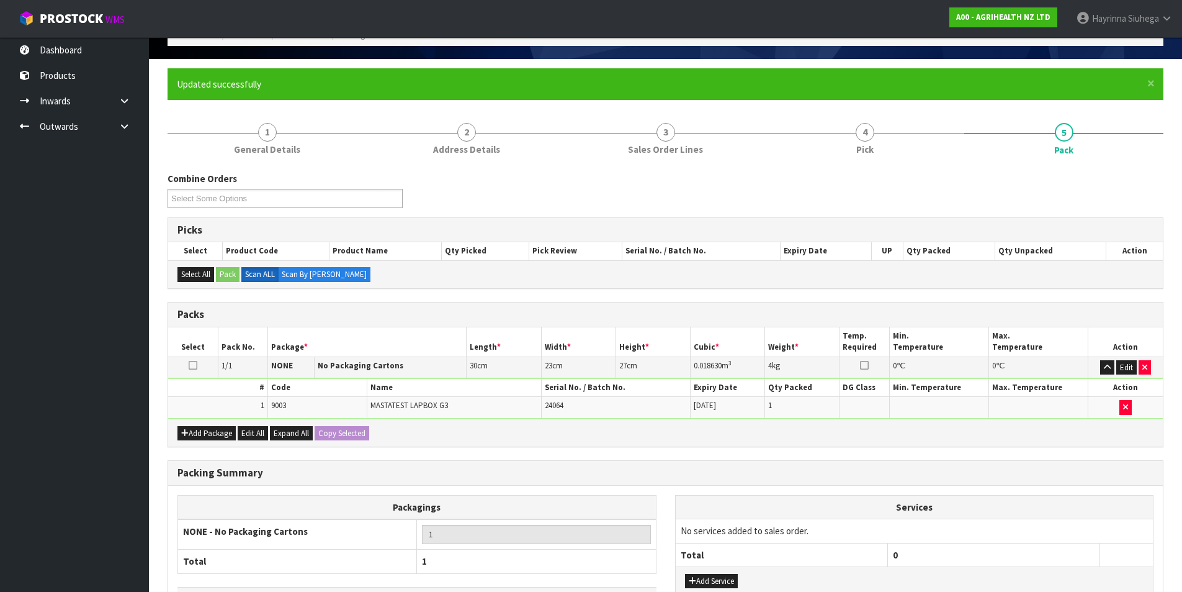
scroll to position [164, 0]
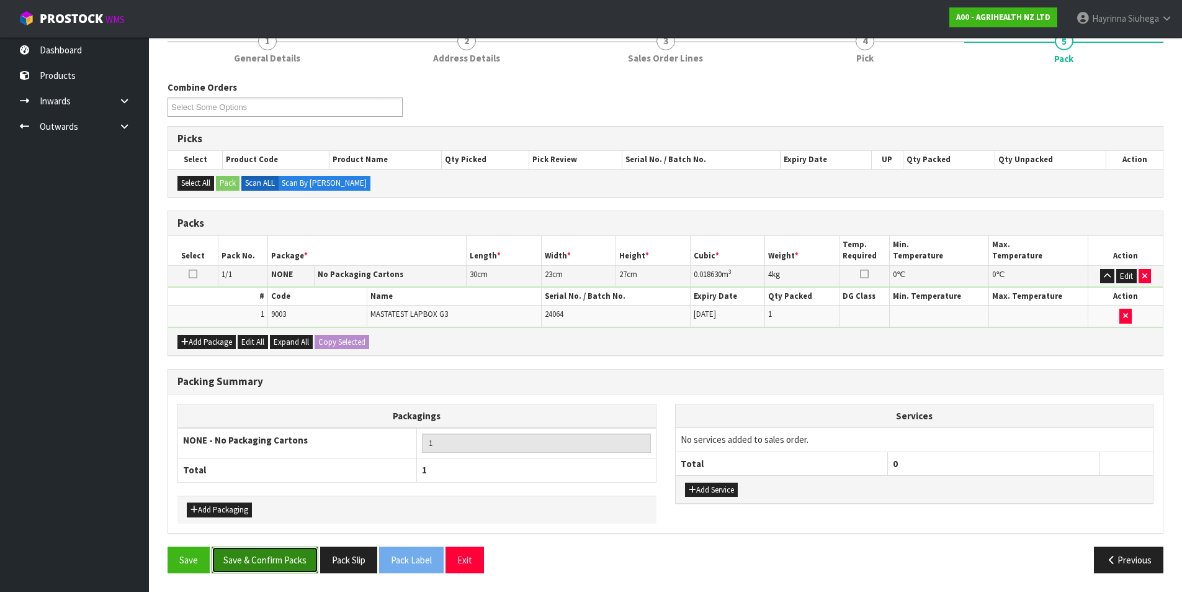
click at [298, 559] on button "Save & Confirm Packs" at bounding box center [265, 559] width 107 height 27
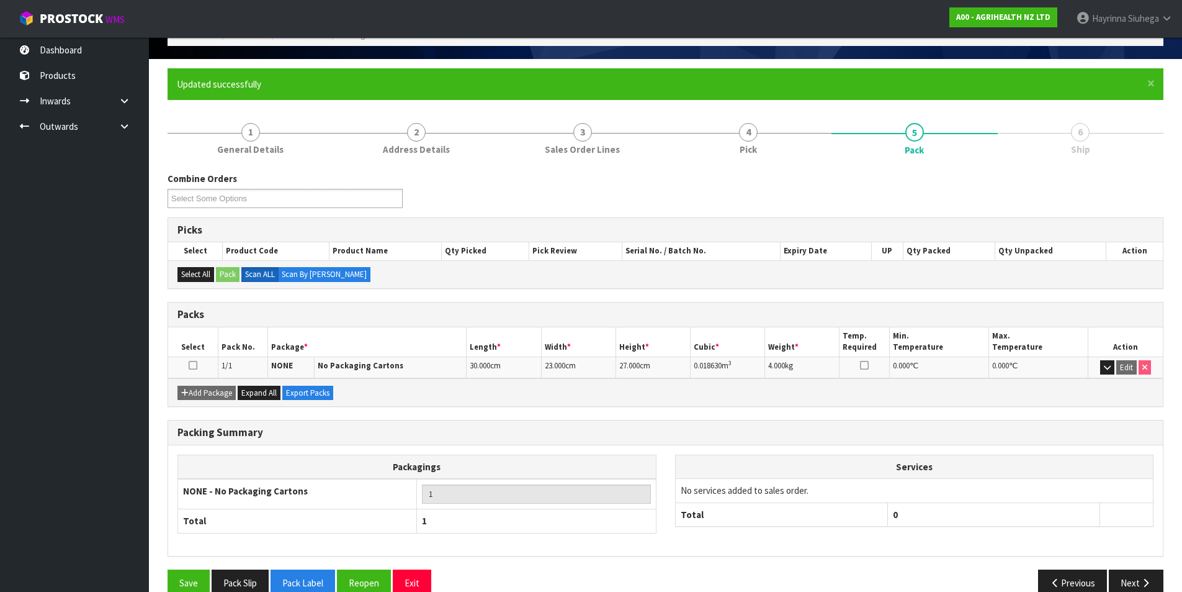
scroll to position [96, 0]
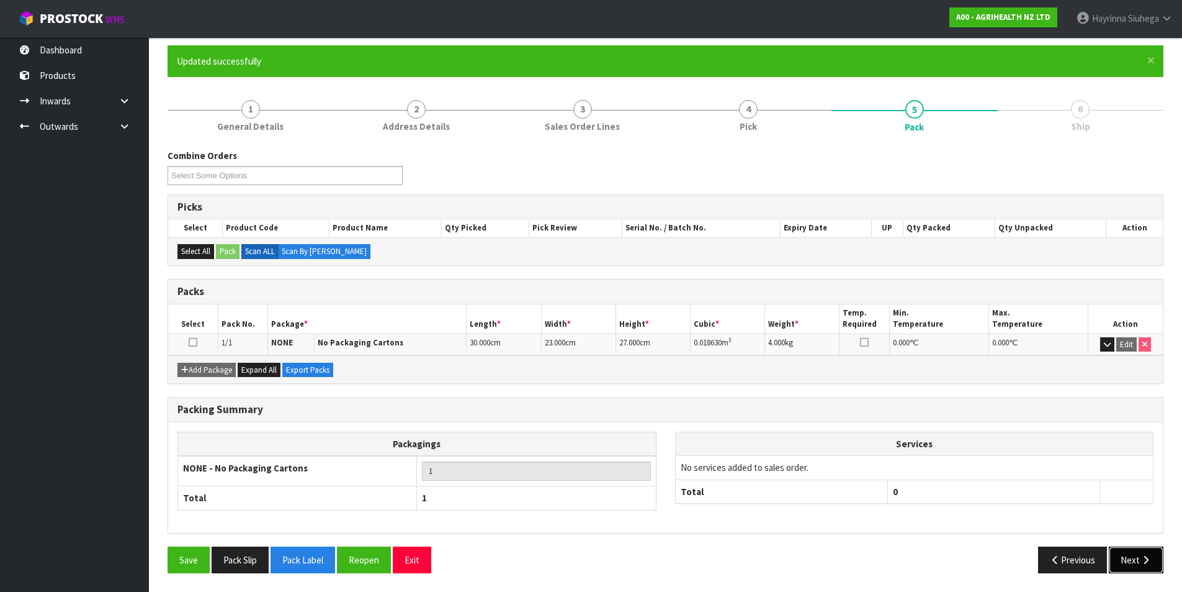
click at [1137, 559] on button "Next" at bounding box center [1136, 559] width 55 height 27
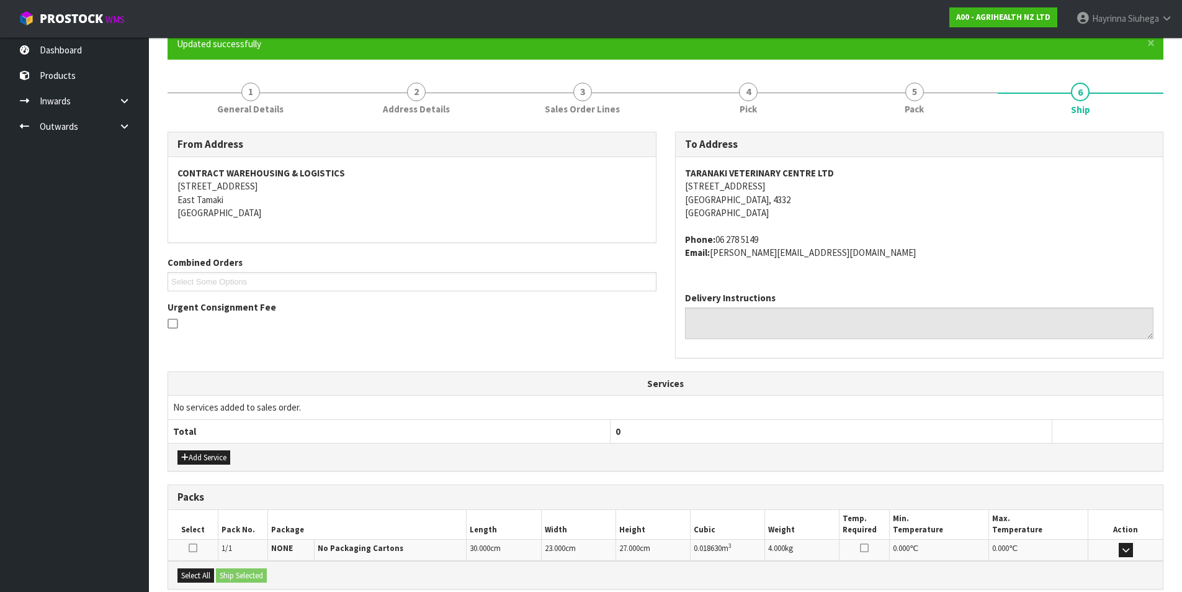
scroll to position [245, 0]
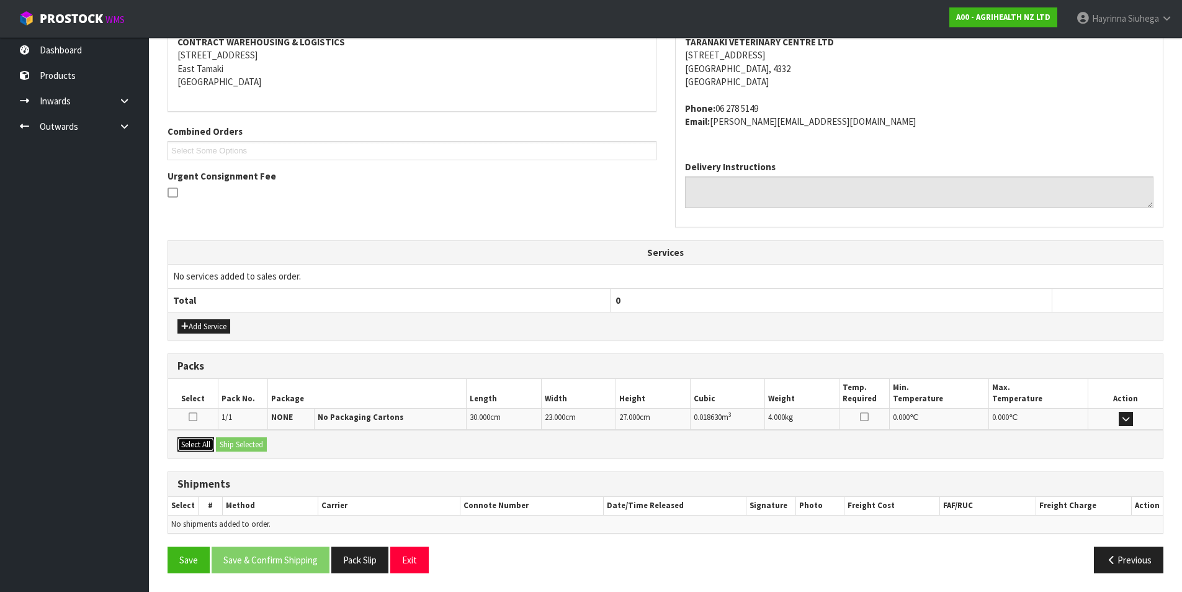
click at [214, 442] on button "Select All" at bounding box center [196, 444] width 37 height 15
click at [238, 438] on button "Ship Selected" at bounding box center [241, 444] width 51 height 15
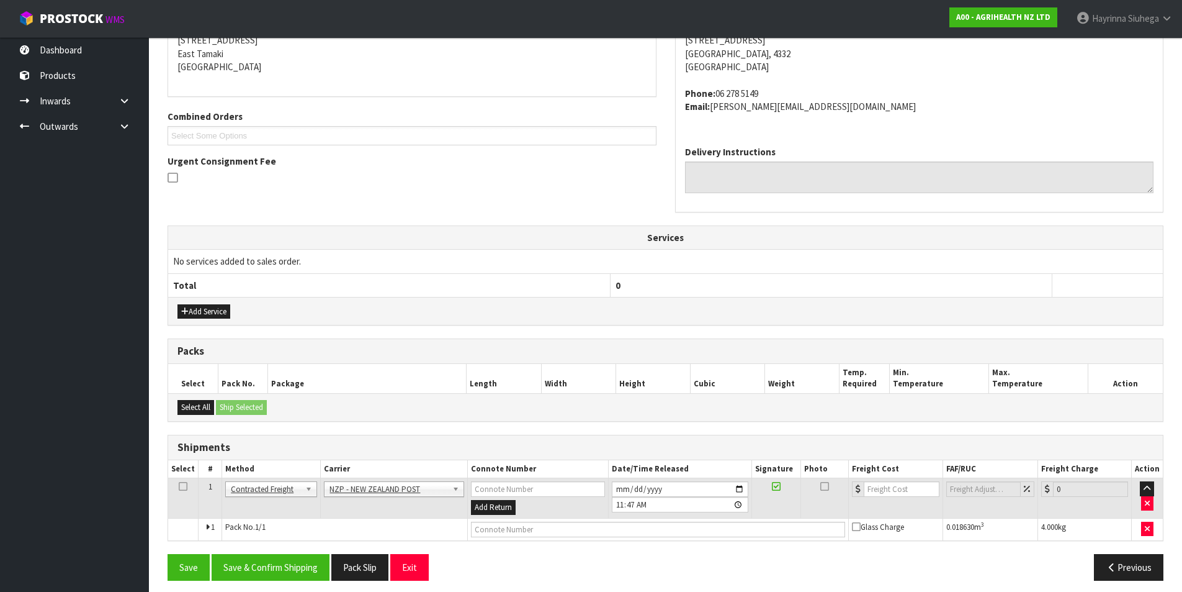
scroll to position [267, 0]
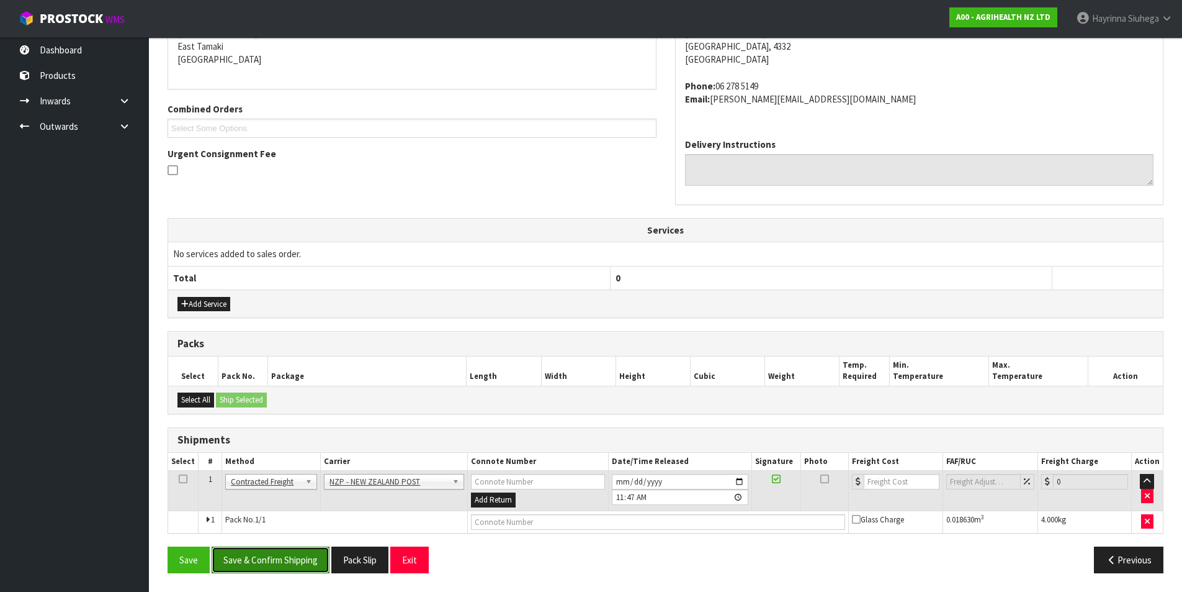
click at [278, 555] on button "Save & Confirm Shipping" at bounding box center [271, 559] width 118 height 27
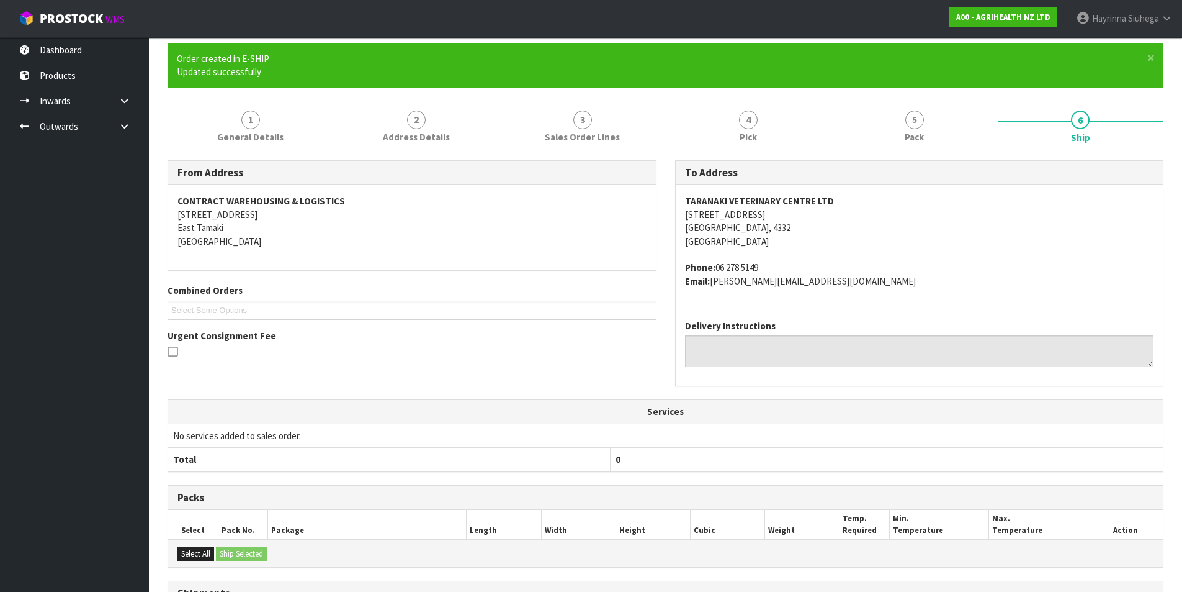
scroll to position [249, 0]
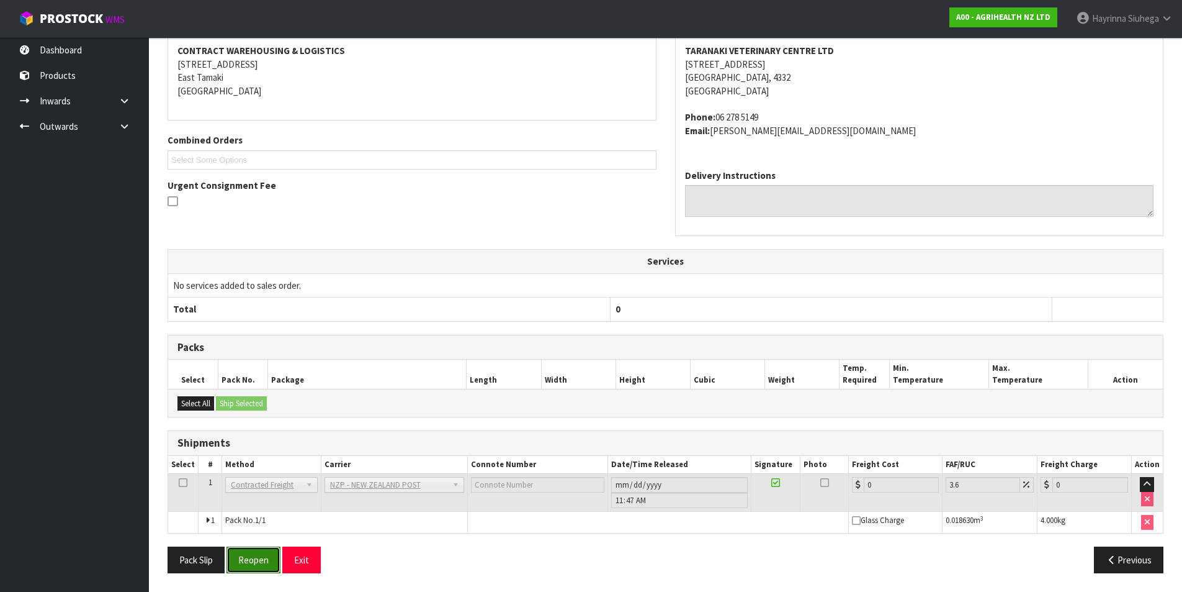
click at [265, 563] on button "Reopen" at bounding box center [254, 559] width 54 height 27
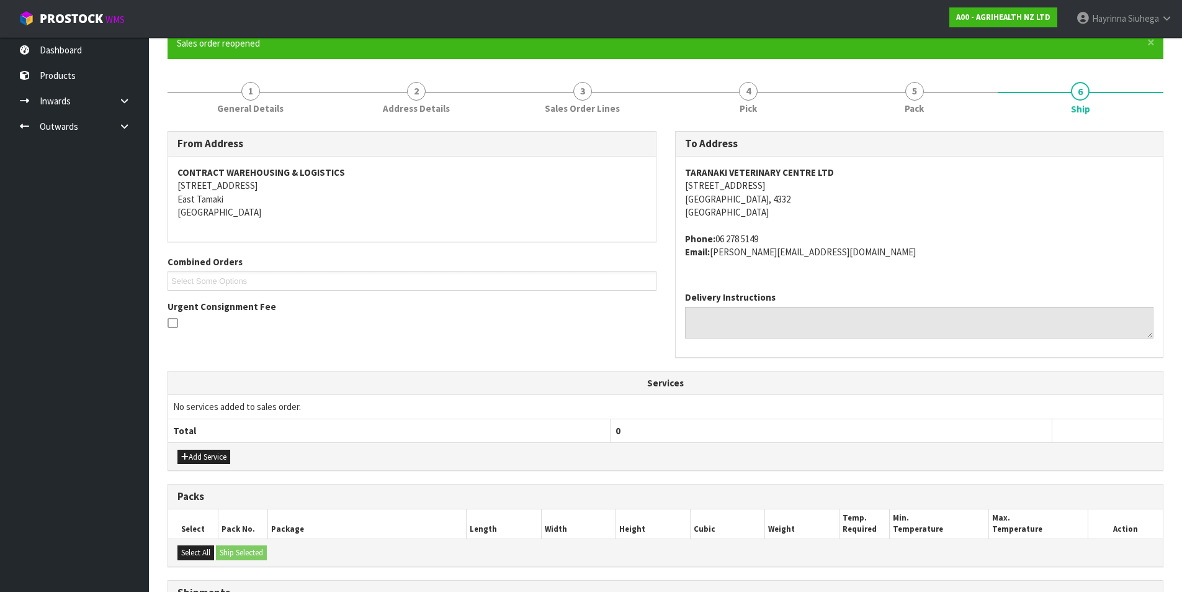
scroll to position [236, 0]
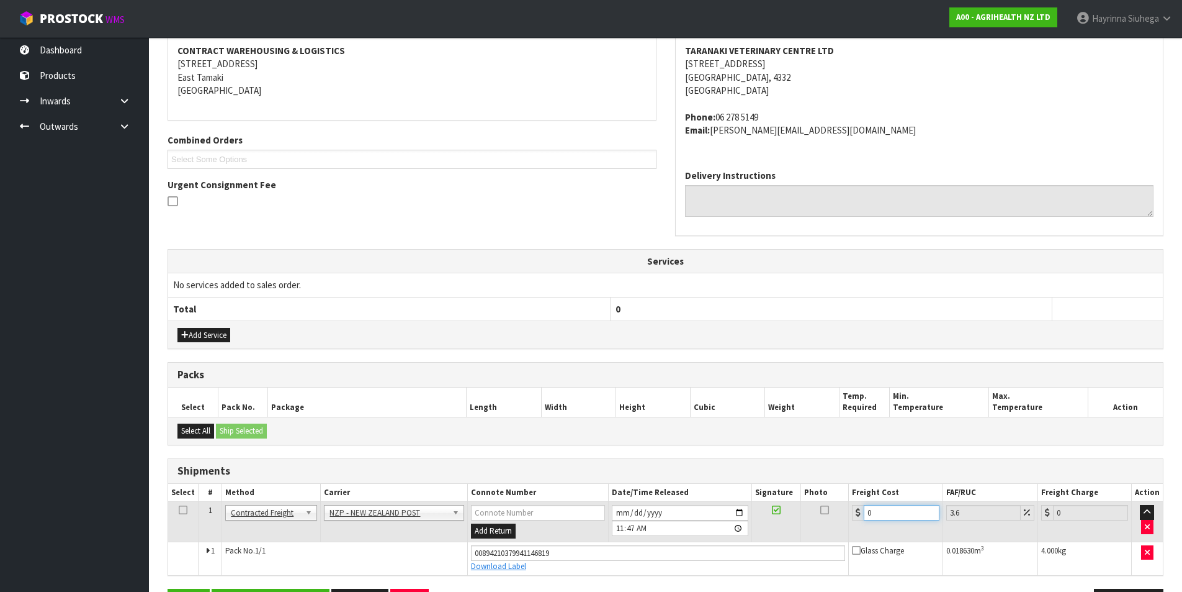
drag, startPoint x: 886, startPoint y: 517, endPoint x: 837, endPoint y: 516, distance: 49.0
click at [837, 519] on tr "1 Client Local Pickup Customer Local Pickup Company Freight Contracted Freight …" at bounding box center [665, 522] width 995 height 40
type input "8"
type input "8.29"
type input "8.4"
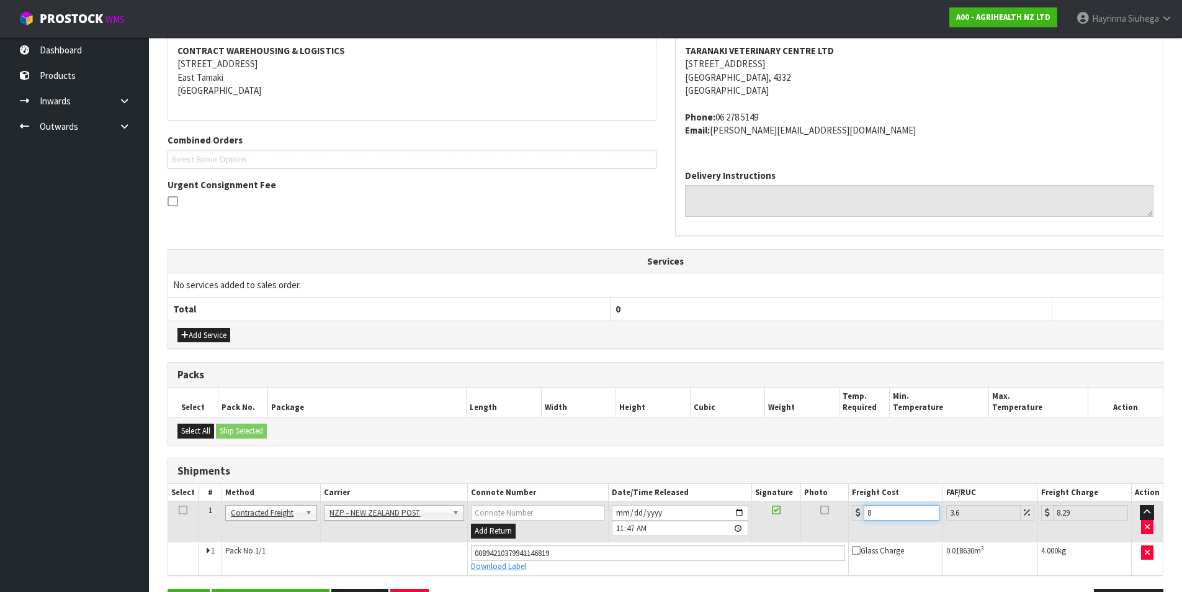
type input "8.7"
type input "8.45"
type input "8.75"
type input "8.45"
click at [168, 588] on button "Save" at bounding box center [189, 601] width 42 height 27
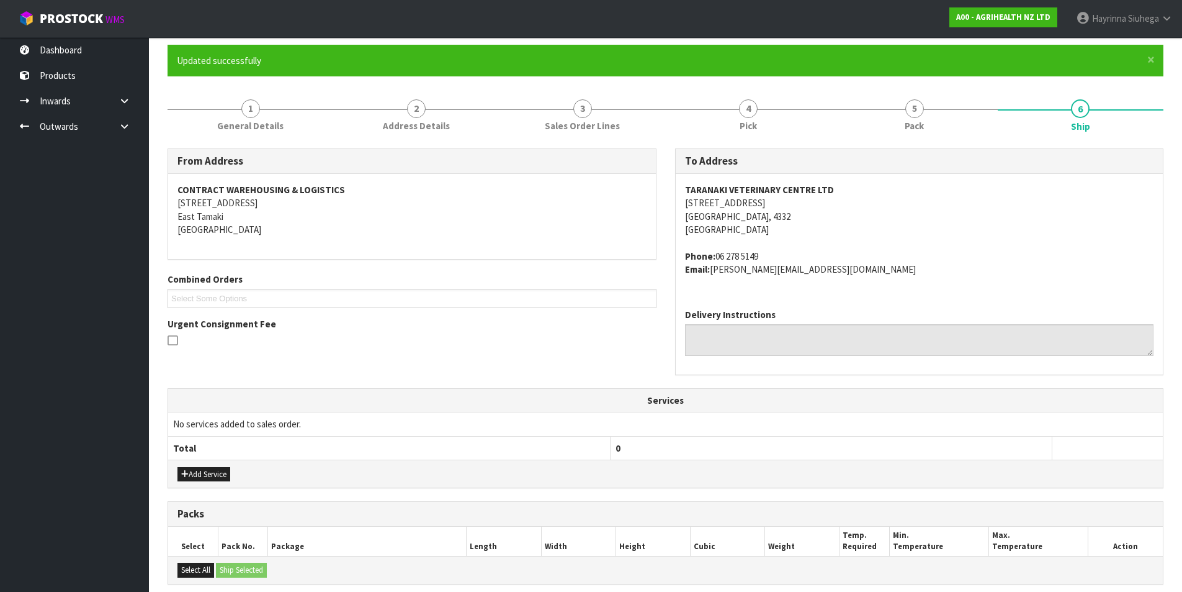
scroll to position [278, 0]
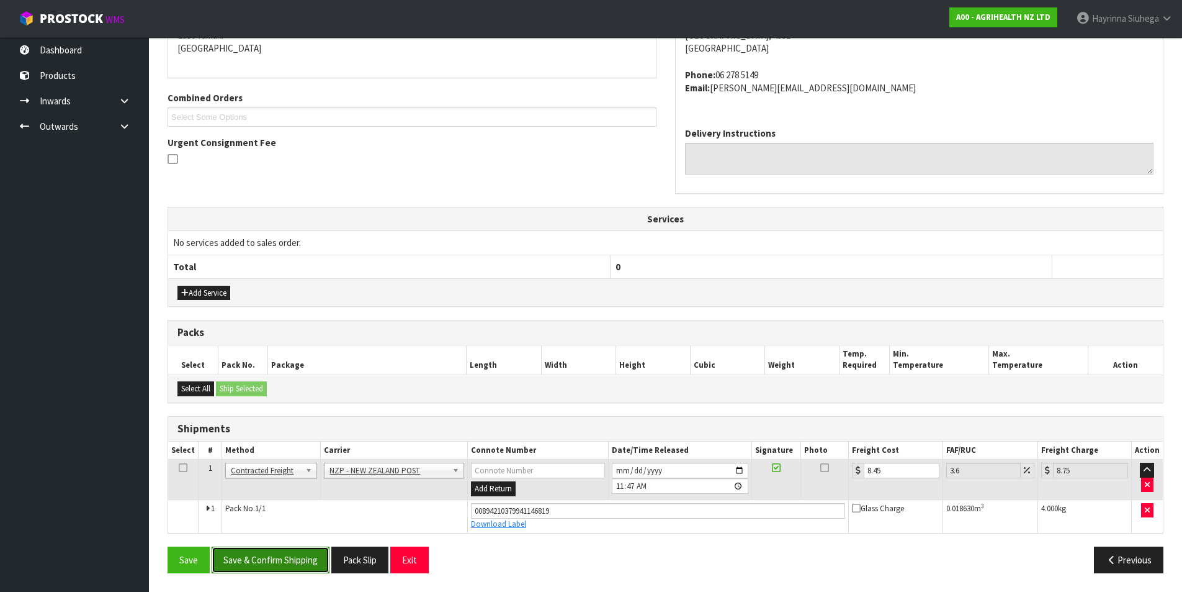
click at [254, 549] on button "Save & Confirm Shipping" at bounding box center [271, 559] width 118 height 27
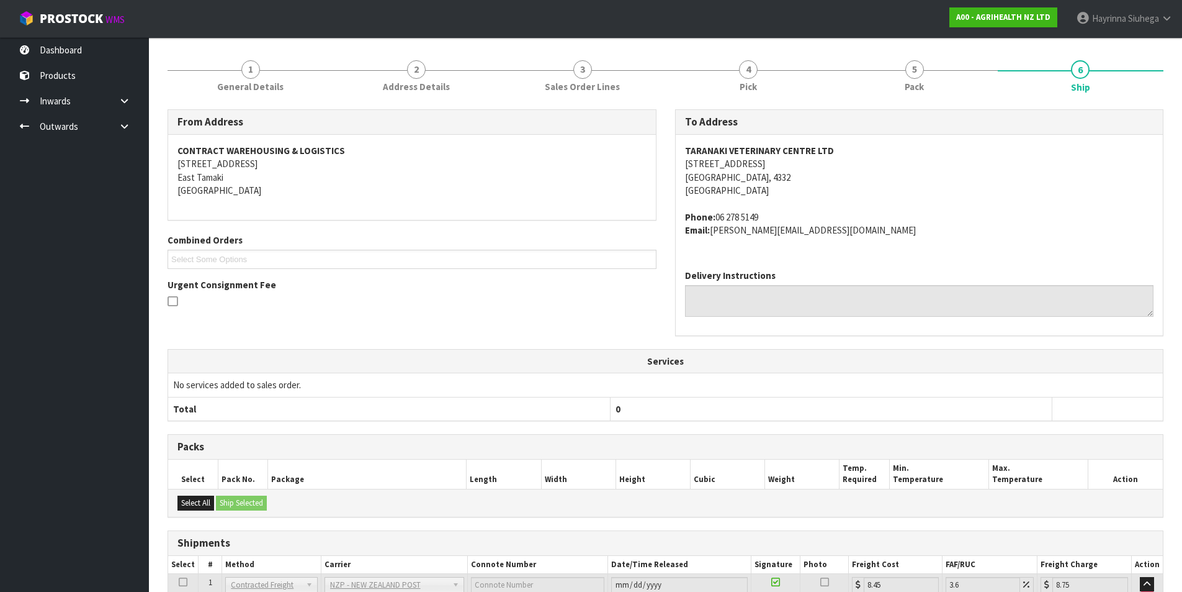
scroll to position [0, 0]
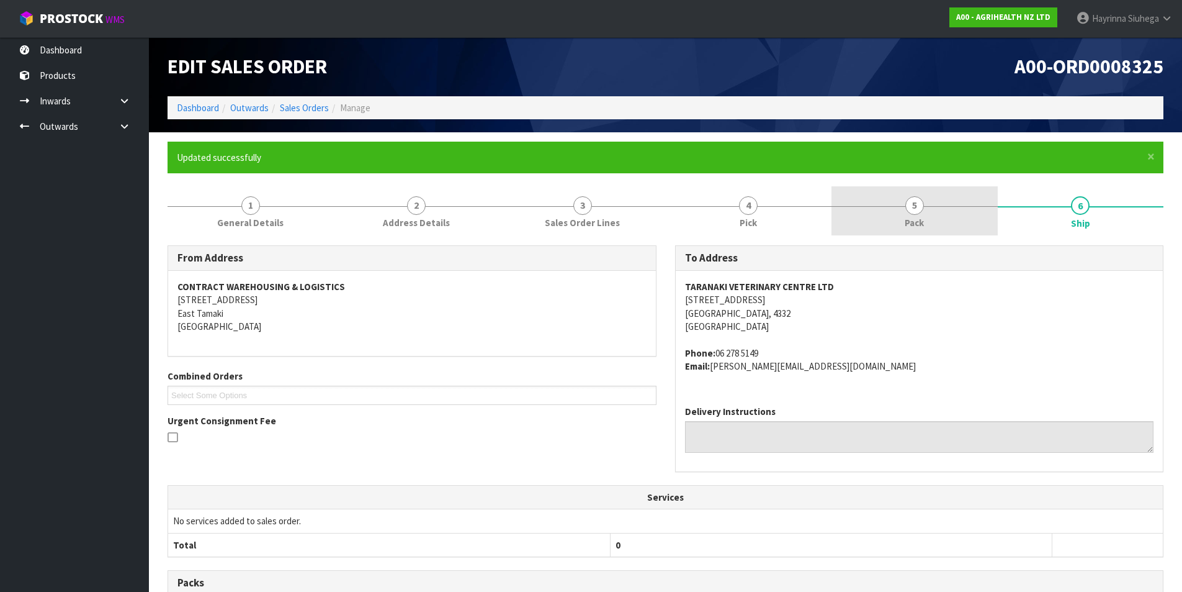
click at [895, 209] on link "5 Pack" at bounding box center [915, 210] width 166 height 49
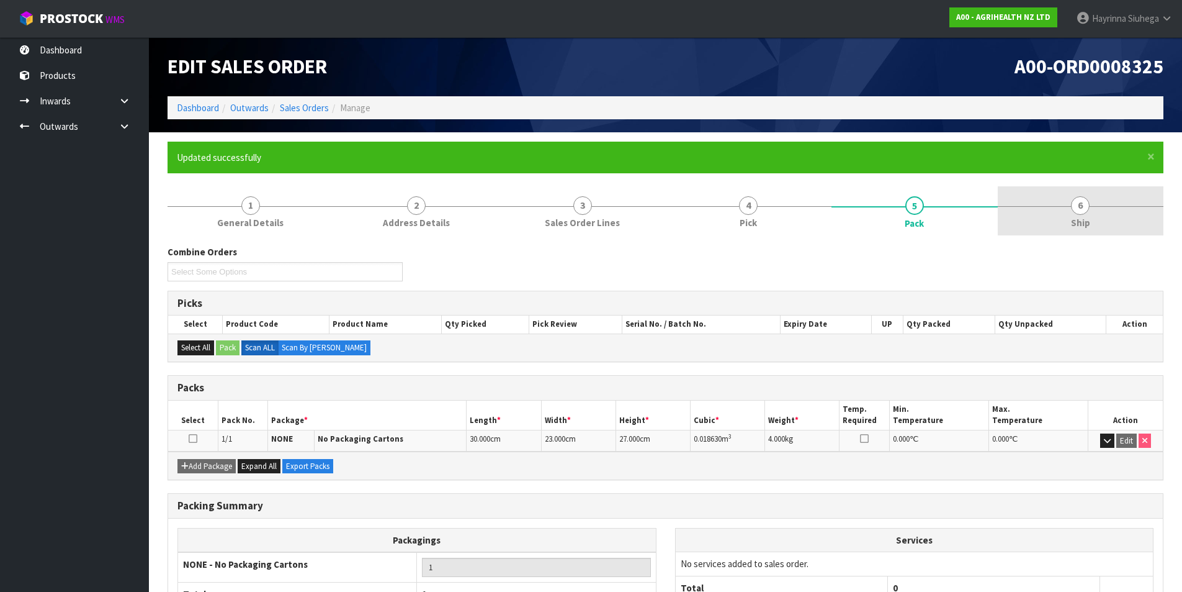
click at [1044, 210] on link "6 Ship" at bounding box center [1081, 210] width 166 height 49
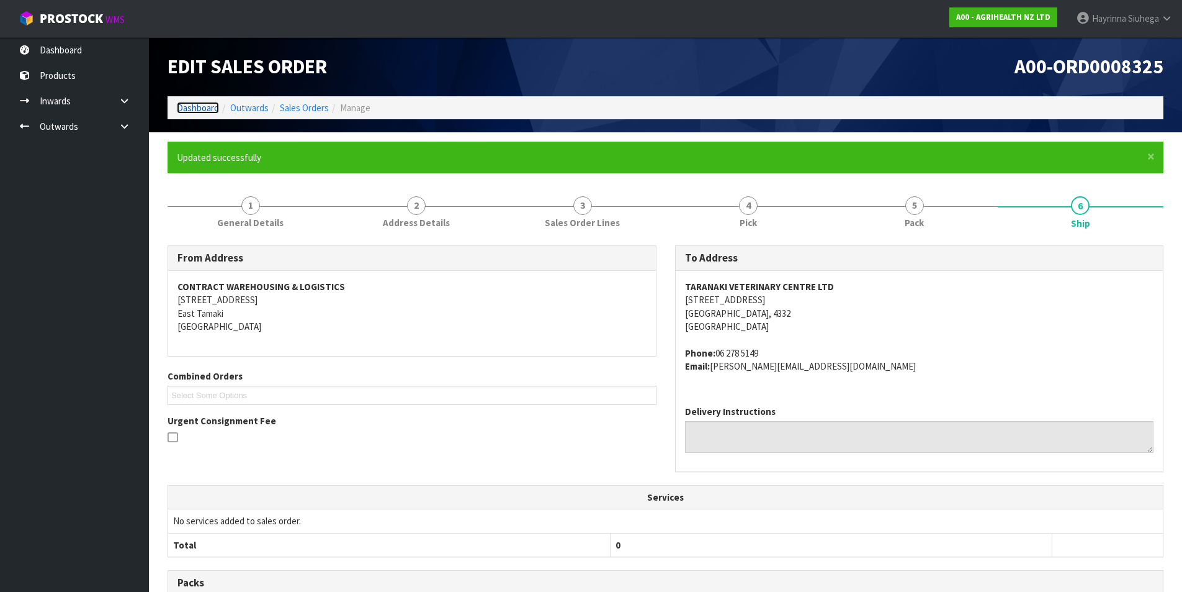
click at [207, 107] on link "Dashboard" at bounding box center [198, 108] width 42 height 12
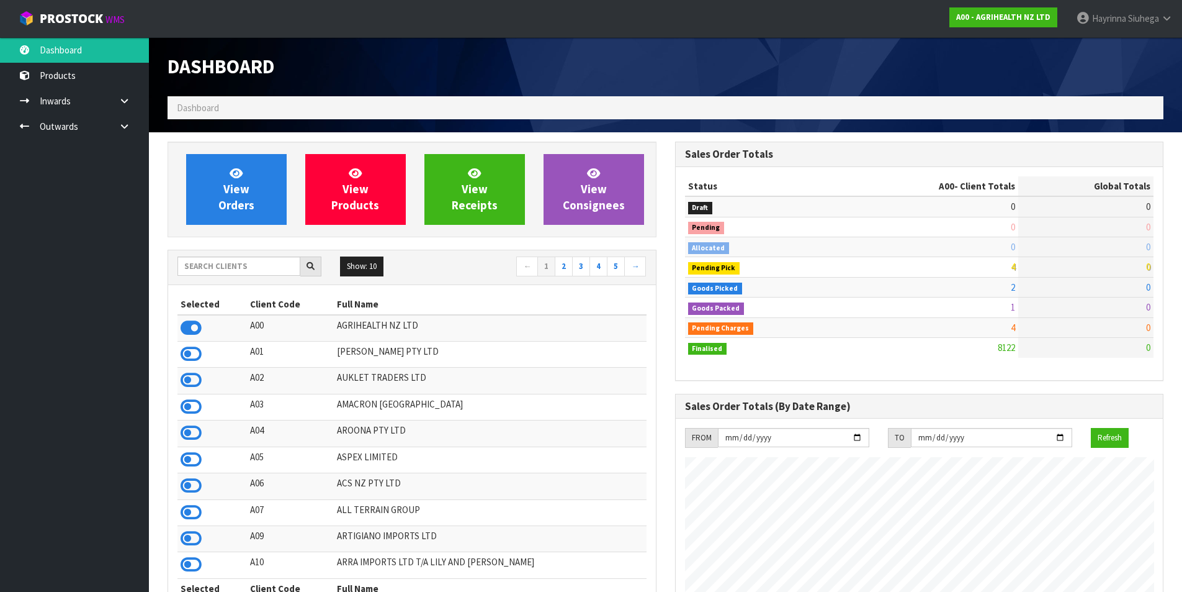
scroll to position [940, 507]
click at [234, 179] on icon at bounding box center [236, 173] width 13 height 12
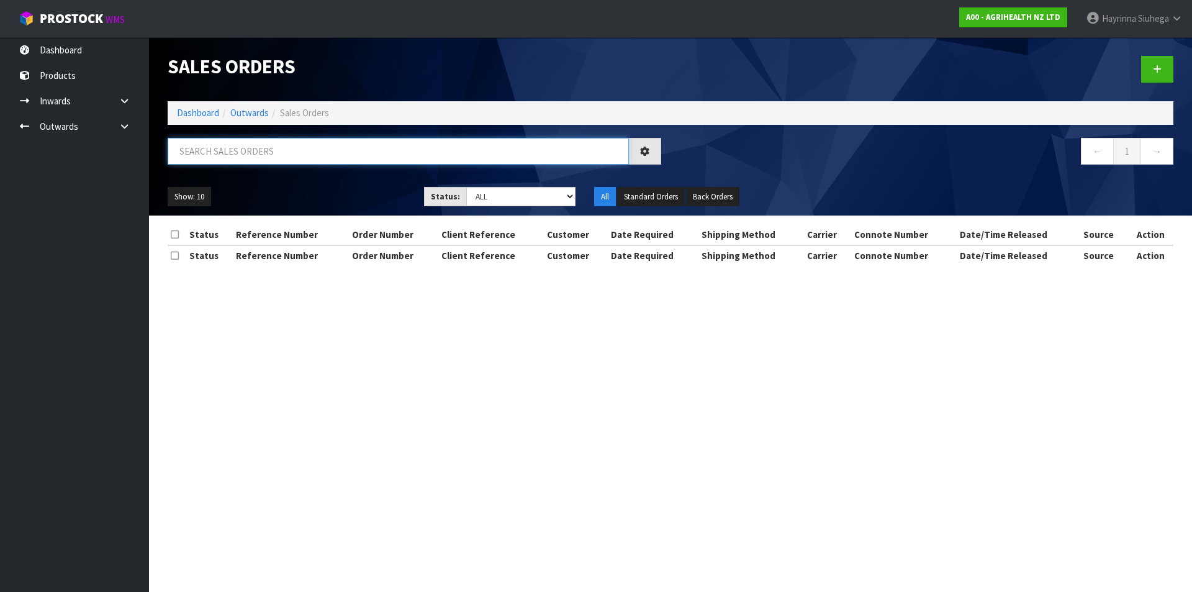
click at [245, 156] on input "text" at bounding box center [398, 151] width 461 height 27
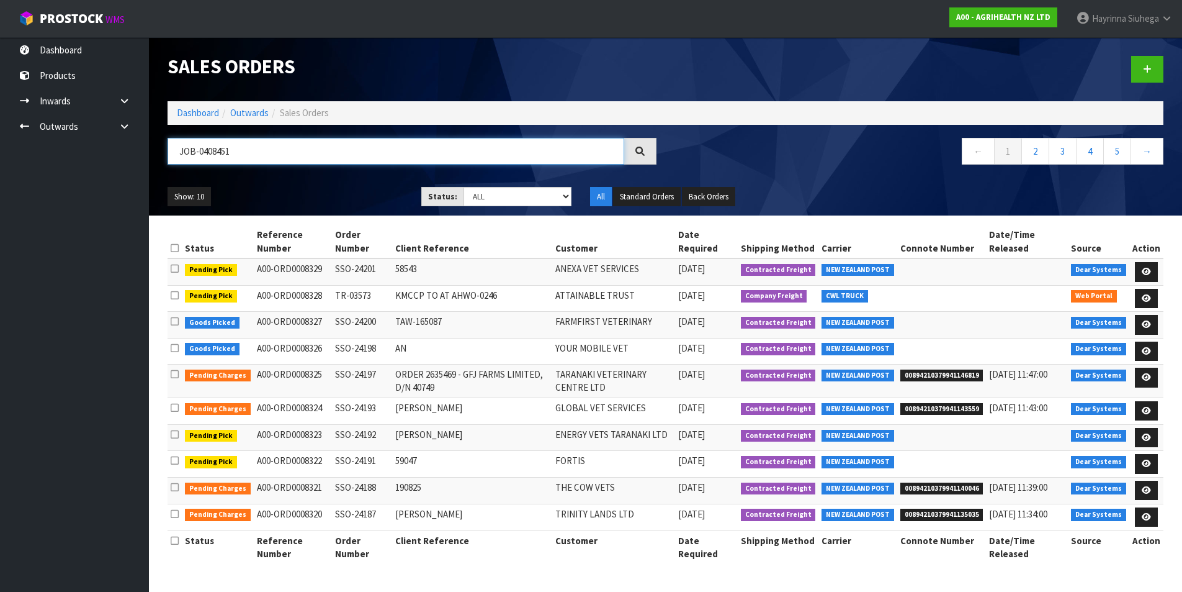
type input "JOB-0408451"
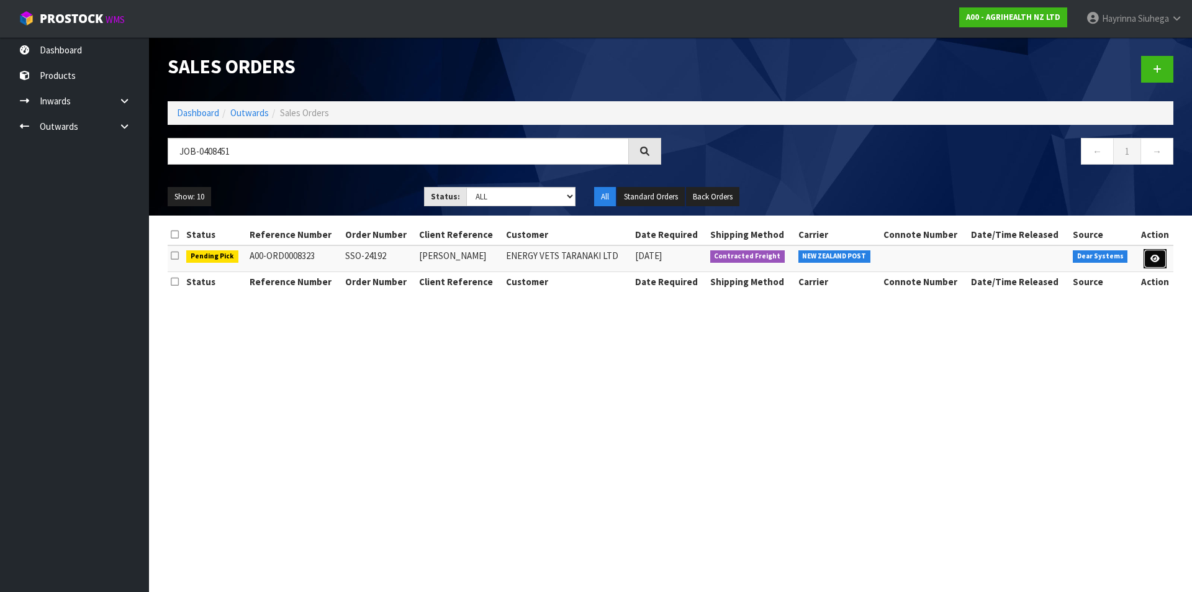
click at [1147, 258] on link at bounding box center [1154, 259] width 23 height 20
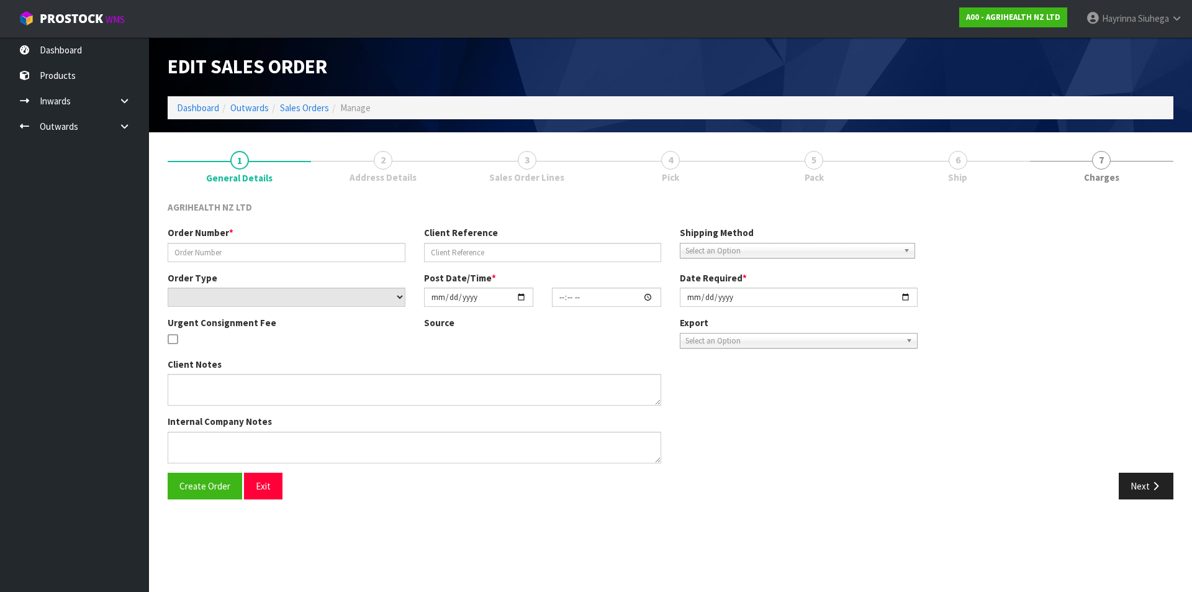
type input "SSO-24192"
type input "KYLIE"
select select "number:0"
type input "2025-08-19"
type input "14:56:29.000"
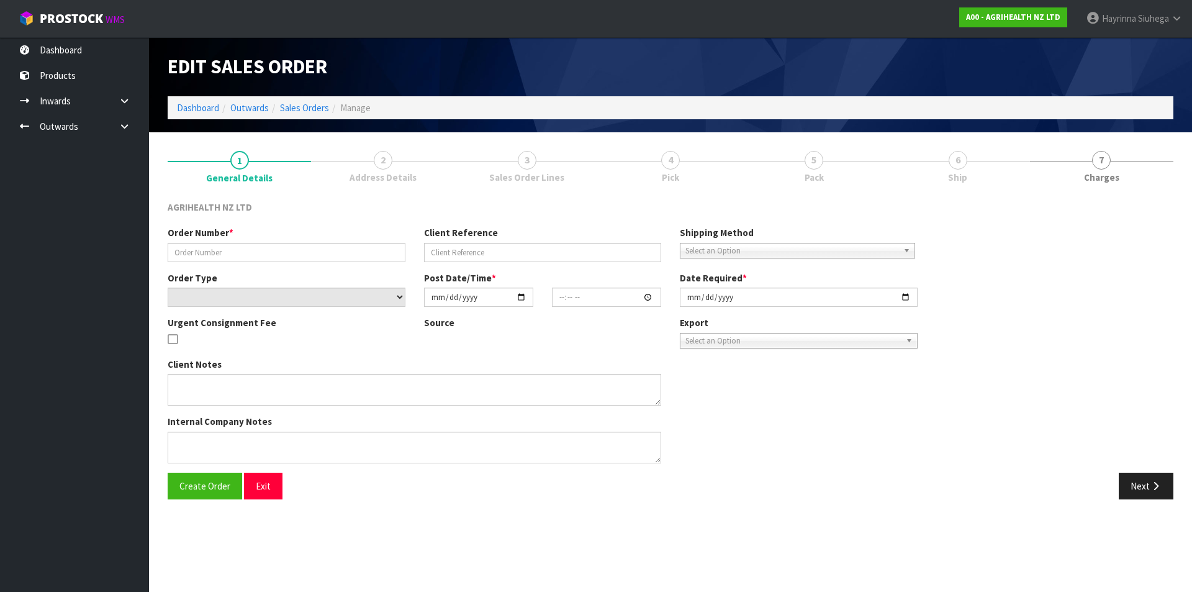
type input "[DATE]"
type textarea "SHIP BY: Overnight Courier"
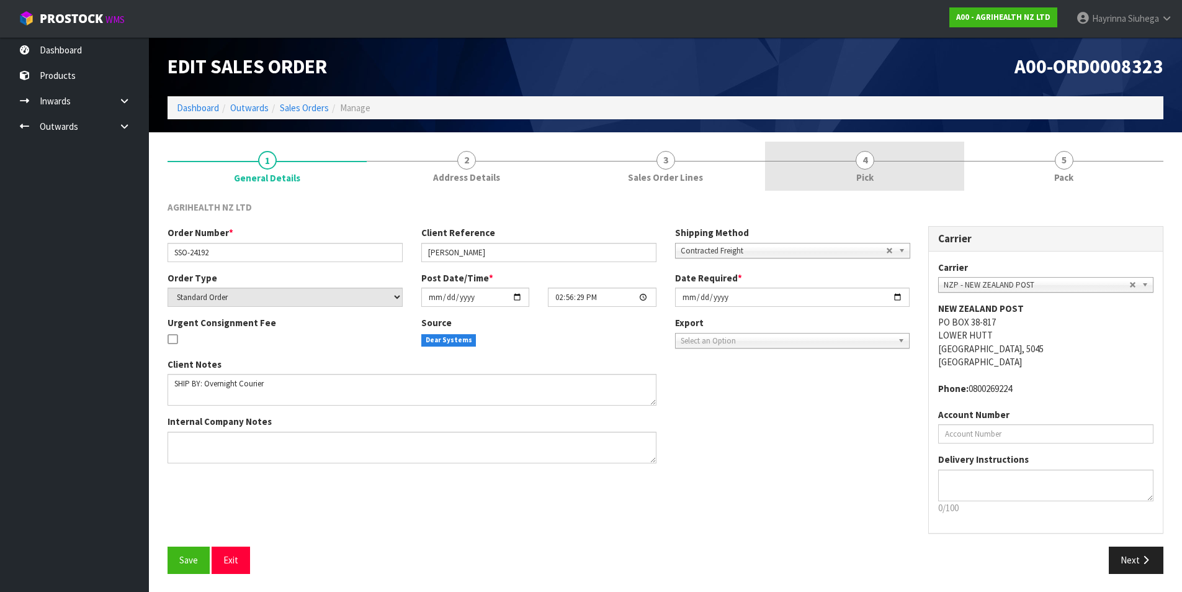
click at [909, 172] on link "4 Pick" at bounding box center [864, 166] width 199 height 49
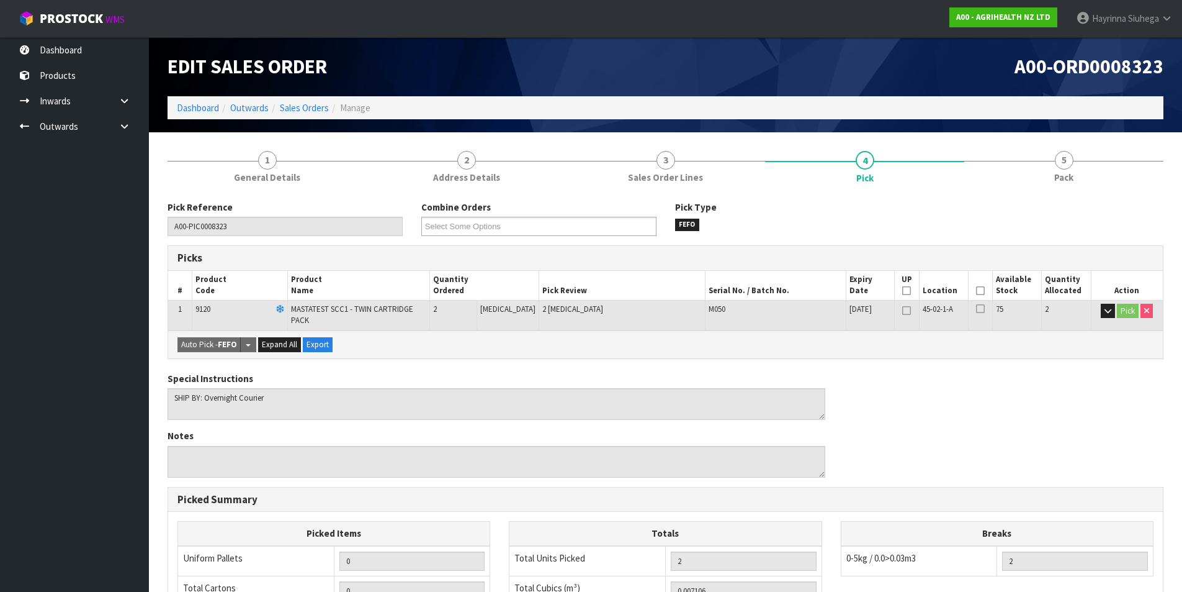
click at [976, 290] on icon at bounding box center [980, 290] width 9 height 1
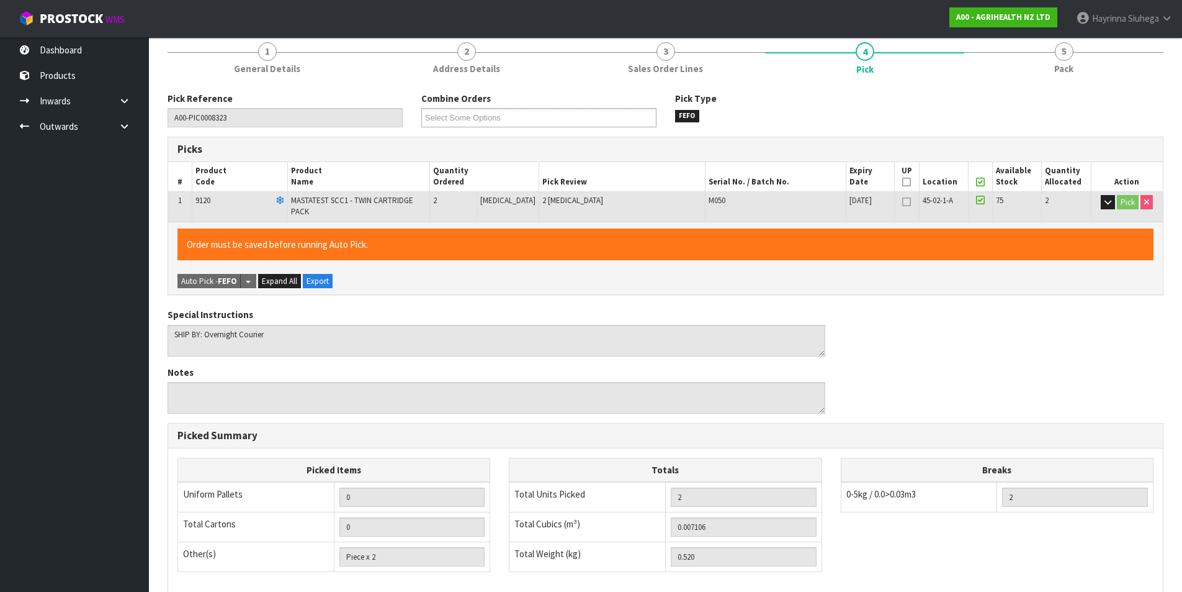
scroll to position [274, 0]
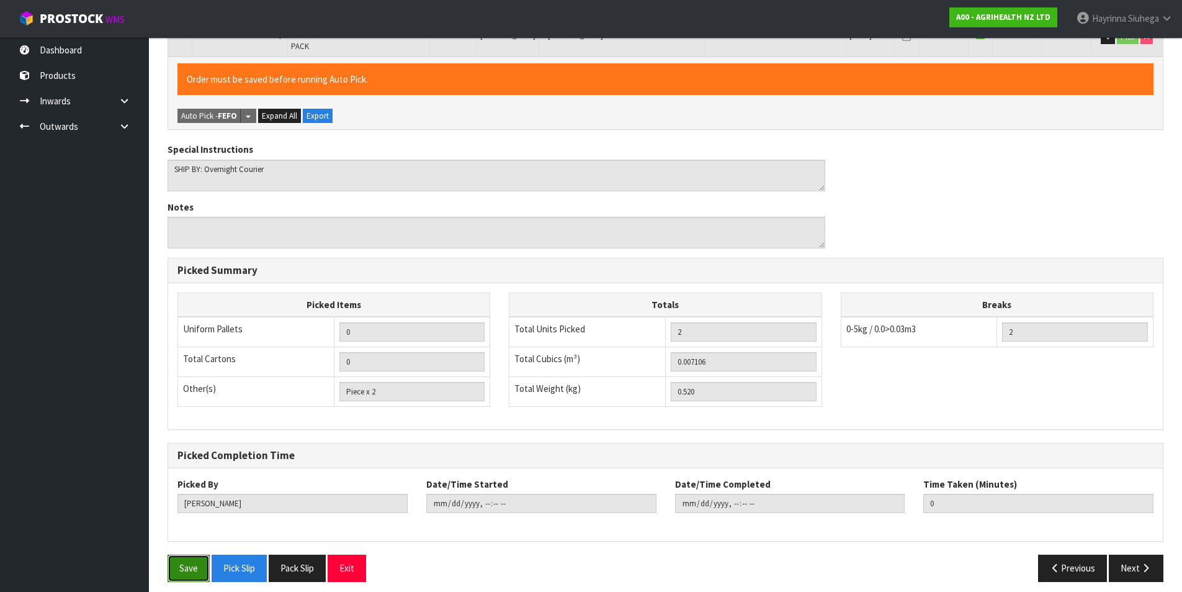
click at [173, 561] on button "Save" at bounding box center [189, 567] width 42 height 27
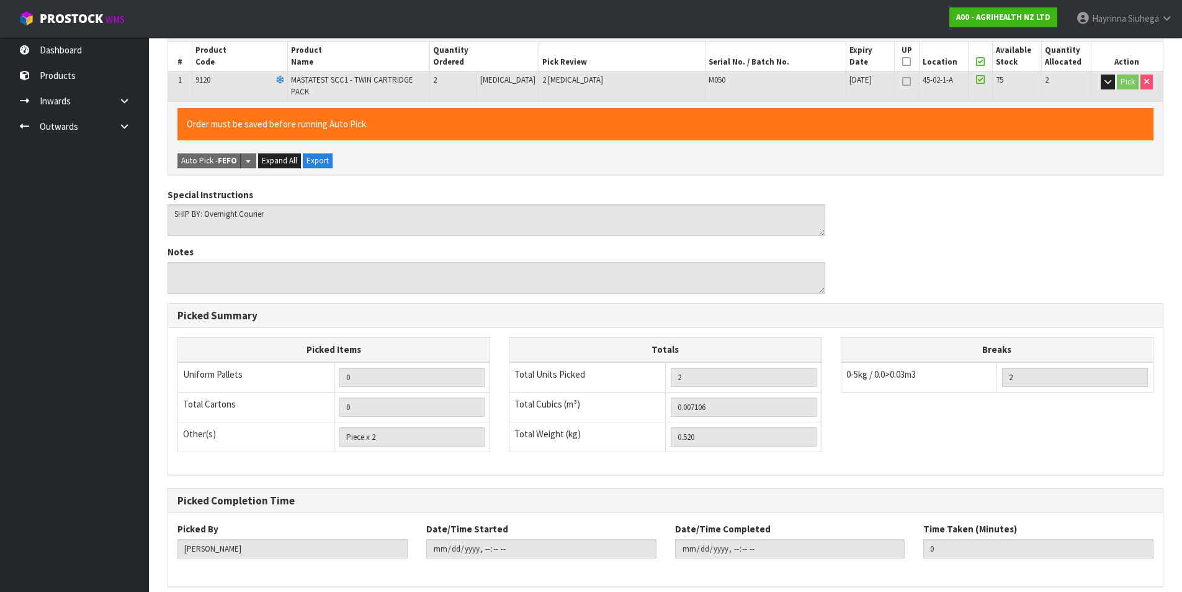
scroll to position [0, 0]
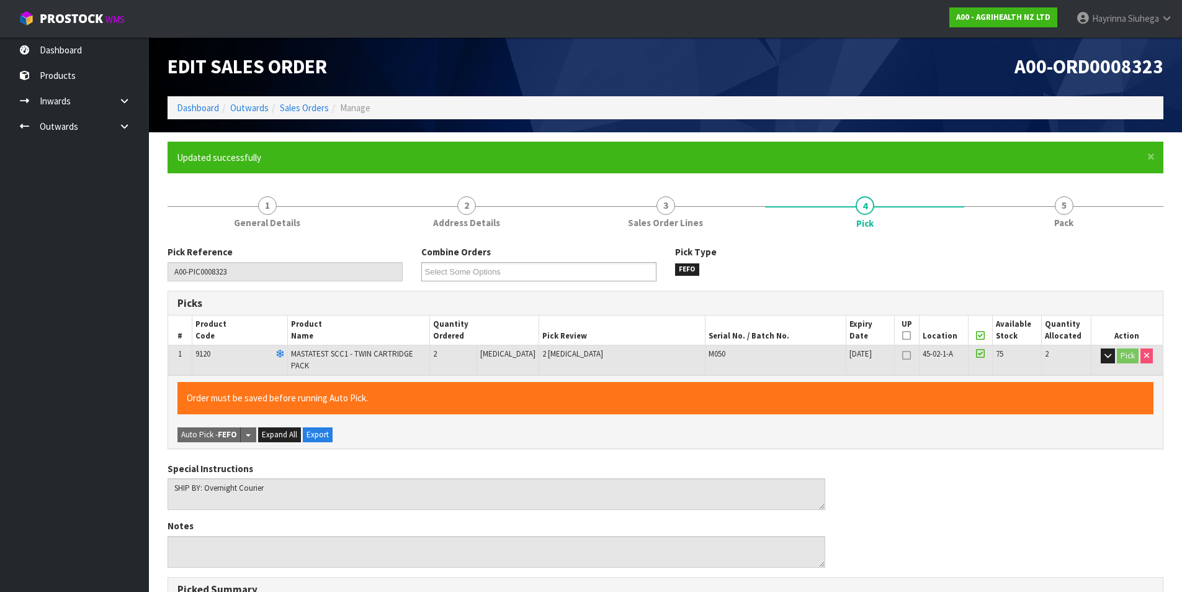
type input "[PERSON_NAME]"
type input "2025-08-20T11:49:08"
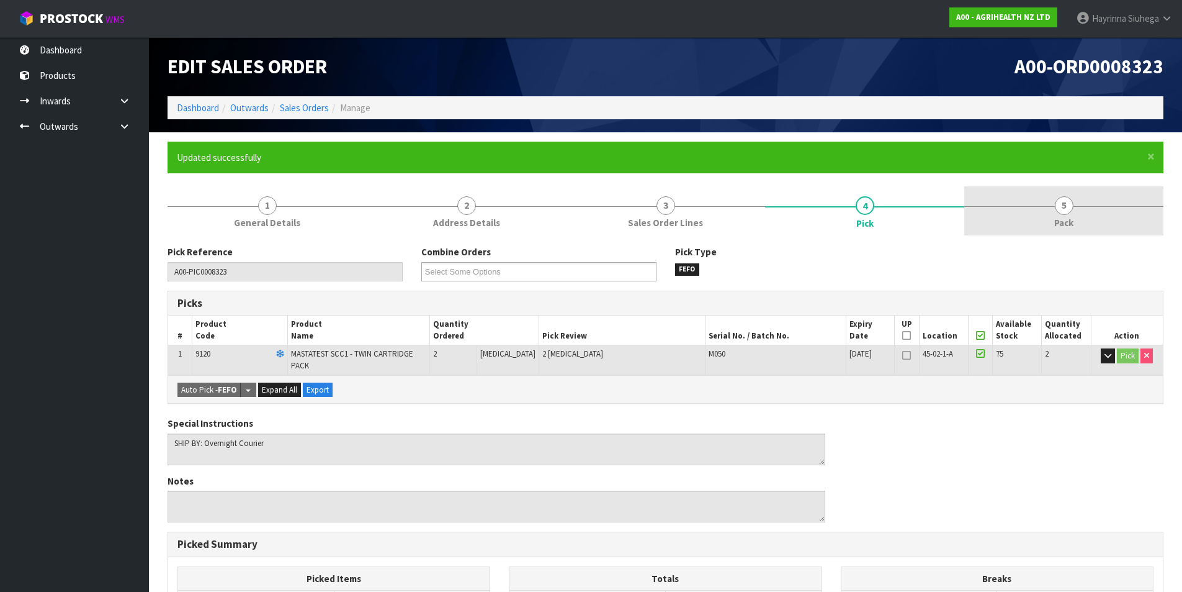
click at [1057, 214] on link "5 Pack" at bounding box center [1064, 210] width 199 height 49
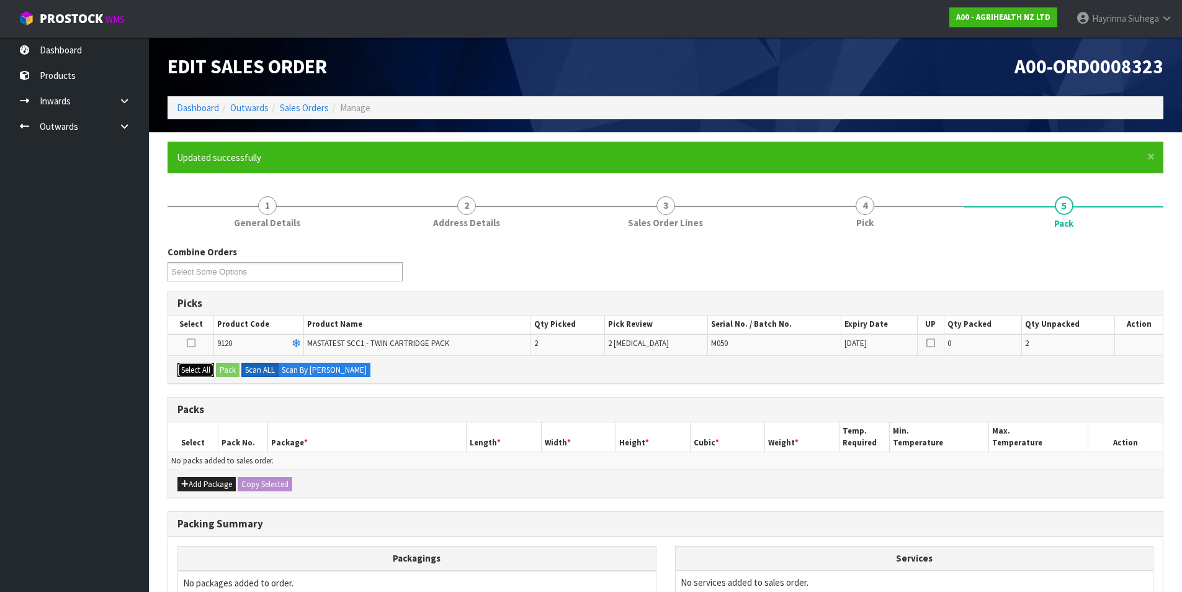
click at [203, 374] on button "Select All" at bounding box center [196, 369] width 37 height 15
click at [228, 369] on button "Pack" at bounding box center [228, 369] width 24 height 15
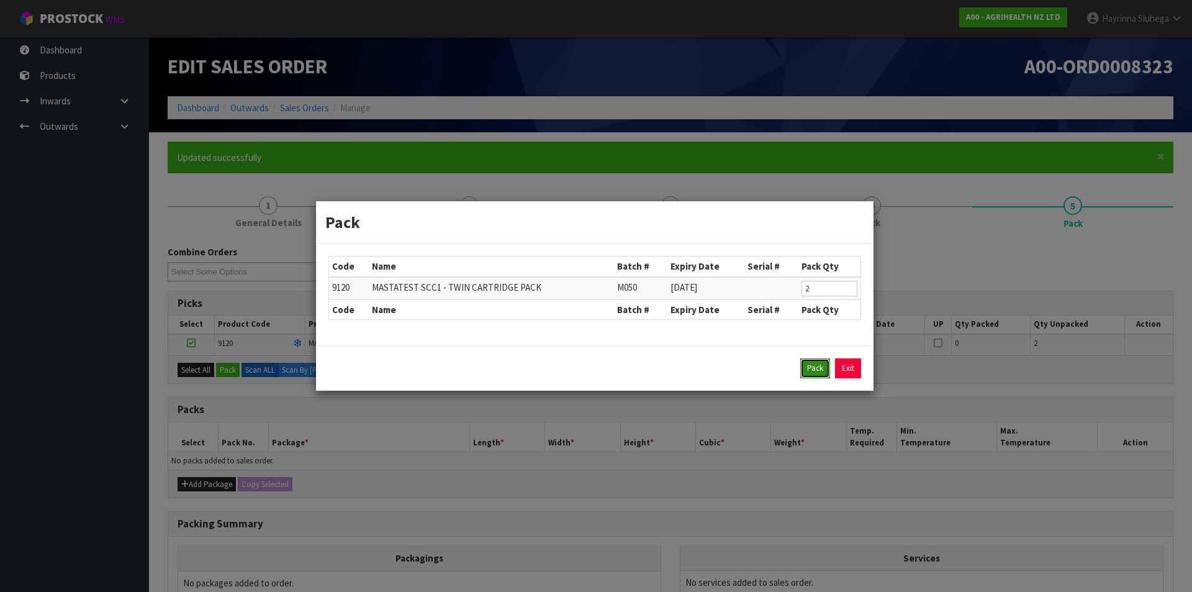
click at [804, 373] on button "Pack" at bounding box center [815, 368] width 30 height 20
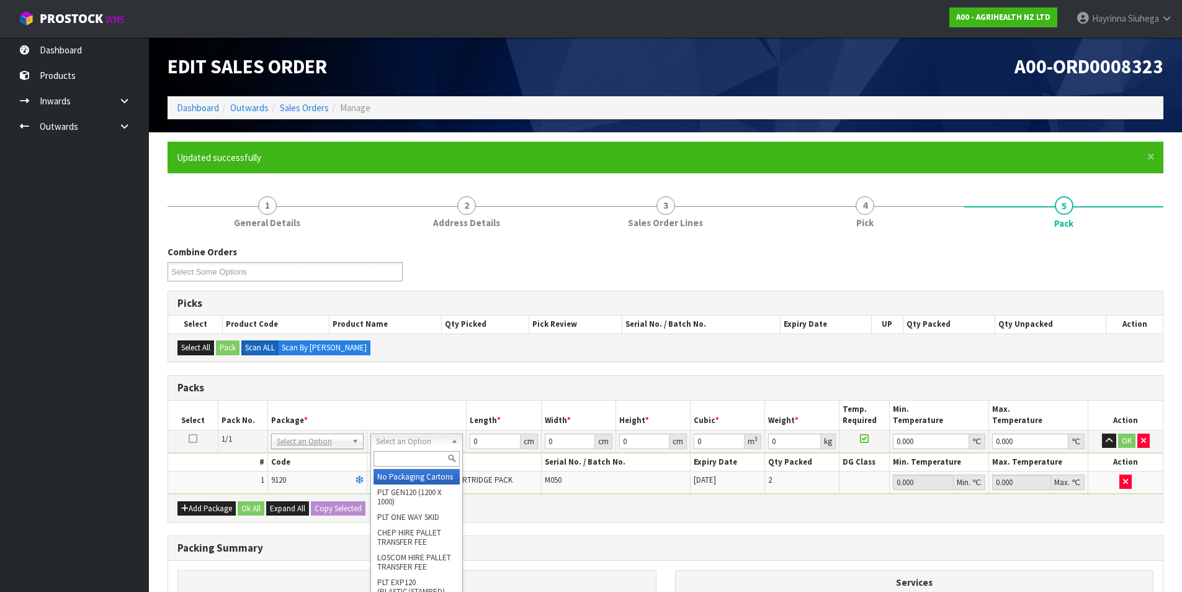
click at [430, 452] on input "text" at bounding box center [417, 459] width 86 height 16
type input "CTNA4S"
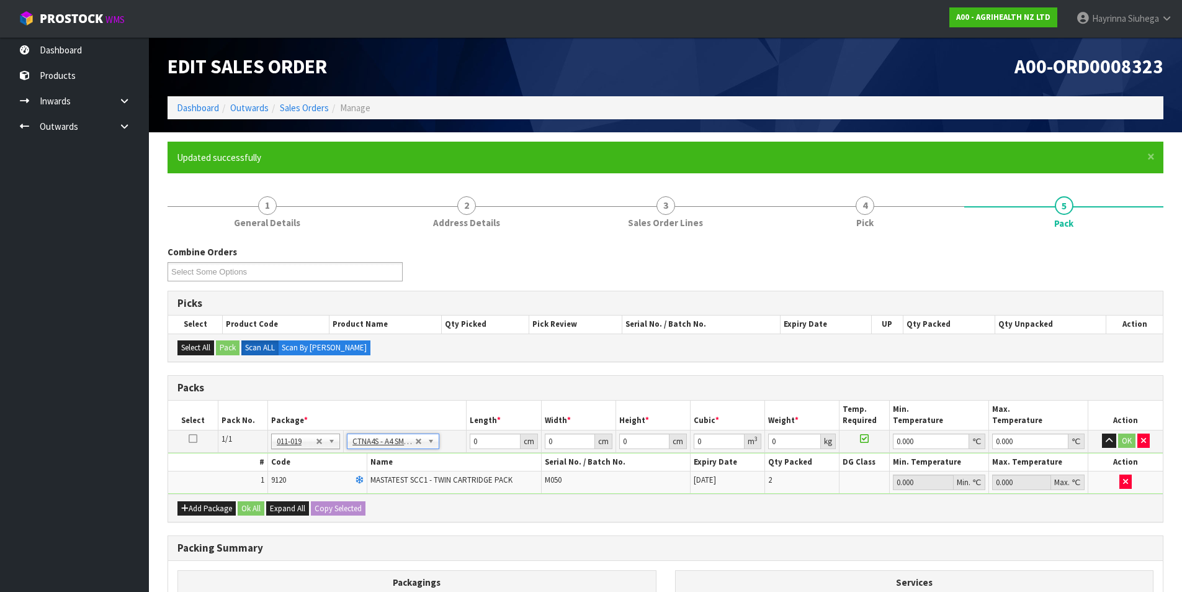
type input "30.5"
type input "21.5"
type input "20"
type input "0.013115"
type input "0.72"
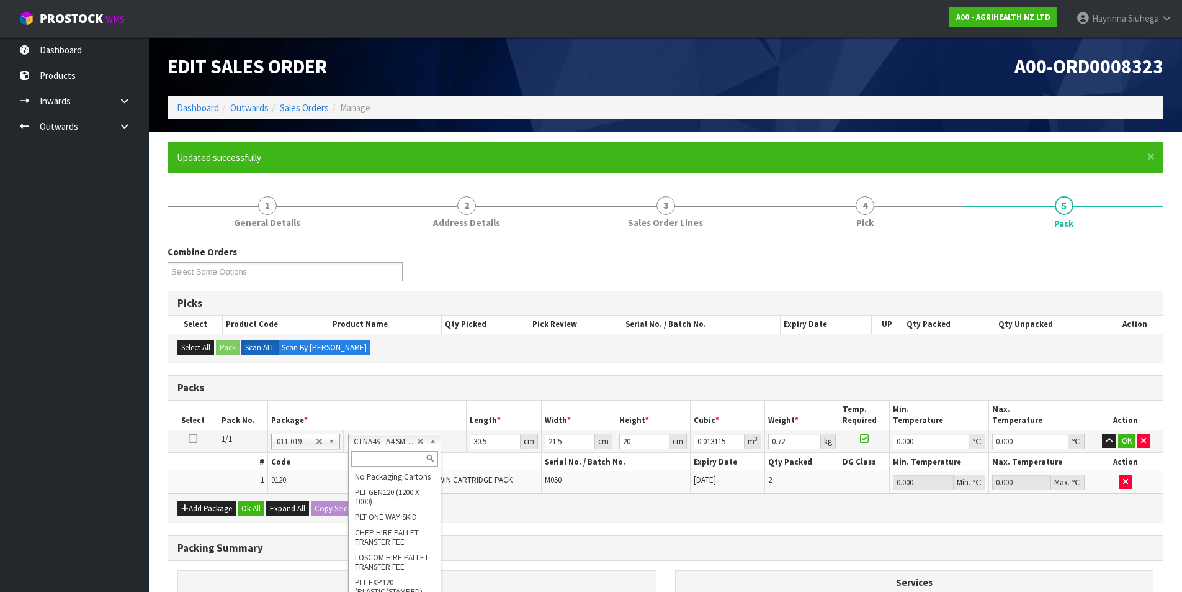
click at [372, 456] on input "text" at bounding box center [394, 459] width 86 height 16
type input "CTNA4"
type input "31"
type input "22.5"
type input "25"
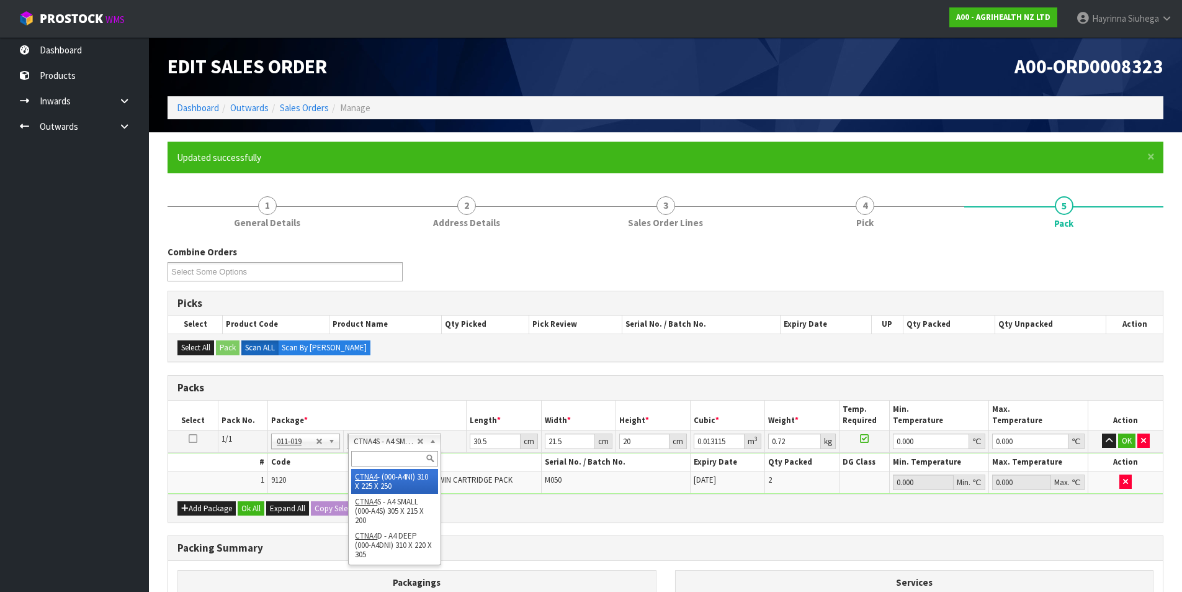
type input "0.017438"
click at [477, 442] on input "31" at bounding box center [495, 441] width 50 height 16
click at [477, 444] on input "31" at bounding box center [495, 441] width 50 height 16
click at [475, 439] on input "31" at bounding box center [495, 441] width 50 height 16
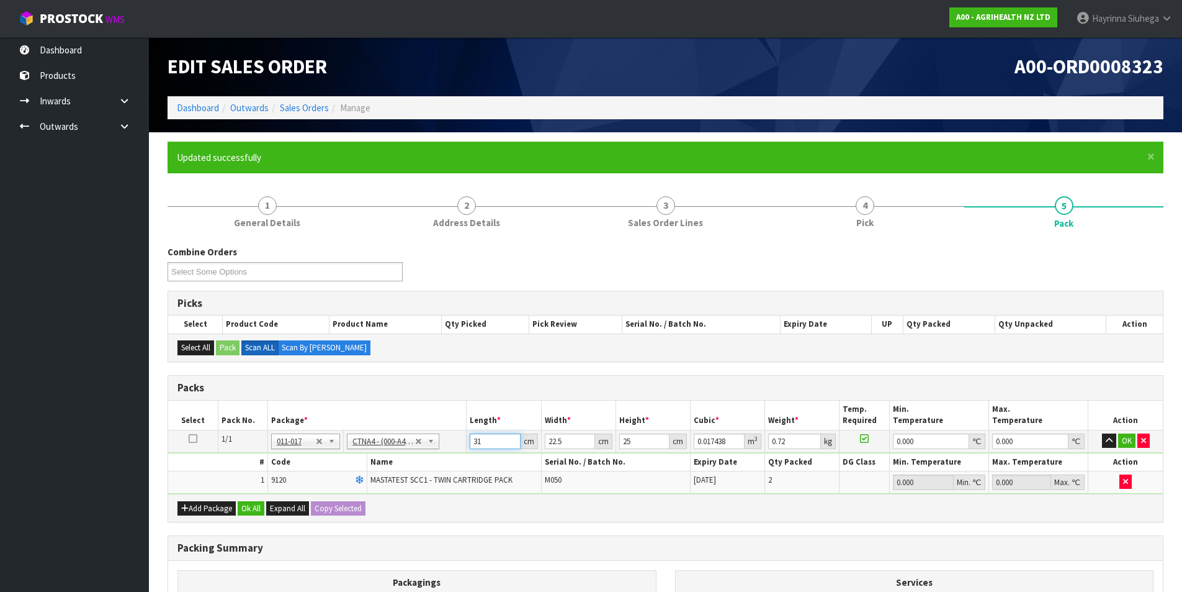
type input "3"
type input "0.001687"
type input "32"
type input "0.018"
type input "32"
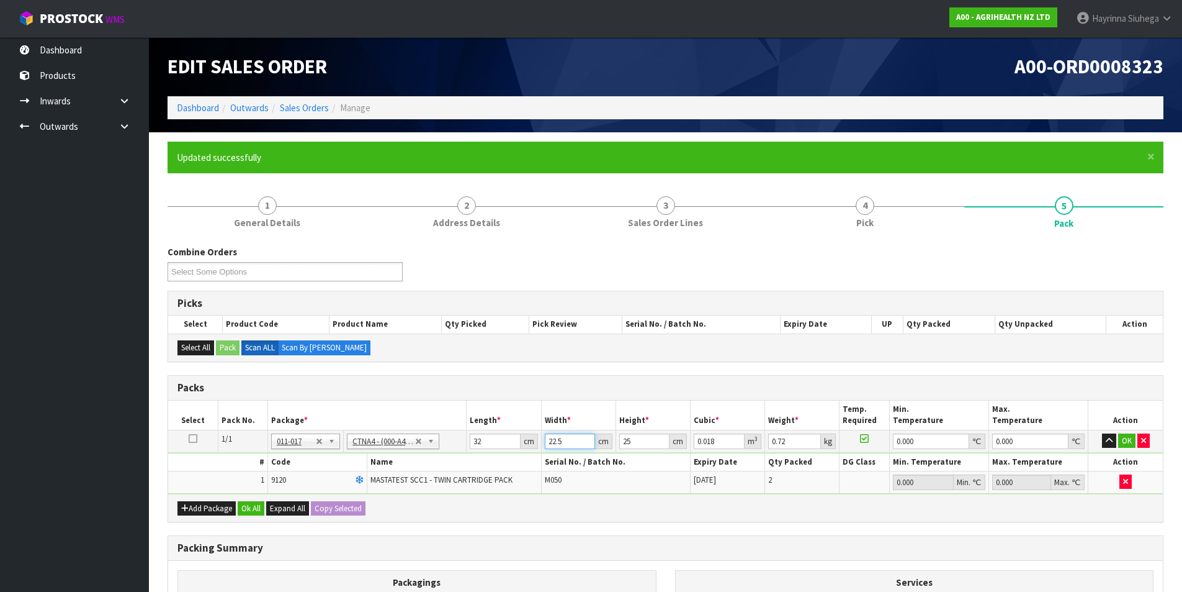
type input "2"
type input "0.0016"
type input "24"
type input "0.0192"
type input "24"
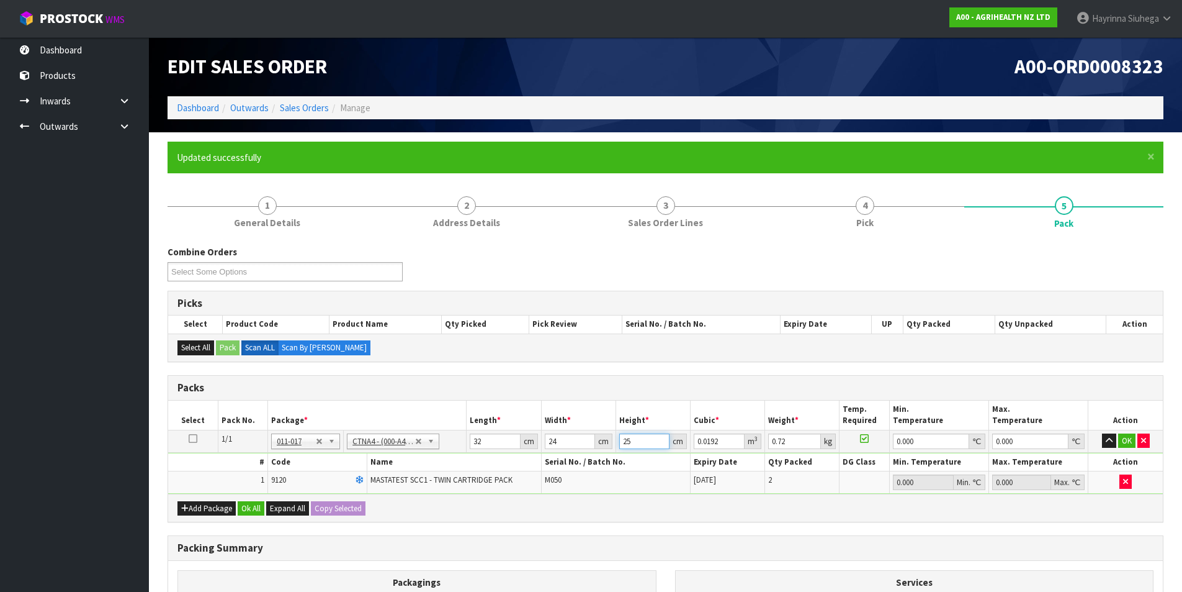
type input "2"
type input "0.001536"
type input "20"
type input "0.01536"
type input "20"
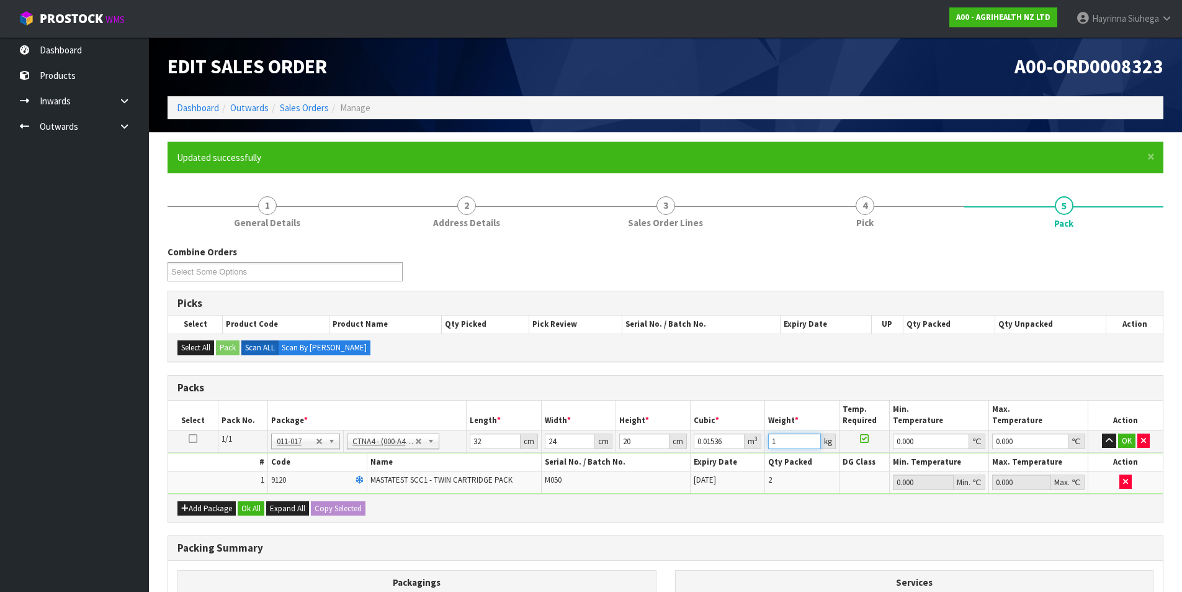
type input "1"
type input "0"
click button "OK" at bounding box center [1127, 440] width 17 height 15
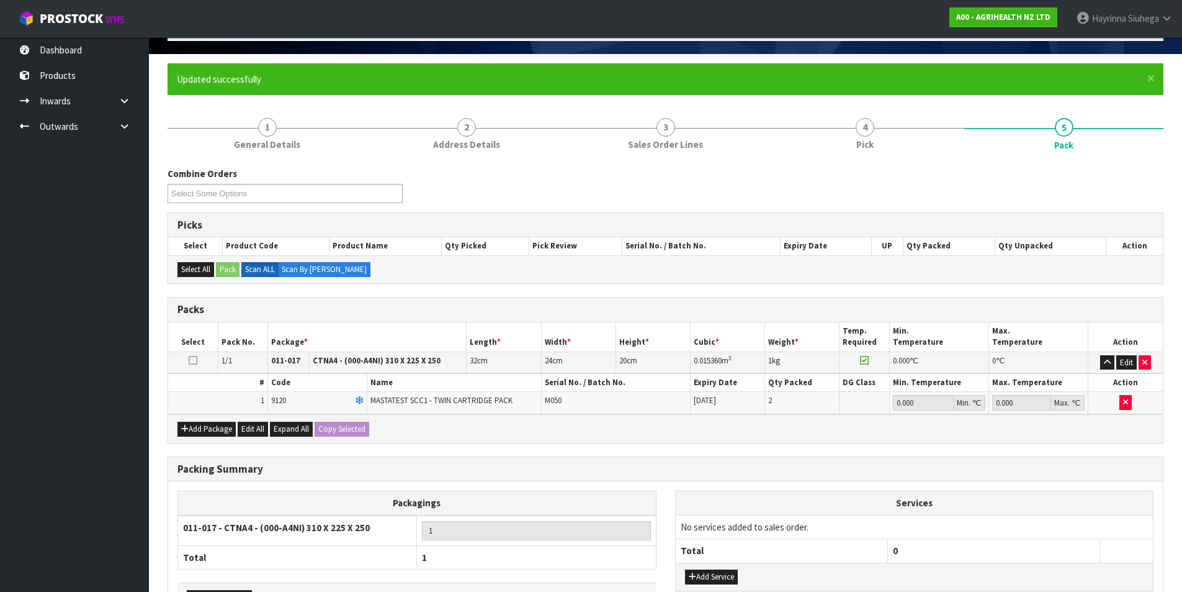
scroll to position [166, 0]
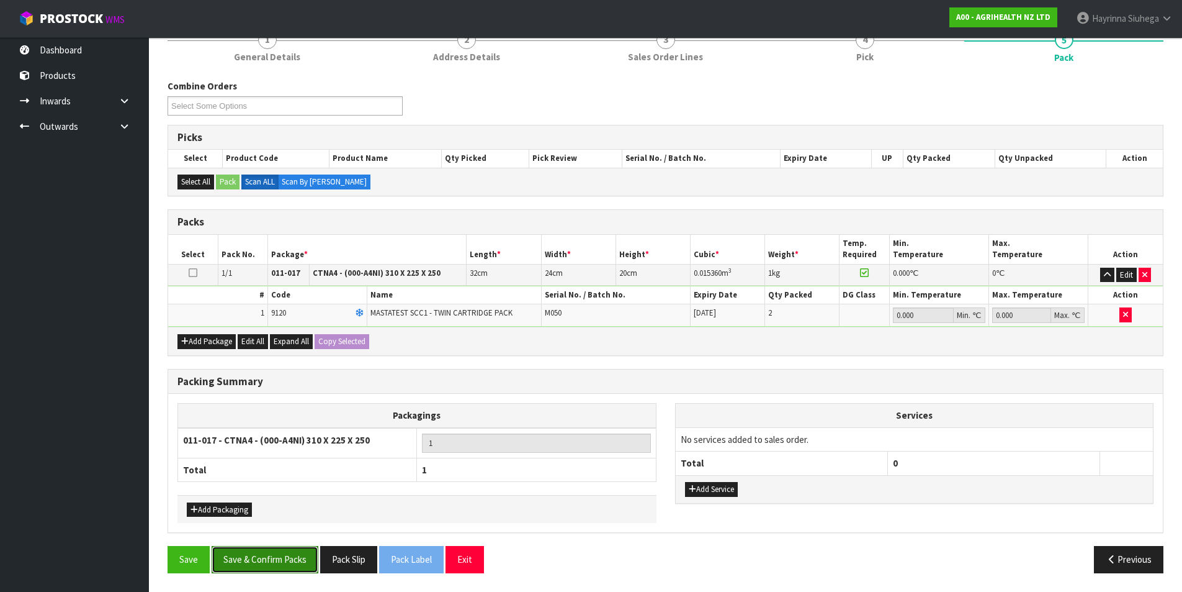
click at [290, 562] on button "Save & Confirm Packs" at bounding box center [265, 559] width 107 height 27
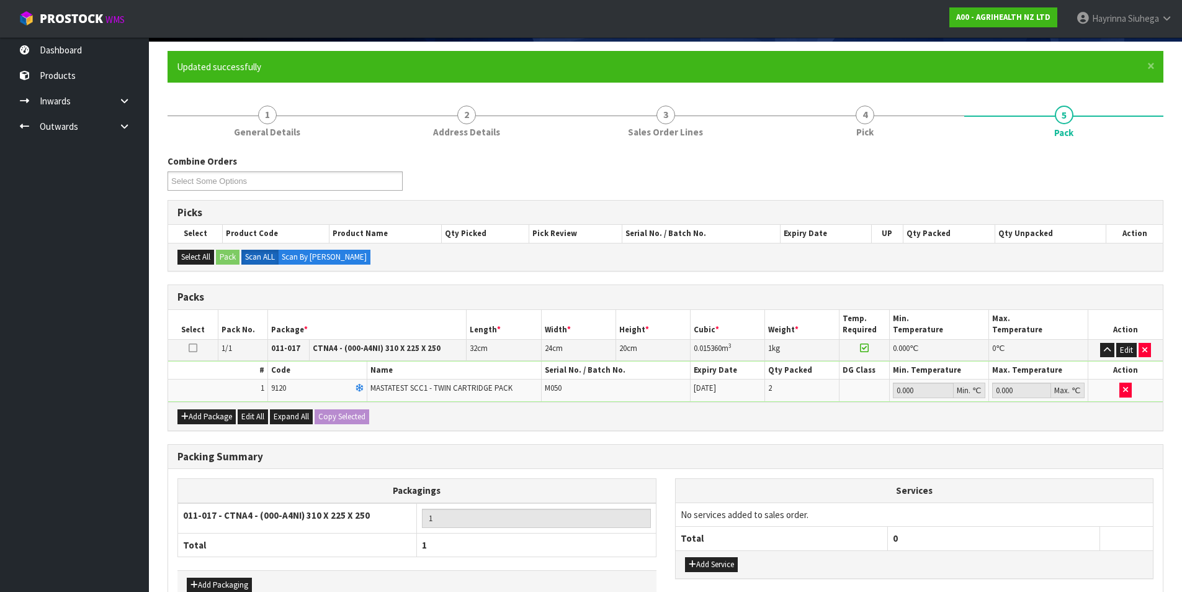
scroll to position [96, 0]
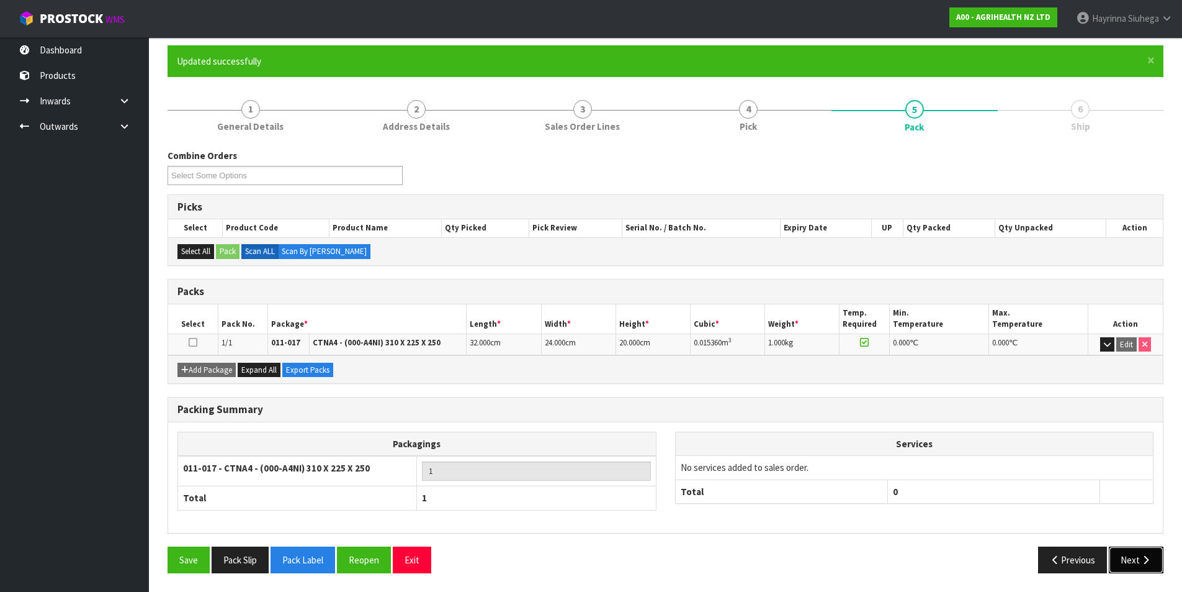
click at [1145, 553] on button "Next" at bounding box center [1136, 559] width 55 height 27
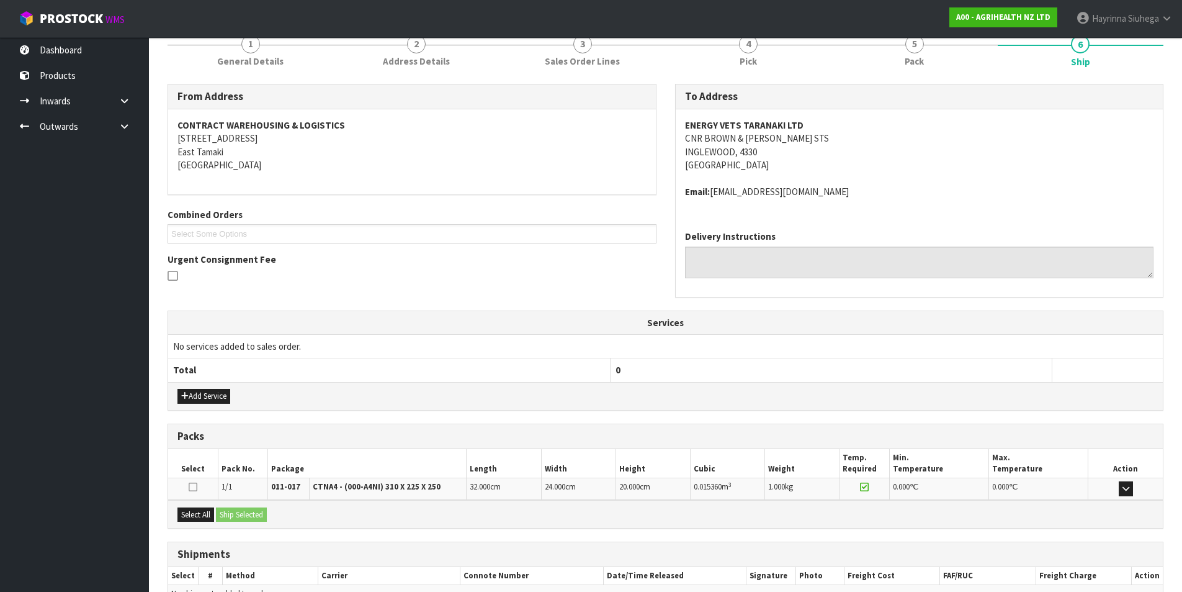
scroll to position [232, 0]
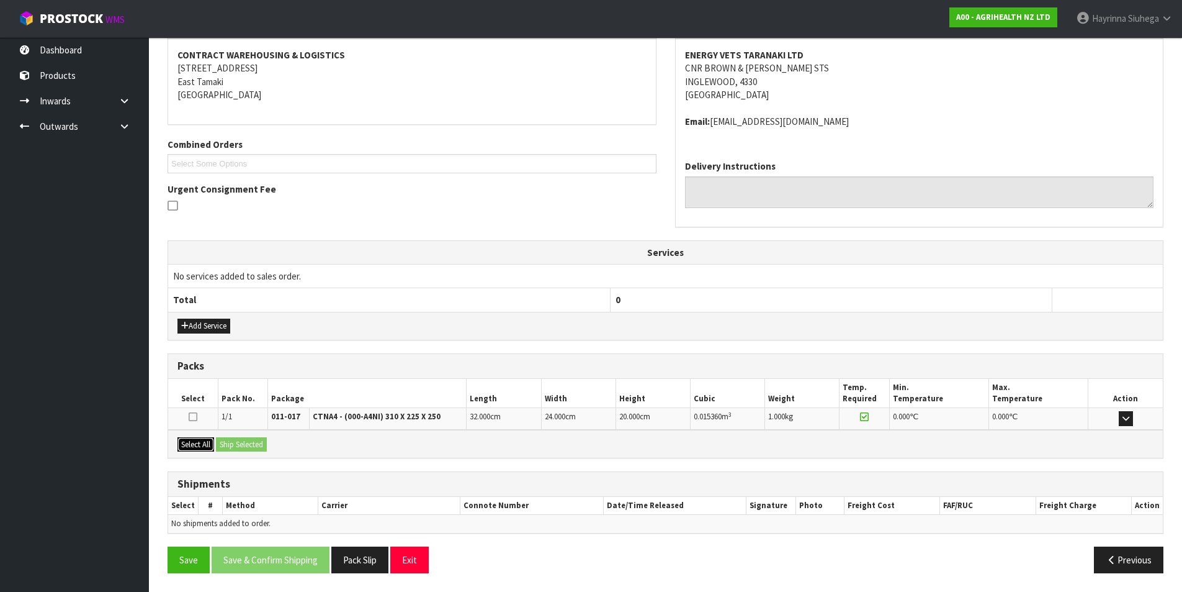
click at [205, 437] on button "Select All" at bounding box center [196, 444] width 37 height 15
click at [253, 443] on button "Ship Selected" at bounding box center [241, 444] width 51 height 15
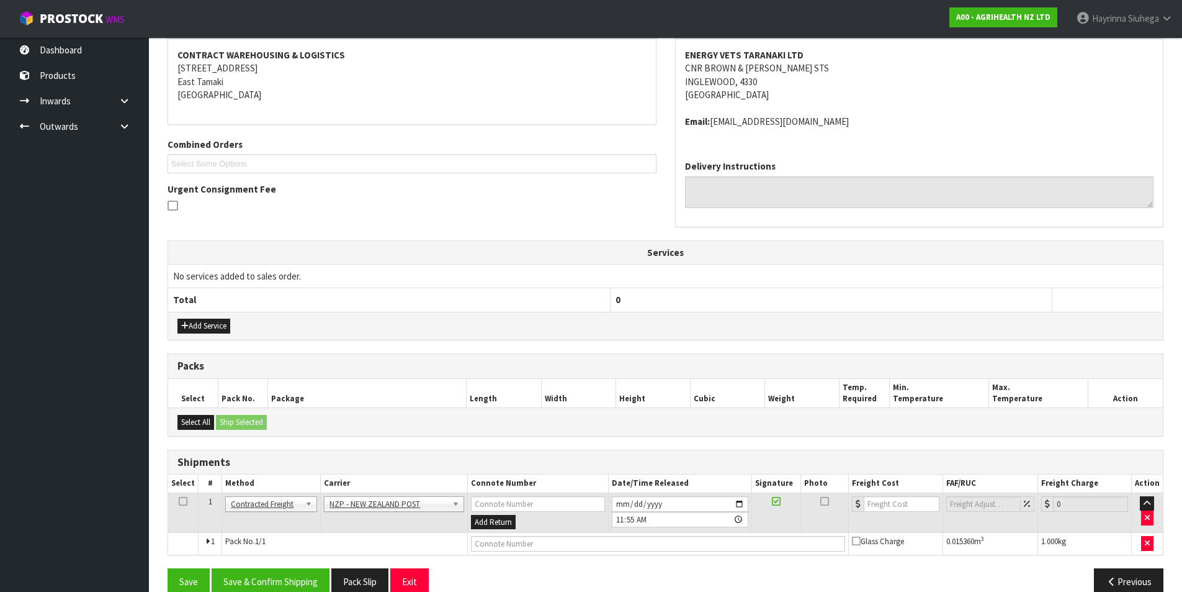
scroll to position [254, 0]
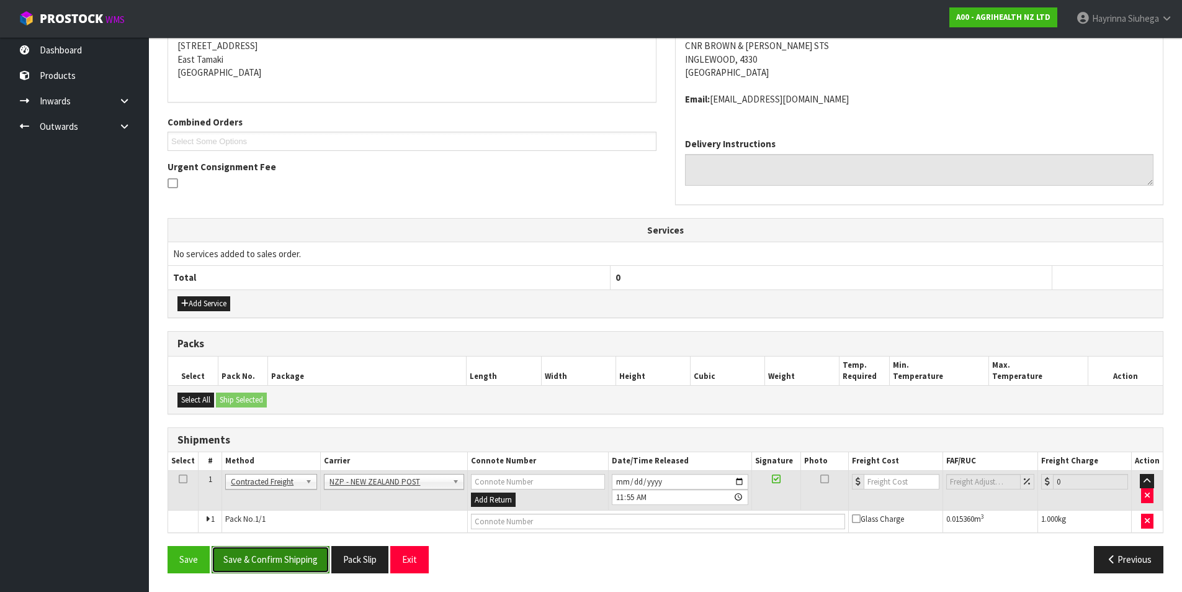
click at [290, 551] on button "Save & Confirm Shipping" at bounding box center [271, 559] width 118 height 27
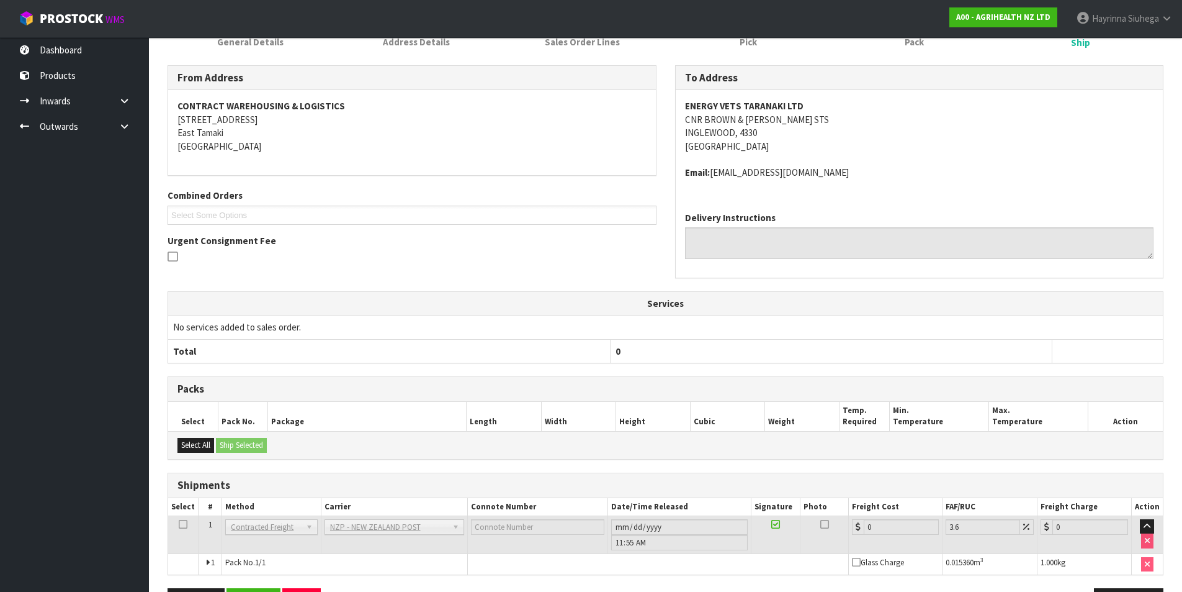
scroll to position [236, 0]
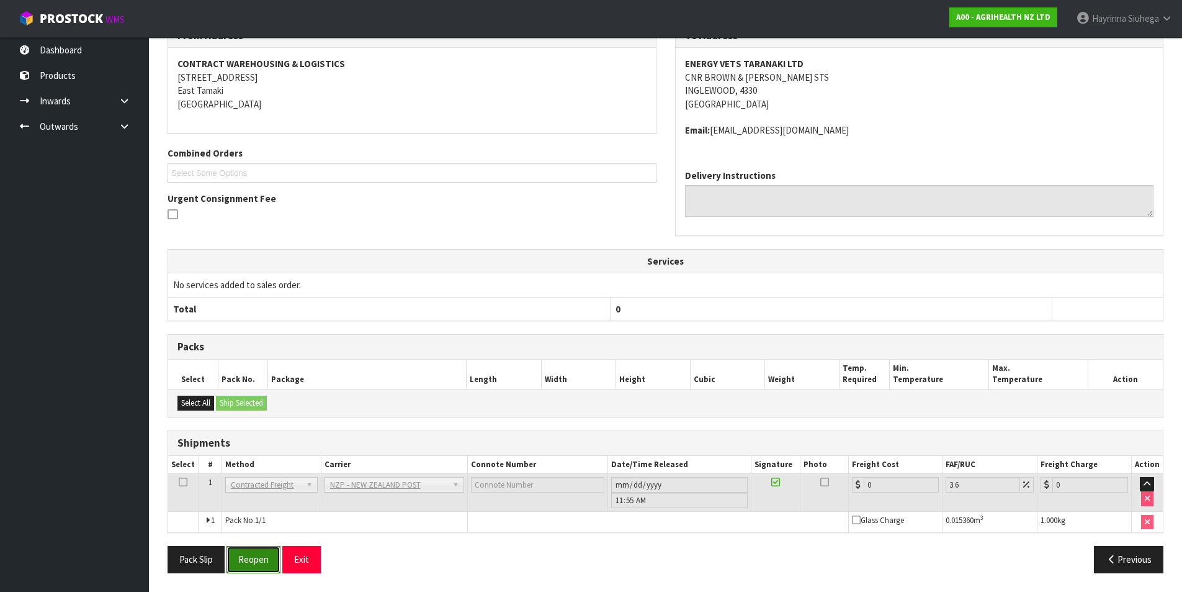
click at [251, 552] on button "Reopen" at bounding box center [254, 559] width 54 height 27
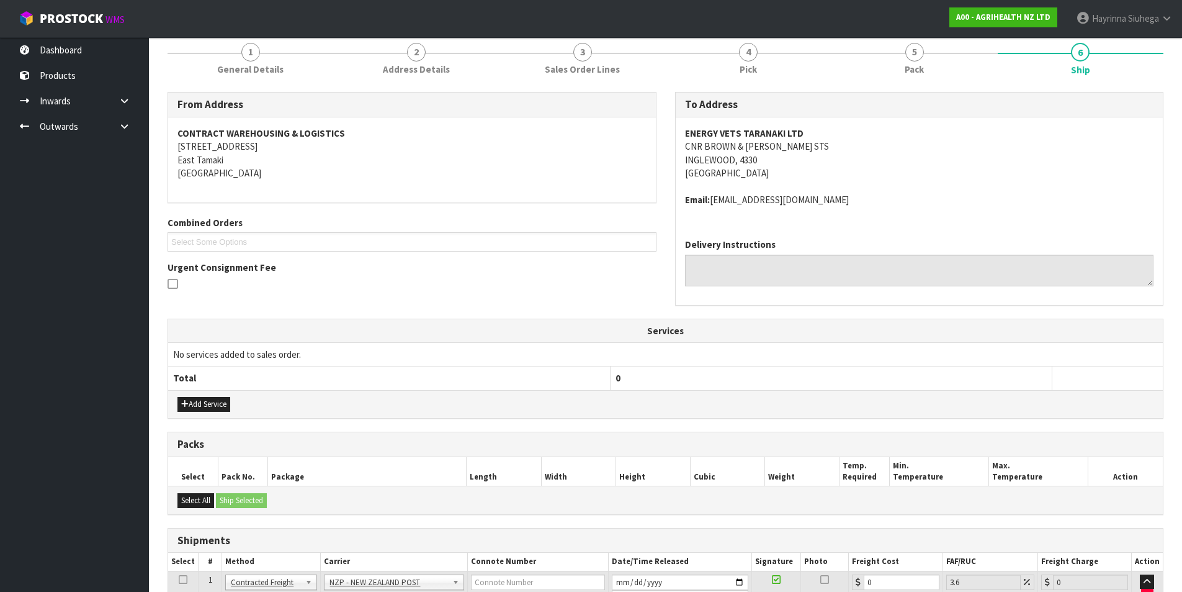
scroll to position [265, 0]
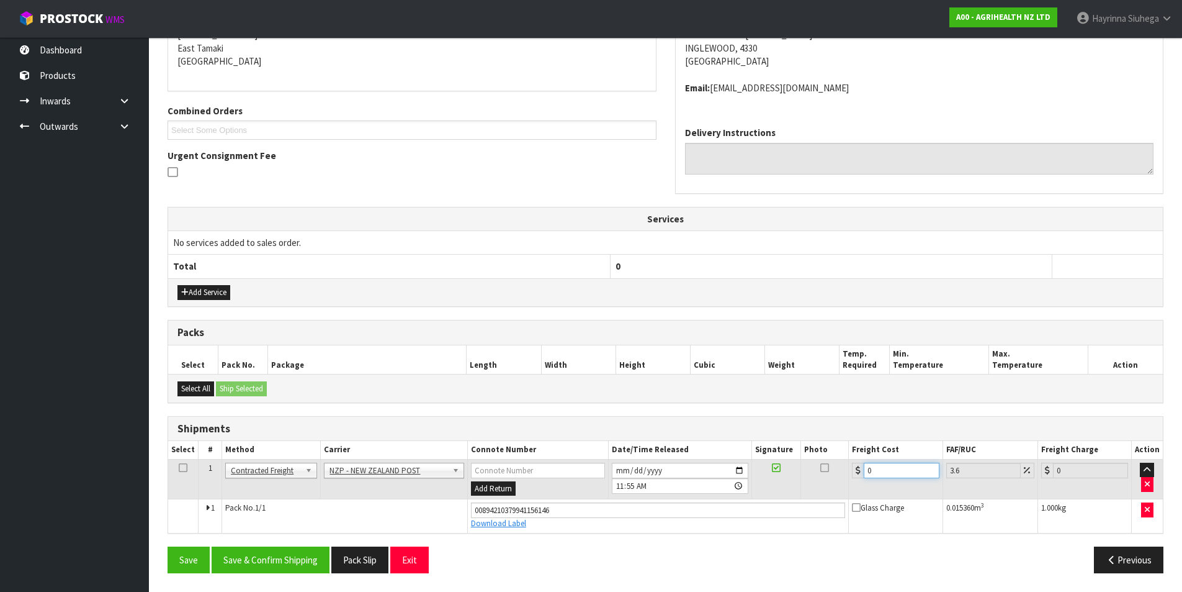
drag, startPoint x: 822, startPoint y: 474, endPoint x: 935, endPoint y: 487, distance: 113.0
click at [804, 474] on tr "1 Client Local Pickup Customer Local Pickup Company Freight Contracted Freight …" at bounding box center [665, 479] width 995 height 40
type input "8"
type input "8.29"
type input "8.4"
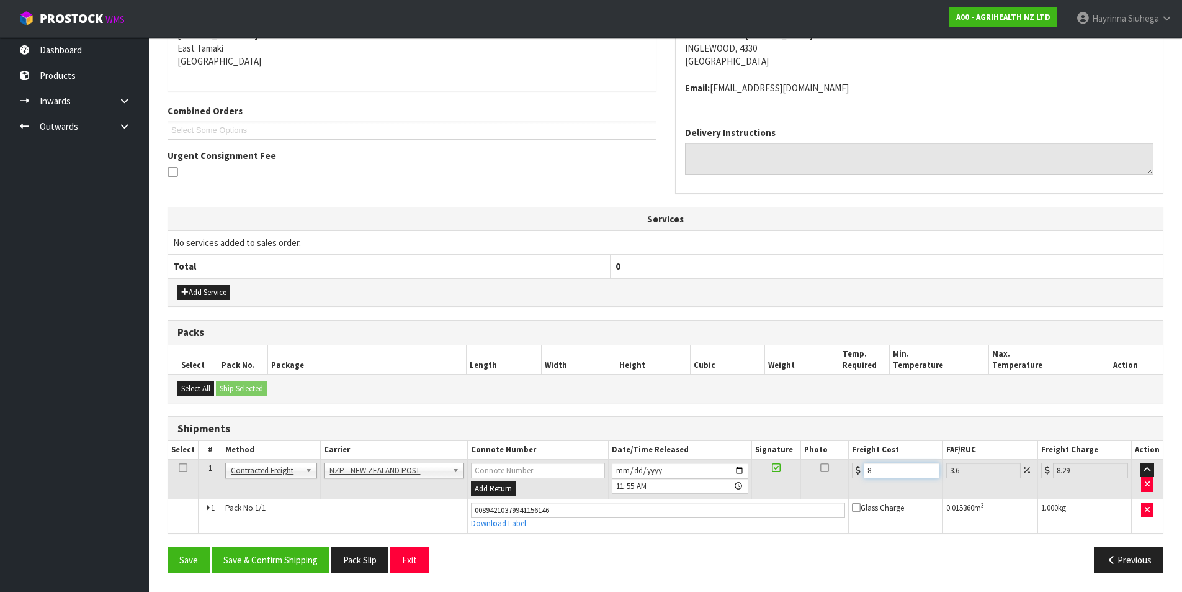
type input "8.7"
type input "8.45"
type input "8.75"
type input "8.45"
click at [168, 546] on button "Save" at bounding box center [189, 559] width 42 height 27
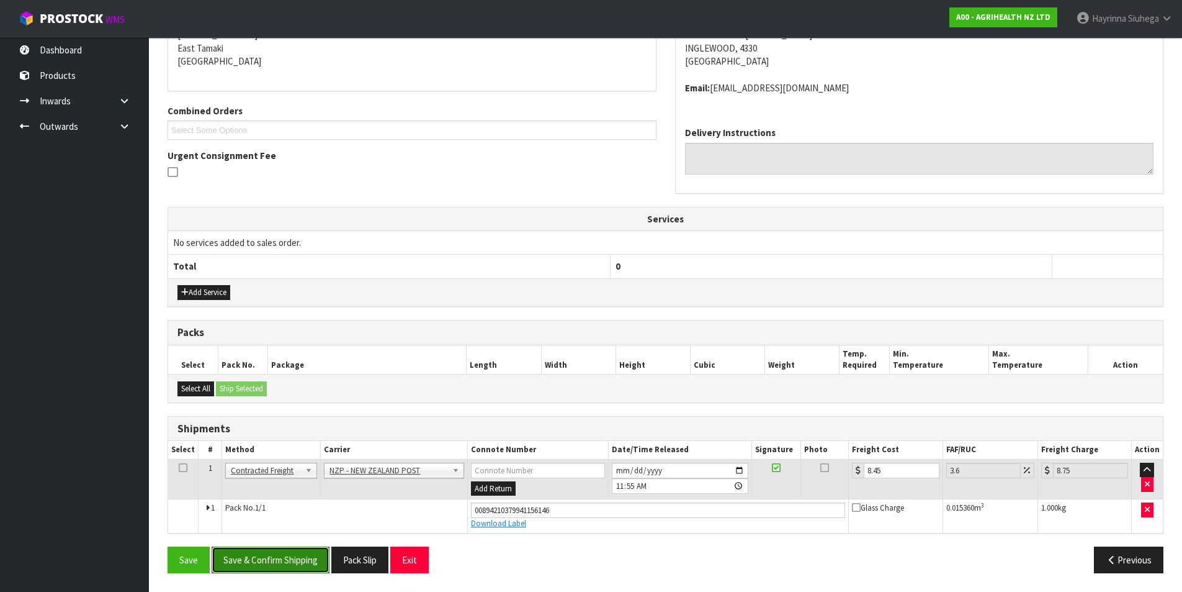
click at [290, 554] on button "Save & Confirm Shipping" at bounding box center [271, 559] width 118 height 27
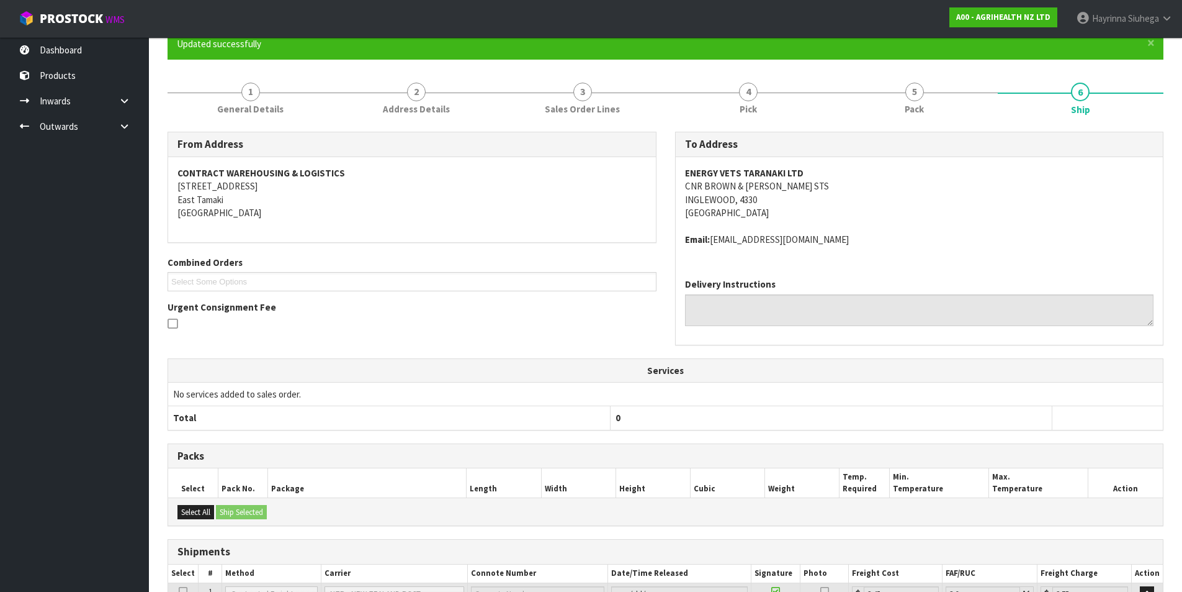
scroll to position [0, 0]
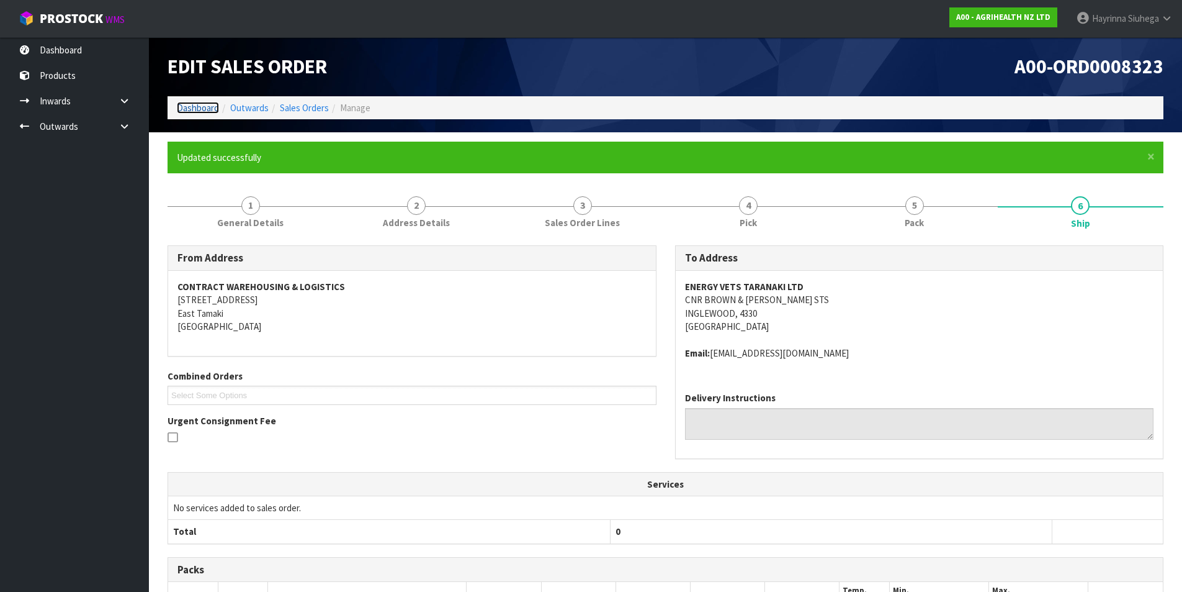
click at [183, 107] on link "Dashboard" at bounding box center [198, 108] width 42 height 12
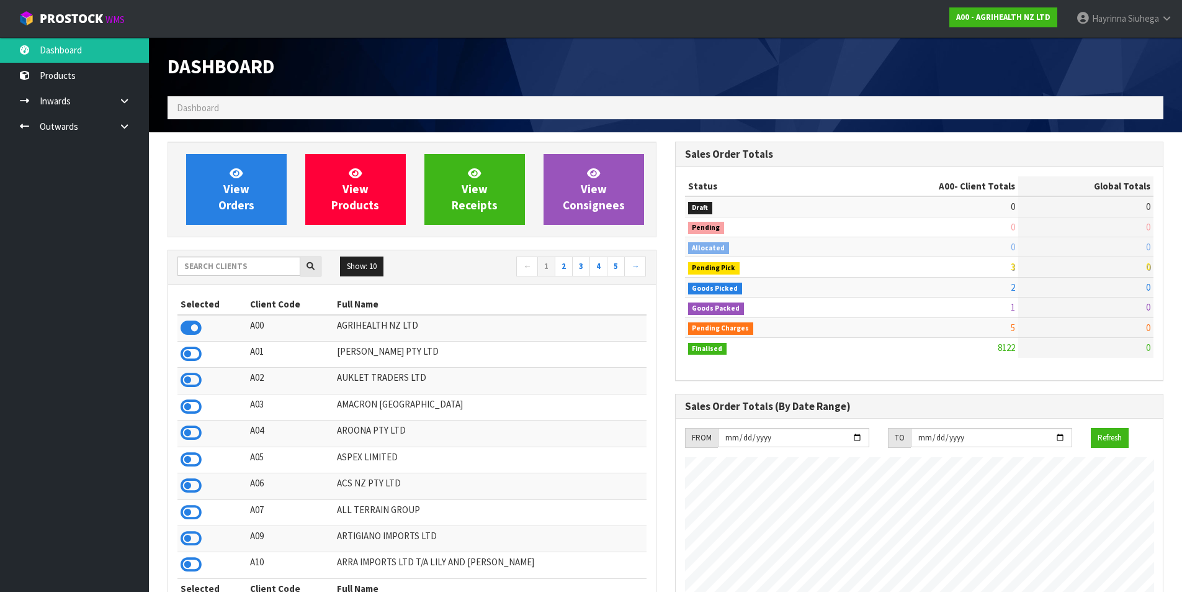
scroll to position [940, 507]
click at [212, 185] on link "View Orders" at bounding box center [236, 189] width 101 height 71
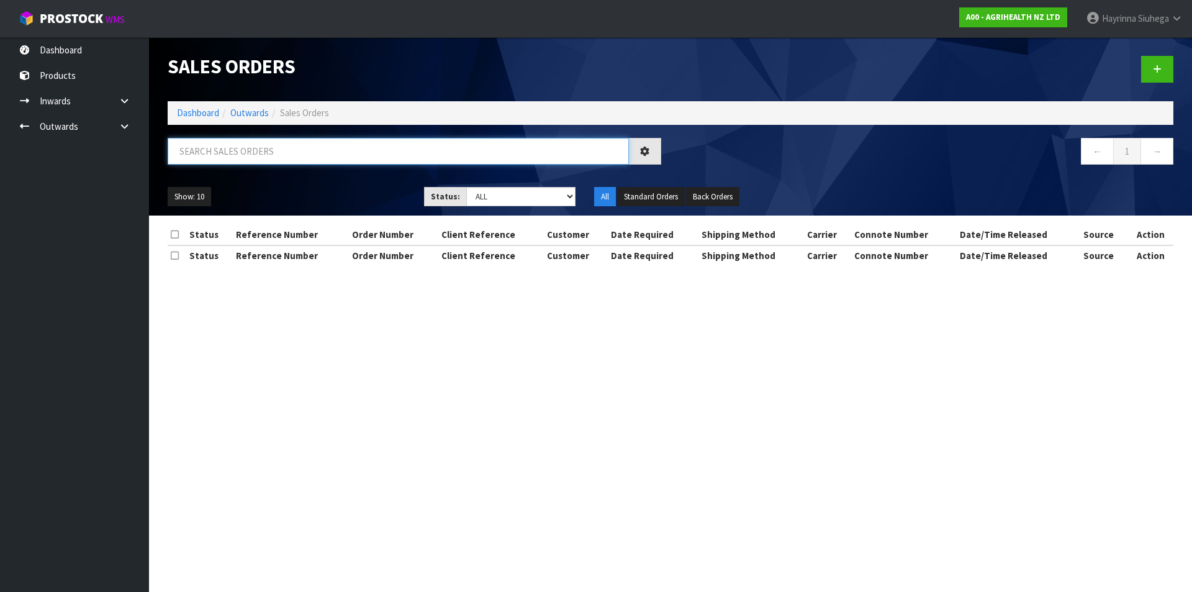
click at [279, 153] on input "text" at bounding box center [398, 151] width 461 height 27
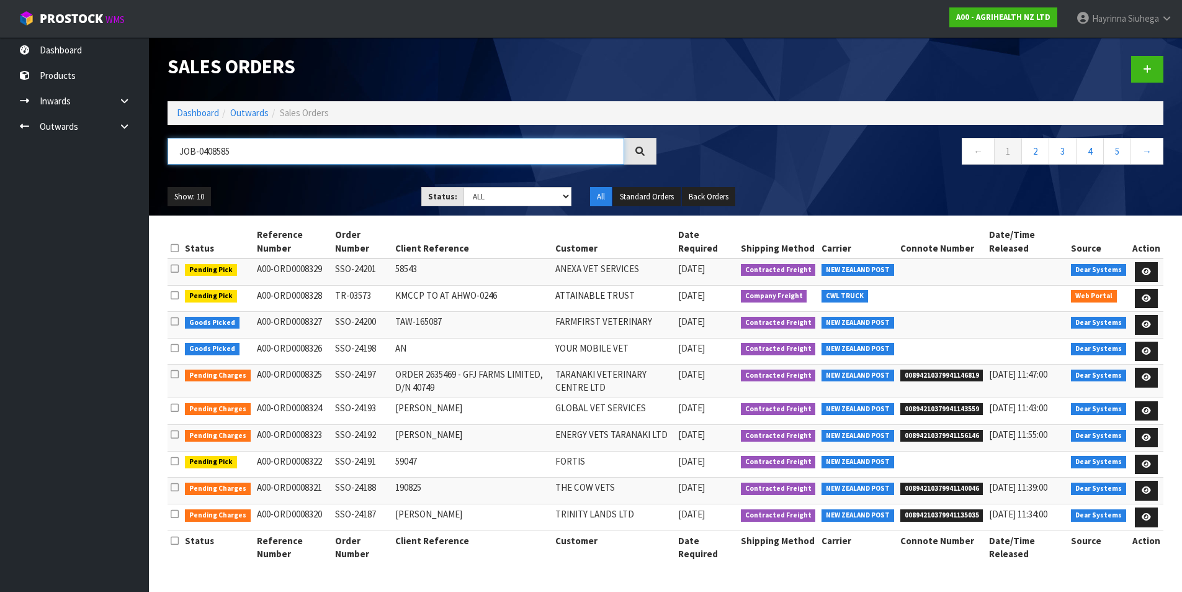
type input "JOB-0408585"
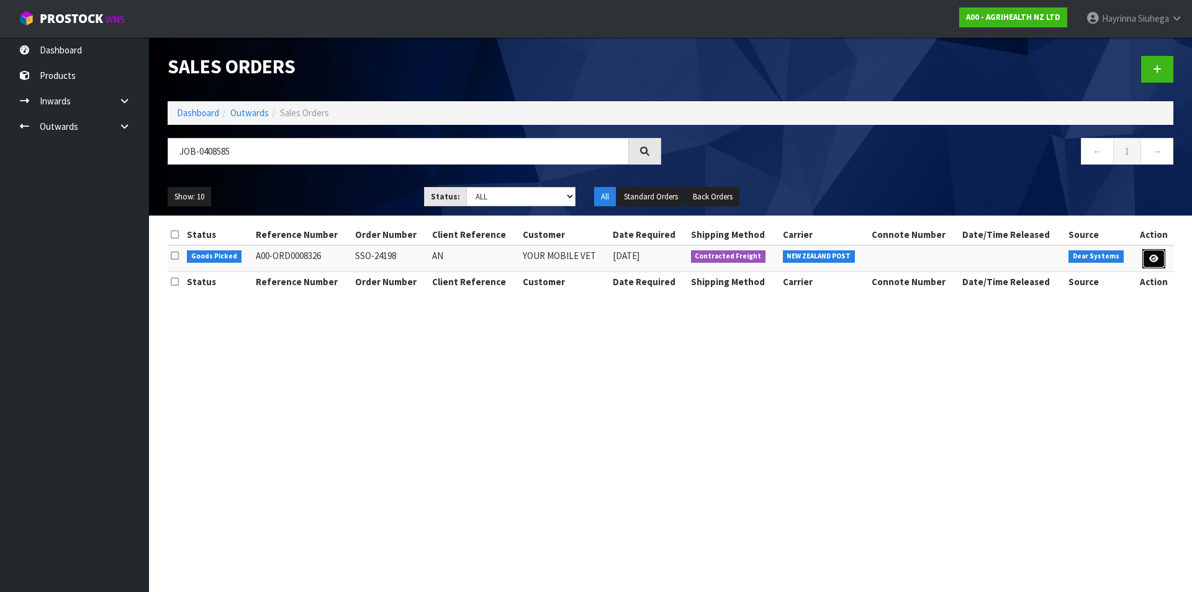
click at [1150, 258] on icon at bounding box center [1153, 258] width 9 height 8
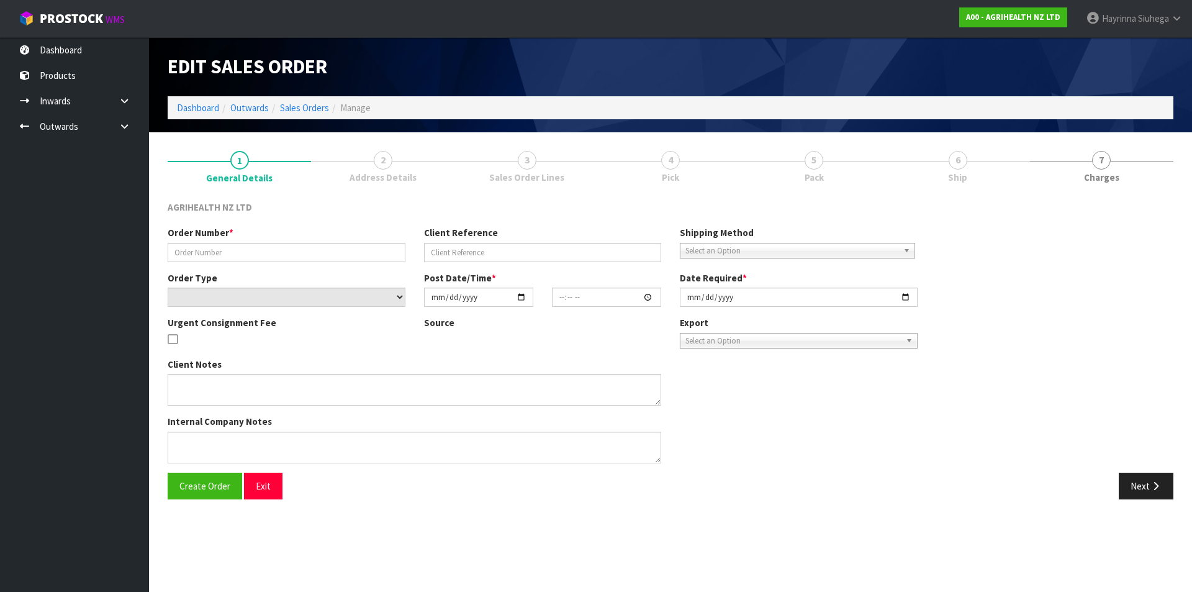
type input "SSO-24198"
type input "AN"
select select "number:0"
type input "[DATE]"
type input "10:25:51.000"
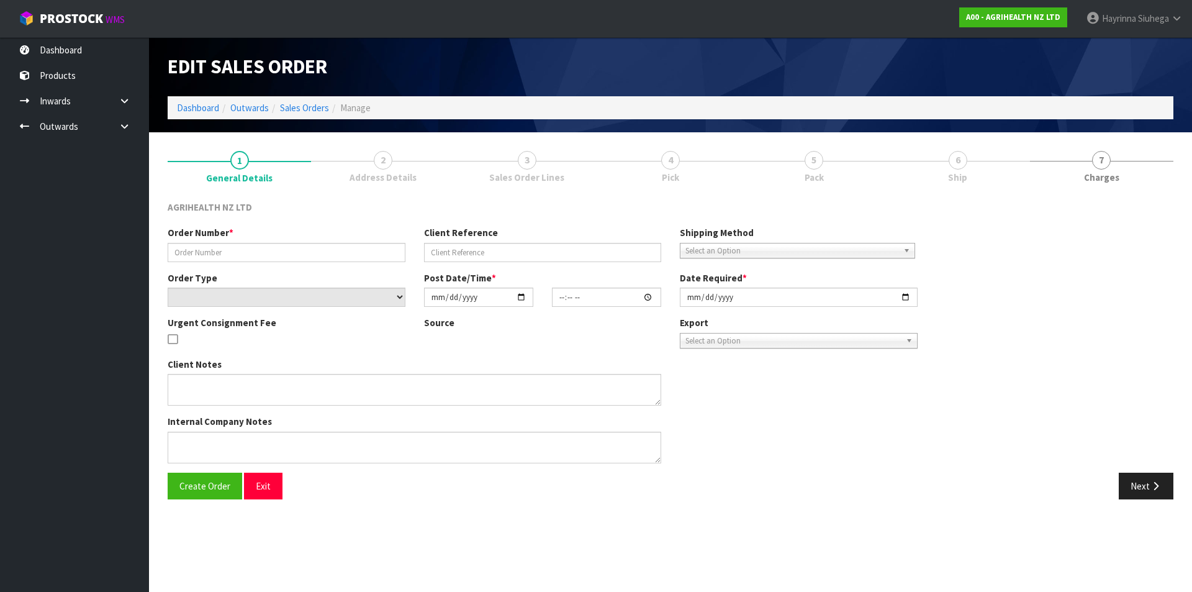
type input "[DATE]"
type textarea "SHIP BY: Overnight Courier"
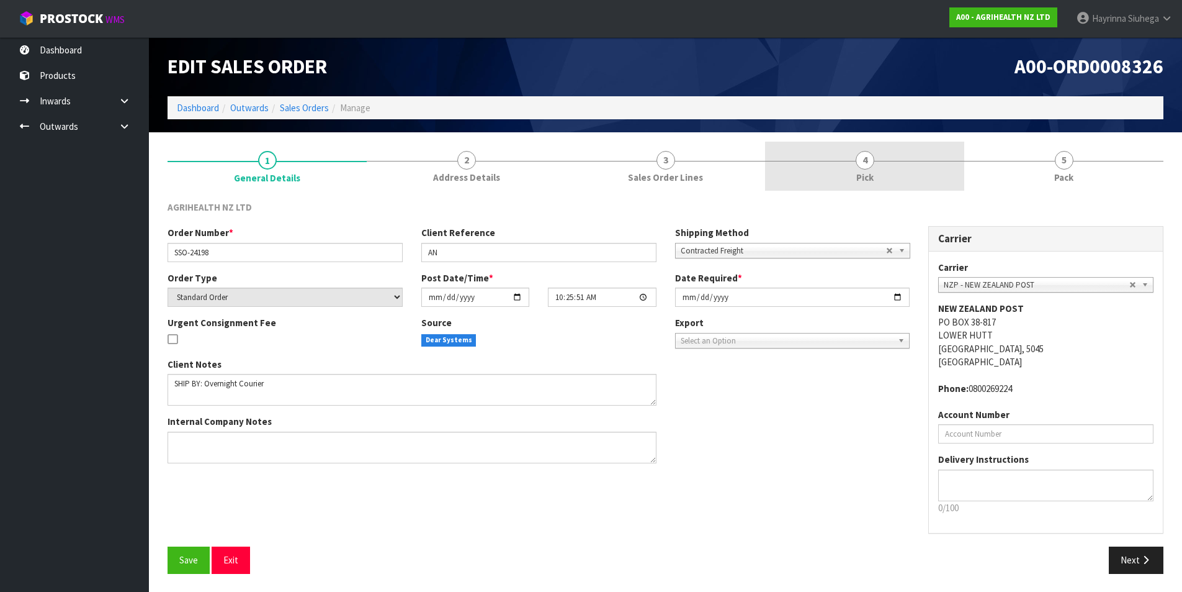
click at [927, 163] on link "4 Pick" at bounding box center [864, 166] width 199 height 49
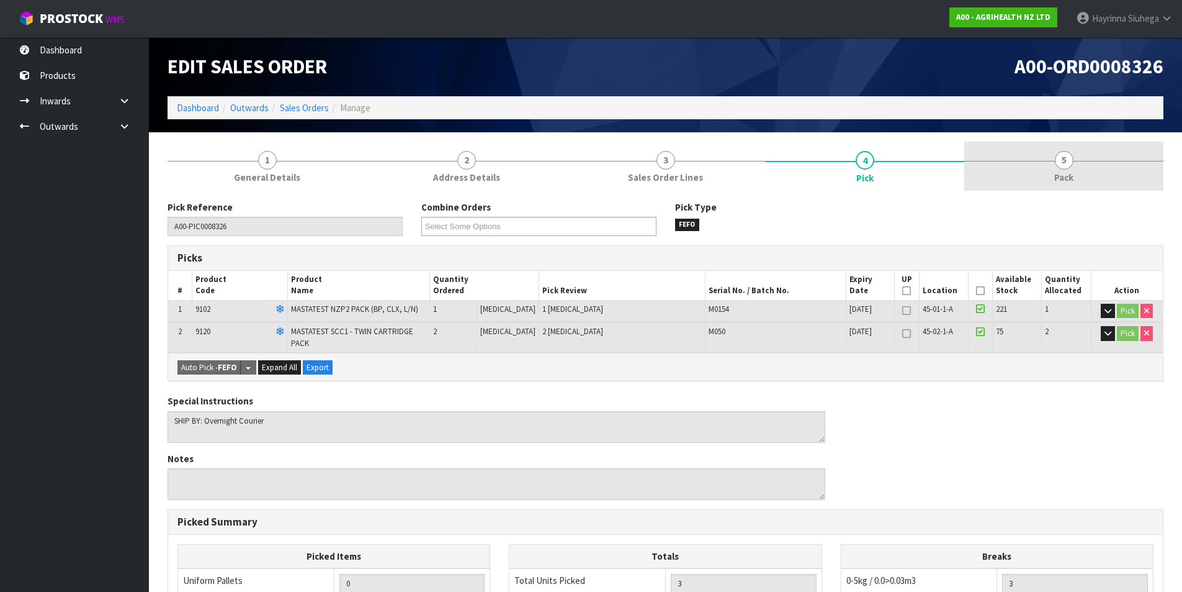
click at [1086, 167] on link "5 Pack" at bounding box center [1064, 166] width 199 height 49
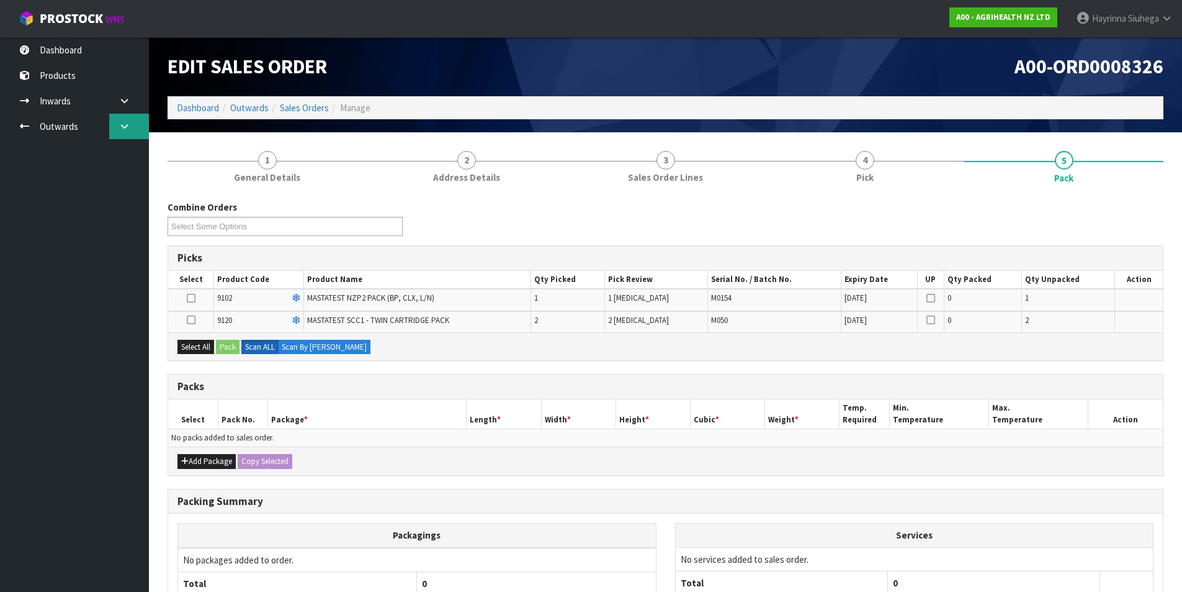
click at [128, 117] on link at bounding box center [129, 126] width 40 height 25
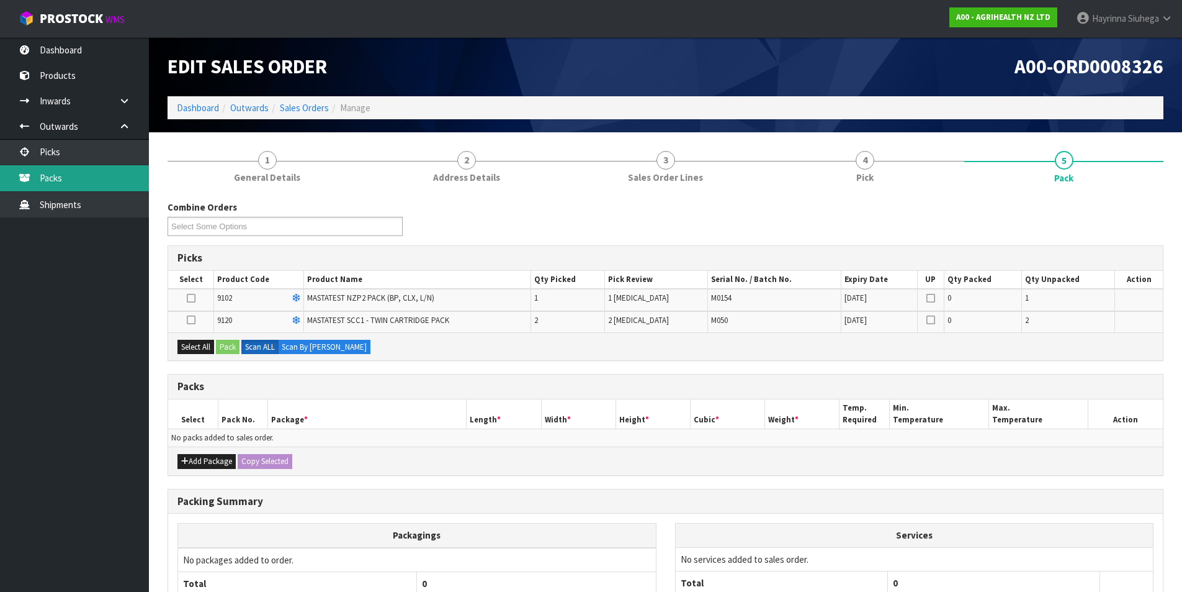
click at [88, 174] on link "Packs" at bounding box center [74, 177] width 149 height 25
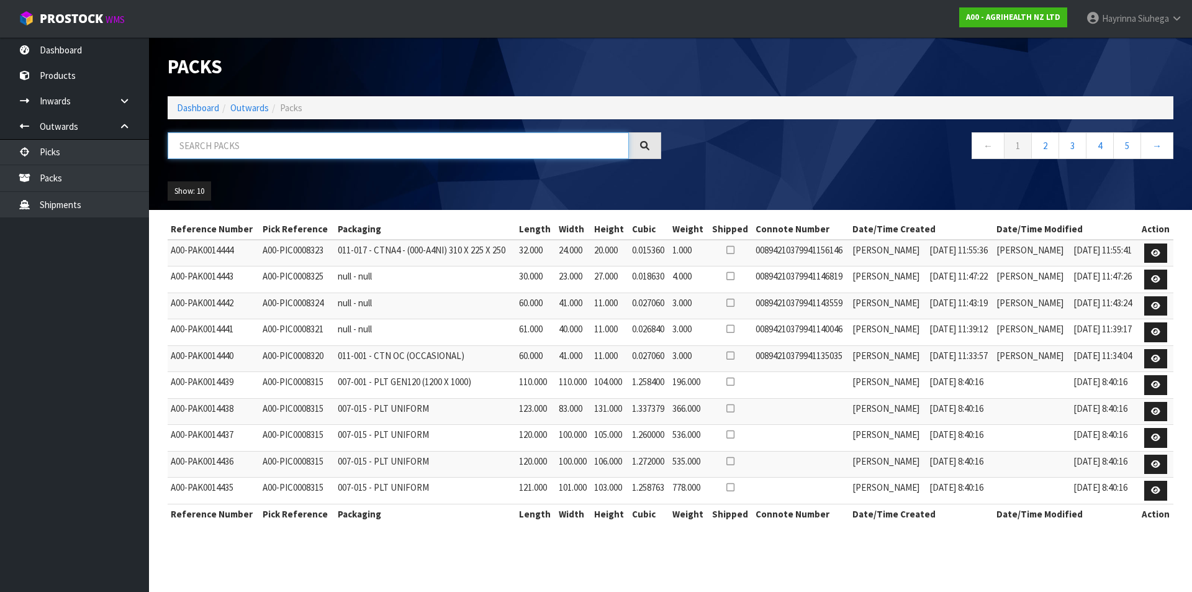
click at [207, 138] on input "text" at bounding box center [398, 145] width 461 height 27
type input "8326"
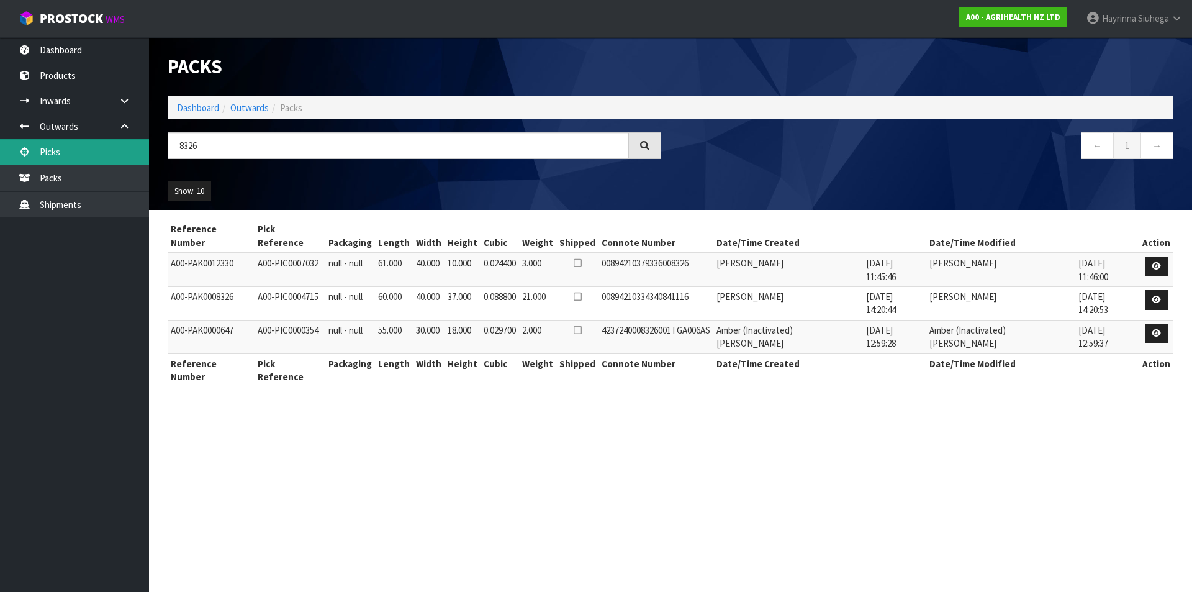
click at [70, 157] on link "Picks" at bounding box center [74, 151] width 149 height 25
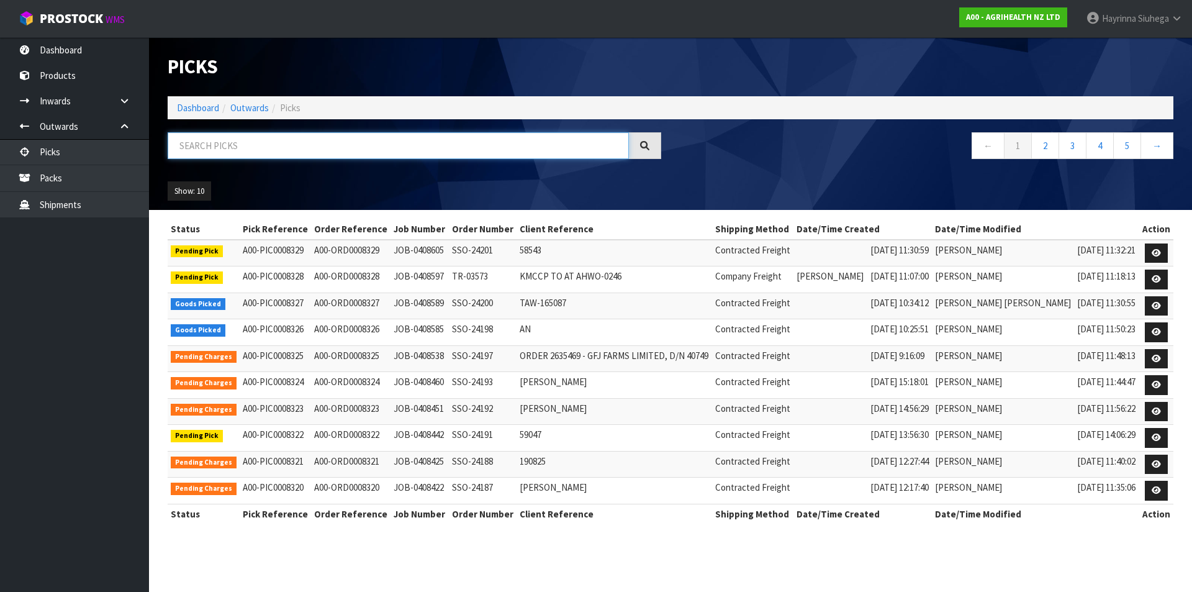
click at [236, 150] on input "text" at bounding box center [398, 145] width 461 height 27
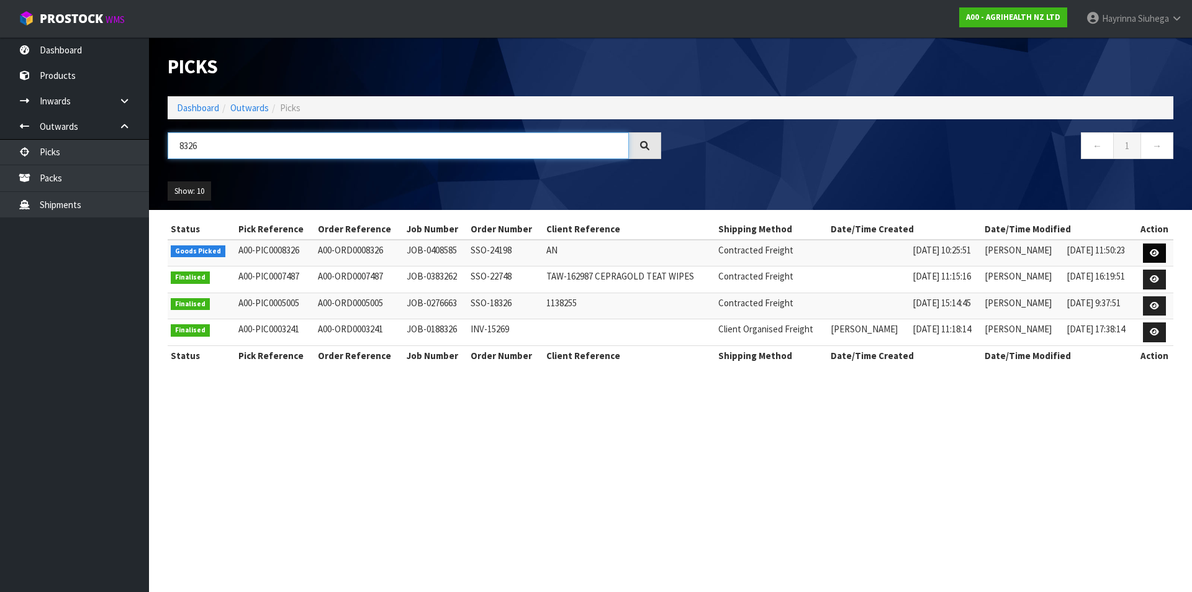
type input "8326"
click at [1146, 250] on link at bounding box center [1154, 253] width 23 height 20
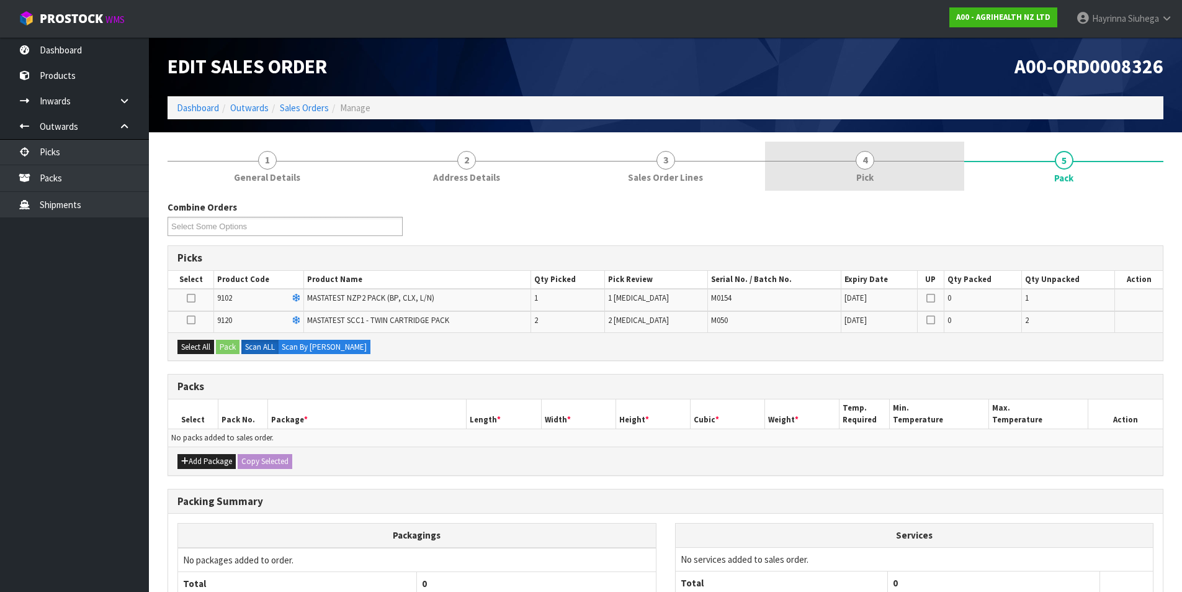
click at [921, 158] on link "4 Pick" at bounding box center [864, 166] width 199 height 49
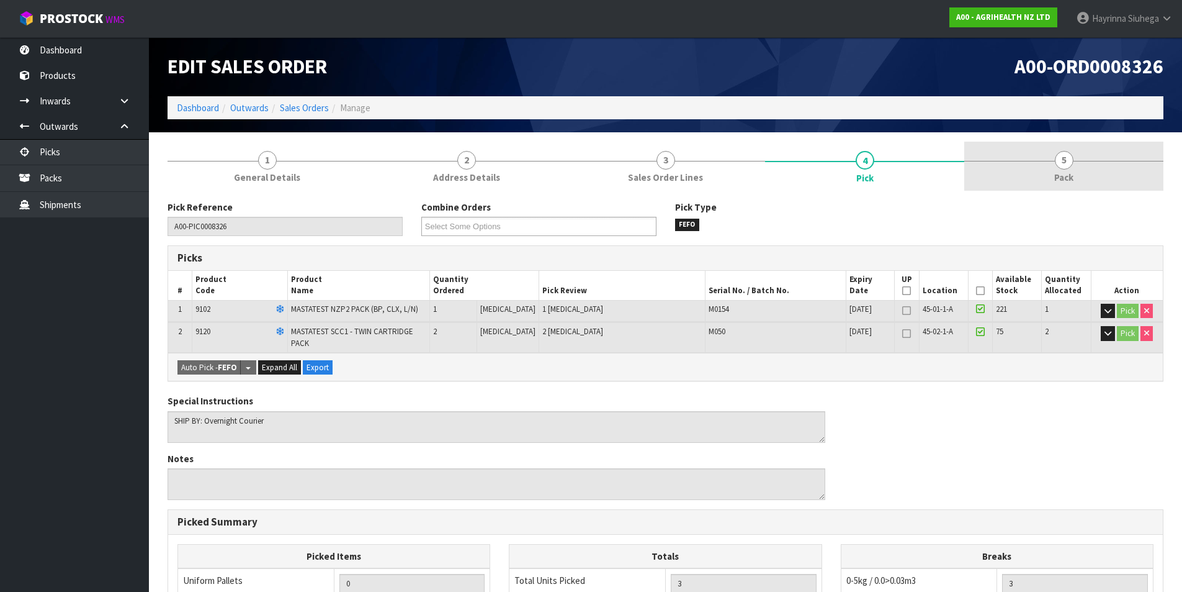
click at [1102, 172] on link "5 Pack" at bounding box center [1064, 166] width 199 height 49
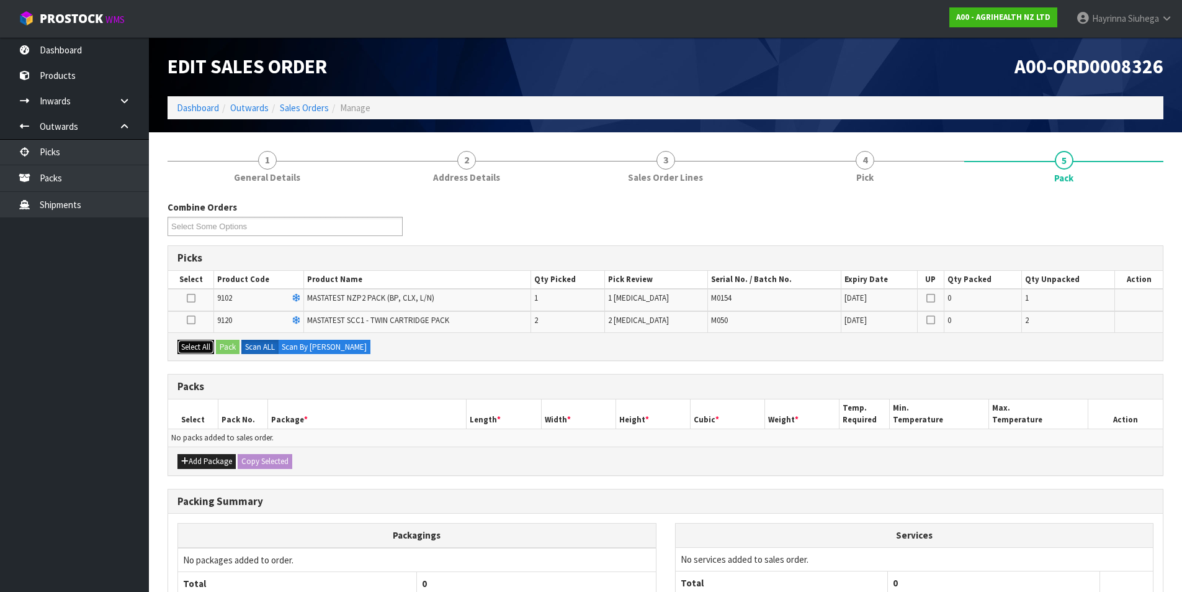
click at [201, 344] on button "Select All" at bounding box center [196, 347] width 37 height 15
click at [205, 459] on button "Add Package" at bounding box center [207, 461] width 58 height 15
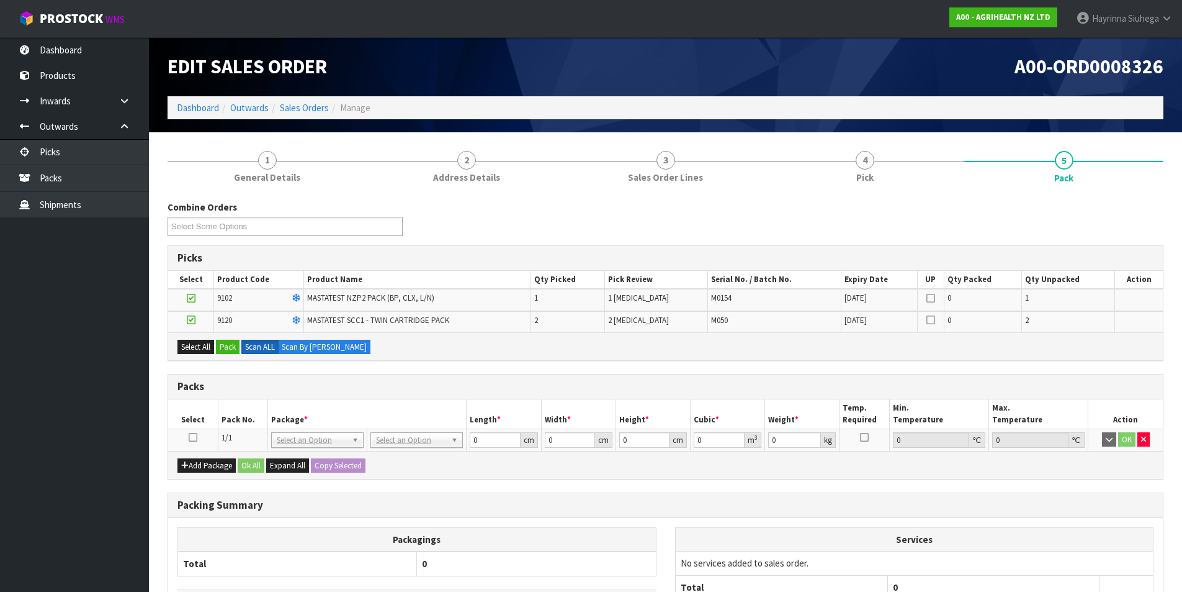
click at [194, 437] on icon at bounding box center [193, 437] width 9 height 1
click at [232, 344] on button "Pack" at bounding box center [228, 347] width 24 height 15
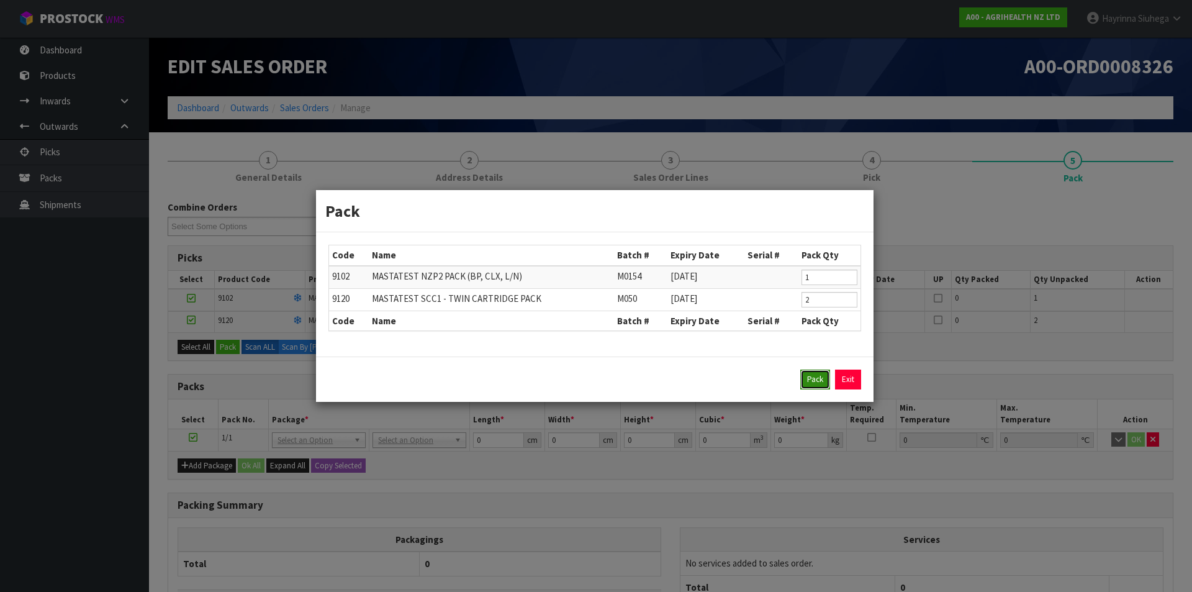
click at [811, 381] on button "Pack" at bounding box center [815, 379] width 30 height 20
type input "0.000"
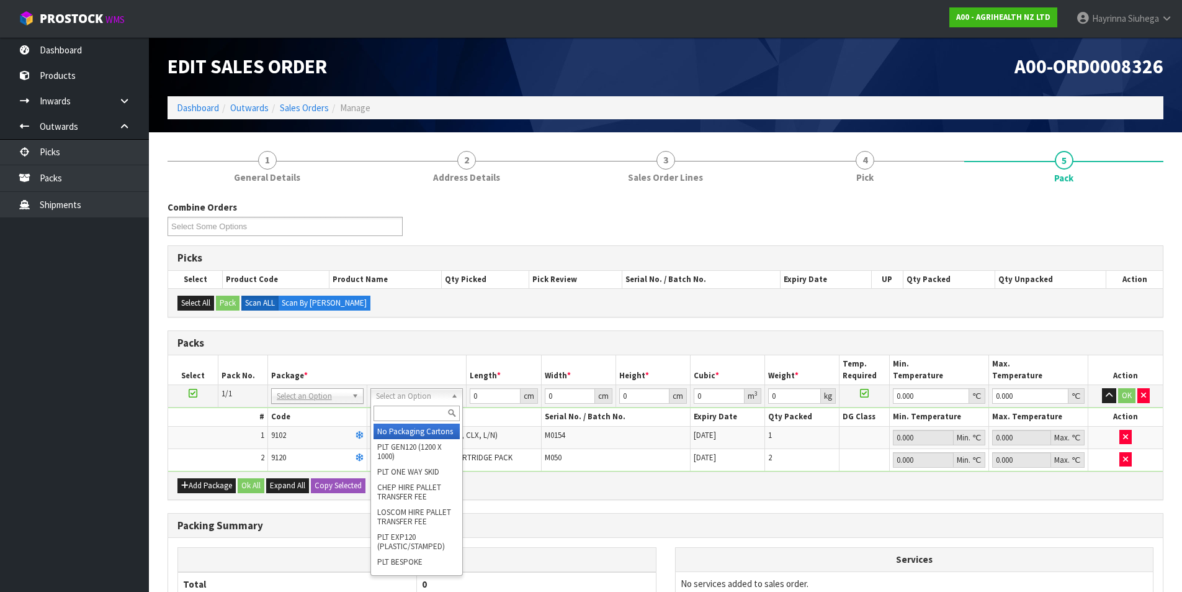
click at [412, 410] on input "text" at bounding box center [417, 413] width 86 height 16
type input "CTNA4"
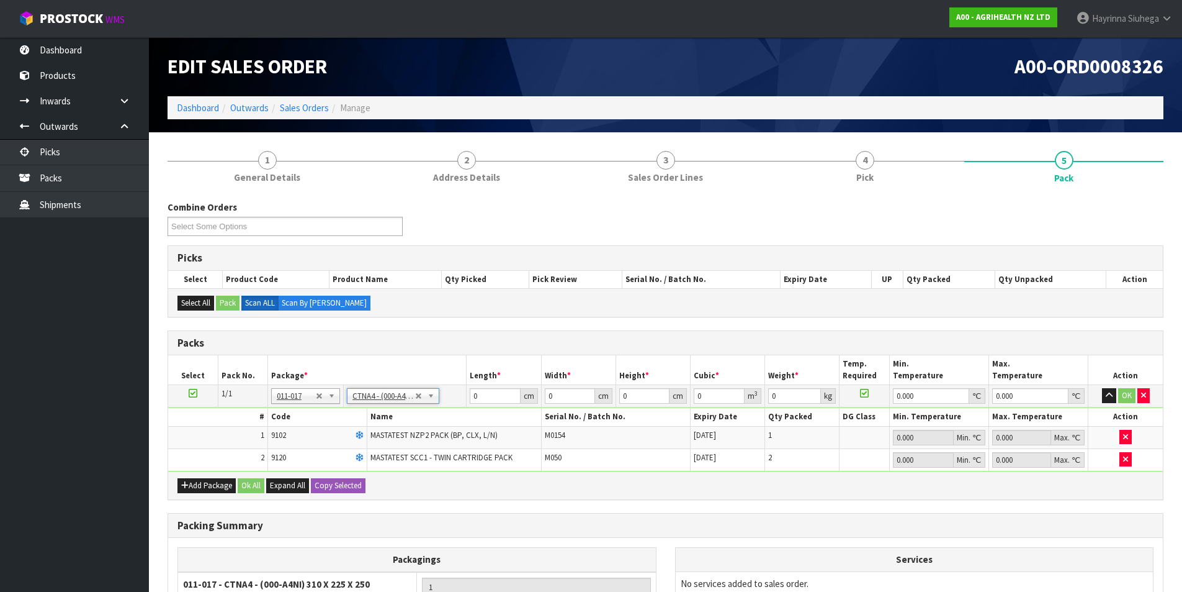
type input "31"
type input "22.5"
type input "25"
type input "0.017438"
type input "1.02"
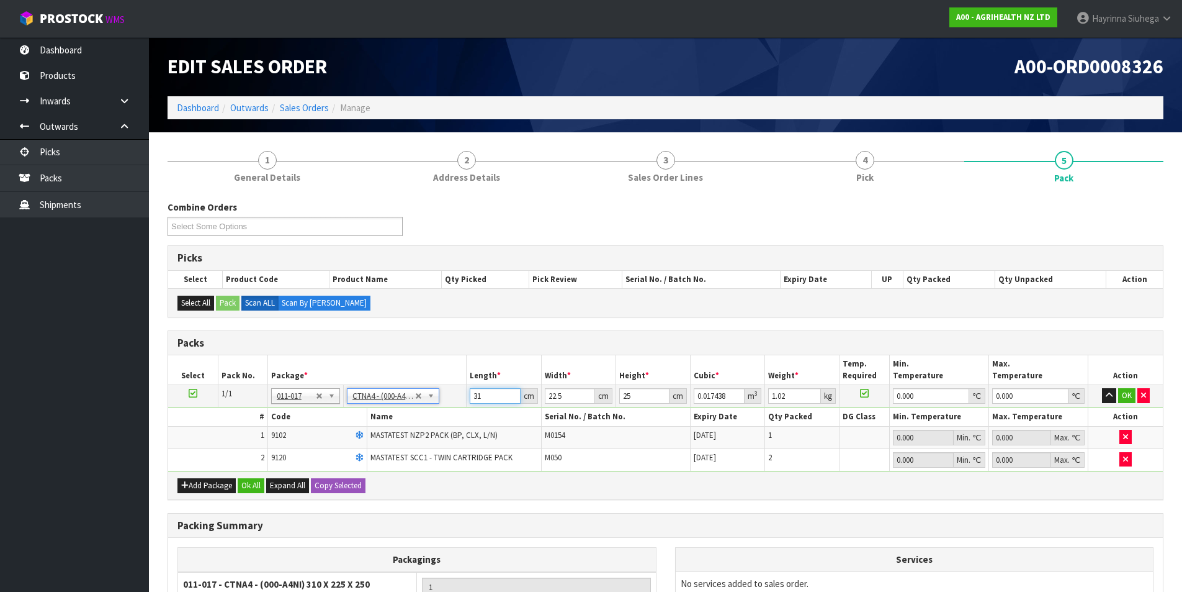
click at [477, 392] on input "31" at bounding box center [495, 396] width 50 height 16
type input "3"
type input "0.001687"
type input "32"
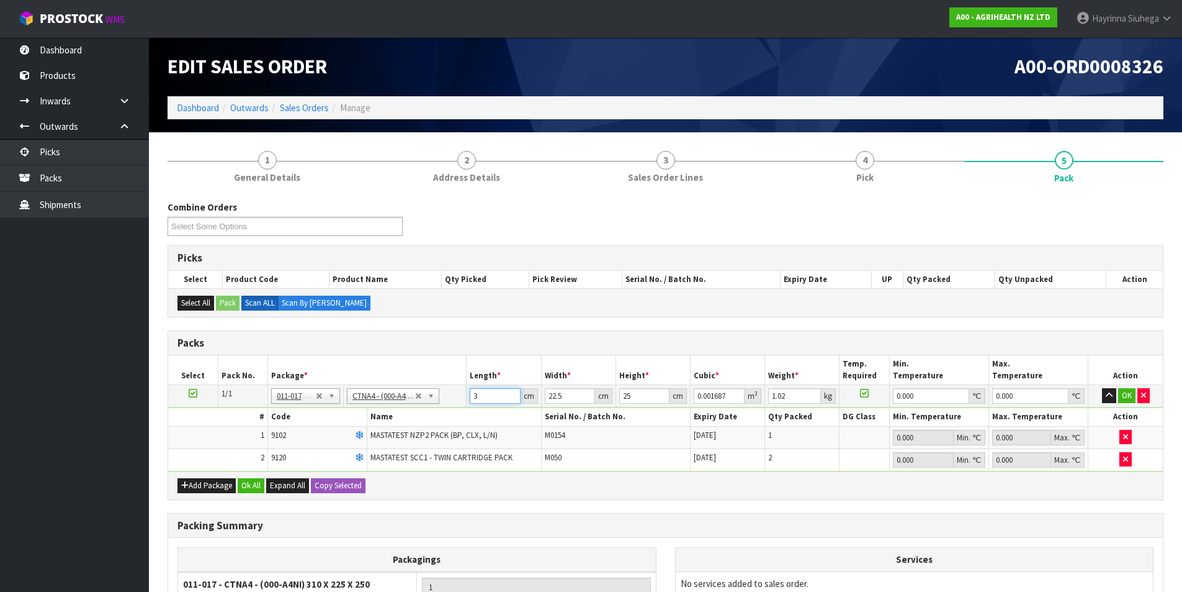
type input "0.018"
type input "32"
type input "2"
type input "0.0016"
type input "24"
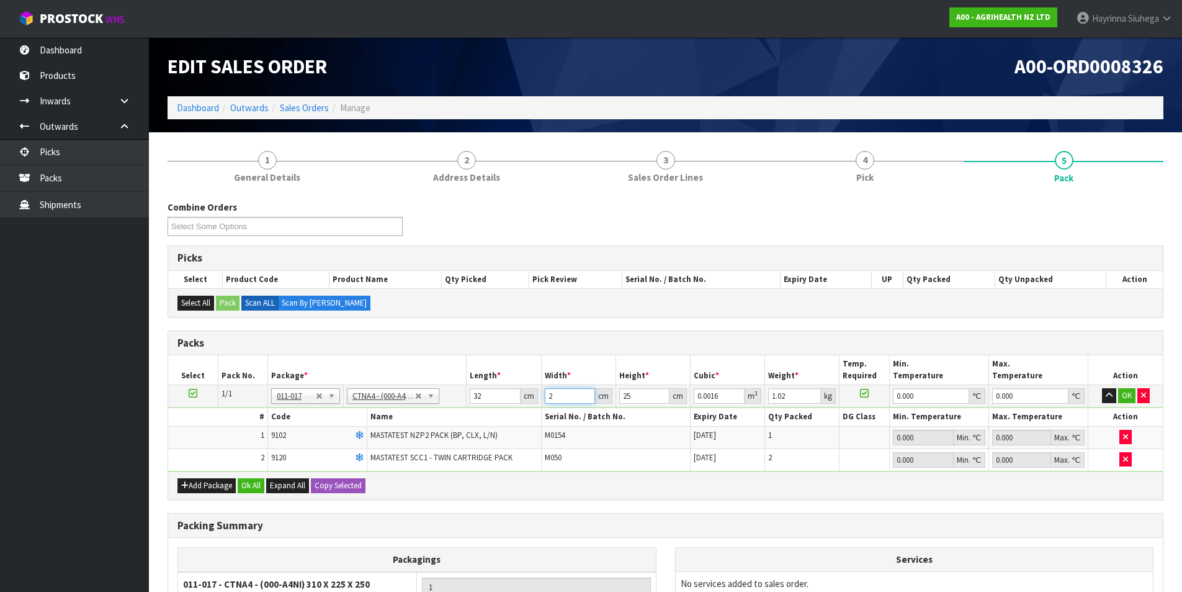
type input "0.0192"
type input "24"
type input "2"
type input "0.001536"
type input "20"
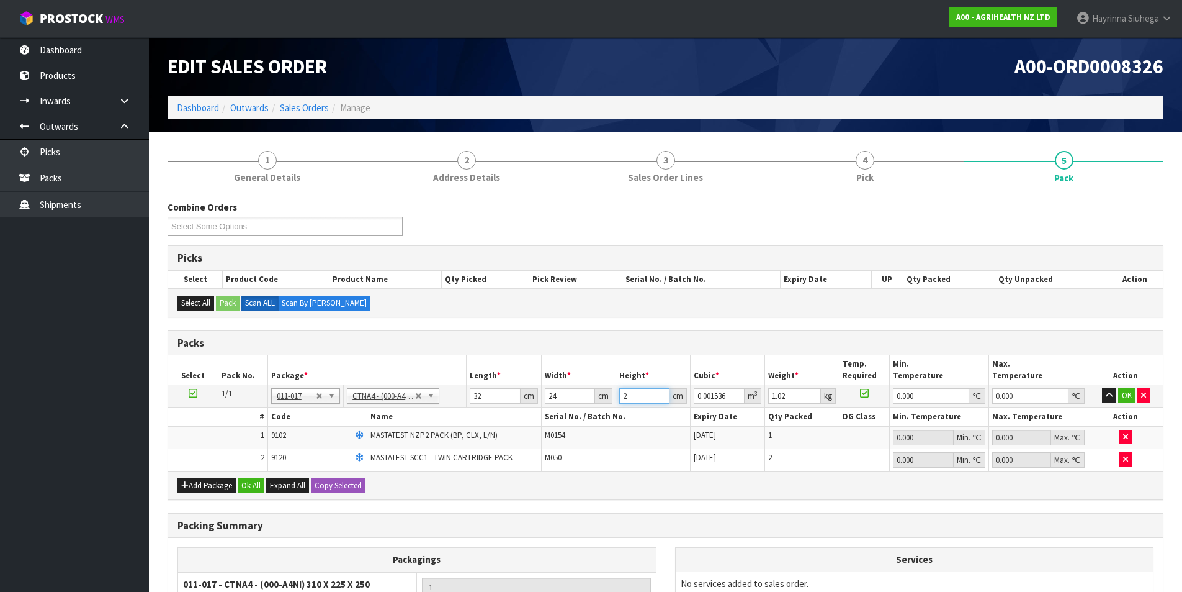
type input "0.01536"
type input "20"
type input "2"
type input "0"
click button "OK" at bounding box center [1127, 395] width 17 height 15
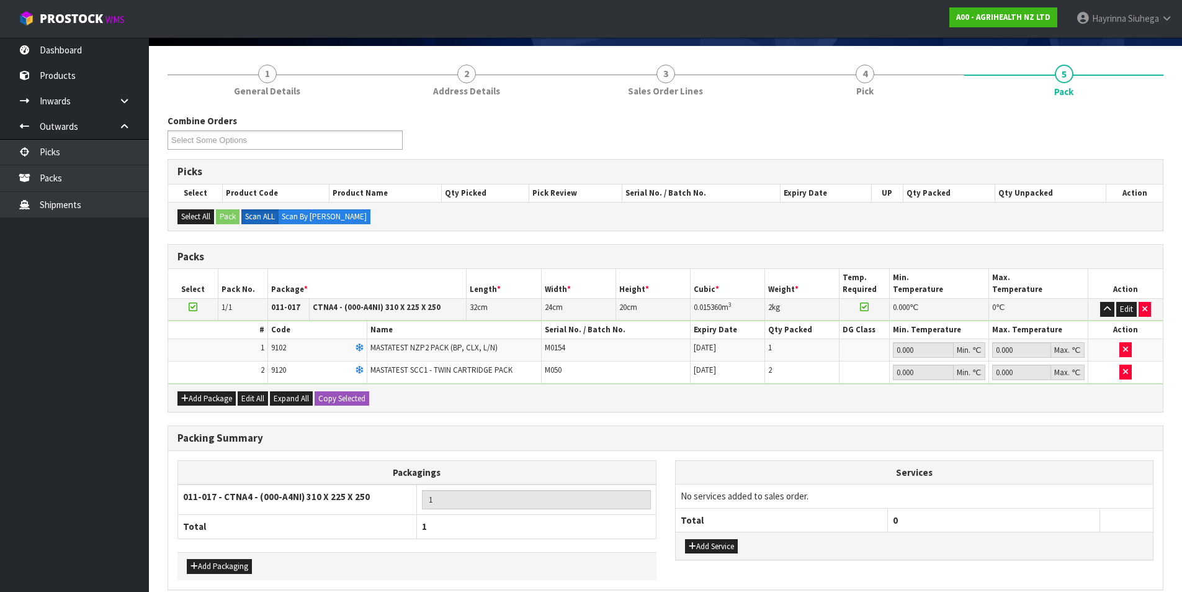
scroll to position [143, 0]
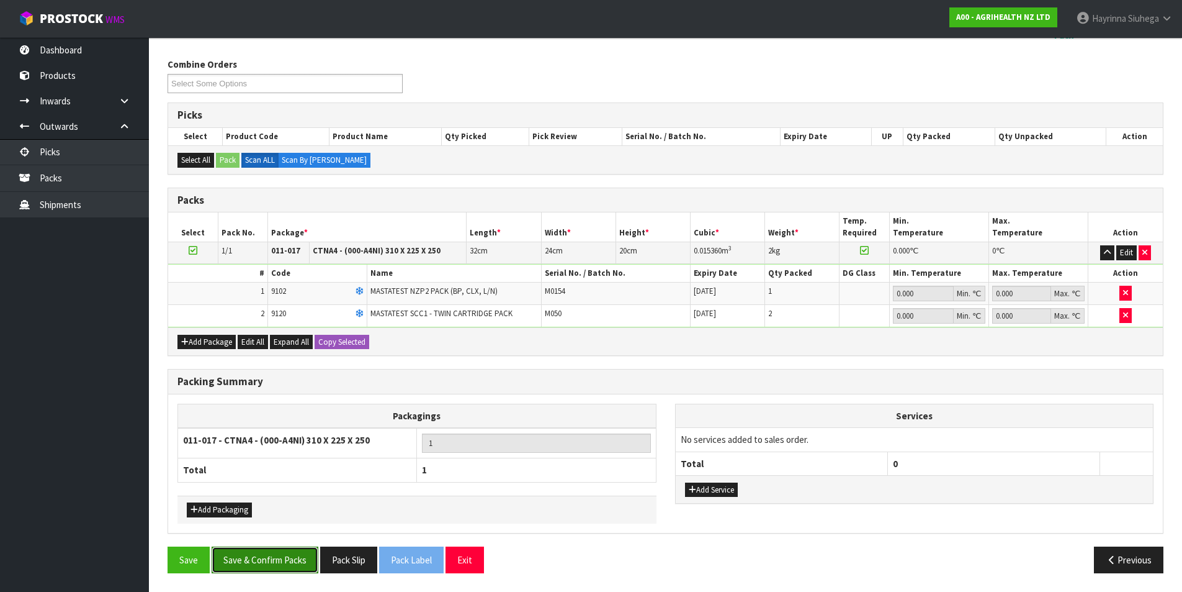
click at [261, 557] on button "Save & Confirm Packs" at bounding box center [265, 559] width 107 height 27
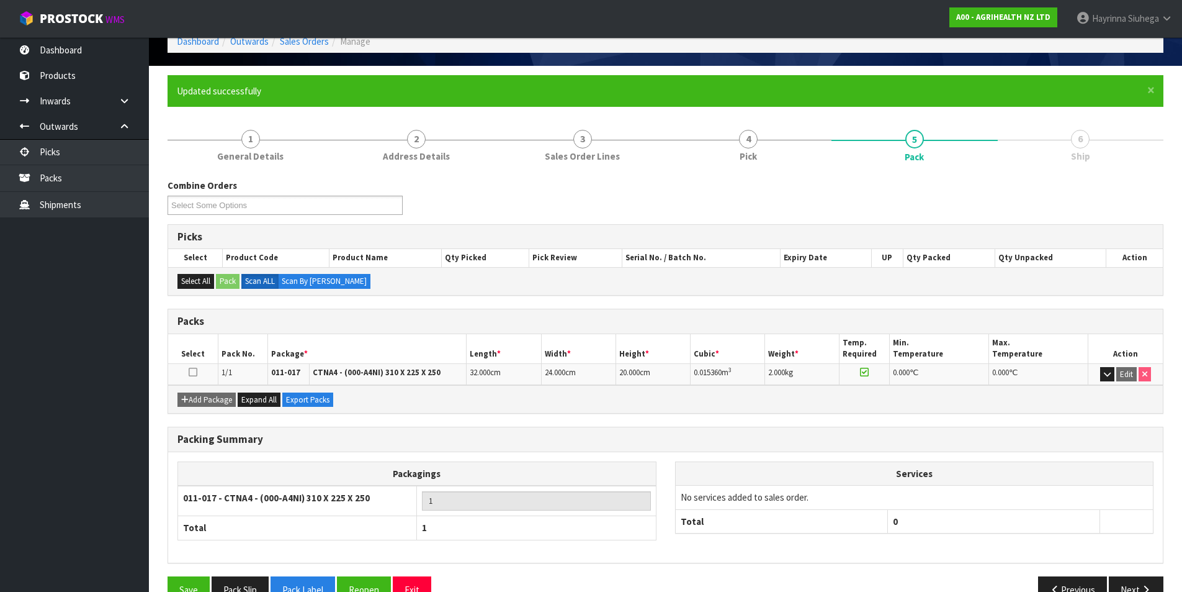
scroll to position [96, 0]
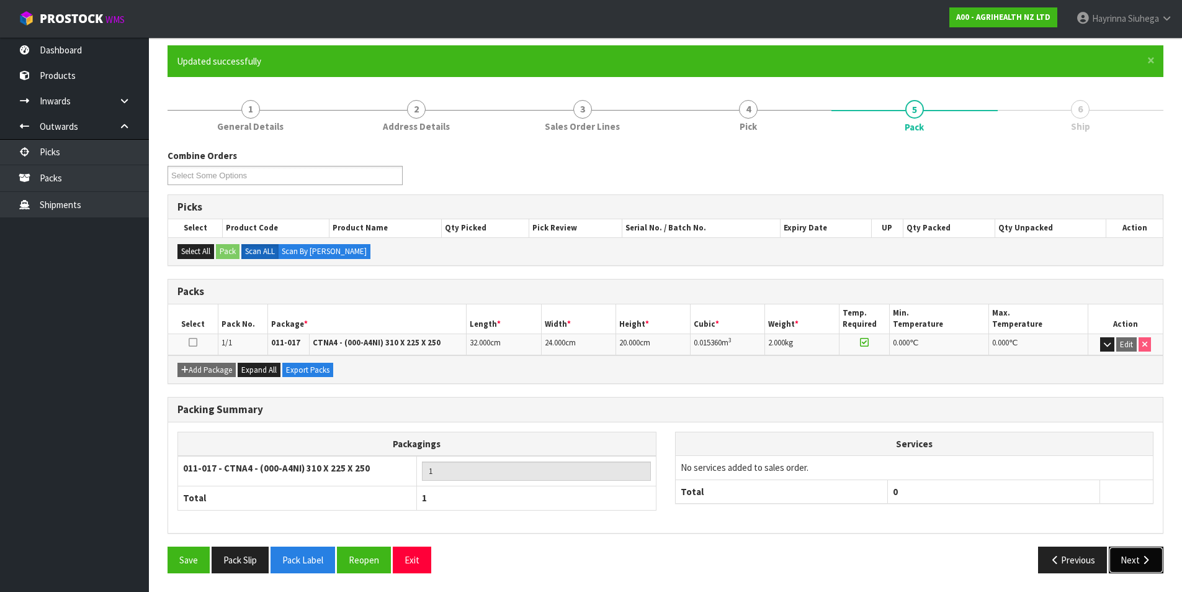
click at [1141, 559] on icon "button" at bounding box center [1146, 559] width 12 height 9
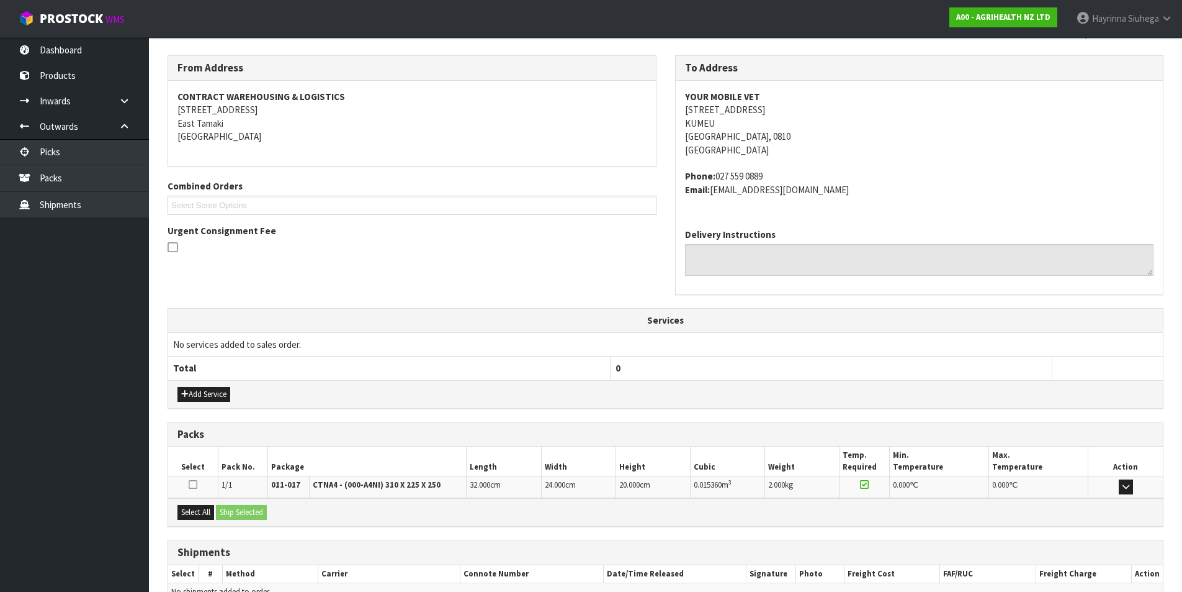
scroll to position [258, 0]
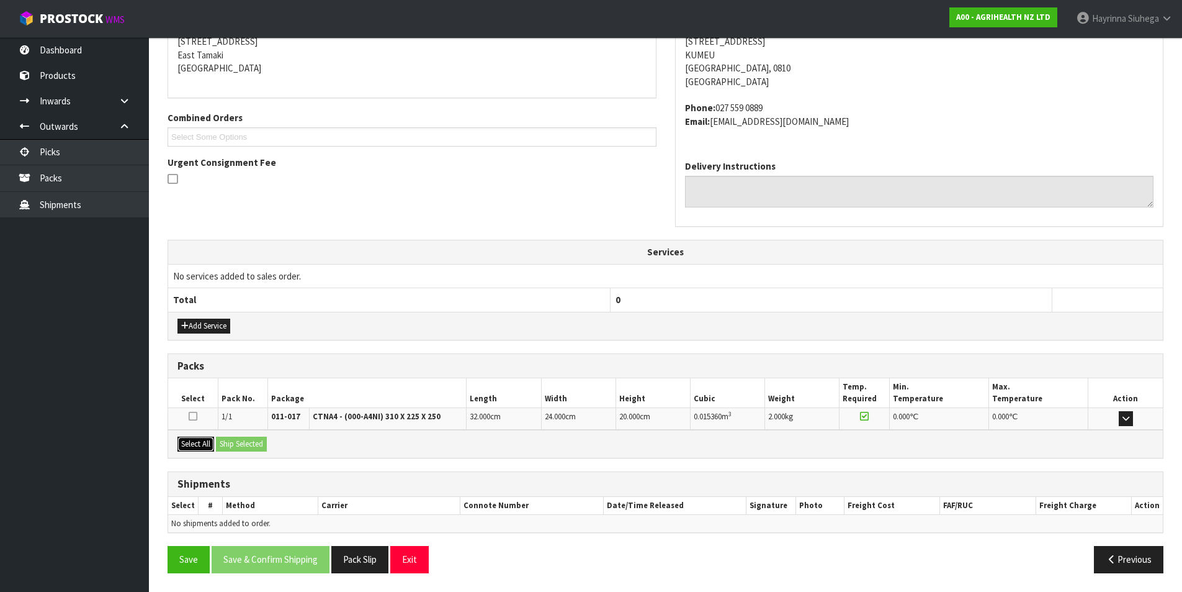
click at [210, 448] on button "Select All" at bounding box center [196, 443] width 37 height 15
click at [221, 441] on button "Ship Selected" at bounding box center [241, 443] width 51 height 15
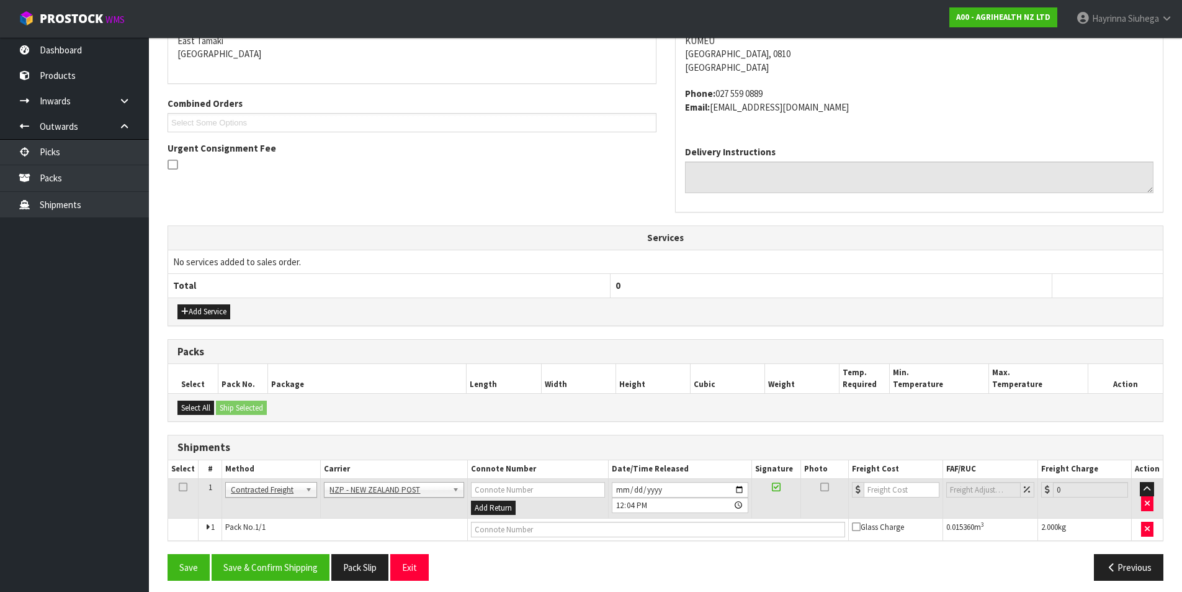
scroll to position [280, 0]
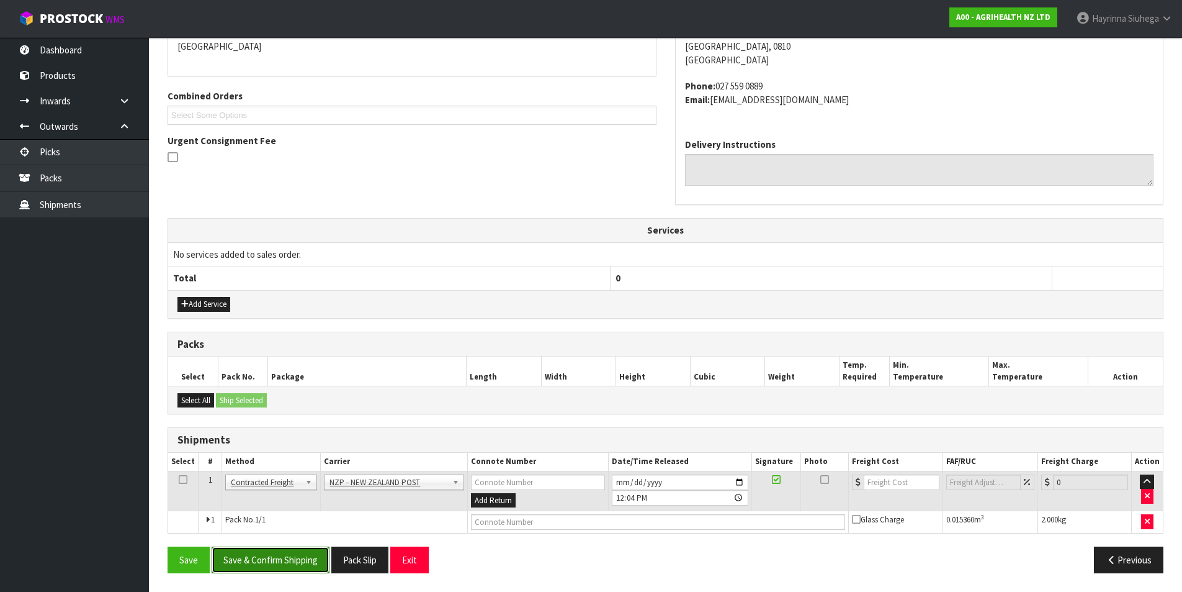
click at [268, 555] on button "Save & Confirm Shipping" at bounding box center [271, 559] width 118 height 27
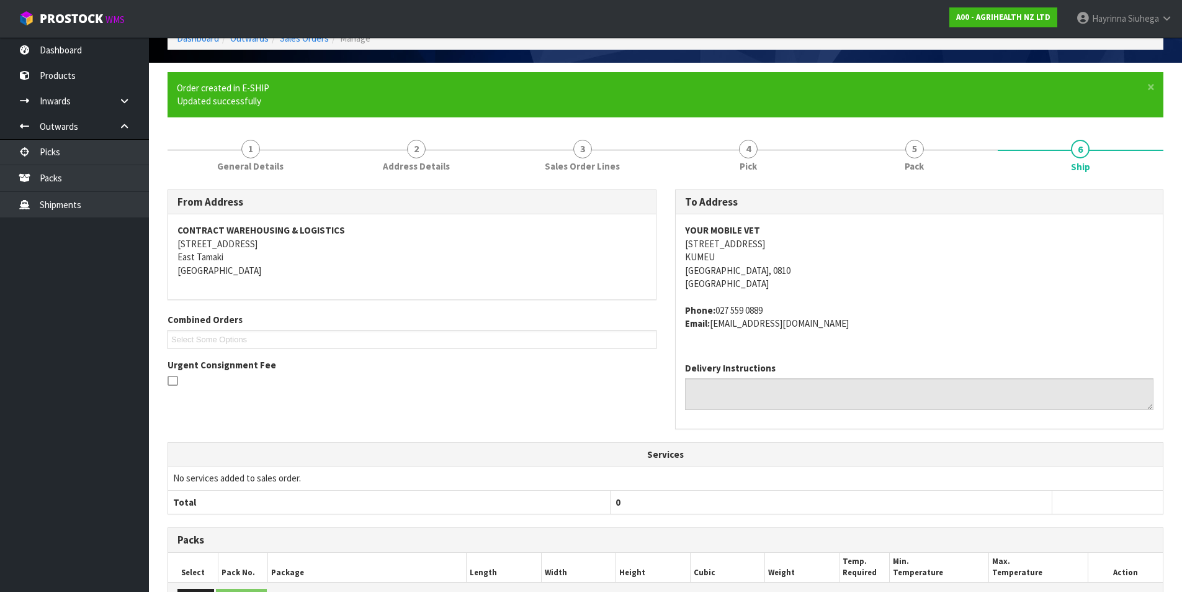
scroll to position [263, 0]
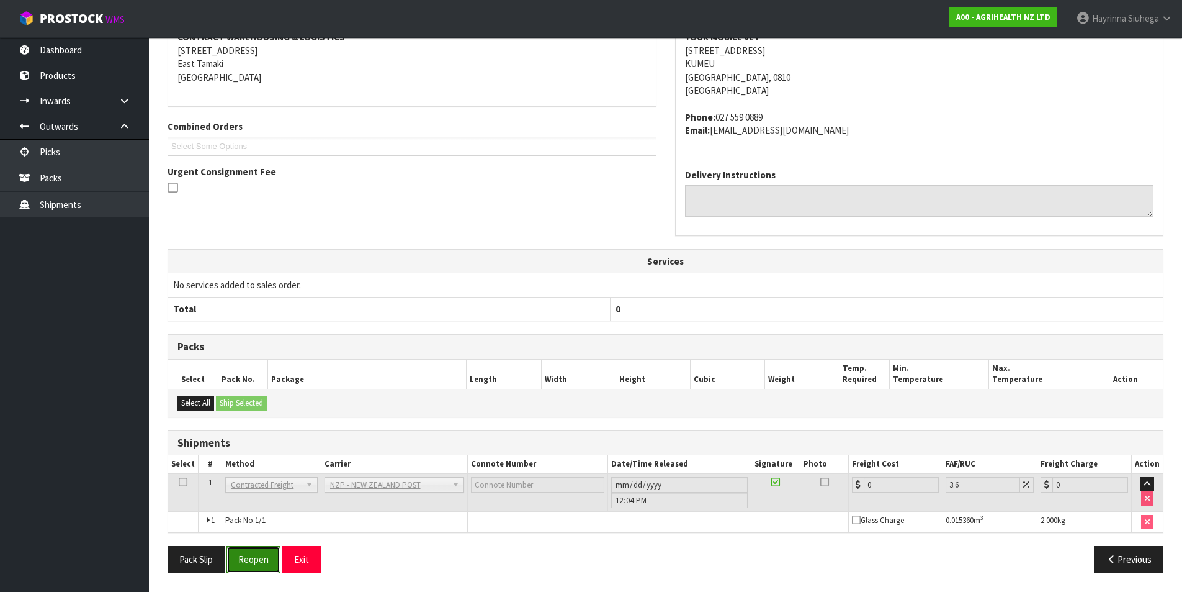
click at [263, 556] on button "Reopen" at bounding box center [254, 559] width 54 height 27
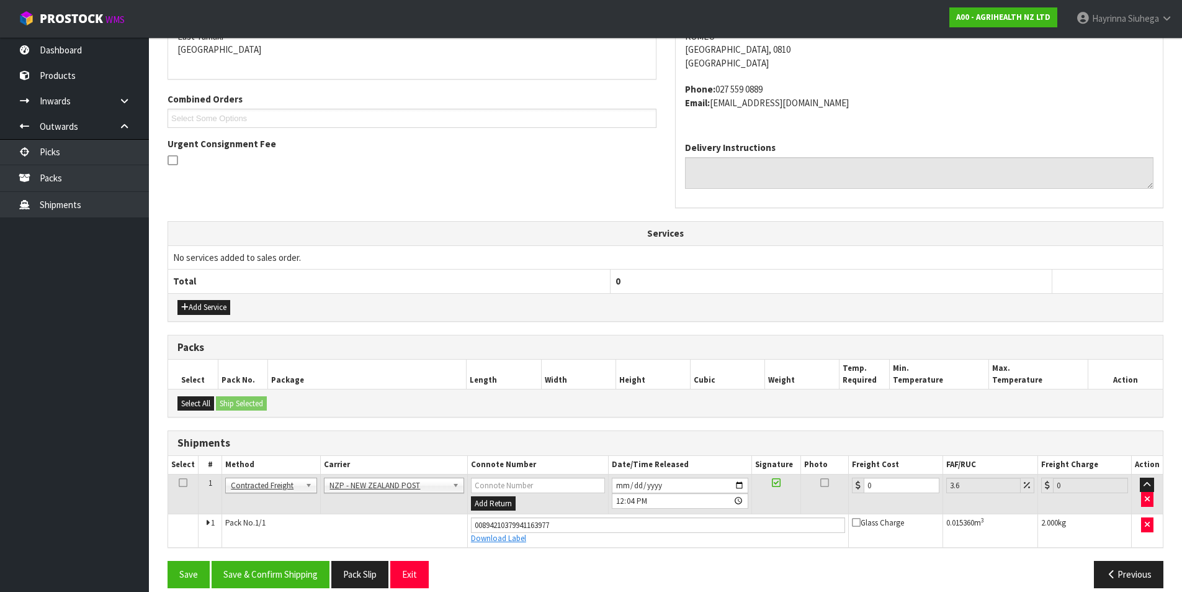
scroll to position [292, 0]
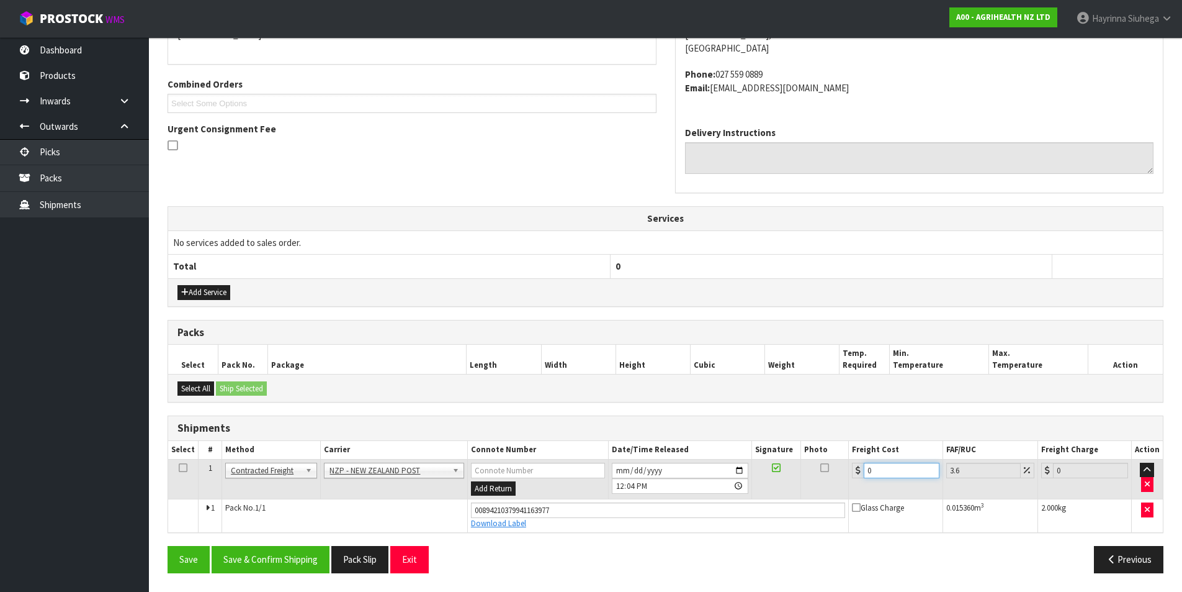
drag, startPoint x: 884, startPoint y: 472, endPoint x: 837, endPoint y: 472, distance: 46.6
click at [837, 472] on tr "1 Client Local Pickup Customer Local Pickup Company Freight Contracted Freight …" at bounding box center [665, 479] width 995 height 40
type input "4"
type input "4.14"
type input "4.3"
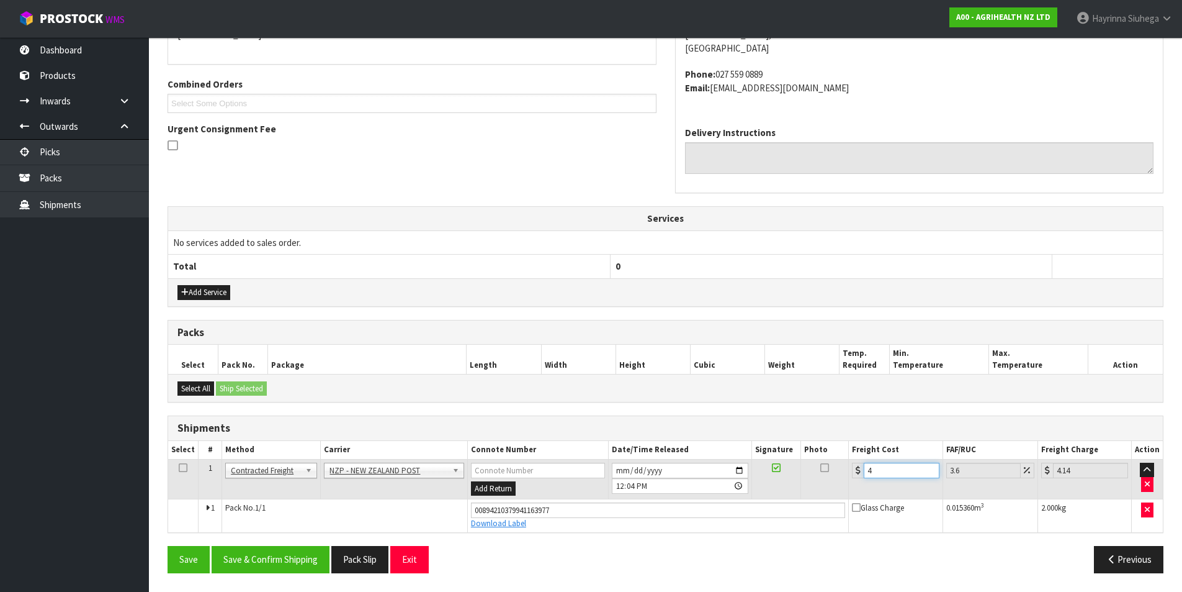
type input "4.45"
type input "4.33"
type input "4.49"
type input "4.33"
click at [168, 546] on button "Save" at bounding box center [189, 559] width 42 height 27
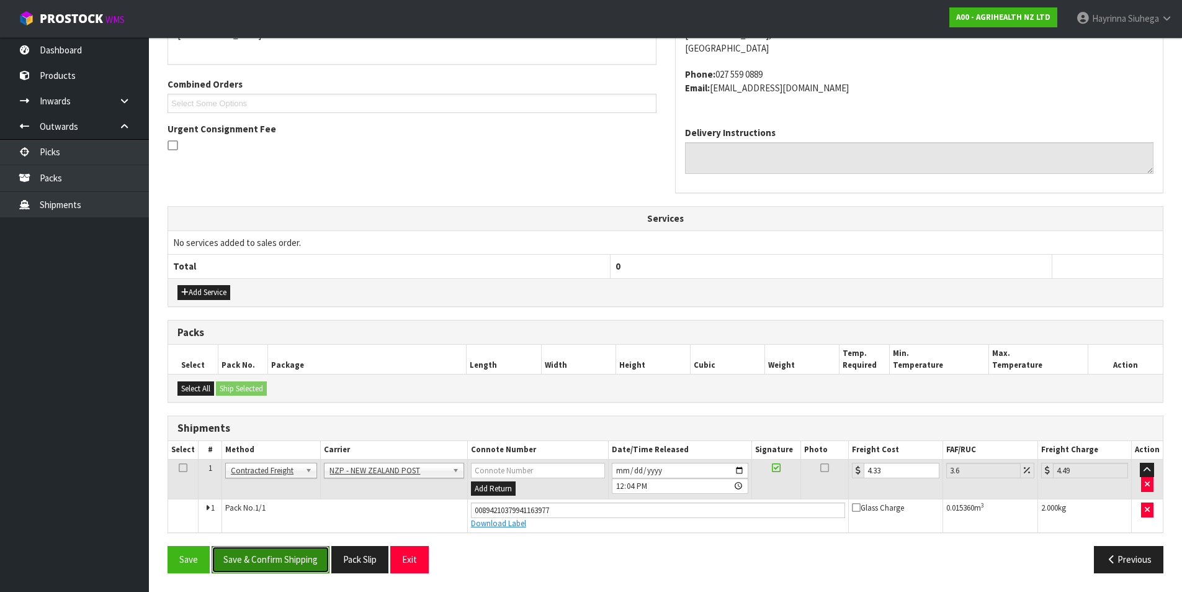
click at [292, 562] on button "Save & Confirm Shipping" at bounding box center [271, 559] width 118 height 27
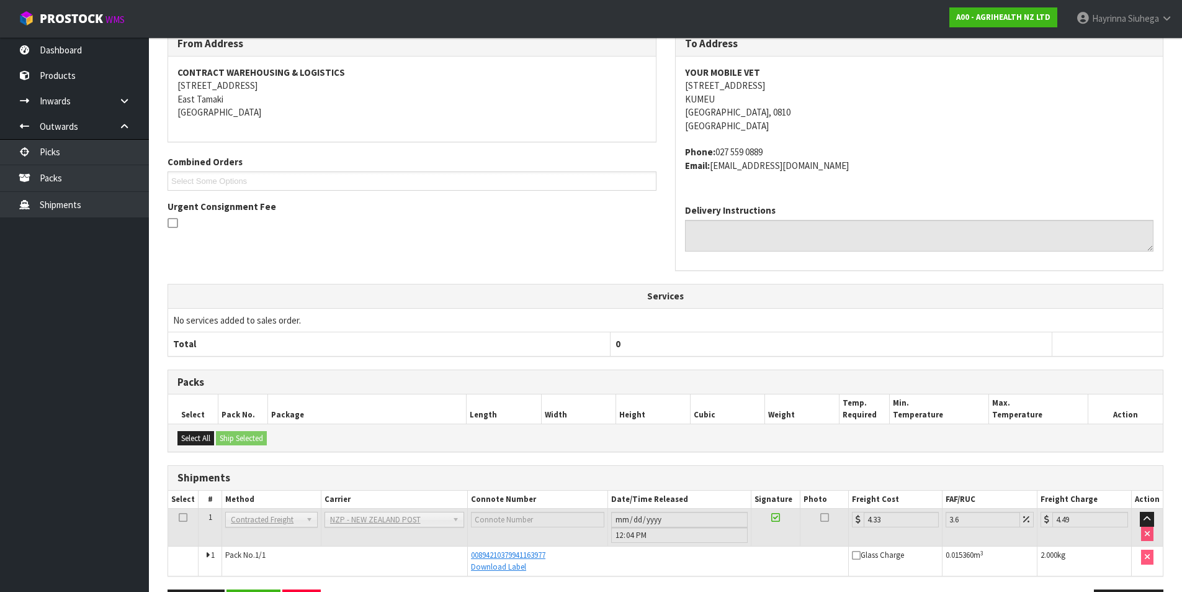
scroll to position [0, 0]
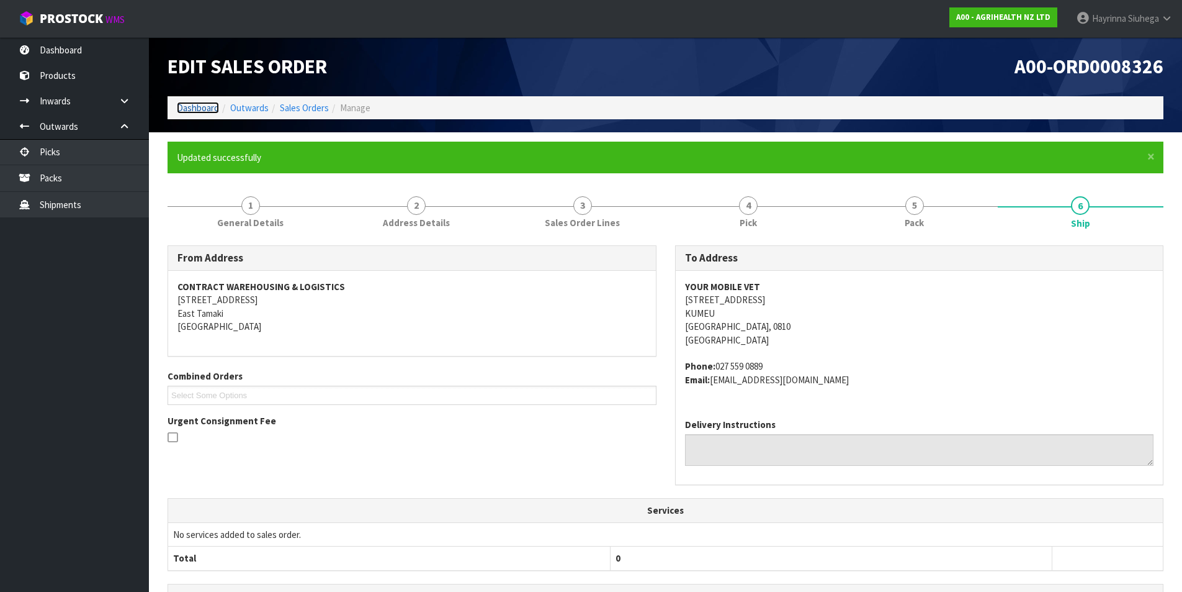
click at [209, 102] on link "Dashboard" at bounding box center [198, 108] width 42 height 12
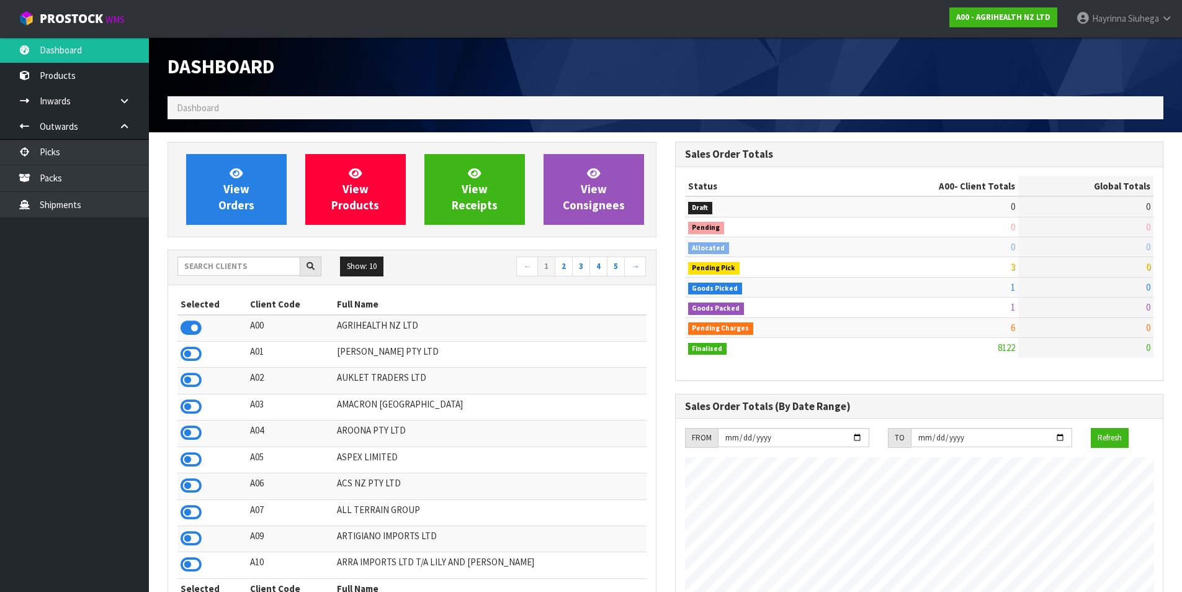
scroll to position [940, 507]
click at [231, 209] on span "View Orders" at bounding box center [236, 189] width 36 height 47
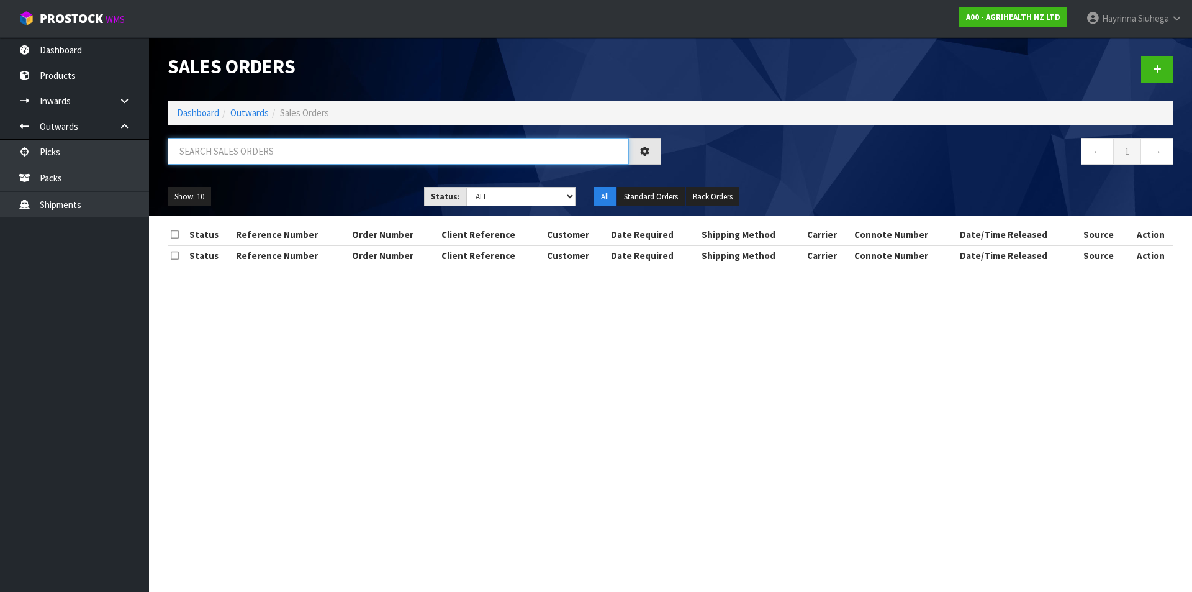
click at [261, 146] on input "text" at bounding box center [398, 151] width 461 height 27
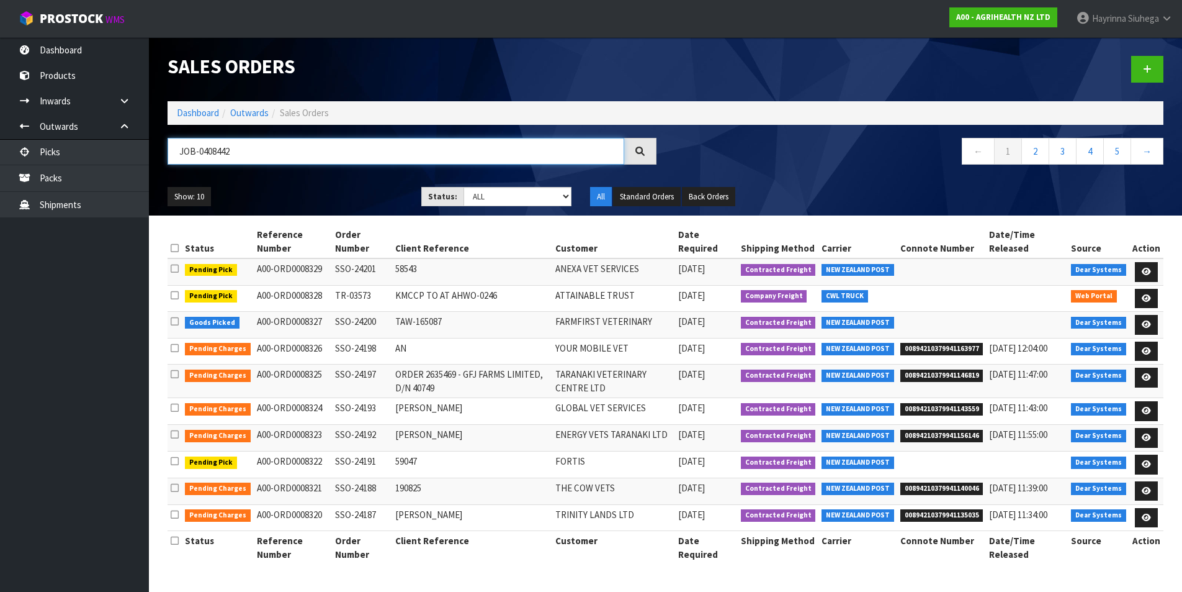
type input "JOB-0408442"
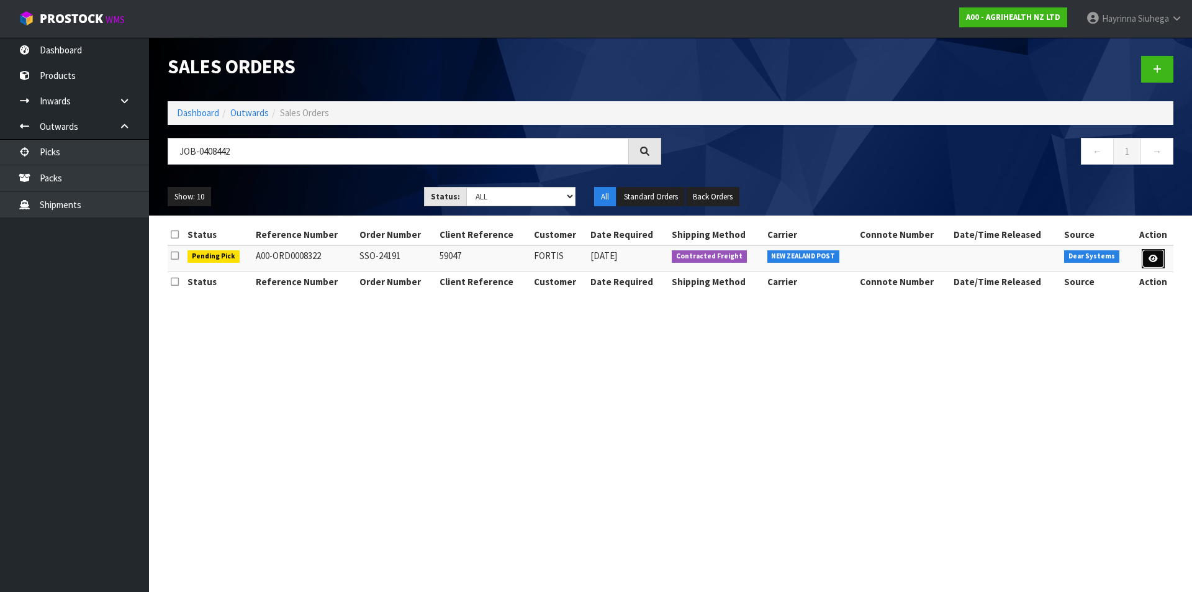
click at [1160, 259] on link at bounding box center [1152, 259] width 23 height 20
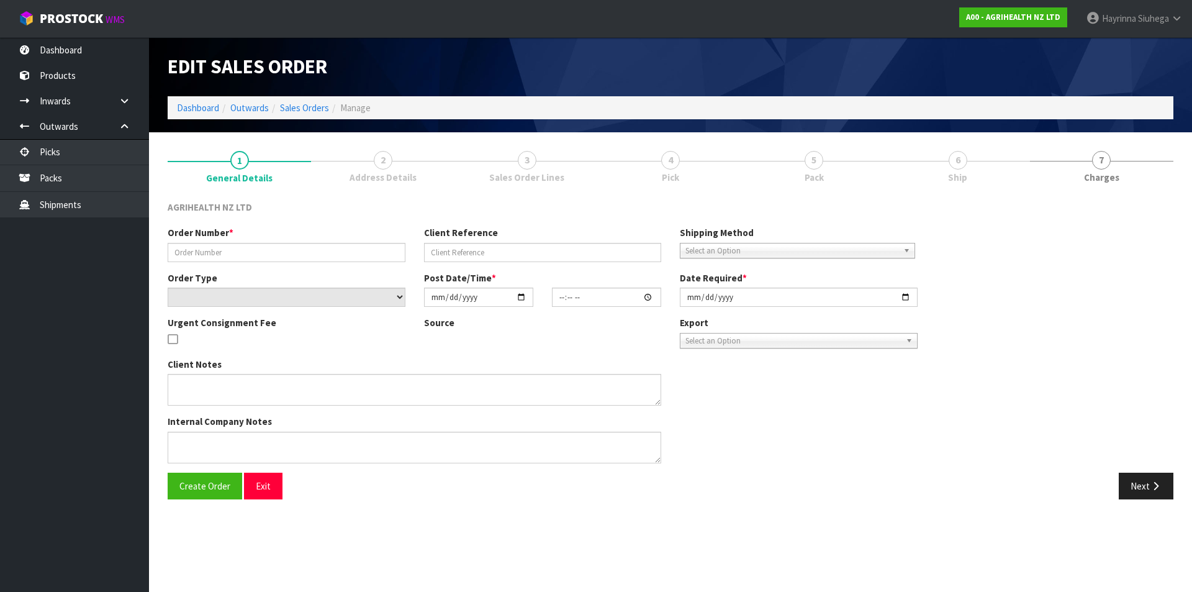
type input "SSO-24191"
type input "59047"
select select "number:0"
type input "2025-08-19"
type input "13:56:30.000"
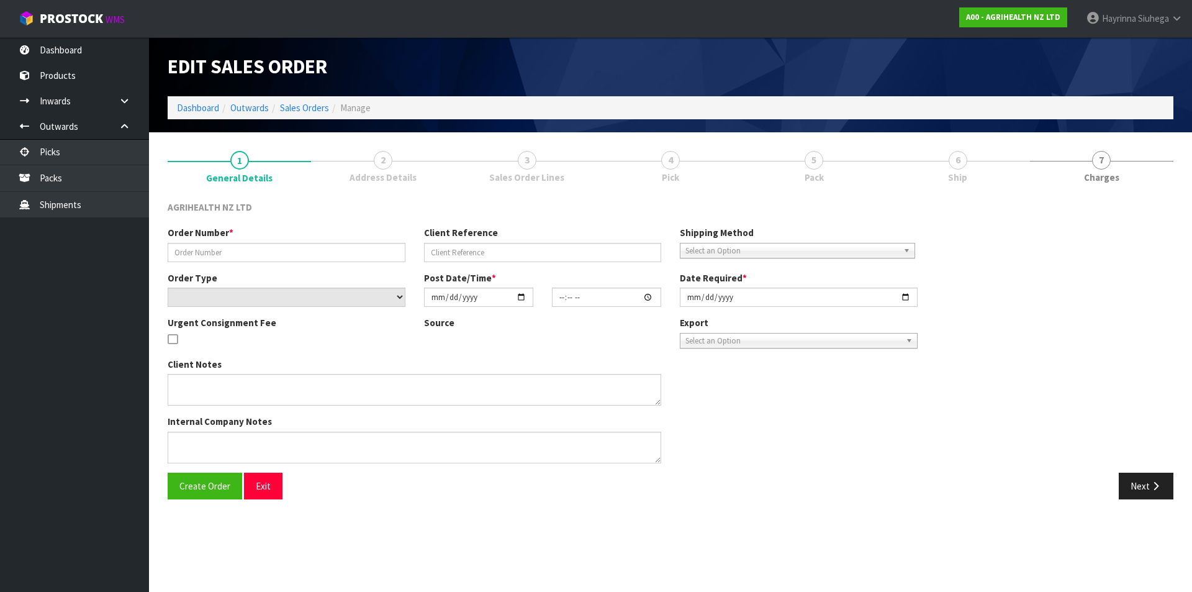
type input "[DATE]"
type textarea "SHIP BY: Overnight Courier"
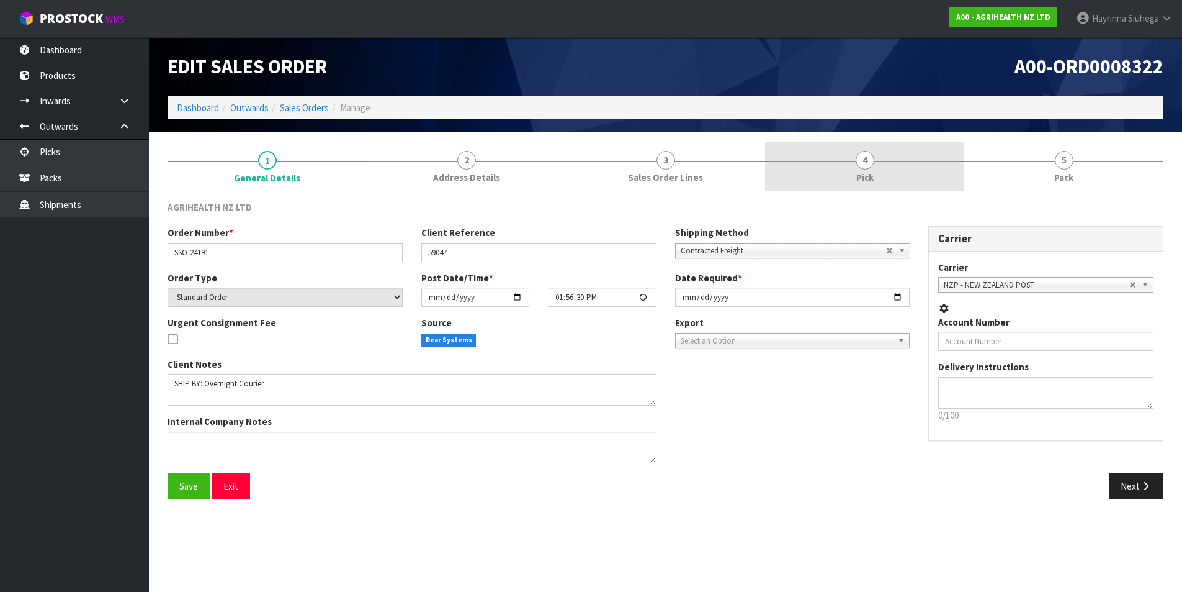
click at [912, 166] on link "4 Pick" at bounding box center [864, 166] width 199 height 49
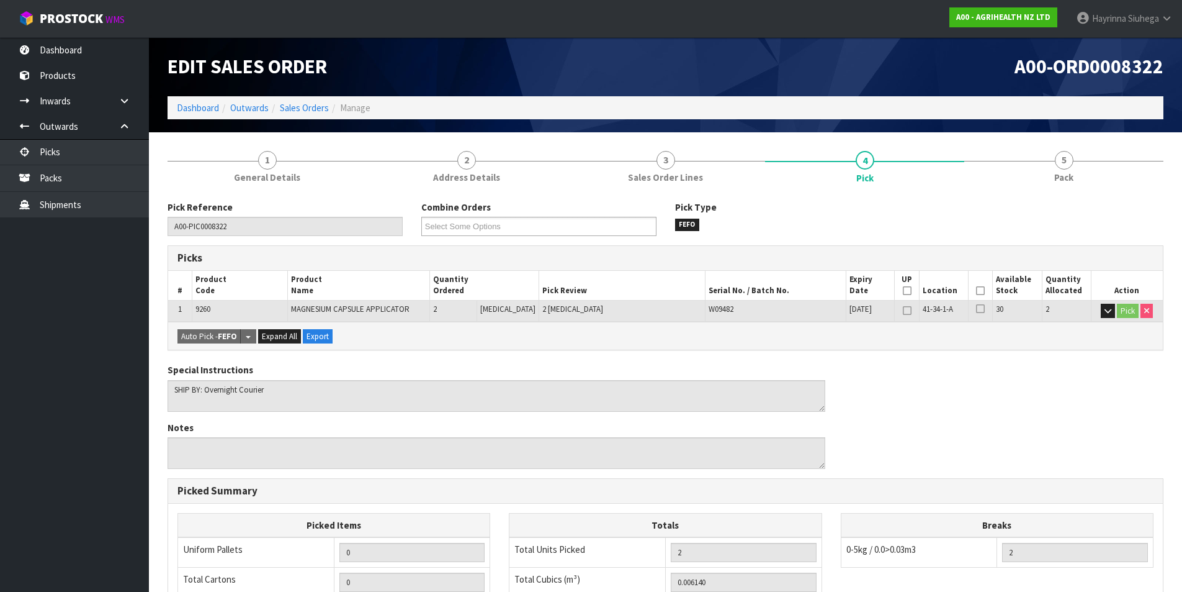
click at [976, 290] on icon at bounding box center [980, 290] width 9 height 1
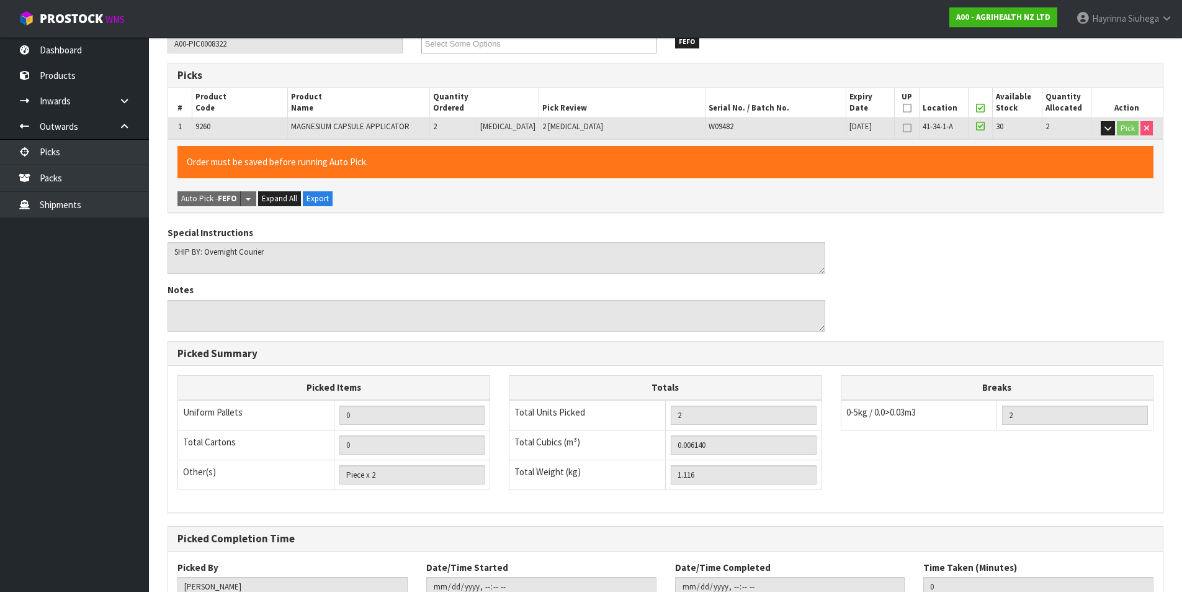
scroll to position [274, 0]
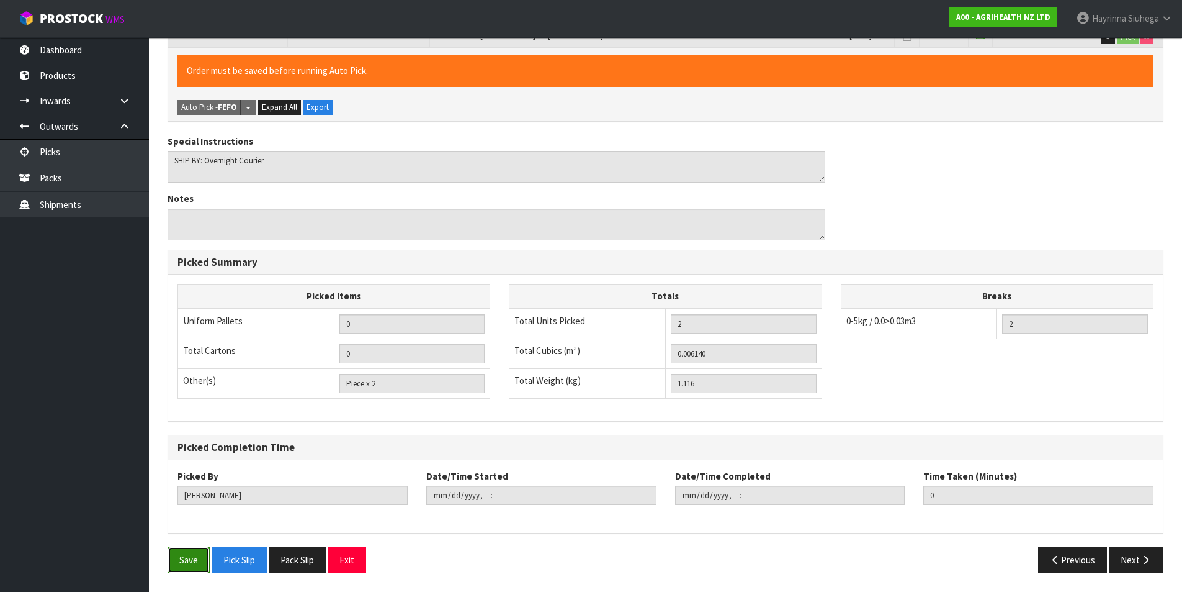
click at [185, 564] on button "Save" at bounding box center [189, 559] width 42 height 27
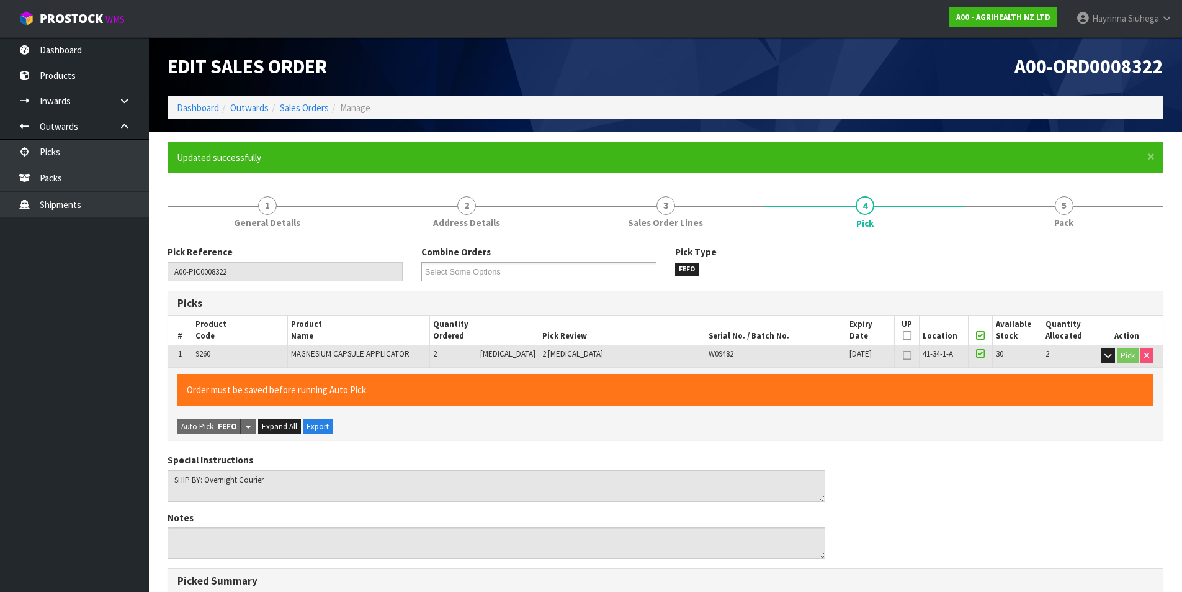
type input "[PERSON_NAME]"
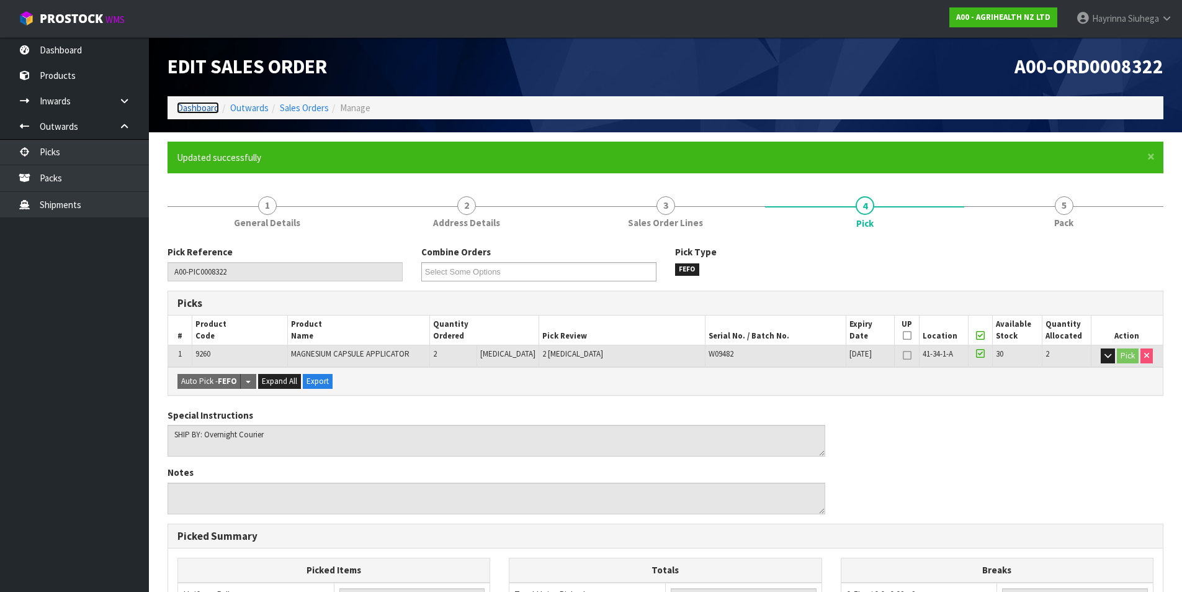
click at [195, 109] on link "Dashboard" at bounding box center [198, 108] width 42 height 12
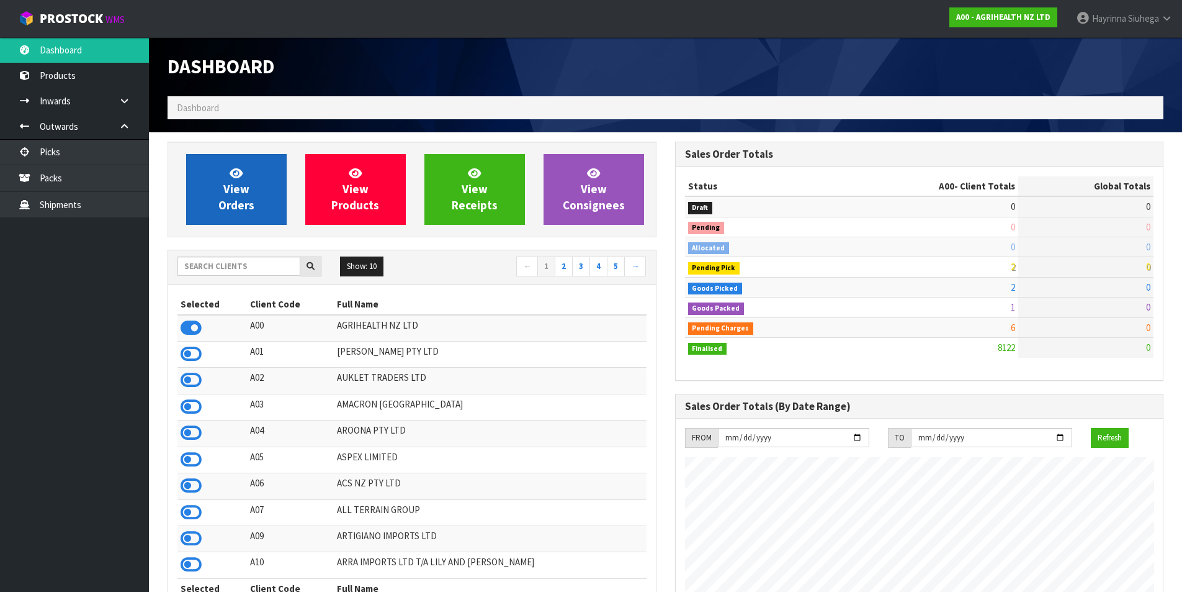
scroll to position [940, 507]
click at [224, 175] on link "View Orders" at bounding box center [236, 189] width 101 height 71
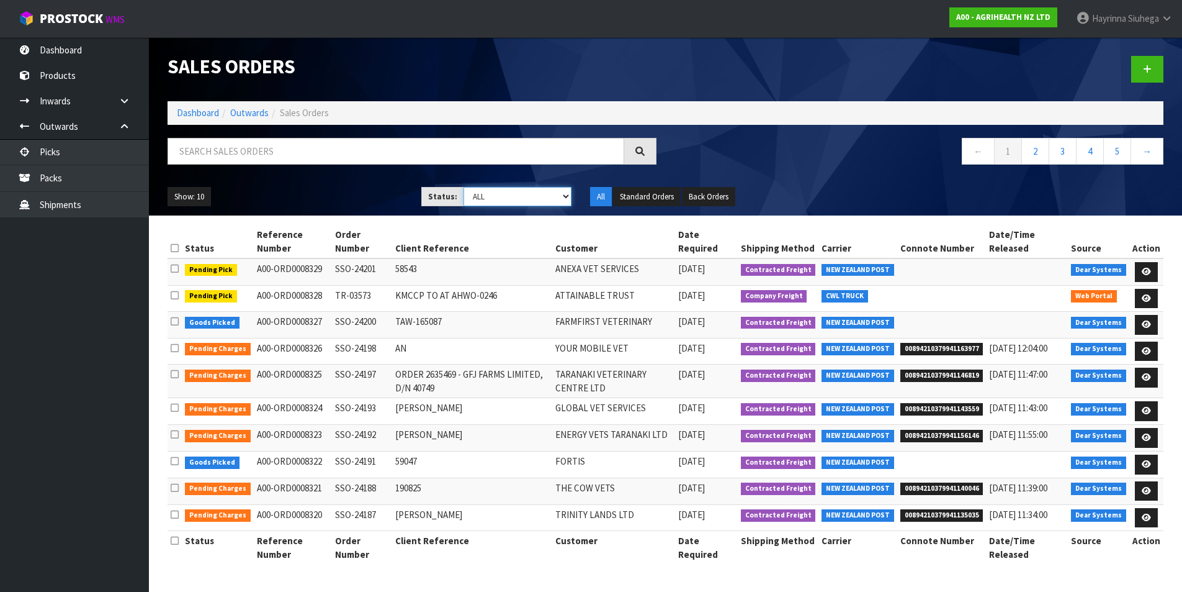
click at [529, 190] on select "Draft Pending Allocated Pending Pick Goods Picked Goods Packed Pending Charges …" at bounding box center [518, 196] width 108 height 19
click at [464, 187] on select "Draft Pending Allocated Pending Pick Goods Picked Goods Packed Pending Charges …" at bounding box center [518, 196] width 108 height 19
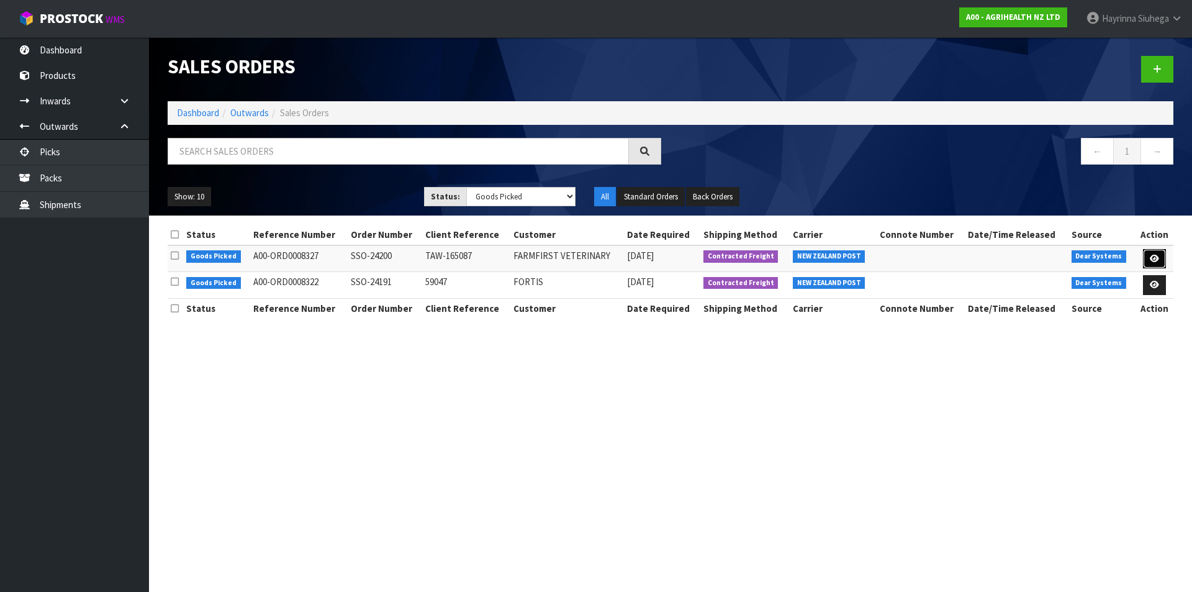
click at [1158, 261] on icon at bounding box center [1154, 258] width 9 height 8
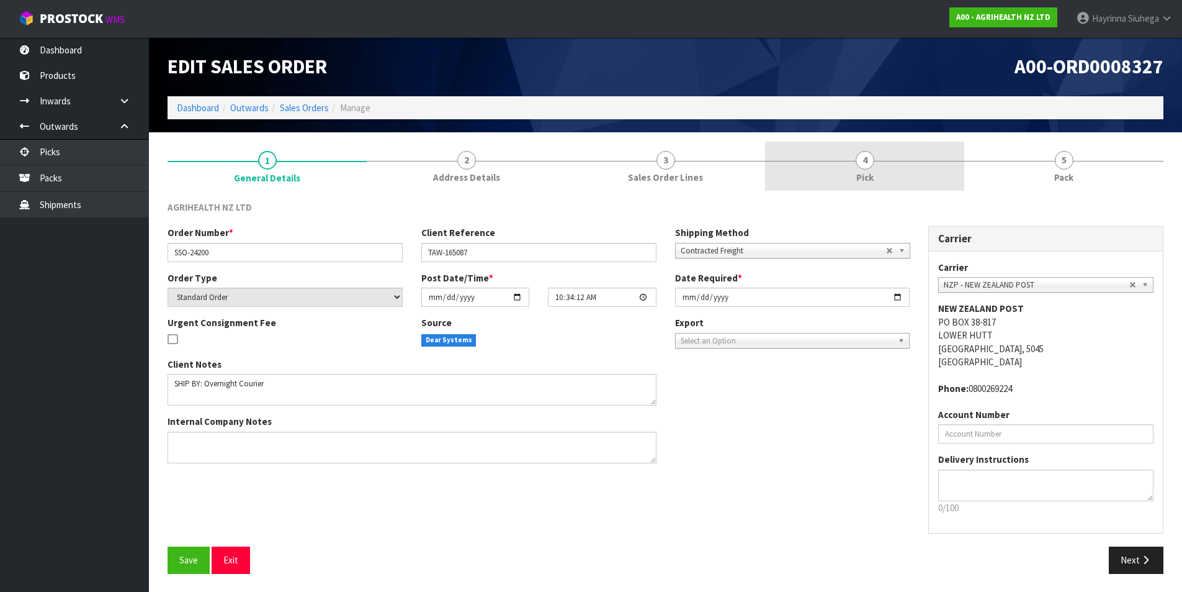
click at [909, 177] on link "4 Pick" at bounding box center [864, 166] width 199 height 49
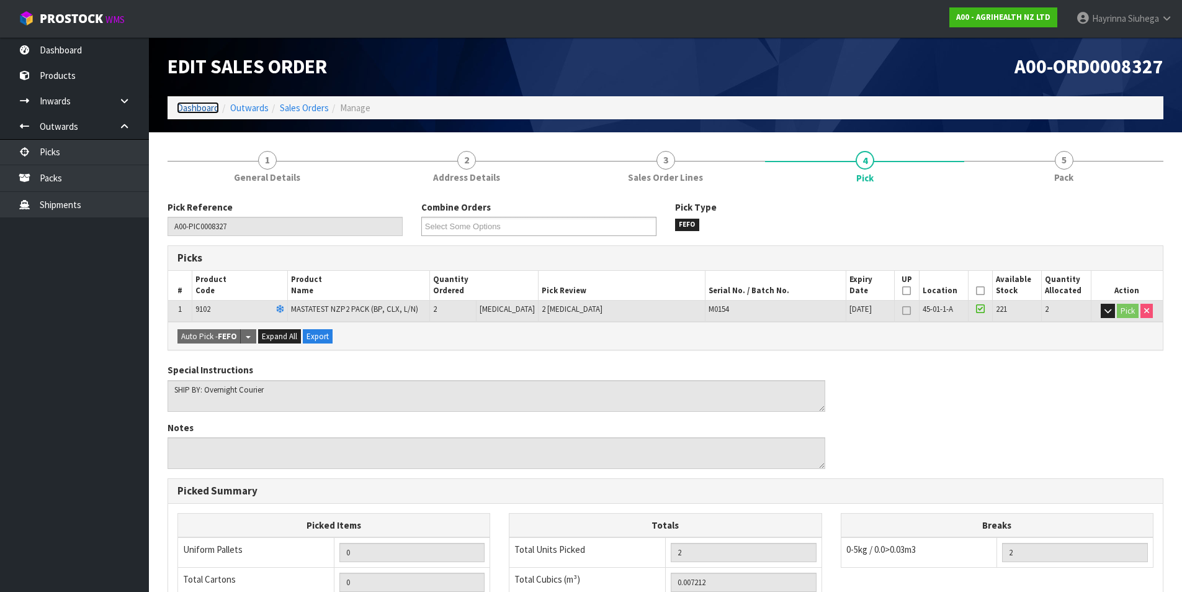
click at [210, 106] on link "Dashboard" at bounding box center [198, 108] width 42 height 12
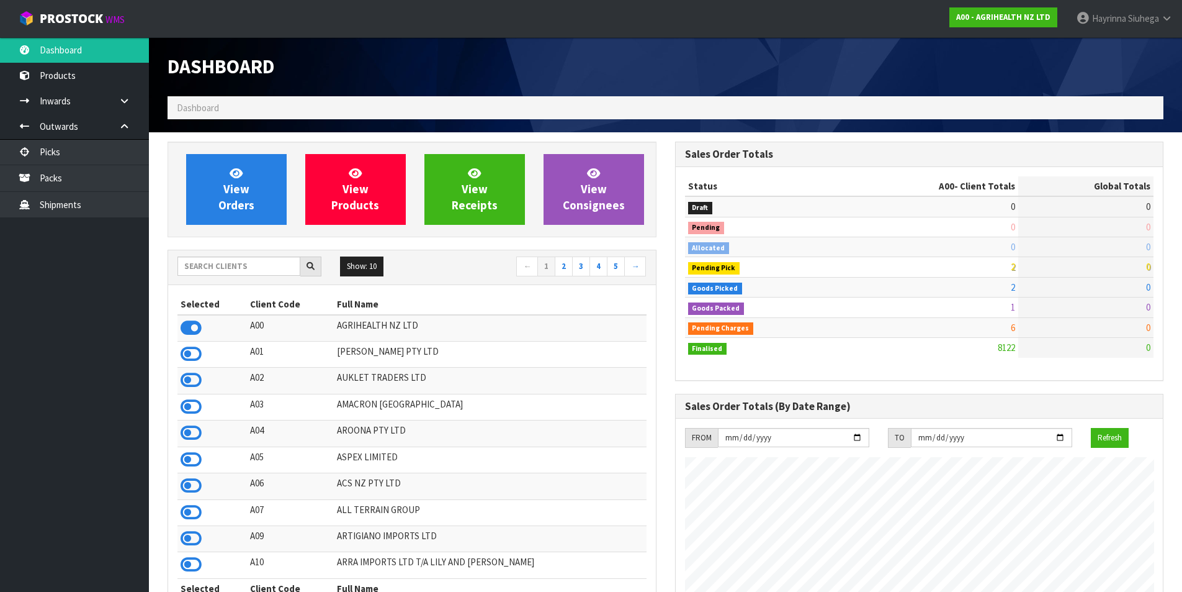
scroll to position [940, 507]
click at [102, 183] on link "Packs" at bounding box center [74, 177] width 149 height 25
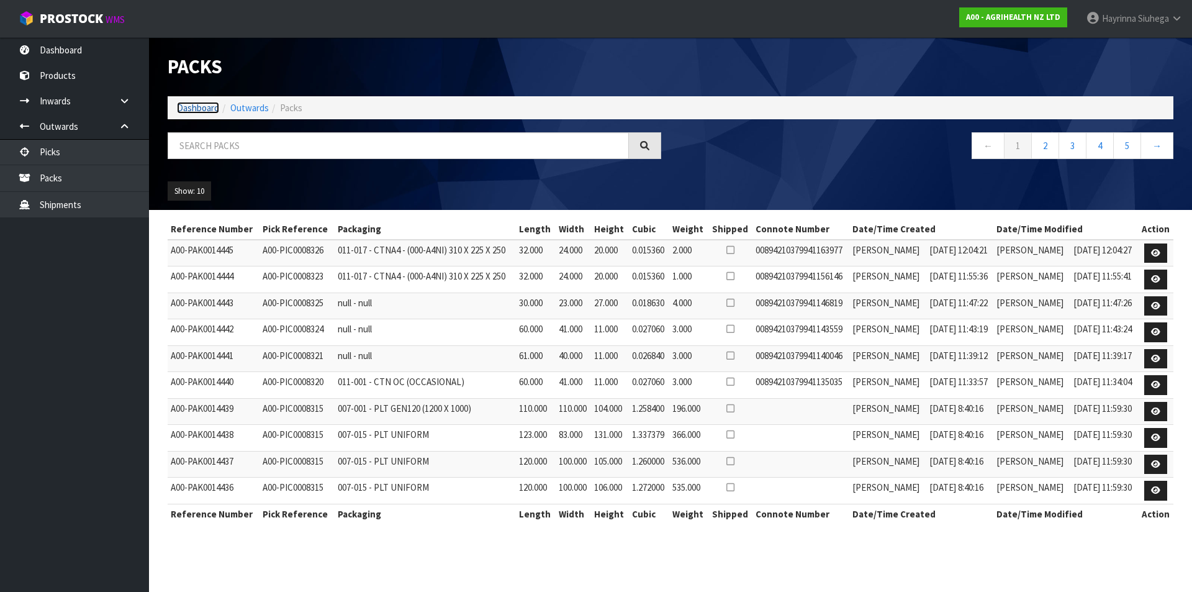
click at [207, 105] on link "Dashboard" at bounding box center [198, 108] width 42 height 12
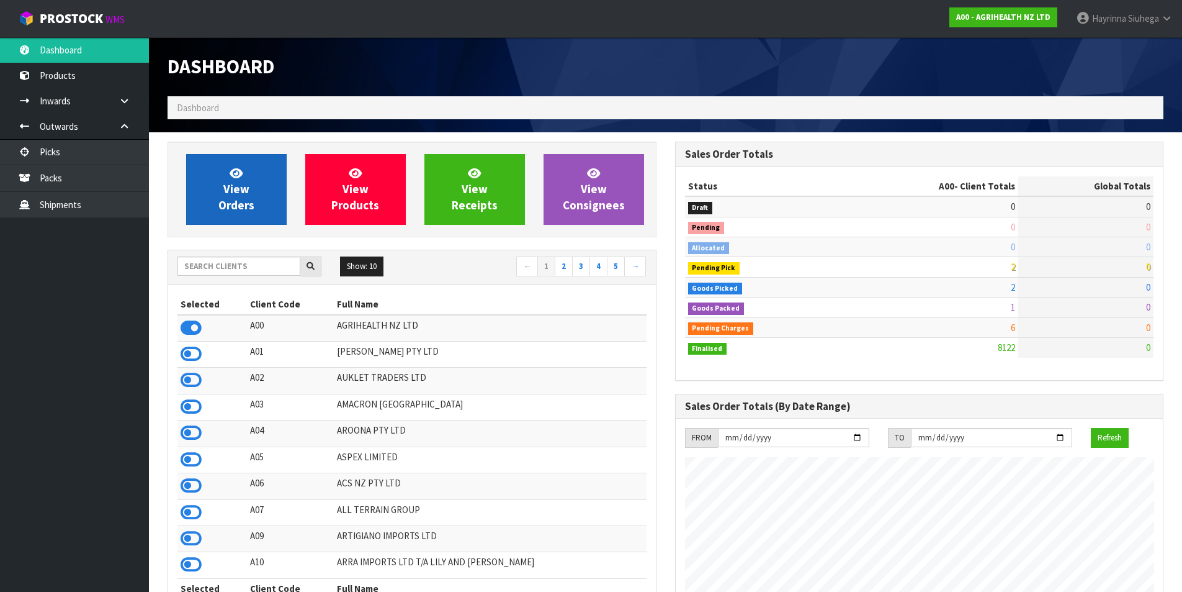
scroll to position [940, 507]
click at [220, 177] on link "View Orders" at bounding box center [236, 189] width 101 height 71
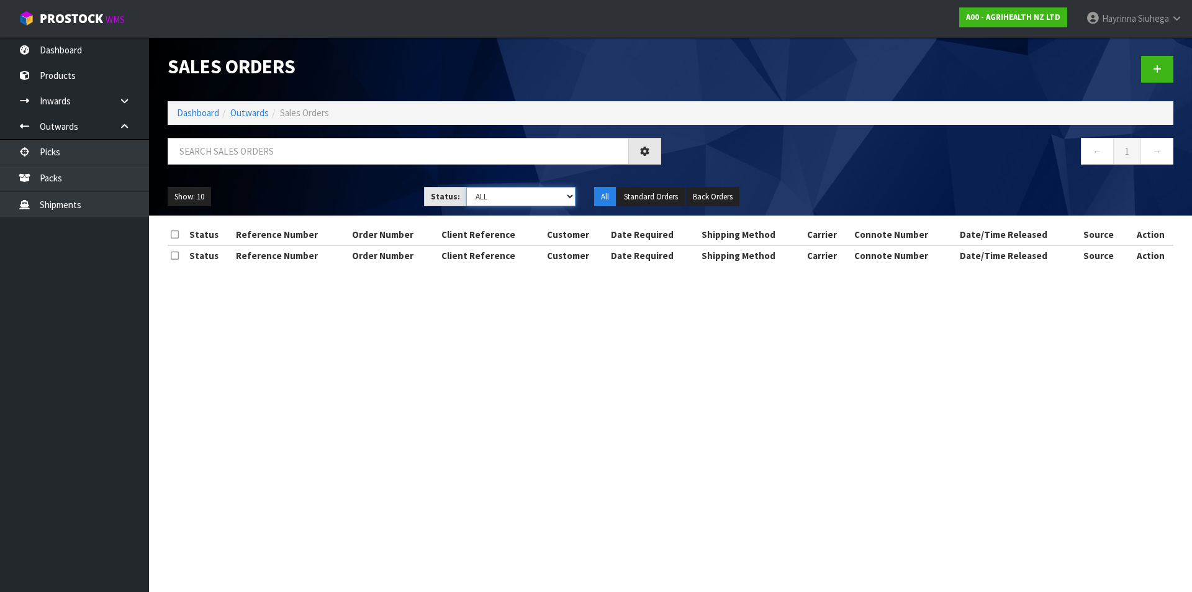
click at [505, 195] on select "Draft Pending Allocated Pending Pick Goods Picked Goods Packed Pending Charges …" at bounding box center [521, 196] width 110 height 19
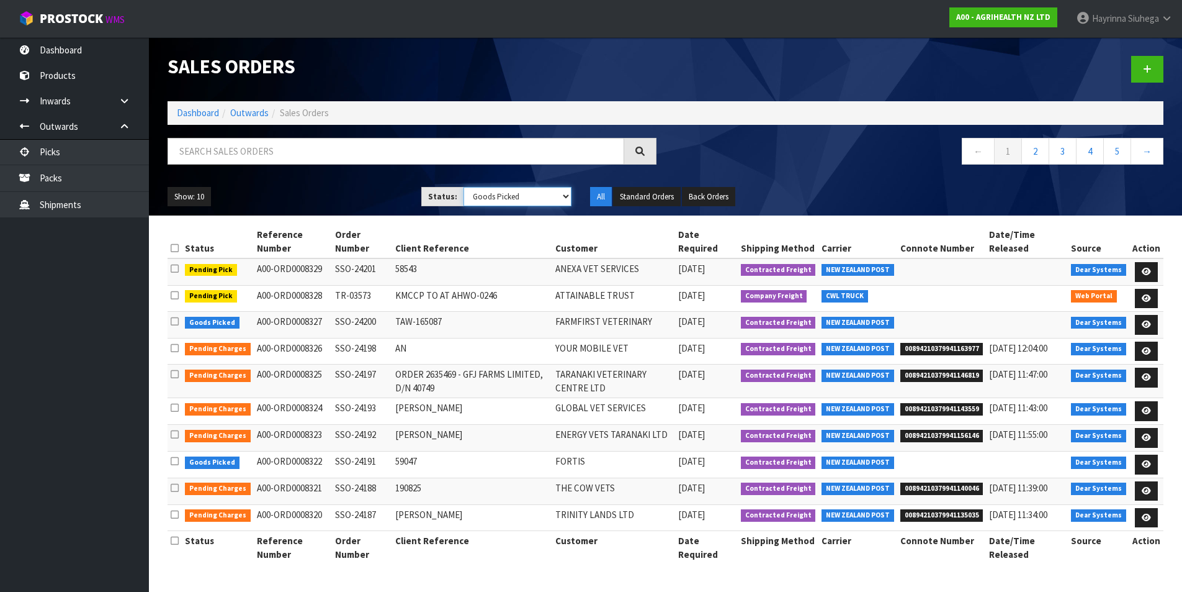
click at [464, 187] on select "Draft Pending Allocated Pending Pick Goods Picked Goods Packed Pending Charges …" at bounding box center [518, 196] width 108 height 19
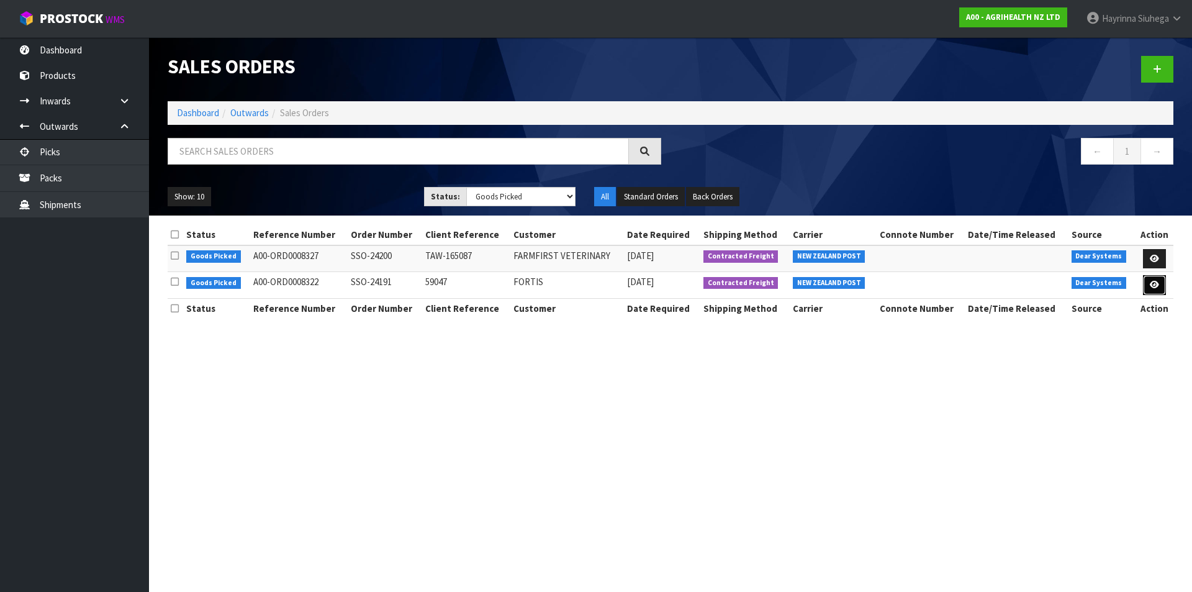
click at [1158, 290] on link at bounding box center [1154, 285] width 23 height 20
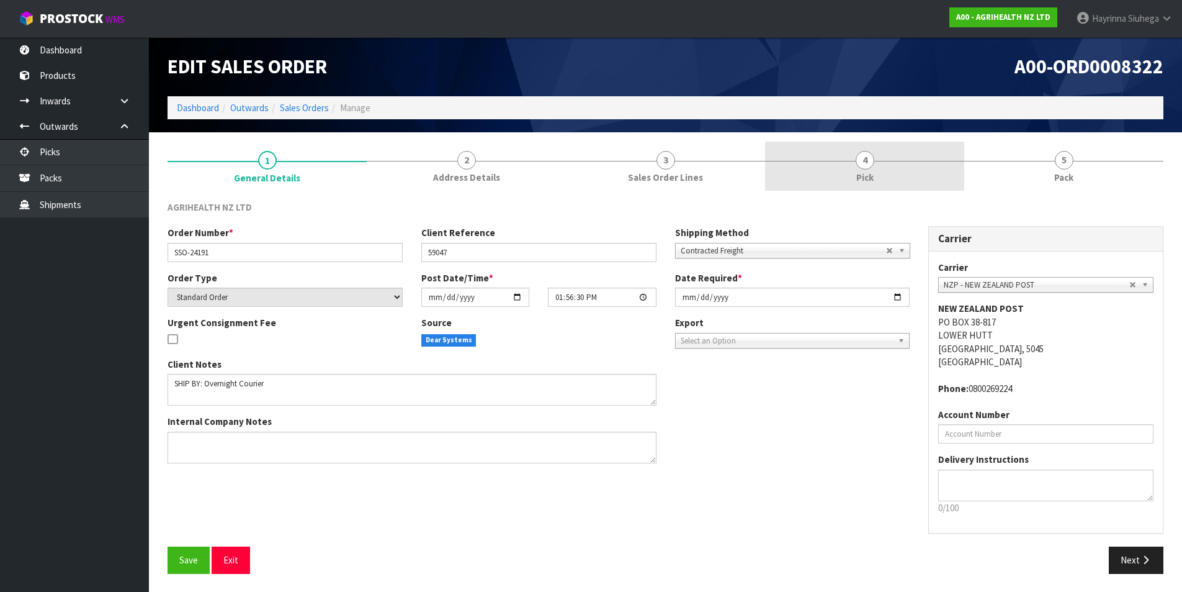
click at [916, 160] on link "4 Pick" at bounding box center [864, 166] width 199 height 49
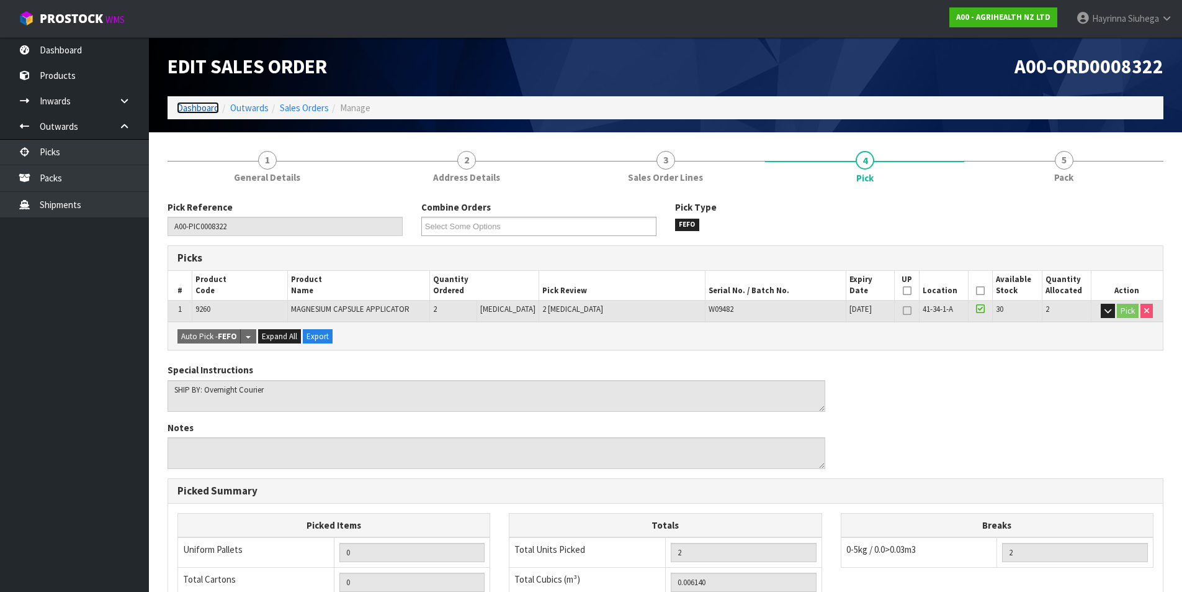
click at [197, 109] on link "Dashboard" at bounding box center [198, 108] width 42 height 12
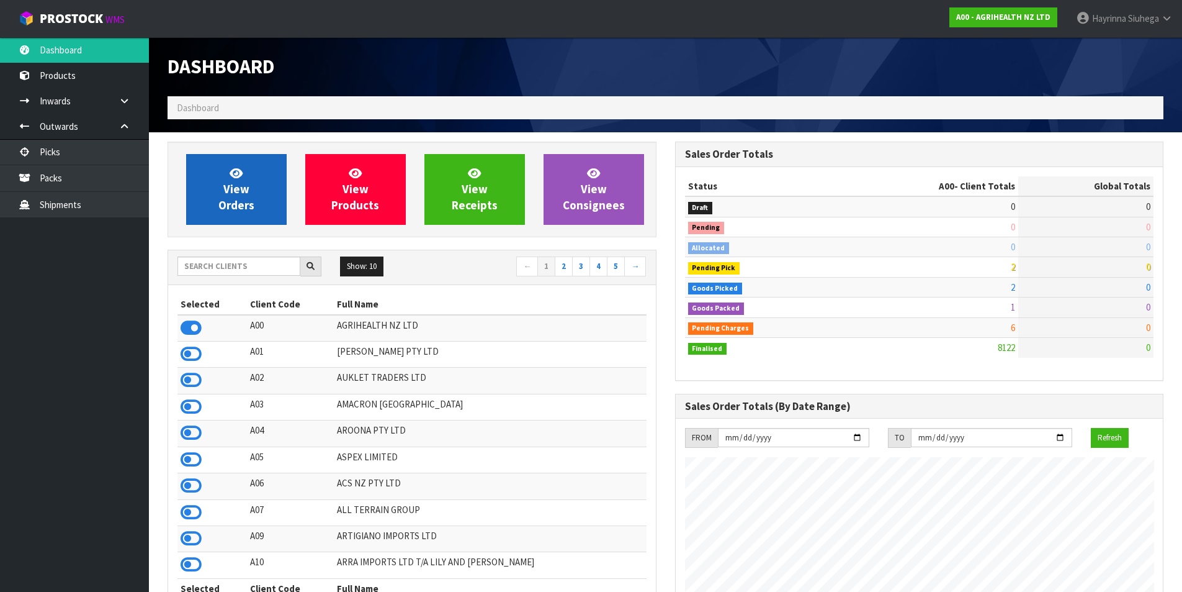
scroll to position [940, 507]
click at [225, 197] on link "View Orders" at bounding box center [236, 189] width 101 height 71
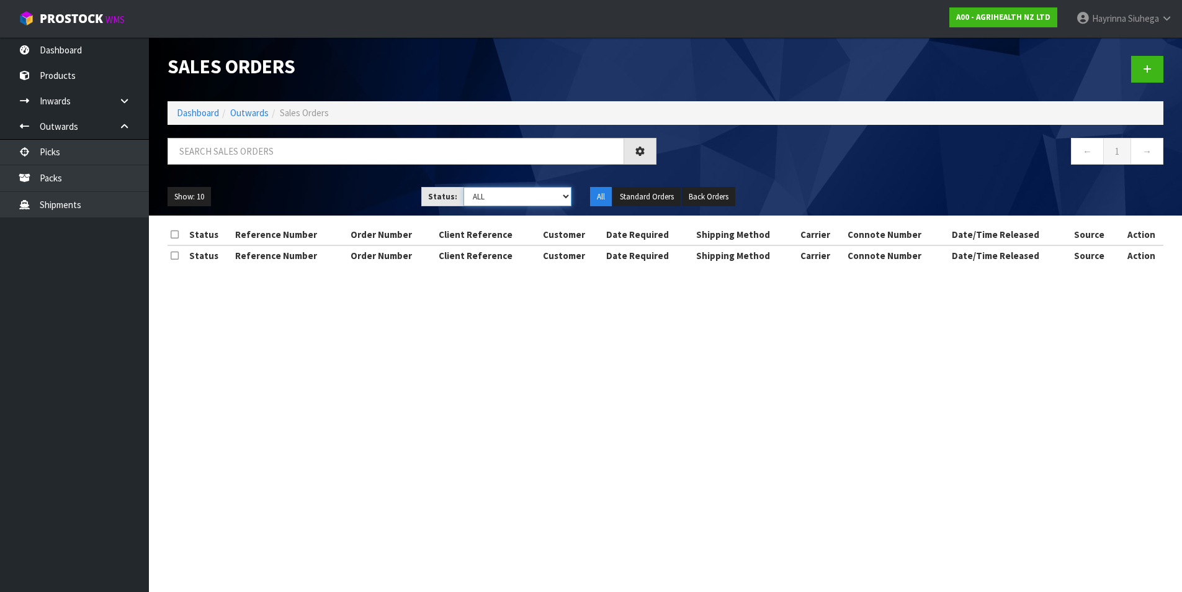
click at [497, 191] on select "Draft Pending Allocated Pending Pick Goods Picked Goods Packed Pending Charges …" at bounding box center [518, 196] width 108 height 19
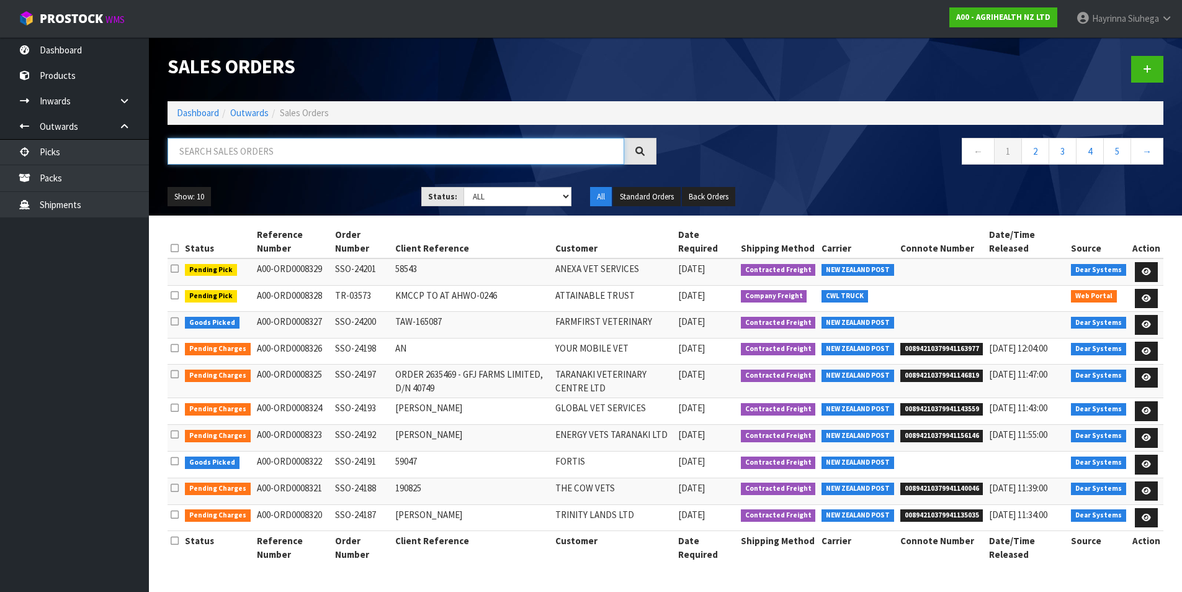
click at [323, 153] on input "text" at bounding box center [396, 151] width 457 height 27
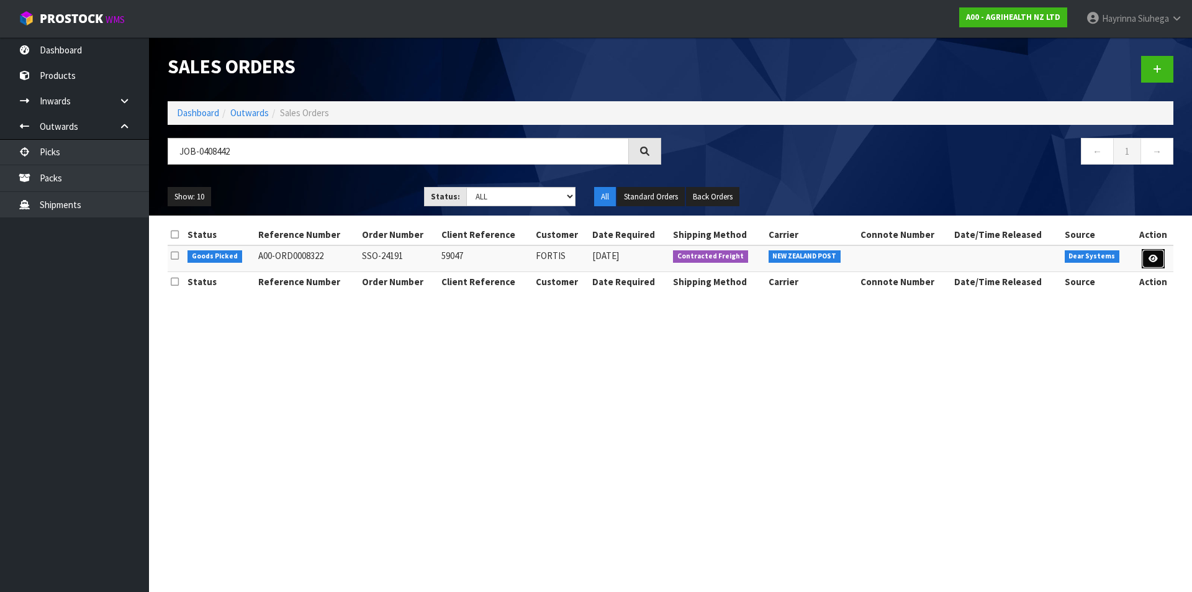
click at [1151, 256] on icon at bounding box center [1152, 258] width 9 height 8
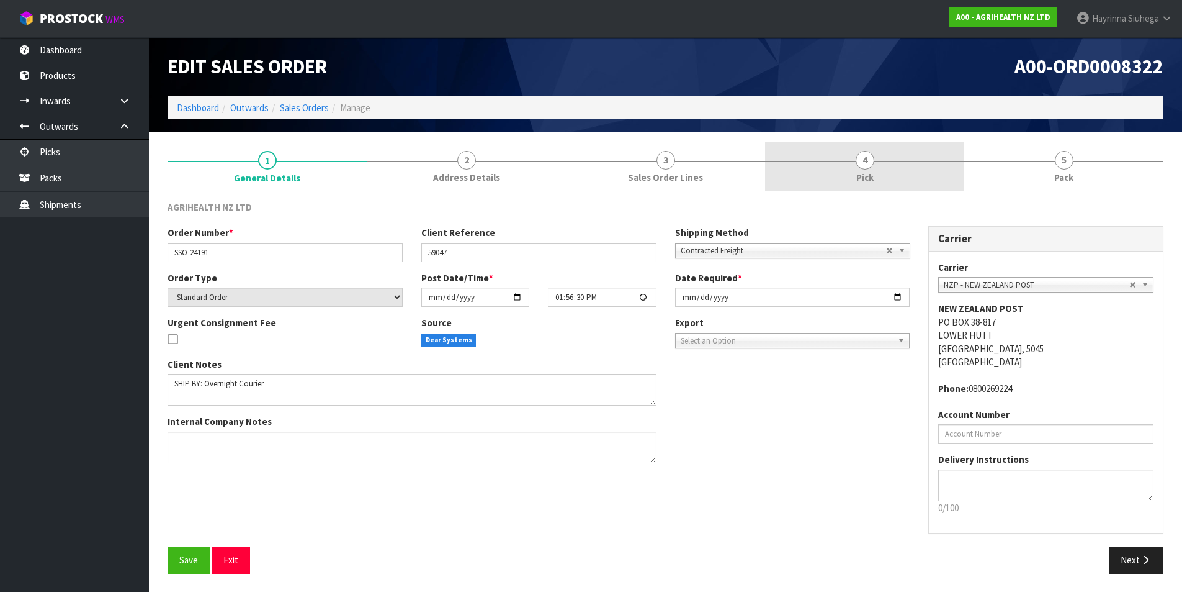
click at [924, 161] on link "4 Pick" at bounding box center [864, 166] width 199 height 49
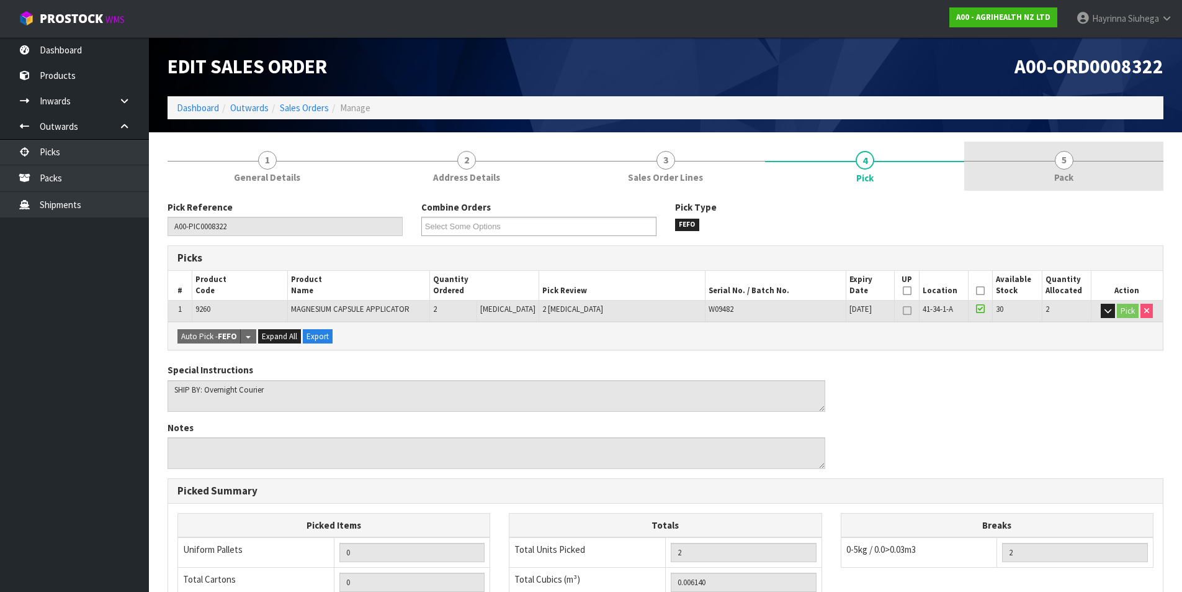
drag, startPoint x: 1073, startPoint y: 179, endPoint x: 1037, endPoint y: 176, distance: 36.7
click at [1073, 178] on span "Pack" at bounding box center [1064, 177] width 19 height 13
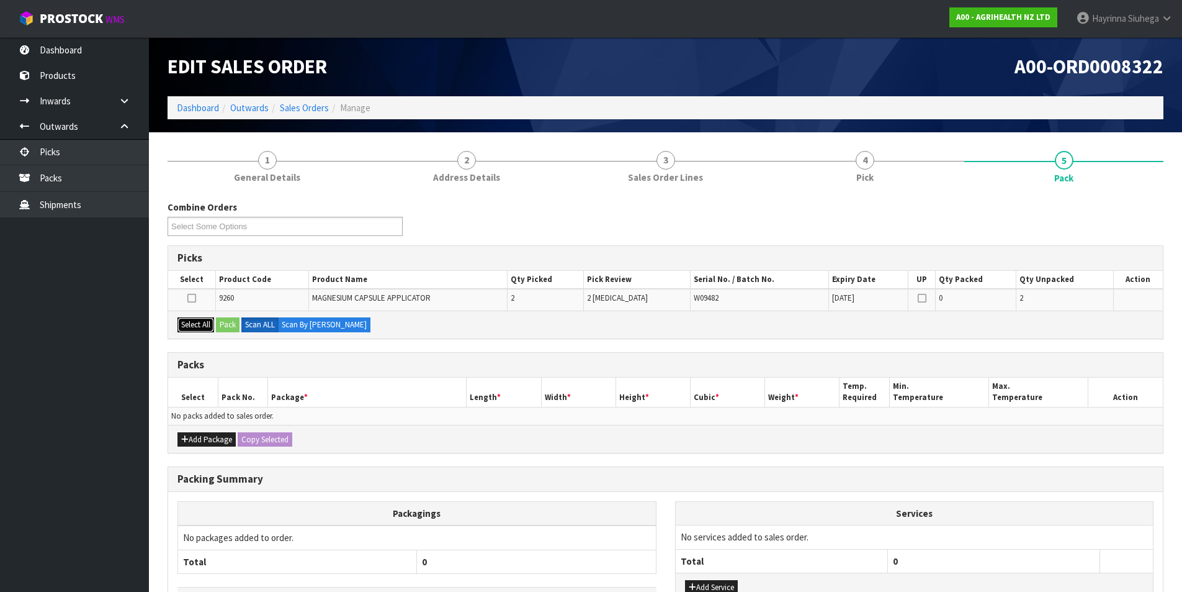
click at [194, 330] on button "Select All" at bounding box center [196, 324] width 37 height 15
click at [225, 323] on button "Pack" at bounding box center [228, 324] width 24 height 15
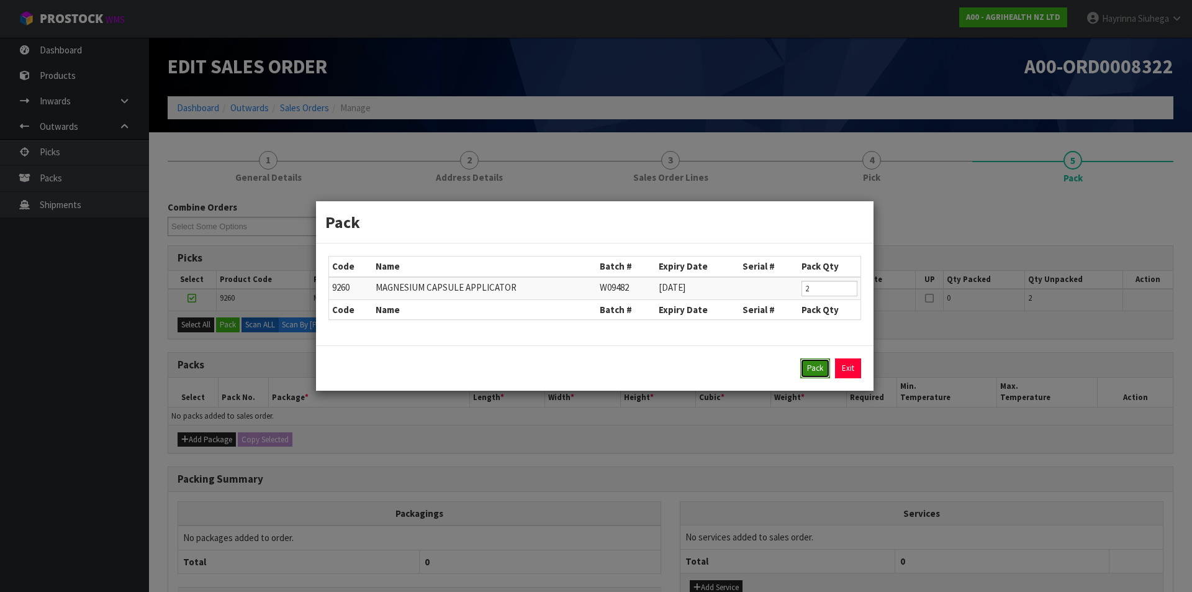
click at [808, 366] on button "Pack" at bounding box center [815, 368] width 30 height 20
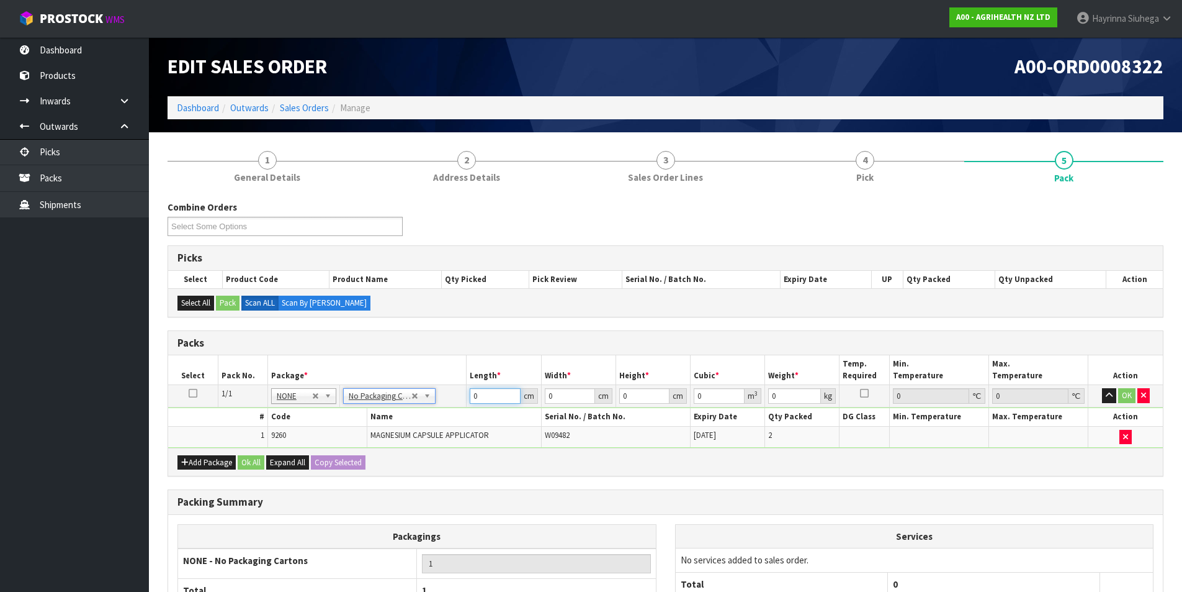
click at [470, 399] on input "0" at bounding box center [495, 396] width 50 height 16
drag, startPoint x: 470, startPoint y: 399, endPoint x: 853, endPoint y: 399, distance: 383.0
click at [471, 399] on input "0" at bounding box center [495, 396] width 50 height 16
click button "OK" at bounding box center [1127, 395] width 17 height 15
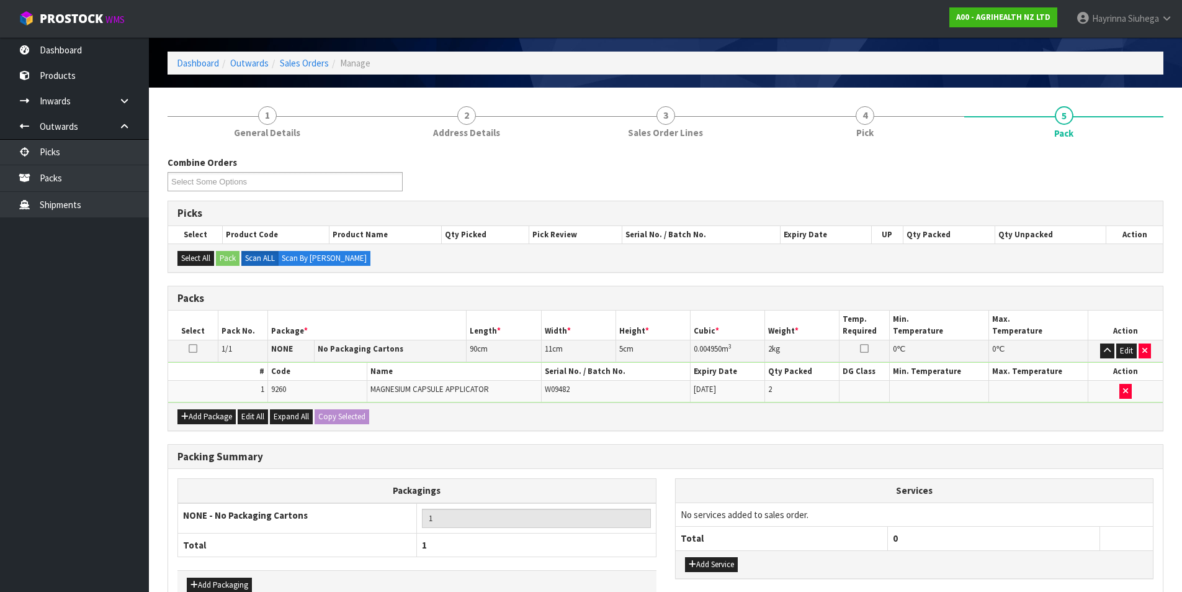
scroll to position [120, 0]
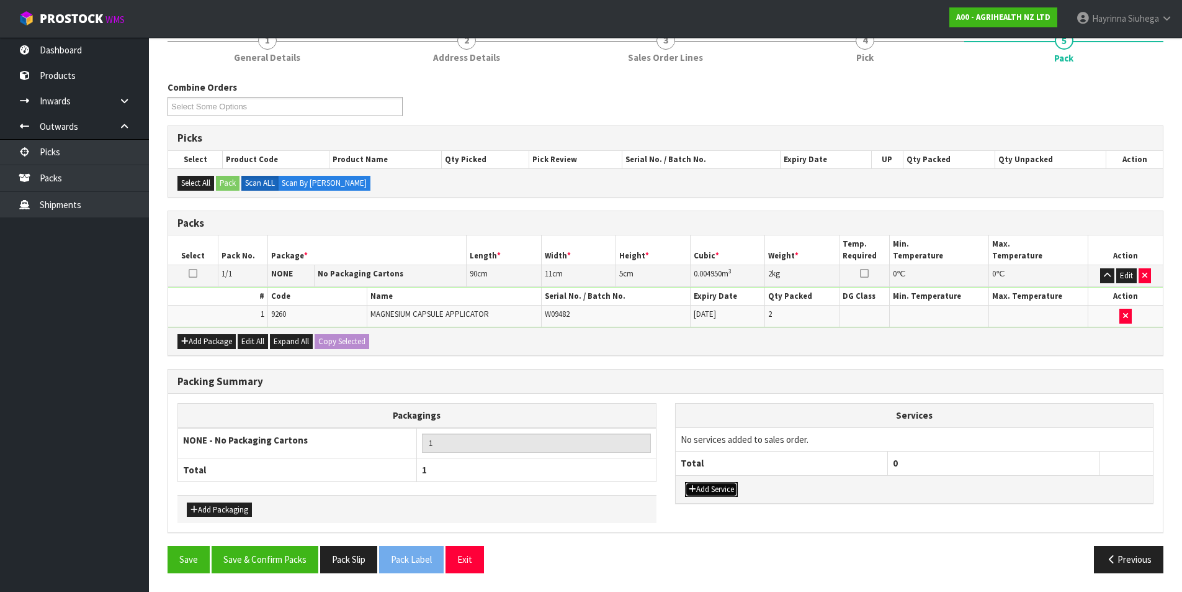
click at [731, 492] on button "Add Service" at bounding box center [711, 489] width 53 height 15
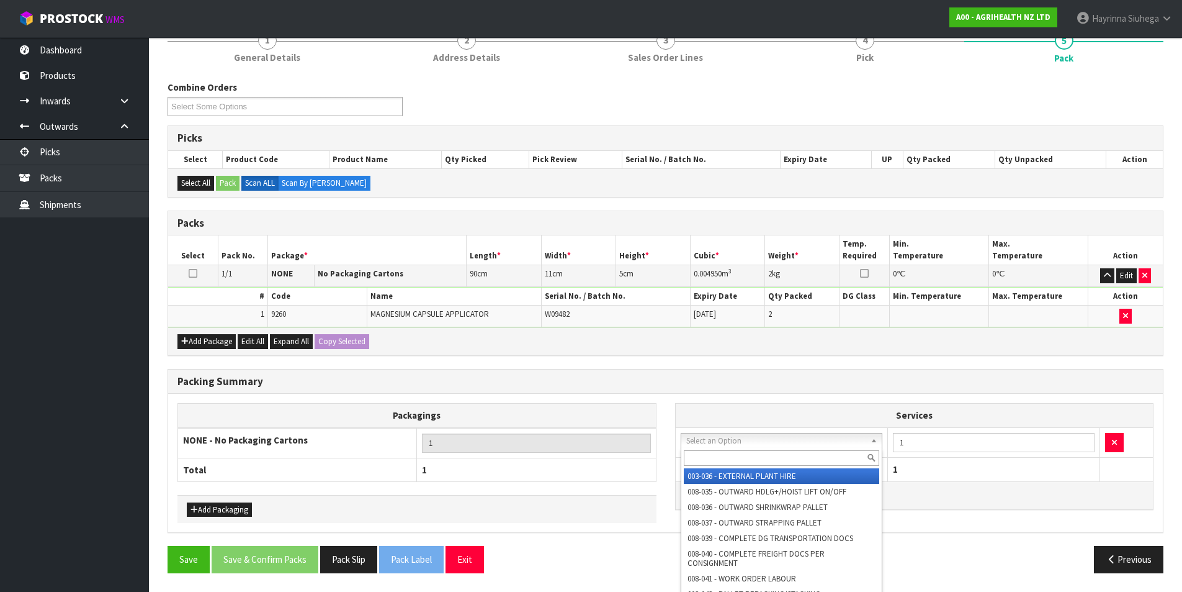
click at [740, 456] on input "text" at bounding box center [782, 458] width 196 height 16
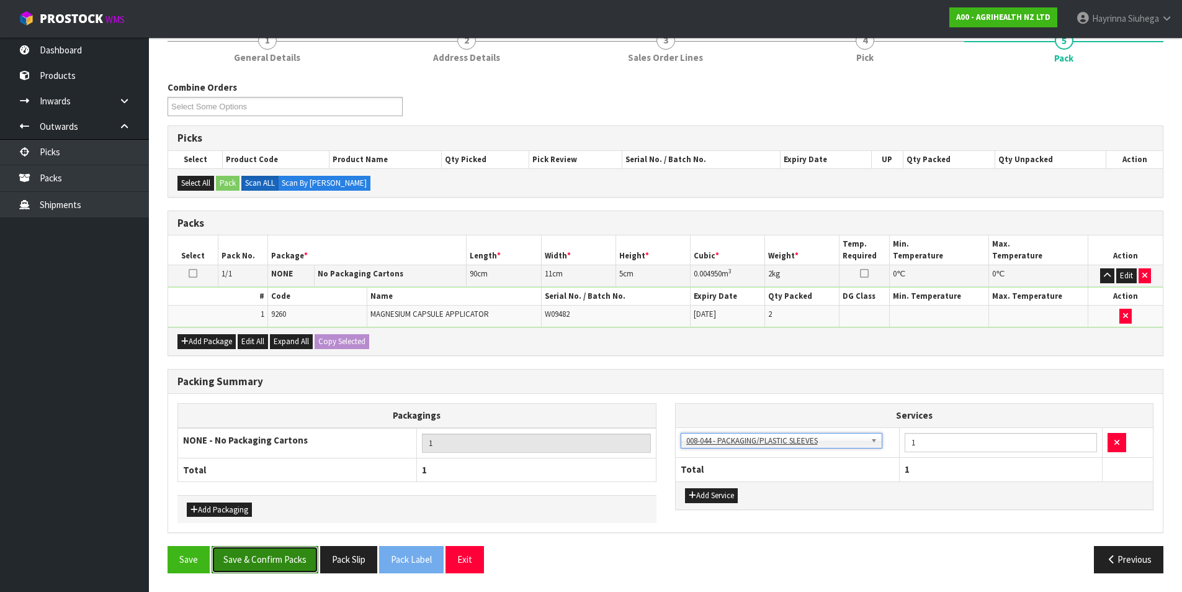
click at [254, 556] on button "Save & Confirm Packs" at bounding box center [265, 559] width 107 height 27
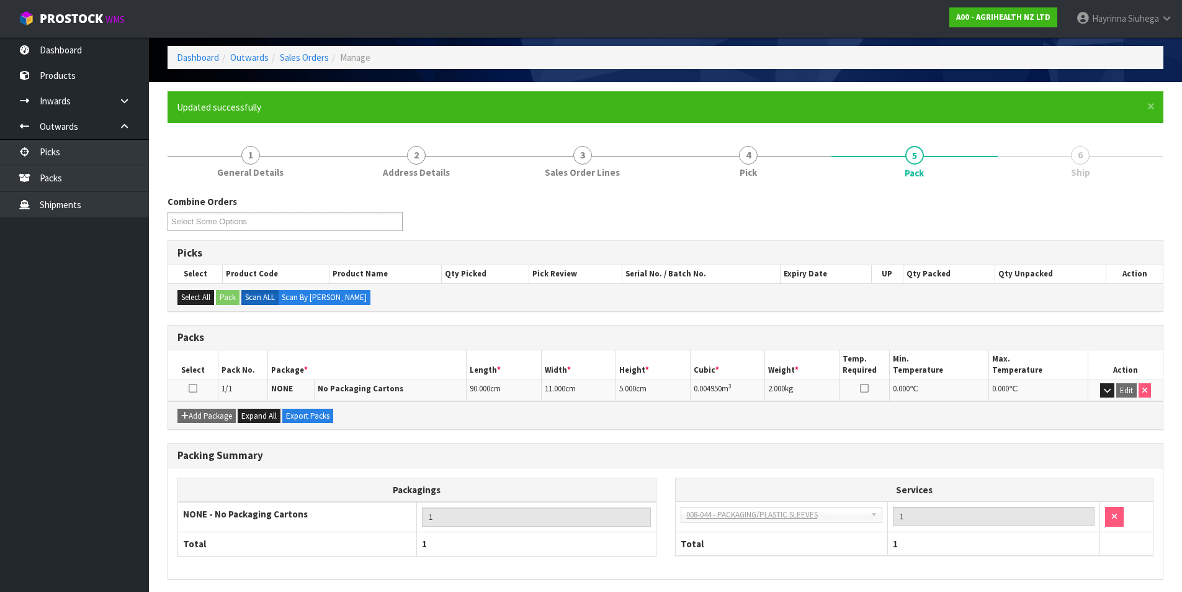
scroll to position [96, 0]
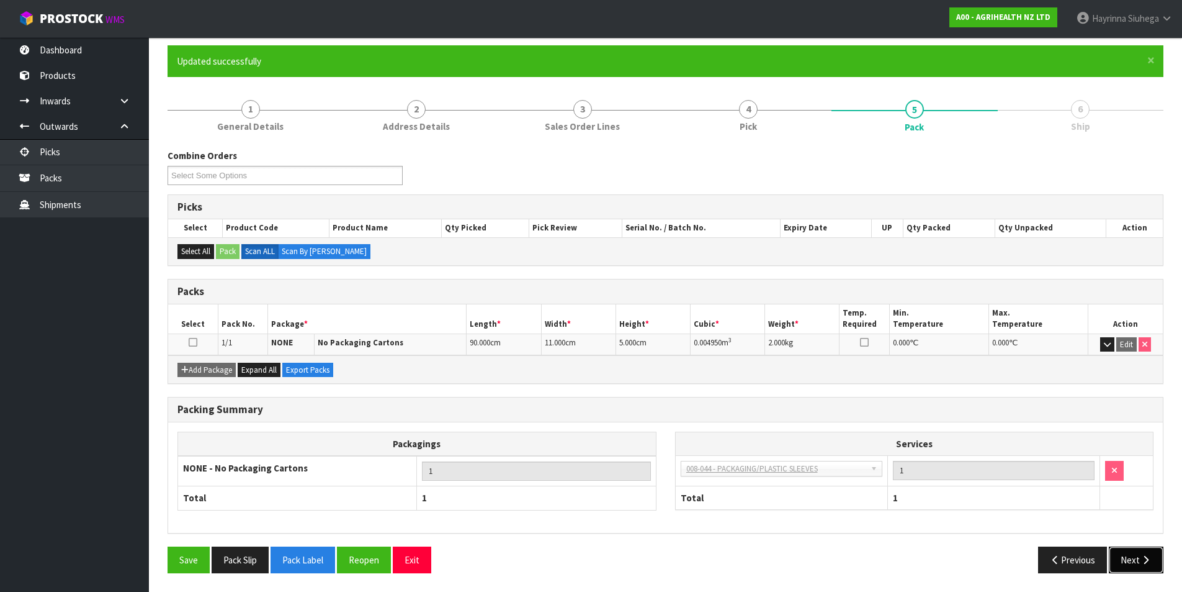
click at [1146, 560] on icon "button" at bounding box center [1146, 559] width 12 height 9
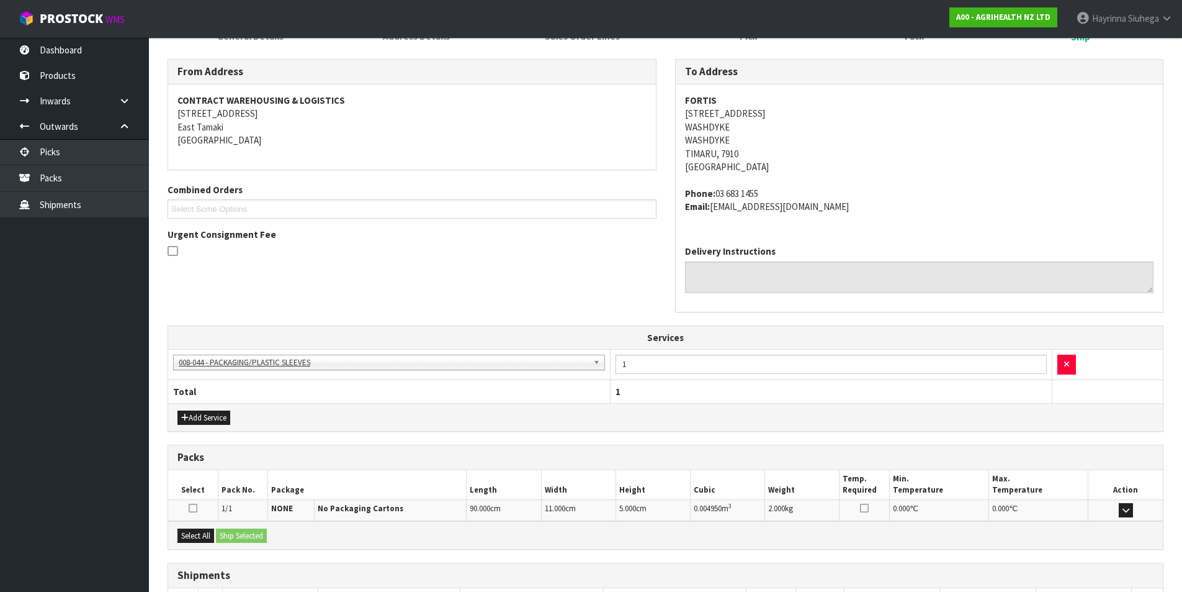
scroll to position [277, 0]
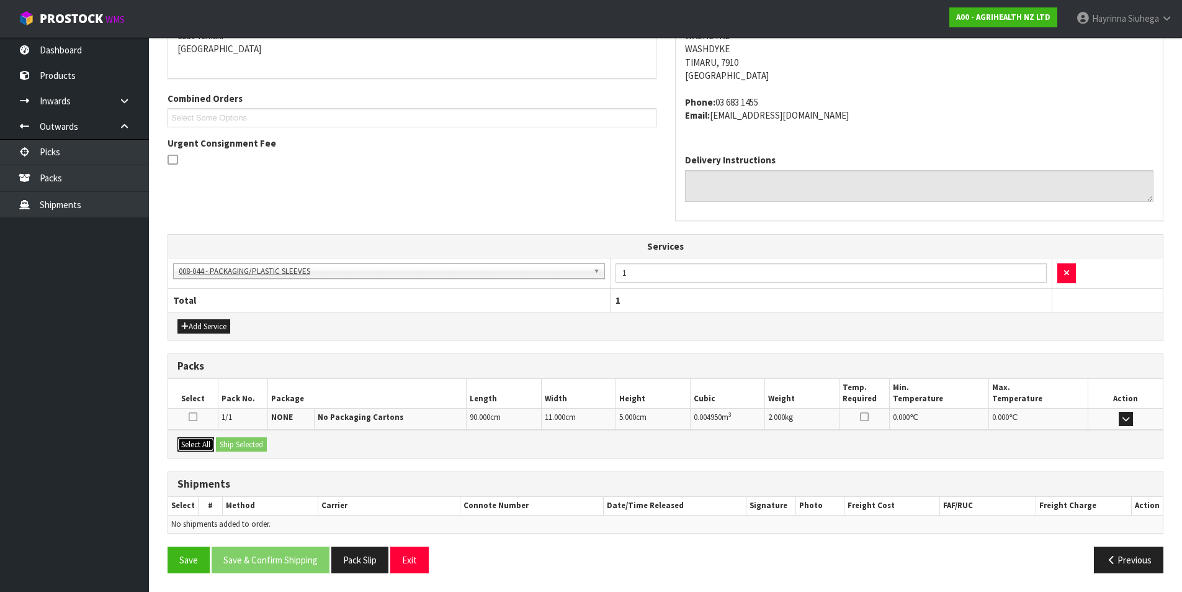
click at [206, 444] on button "Select All" at bounding box center [196, 444] width 37 height 15
click at [225, 439] on button "Ship Selected" at bounding box center [241, 444] width 51 height 15
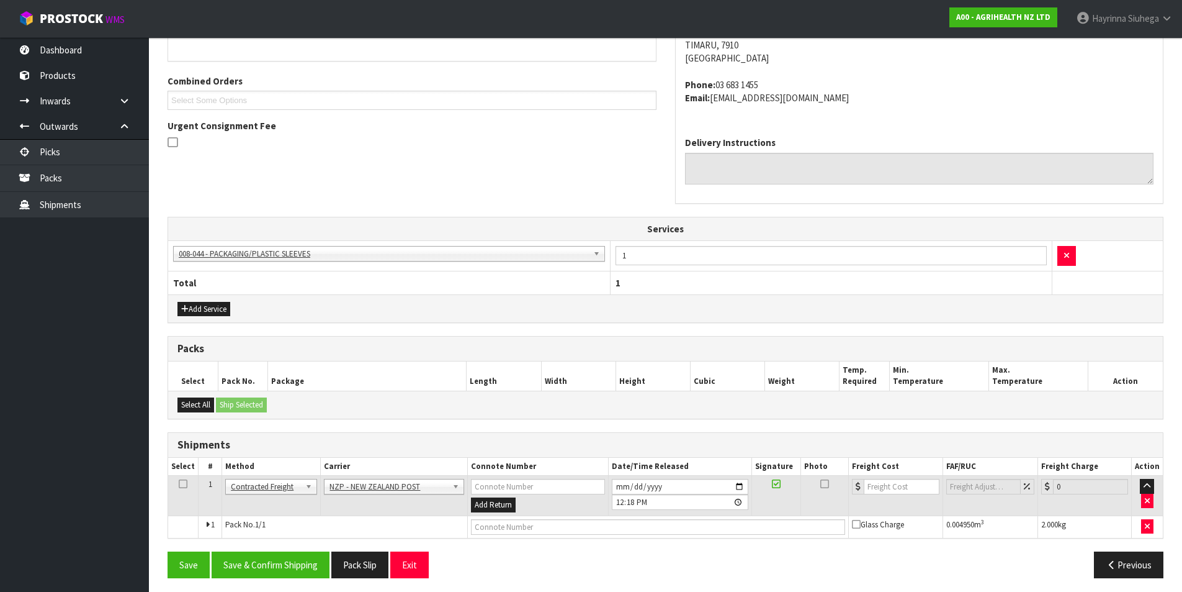
scroll to position [300, 0]
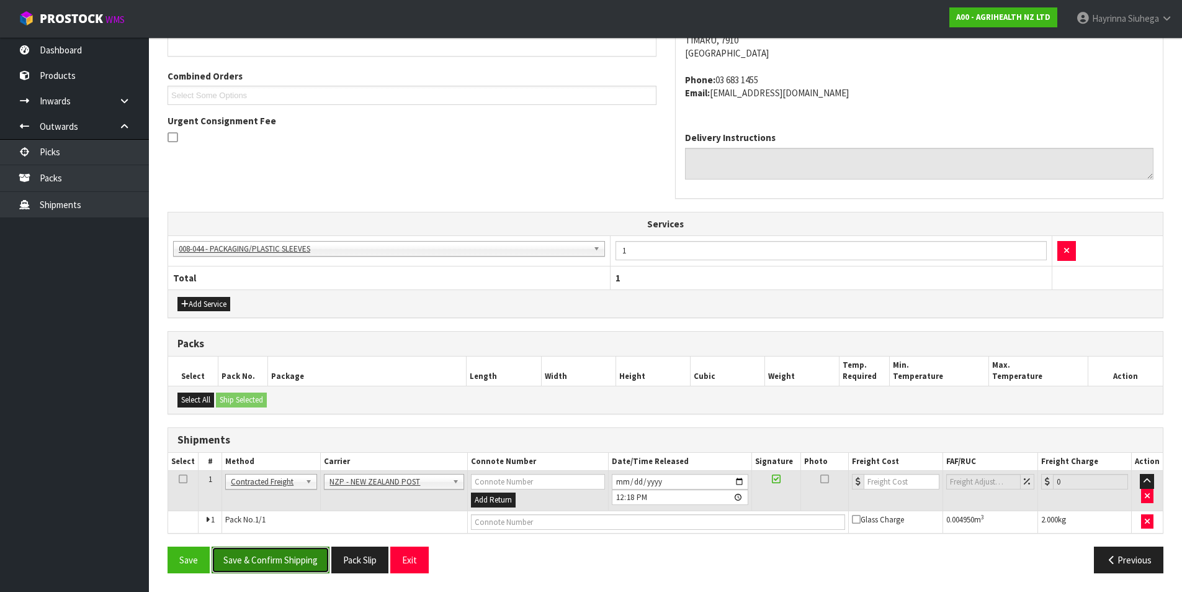
click at [291, 554] on button "Save & Confirm Shipping" at bounding box center [271, 559] width 118 height 27
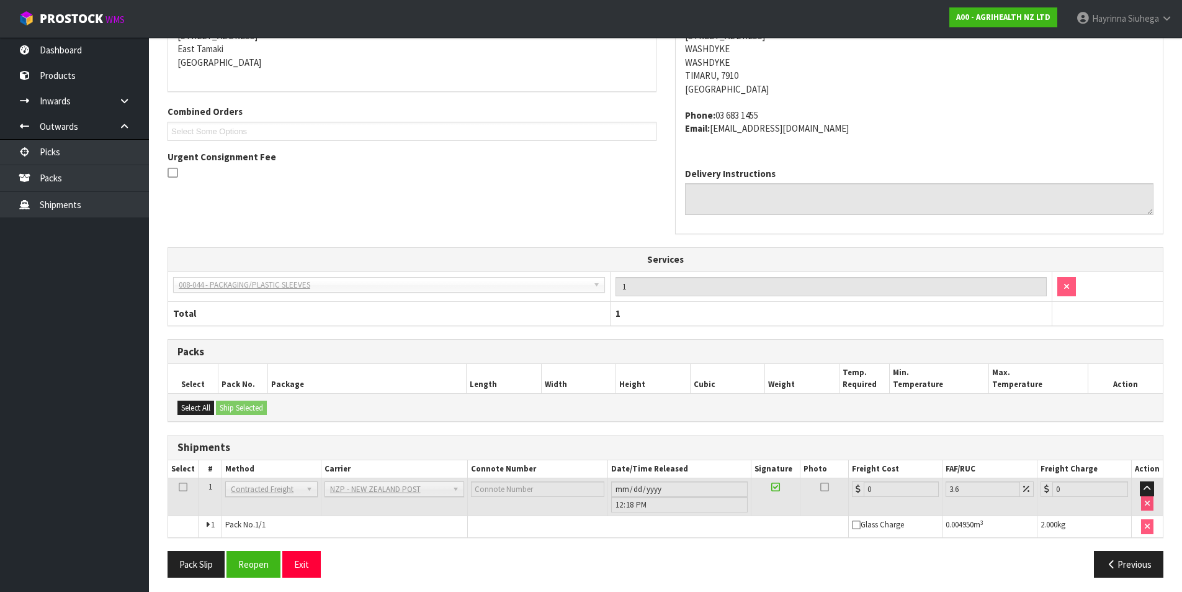
scroll to position [282, 0]
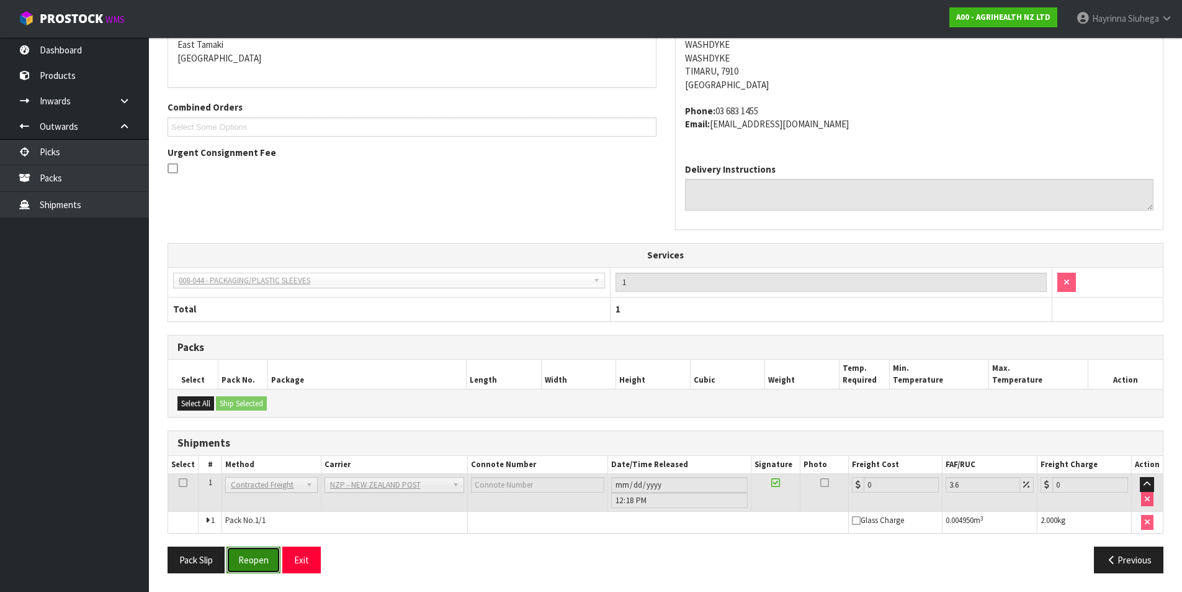
click at [242, 561] on button "Reopen" at bounding box center [254, 559] width 54 height 27
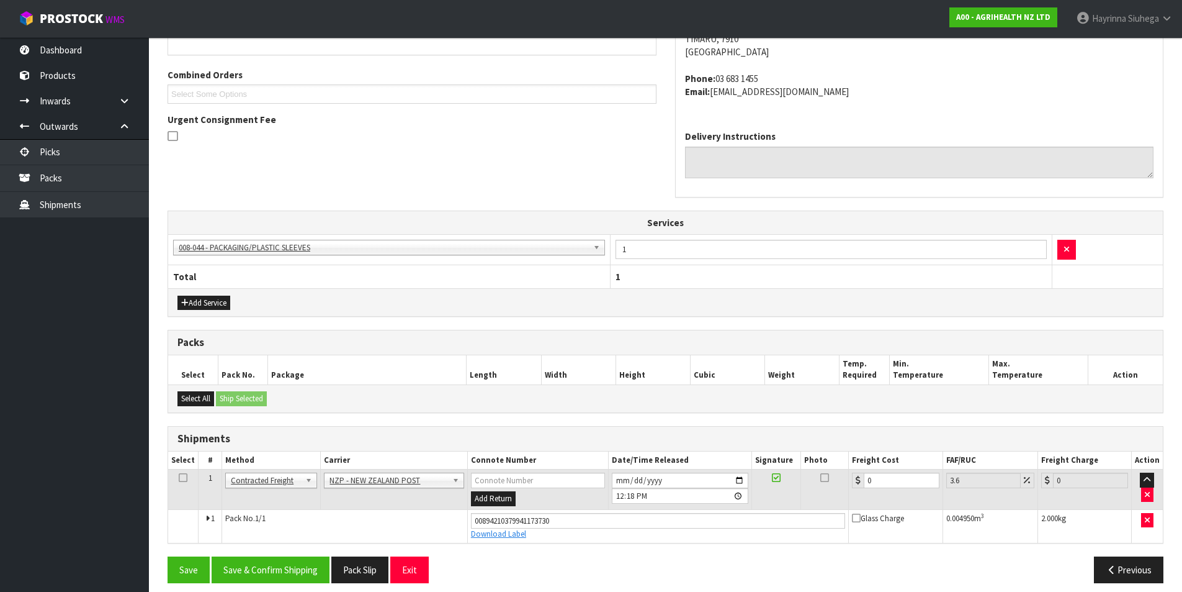
scroll to position [311, 0]
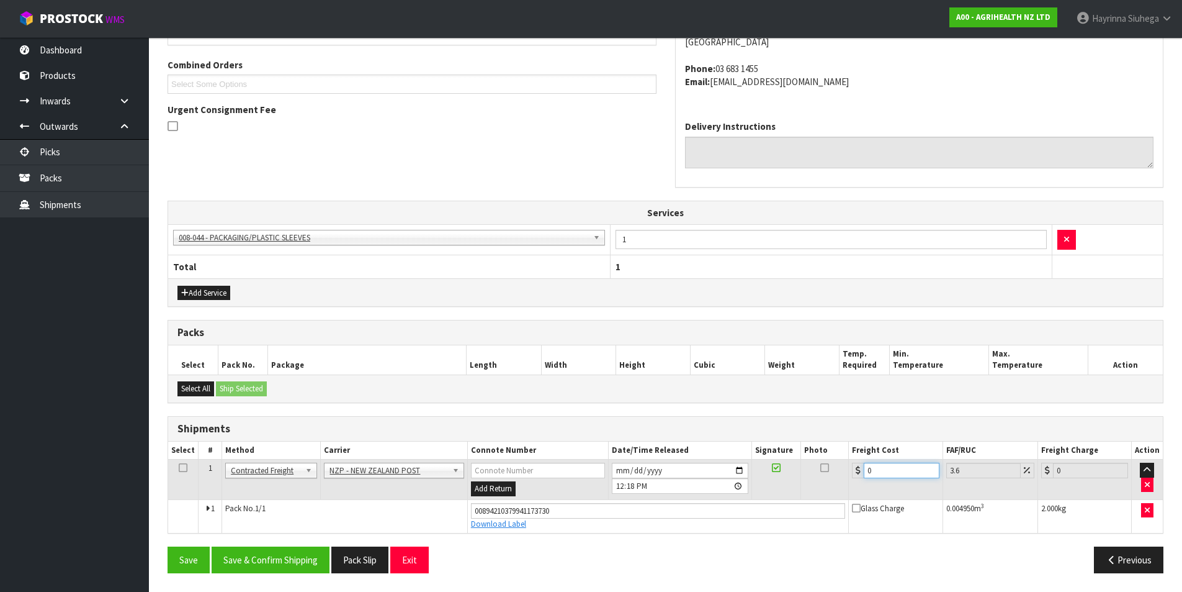
drag, startPoint x: 891, startPoint y: 469, endPoint x: 790, endPoint y: 468, distance: 101.8
click at [790, 469] on tr "1 Client Local Pickup Customer Local Pickup Company Freight Contracted Freight …" at bounding box center [665, 479] width 995 height 40
click at [168, 546] on button "Save" at bounding box center [189, 559] width 42 height 27
click at [286, 550] on button "Save & Confirm Shipping" at bounding box center [271, 559] width 118 height 27
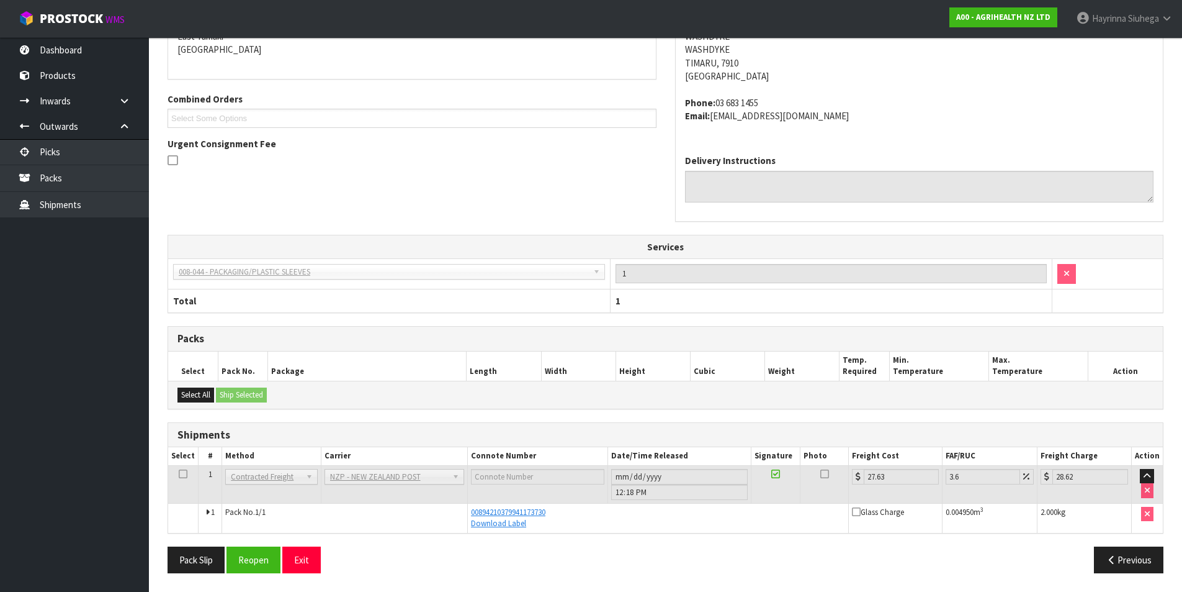
scroll to position [0, 0]
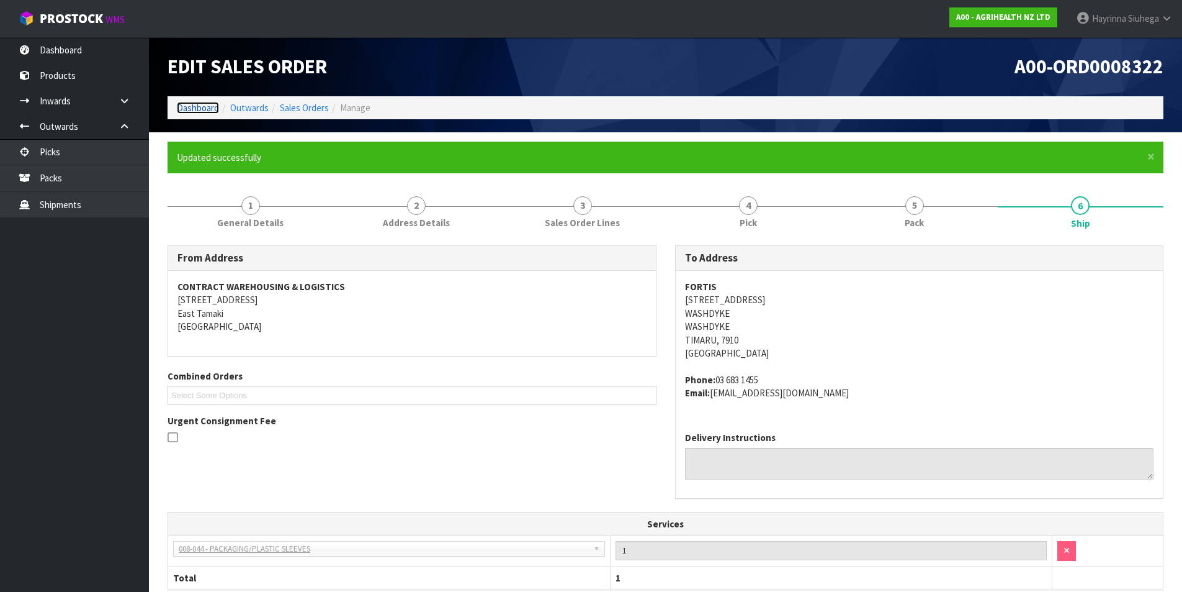
click at [194, 105] on link "Dashboard" at bounding box center [198, 108] width 42 height 12
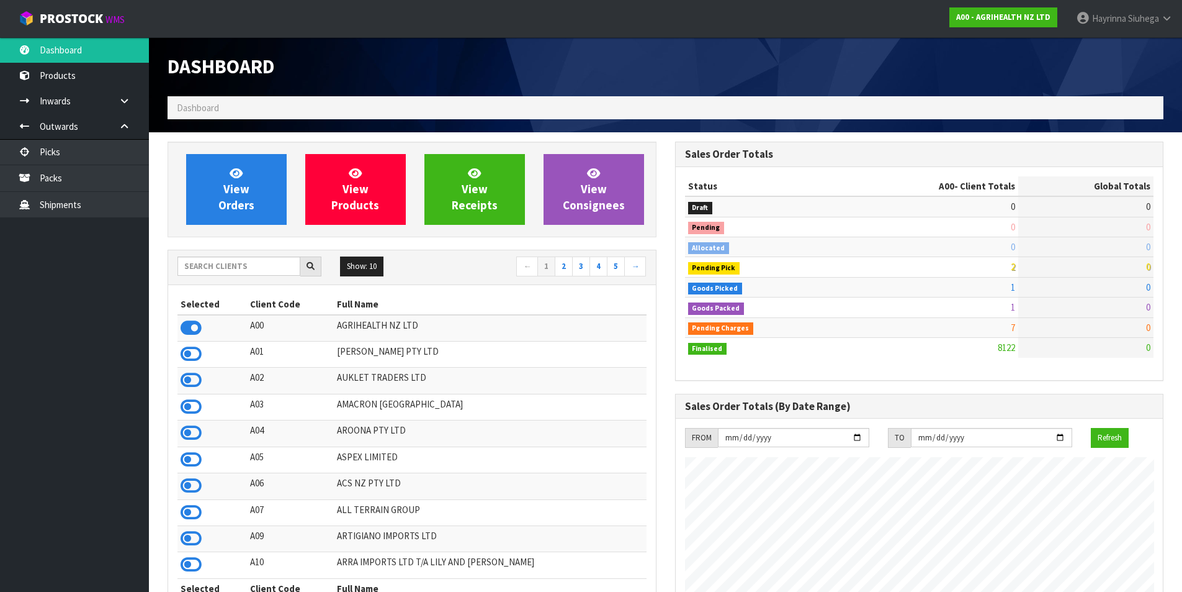
scroll to position [940, 507]
click at [207, 163] on link "View Orders" at bounding box center [236, 189] width 101 height 71
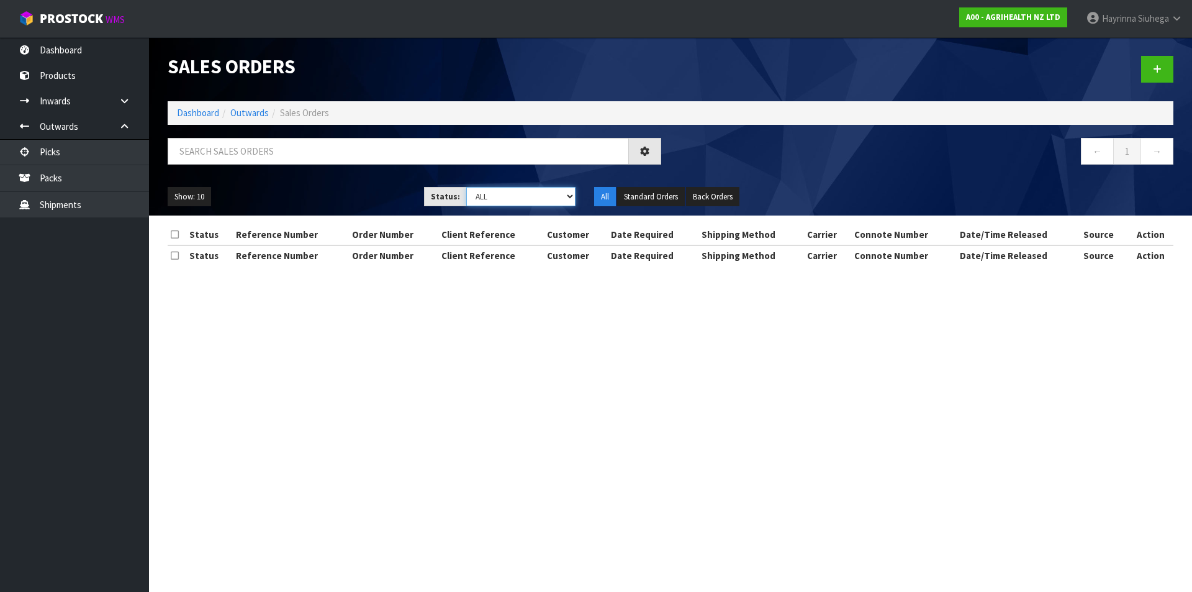
click at [517, 197] on select "Draft Pending Allocated Pending Pick Goods Picked Goods Packed Pending Charges …" at bounding box center [521, 196] width 110 height 19
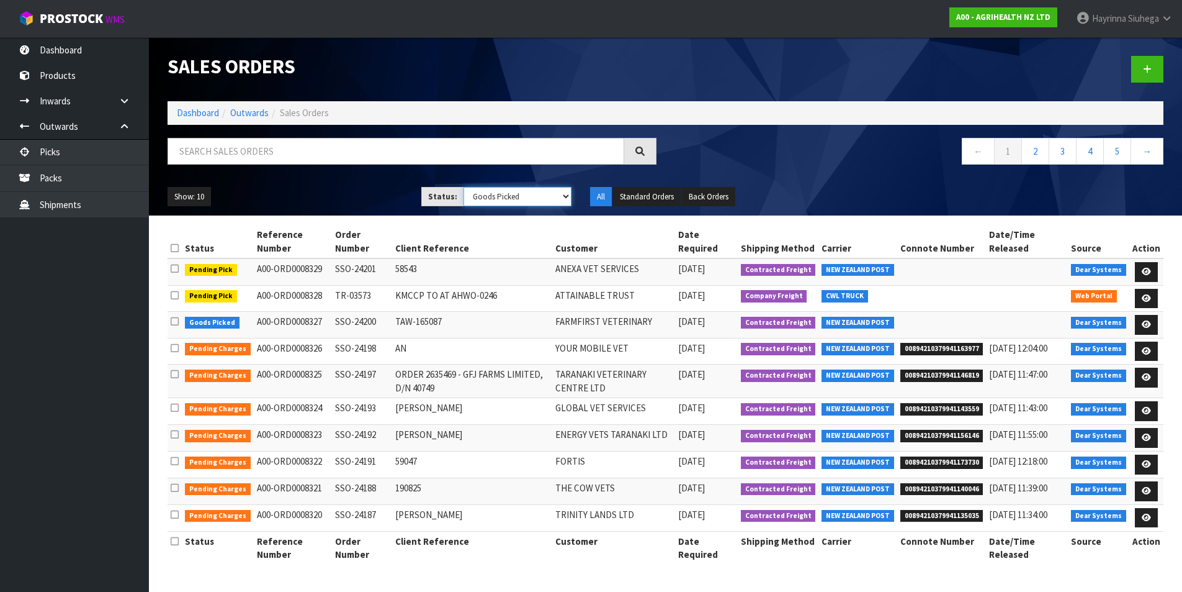
click at [464, 187] on select "Draft Pending Allocated Pending Pick Goods Picked Goods Packed Pending Charges …" at bounding box center [518, 196] width 108 height 19
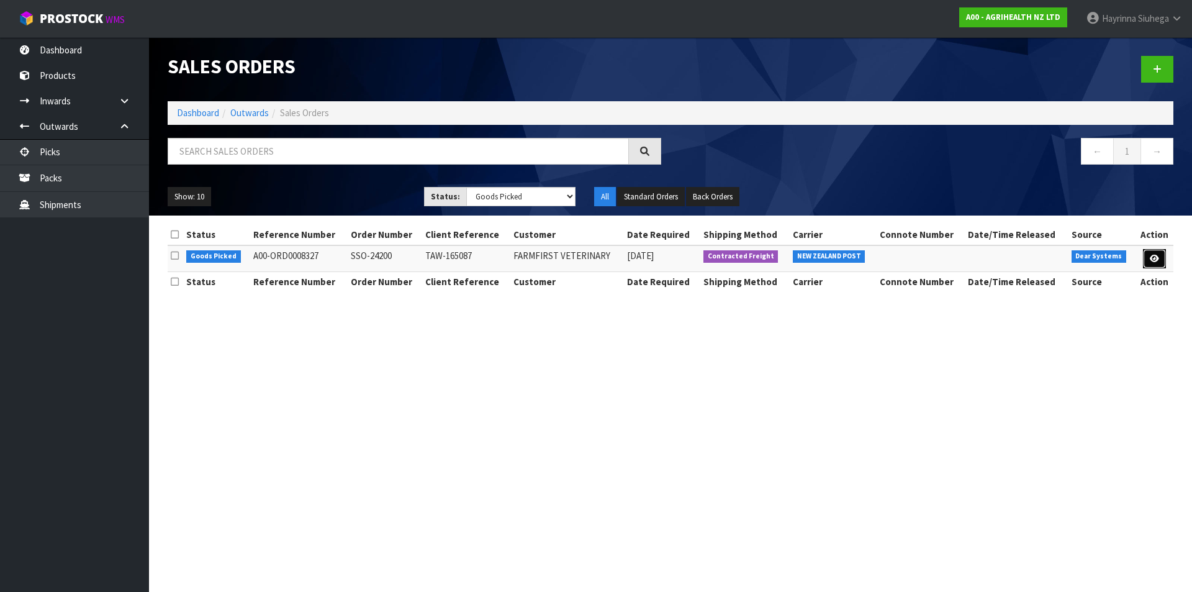
click at [1150, 260] on icon at bounding box center [1154, 258] width 9 height 8
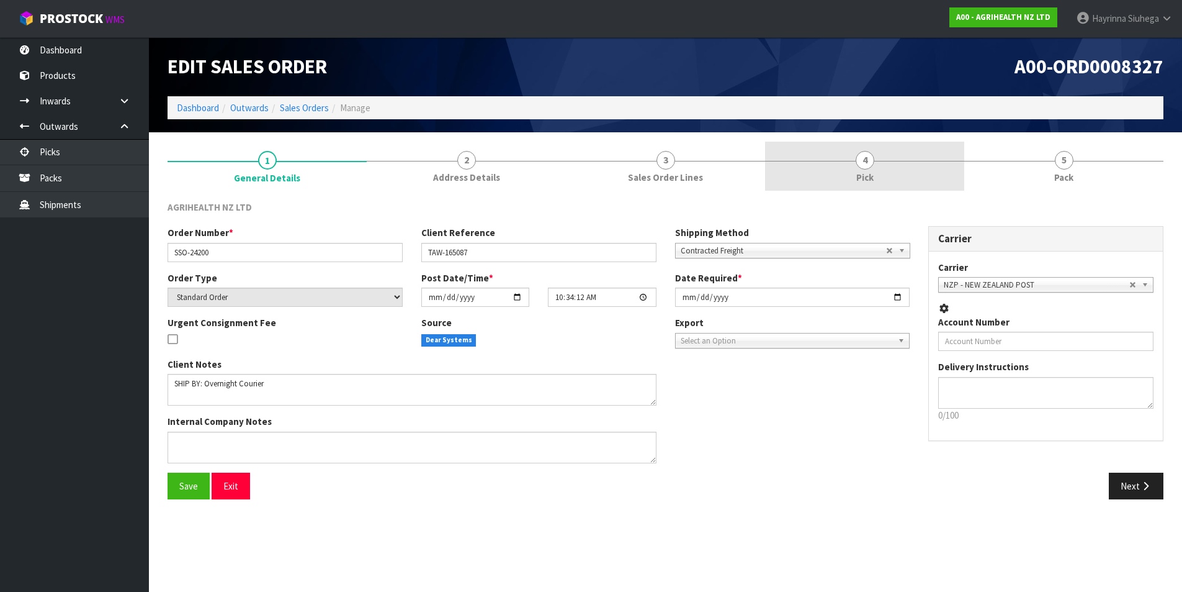
click at [952, 175] on link "4 Pick" at bounding box center [864, 166] width 199 height 49
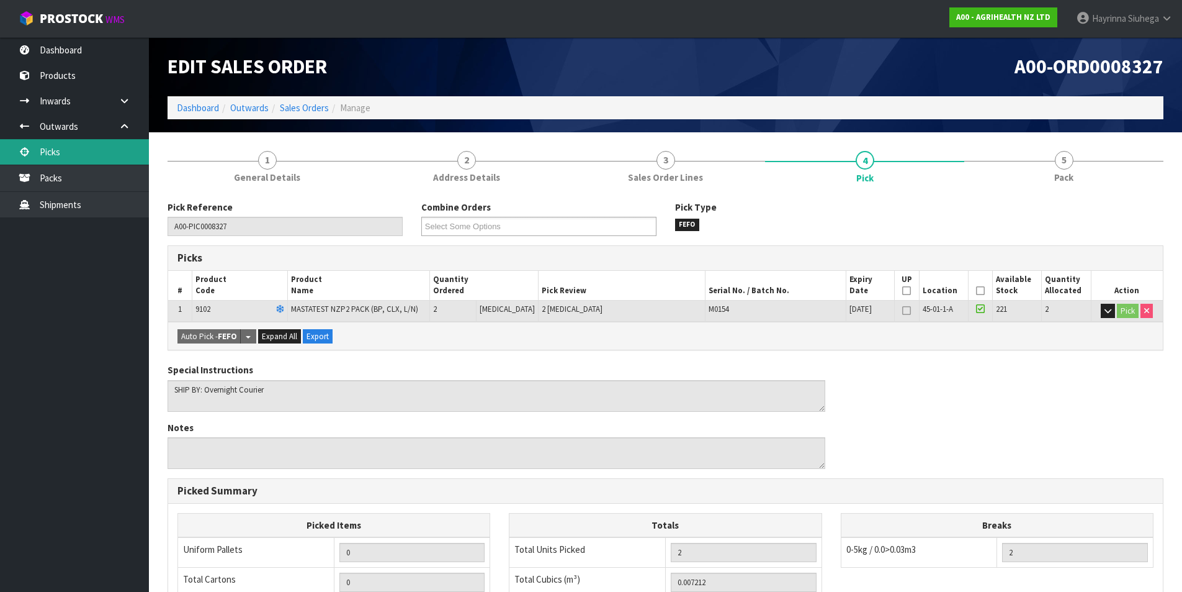
click at [79, 157] on link "Picks" at bounding box center [74, 151] width 149 height 25
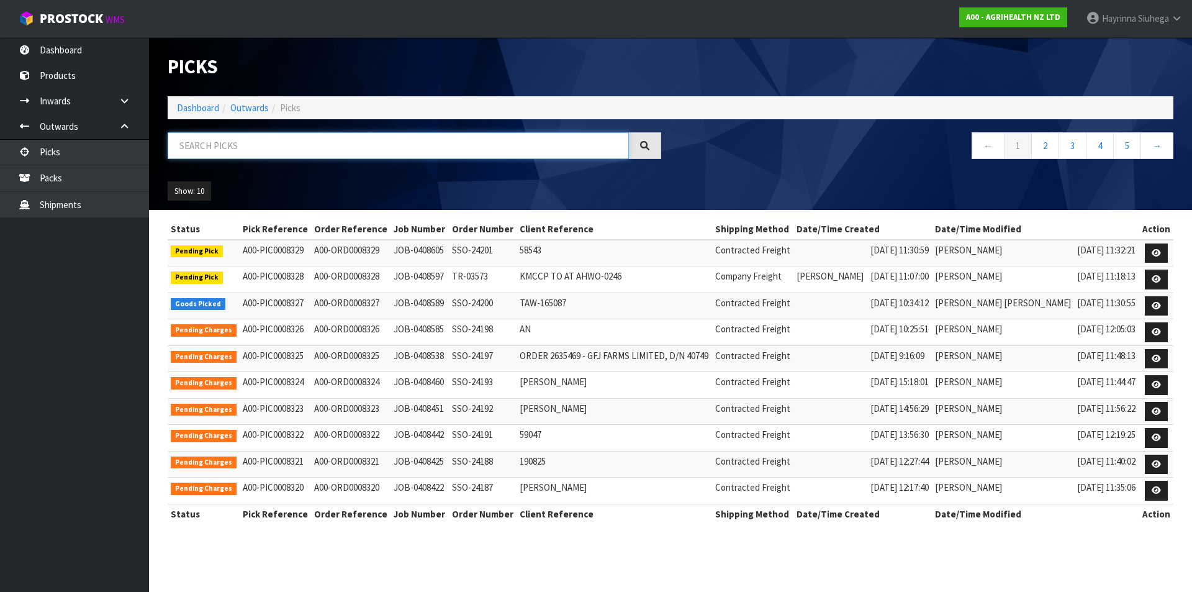
click at [290, 153] on input "text" at bounding box center [398, 145] width 461 height 27
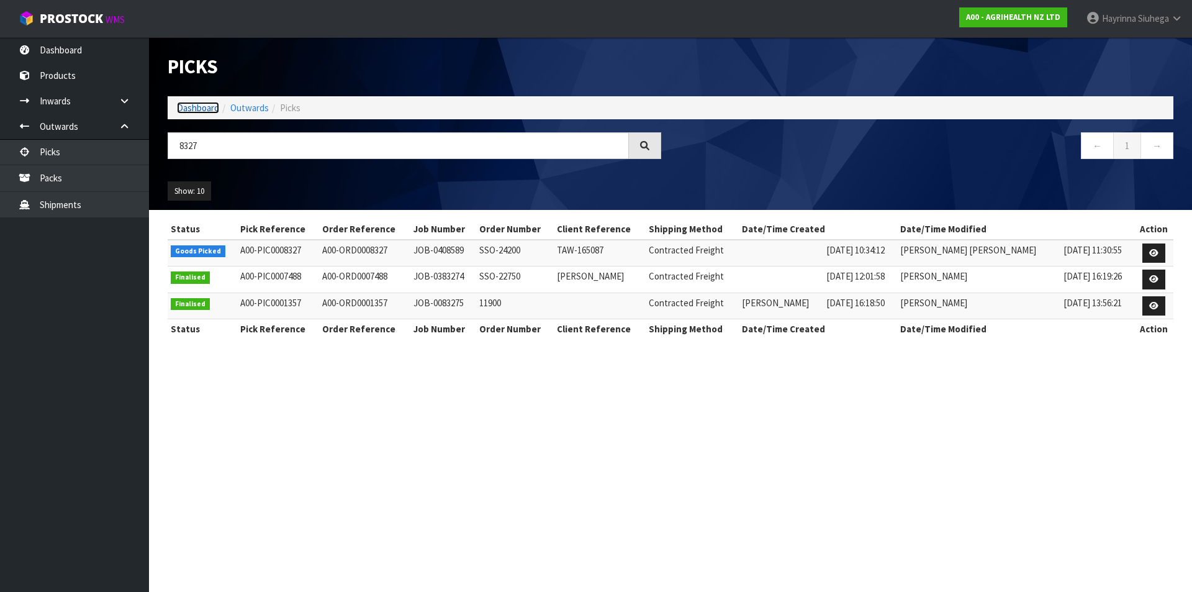
click at [181, 107] on link "Dashboard" at bounding box center [198, 108] width 42 height 12
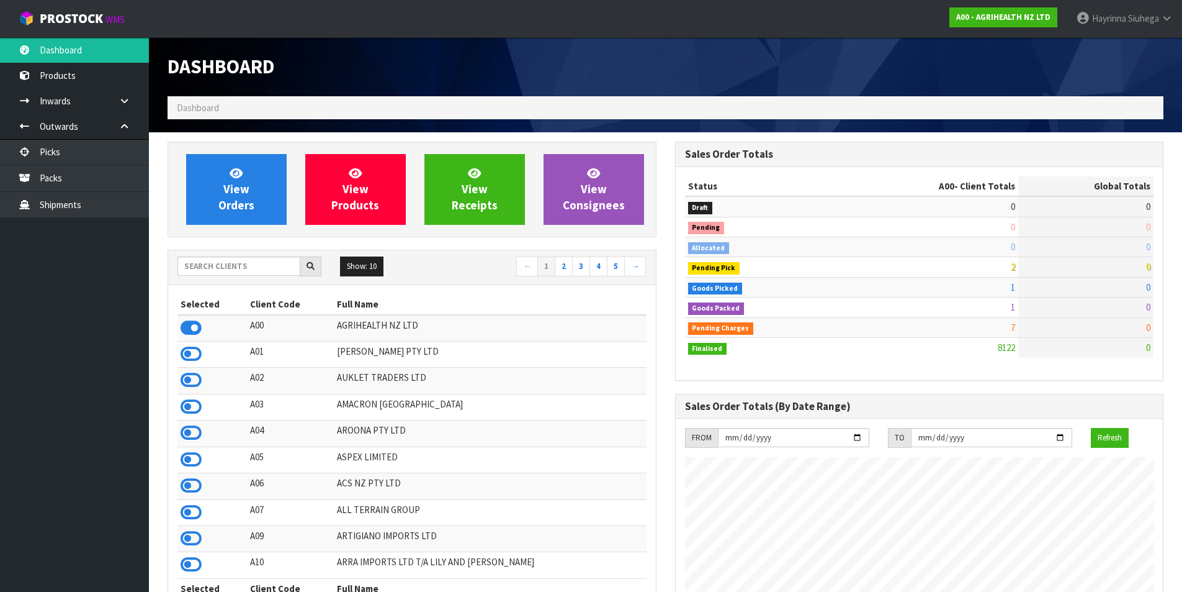
scroll to position [940, 507]
click at [228, 268] on input "text" at bounding box center [239, 265] width 123 height 19
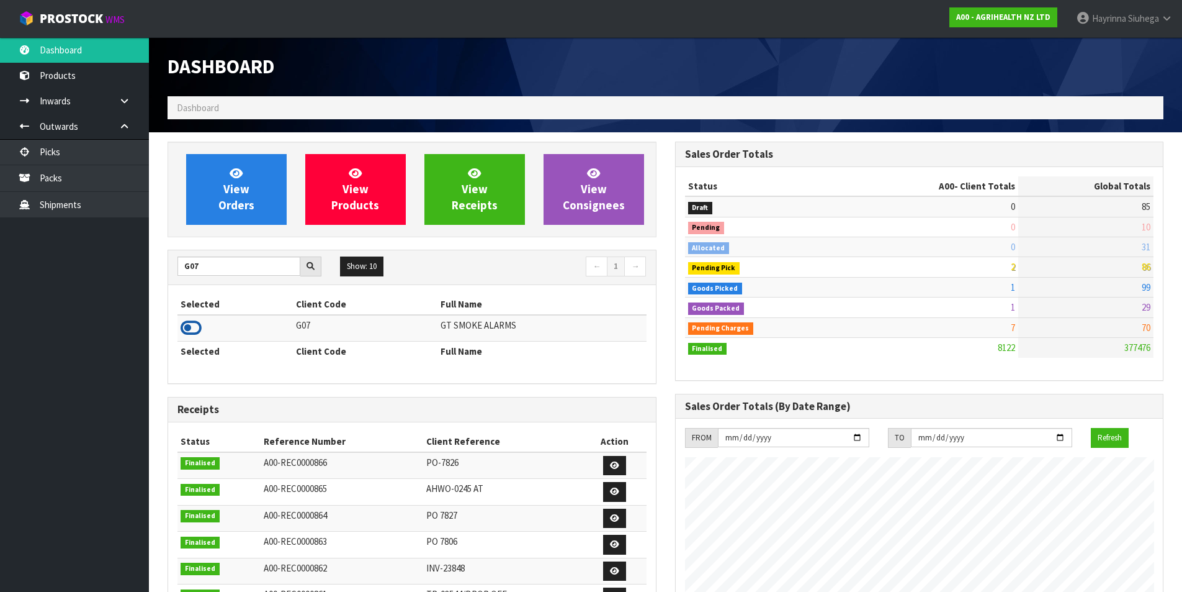
click at [187, 326] on icon at bounding box center [191, 327] width 21 height 19
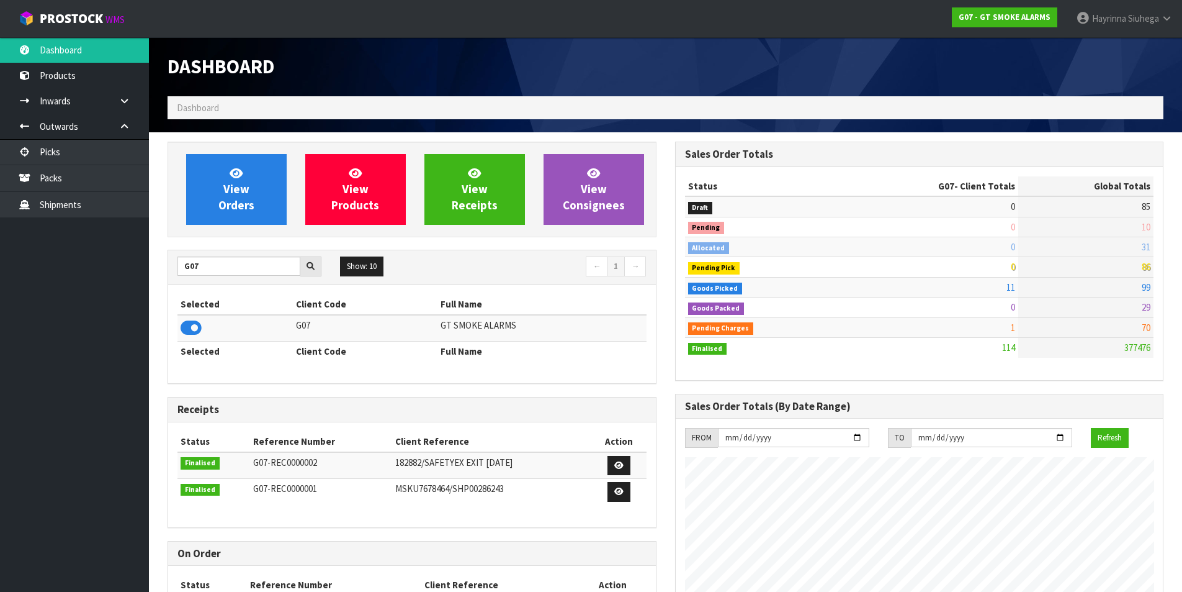
scroll to position [779, 507]
click at [230, 189] on span "View Orders" at bounding box center [236, 189] width 36 height 47
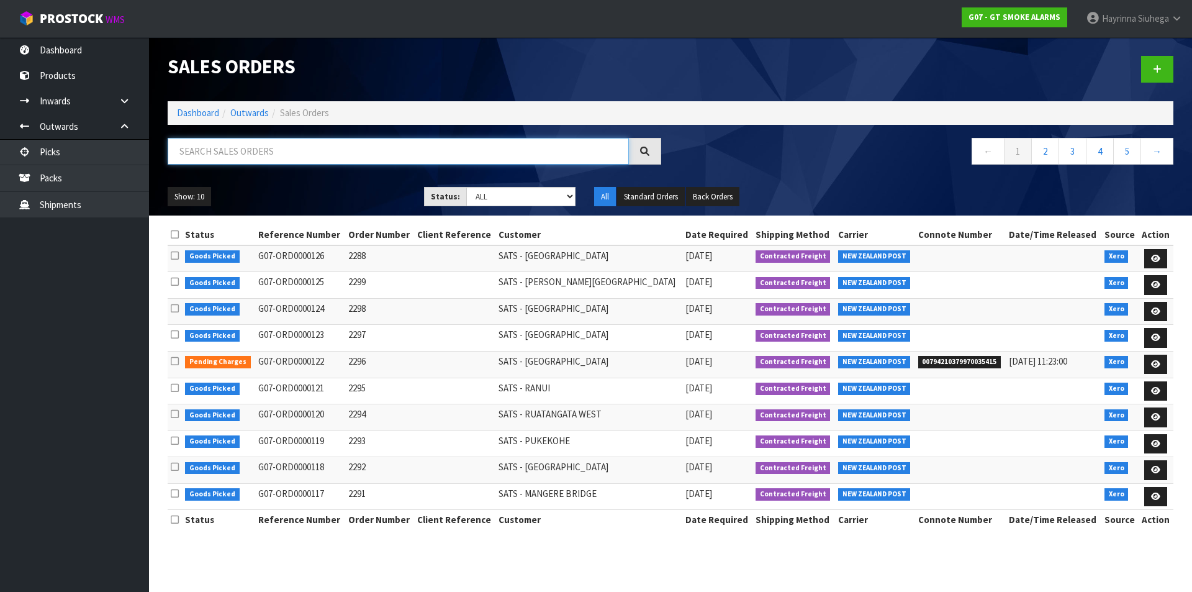
click at [254, 156] on input "text" at bounding box center [398, 151] width 461 height 27
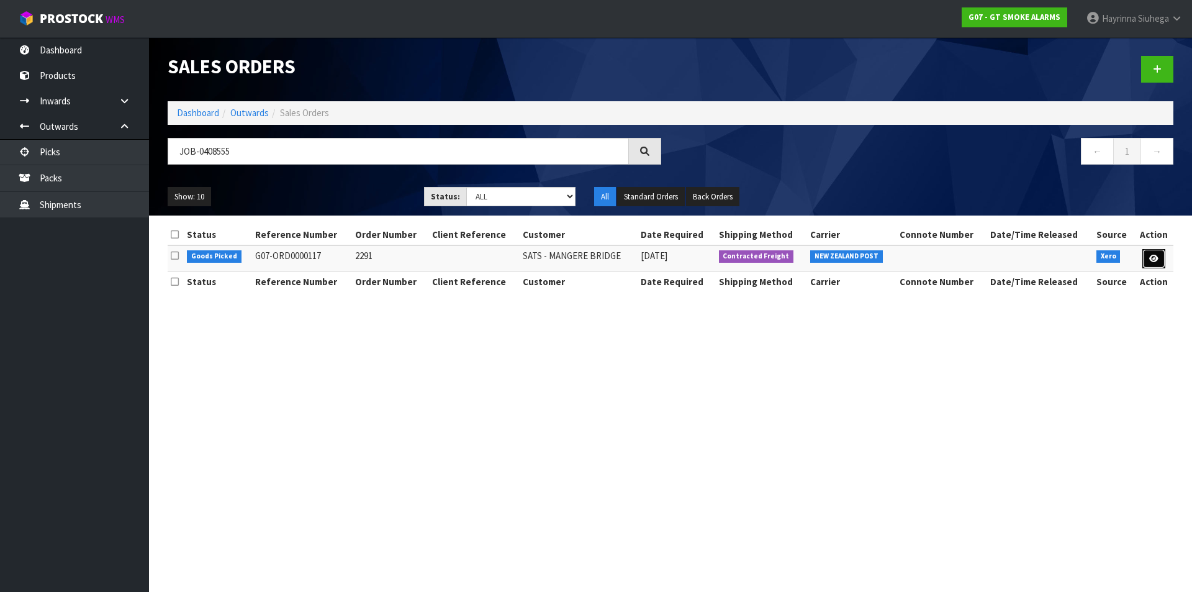
click at [1150, 257] on icon at bounding box center [1153, 258] width 9 height 8
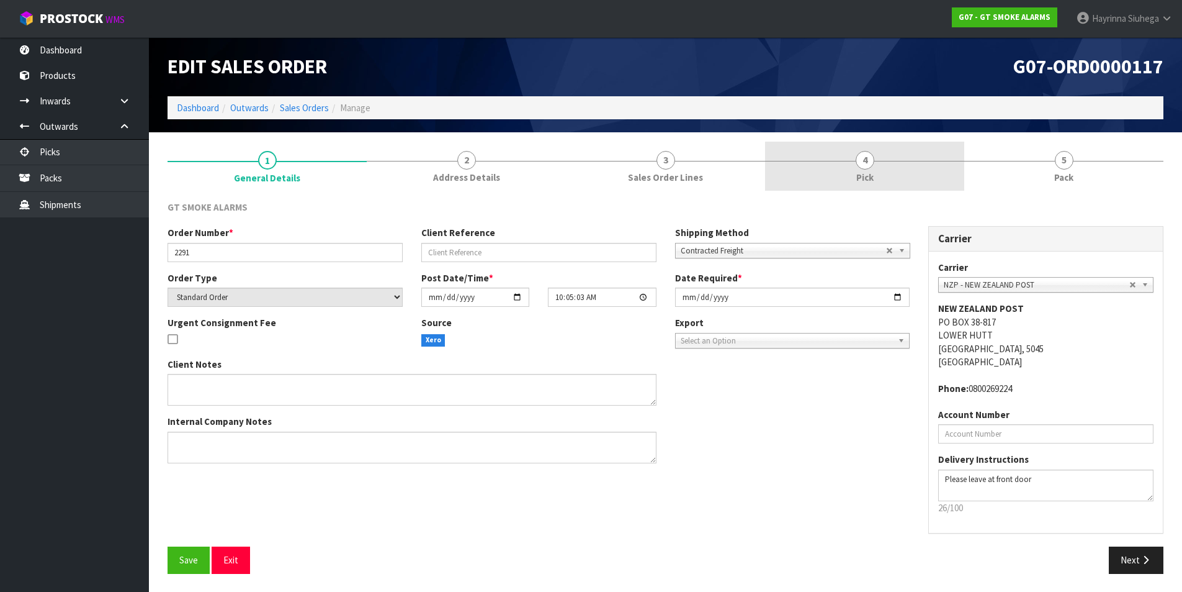
click at [912, 163] on link "4 Pick" at bounding box center [864, 166] width 199 height 49
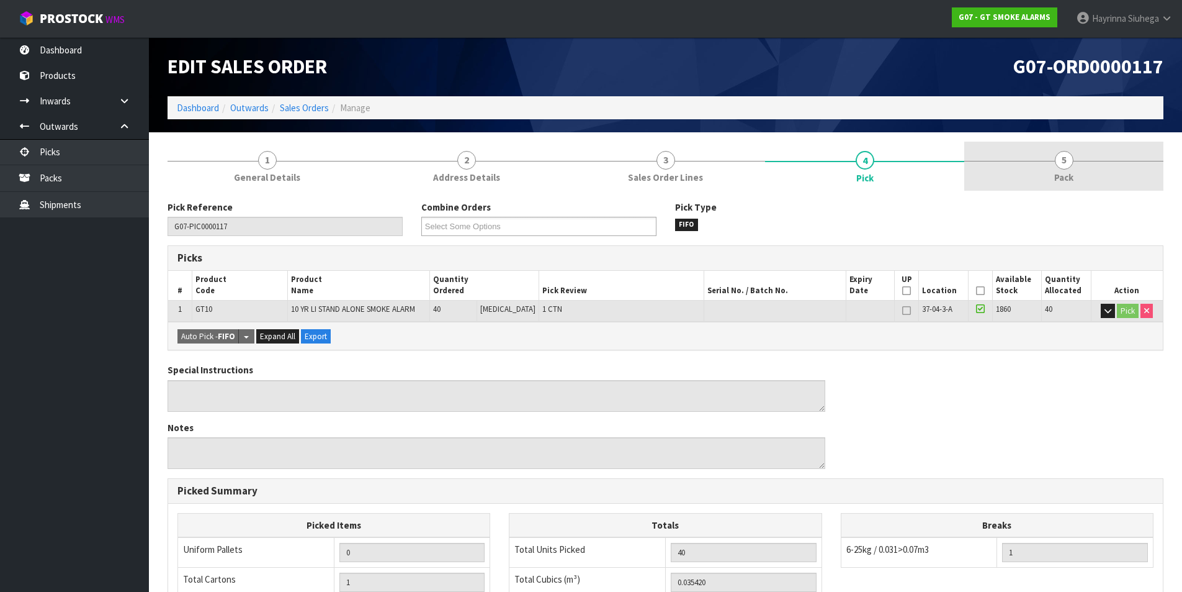
click at [1031, 173] on link "5 Pack" at bounding box center [1064, 166] width 199 height 49
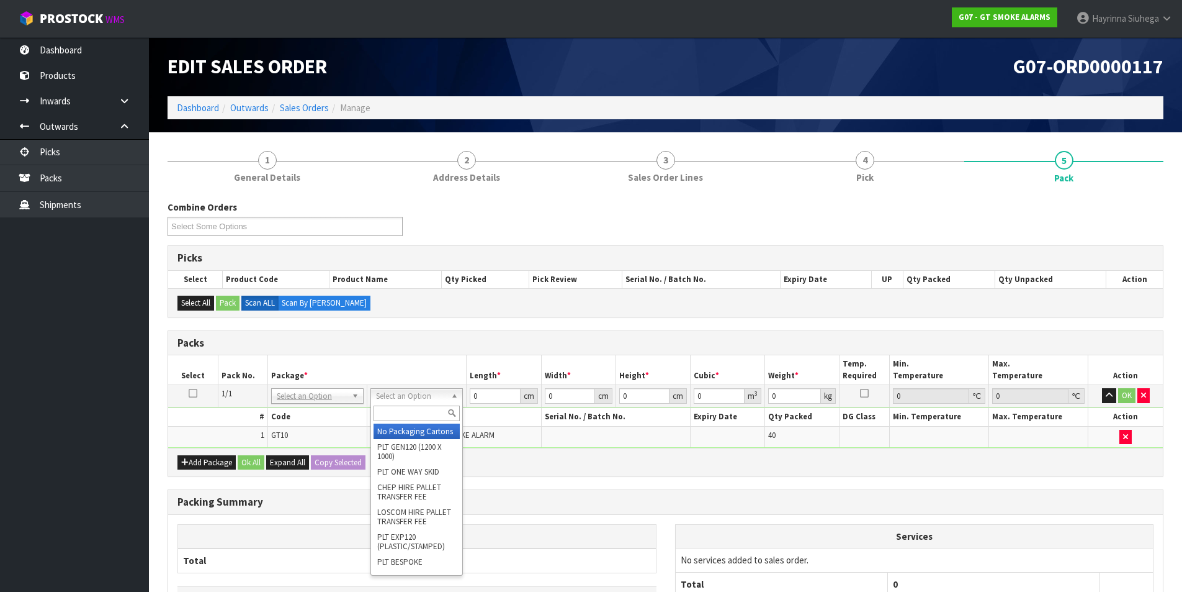
drag, startPoint x: 423, startPoint y: 431, endPoint x: 485, endPoint y: 398, distance: 70.8
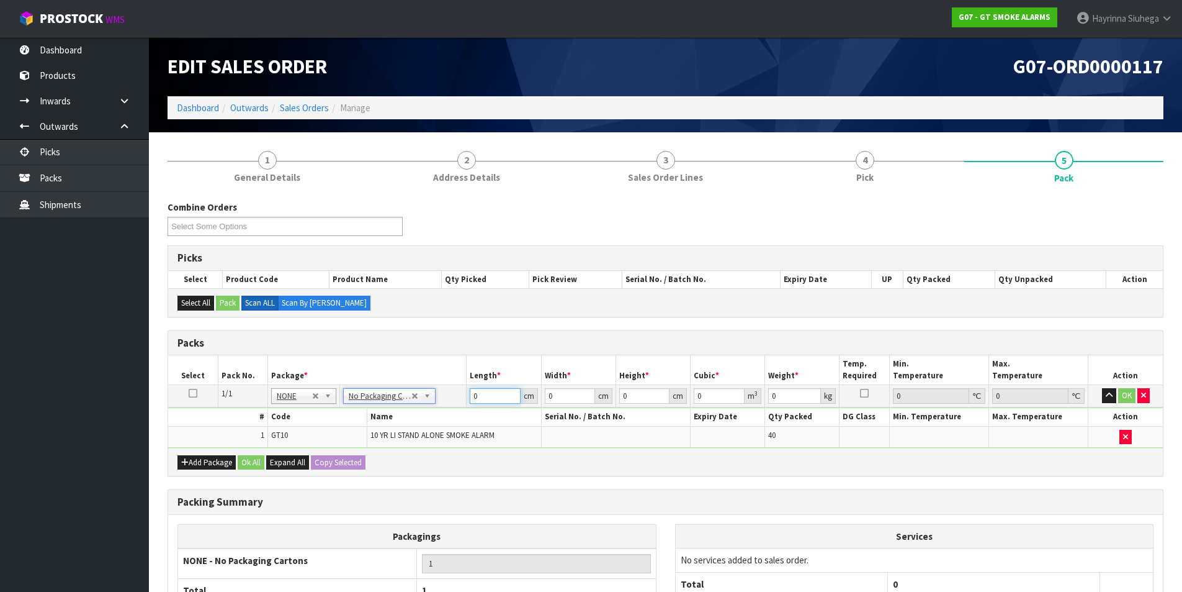
click at [474, 397] on input "0" at bounding box center [495, 396] width 50 height 16
click button "OK" at bounding box center [1127, 395] width 17 height 15
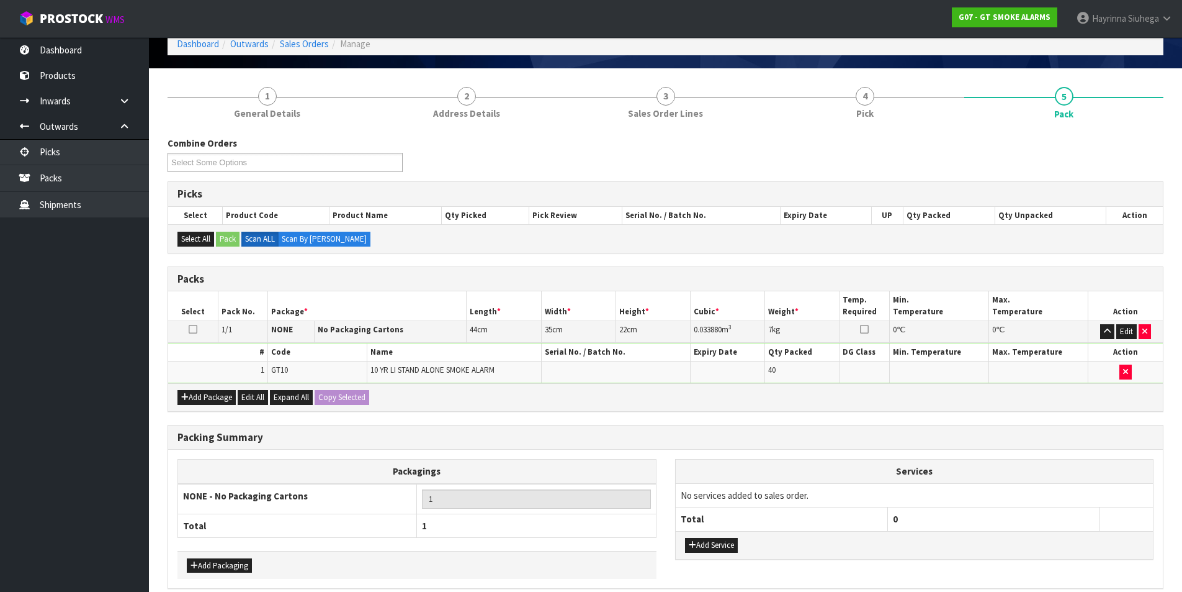
scroll to position [120, 0]
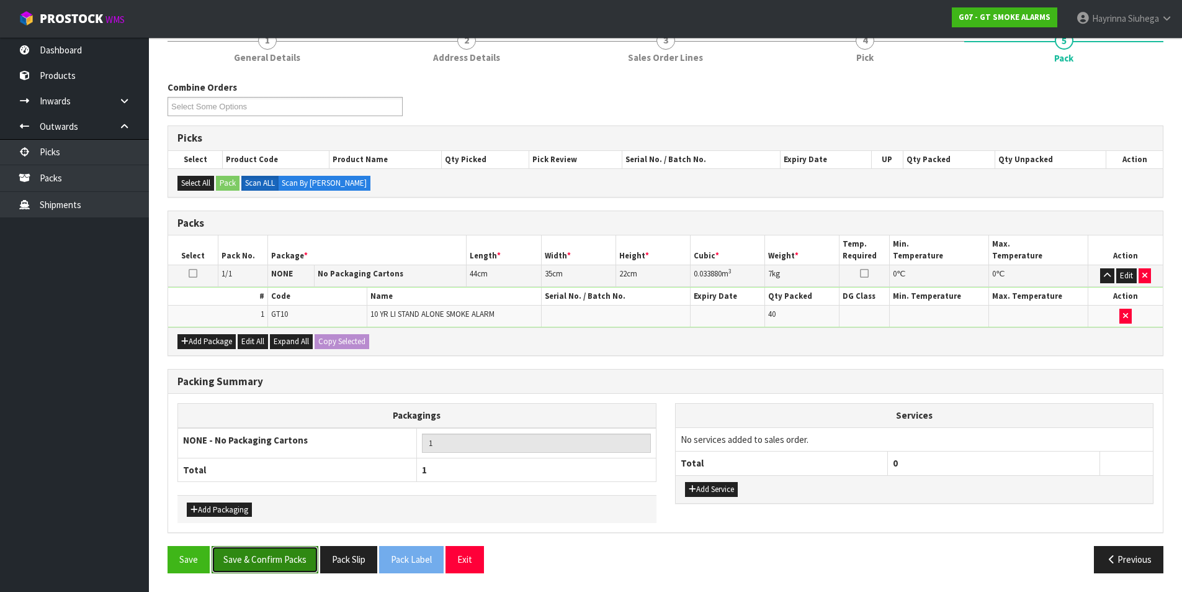
click at [288, 550] on button "Save & Confirm Packs" at bounding box center [265, 559] width 107 height 27
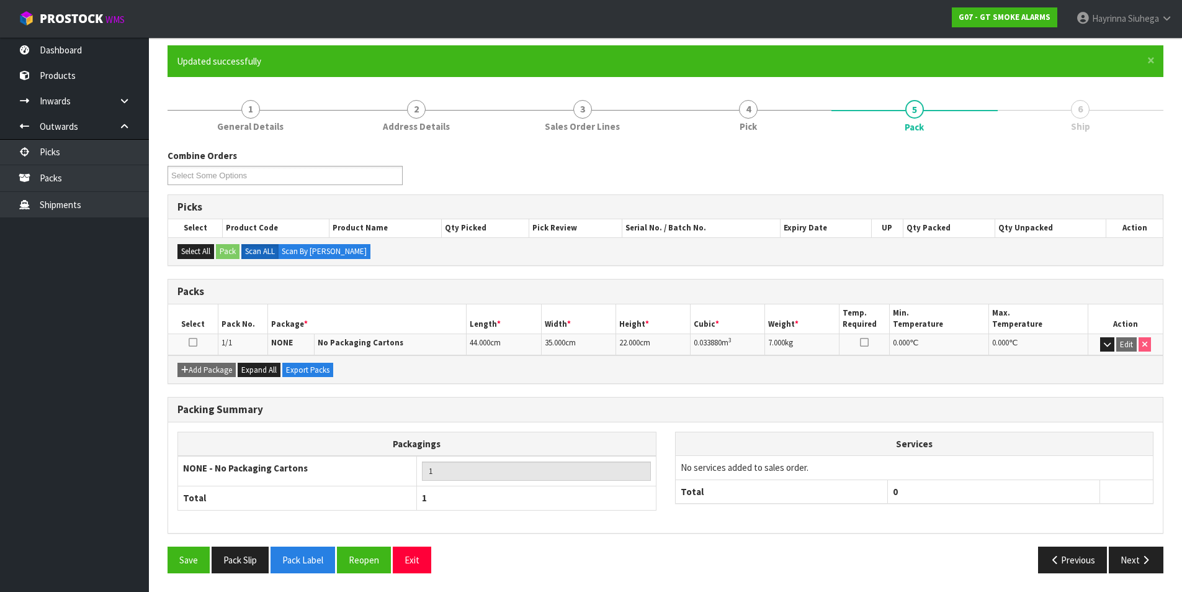
scroll to position [96, 0]
click at [1132, 549] on button "Next" at bounding box center [1136, 559] width 55 height 27
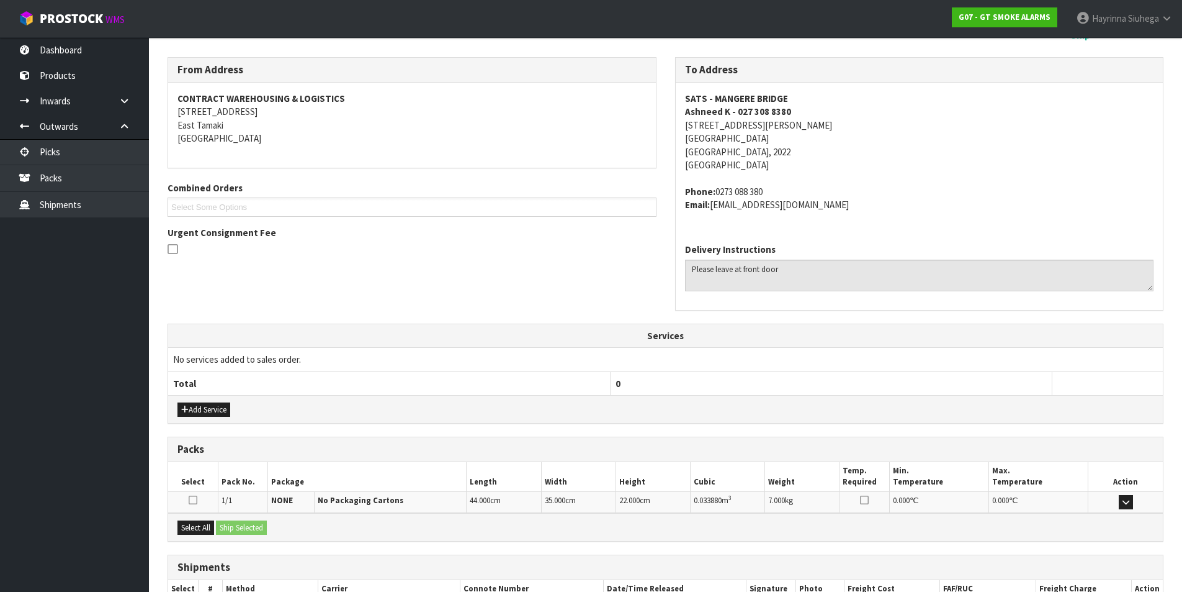
scroll to position [271, 0]
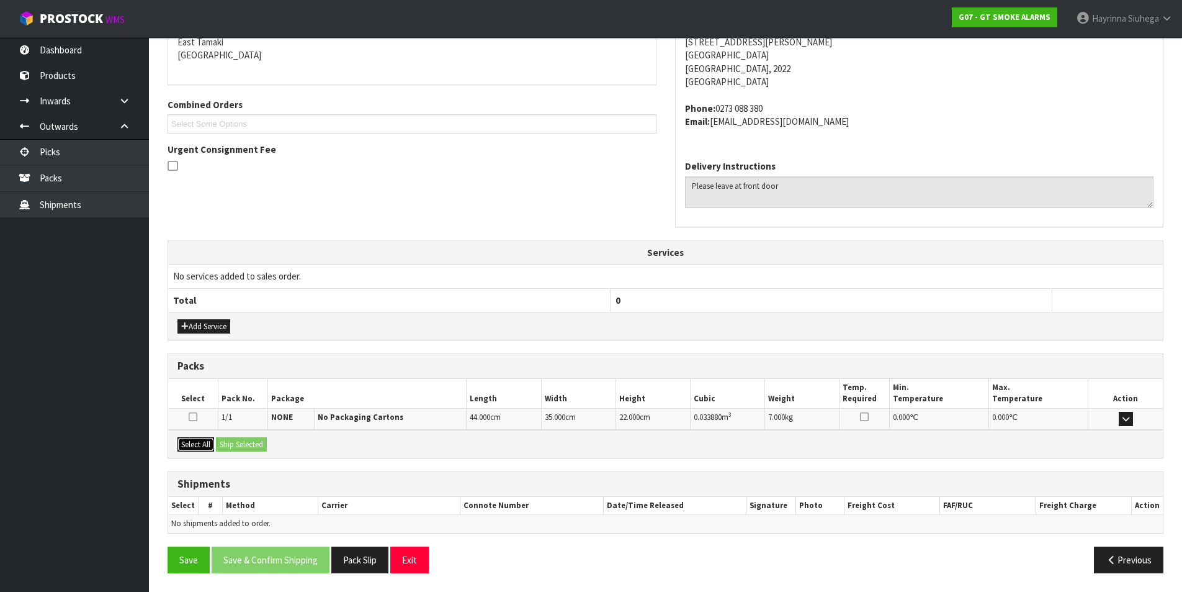
click at [206, 446] on button "Select All" at bounding box center [196, 444] width 37 height 15
click at [241, 441] on button "Ship Selected" at bounding box center [241, 444] width 51 height 15
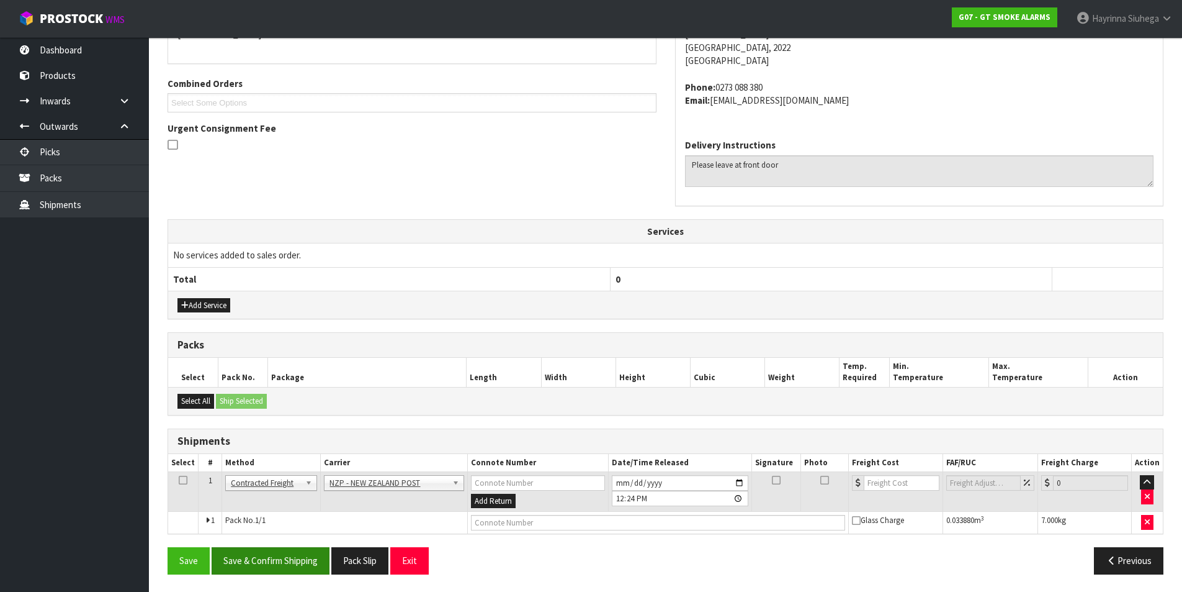
scroll to position [294, 0]
click at [276, 556] on button "Save & Confirm Shipping" at bounding box center [271, 559] width 118 height 27
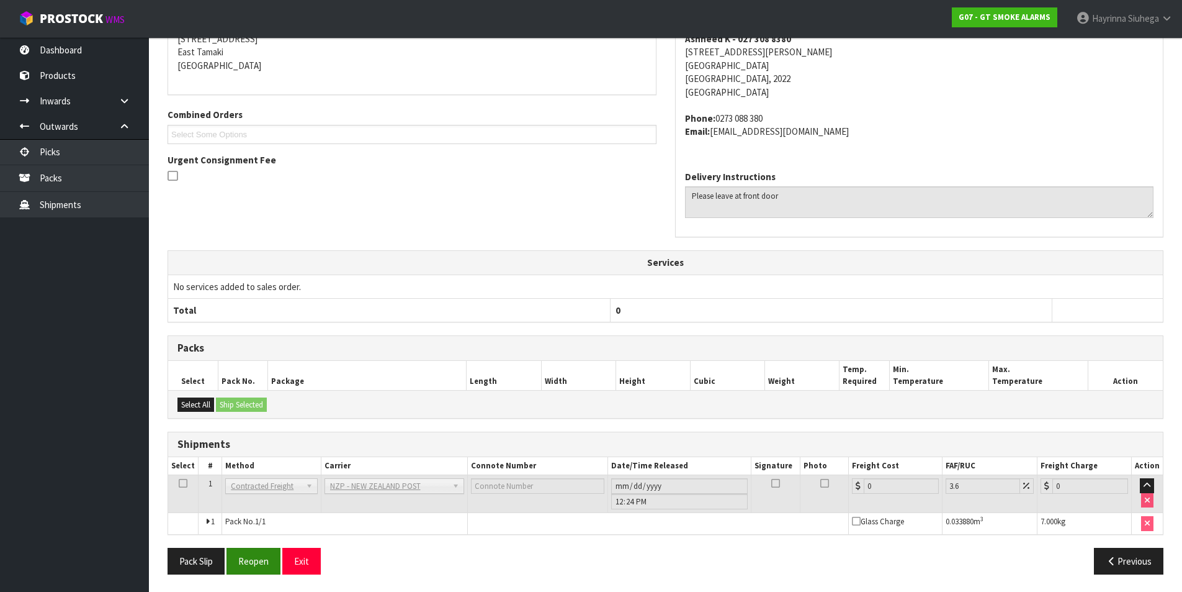
scroll to position [276, 0]
click at [263, 563] on button "Reopen" at bounding box center [254, 559] width 54 height 27
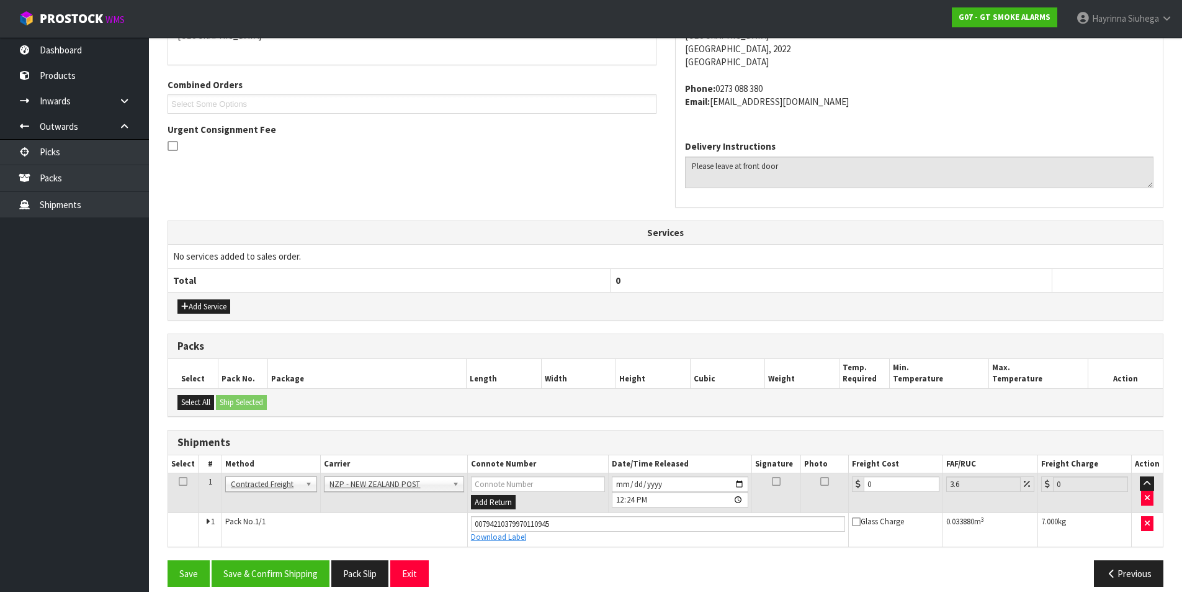
scroll to position [305, 0]
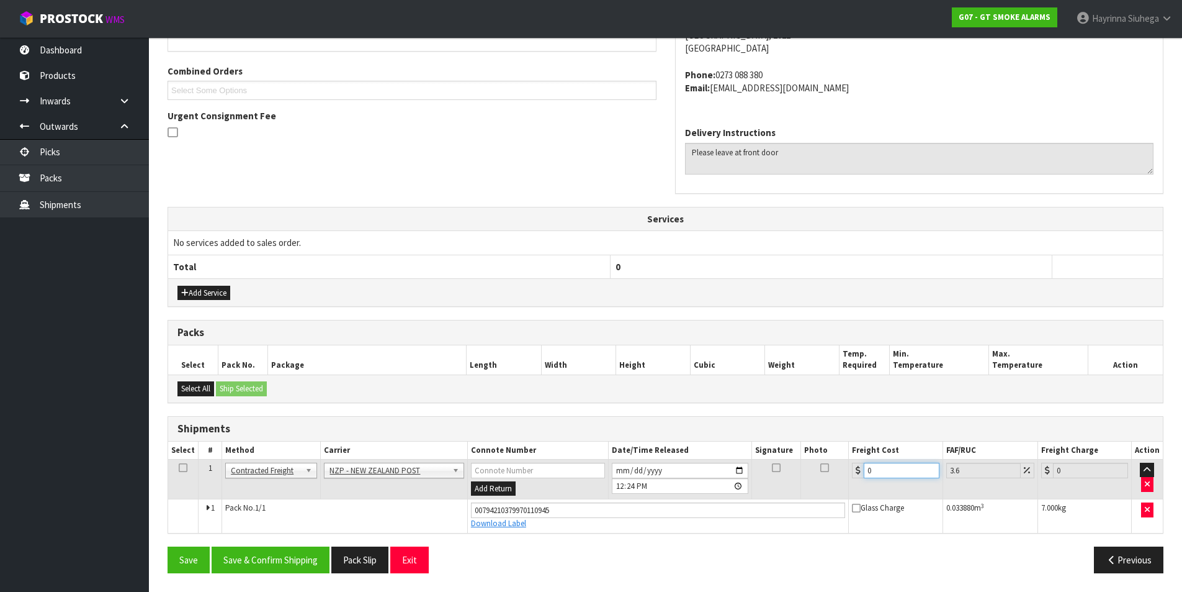
drag, startPoint x: 880, startPoint y: 470, endPoint x: 839, endPoint y: 470, distance: 41.0
click at [842, 470] on tr "1 Client Local Pickup Customer Local Pickup Company Freight Contracted Freight …" at bounding box center [665, 479] width 995 height 40
click at [168, 546] on button "Save" at bounding box center [189, 559] width 42 height 27
click at [310, 570] on button "Save & Confirm Shipping" at bounding box center [271, 559] width 118 height 27
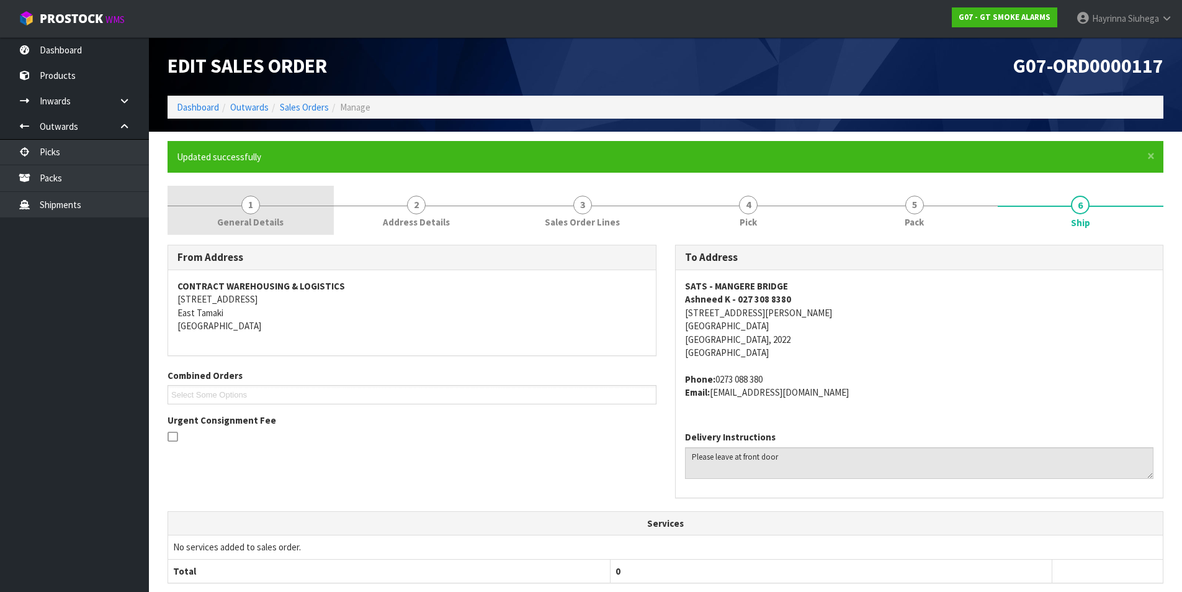
scroll to position [0, 0]
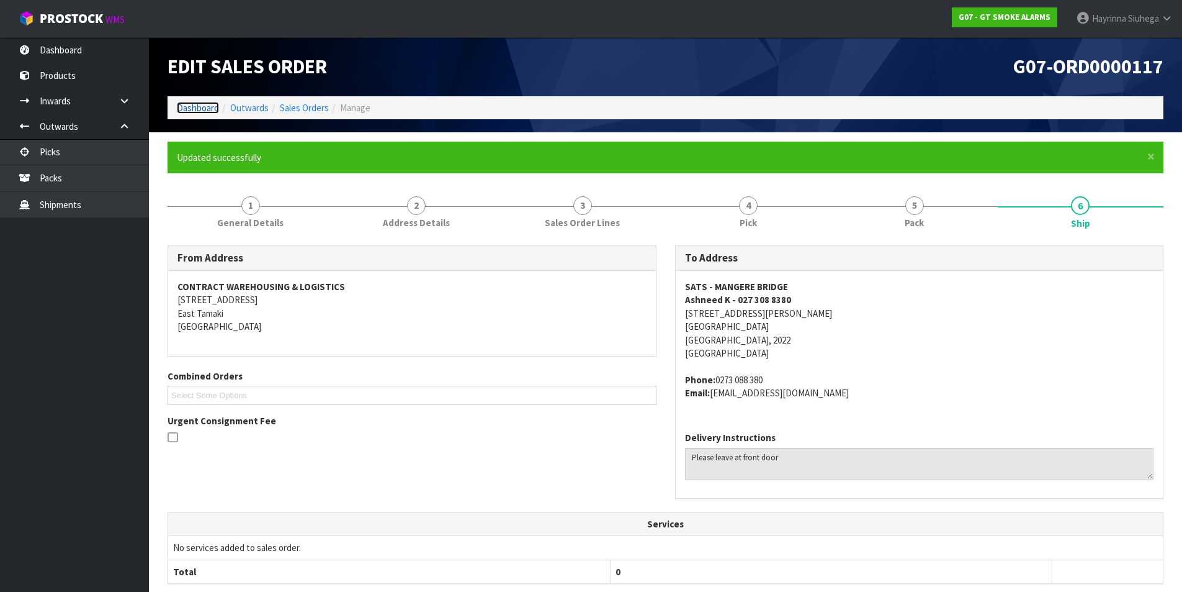
click at [194, 106] on link "Dashboard" at bounding box center [198, 108] width 42 height 12
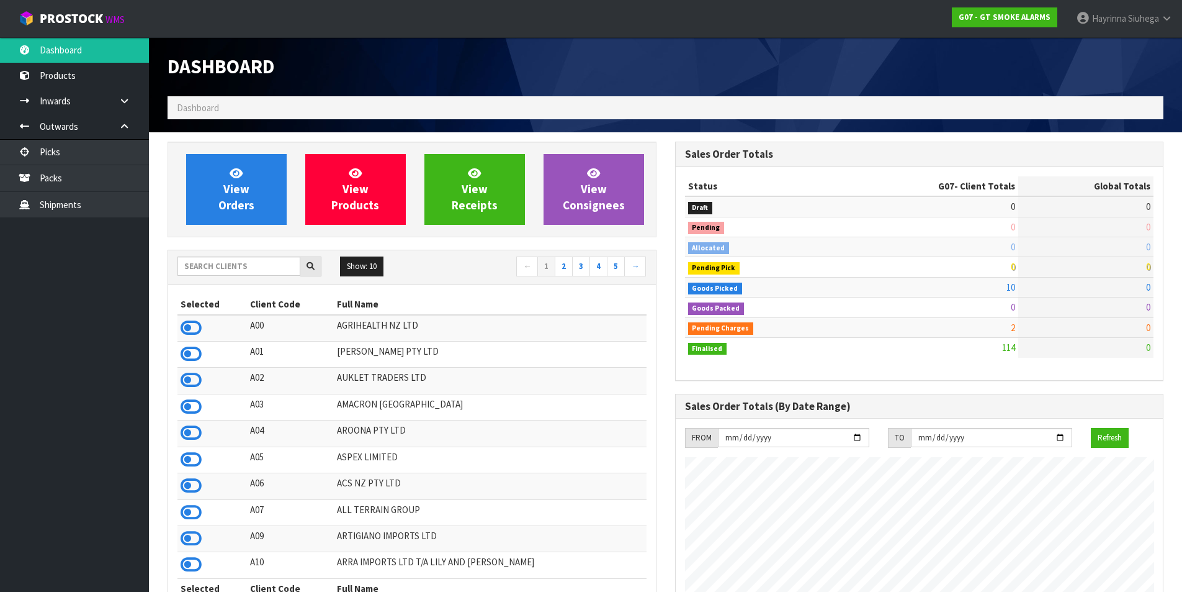
scroll to position [779, 507]
click at [241, 166] on span "View Orders" at bounding box center [236, 189] width 36 height 47
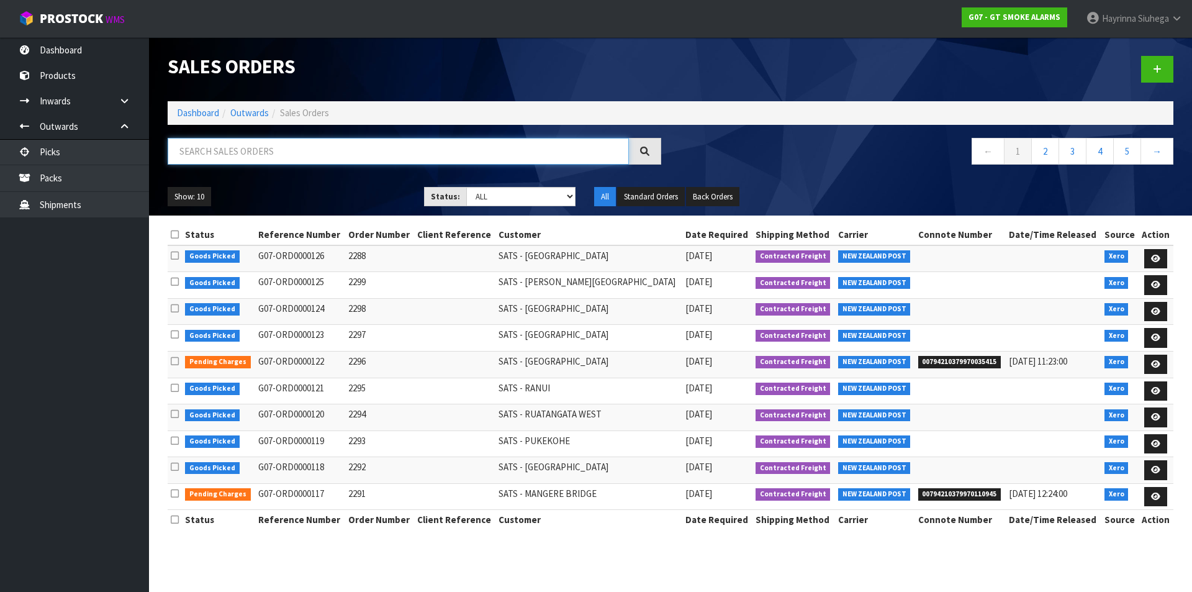
click at [247, 154] on input "text" at bounding box center [398, 151] width 461 height 27
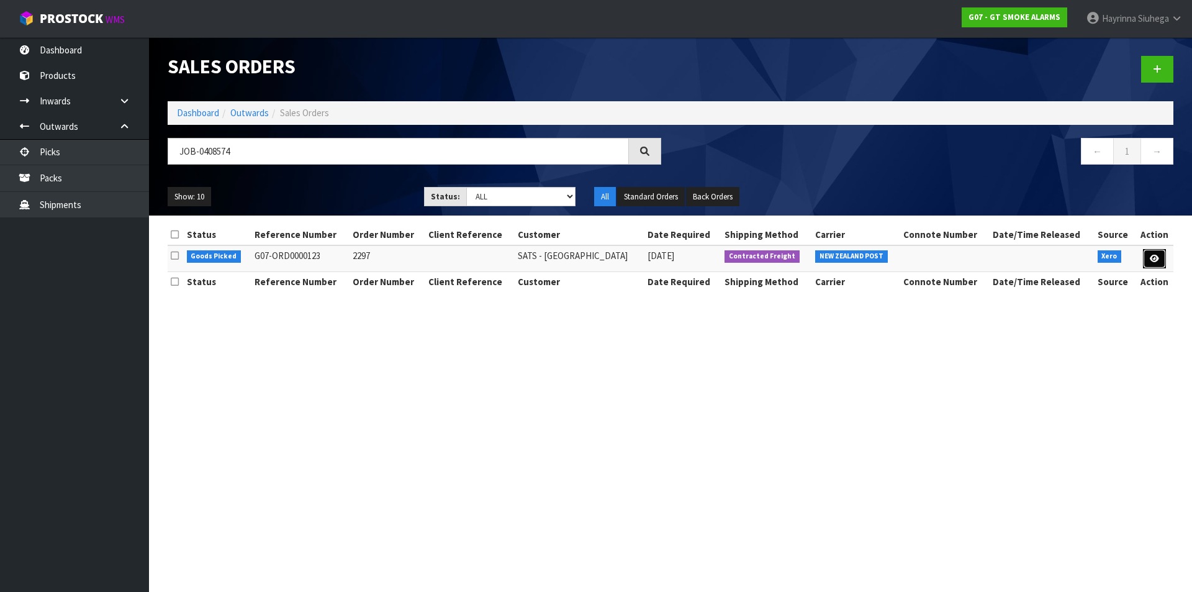
click at [1153, 266] on link at bounding box center [1154, 259] width 23 height 20
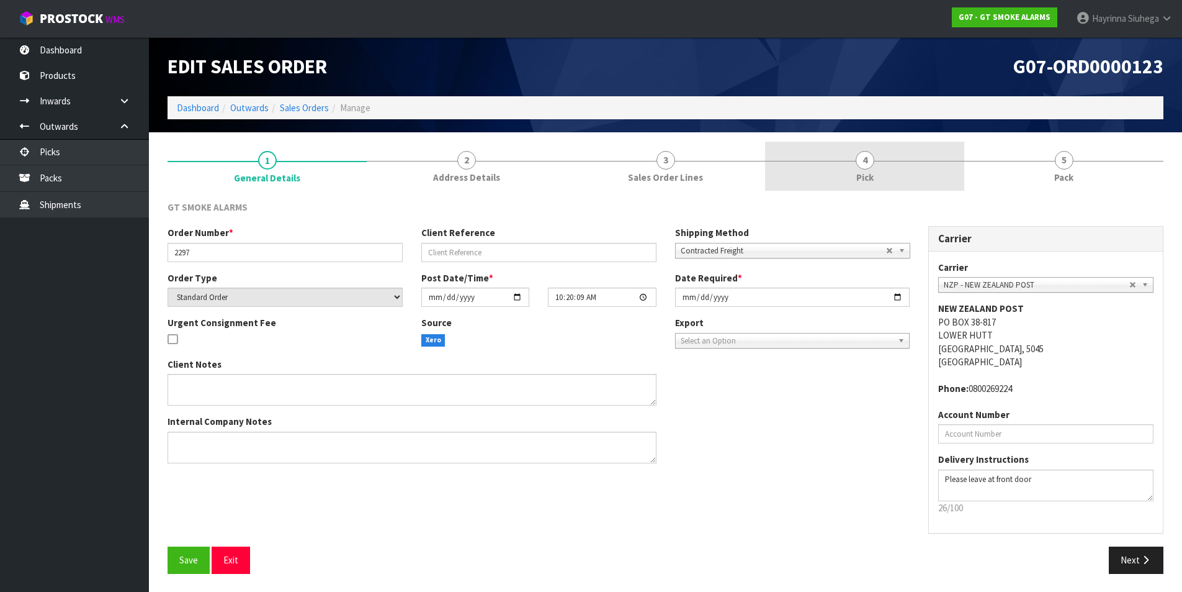
click at [904, 166] on link "4 Pick" at bounding box center [864, 166] width 199 height 49
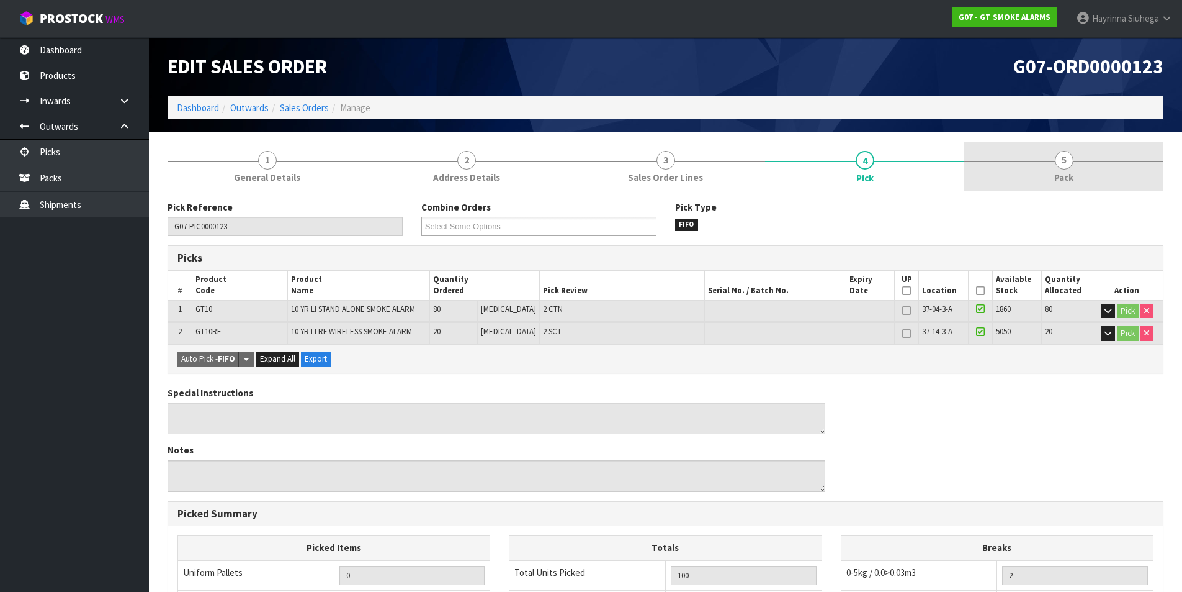
click at [1051, 162] on link "5 Pack" at bounding box center [1064, 166] width 199 height 49
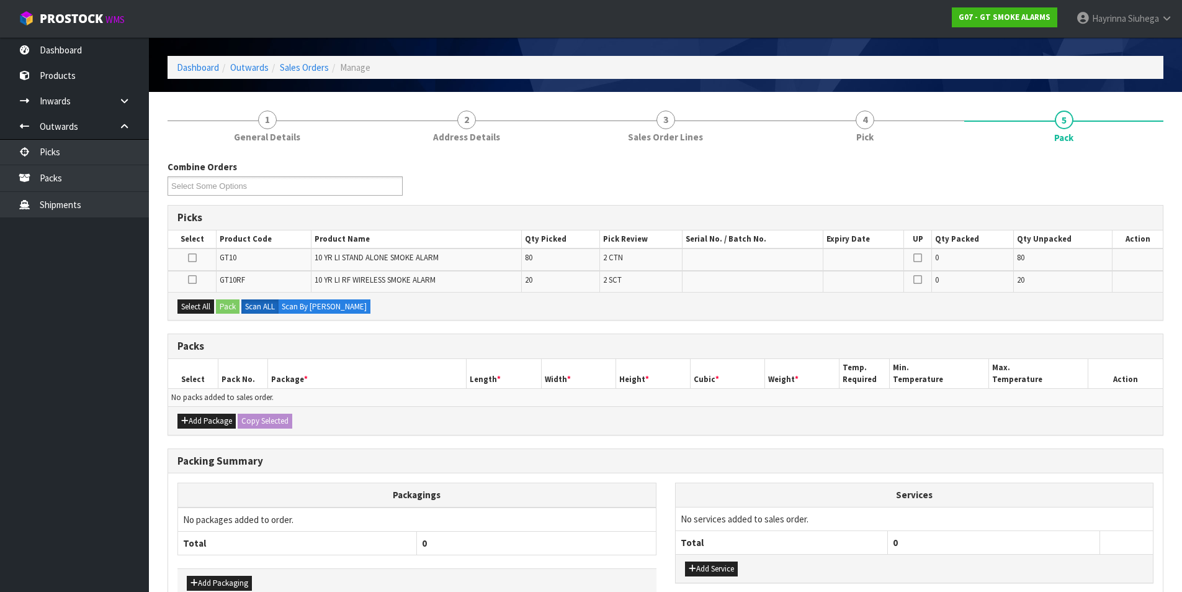
scroll to position [62, 0]
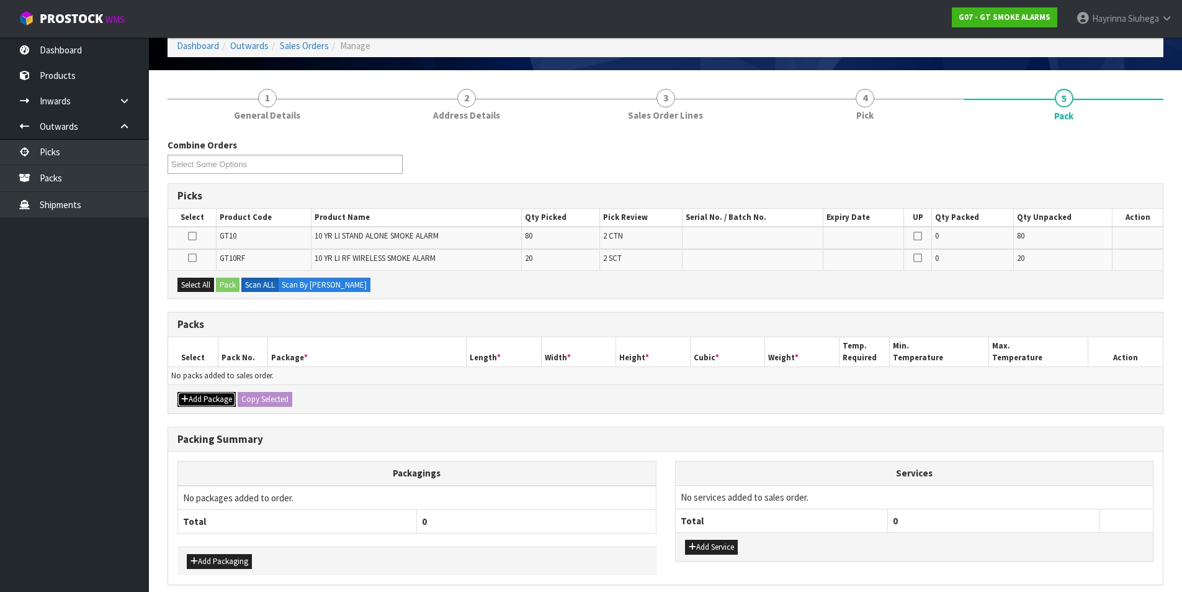
click at [201, 397] on button "Add Package" at bounding box center [207, 399] width 58 height 15
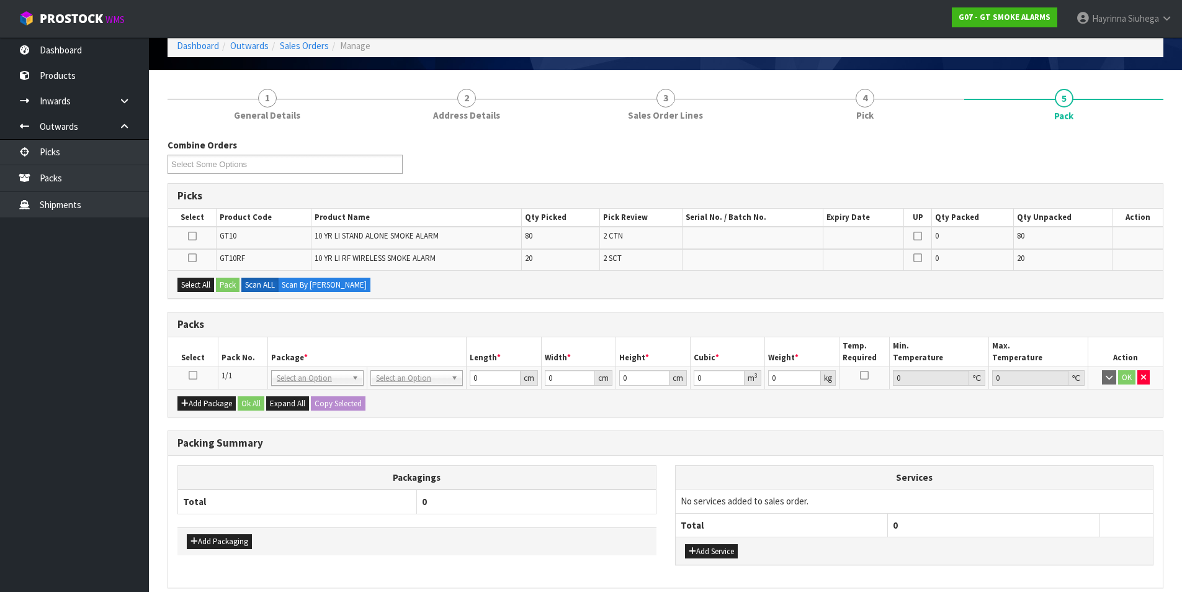
click at [192, 375] on icon at bounding box center [193, 375] width 9 height 1
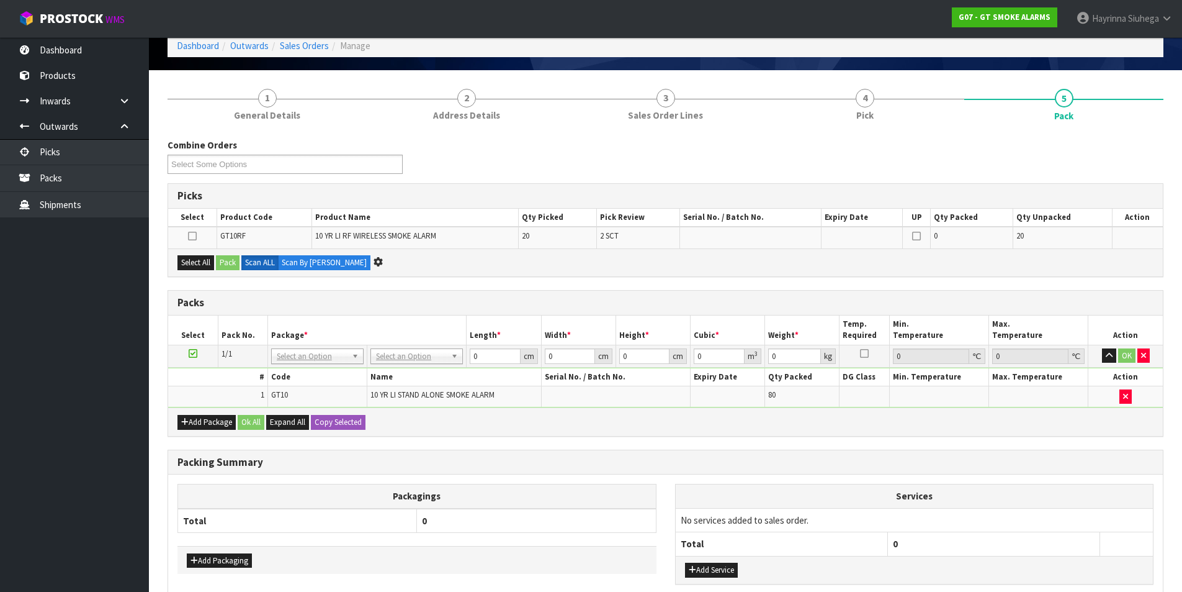
scroll to position [0, 0]
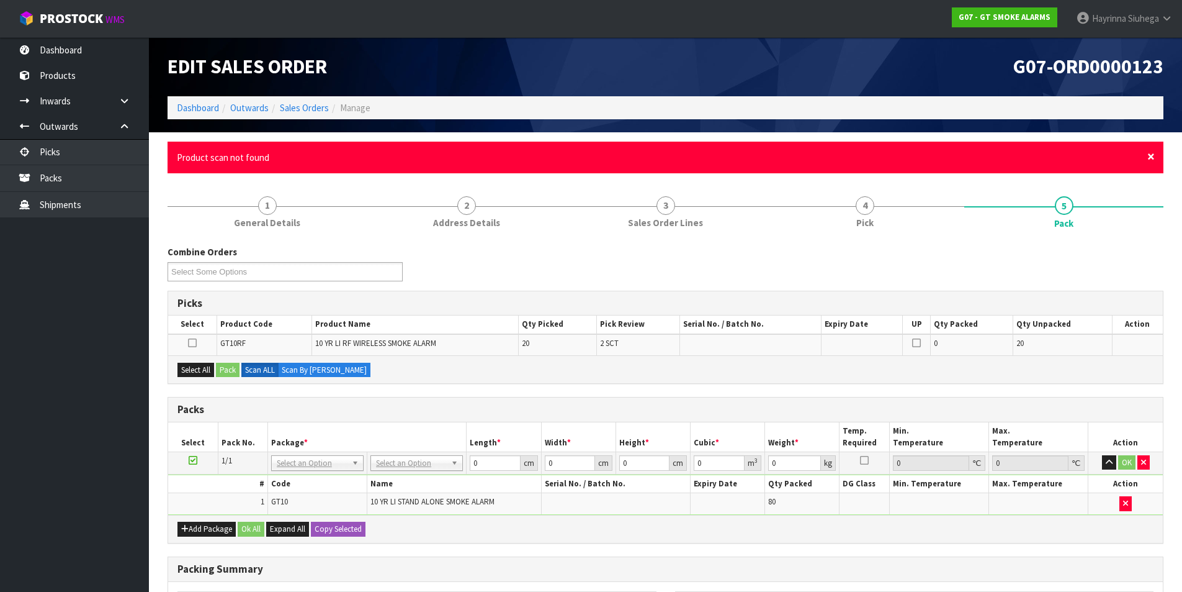
click at [1153, 151] on span "×" at bounding box center [1151, 156] width 7 height 17
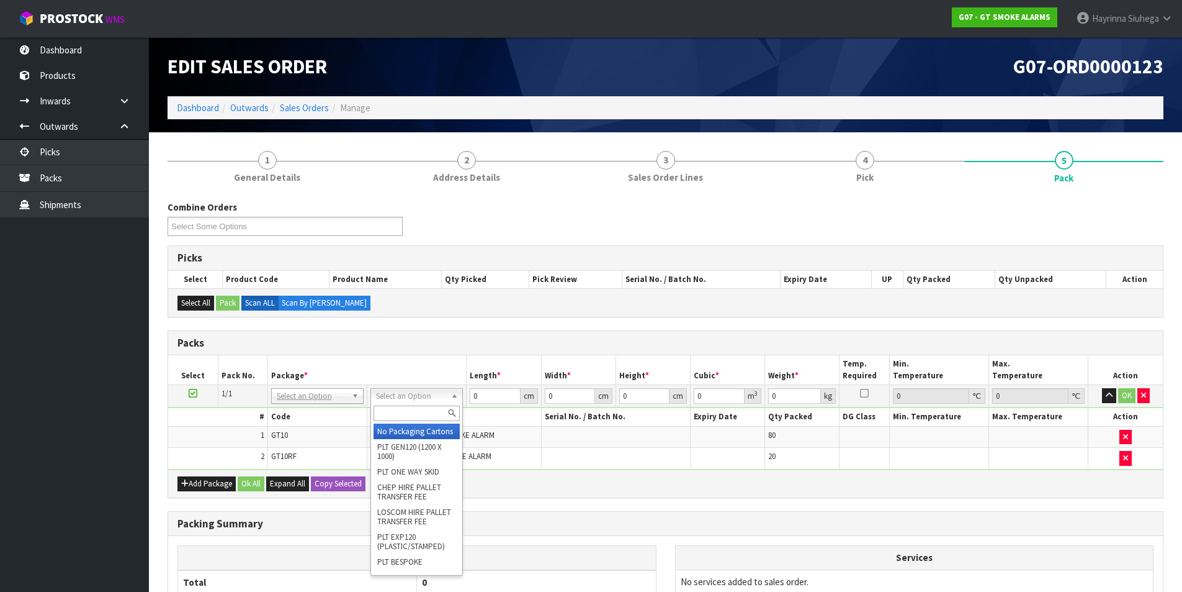
click at [403, 407] on input "text" at bounding box center [417, 413] width 86 height 16
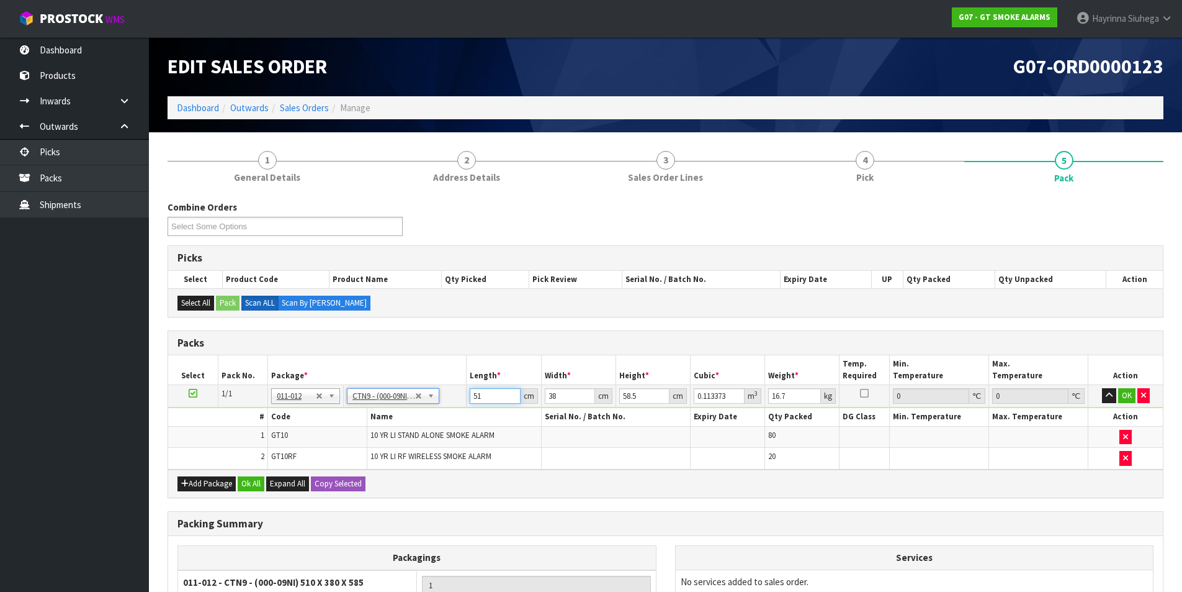
click at [473, 396] on input "51" at bounding box center [495, 396] width 50 height 16
click button "OK" at bounding box center [1127, 395] width 17 height 15
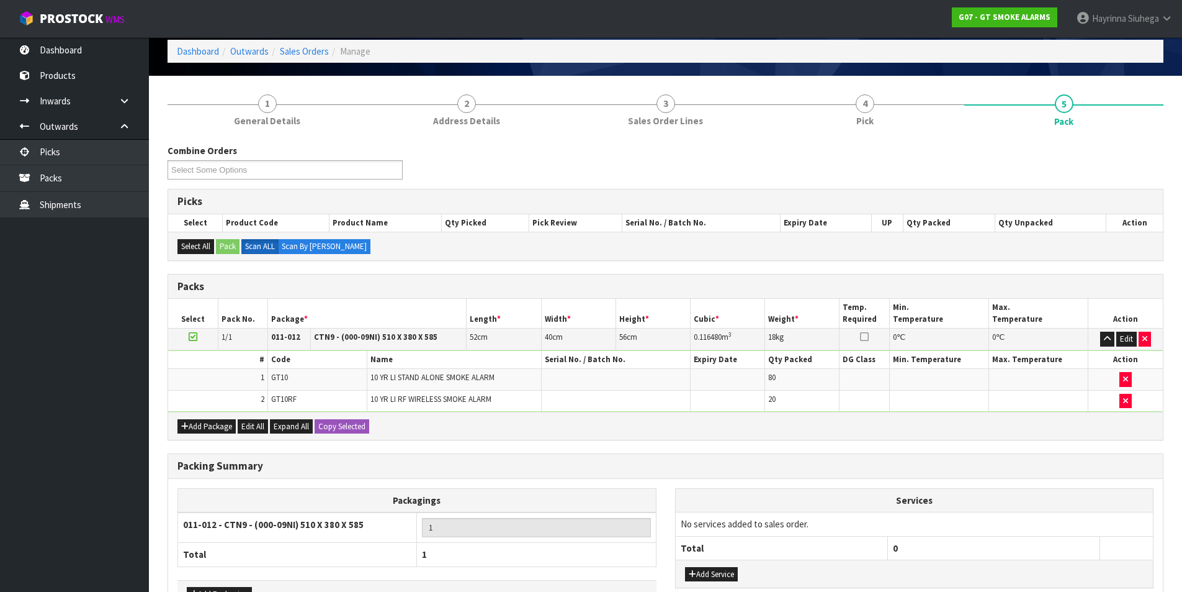
scroll to position [141, 0]
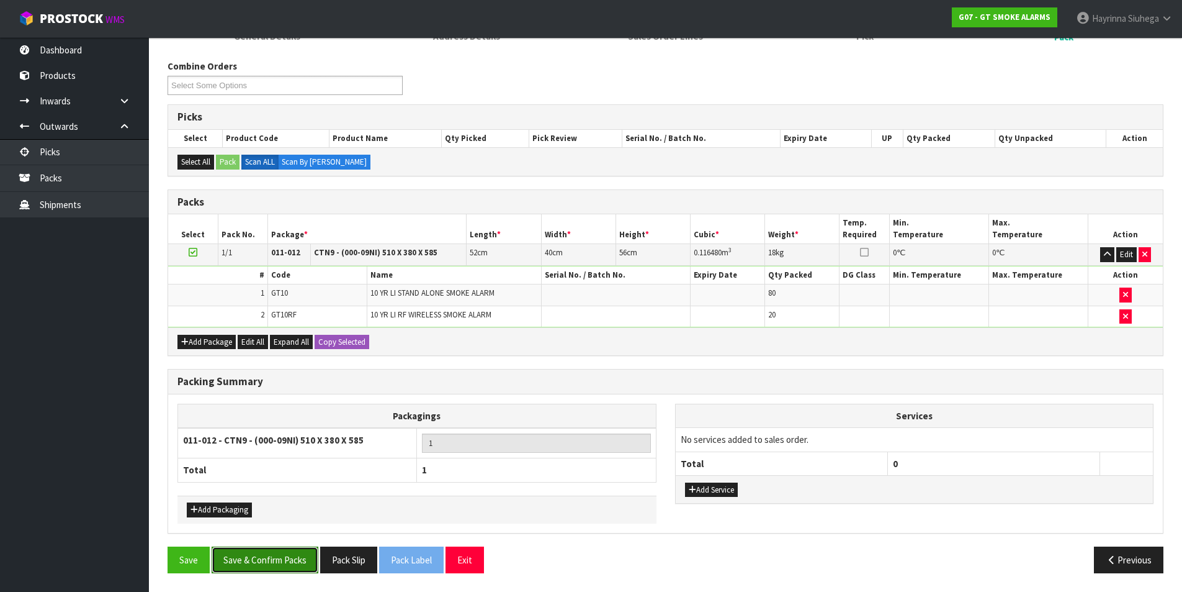
click at [271, 547] on button "Save & Confirm Packs" at bounding box center [265, 559] width 107 height 27
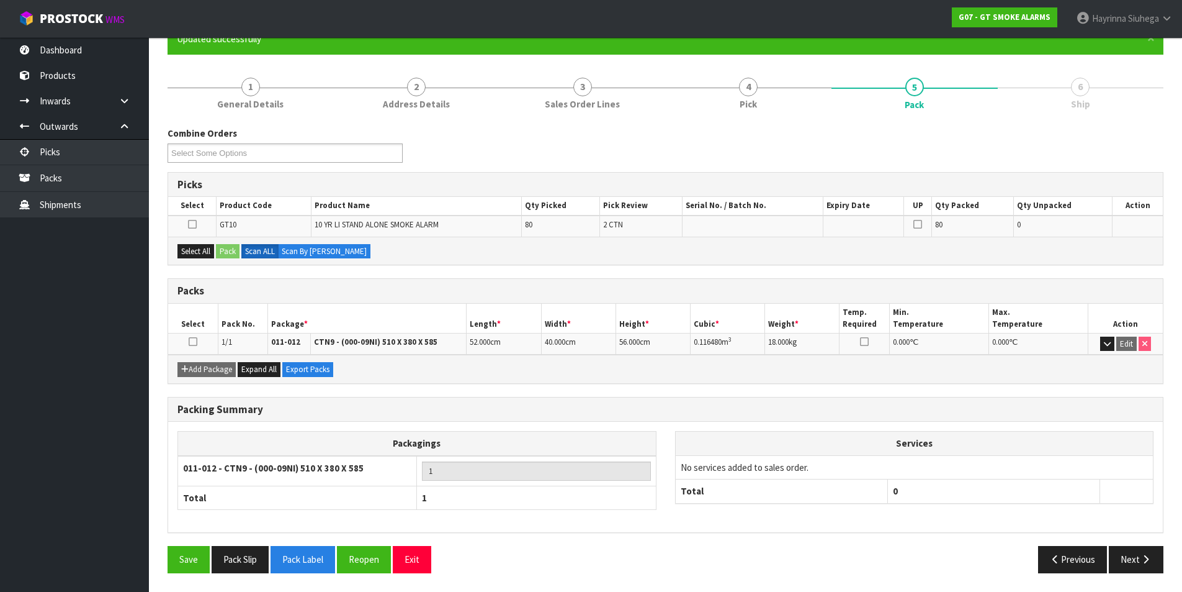
scroll to position [96, 0]
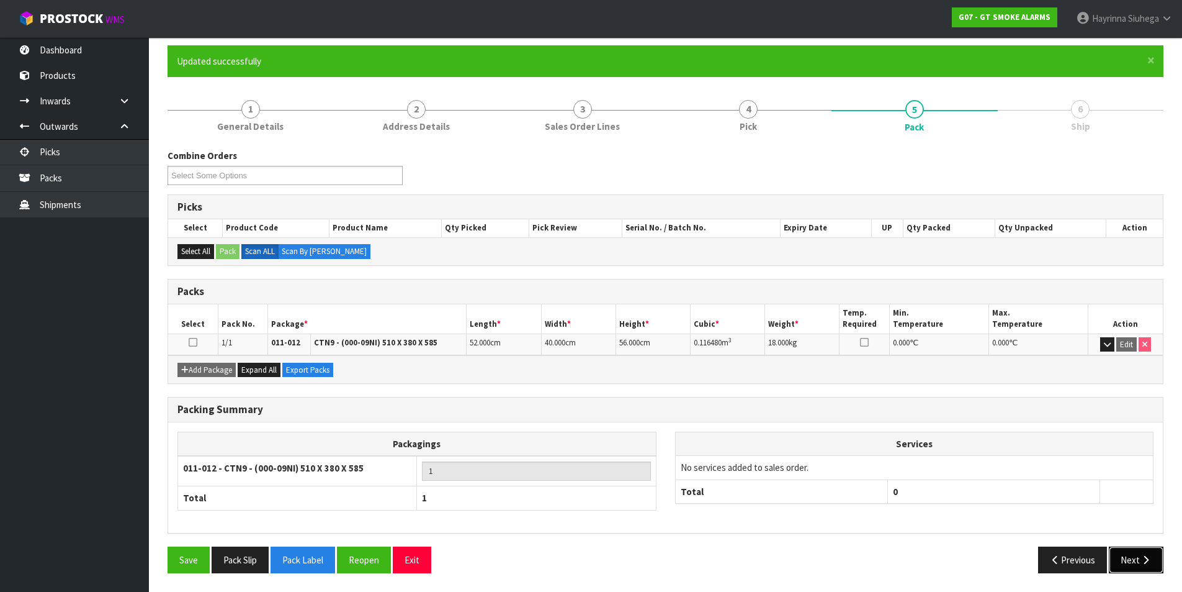
click at [1134, 556] on button "Next" at bounding box center [1136, 559] width 55 height 27
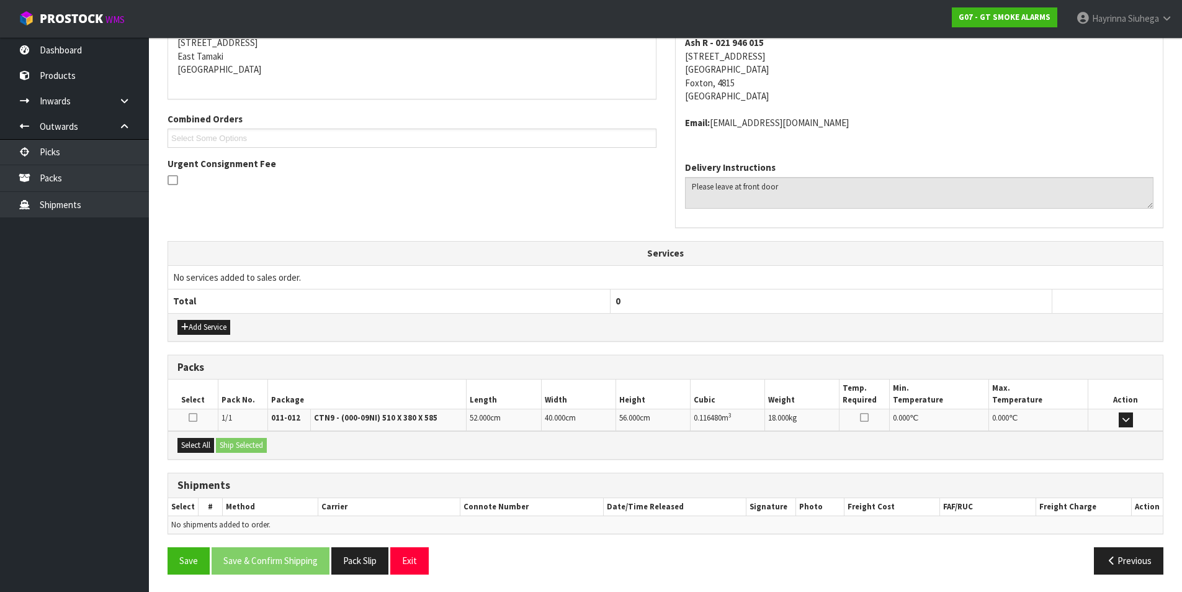
scroll to position [258, 0]
drag, startPoint x: 204, startPoint y: 442, endPoint x: 231, endPoint y: 442, distance: 27.3
click at [207, 442] on button "Select All" at bounding box center [196, 443] width 37 height 15
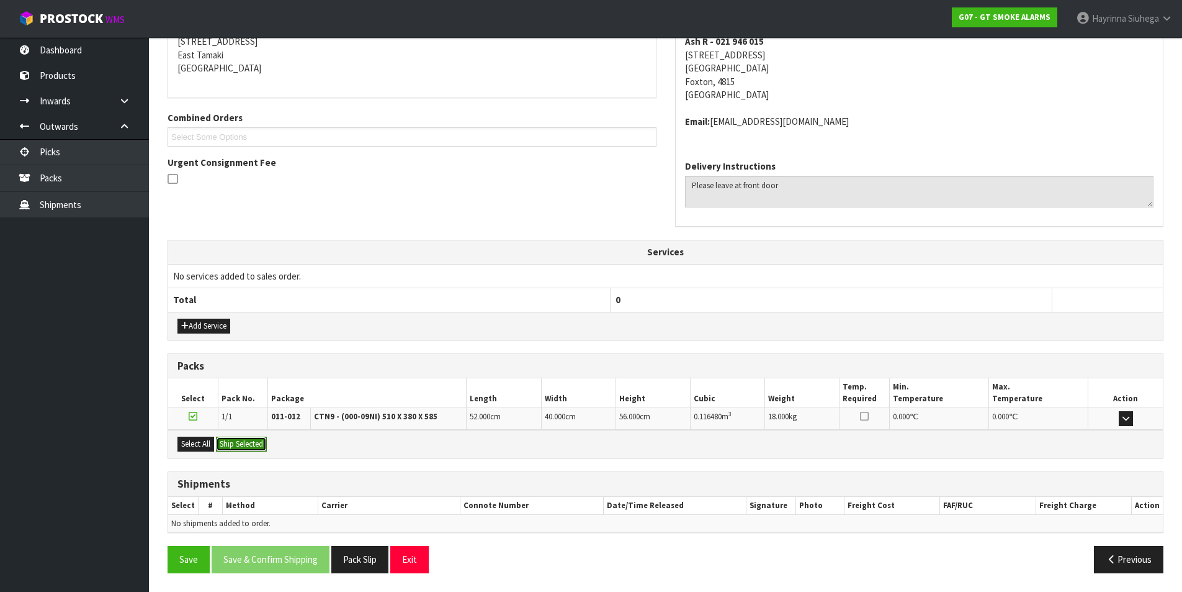
click at [232, 442] on button "Ship Selected" at bounding box center [241, 443] width 51 height 15
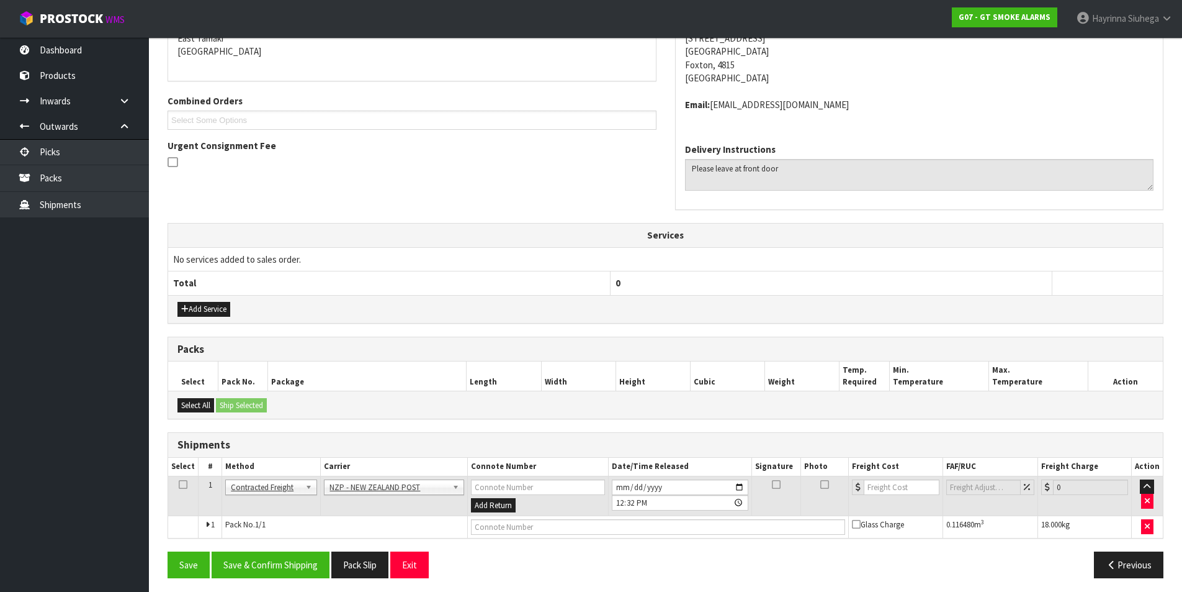
scroll to position [280, 0]
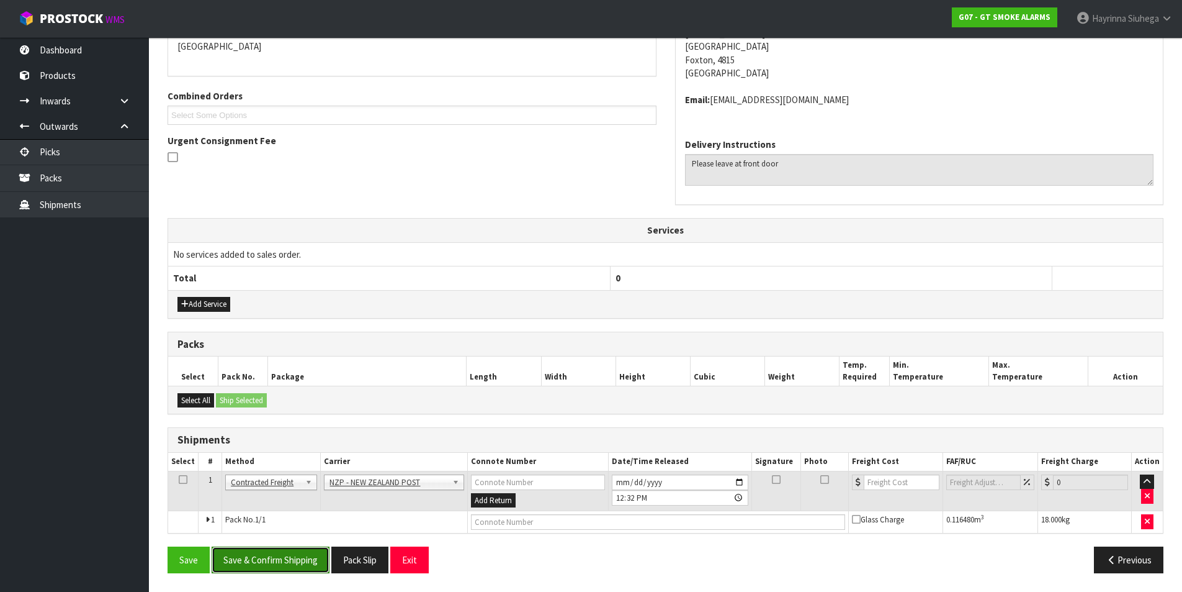
click at [296, 552] on button "Save & Confirm Shipping" at bounding box center [271, 559] width 118 height 27
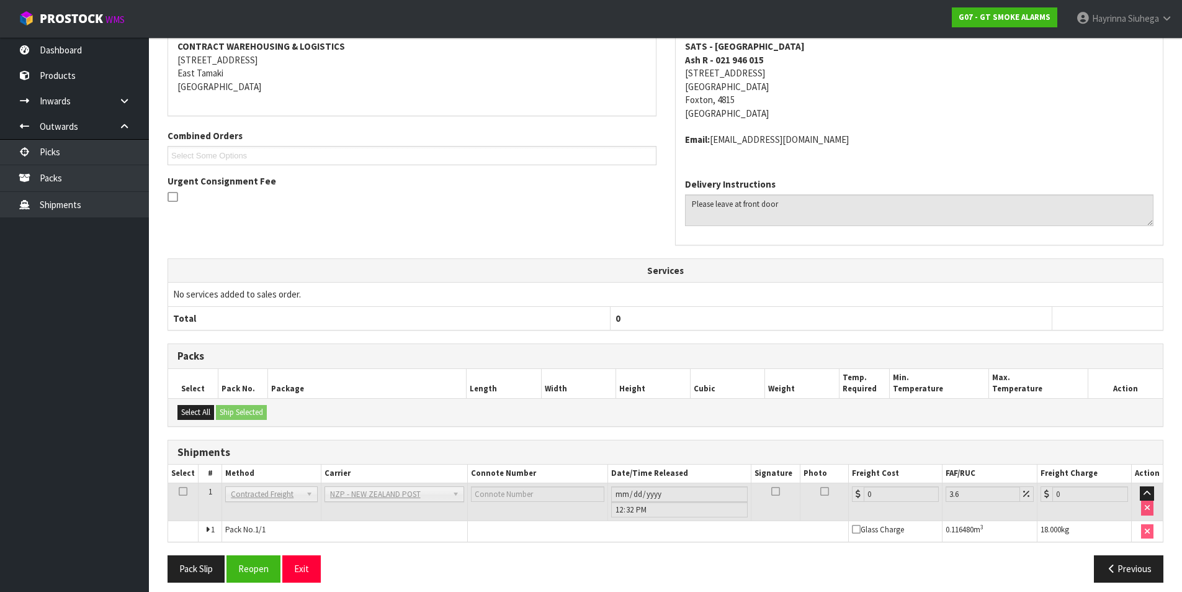
scroll to position [263, 0]
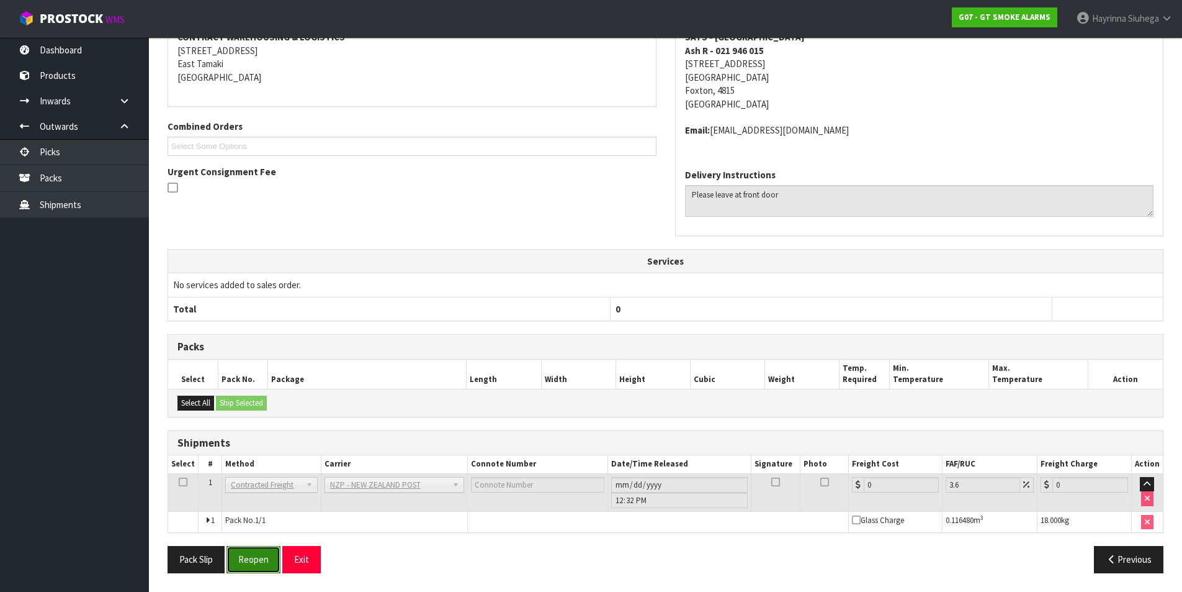
click at [253, 564] on button "Reopen" at bounding box center [254, 559] width 54 height 27
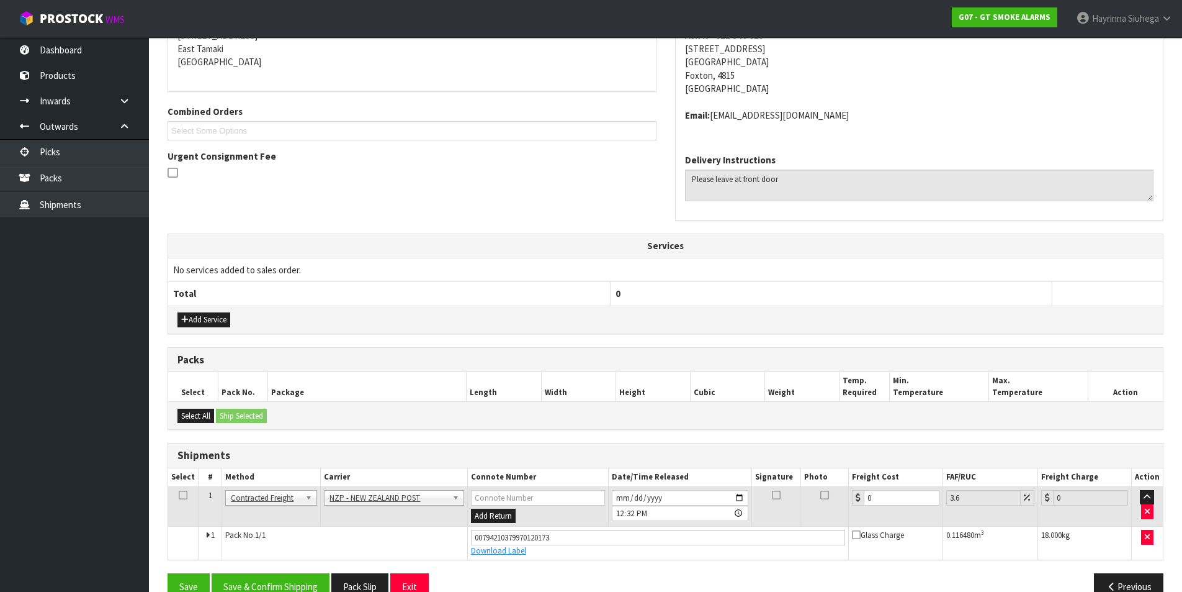
scroll to position [292, 0]
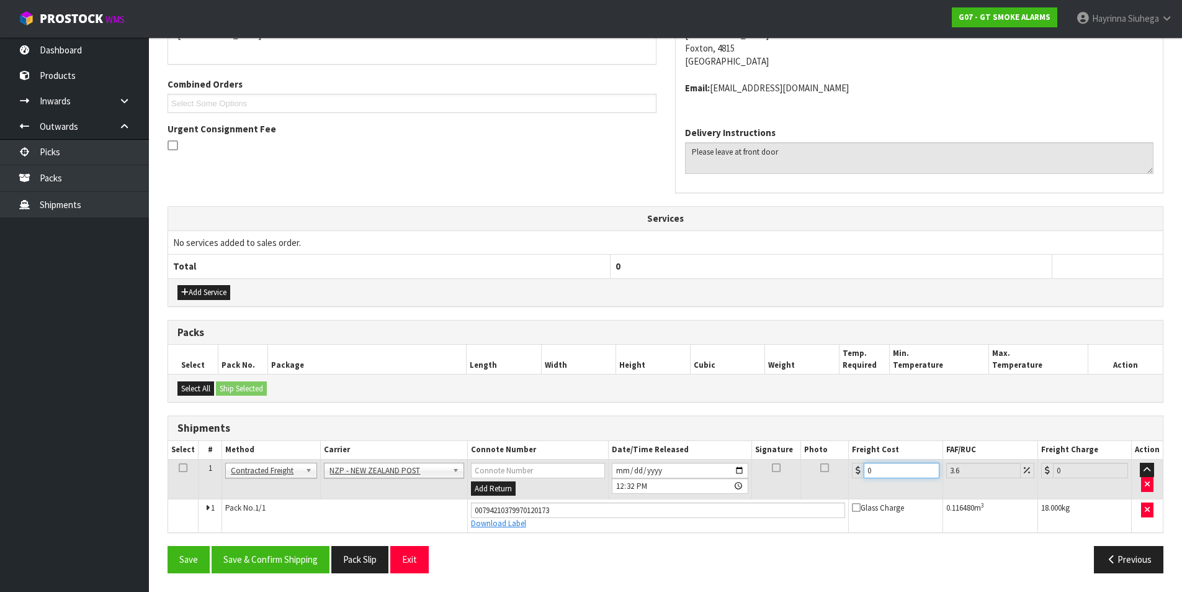
drag, startPoint x: 894, startPoint y: 467, endPoint x: 754, endPoint y: 467, distance: 140.3
click at [756, 467] on tr "1 Client Local Pickup Customer Local Pickup Company Freight Contracted Freight …" at bounding box center [665, 479] width 995 height 40
click at [168, 546] on button "Save" at bounding box center [189, 559] width 42 height 27
click at [302, 552] on button "Save & Confirm Shipping" at bounding box center [271, 559] width 118 height 27
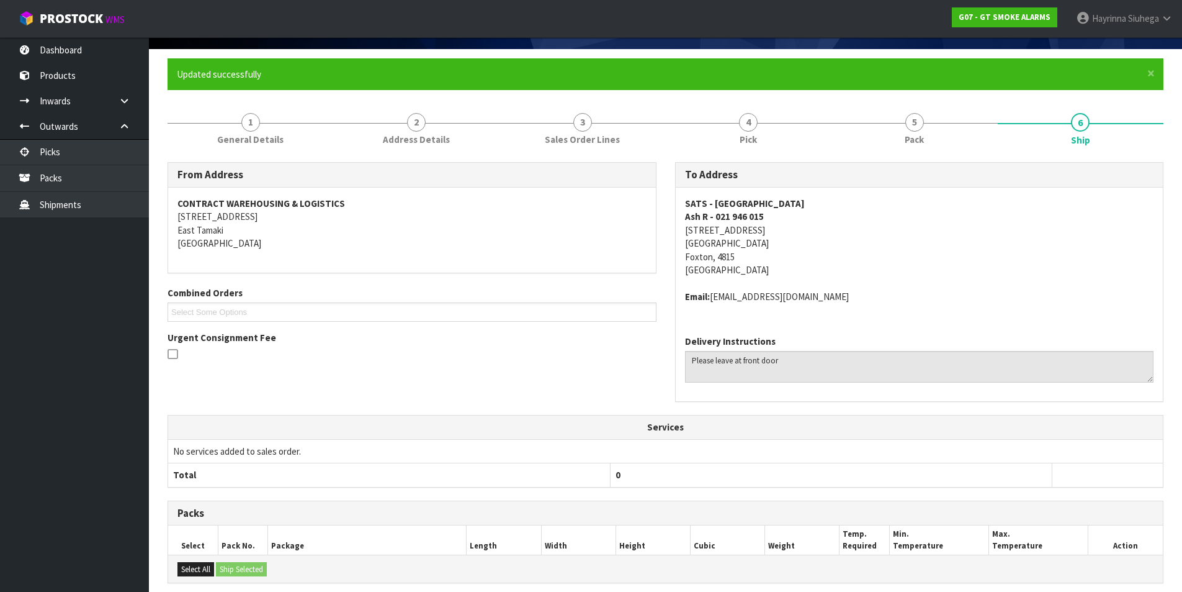
scroll to position [0, 0]
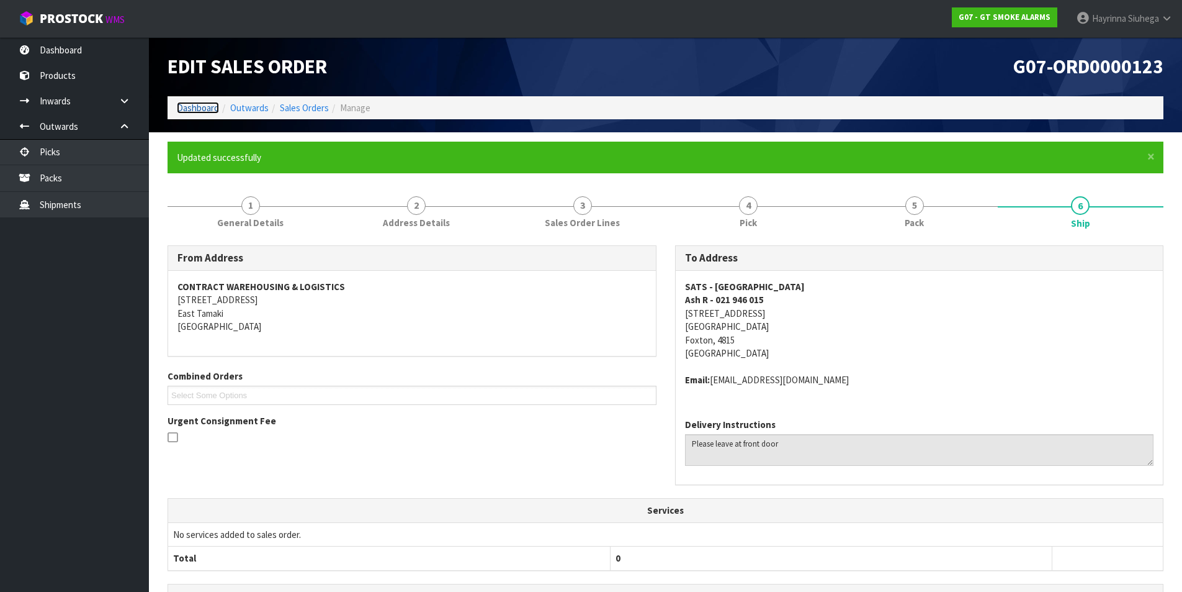
click at [192, 107] on link "Dashboard" at bounding box center [198, 108] width 42 height 12
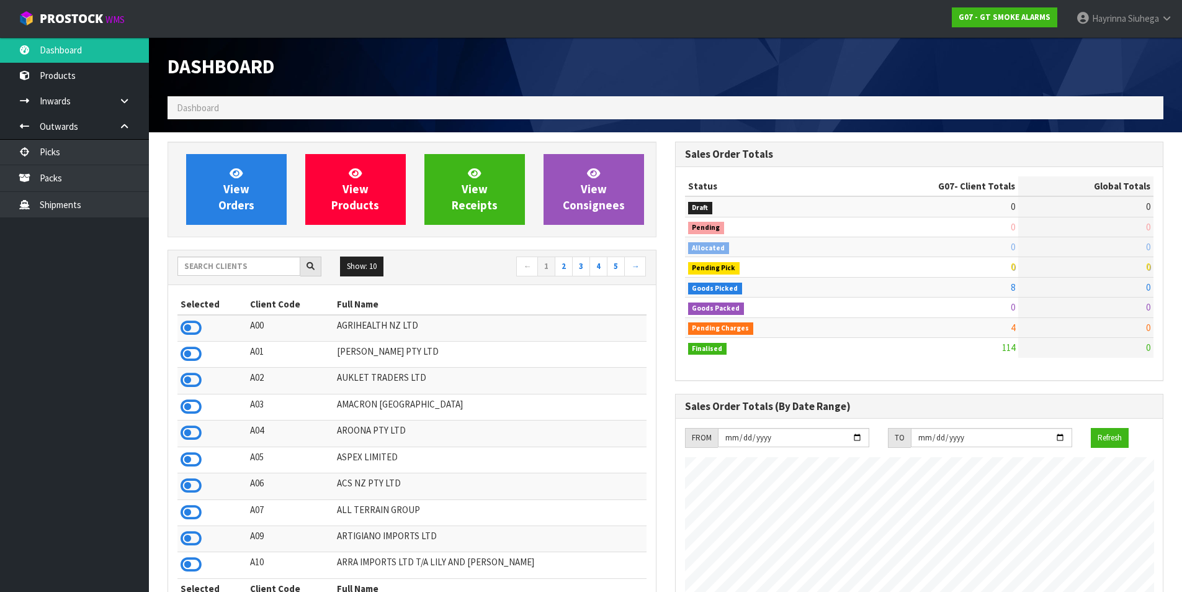
scroll to position [779, 507]
click at [202, 184] on link "View Orders" at bounding box center [236, 189] width 101 height 71
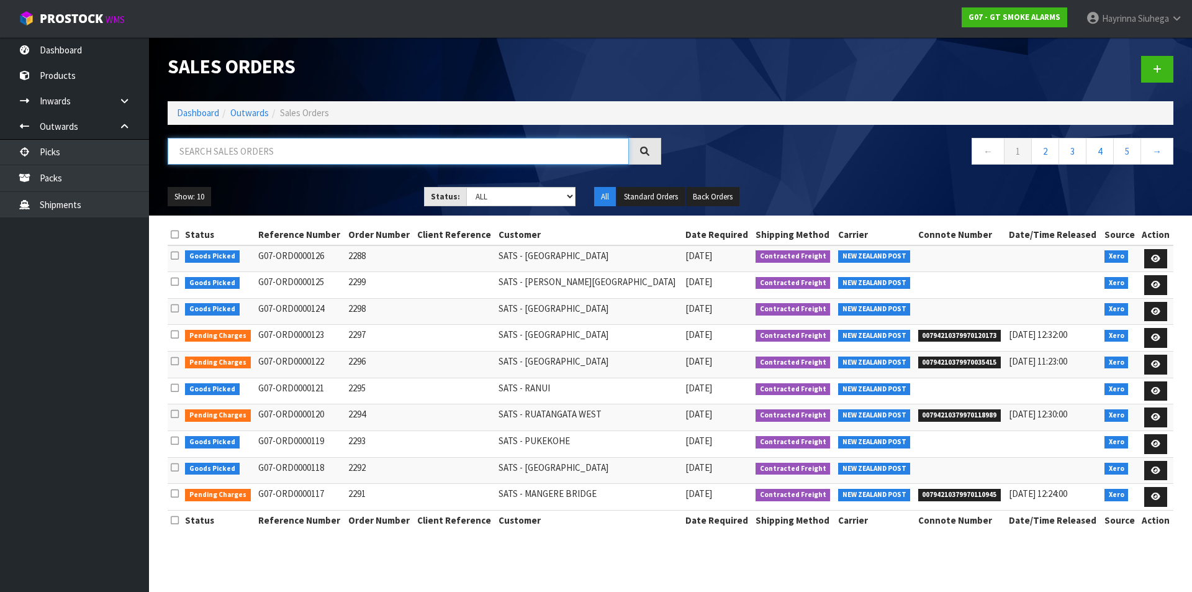
drag, startPoint x: 258, startPoint y: 160, endPoint x: 228, endPoint y: 168, distance: 31.0
click at [256, 160] on input "text" at bounding box center [398, 151] width 461 height 27
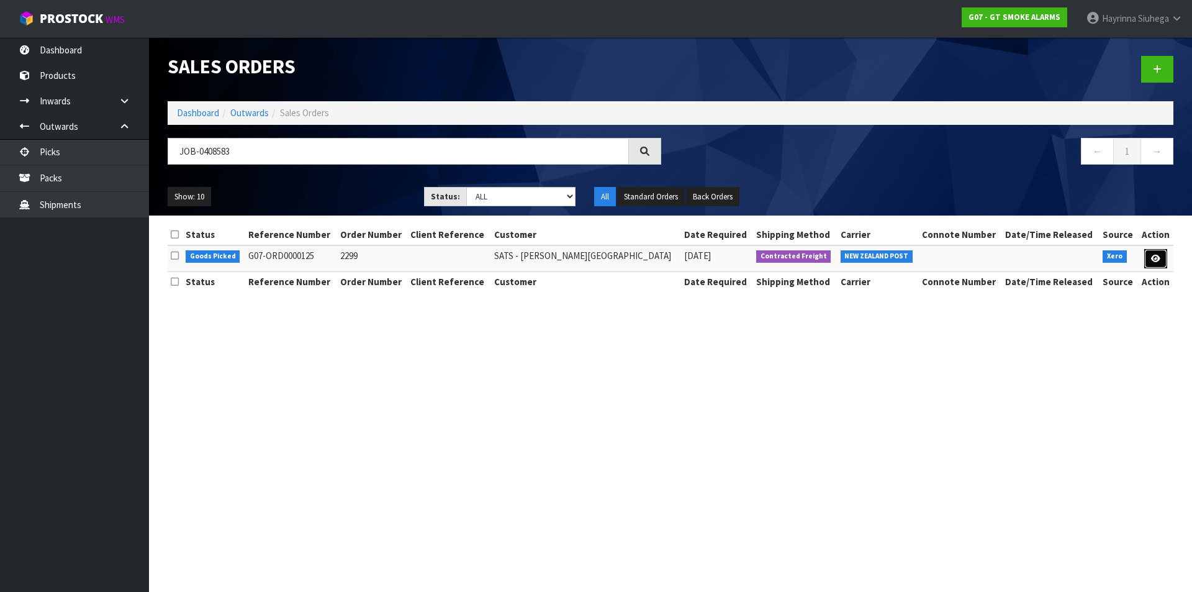
click at [1151, 264] on link at bounding box center [1155, 259] width 23 height 20
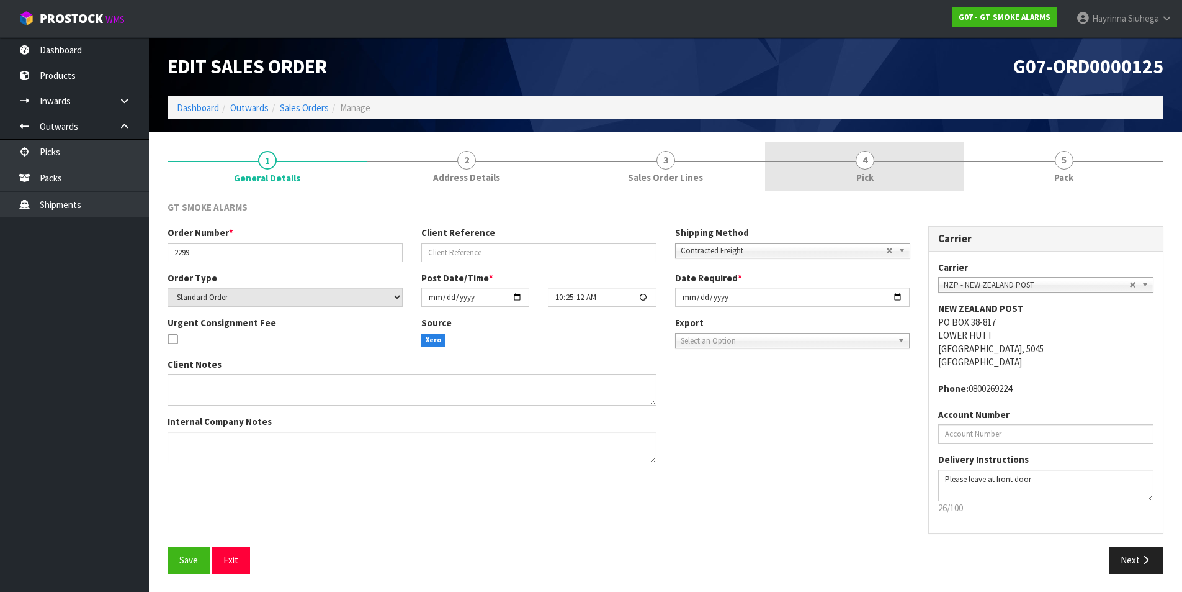
click at [868, 153] on span "4" at bounding box center [865, 160] width 19 height 19
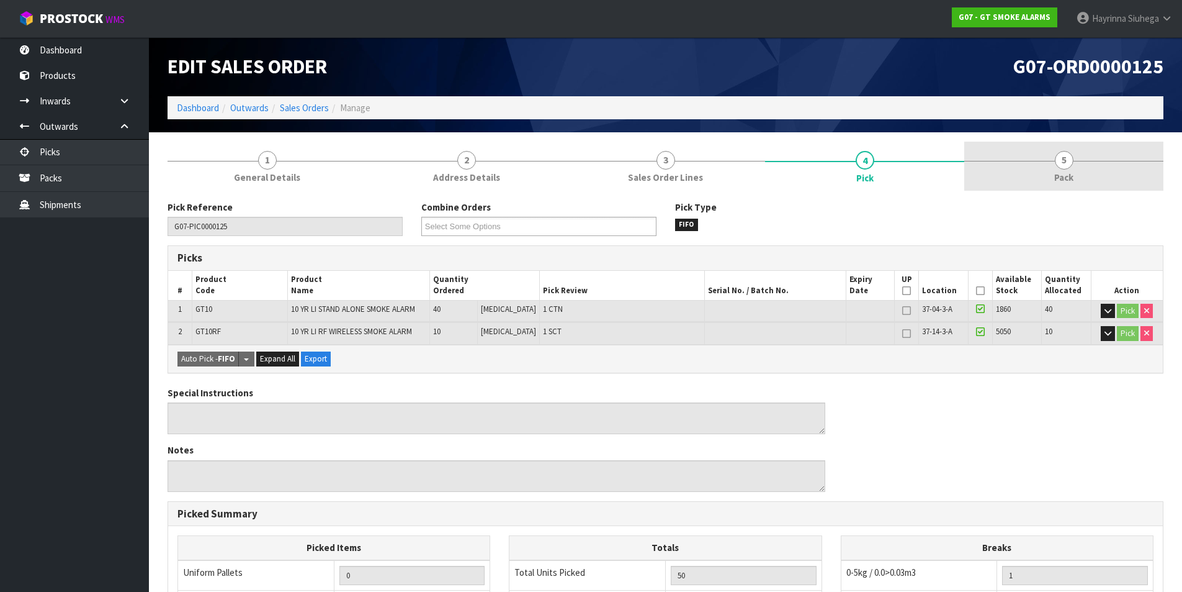
click at [1133, 183] on link "5 Pack" at bounding box center [1064, 166] width 199 height 49
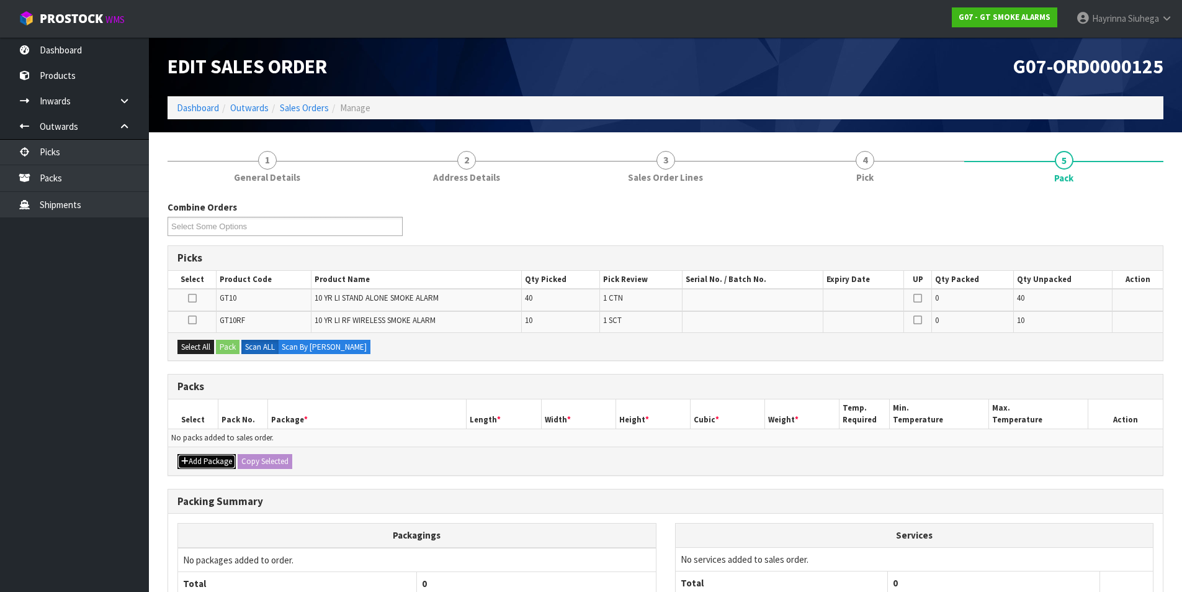
click at [189, 456] on button "Add Package" at bounding box center [207, 461] width 58 height 15
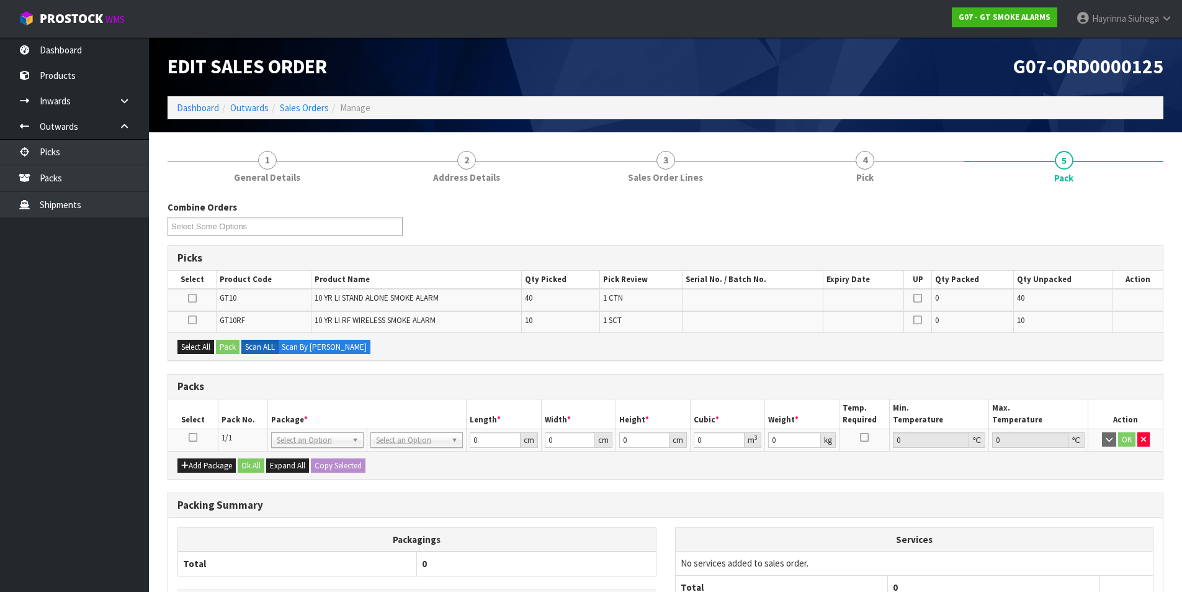
click at [192, 438] on icon at bounding box center [193, 437] width 9 height 1
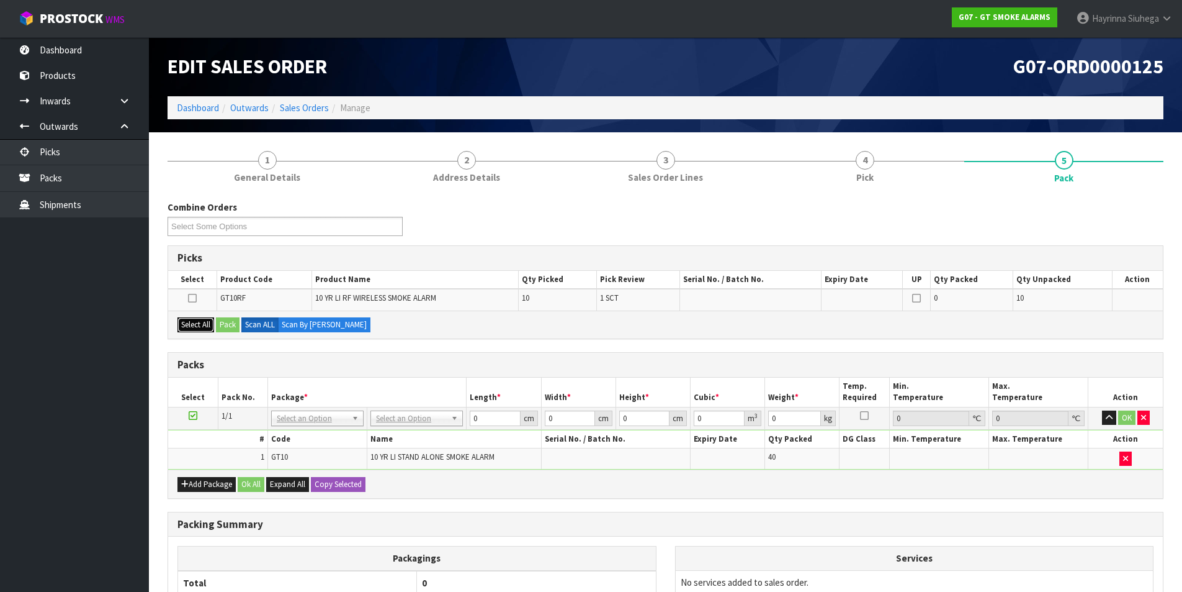
click at [194, 325] on button "Select All" at bounding box center [196, 324] width 37 height 15
click at [191, 299] on icon at bounding box center [192, 298] width 9 height 1
click at [0, 0] on input "checkbox" at bounding box center [0, 0] width 0 height 0
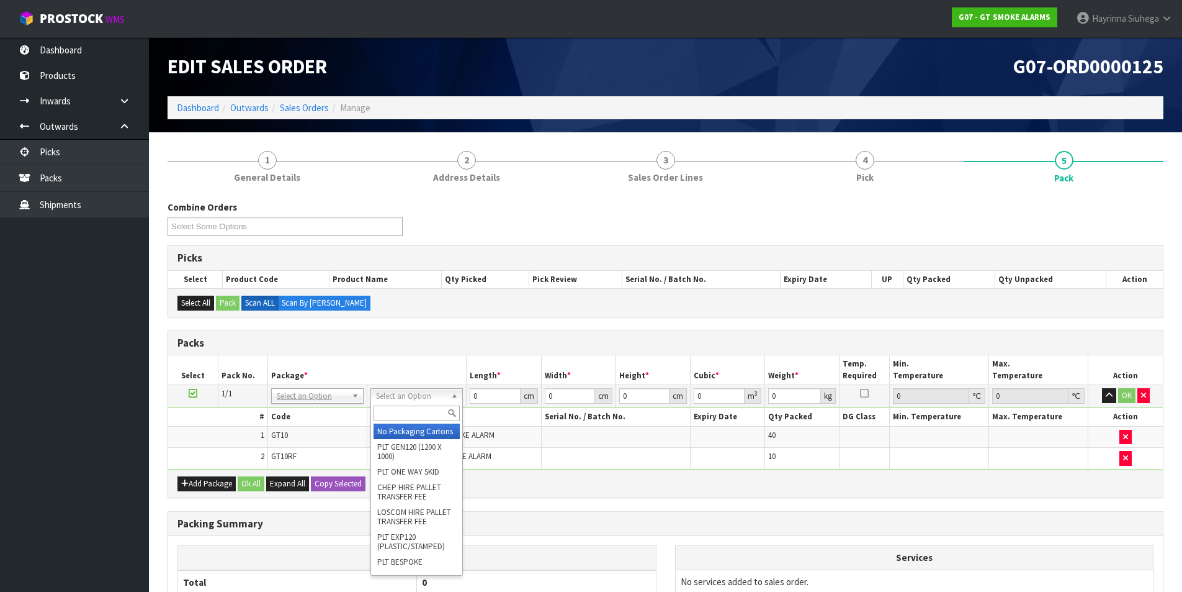
click at [393, 413] on input "text" at bounding box center [417, 413] width 86 height 16
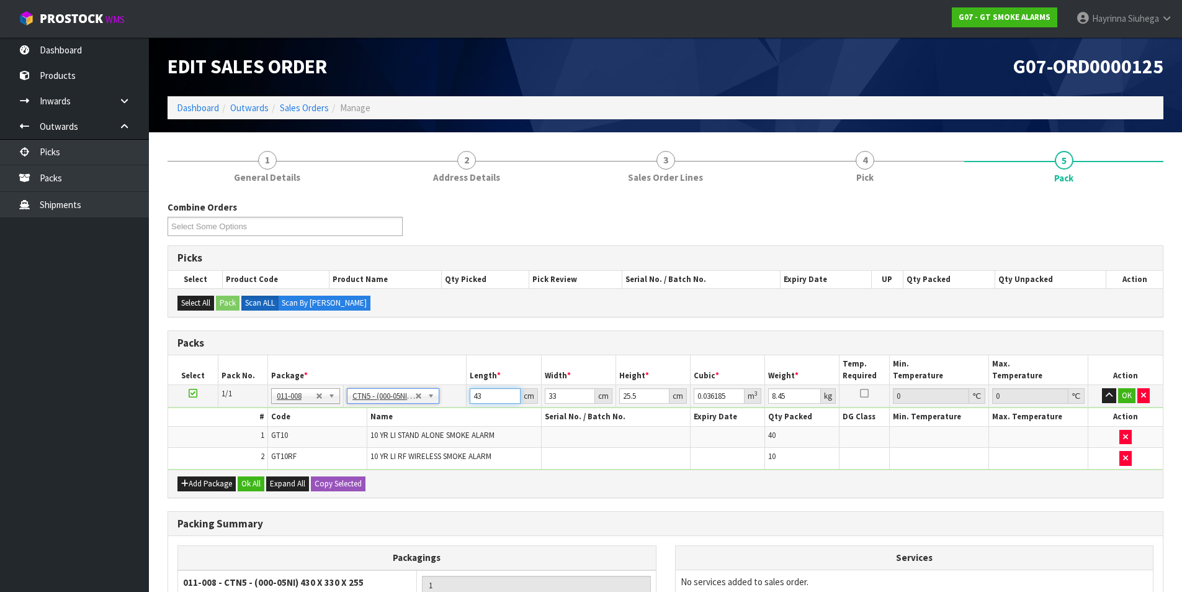
click at [481, 394] on input "43" at bounding box center [495, 396] width 50 height 16
click at [478, 395] on input "43" at bounding box center [495, 396] width 50 height 16
click button "OK" at bounding box center [1127, 395] width 17 height 15
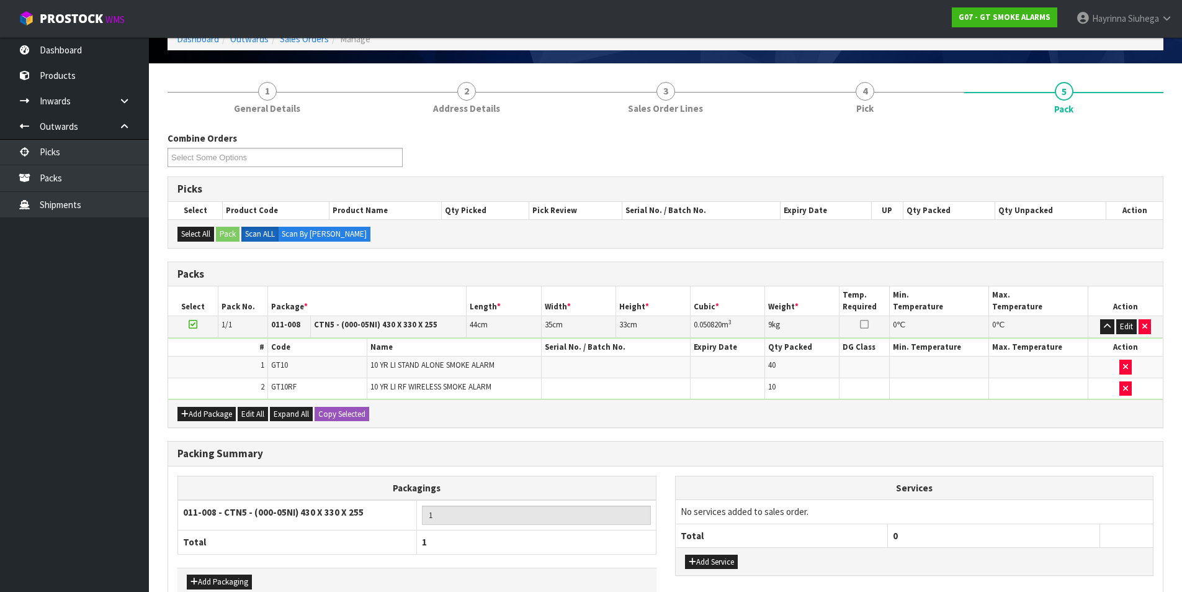
scroll to position [141, 0]
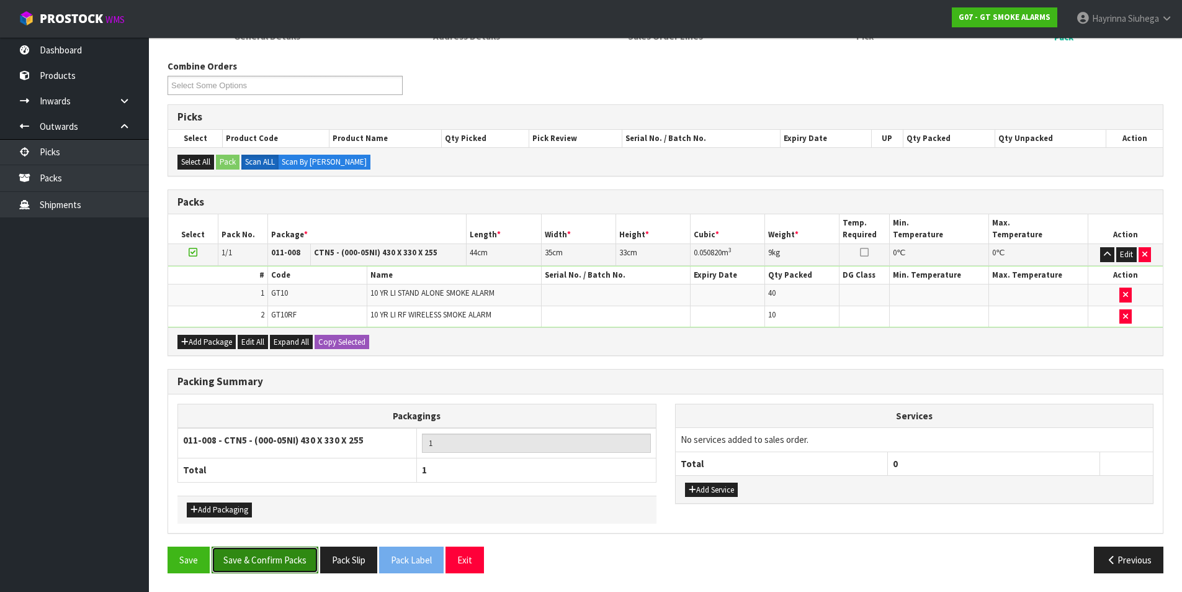
click at [294, 551] on button "Save & Confirm Packs" at bounding box center [265, 559] width 107 height 27
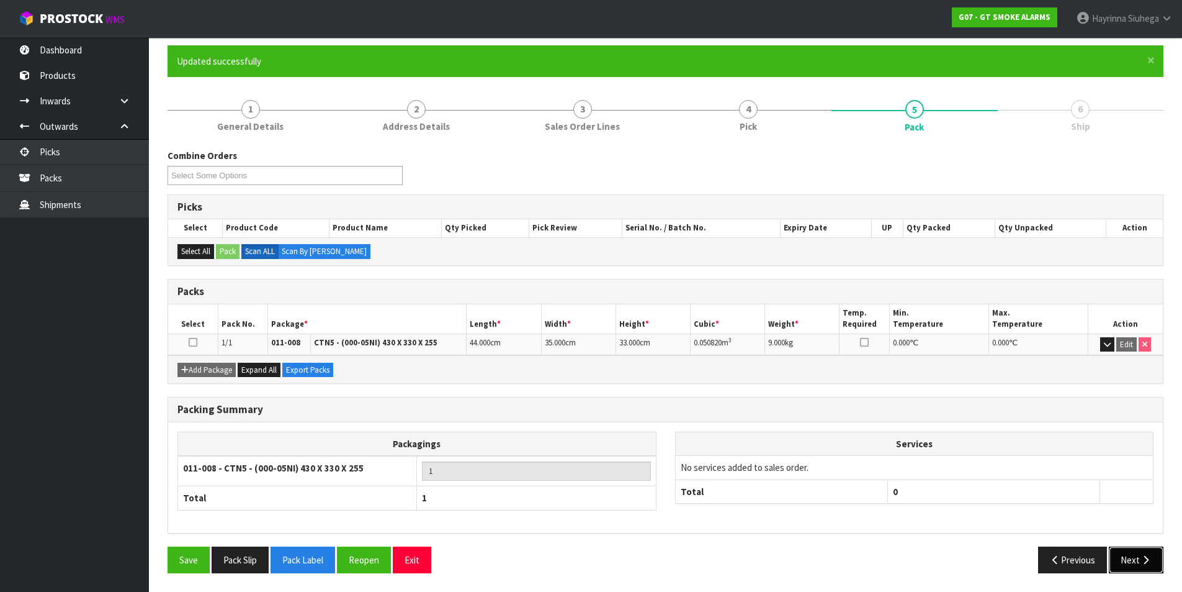
click at [1132, 561] on button "Next" at bounding box center [1136, 559] width 55 height 27
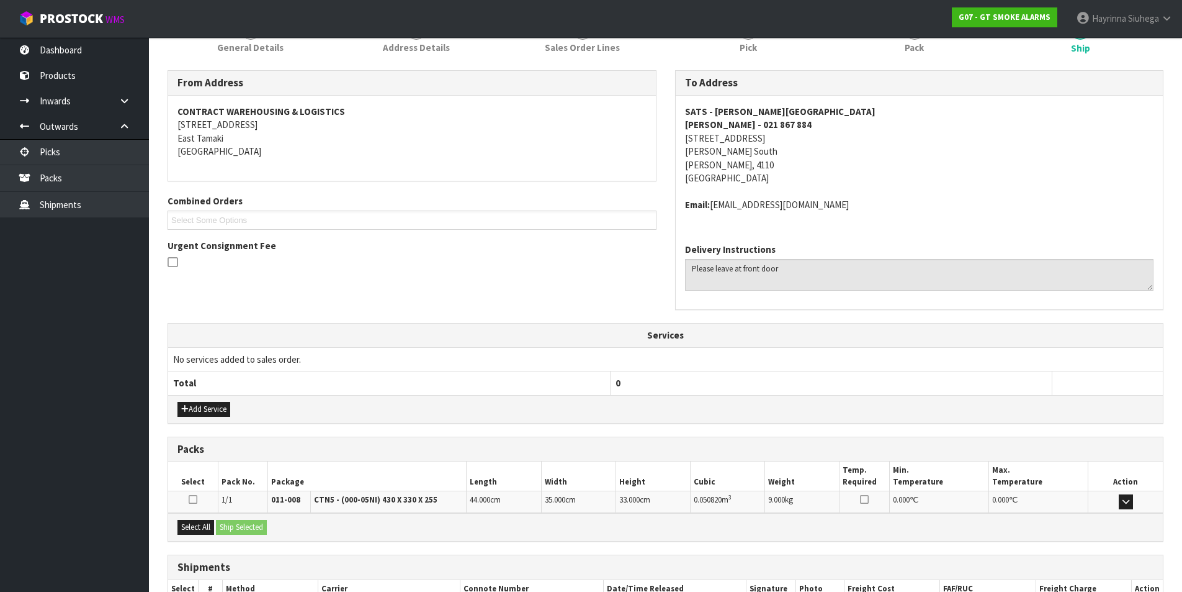
scroll to position [258, 0]
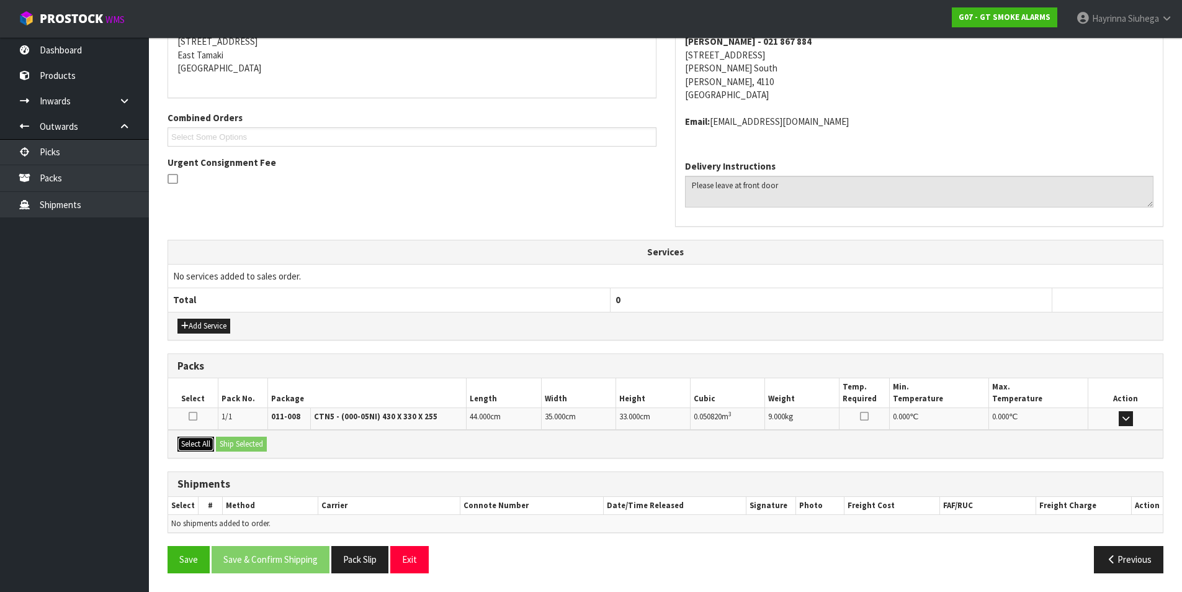
click at [205, 443] on button "Select All" at bounding box center [196, 443] width 37 height 15
click at [247, 446] on button "Ship Selected" at bounding box center [241, 443] width 51 height 15
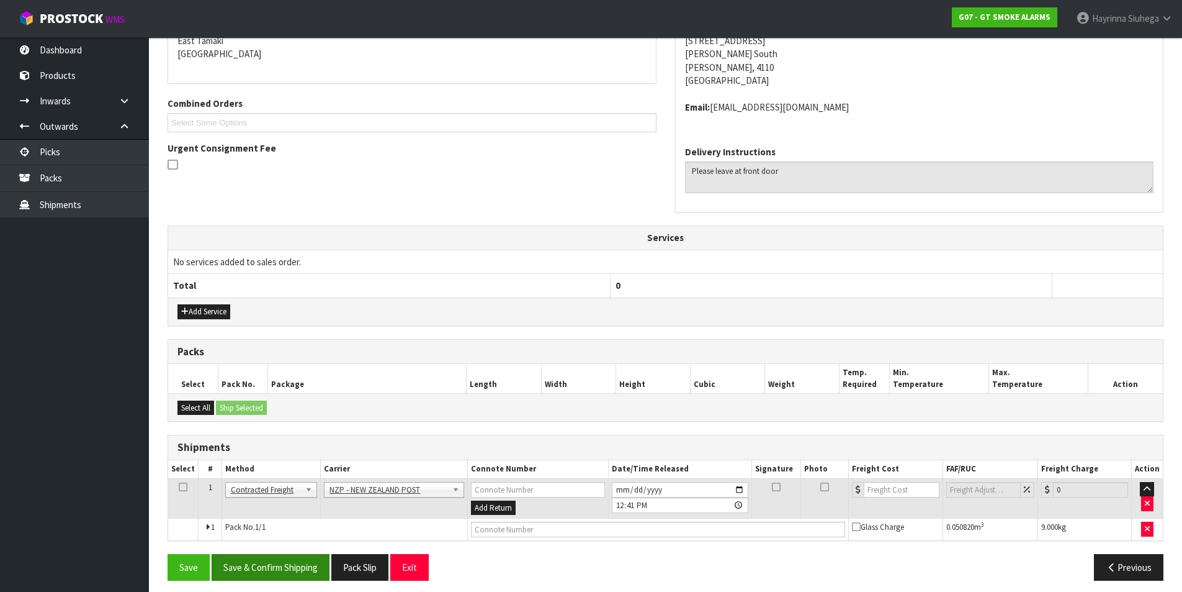
scroll to position [280, 0]
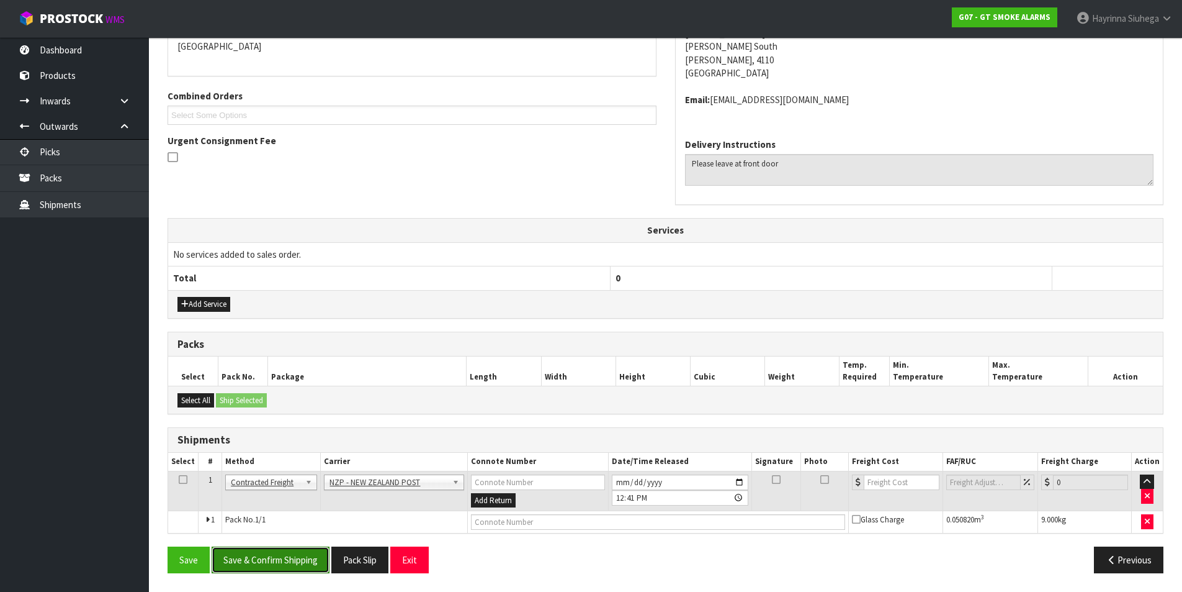
click at [269, 558] on button "Save & Confirm Shipping" at bounding box center [271, 559] width 118 height 27
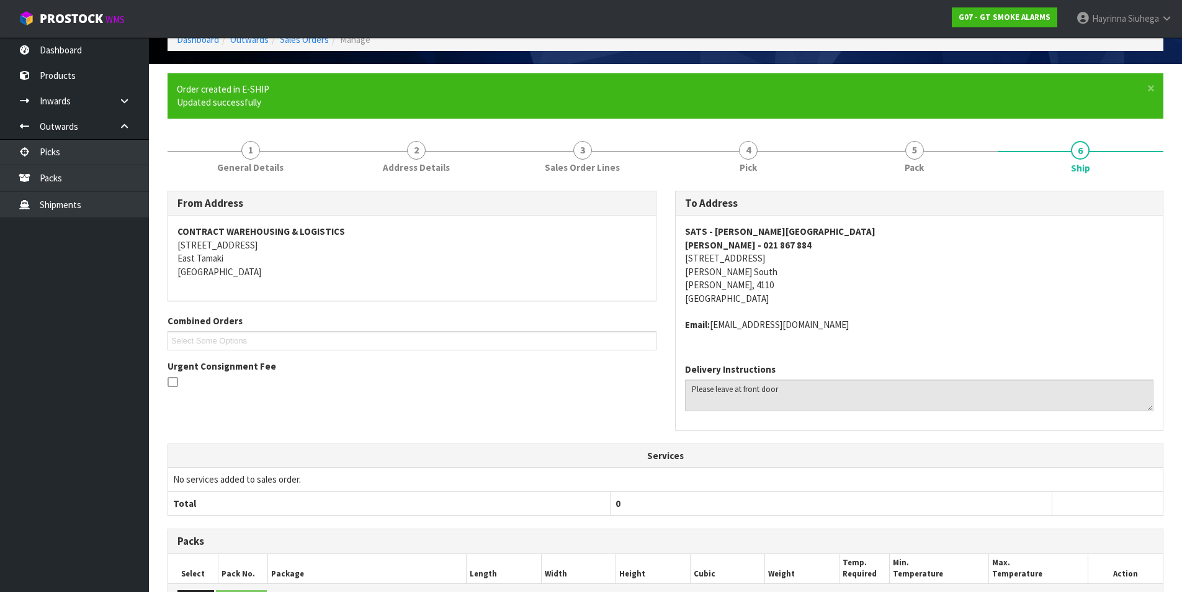
scroll to position [263, 0]
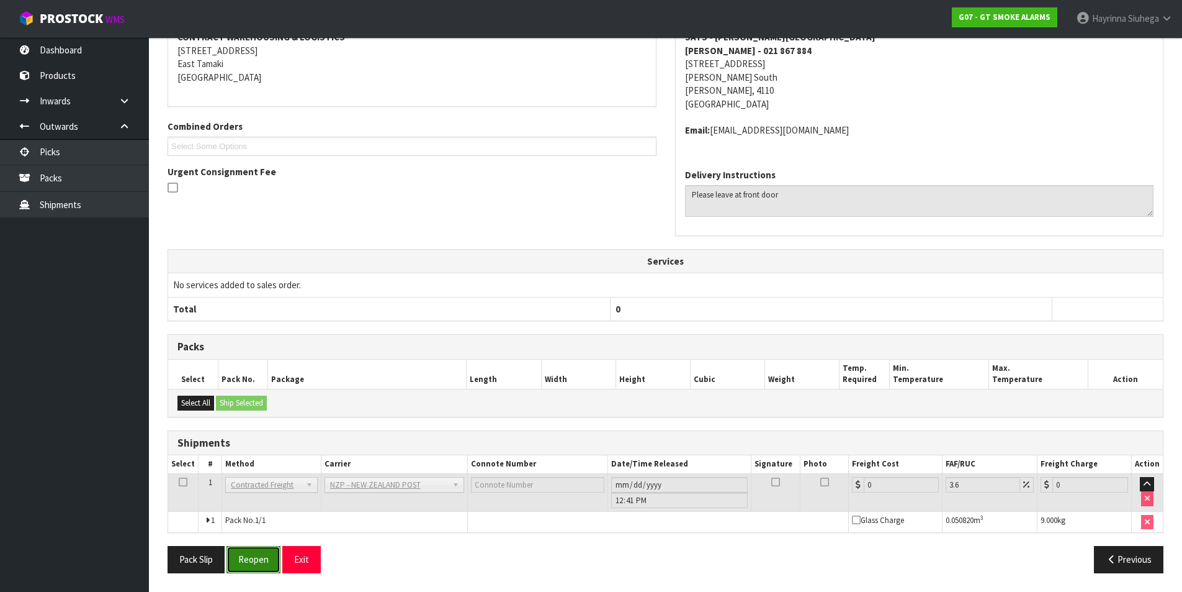
click at [269, 569] on button "Reopen" at bounding box center [254, 559] width 54 height 27
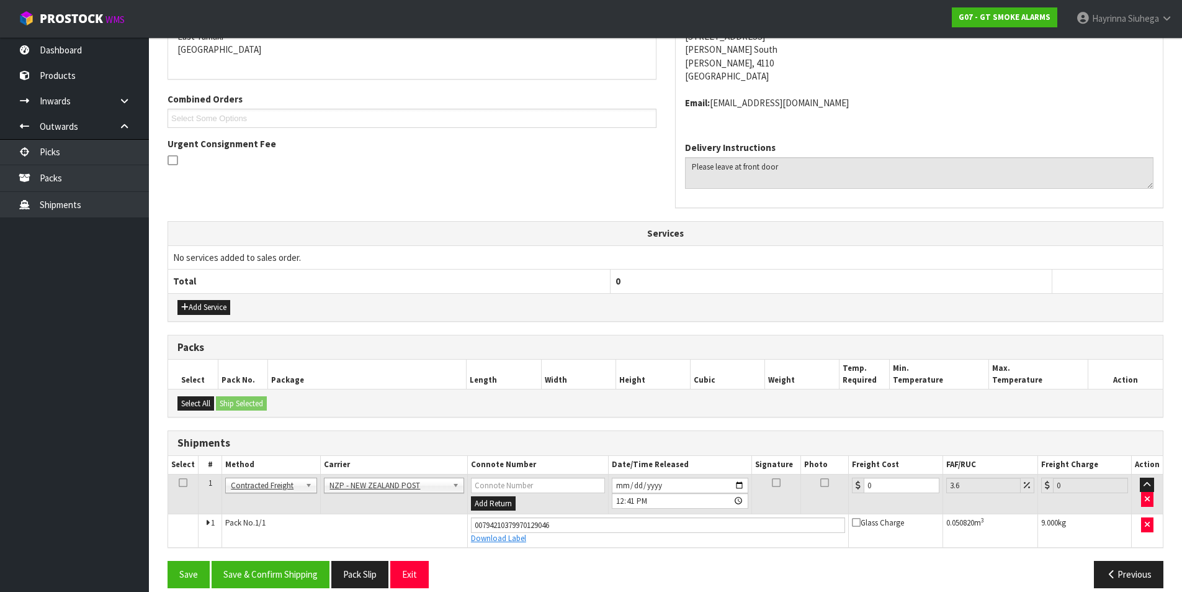
scroll to position [292, 0]
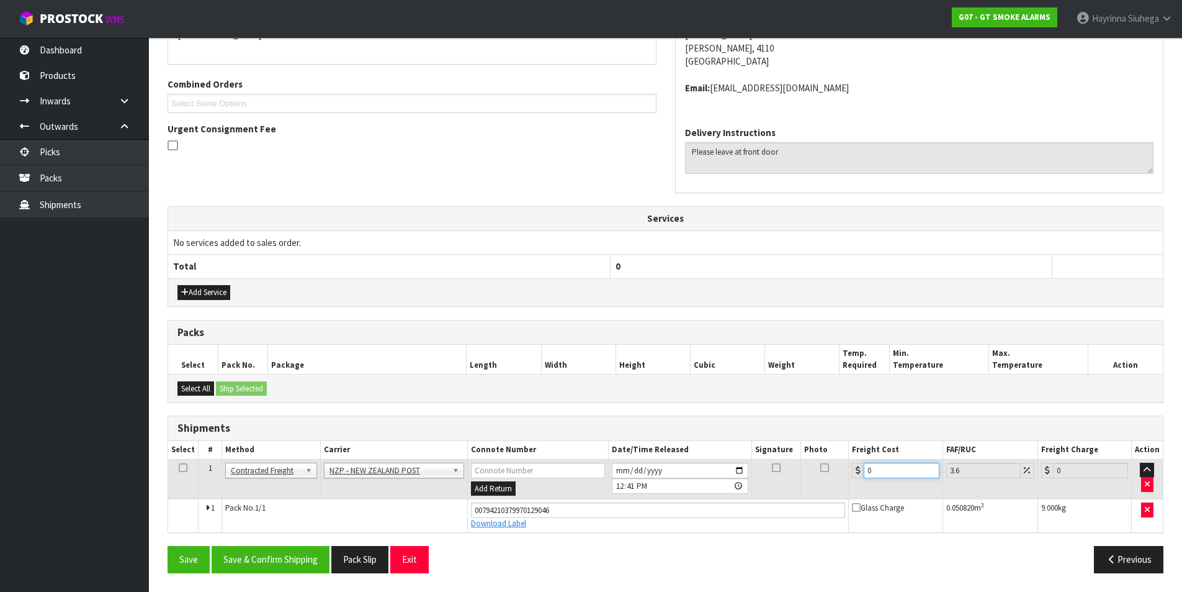
drag, startPoint x: 887, startPoint y: 470, endPoint x: 786, endPoint y: 467, distance: 100.6
click at [786, 467] on tr "1 Client Local Pickup Customer Local Pickup Company Freight Contracted Freight …" at bounding box center [665, 479] width 995 height 40
click at [168, 546] on button "Save" at bounding box center [189, 559] width 42 height 27
click at [289, 554] on button "Save & Confirm Shipping" at bounding box center [271, 559] width 118 height 27
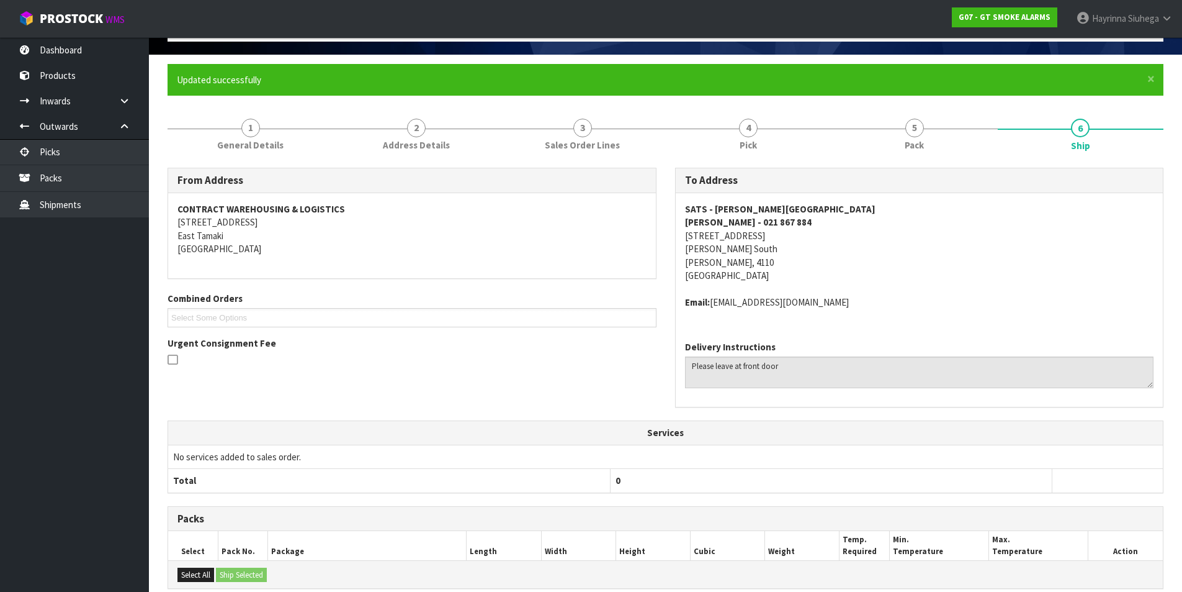
scroll to position [0, 0]
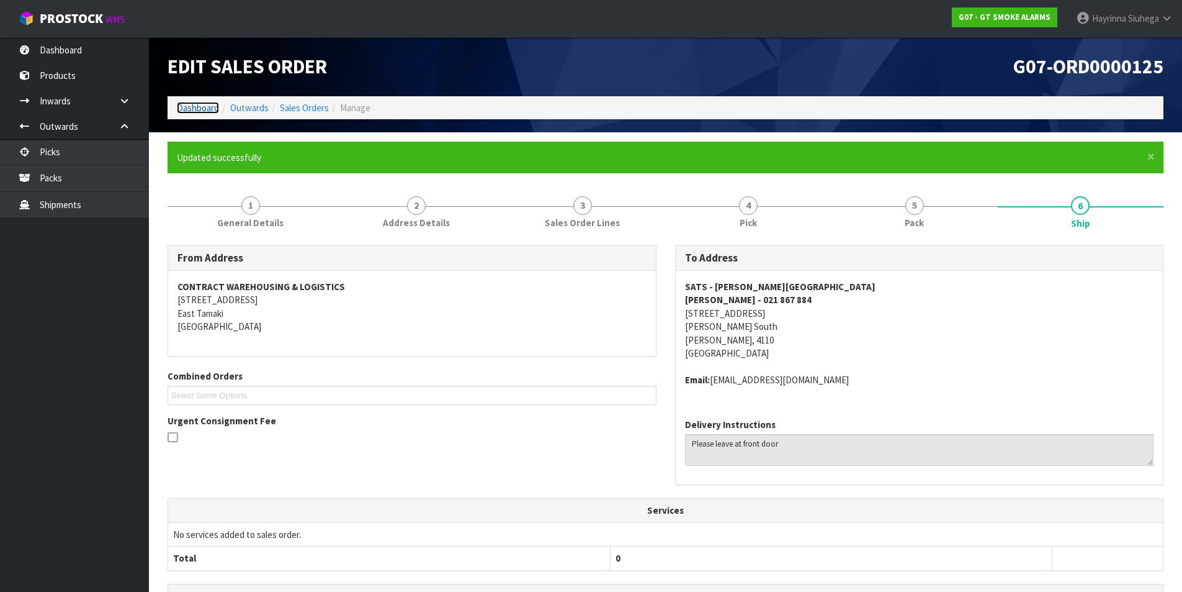
click at [204, 110] on link "Dashboard" at bounding box center [198, 108] width 42 height 12
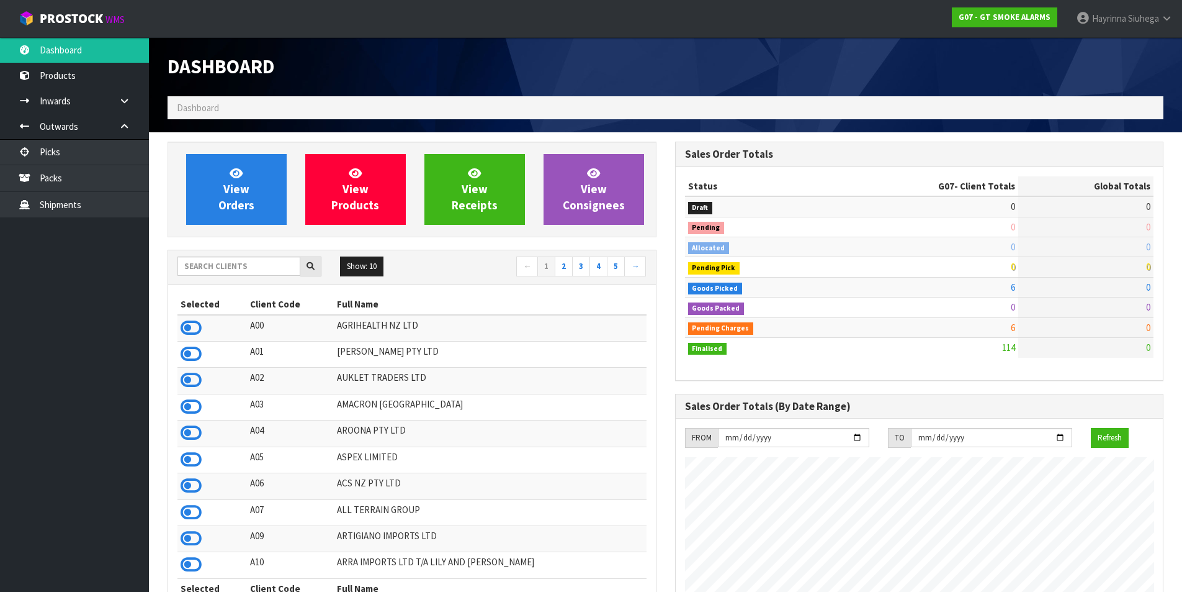
scroll to position [779, 507]
click at [233, 186] on span "View Orders" at bounding box center [236, 189] width 36 height 47
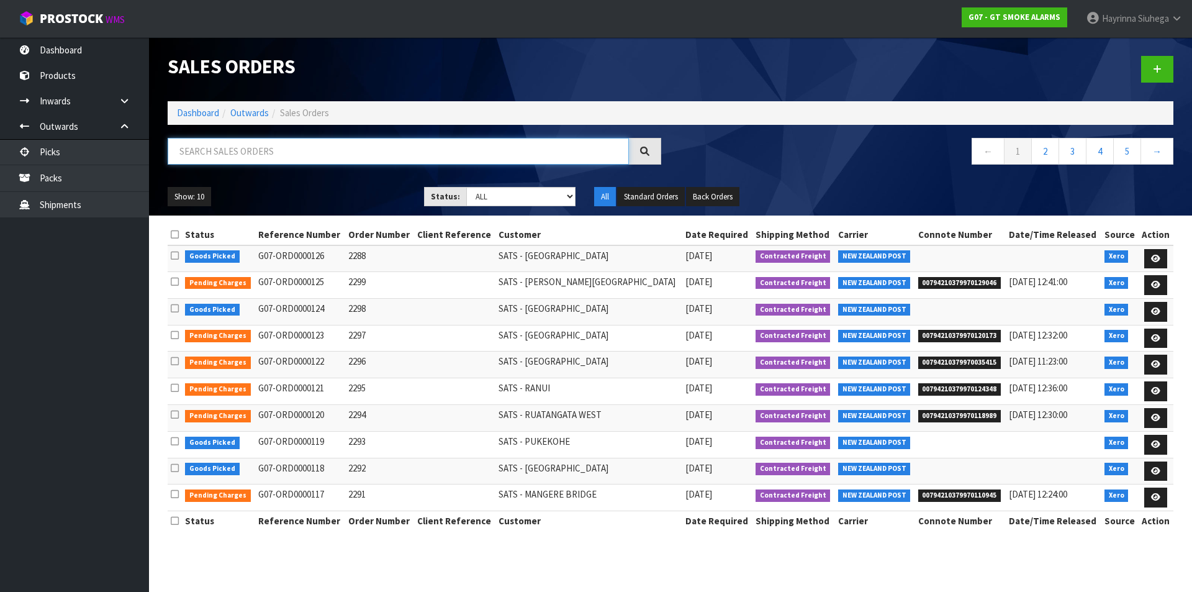
click at [276, 143] on input "text" at bounding box center [398, 151] width 461 height 27
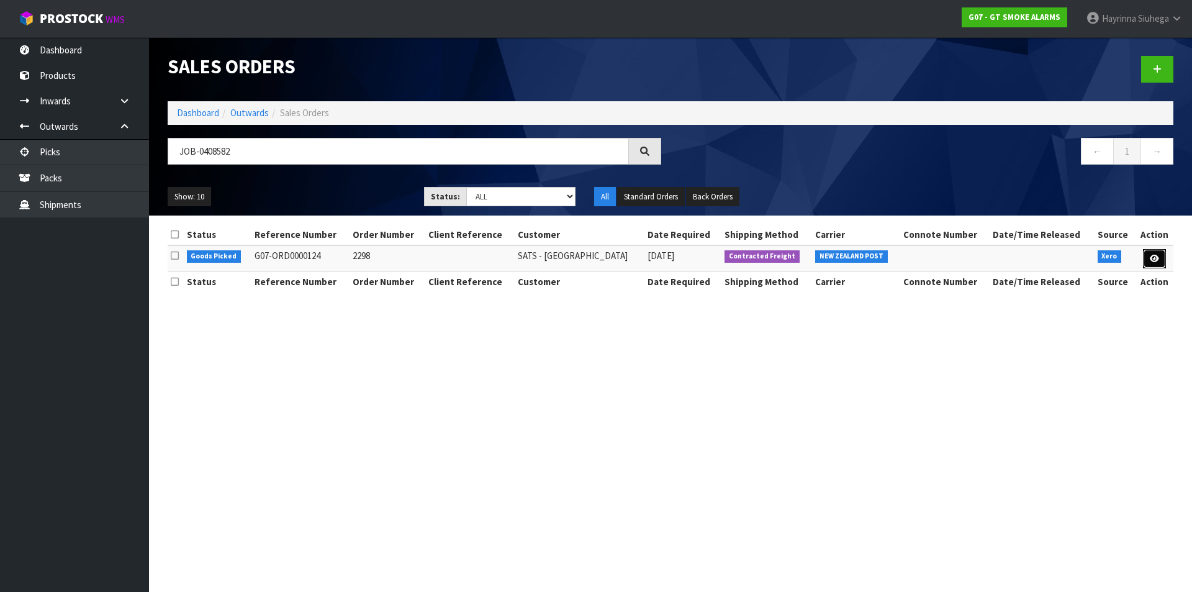
click at [1154, 256] on icon at bounding box center [1154, 258] width 9 height 8
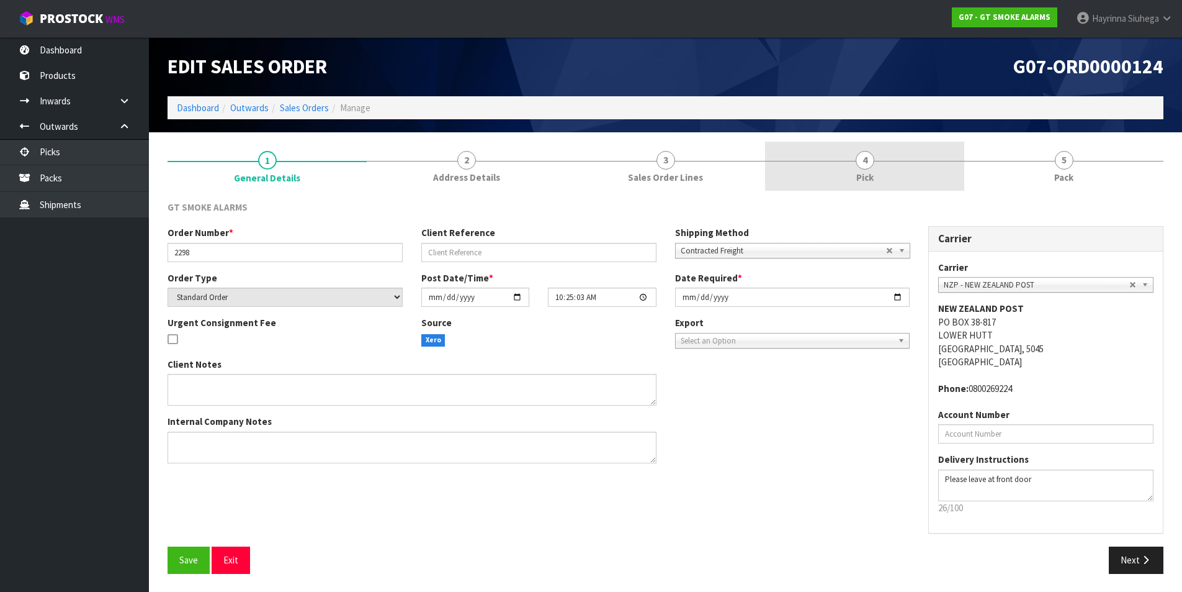
click at [907, 160] on link "4 Pick" at bounding box center [864, 166] width 199 height 49
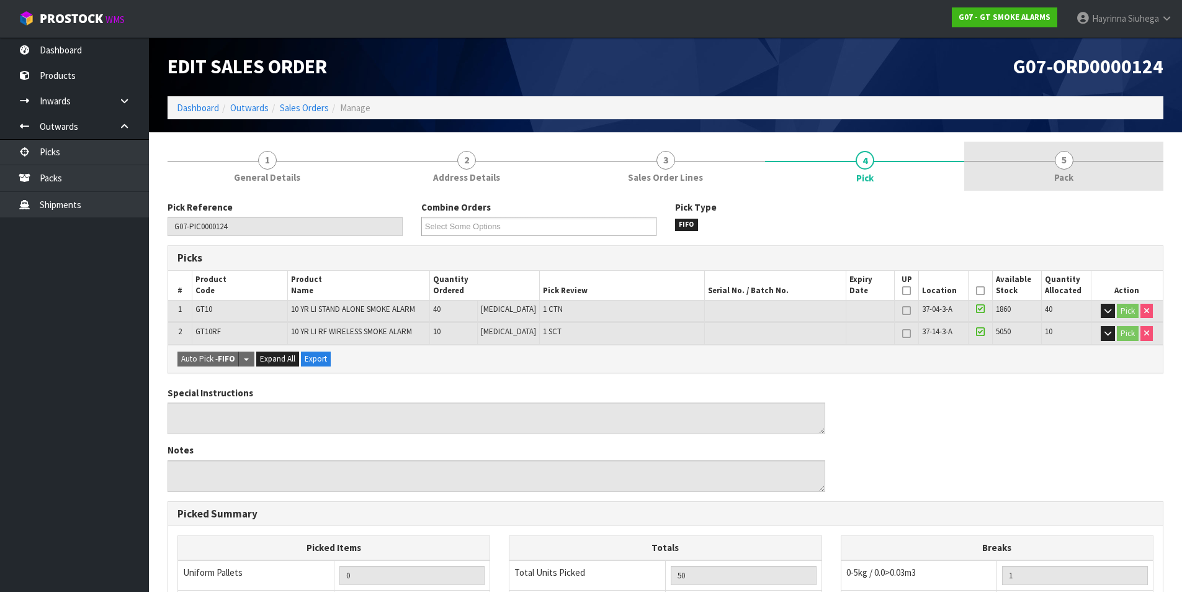
click at [1003, 160] on link "5 Pack" at bounding box center [1064, 166] width 199 height 49
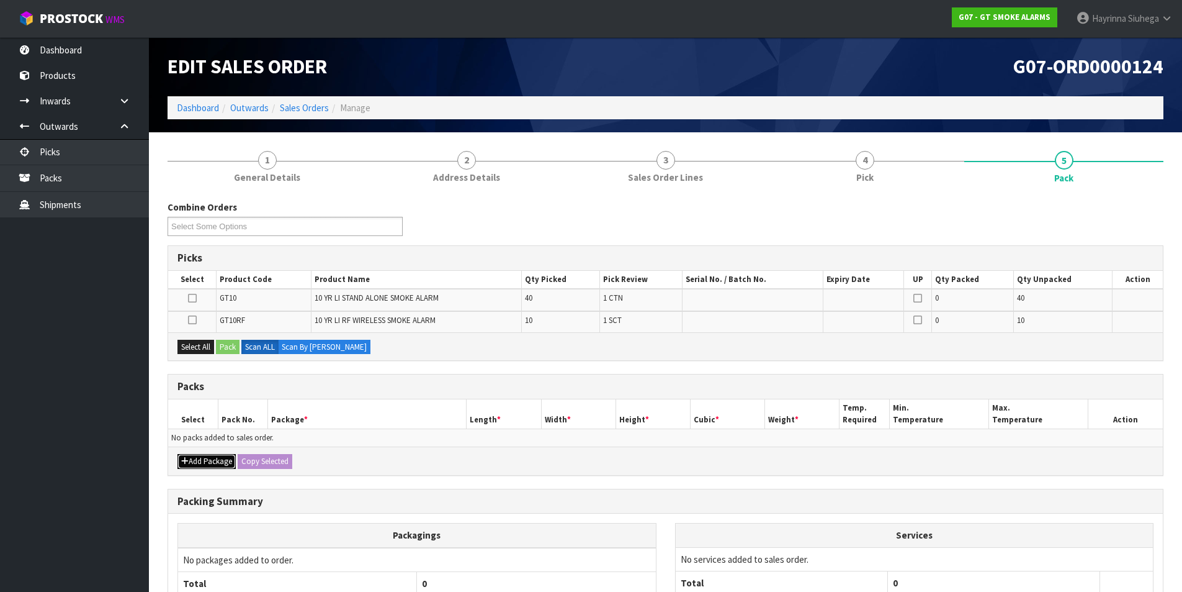
click at [197, 459] on button "Add Package" at bounding box center [207, 461] width 58 height 15
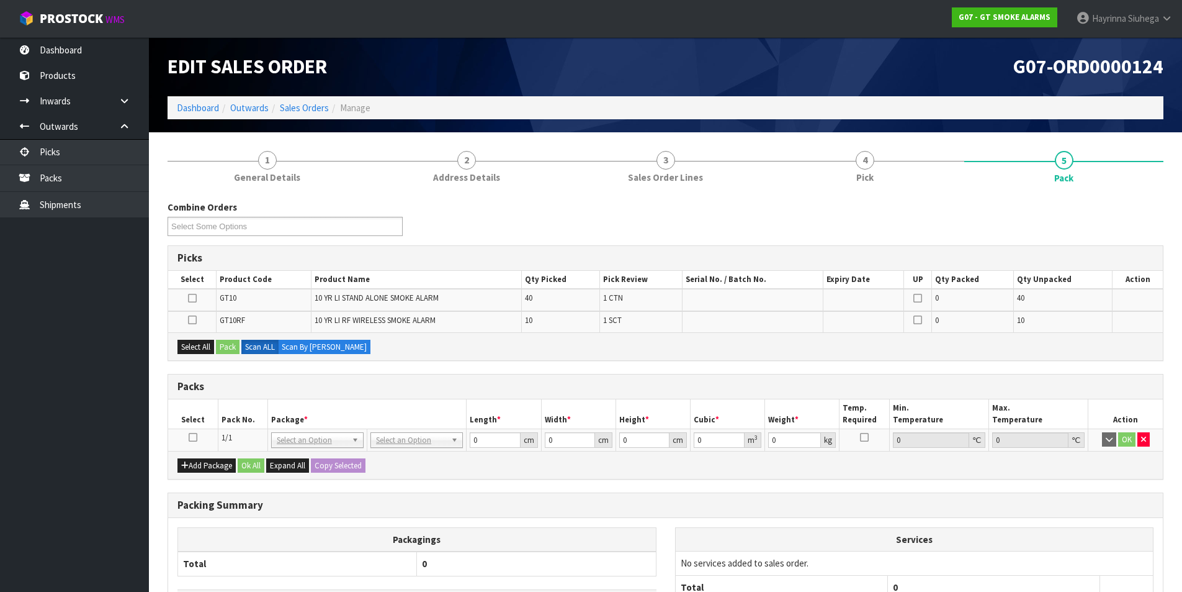
click at [192, 437] on icon at bounding box center [193, 437] width 9 height 1
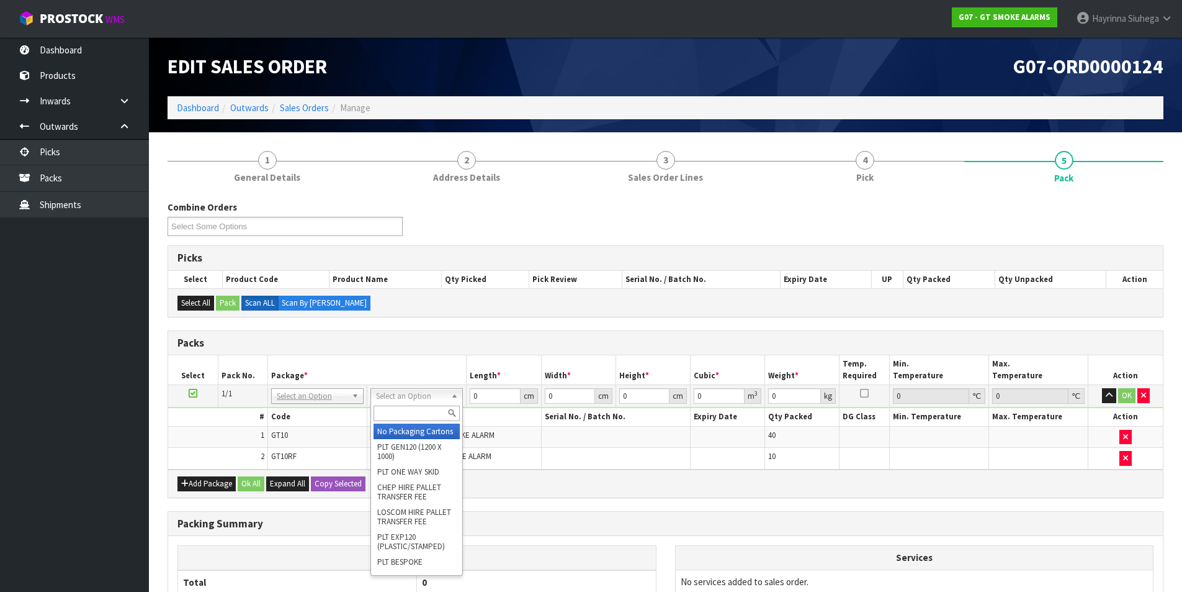
click at [415, 413] on input "text" at bounding box center [417, 413] width 86 height 16
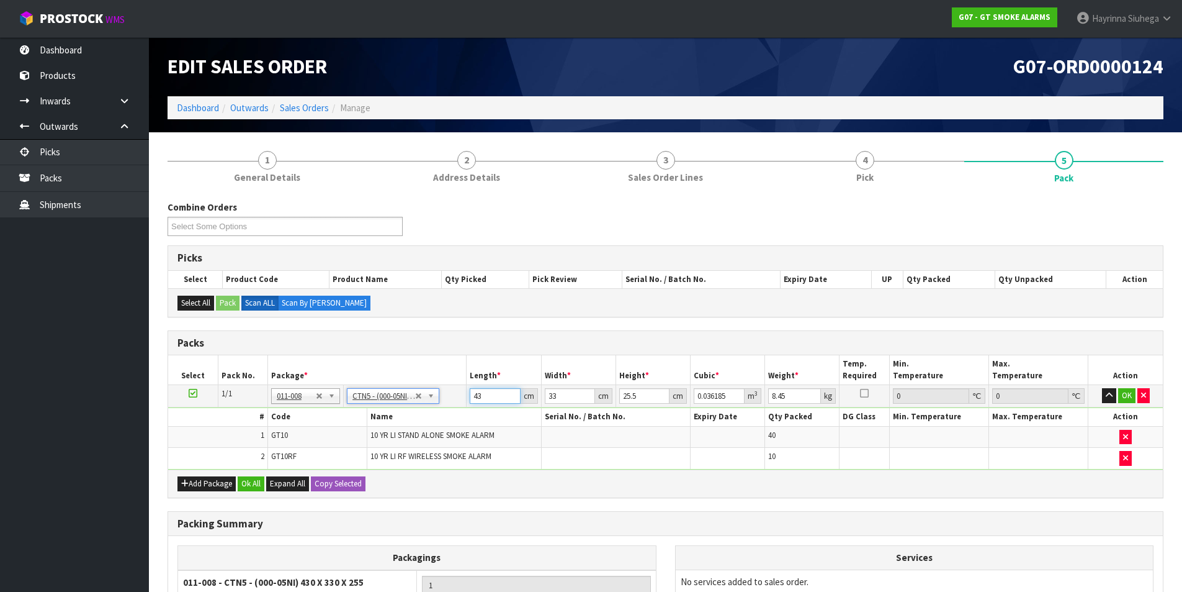
click at [475, 397] on input "43" at bounding box center [495, 396] width 50 height 16
click button "OK" at bounding box center [1127, 395] width 17 height 15
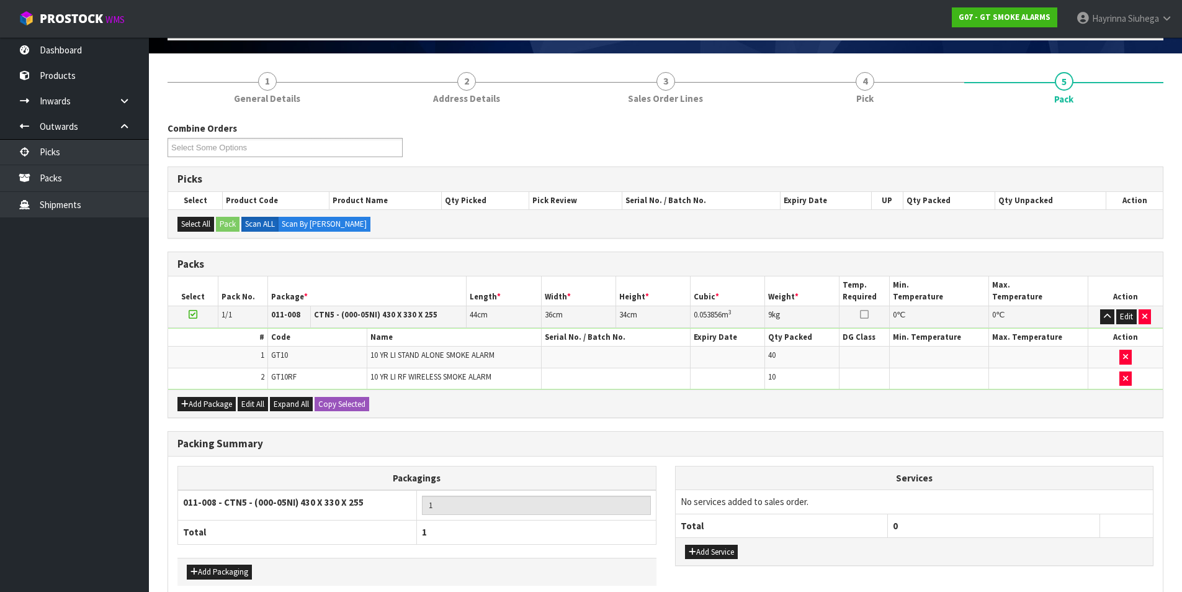
scroll to position [141, 0]
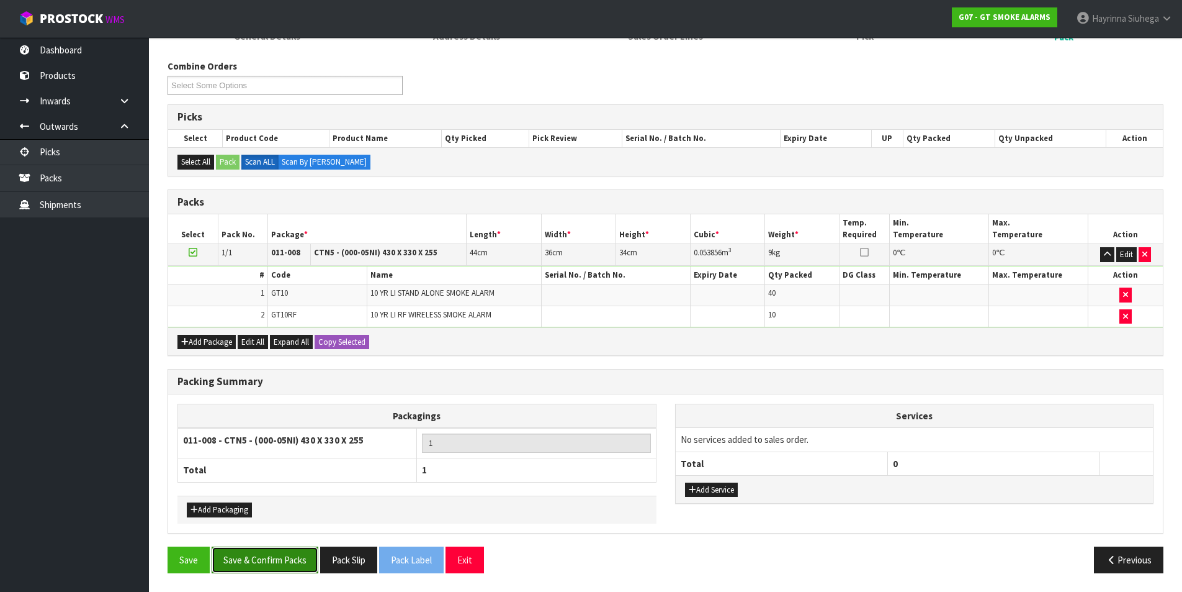
click at [300, 559] on button "Save & Confirm Packs" at bounding box center [265, 559] width 107 height 27
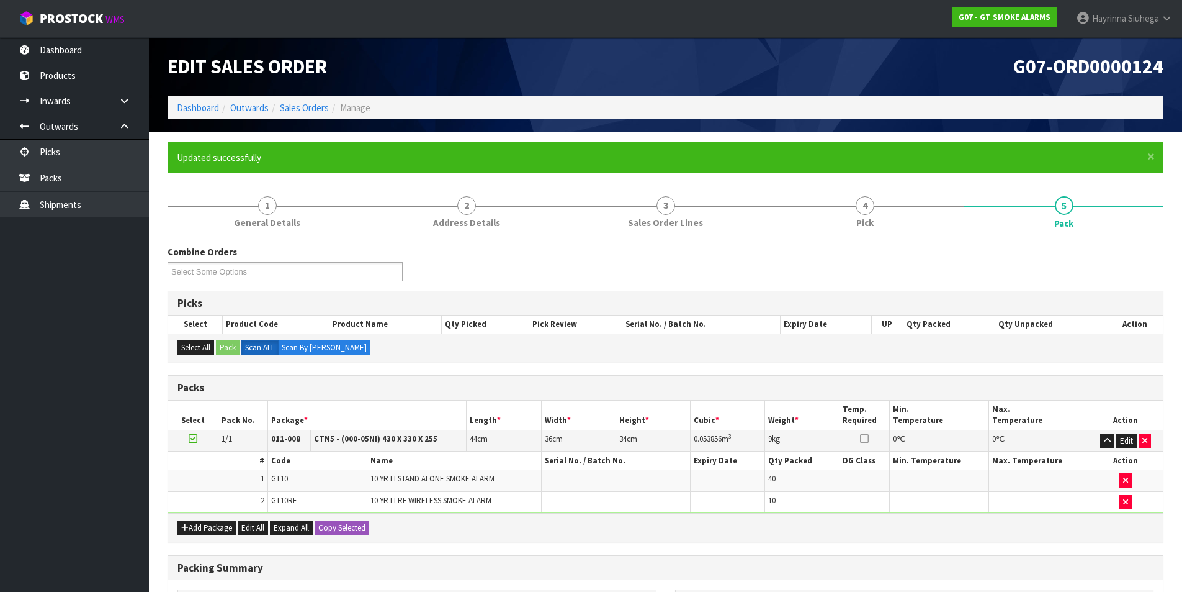
scroll to position [96, 0]
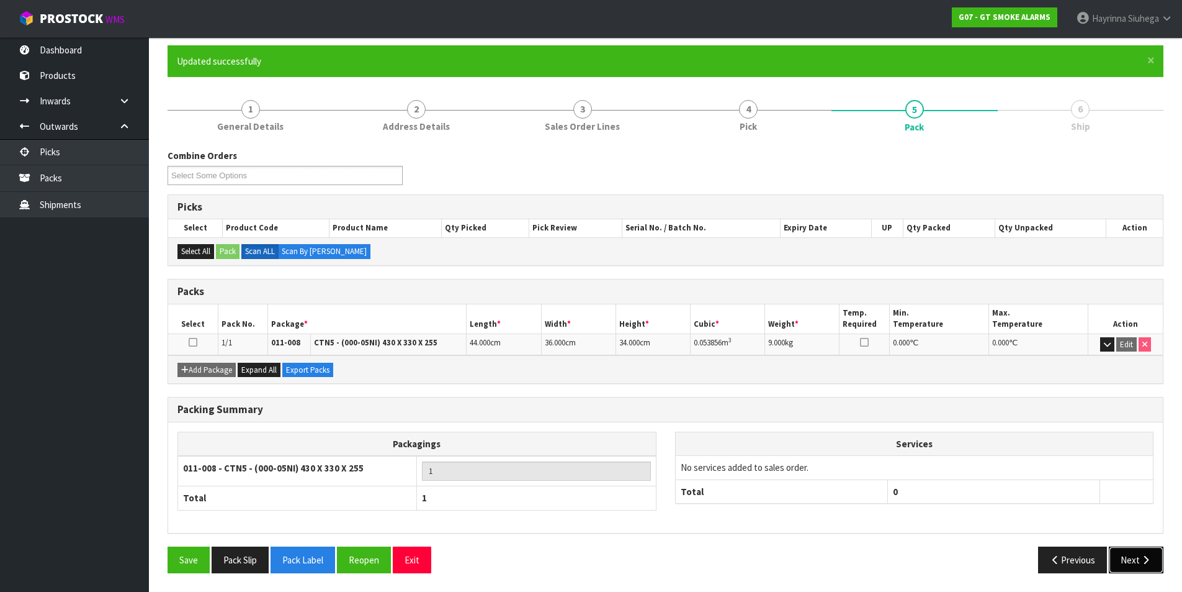
click at [1128, 553] on button "Next" at bounding box center [1136, 559] width 55 height 27
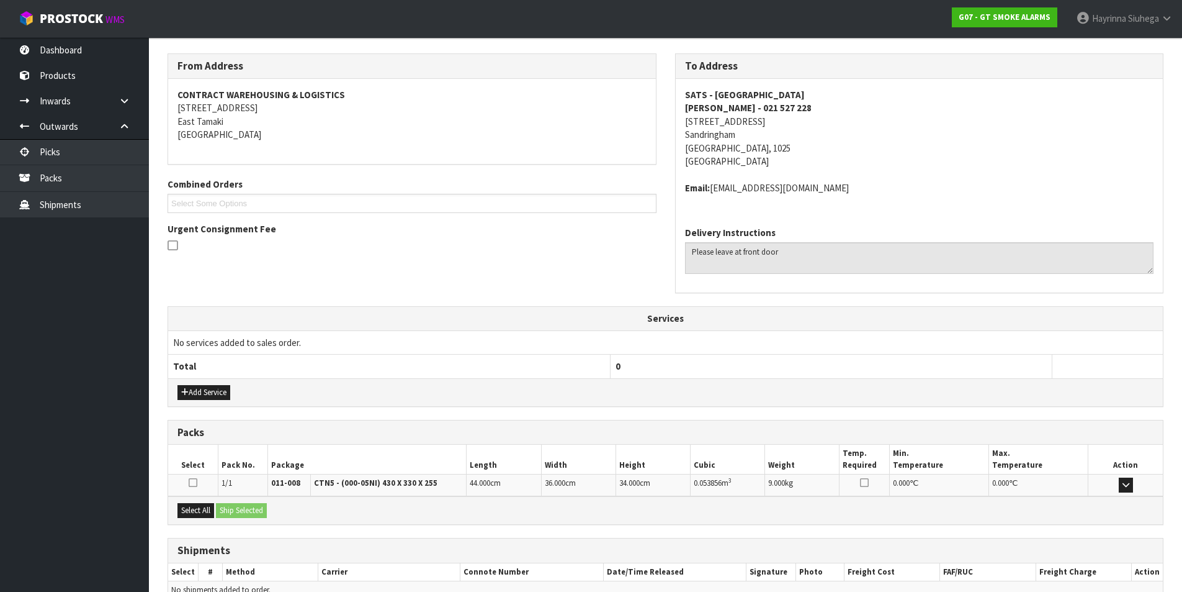
scroll to position [258, 0]
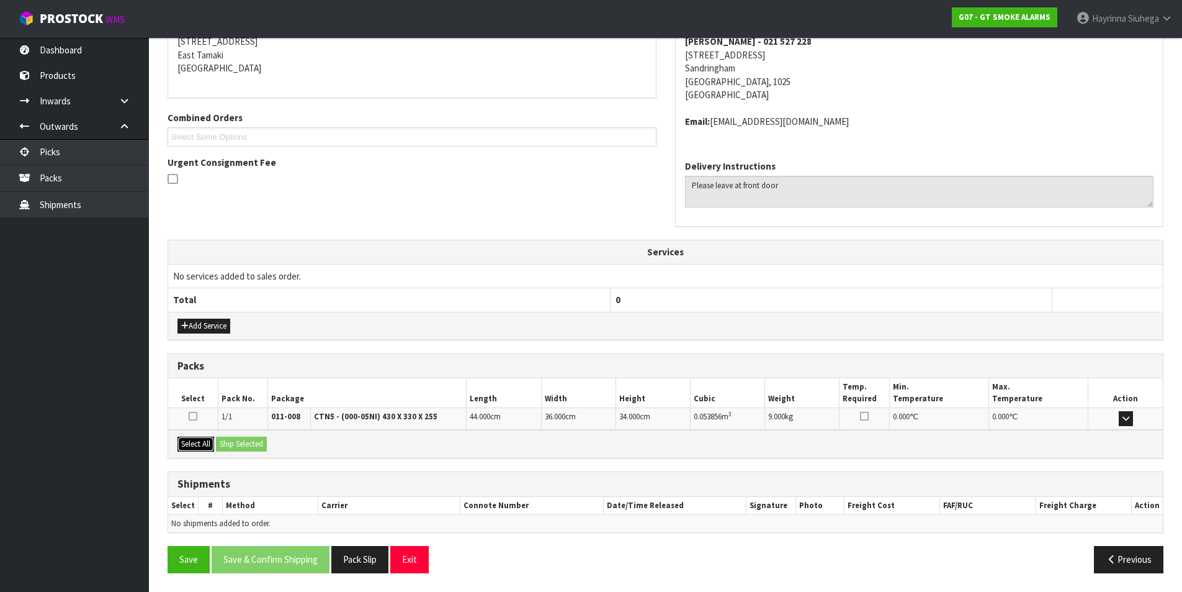
click at [205, 444] on button "Select All" at bounding box center [196, 443] width 37 height 15
click at [230, 441] on button "Ship Selected" at bounding box center [241, 443] width 51 height 15
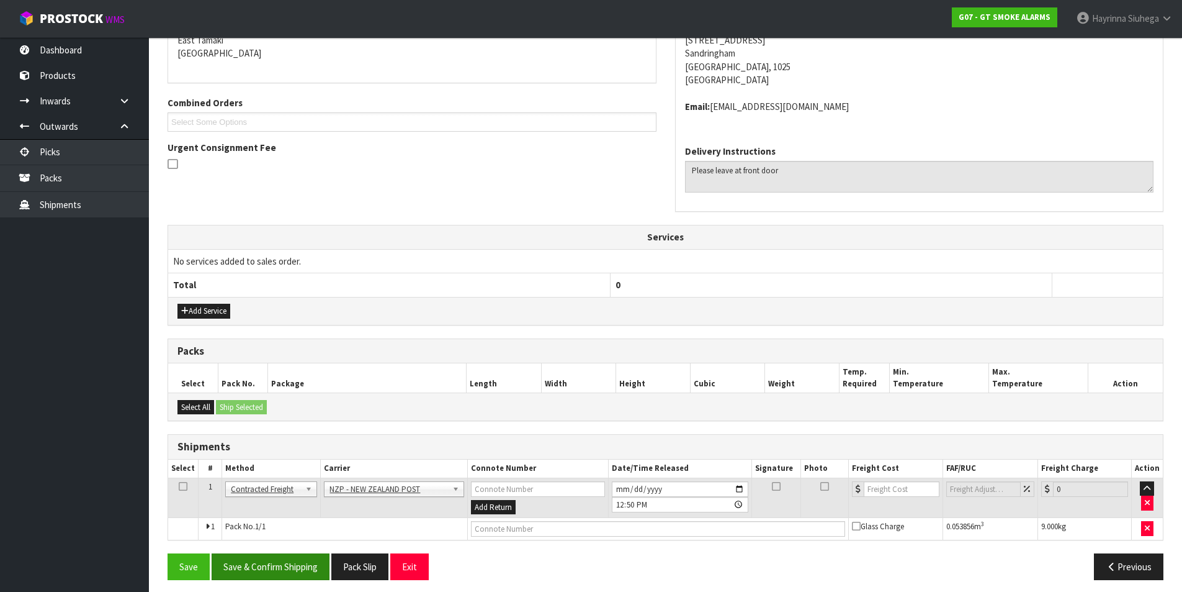
scroll to position [280, 0]
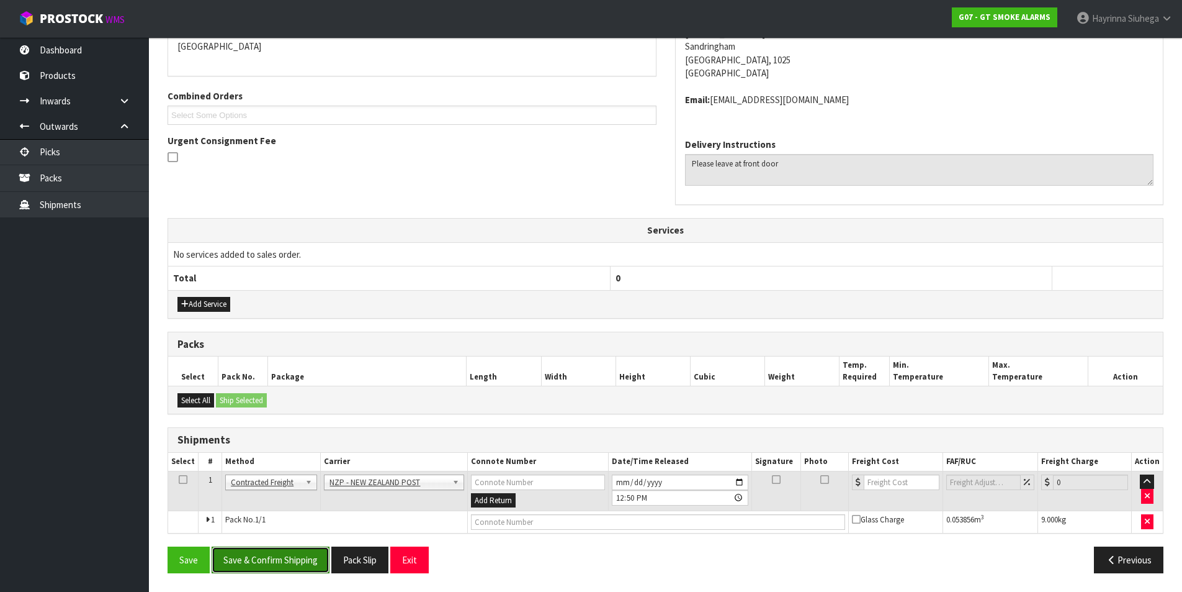
click at [269, 564] on button "Save & Confirm Shipping" at bounding box center [271, 559] width 118 height 27
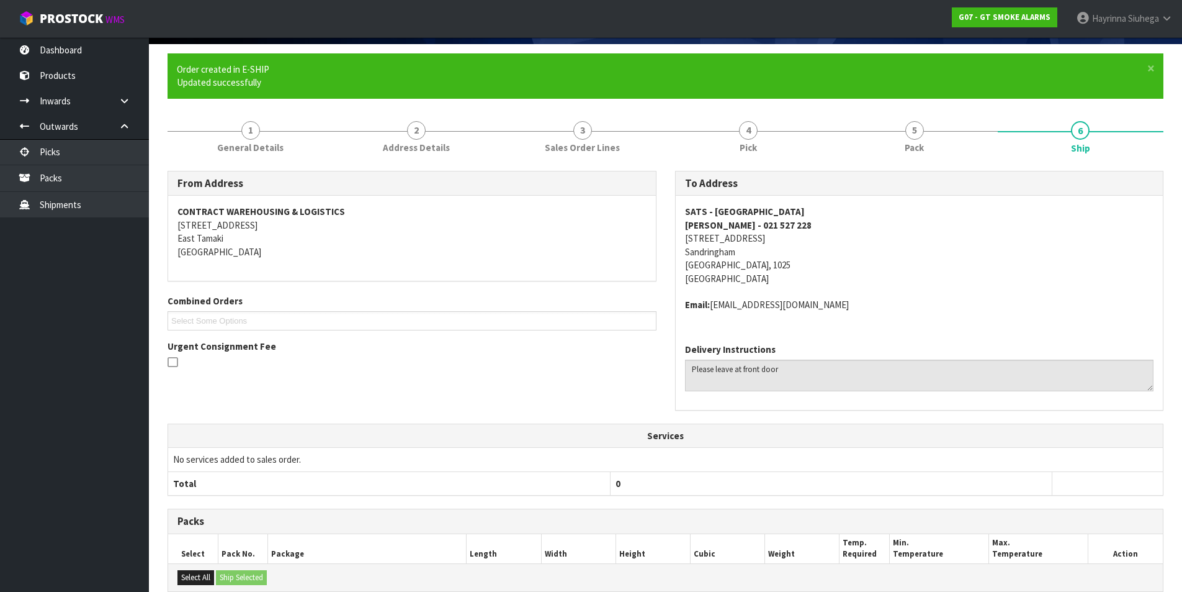
scroll to position [248, 0]
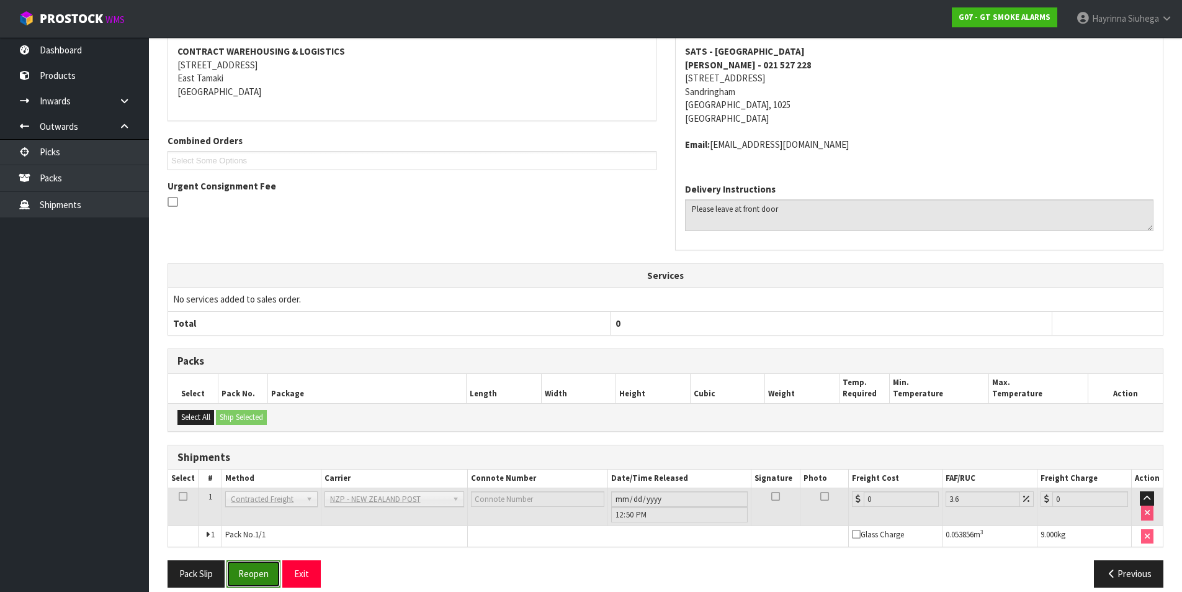
click at [259, 570] on button "Reopen" at bounding box center [254, 573] width 54 height 27
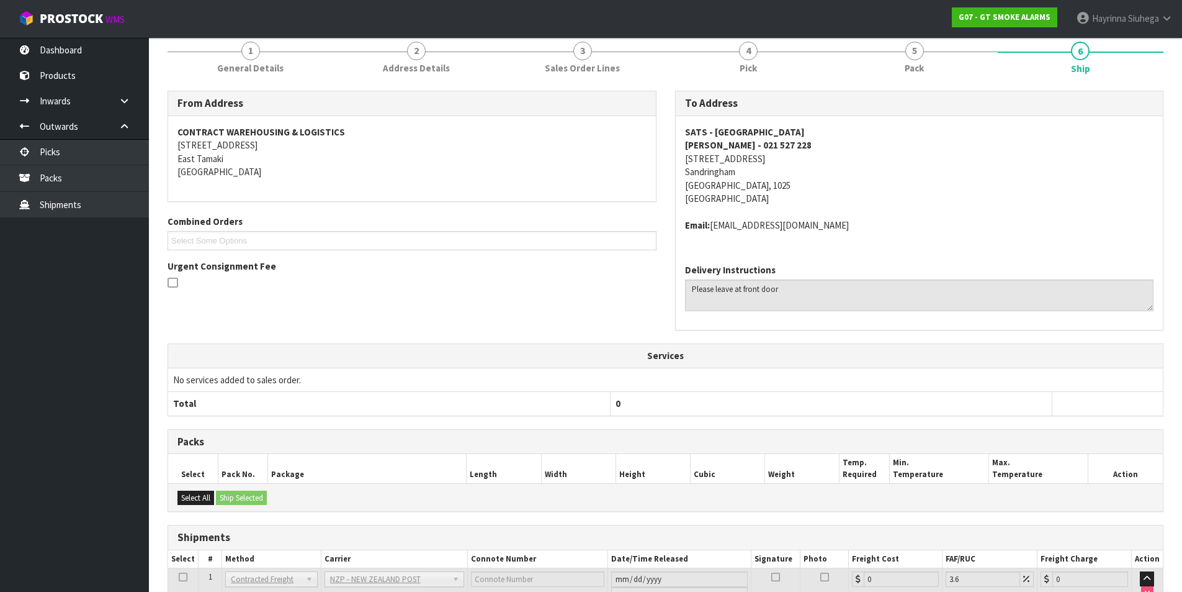
scroll to position [249, 0]
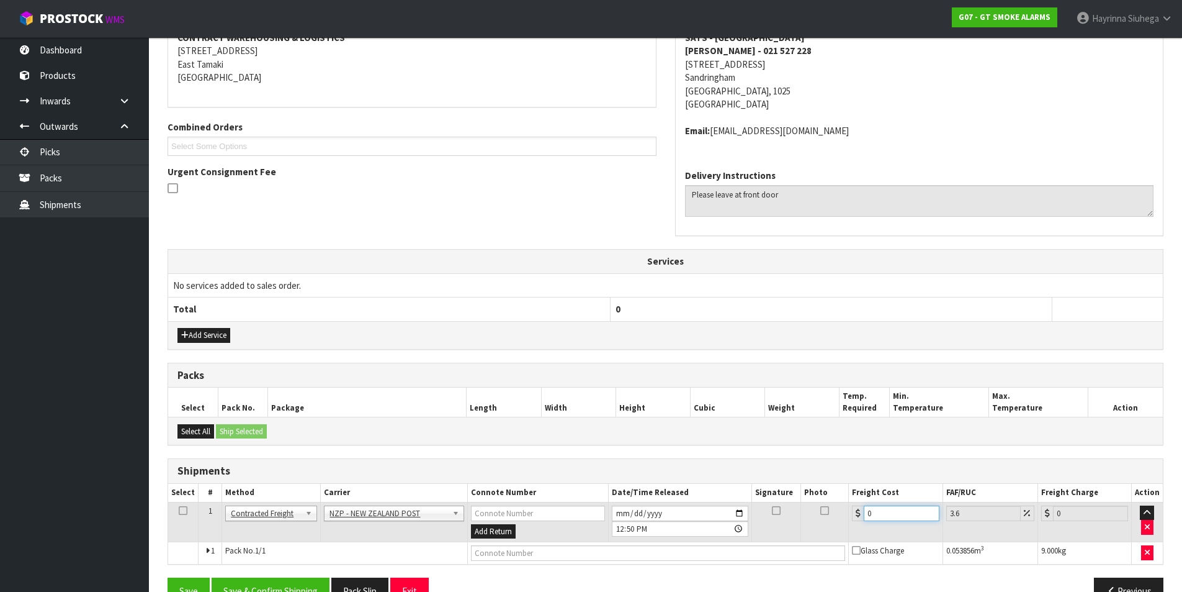
drag, startPoint x: 893, startPoint y: 513, endPoint x: 741, endPoint y: 513, distance: 152.7
click at [741, 513] on tr "1 Client Local Pickup Customer Local Pickup Company Freight Contracted Freight …" at bounding box center [665, 522] width 995 height 40
click at [683, 549] on input "text" at bounding box center [658, 553] width 375 height 16
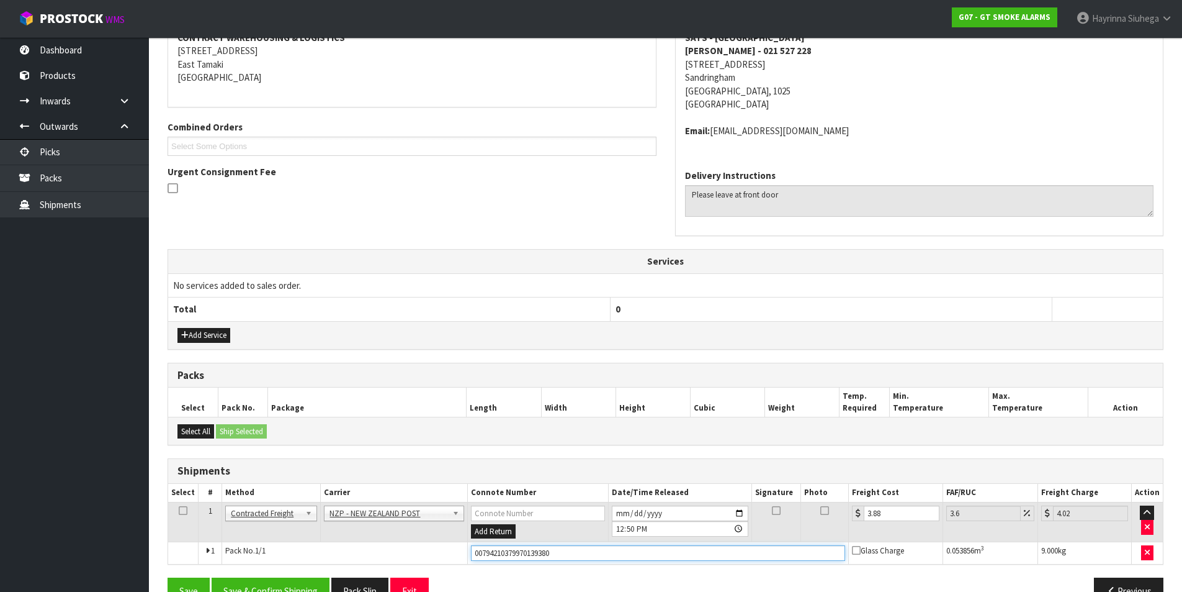
click at [168, 577] on button "Save" at bounding box center [189, 590] width 42 height 27
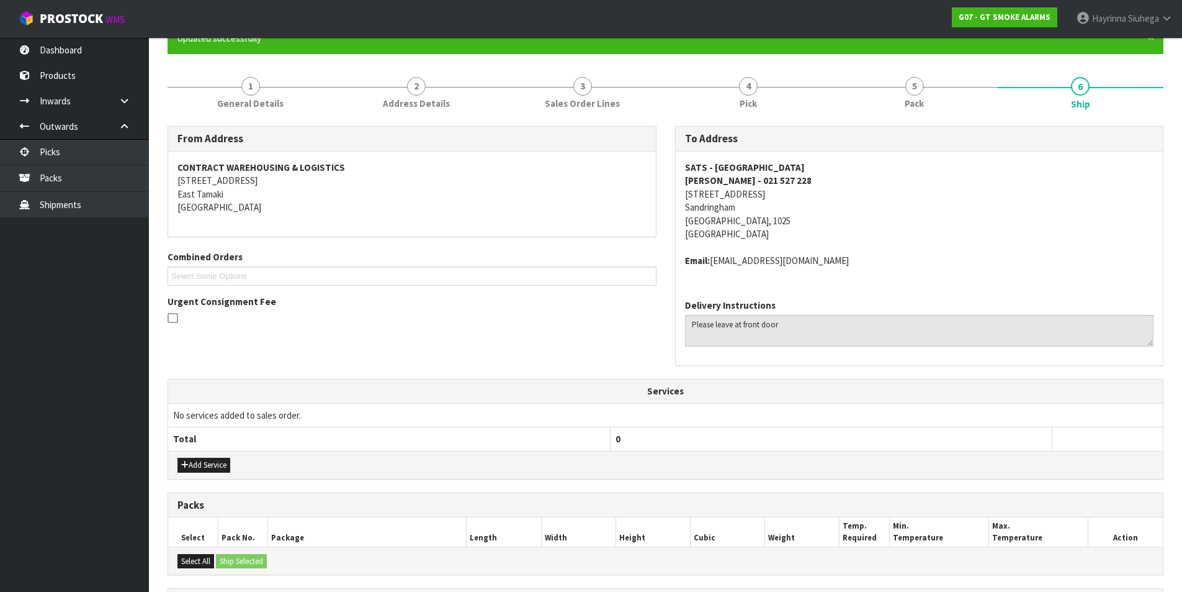
scroll to position [280, 0]
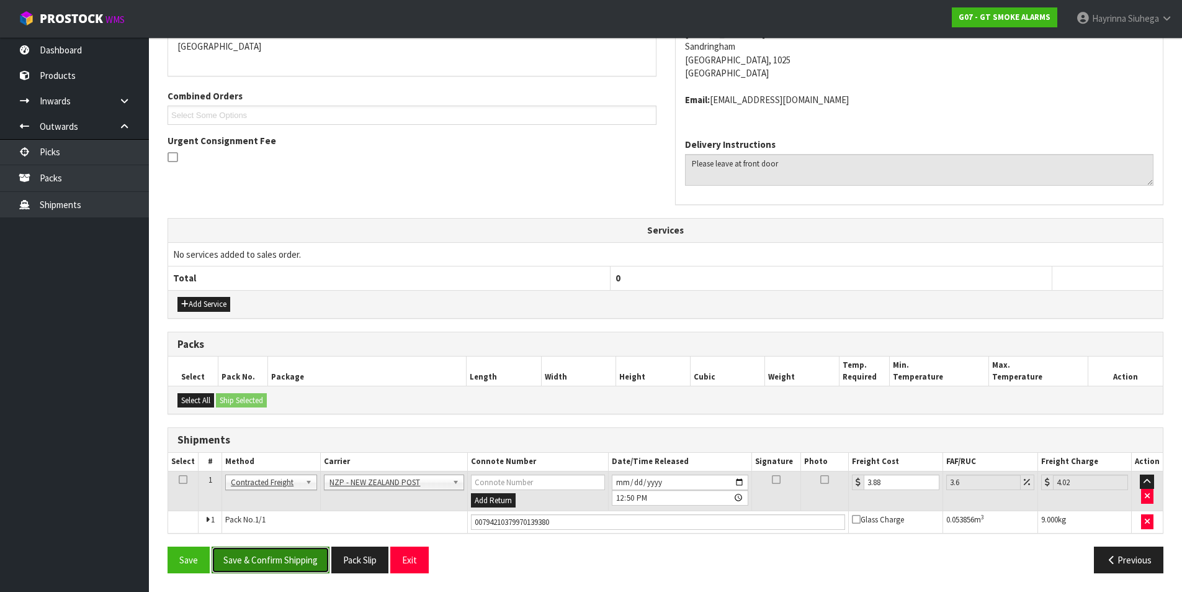
click at [282, 564] on button "Save & Confirm Shipping" at bounding box center [271, 559] width 118 height 27
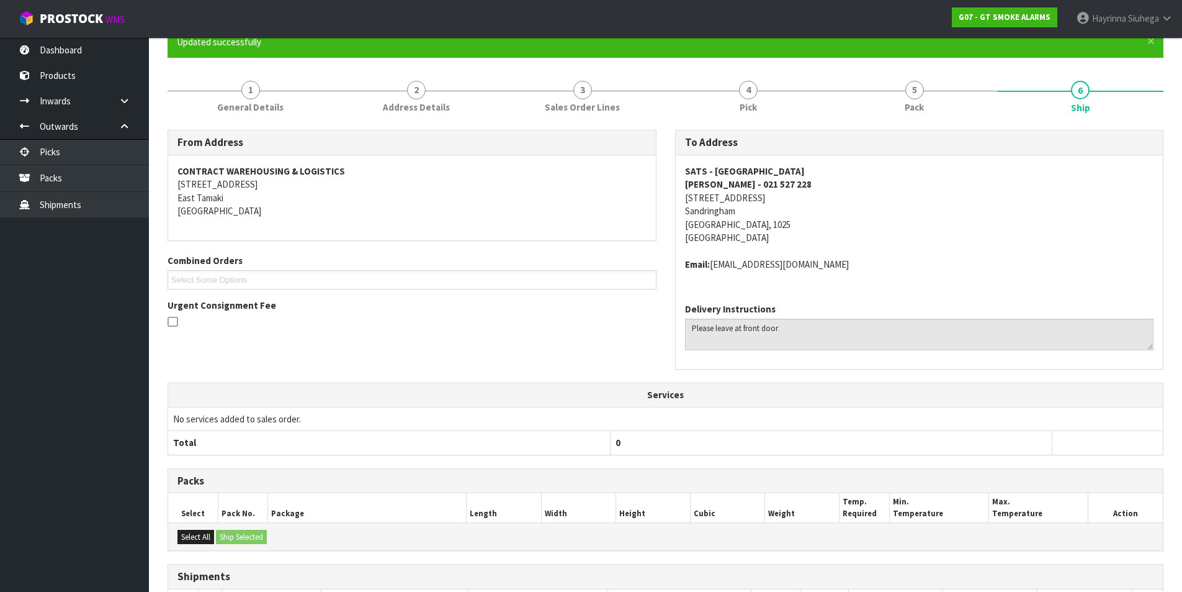
scroll to position [0, 0]
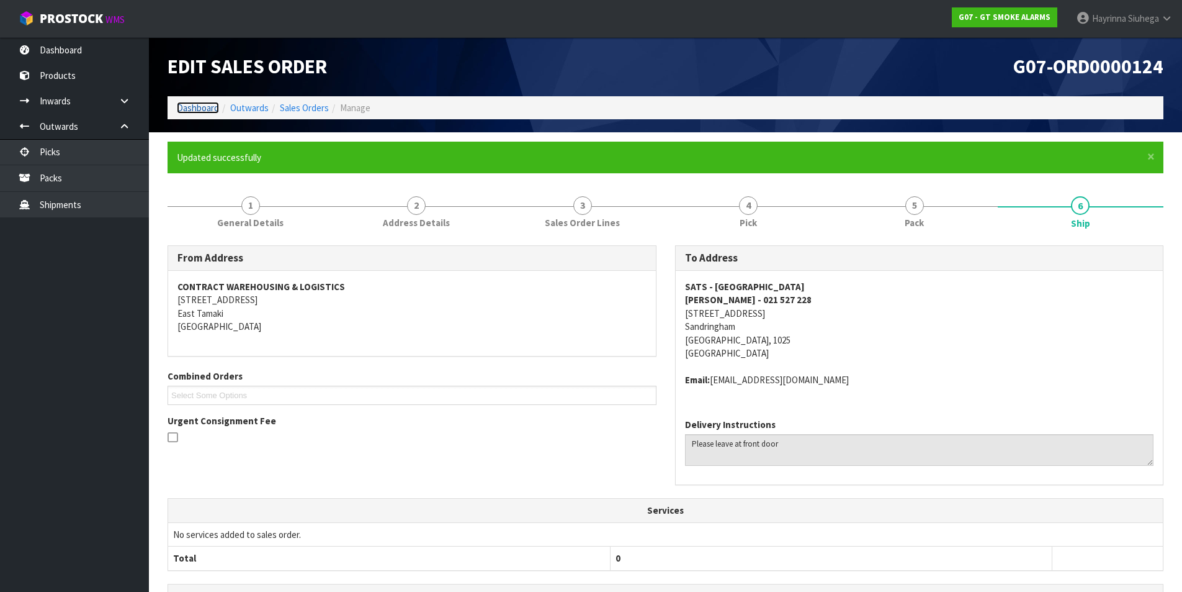
click at [181, 109] on link "Dashboard" at bounding box center [198, 108] width 42 height 12
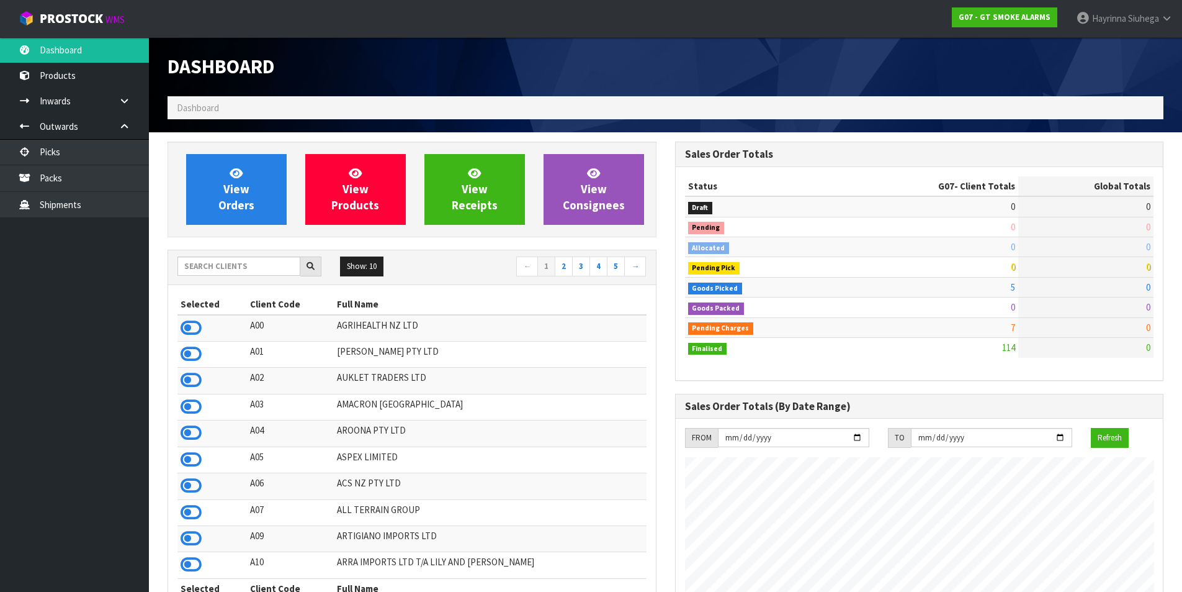
scroll to position [779, 507]
click at [225, 189] on span "View Orders" at bounding box center [236, 189] width 36 height 47
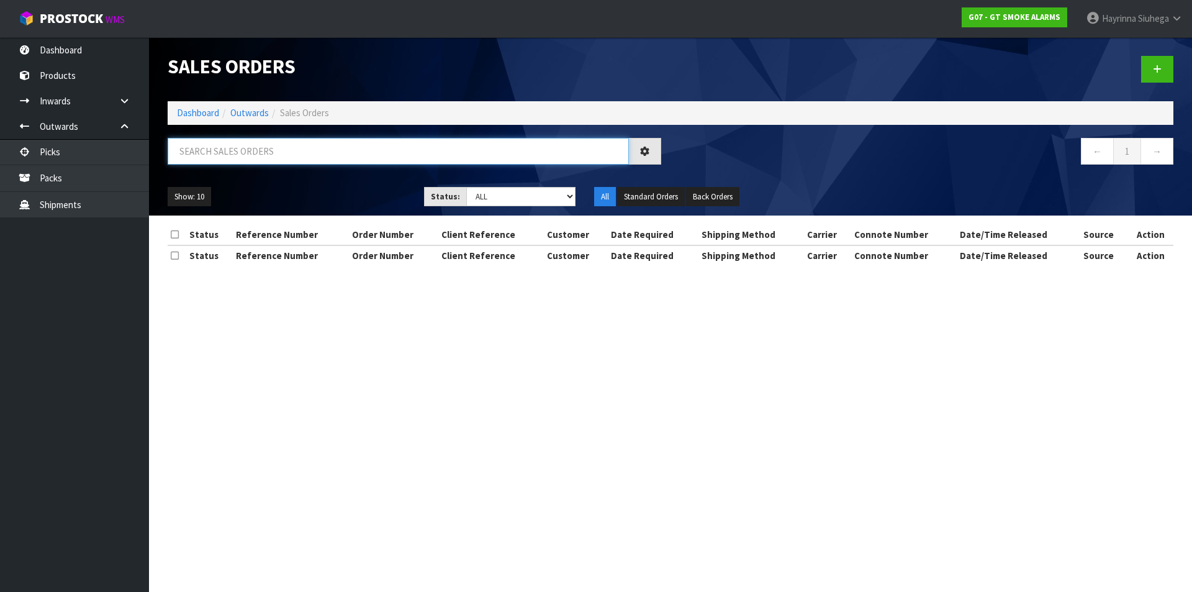
click at [265, 155] on input "text" at bounding box center [398, 151] width 461 height 27
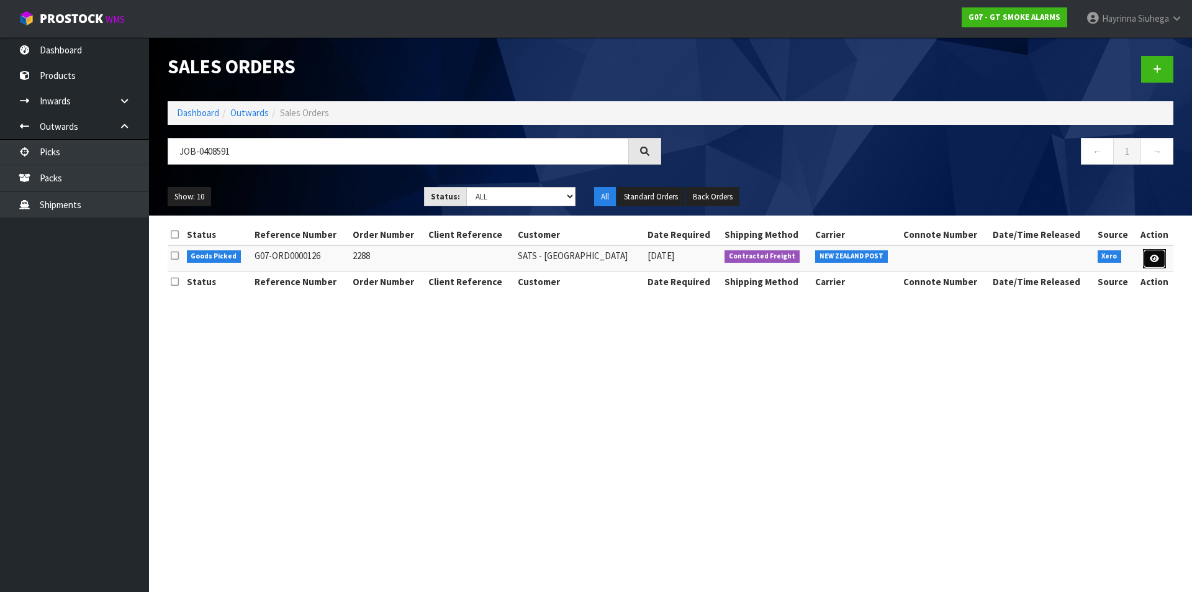
click at [1153, 259] on icon at bounding box center [1154, 258] width 9 height 8
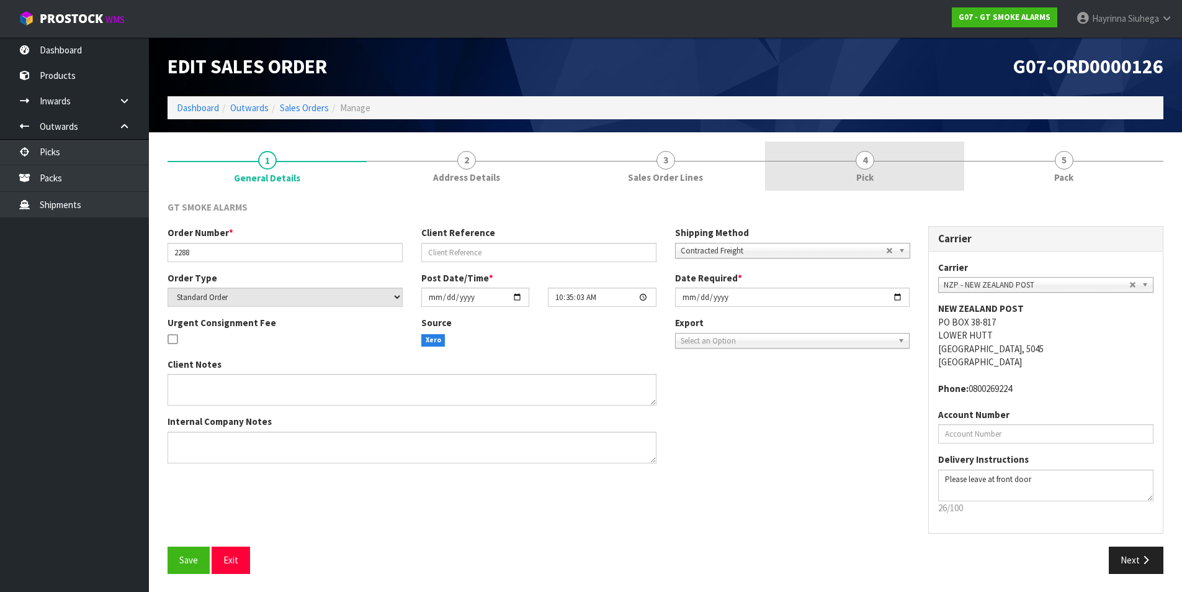
click at [857, 171] on span "Pick" at bounding box center [865, 177] width 17 height 13
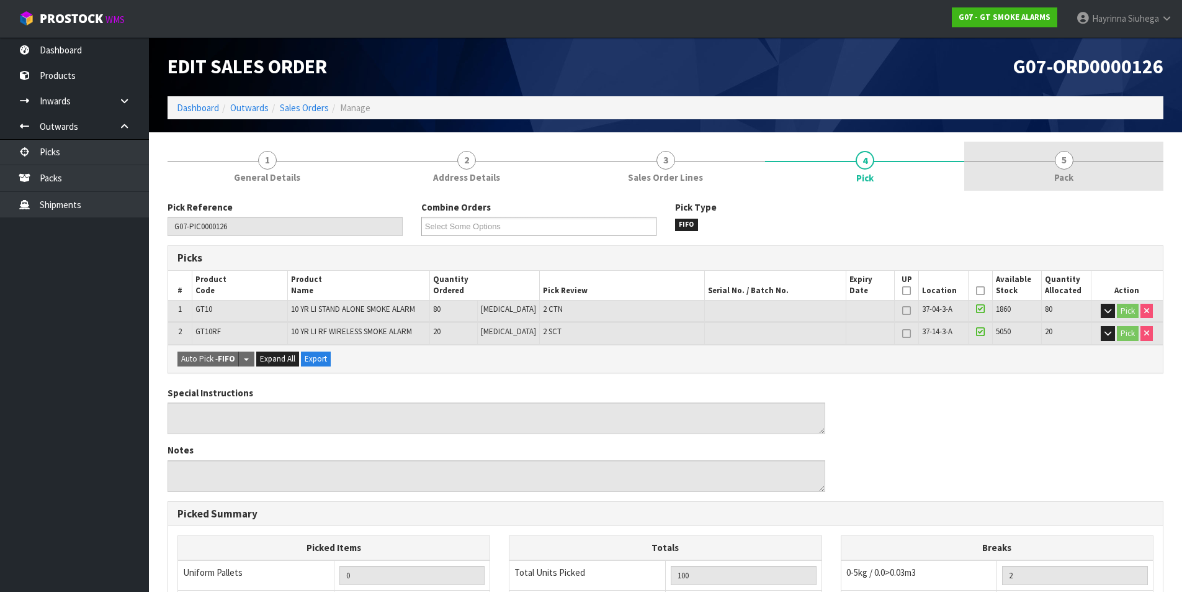
drag, startPoint x: 1001, startPoint y: 165, endPoint x: 963, endPoint y: 186, distance: 43.0
click at [1002, 165] on link "5 Pack" at bounding box center [1064, 166] width 199 height 49
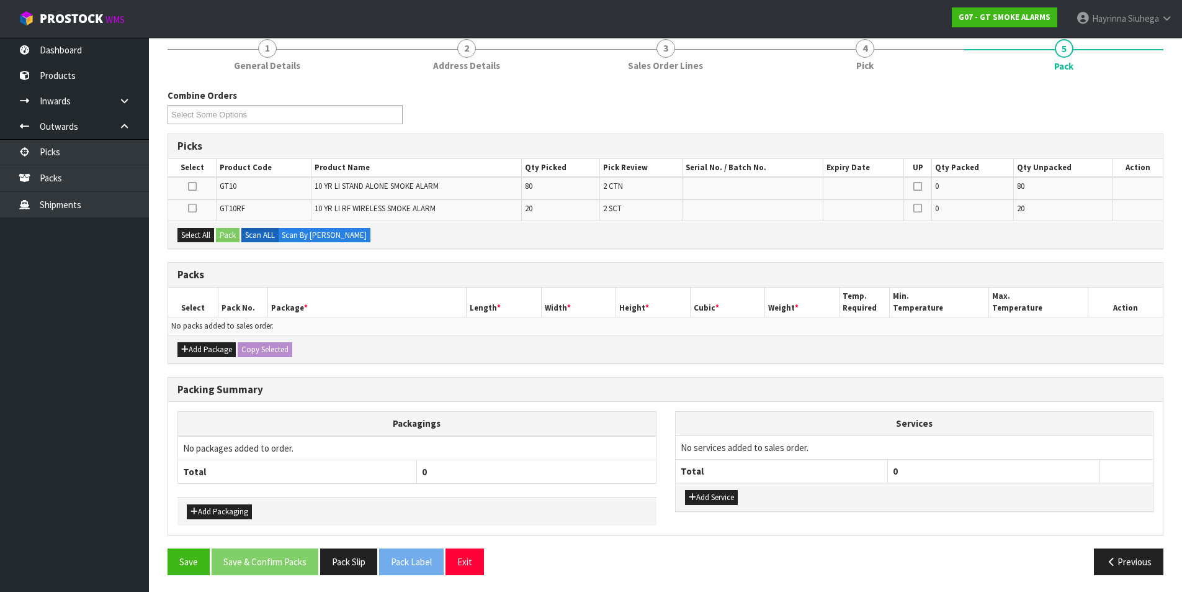
scroll to position [114, 0]
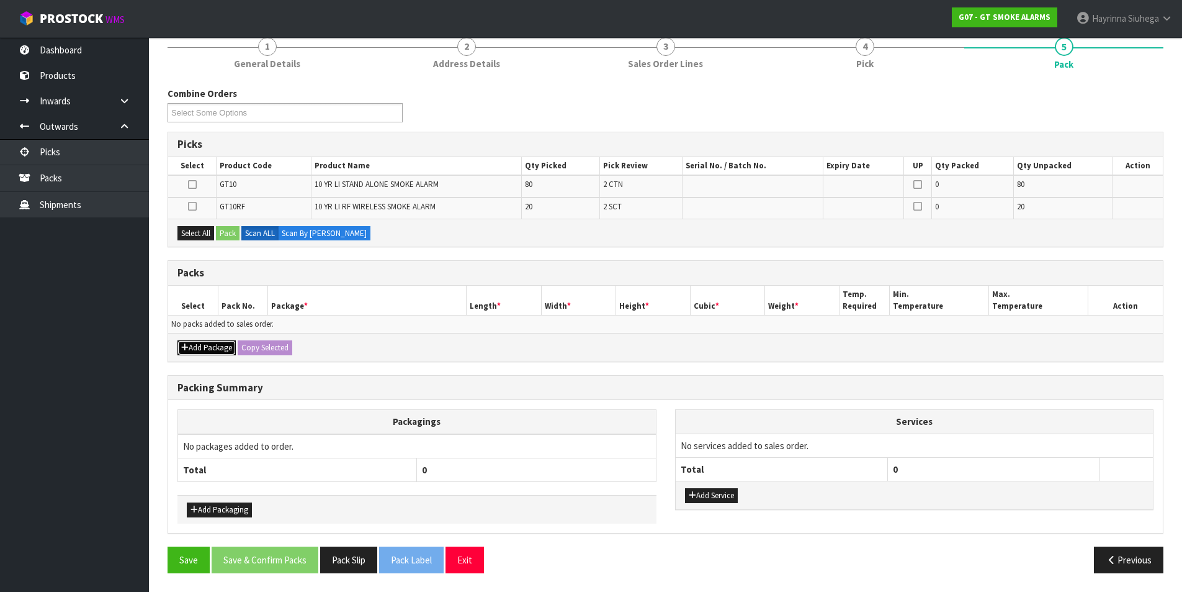
click at [200, 348] on button "Add Package" at bounding box center [207, 347] width 58 height 15
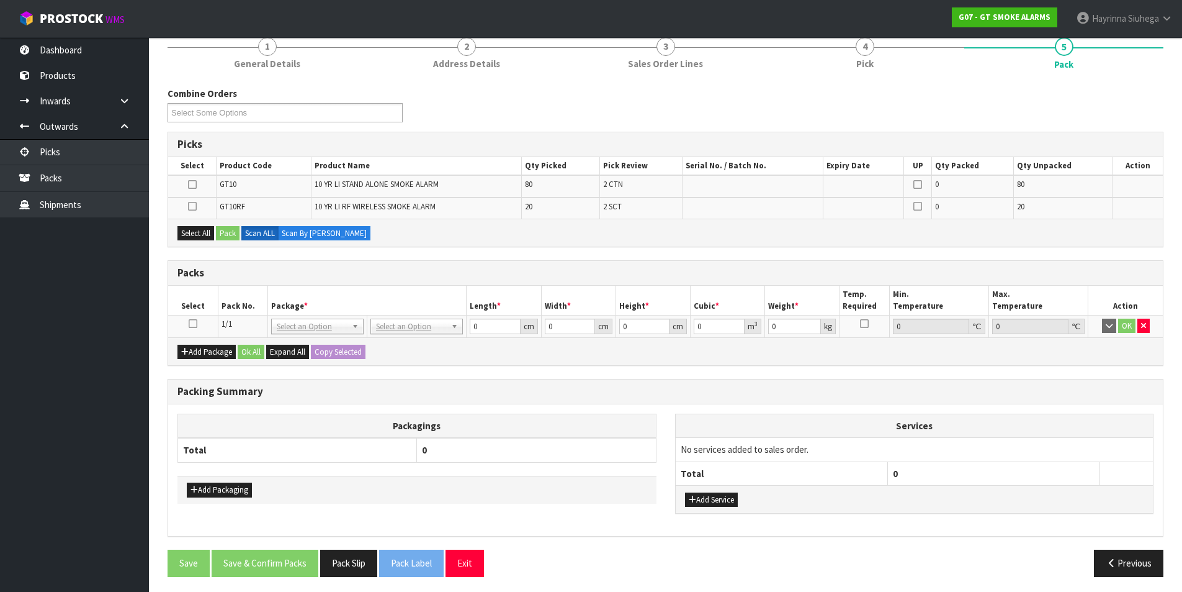
click at [192, 318] on td at bounding box center [193, 326] width 50 height 22
click at [184, 316] on td at bounding box center [193, 326] width 50 height 22
click at [192, 331] on td at bounding box center [193, 326] width 50 height 22
click at [192, 324] on icon at bounding box center [193, 323] width 9 height 1
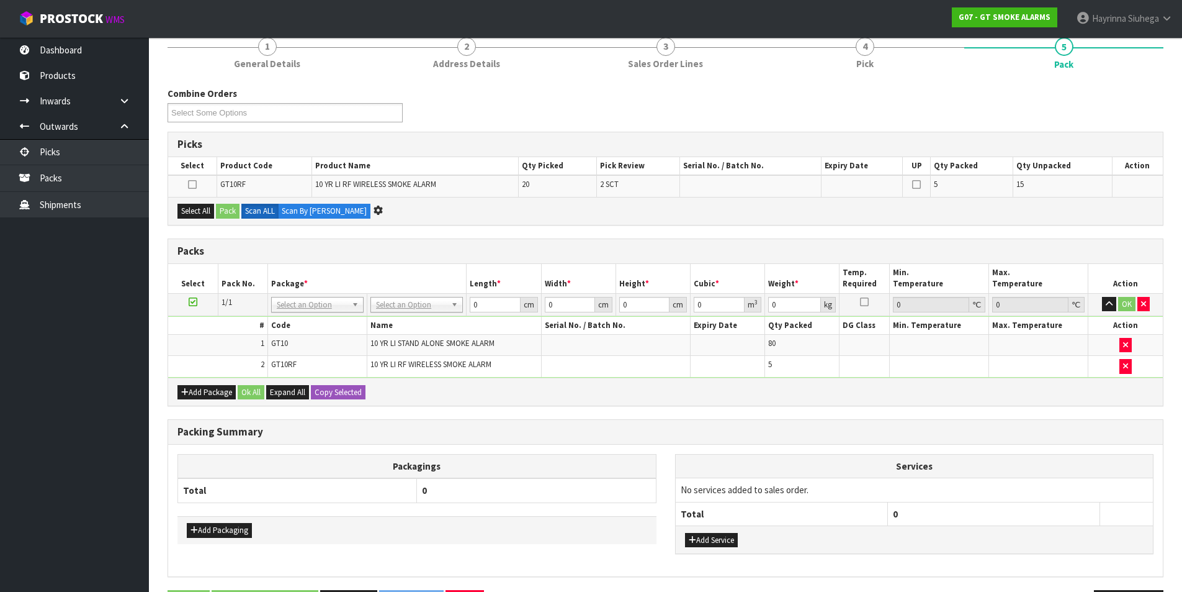
scroll to position [0, 0]
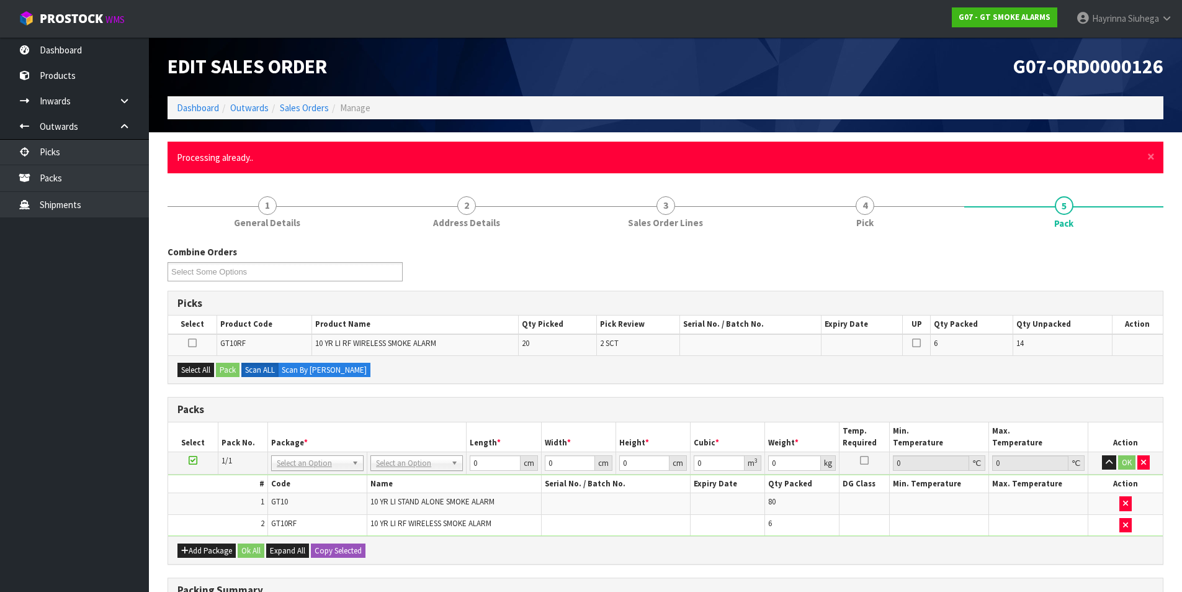
click at [1156, 160] on div "× Close Processing already.." at bounding box center [666, 158] width 996 height 32
click at [1154, 160] on span "×" at bounding box center [1151, 156] width 7 height 17
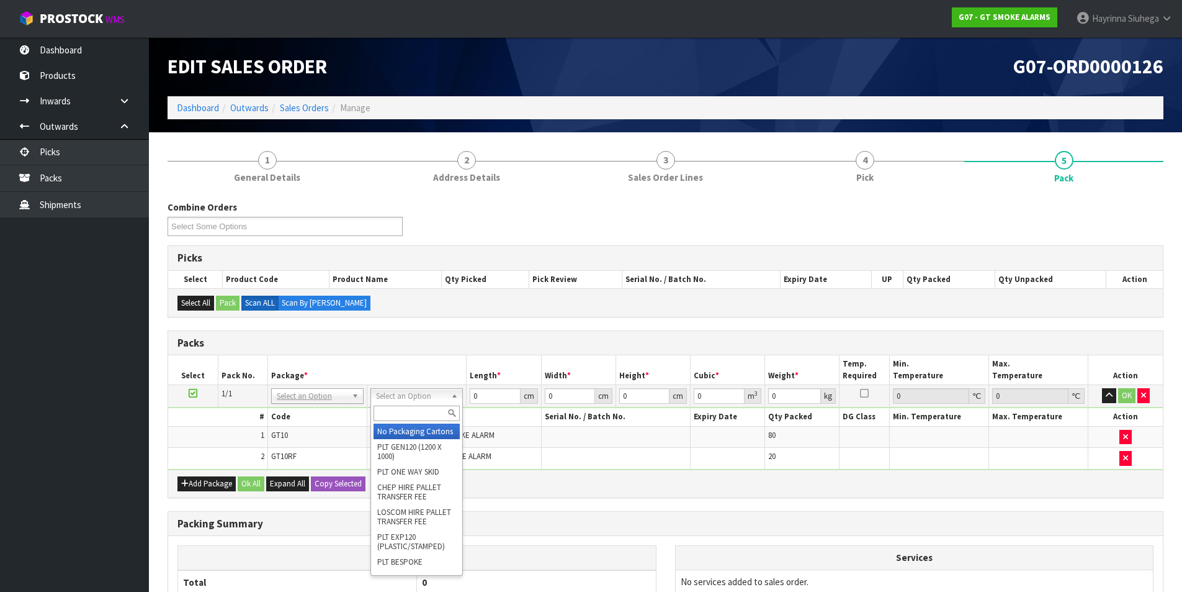
click at [414, 405] on input "text" at bounding box center [417, 413] width 86 height 16
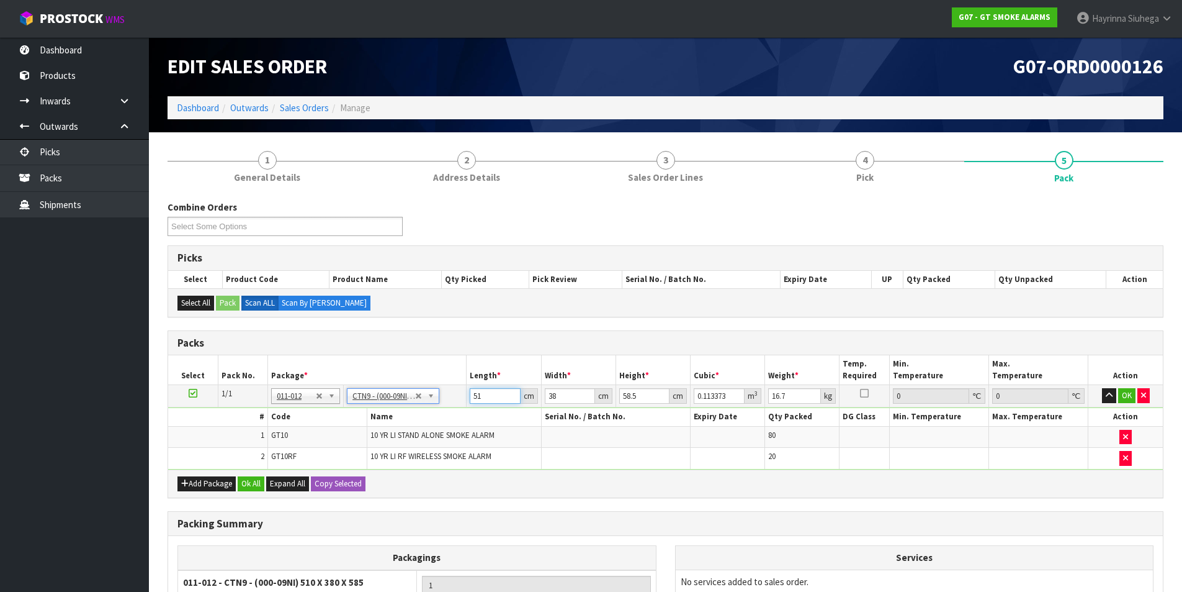
click at [472, 395] on input "51" at bounding box center [495, 396] width 50 height 16
click button "OK" at bounding box center [1127, 395] width 17 height 15
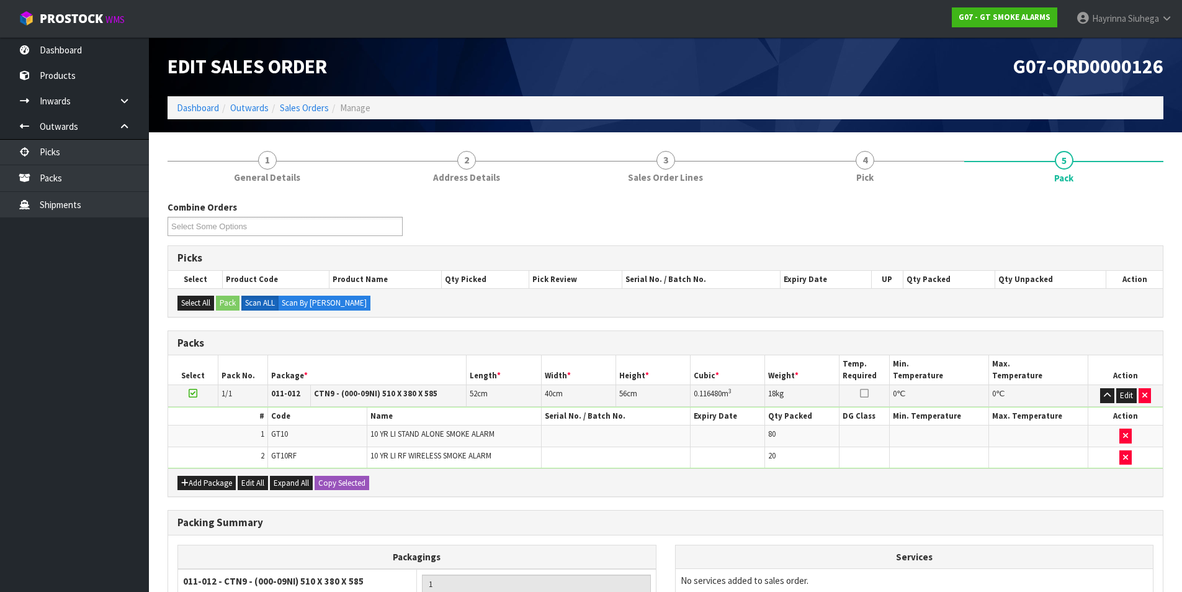
scroll to position [141, 0]
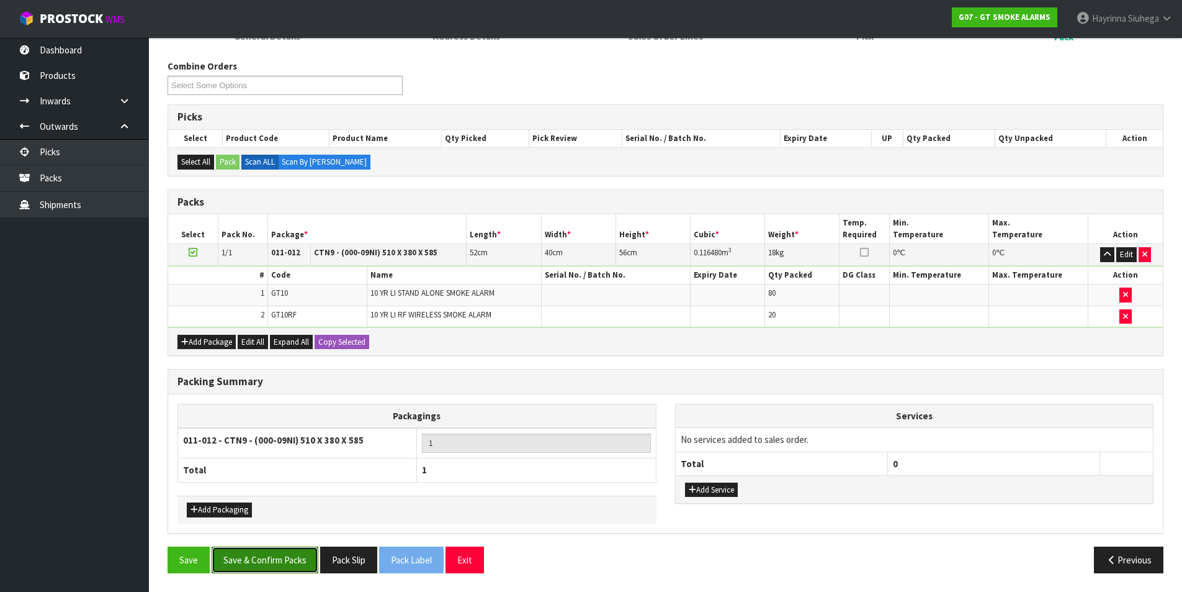
click at [278, 551] on button "Save & Confirm Packs" at bounding box center [265, 559] width 107 height 27
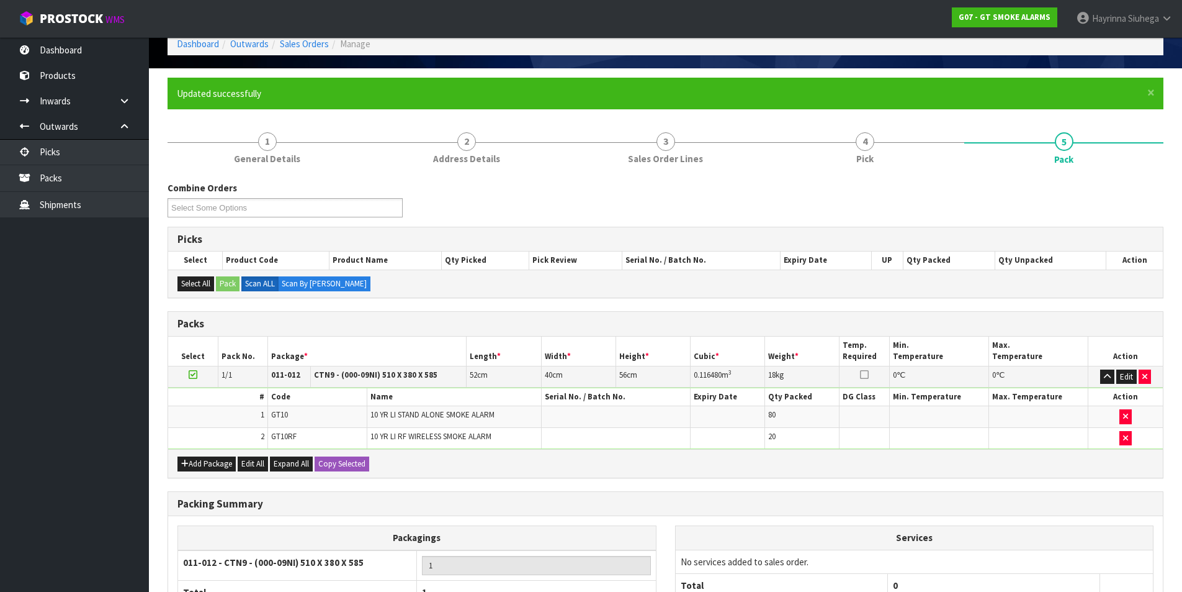
scroll to position [96, 0]
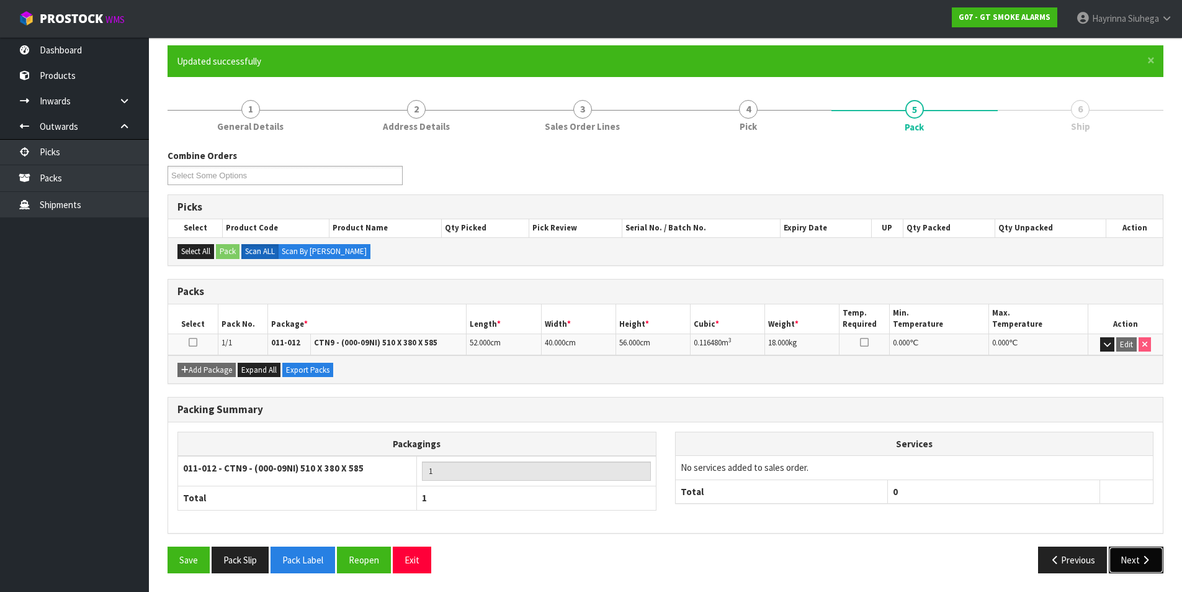
click at [1131, 556] on button "Next" at bounding box center [1136, 559] width 55 height 27
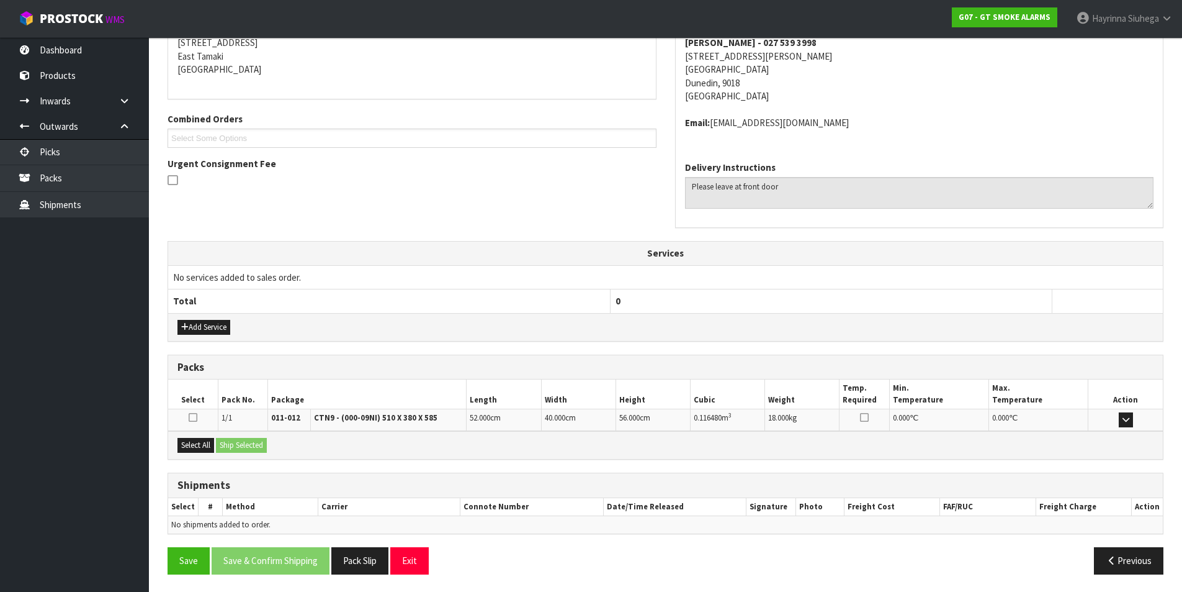
scroll to position [258, 0]
click at [191, 436] on div "Select All Ship Selected" at bounding box center [665, 444] width 995 height 28
click at [191, 440] on button "Select All" at bounding box center [196, 443] width 37 height 15
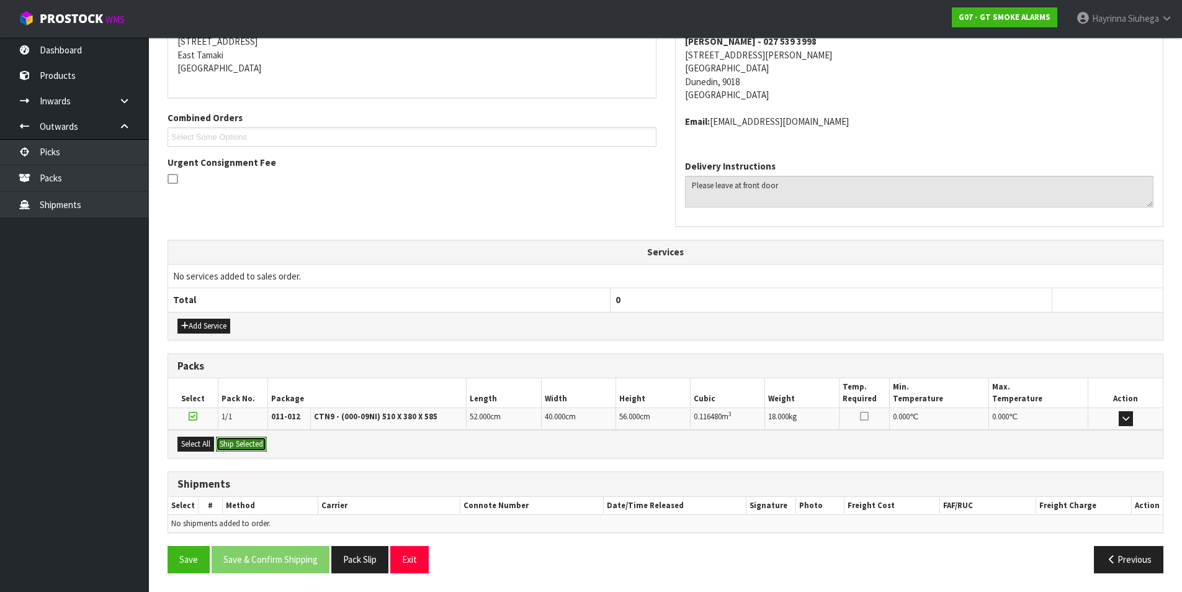
click at [246, 443] on button "Ship Selected" at bounding box center [241, 443] width 51 height 15
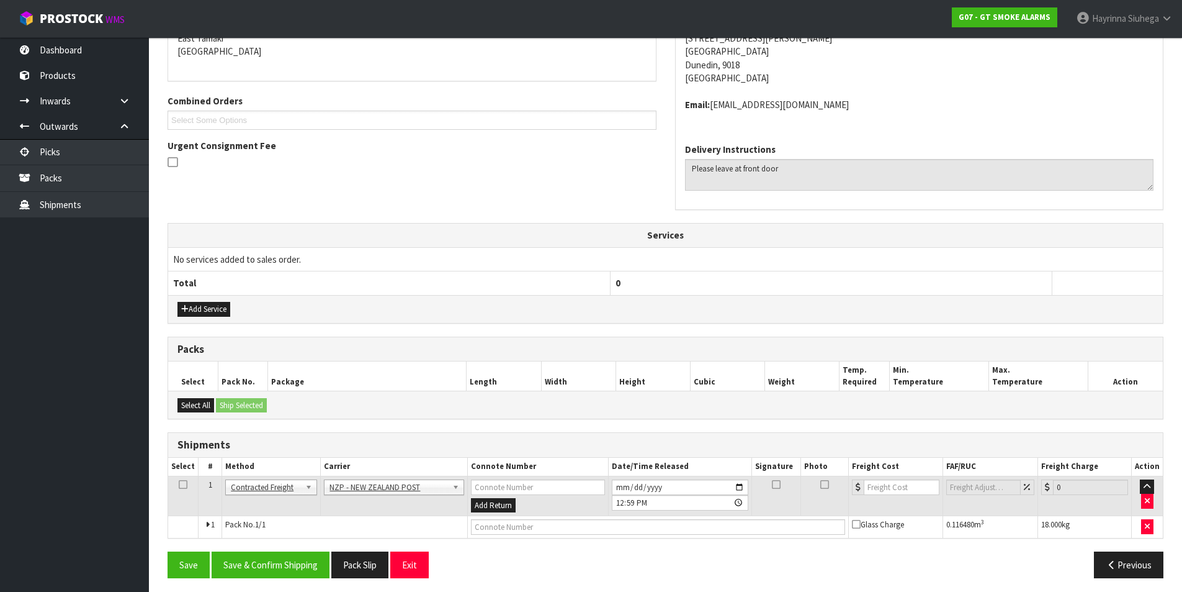
scroll to position [280, 0]
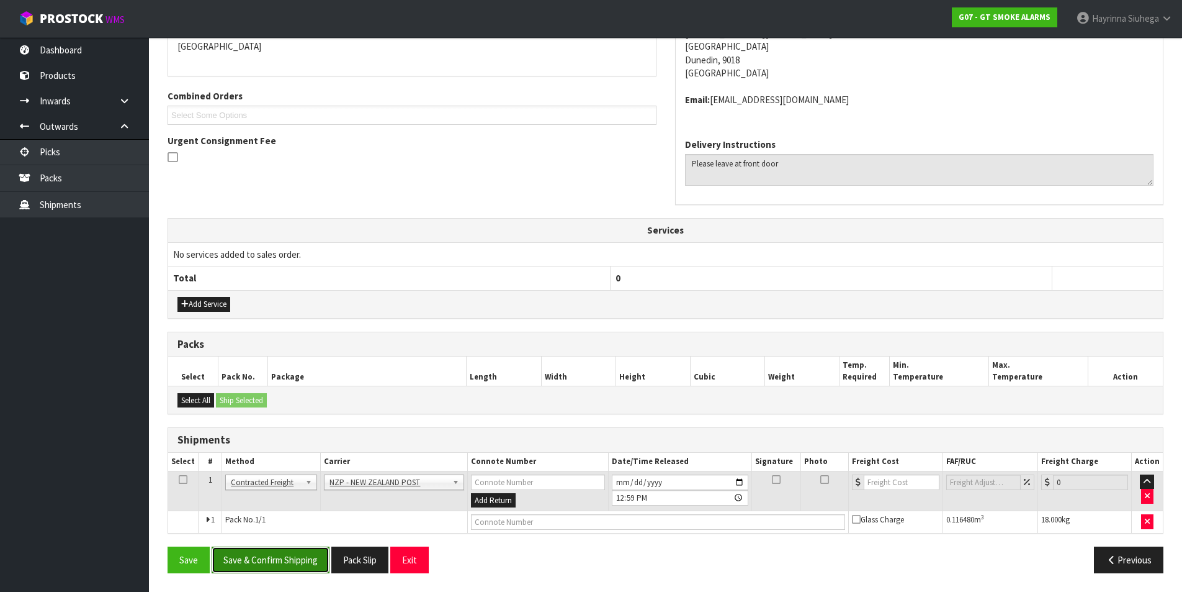
click at [264, 547] on button "Save & Confirm Shipping" at bounding box center [271, 559] width 118 height 27
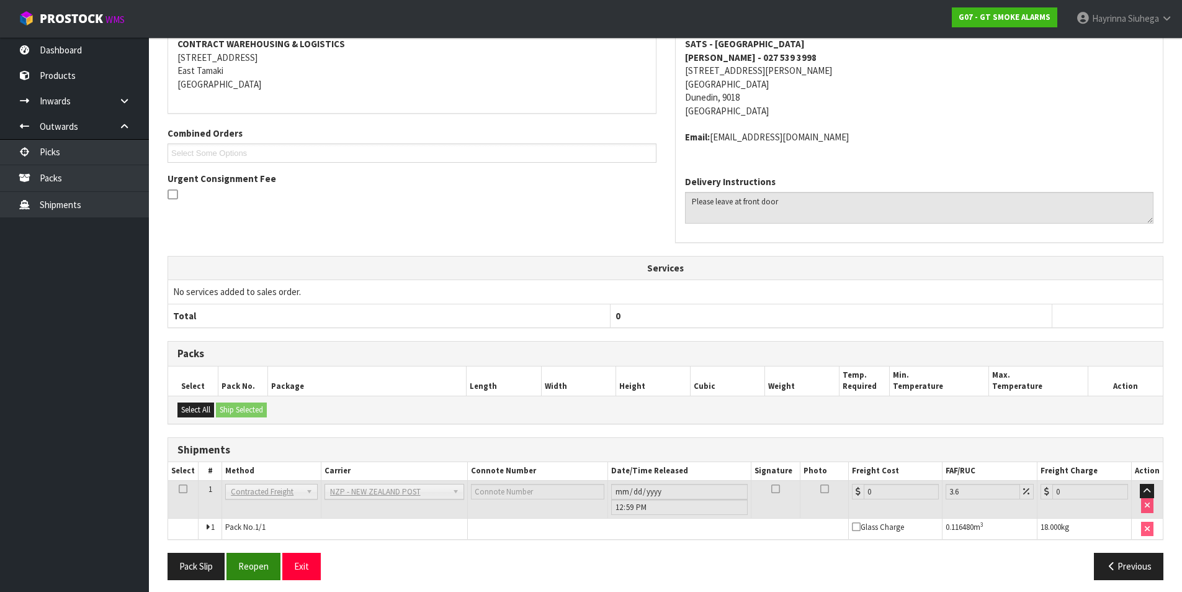
scroll to position [263, 0]
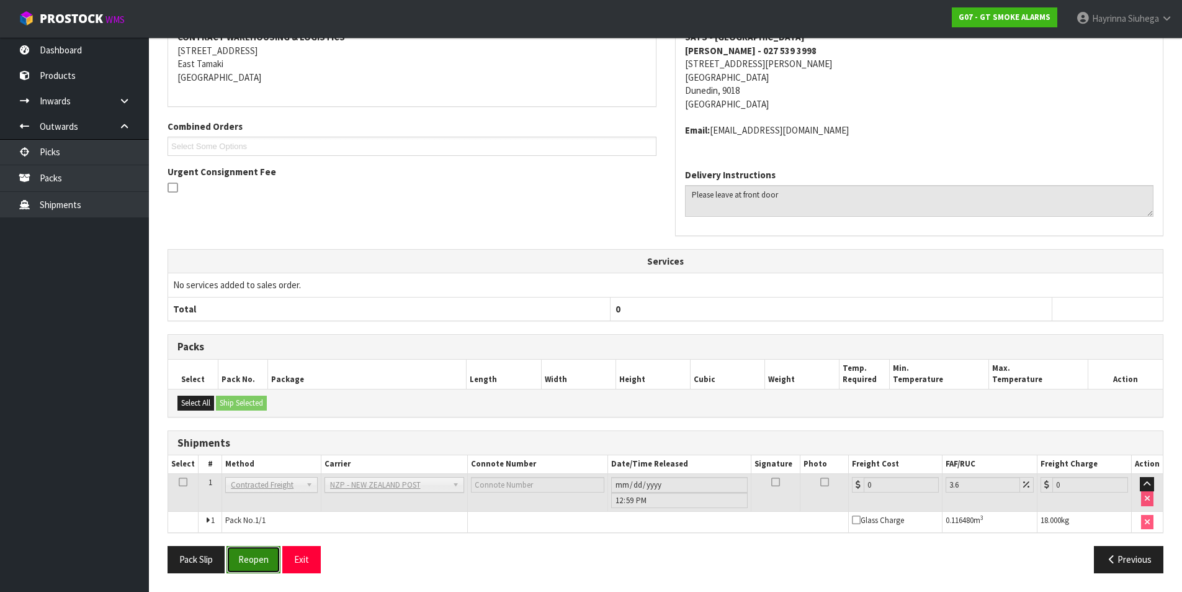
click at [266, 551] on button "Reopen" at bounding box center [254, 559] width 54 height 27
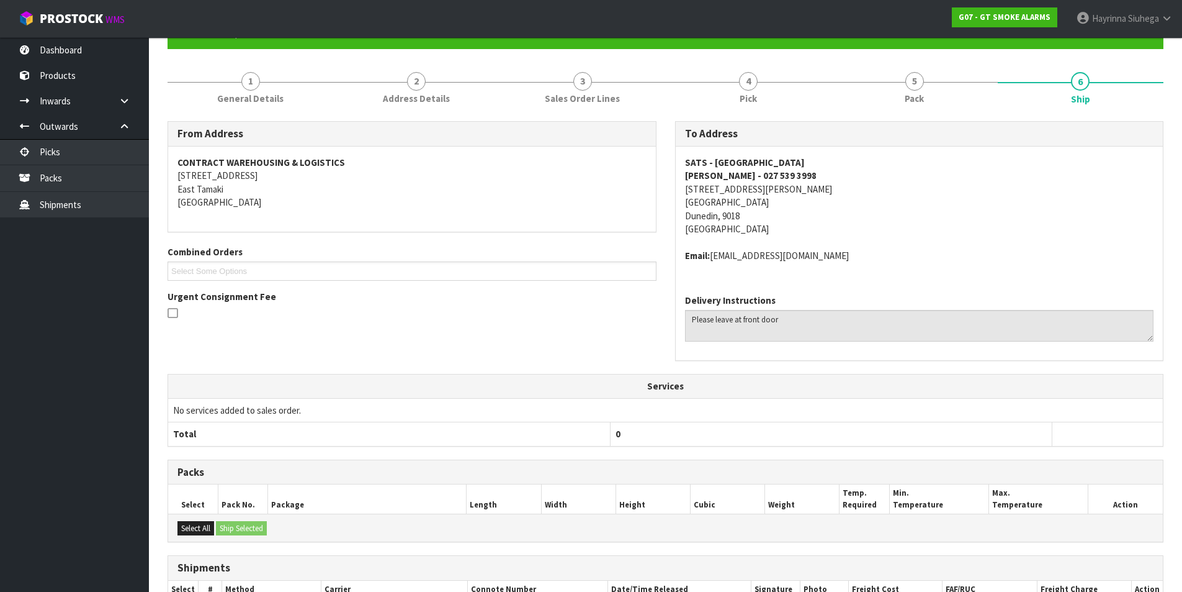
scroll to position [249, 0]
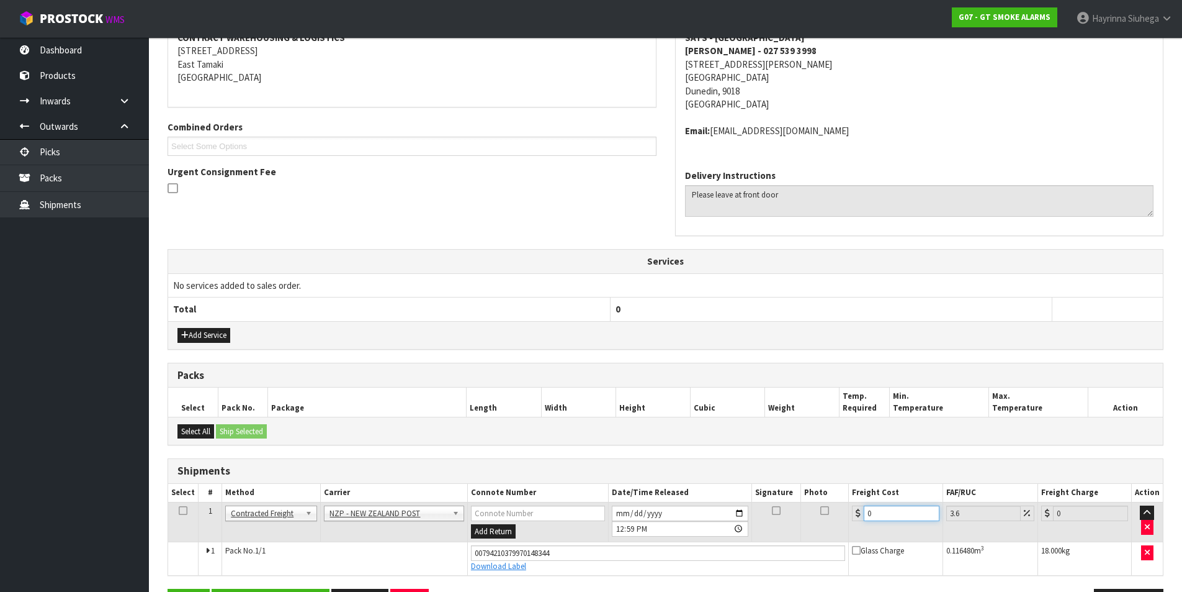
drag, startPoint x: 896, startPoint y: 518, endPoint x: 799, endPoint y: 518, distance: 97.5
click at [799, 518] on tr "1 Client Local Pickup Customer Local Pickup Company Freight Contracted Freight …" at bounding box center [665, 522] width 995 height 40
click at [168, 588] on button "Save" at bounding box center [189, 601] width 42 height 27
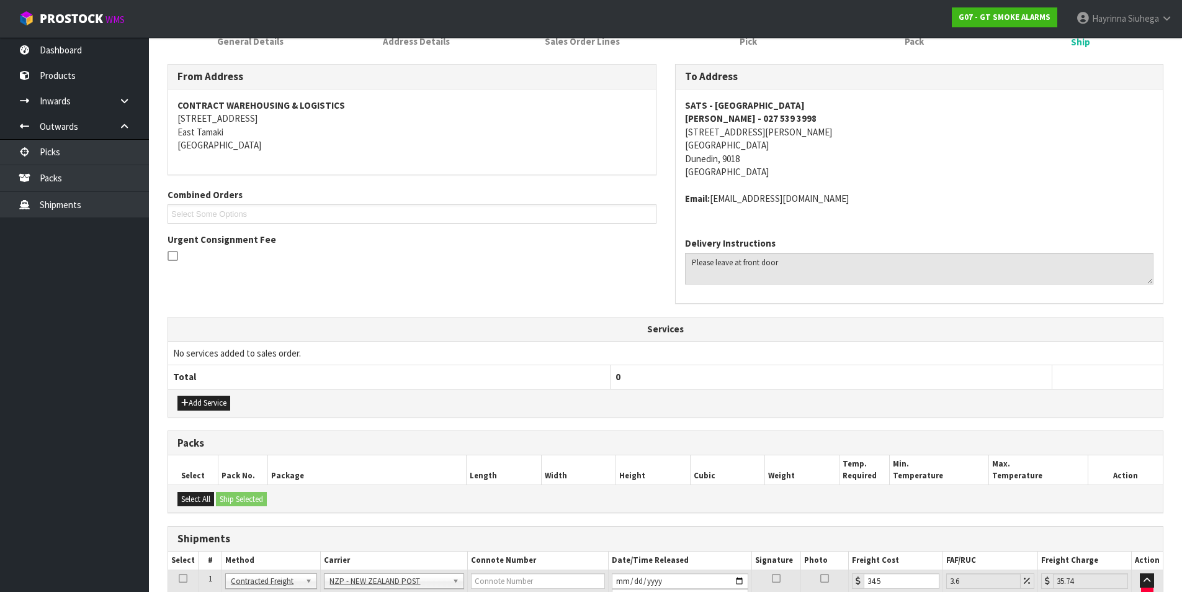
scroll to position [292, 0]
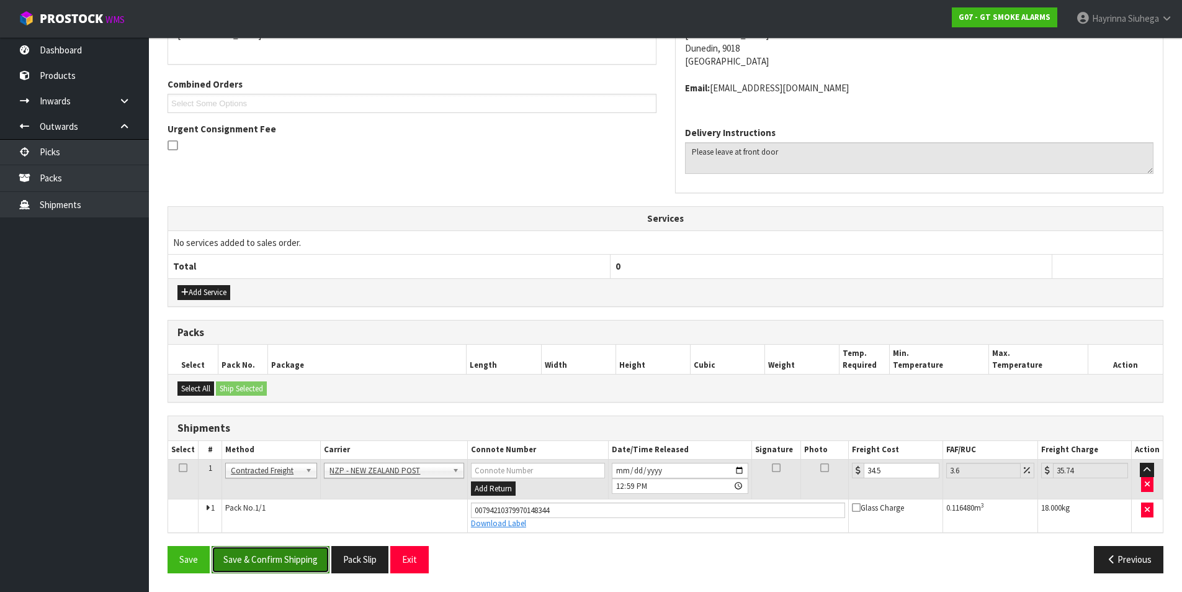
click at [294, 564] on button "Save & Confirm Shipping" at bounding box center [271, 559] width 118 height 27
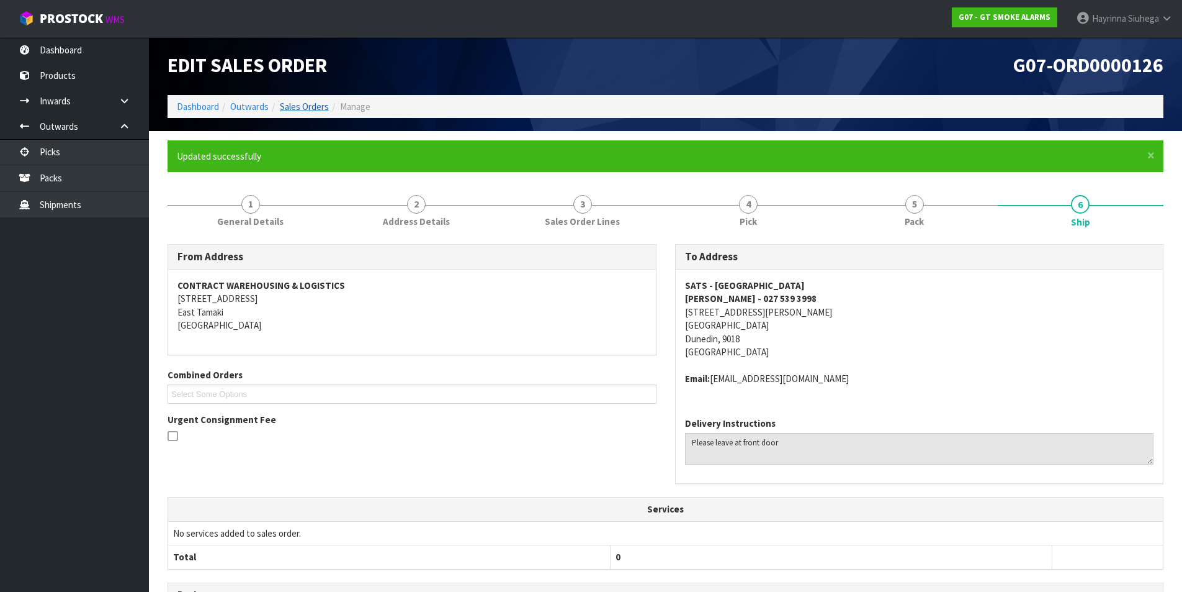
scroll to position [0, 0]
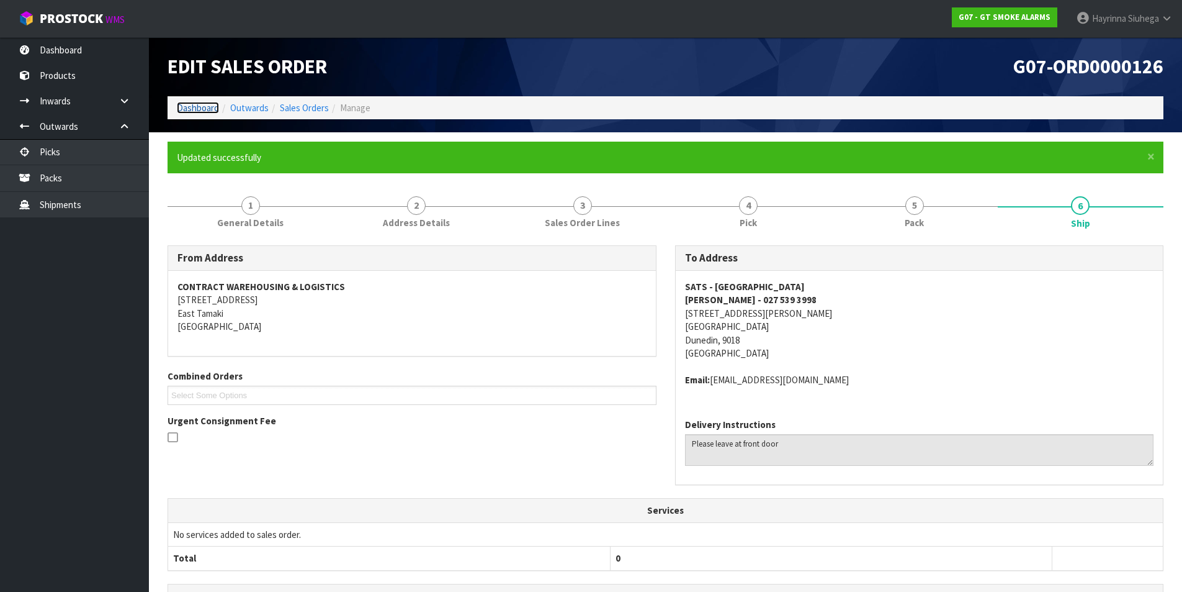
click at [202, 110] on link "Dashboard" at bounding box center [198, 108] width 42 height 12
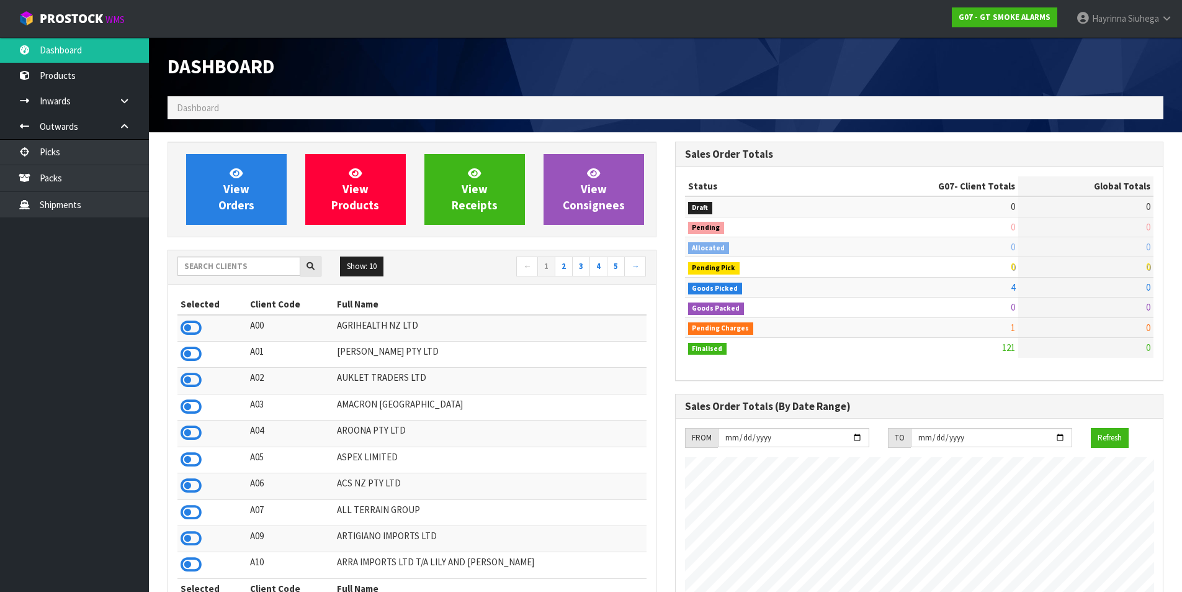
scroll to position [779, 507]
click at [225, 186] on span "View Orders" at bounding box center [236, 189] width 36 height 47
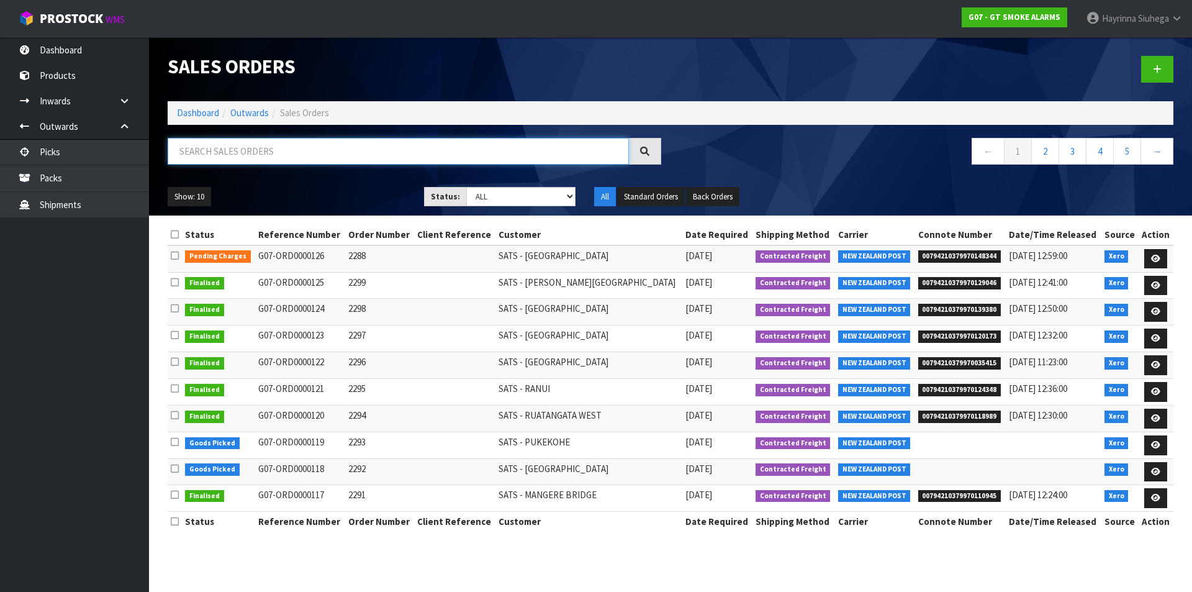
click at [288, 148] on input "text" at bounding box center [398, 151] width 461 height 27
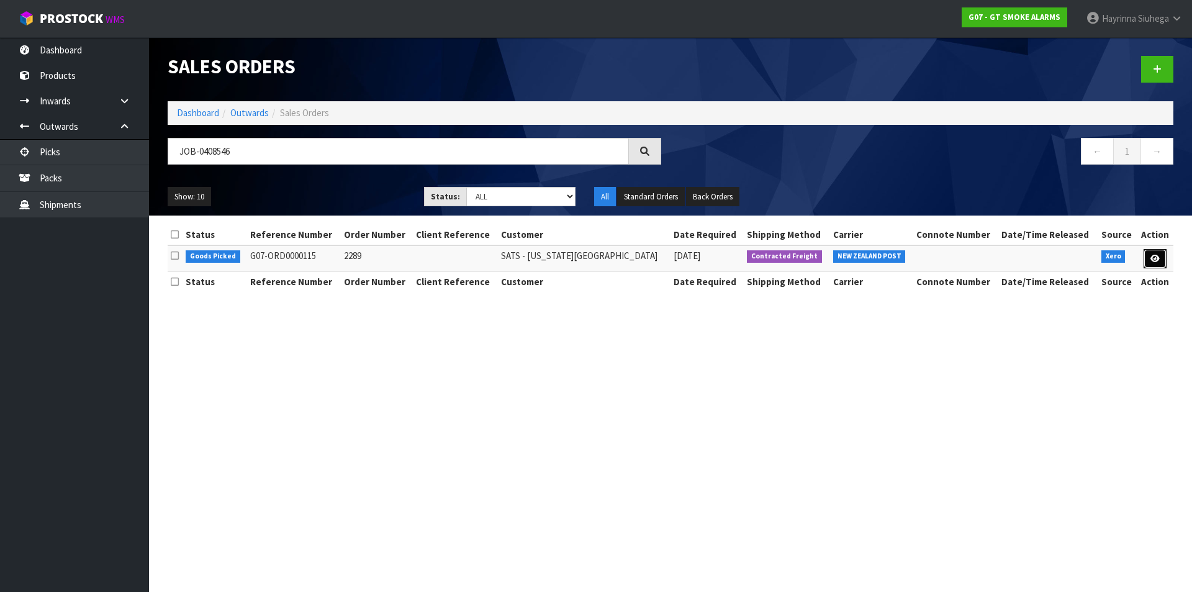
click at [1146, 259] on link at bounding box center [1154, 259] width 23 height 20
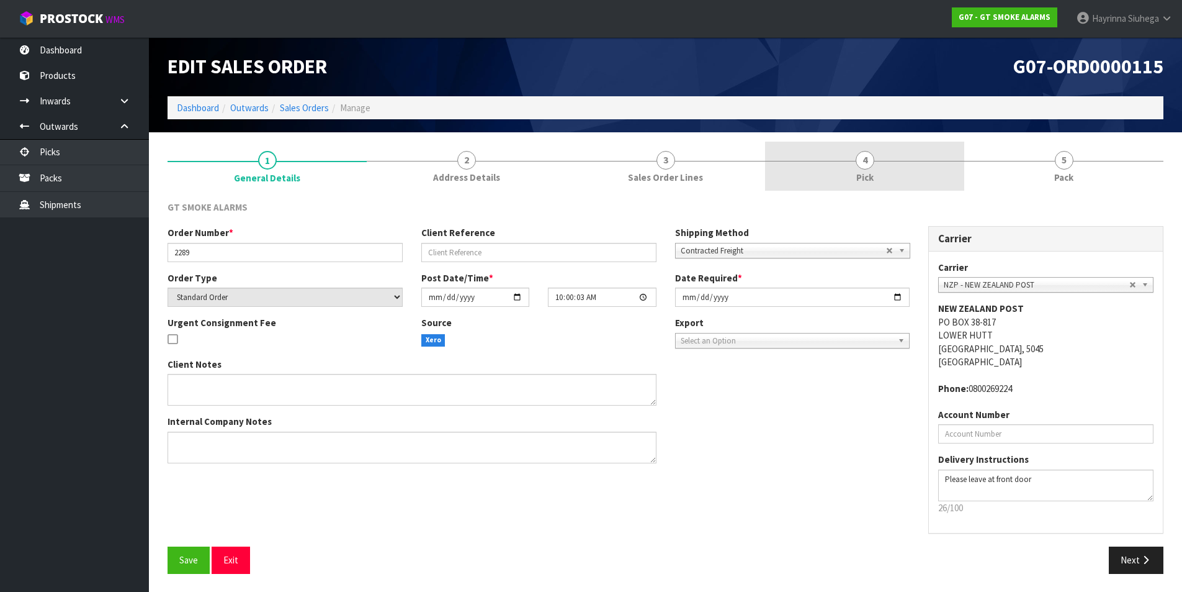
click at [904, 159] on link "4 Pick" at bounding box center [864, 166] width 199 height 49
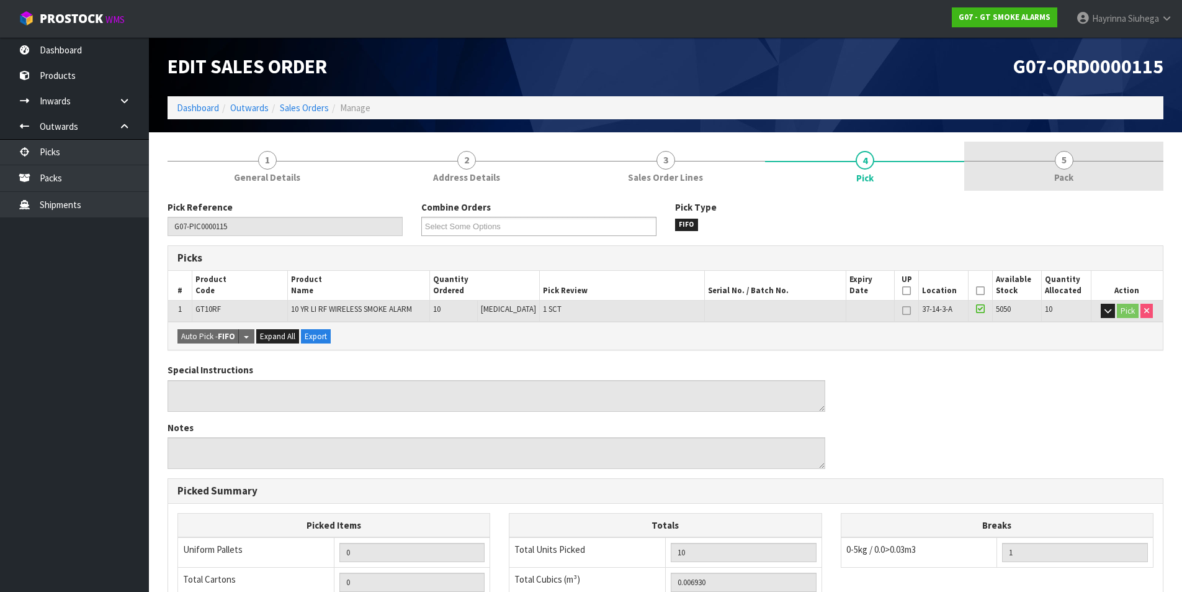
click at [1068, 178] on span "Pack" at bounding box center [1064, 177] width 19 height 13
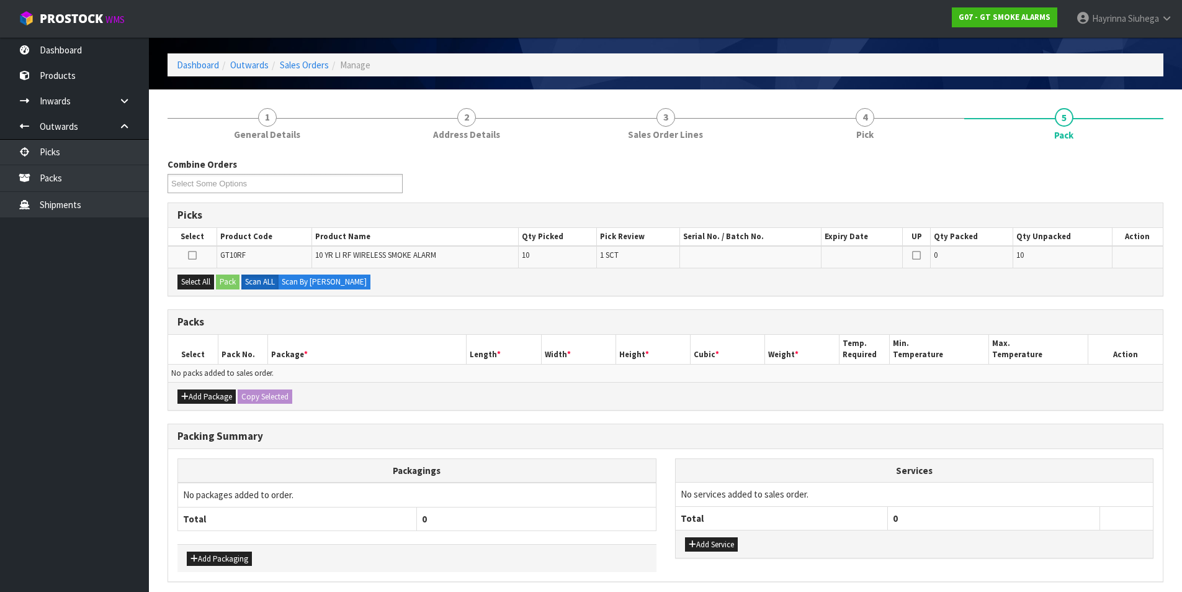
scroll to position [92, 0]
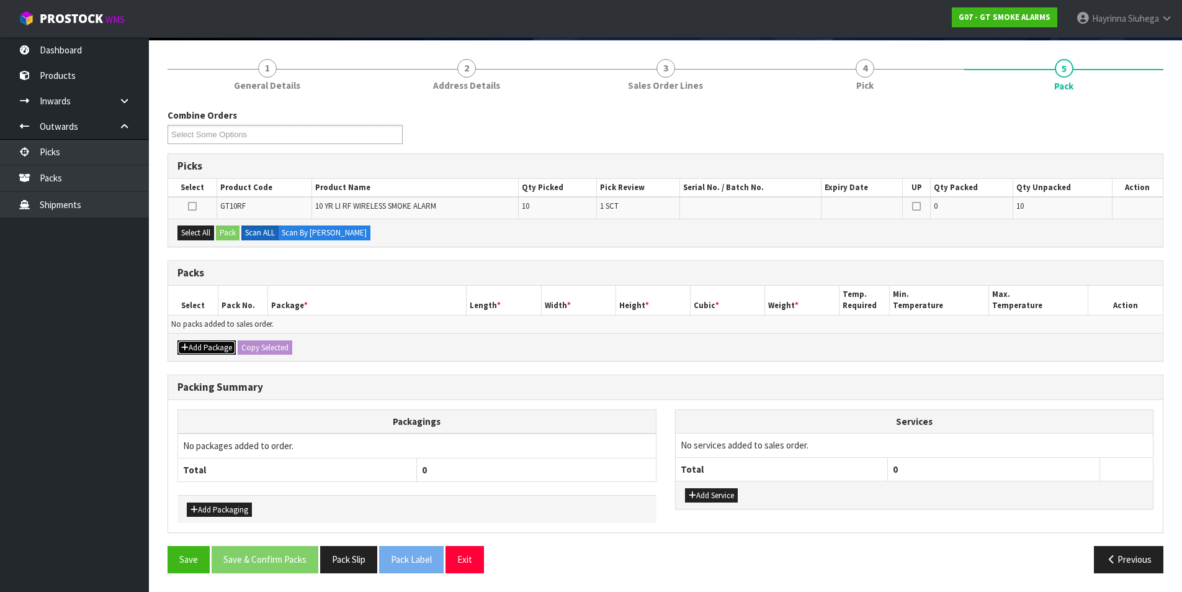
click at [207, 349] on button "Add Package" at bounding box center [207, 347] width 58 height 15
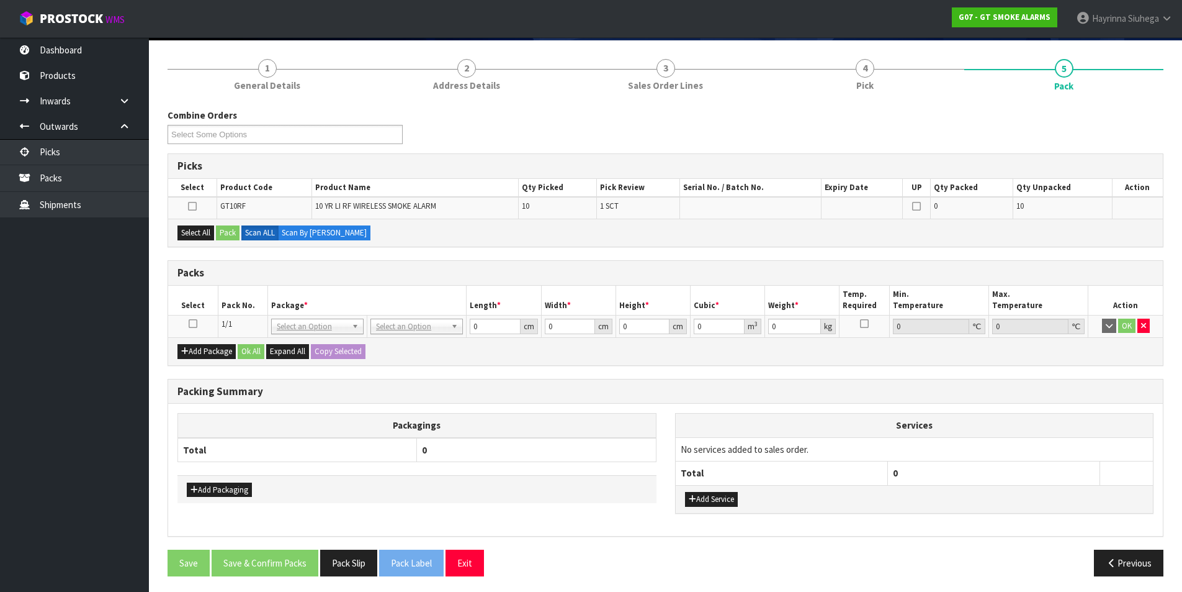
click at [194, 324] on icon at bounding box center [193, 323] width 9 height 1
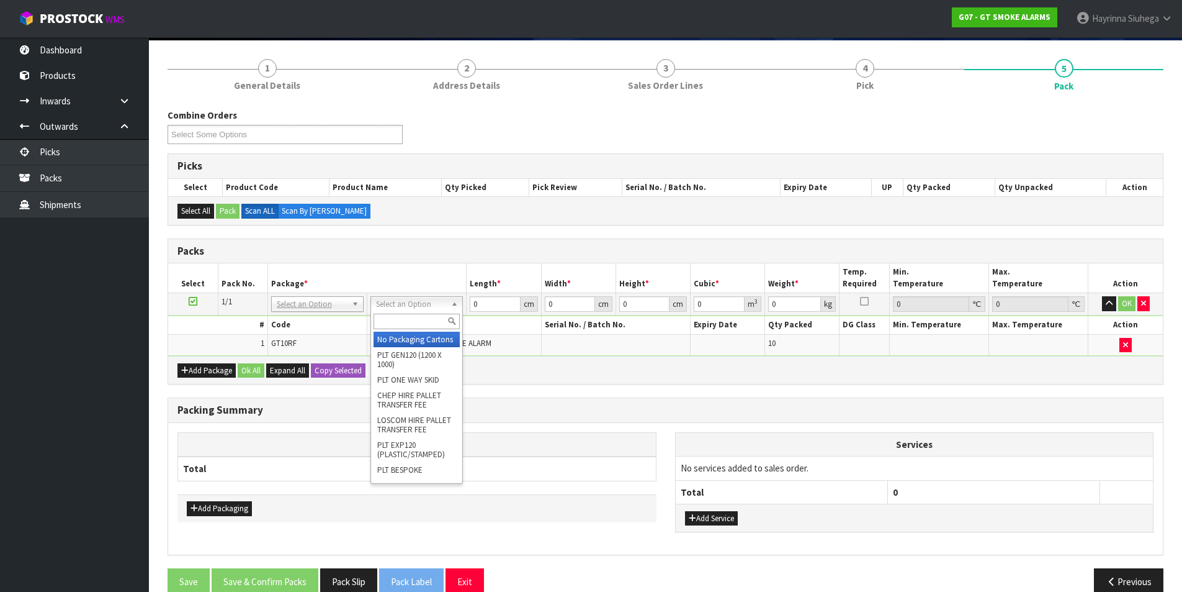
click at [416, 325] on input "text" at bounding box center [417, 321] width 86 height 16
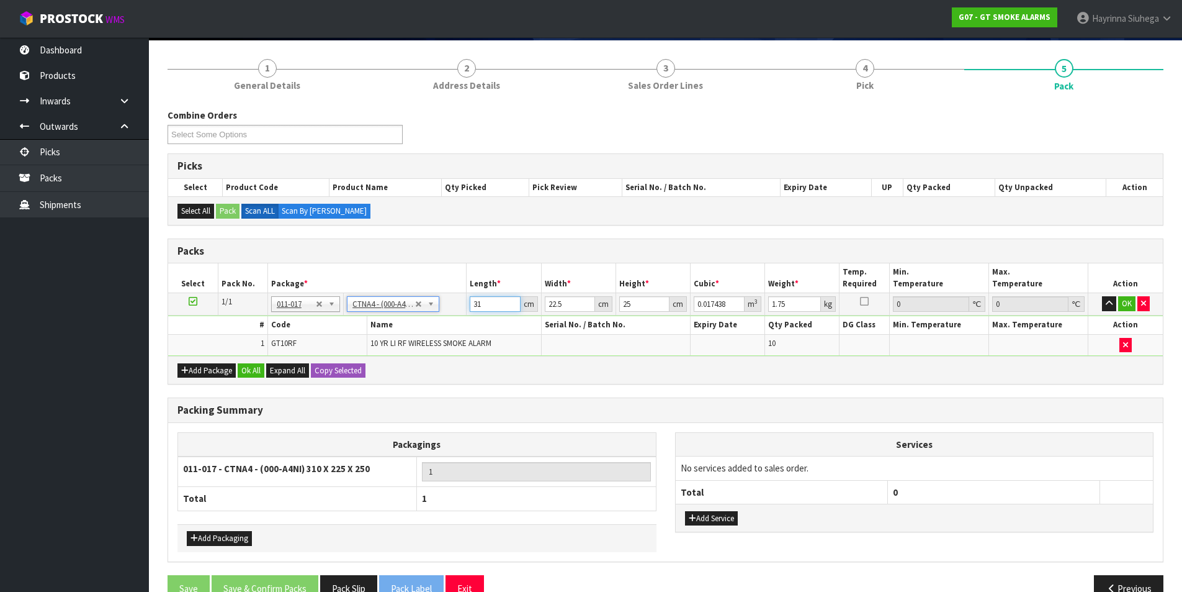
click at [471, 301] on input "31" at bounding box center [495, 304] width 50 height 16
click button "OK" at bounding box center [1127, 303] width 17 height 15
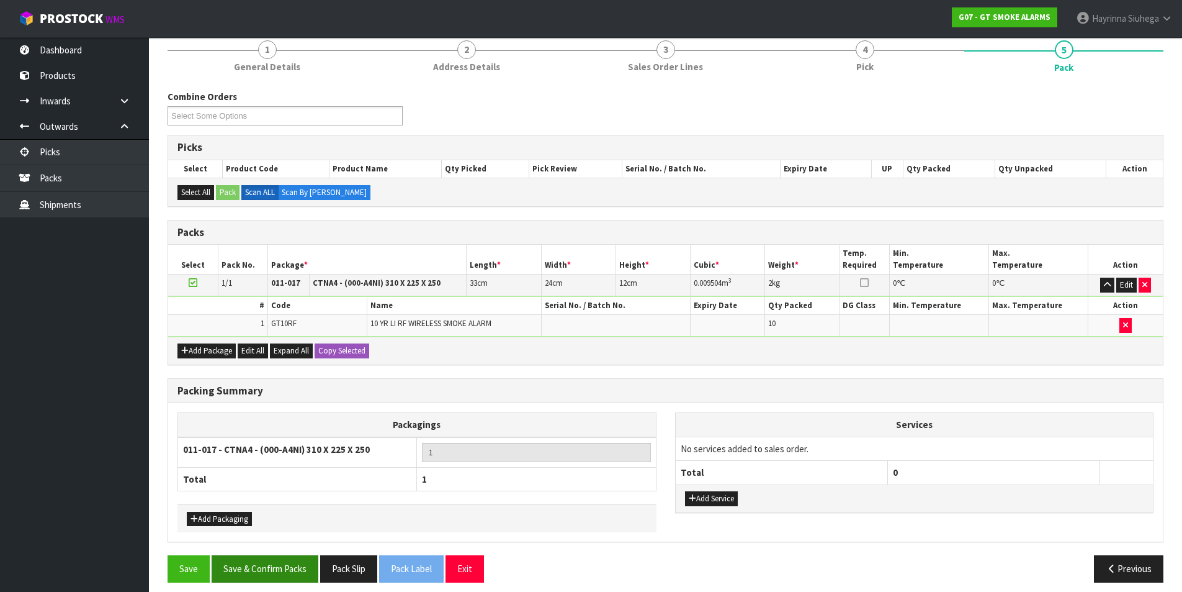
scroll to position [120, 0]
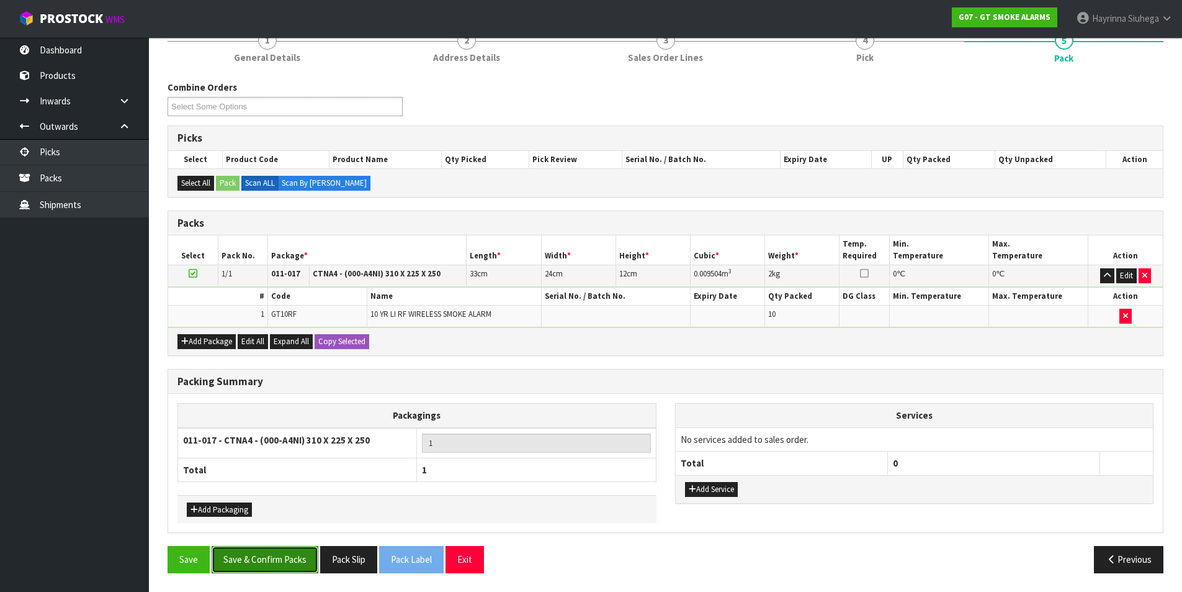
click at [303, 553] on button "Save & Confirm Packs" at bounding box center [265, 559] width 107 height 27
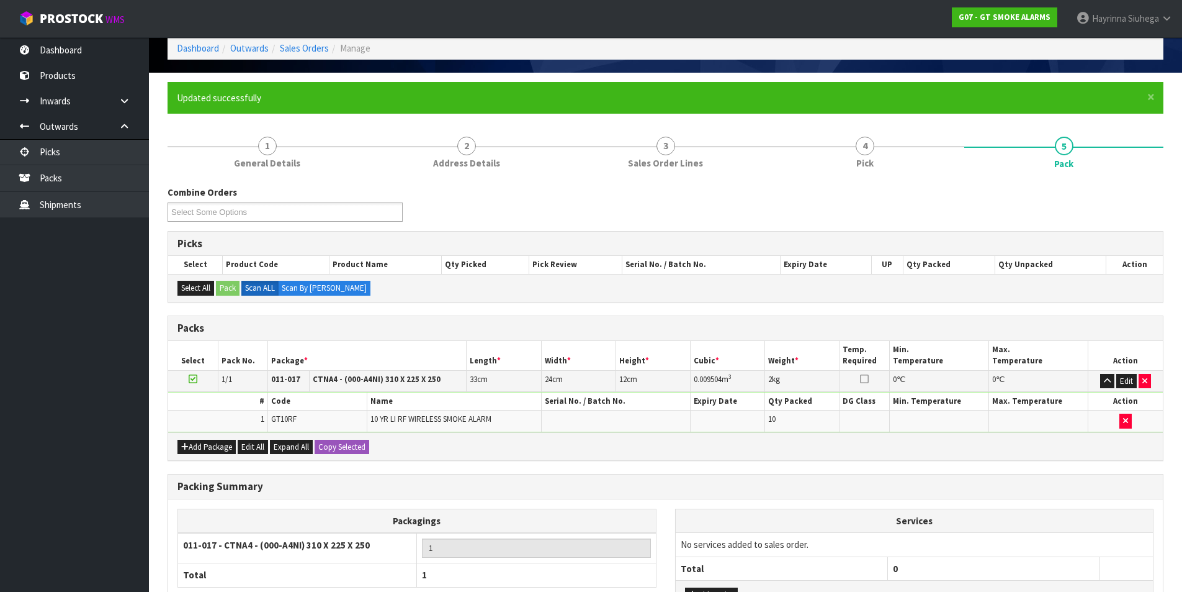
scroll to position [96, 0]
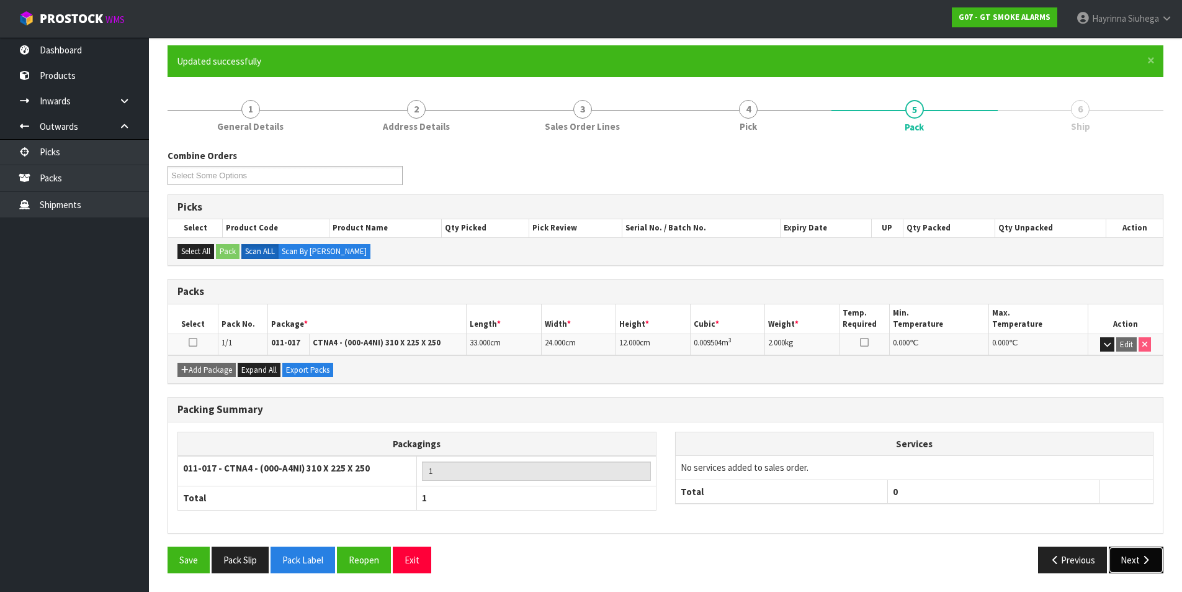
click at [1133, 556] on button "Next" at bounding box center [1136, 559] width 55 height 27
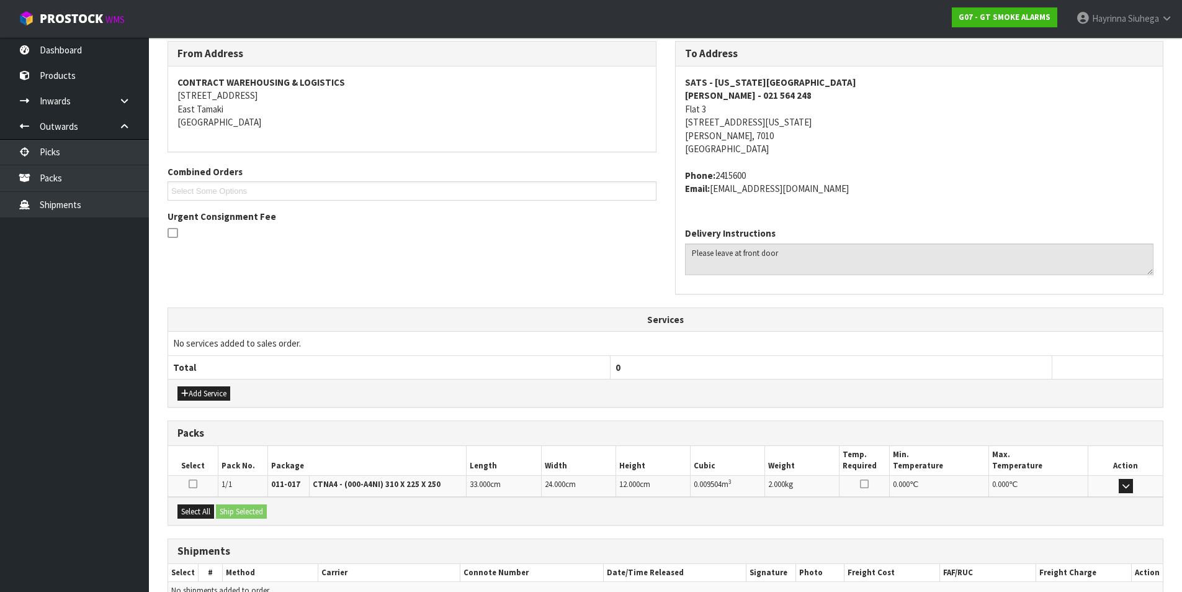
scroll to position [271, 0]
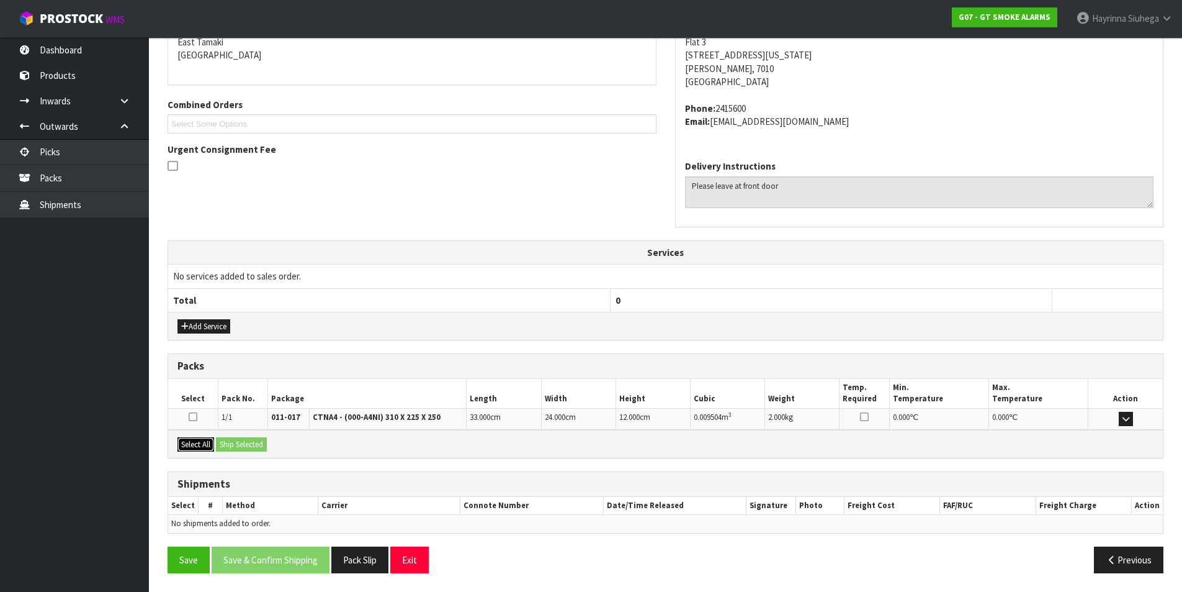
drag, startPoint x: 178, startPoint y: 443, endPoint x: 233, endPoint y: 442, distance: 54.6
click at [185, 443] on button "Select All" at bounding box center [196, 444] width 37 height 15
click at [233, 442] on button "Ship Selected" at bounding box center [241, 444] width 51 height 15
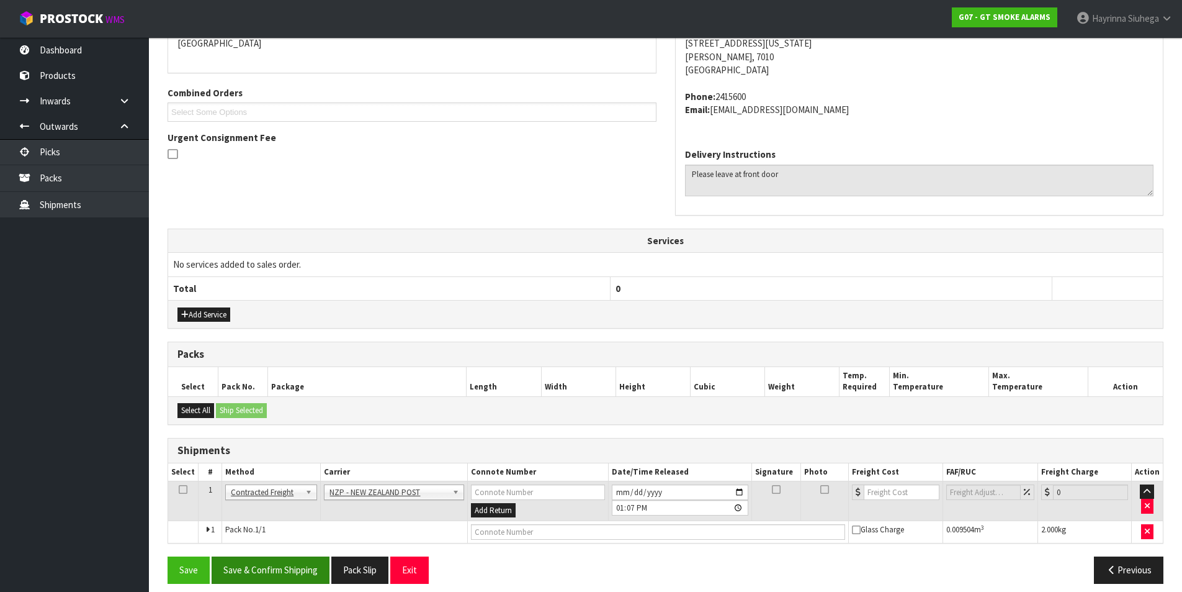
scroll to position [294, 0]
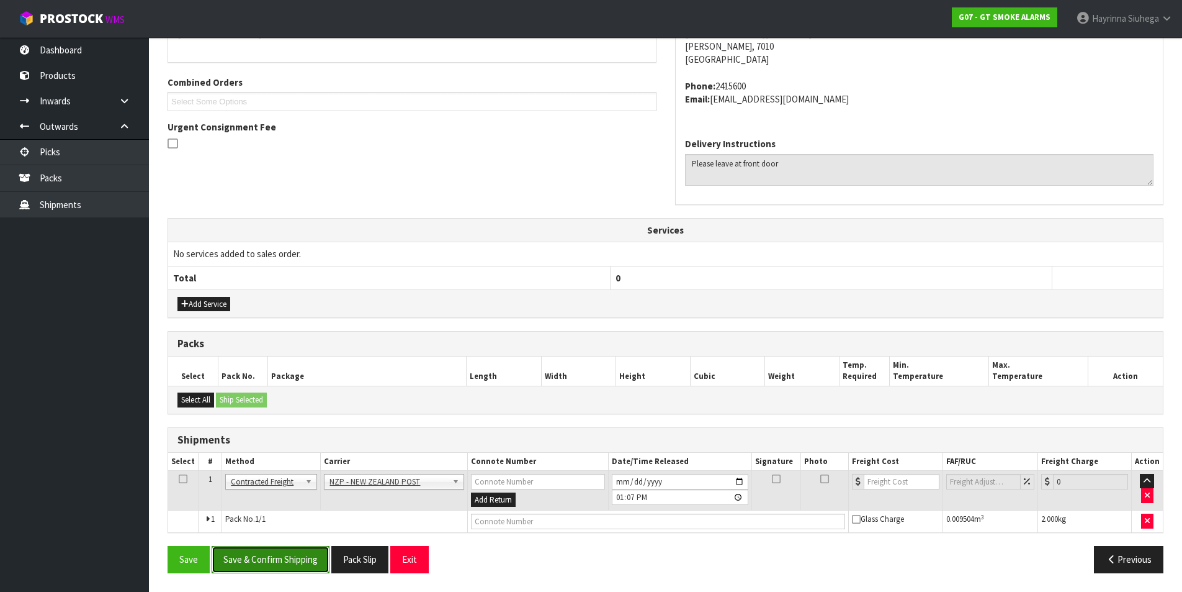
click at [280, 565] on button "Save & Confirm Shipping" at bounding box center [271, 559] width 118 height 27
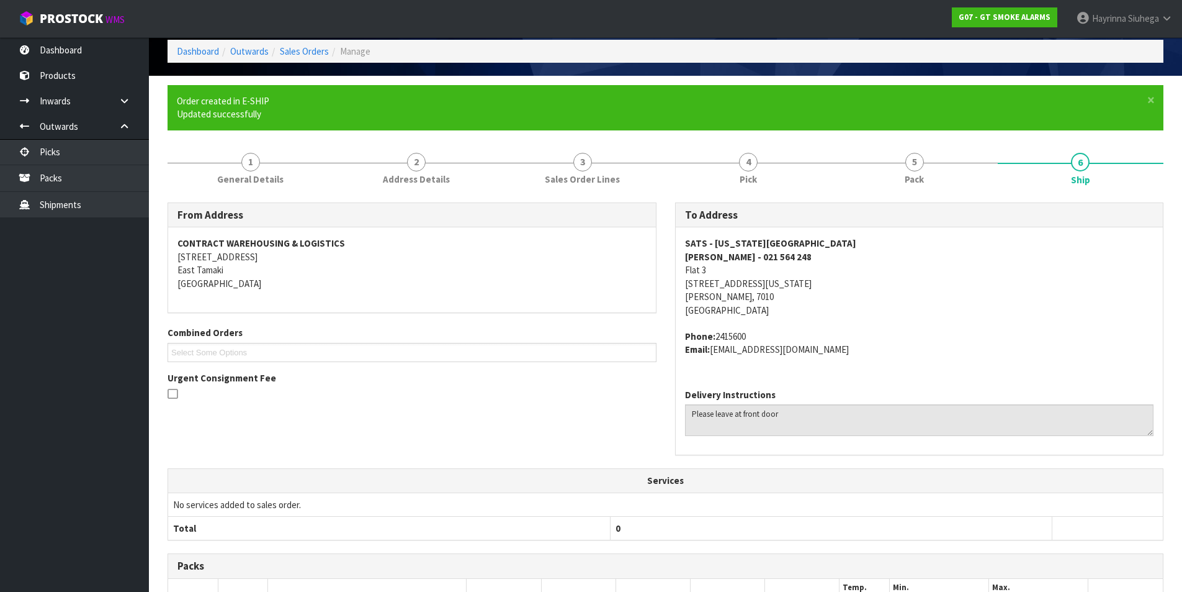
scroll to position [276, 0]
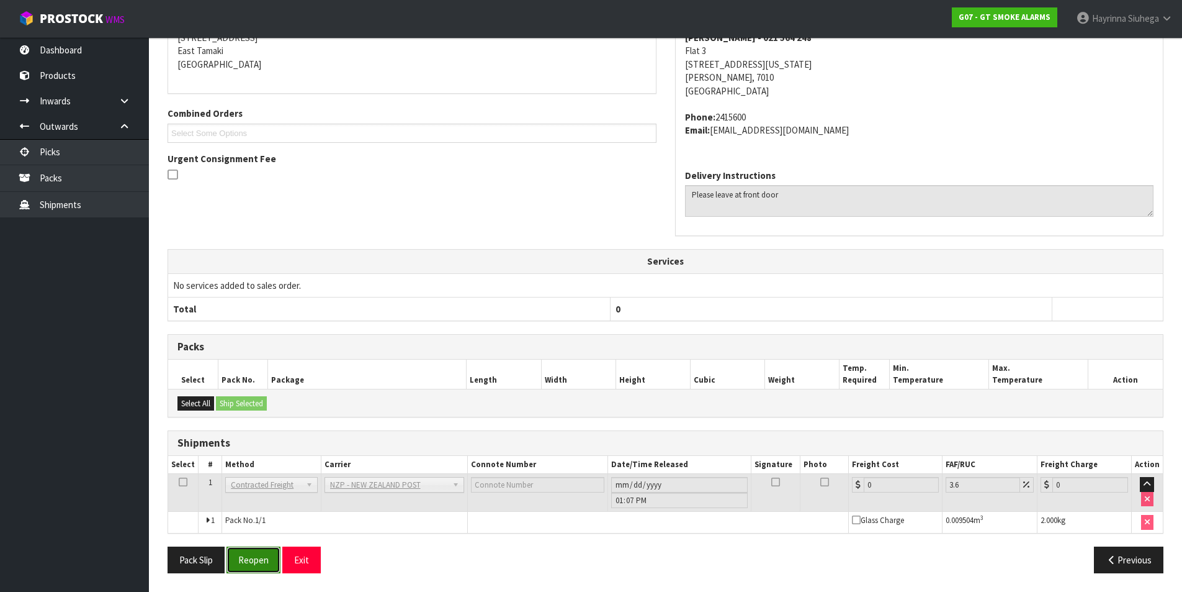
click at [254, 554] on button "Reopen" at bounding box center [254, 559] width 54 height 27
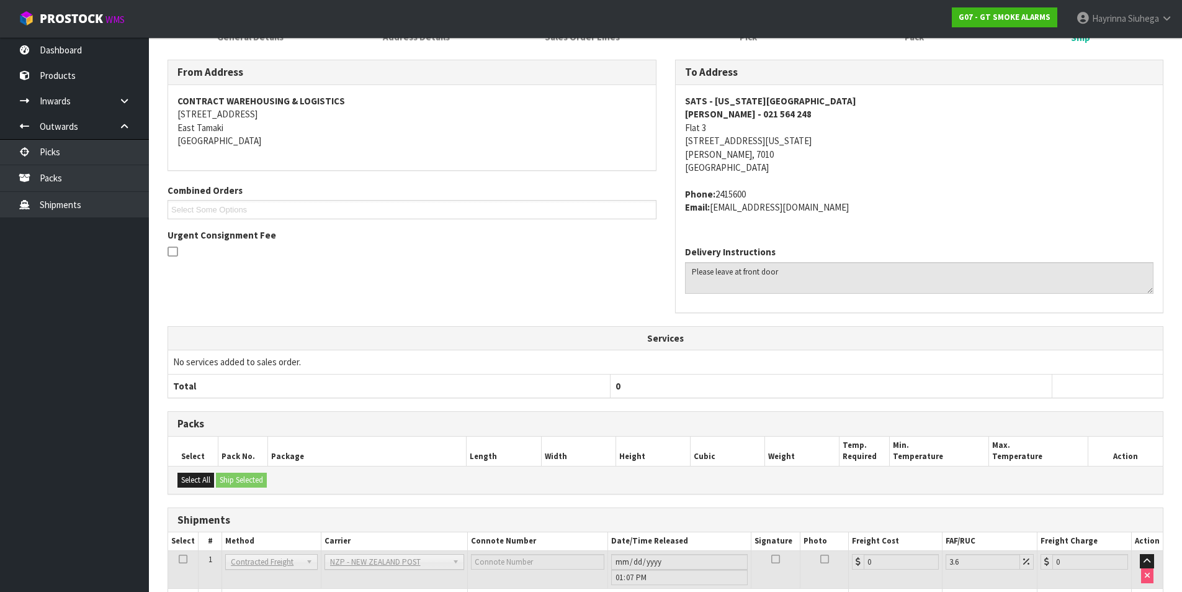
scroll to position [263, 0]
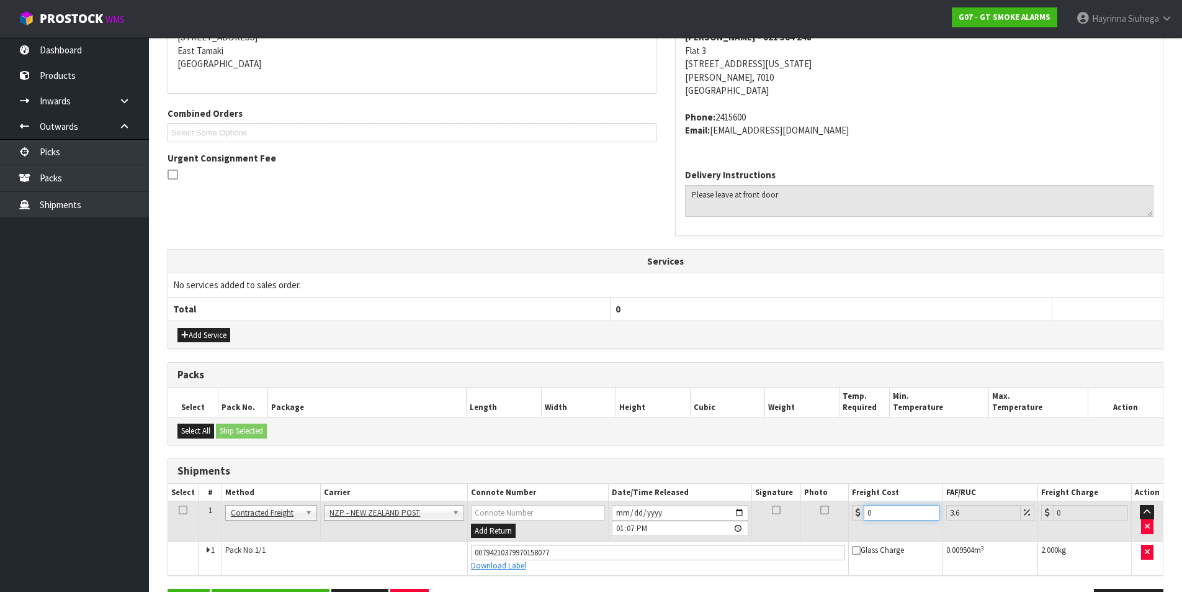
drag, startPoint x: 877, startPoint y: 512, endPoint x: 816, endPoint y: 512, distance: 61.5
click at [827, 512] on tr "1 Client Local Pickup Customer Local Pickup Company Freight Contracted Freight …" at bounding box center [665, 521] width 995 height 40
click at [168, 588] on button "Save" at bounding box center [189, 601] width 42 height 27
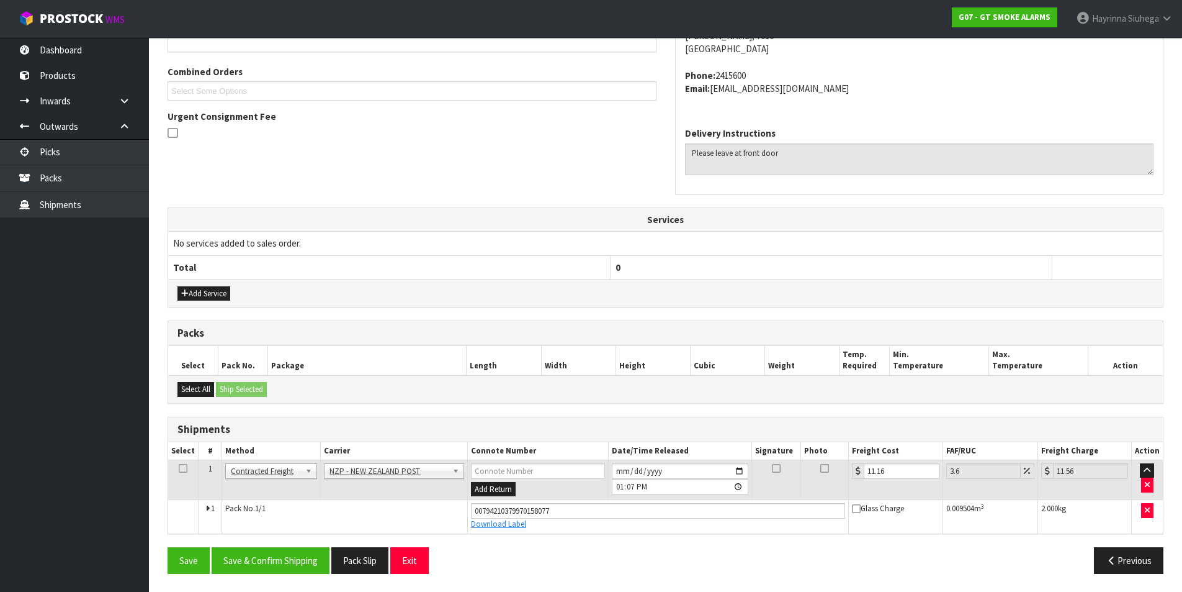
scroll to position [305, 0]
click at [294, 569] on button "Save & Confirm Shipping" at bounding box center [271, 559] width 118 height 27
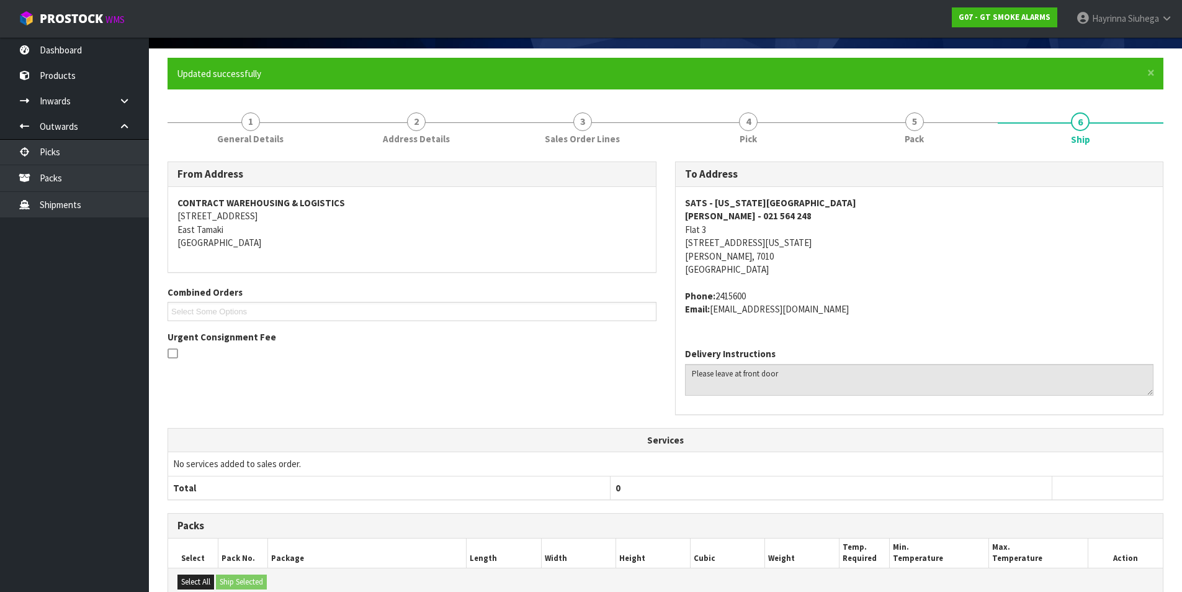
scroll to position [0, 0]
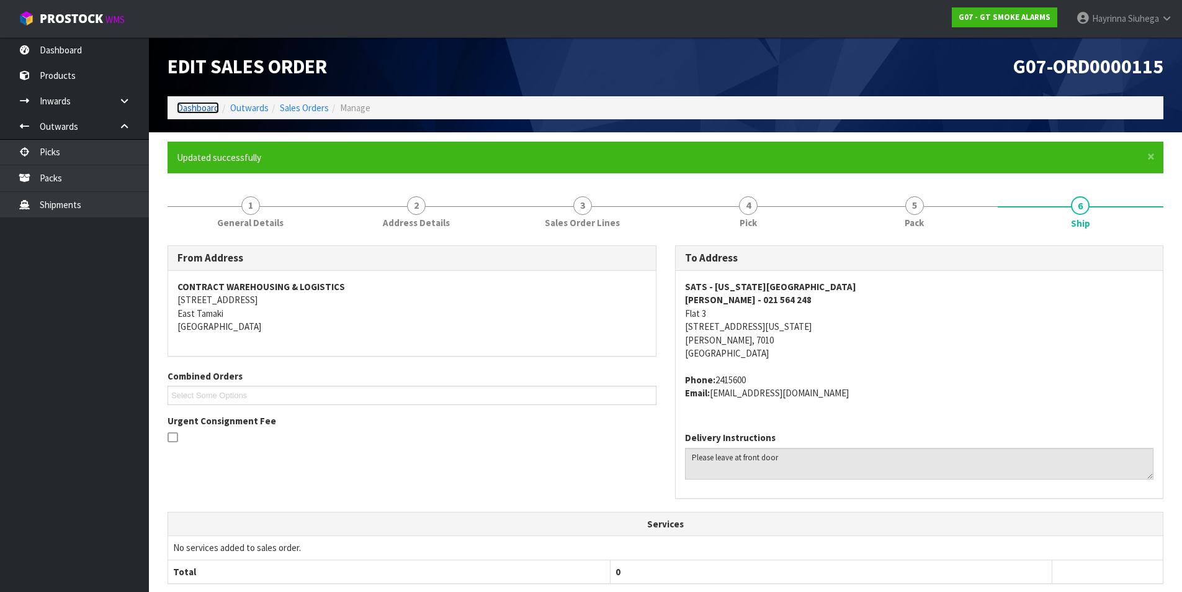
click at [211, 104] on link "Dashboard" at bounding box center [198, 108] width 42 height 12
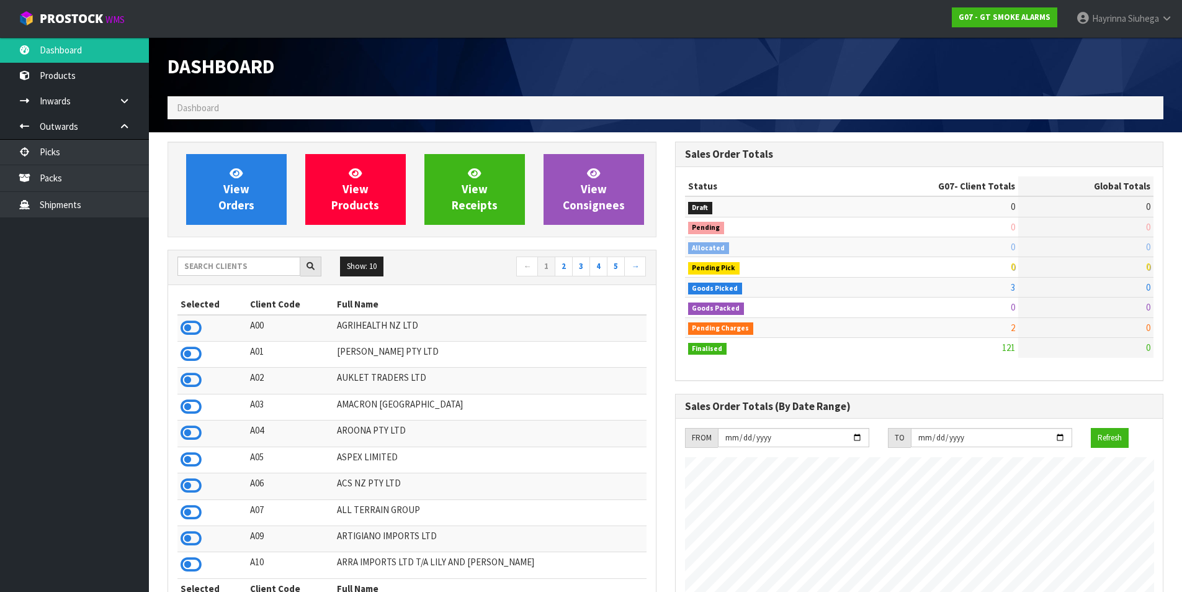
scroll to position [779, 507]
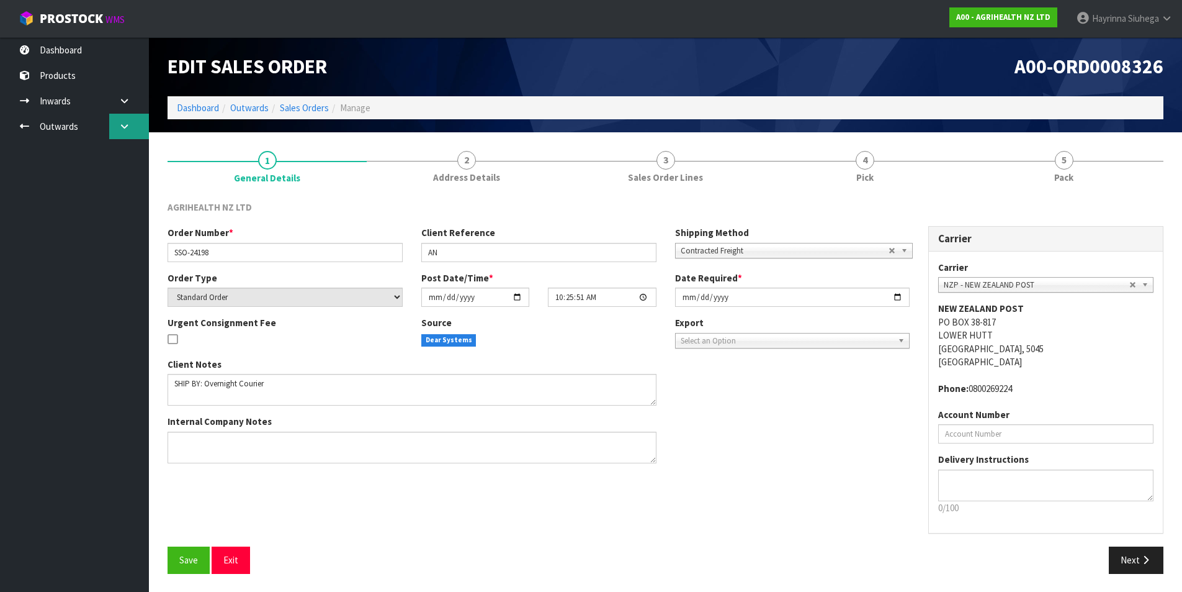
click at [125, 123] on icon at bounding box center [125, 126] width 12 height 9
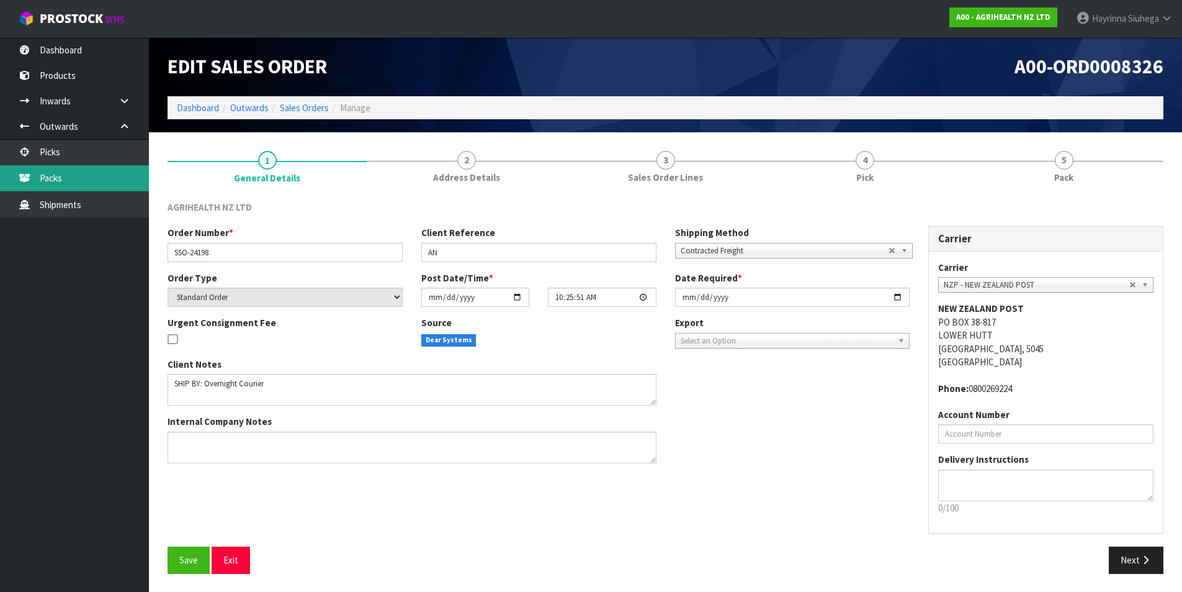
click at [97, 182] on link "Packs" at bounding box center [74, 177] width 149 height 25
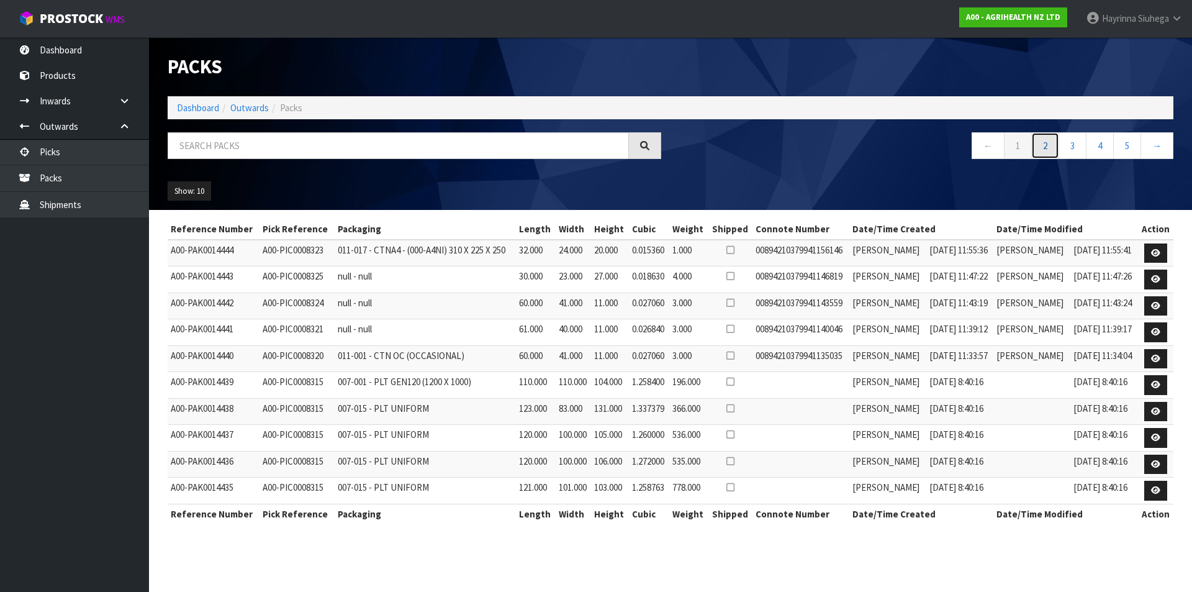
click at [1040, 146] on link "2" at bounding box center [1045, 145] width 28 height 27
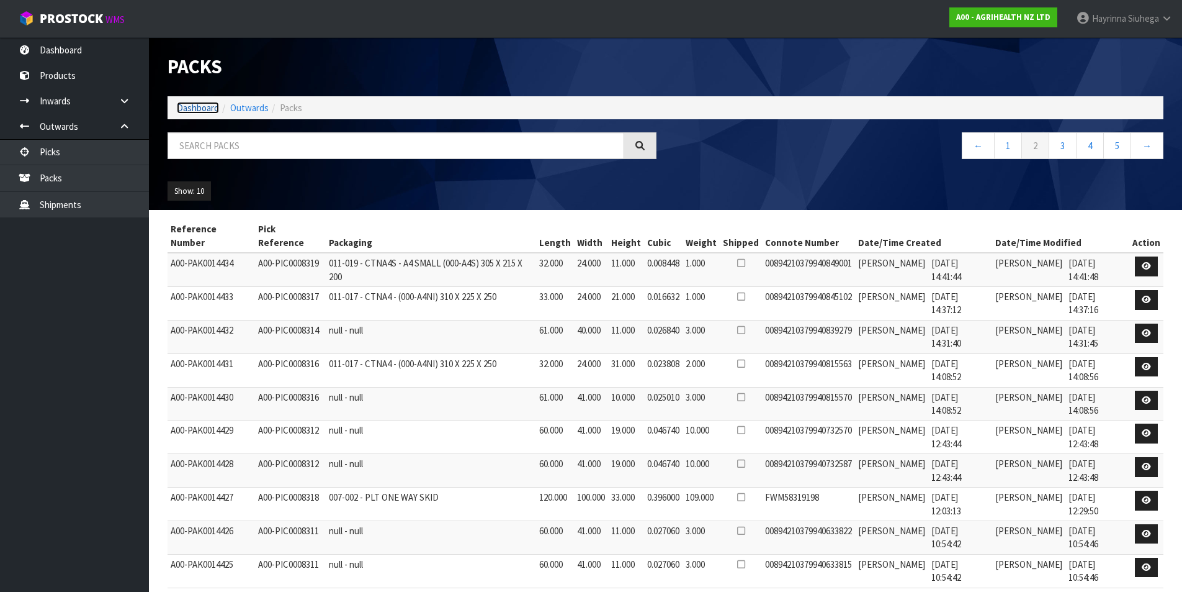
click at [193, 110] on link "Dashboard" at bounding box center [198, 108] width 42 height 12
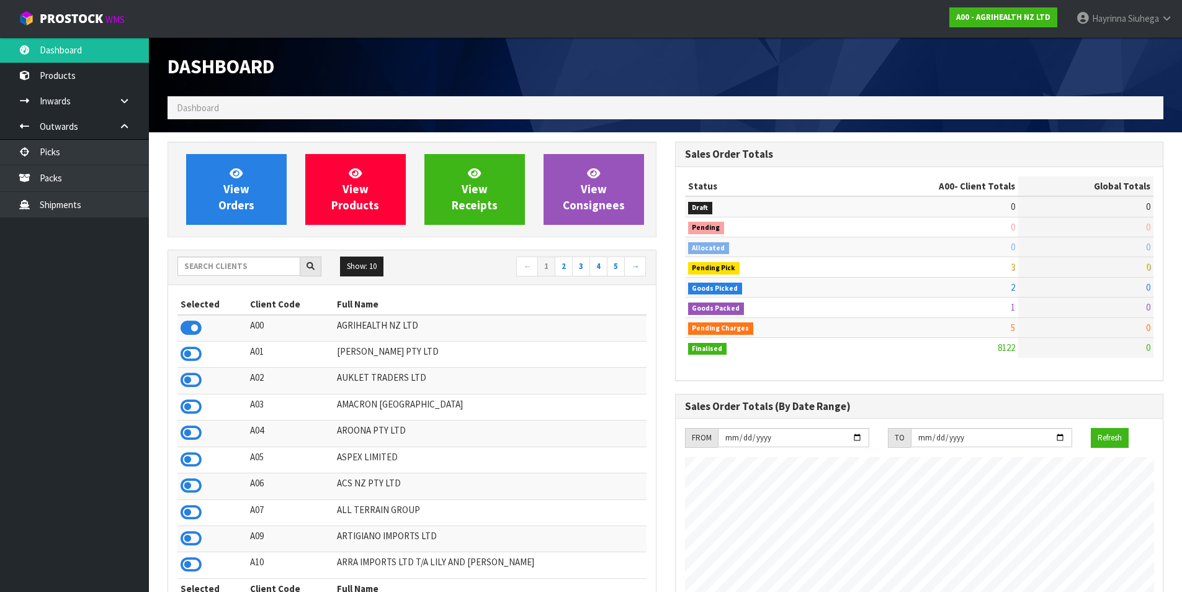
scroll to position [940, 507]
